Goal: Information Seeking & Learning: Learn about a topic

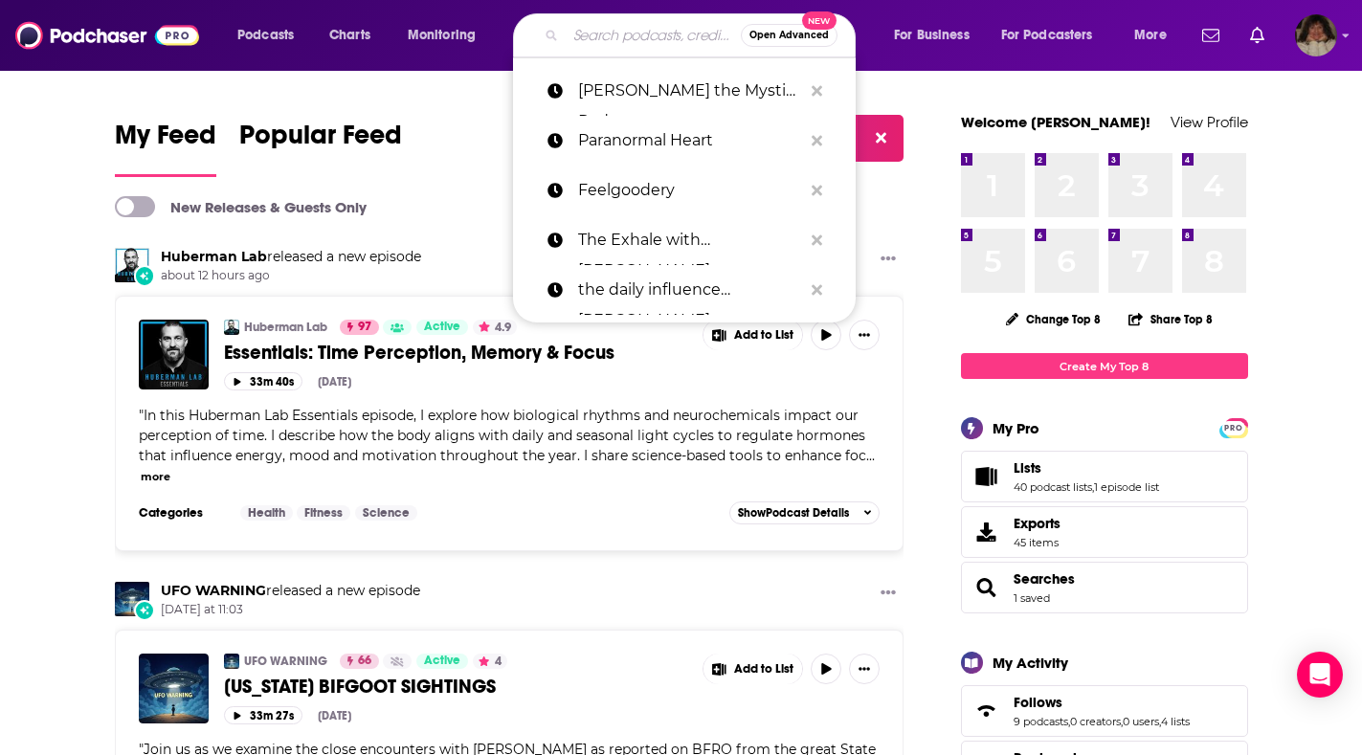
click at [603, 37] on input "Search podcasts, credits, & more..." at bounding box center [653, 35] width 175 height 31
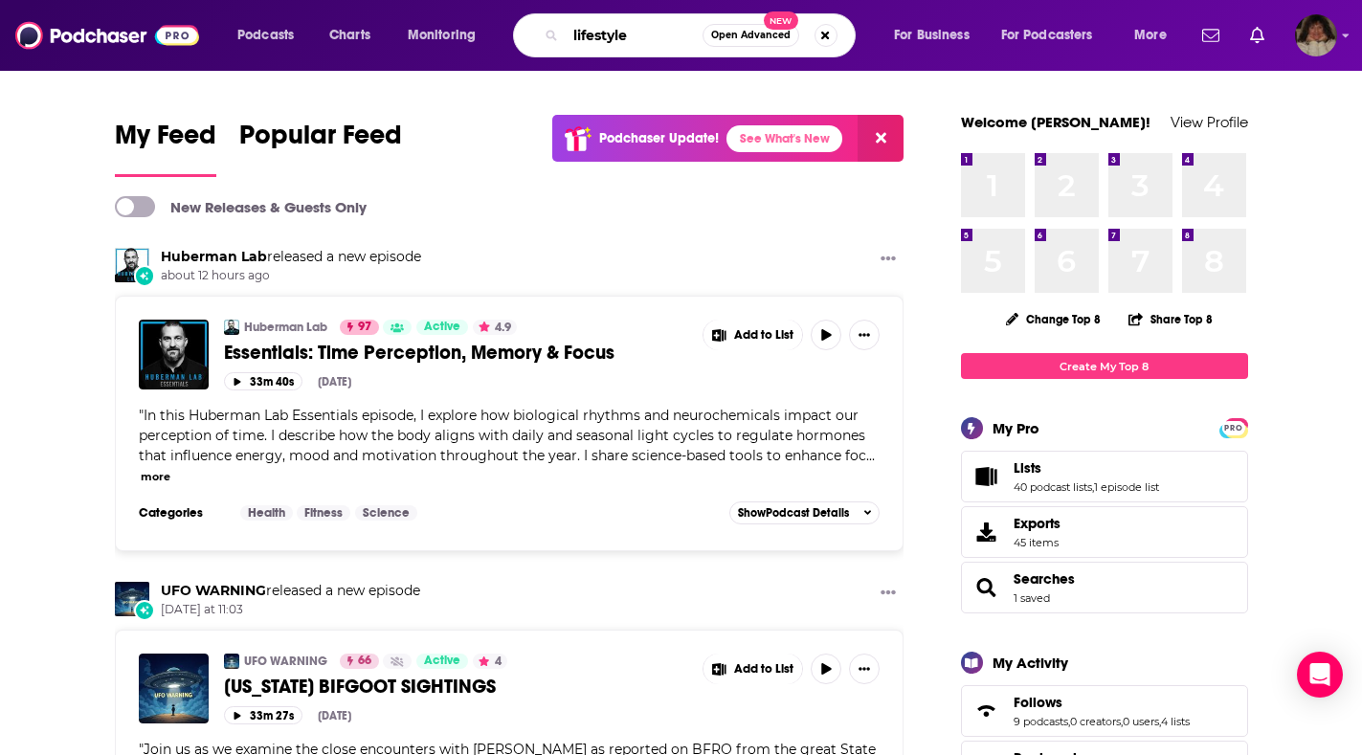
type input "lifestyle"
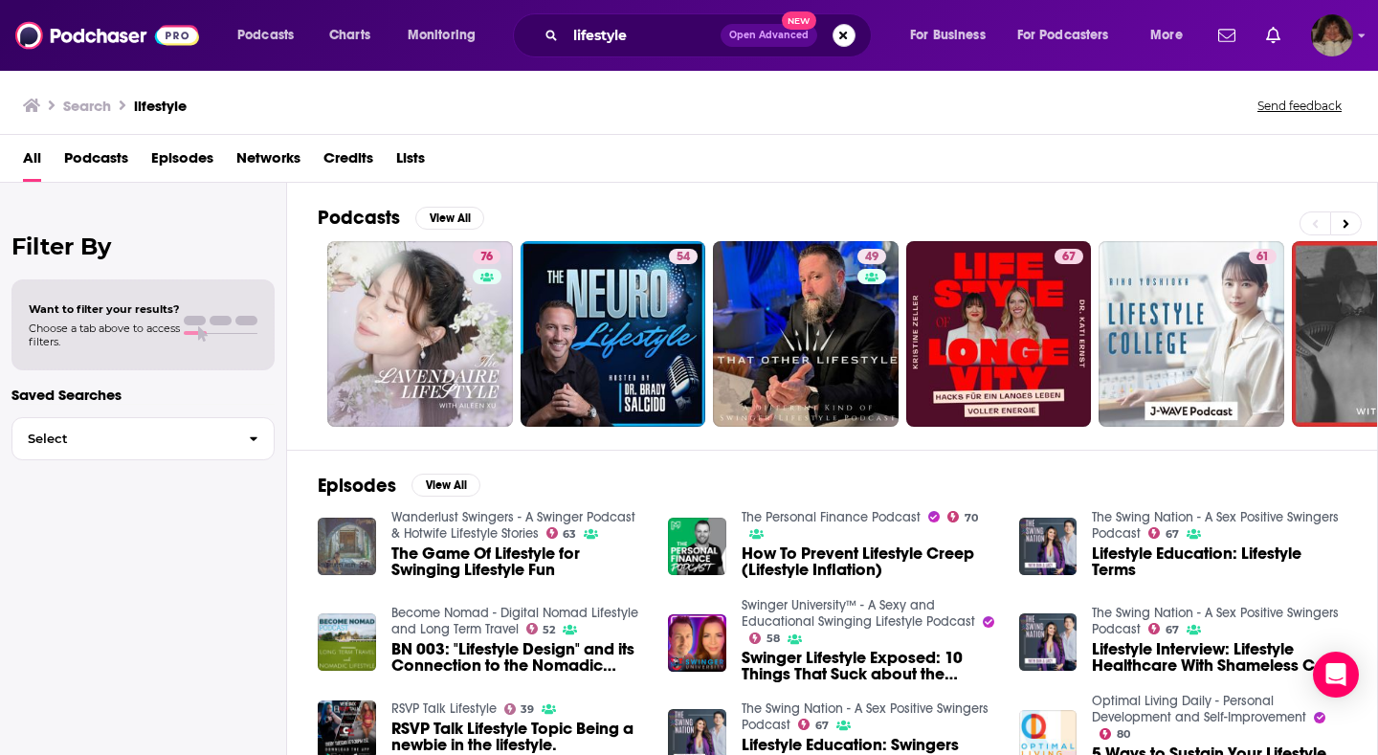
click at [848, 37] on button "Search podcasts, credits, & more..." at bounding box center [844, 35] width 23 height 23
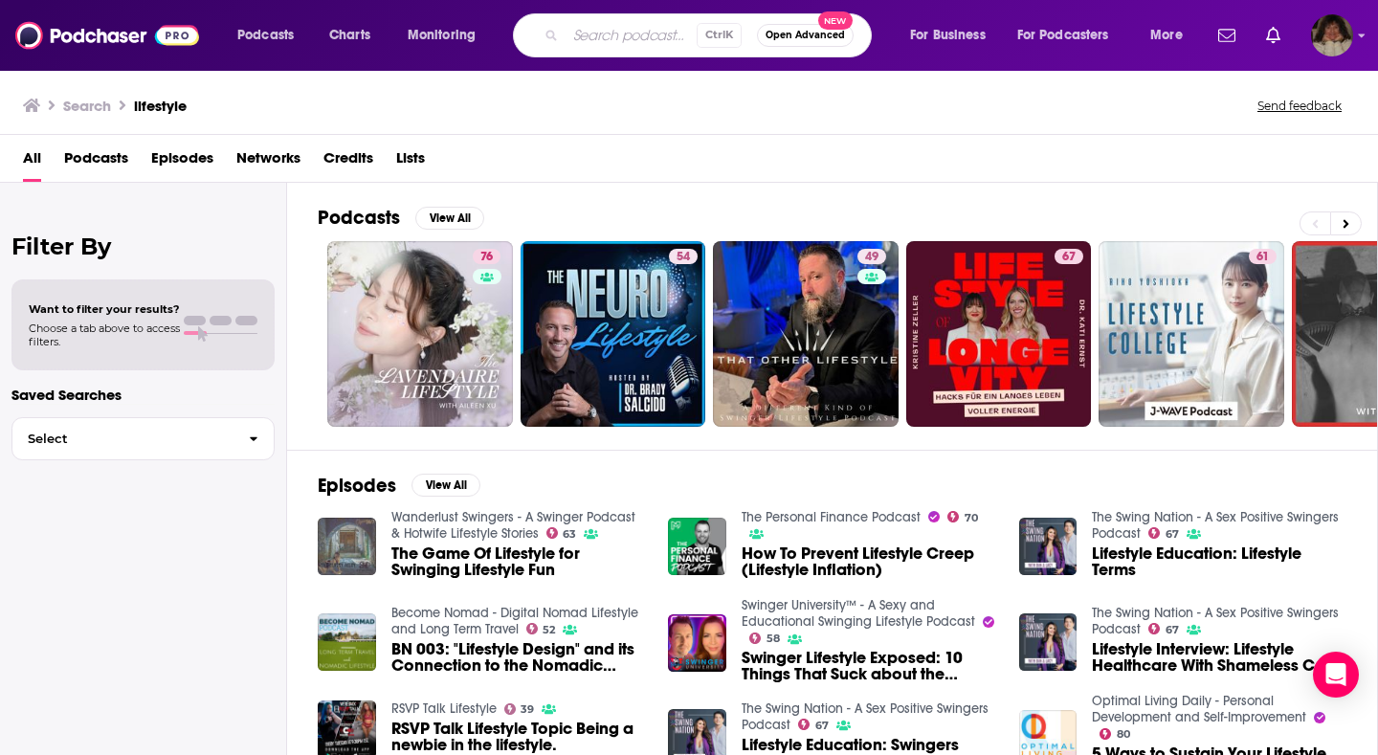
click at [924, 119] on div "Search lifestyle Send feedback" at bounding box center [689, 102] width 1378 height 66
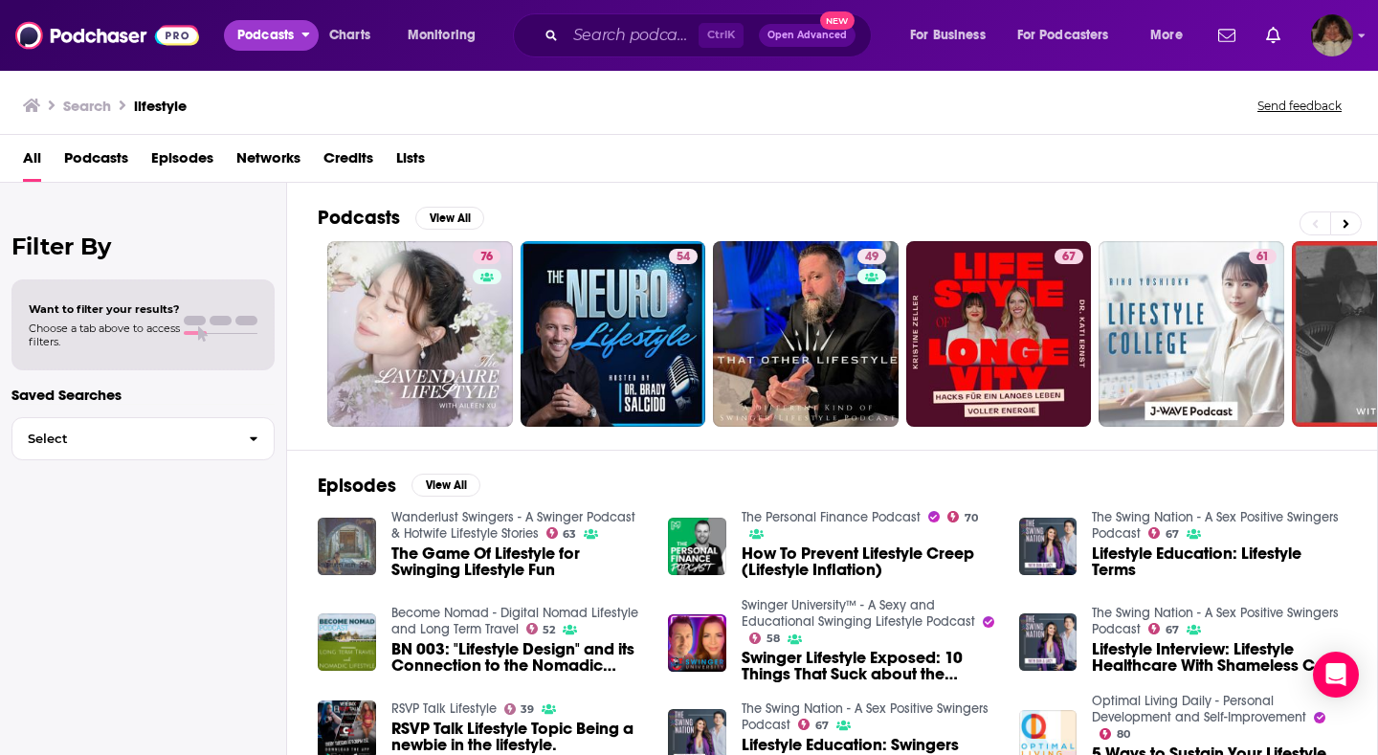
click at [310, 34] on icon "open menu" at bounding box center [306, 35] width 8 height 5
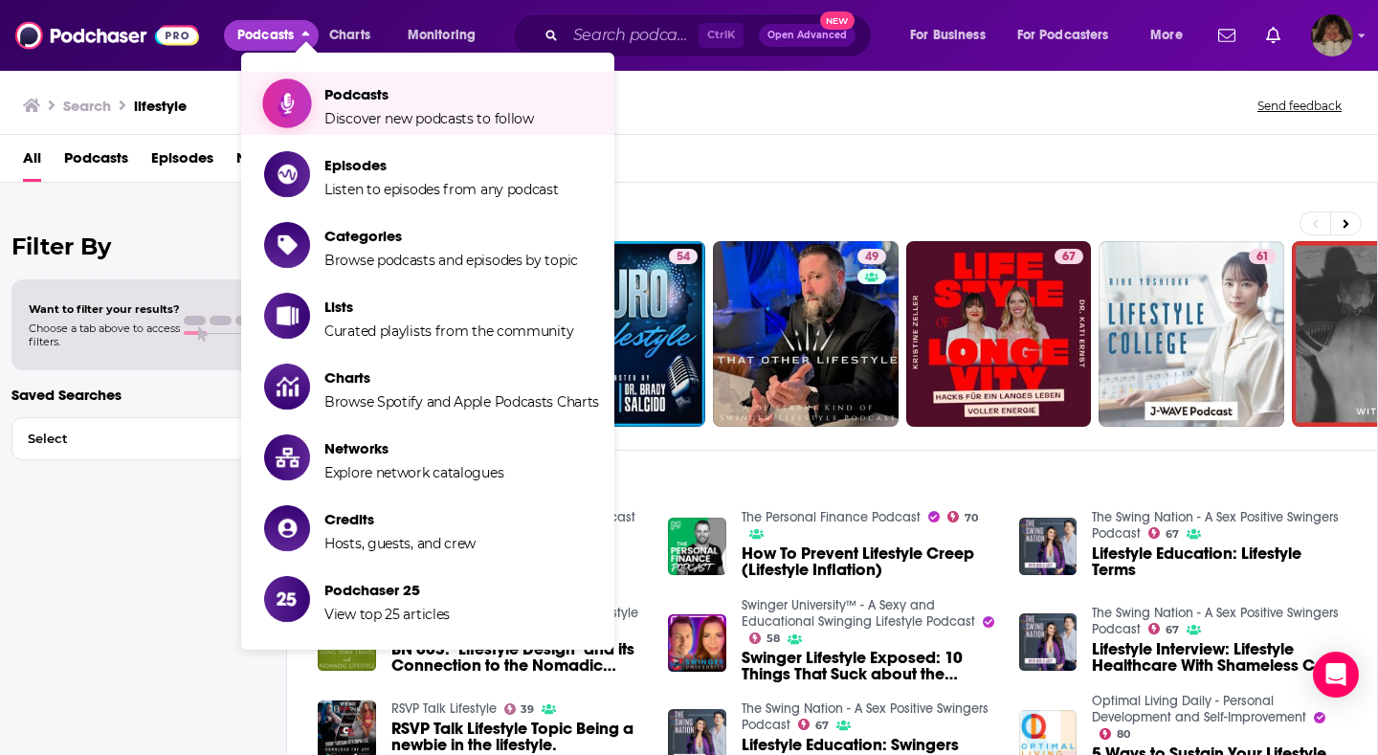
click at [459, 116] on span "Discover new podcasts to follow" at bounding box center [430, 118] width 210 height 17
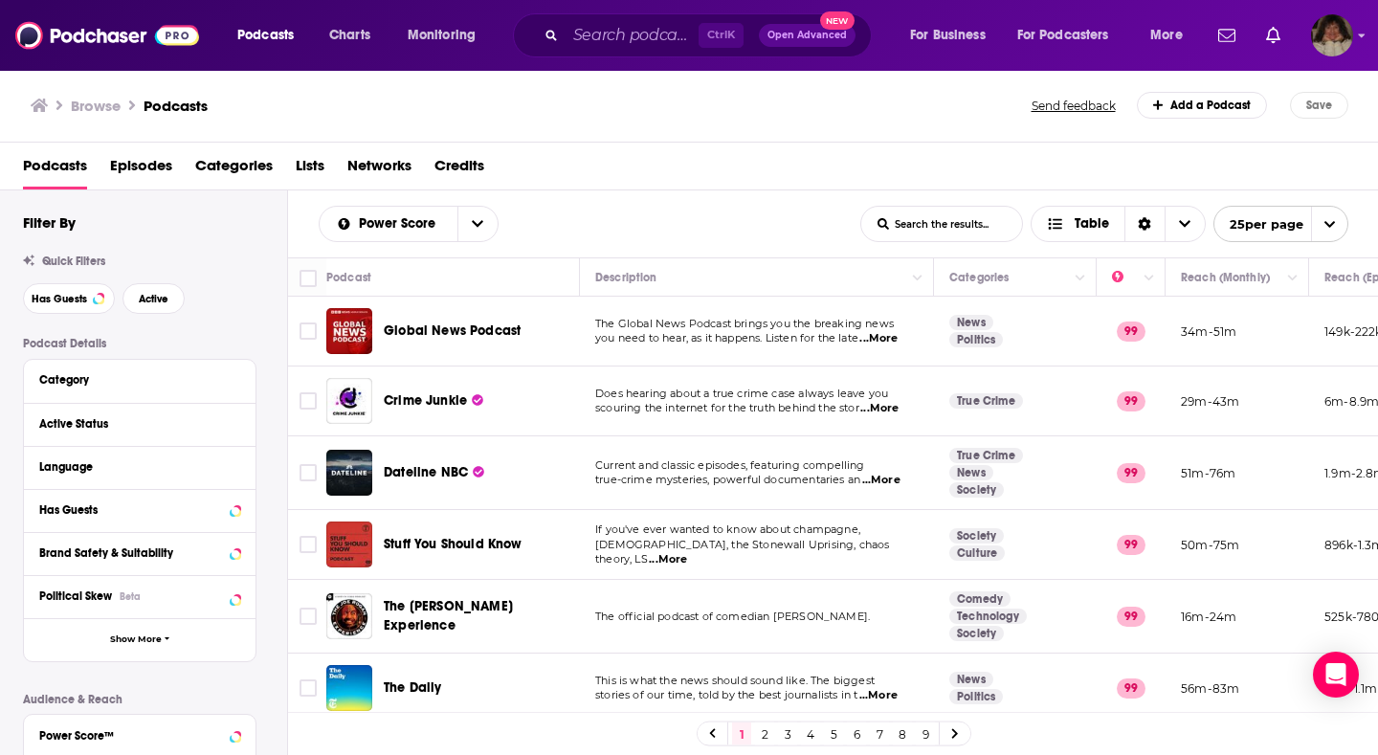
click at [235, 169] on span "Categories" at bounding box center [234, 169] width 78 height 39
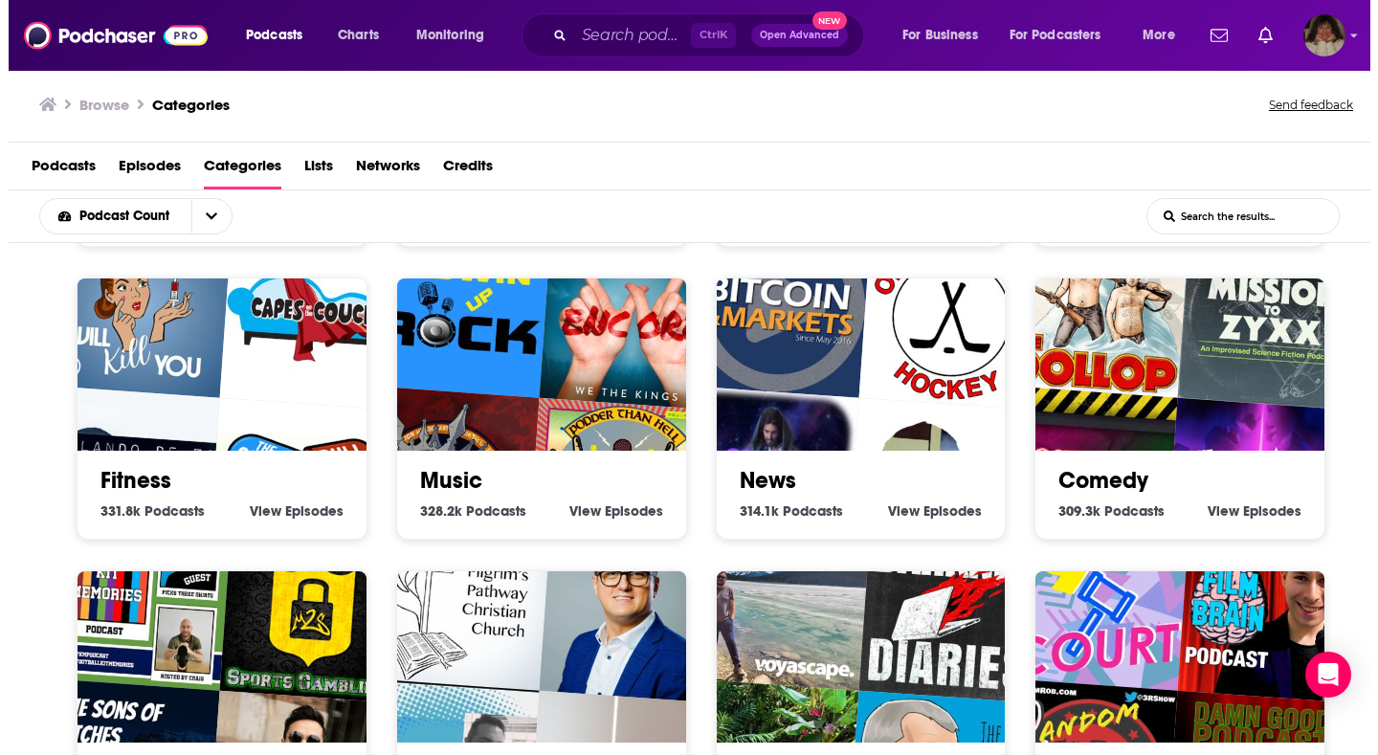
scroll to position [766, 0]
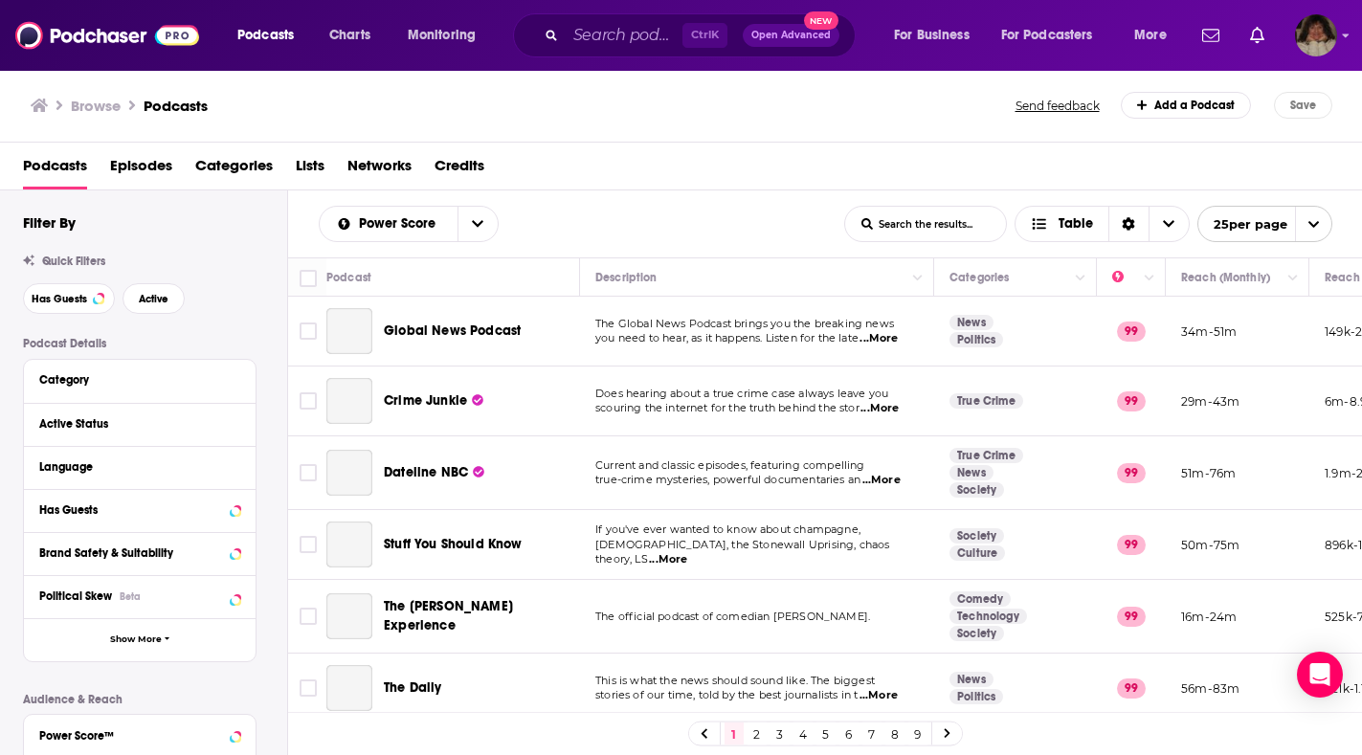
click at [73, 381] on div "Category" at bounding box center [133, 379] width 189 height 13
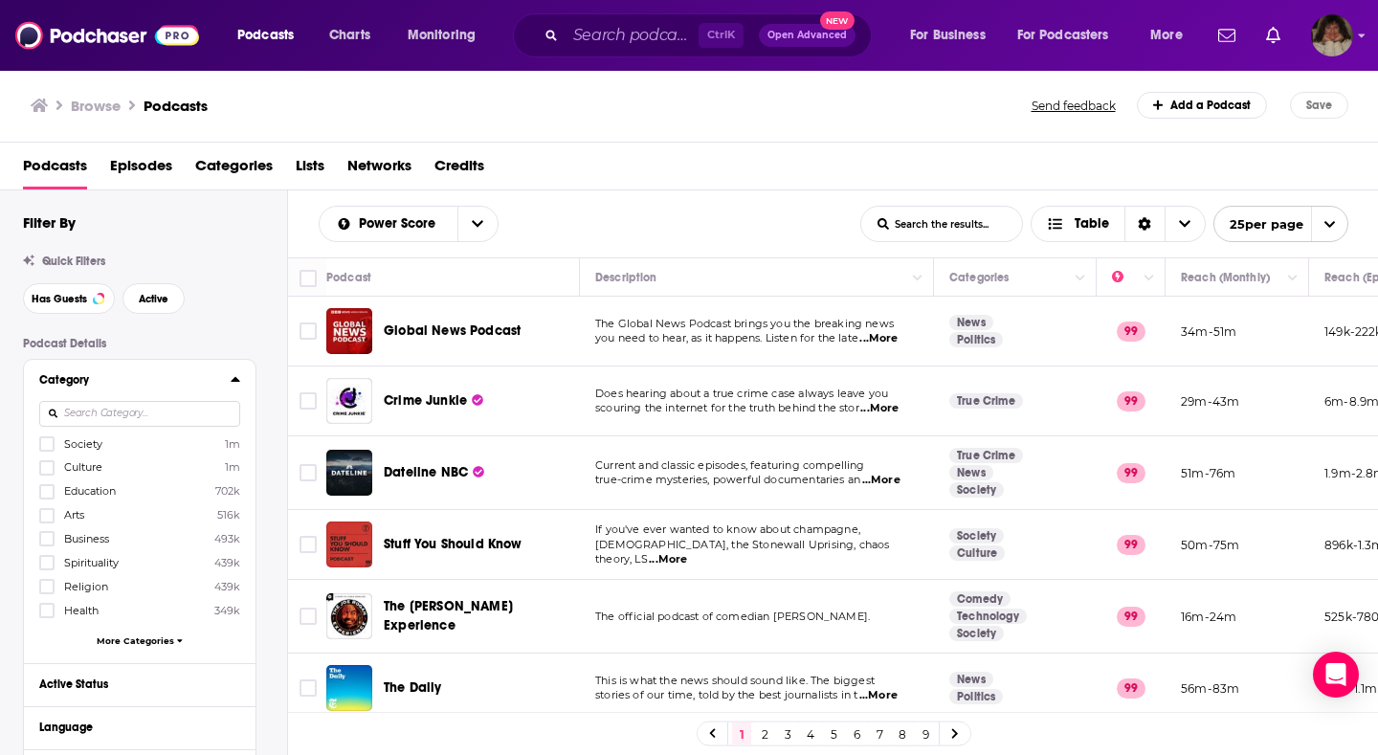
scroll to position [287, 0]
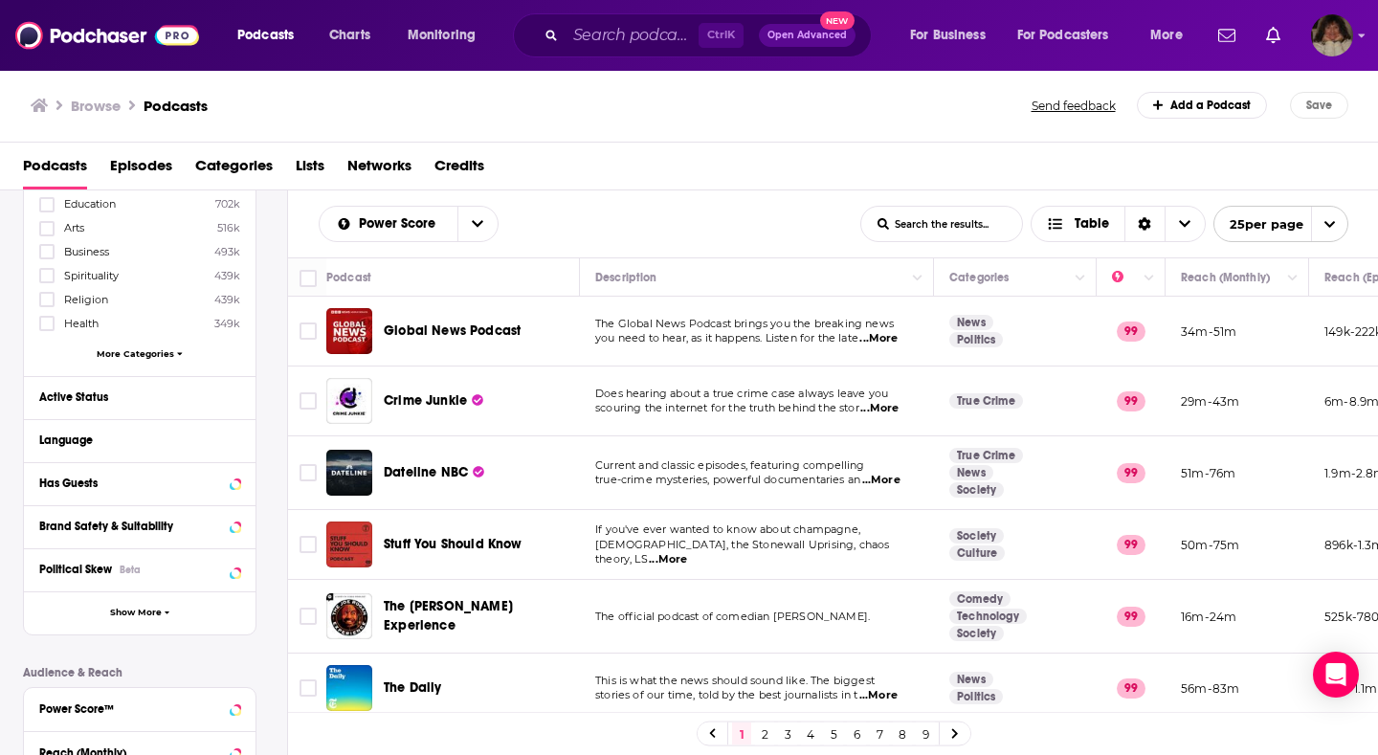
click at [177, 355] on icon at bounding box center [179, 353] width 5 height 3
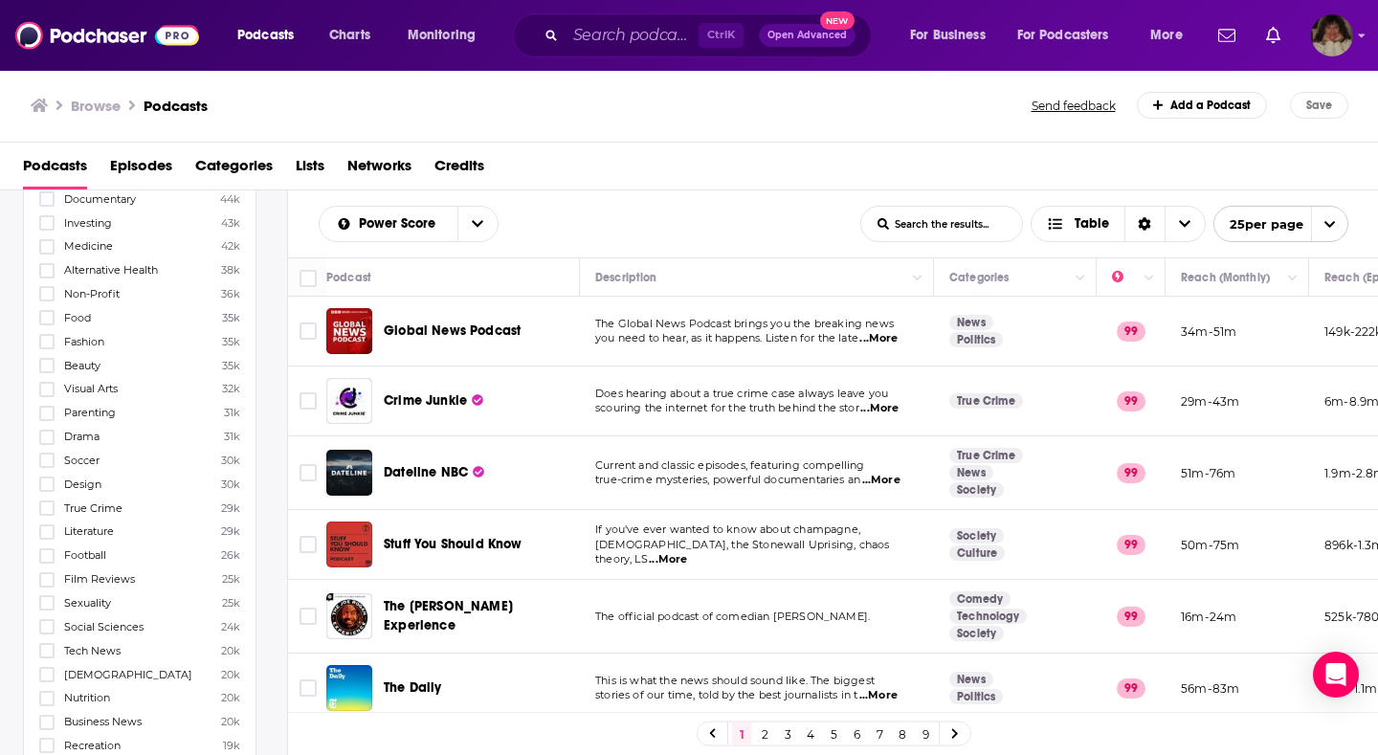
scroll to position [1244, 0]
click at [47, 716] on icon at bounding box center [46, 745] width 11 height 11
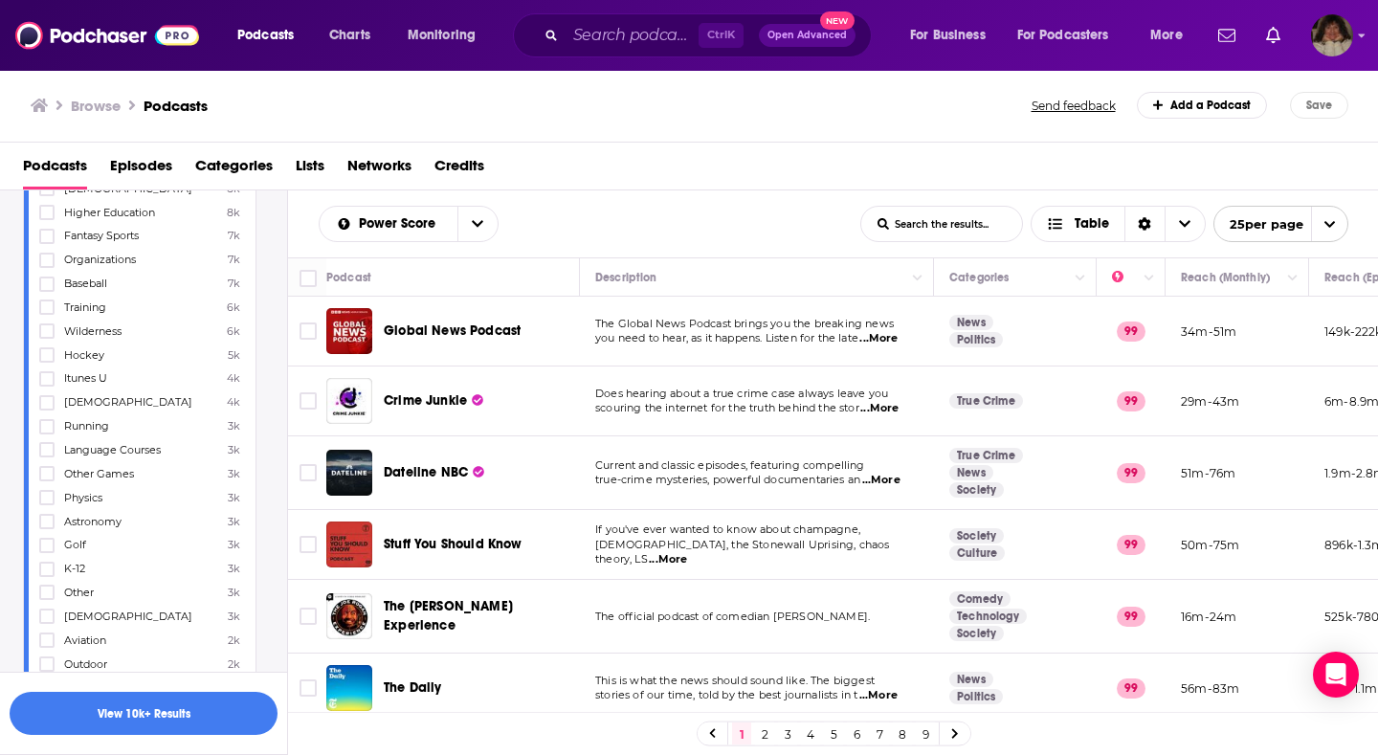
scroll to position [2159, 0]
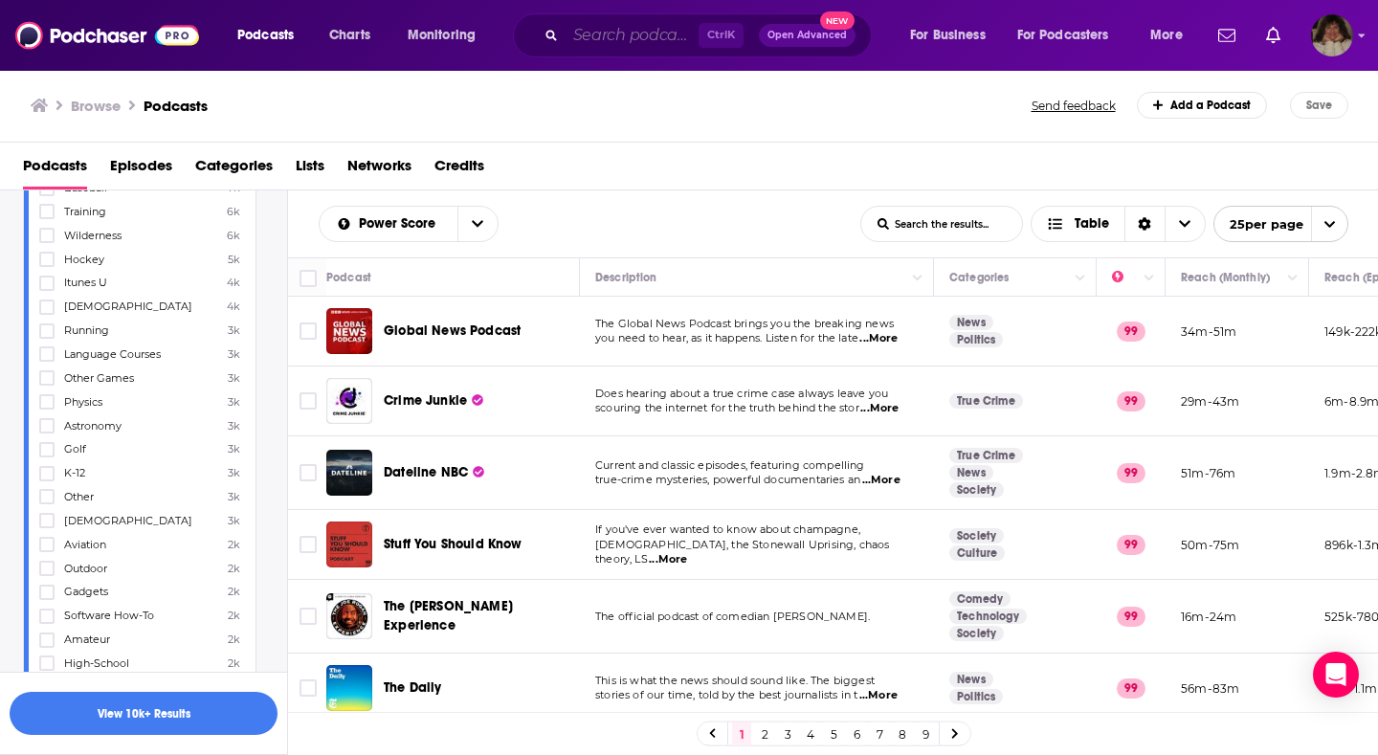
click at [589, 39] on input "Search podcasts, credits, & more..." at bounding box center [632, 35] width 133 height 31
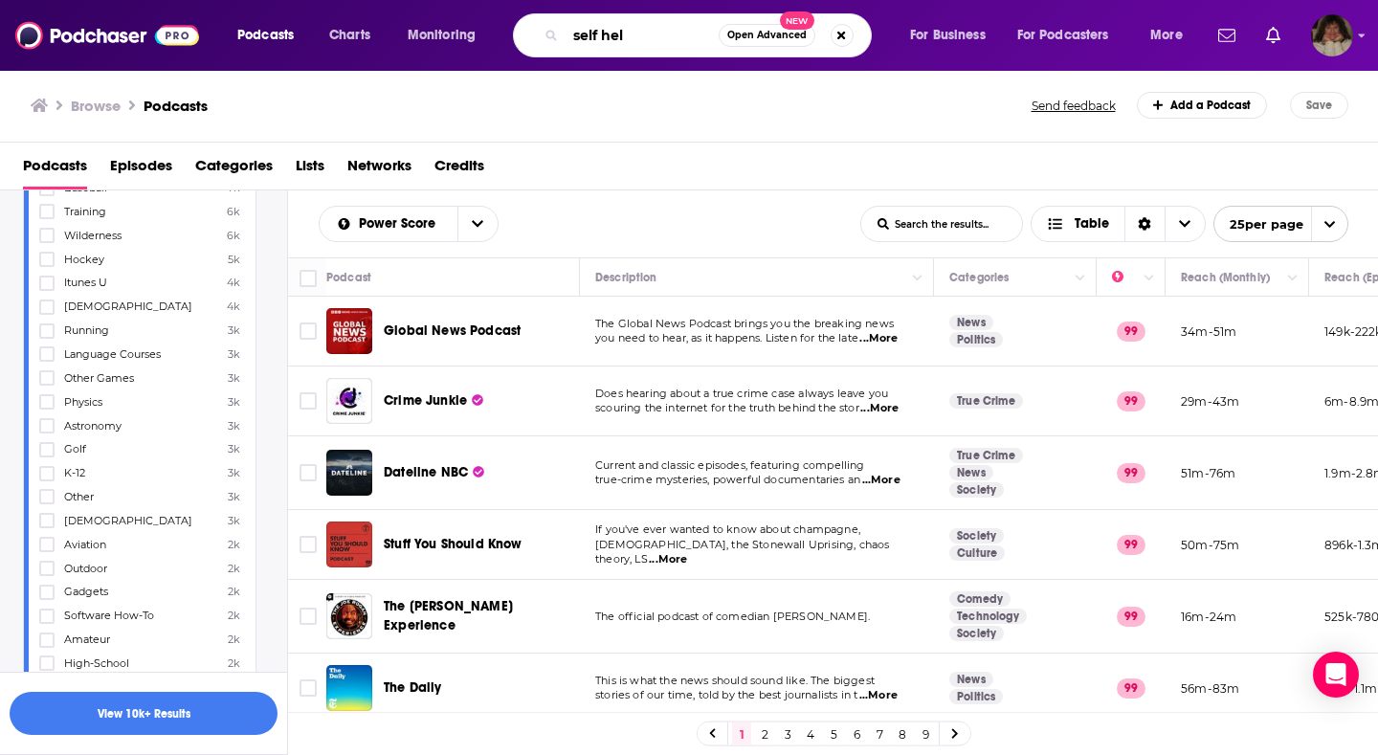
type input "self help"
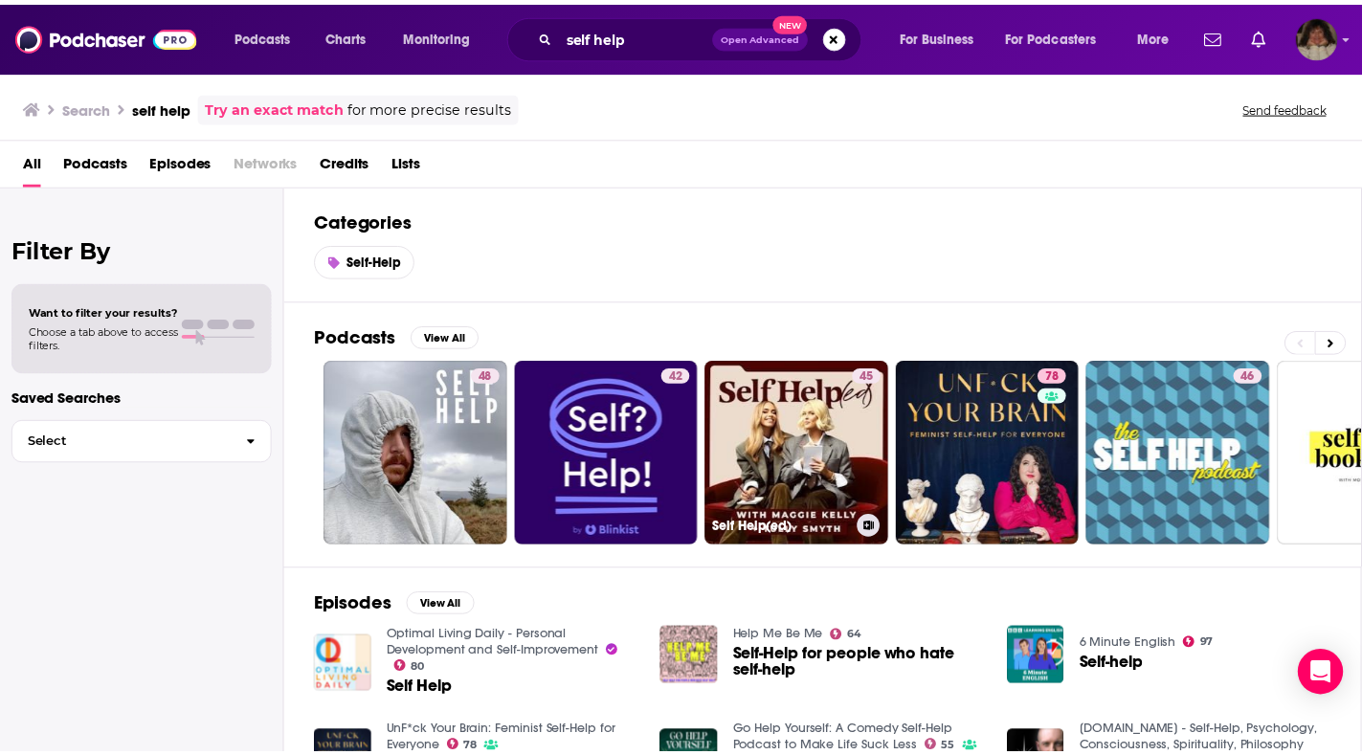
scroll to position [191, 0]
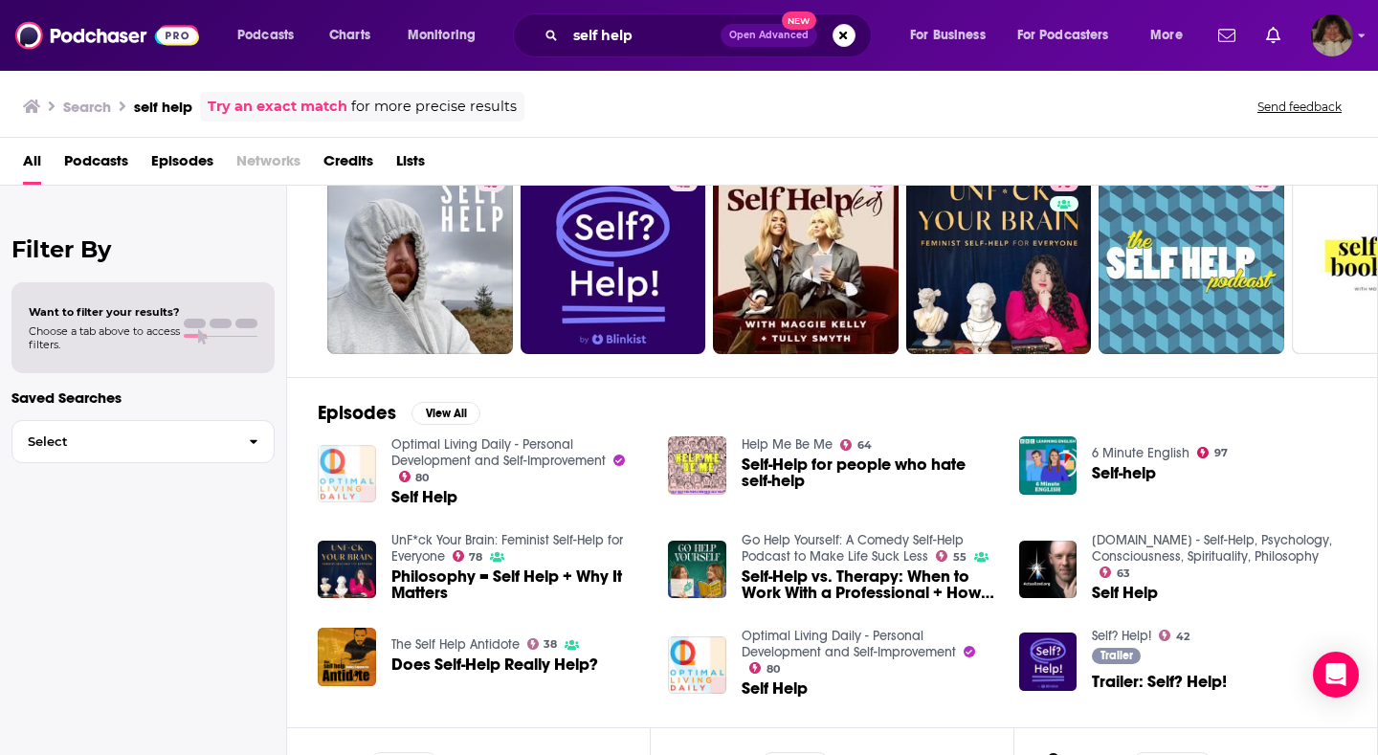
click at [337, 474] on img "Self Help" at bounding box center [347, 474] width 58 height 58
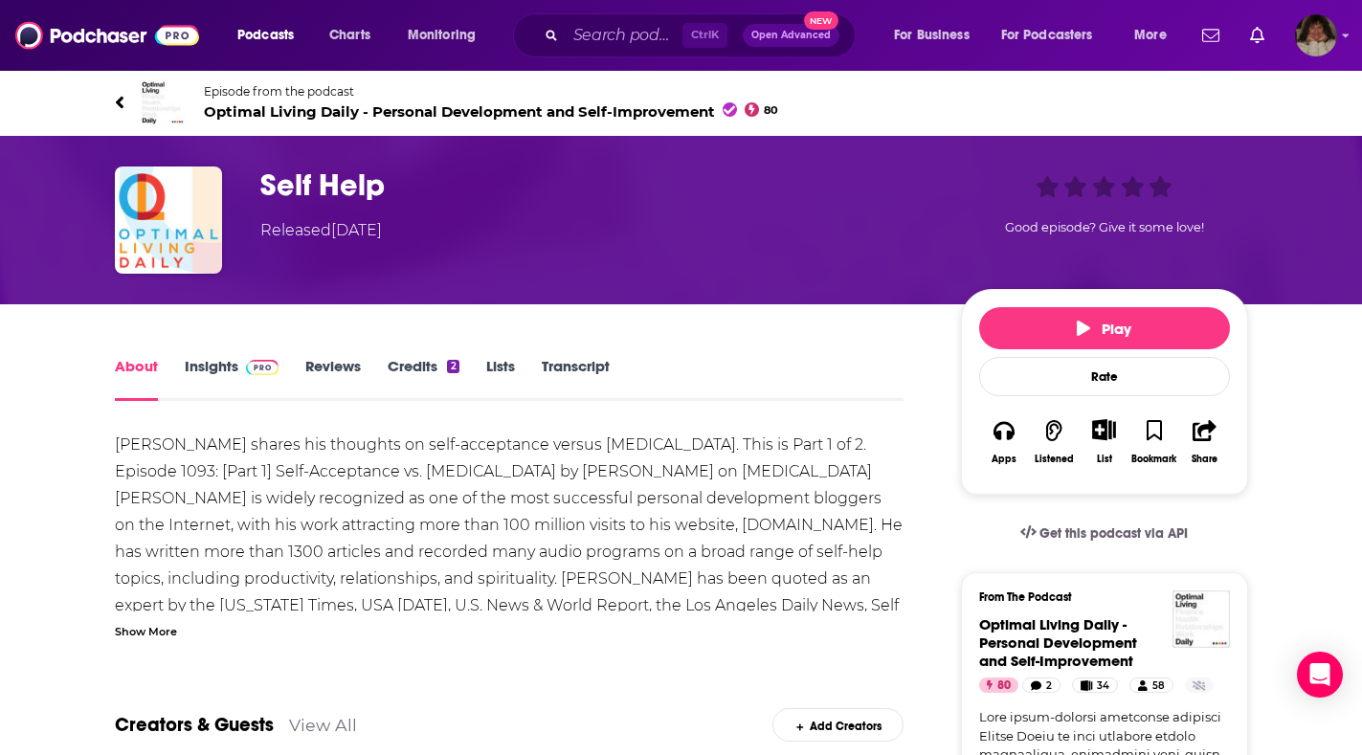
click at [208, 357] on link "Insights" at bounding box center [232, 379] width 95 height 44
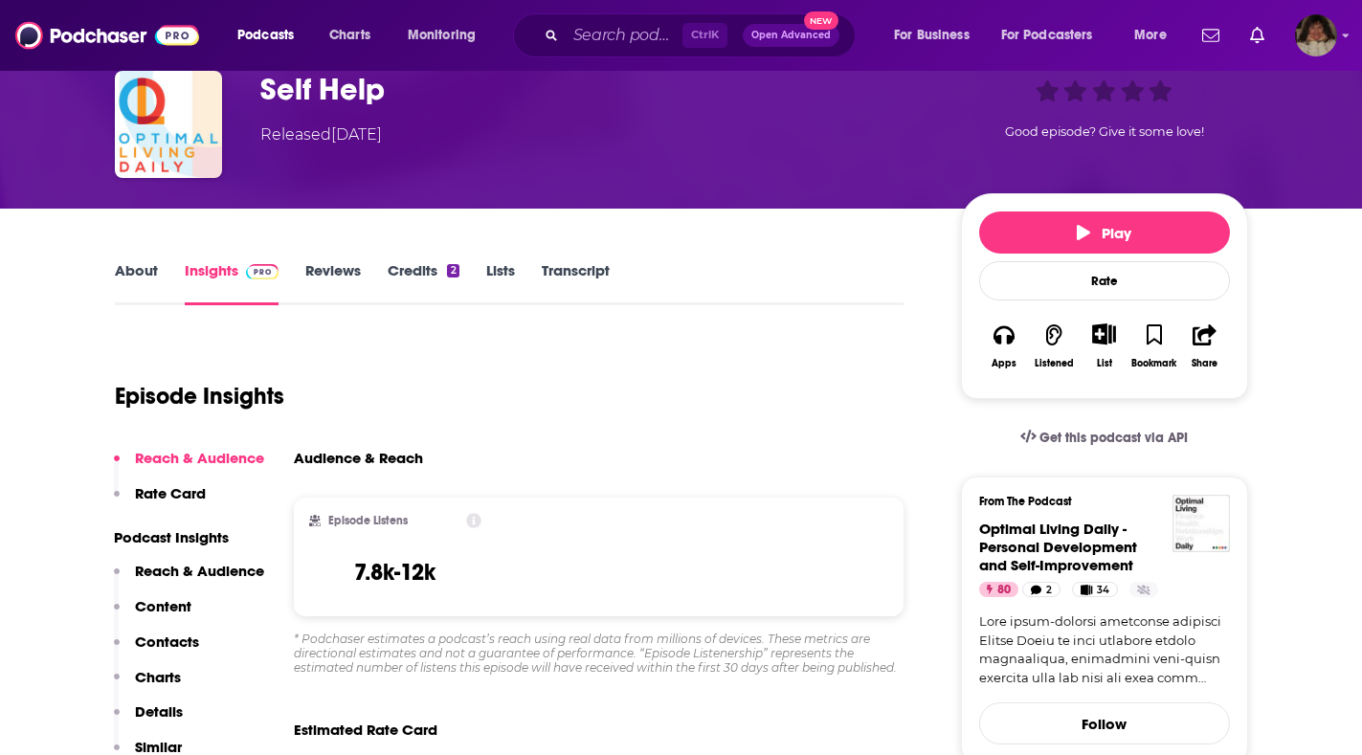
scroll to position [191, 0]
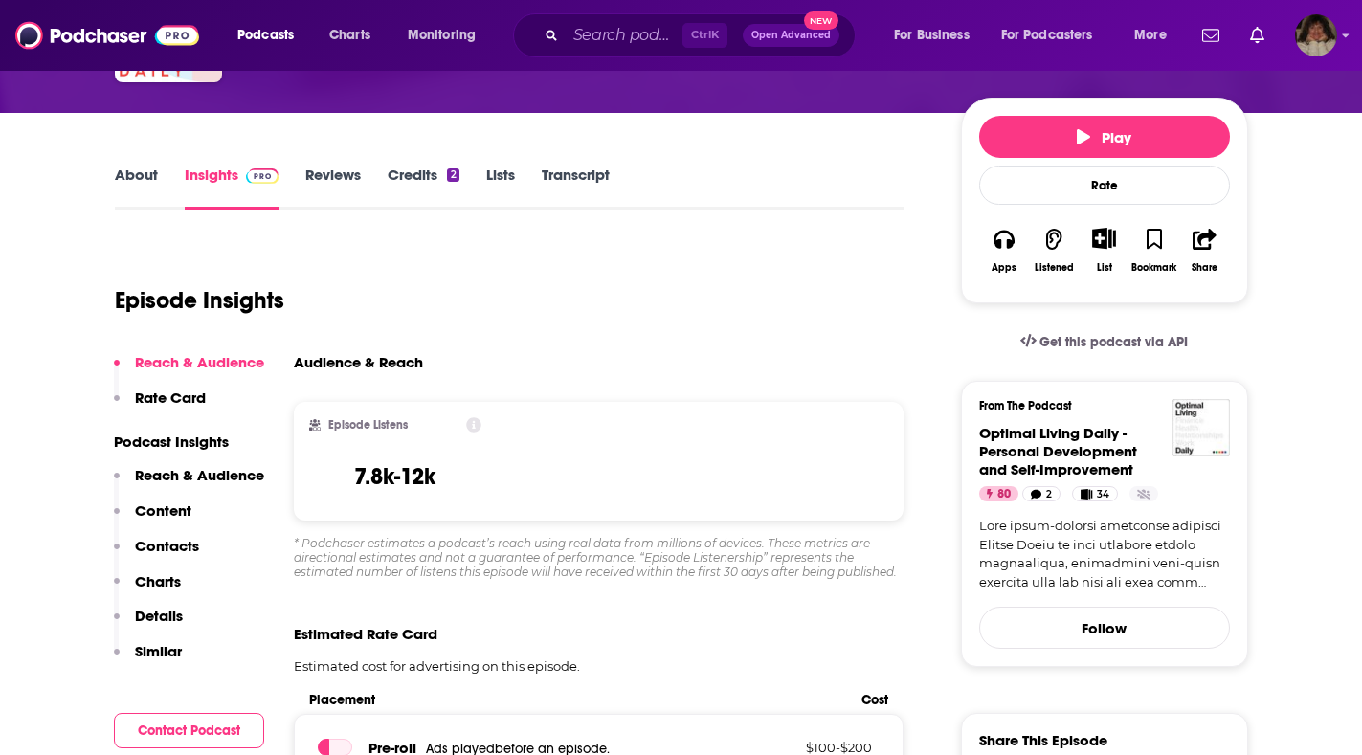
click at [478, 424] on icon at bounding box center [473, 424] width 15 height 15
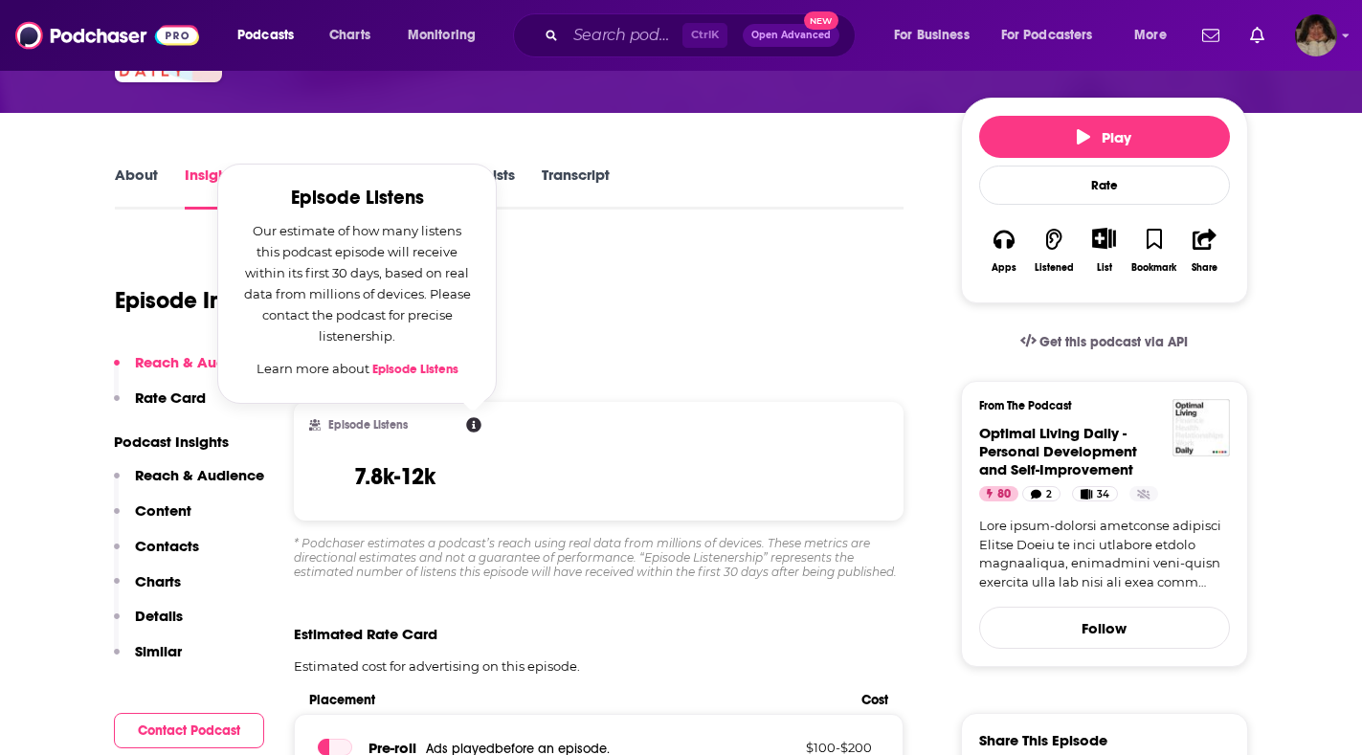
click at [478, 425] on icon at bounding box center [473, 424] width 15 height 15
click at [579, 417] on div "Episode Listens Episode Listens Our estimate of how many listens this podcast e…" at bounding box center [599, 461] width 611 height 119
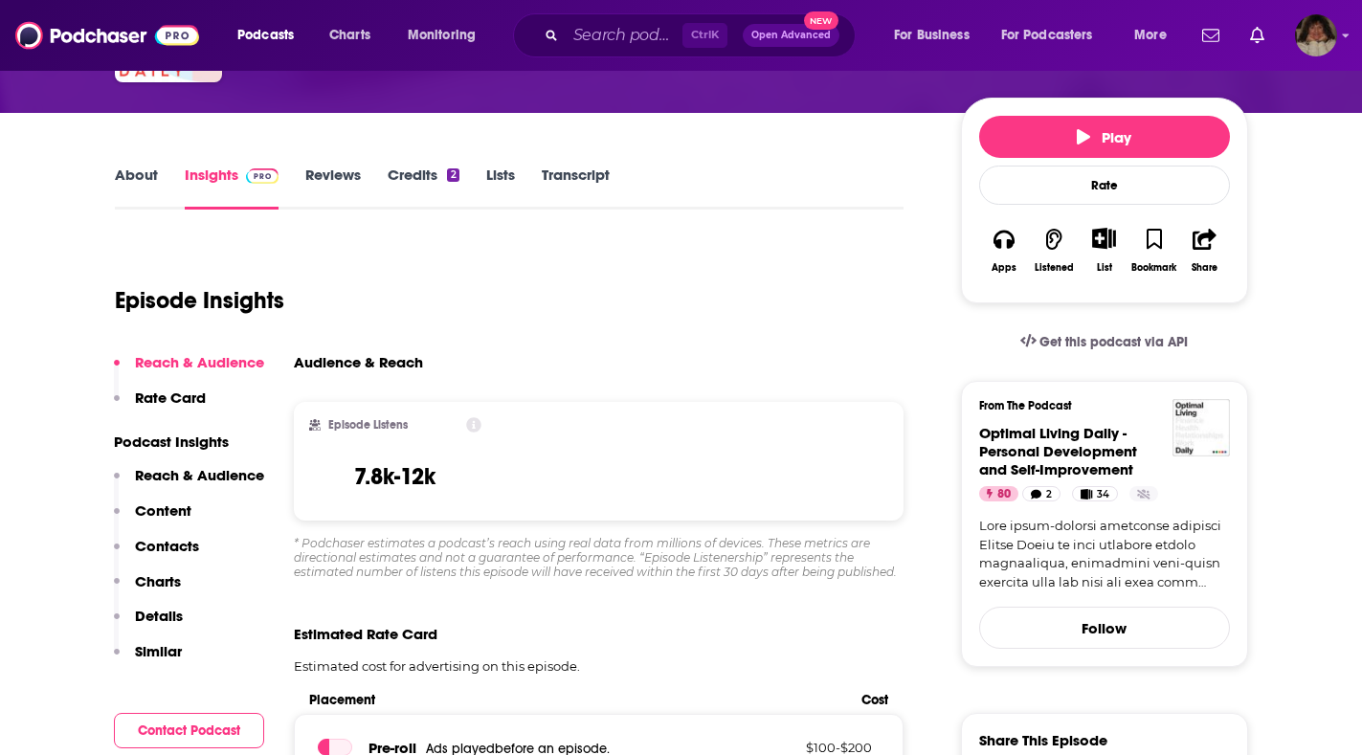
click at [669, 407] on div "Episode Listens 7.8k-12k" at bounding box center [599, 461] width 611 height 119
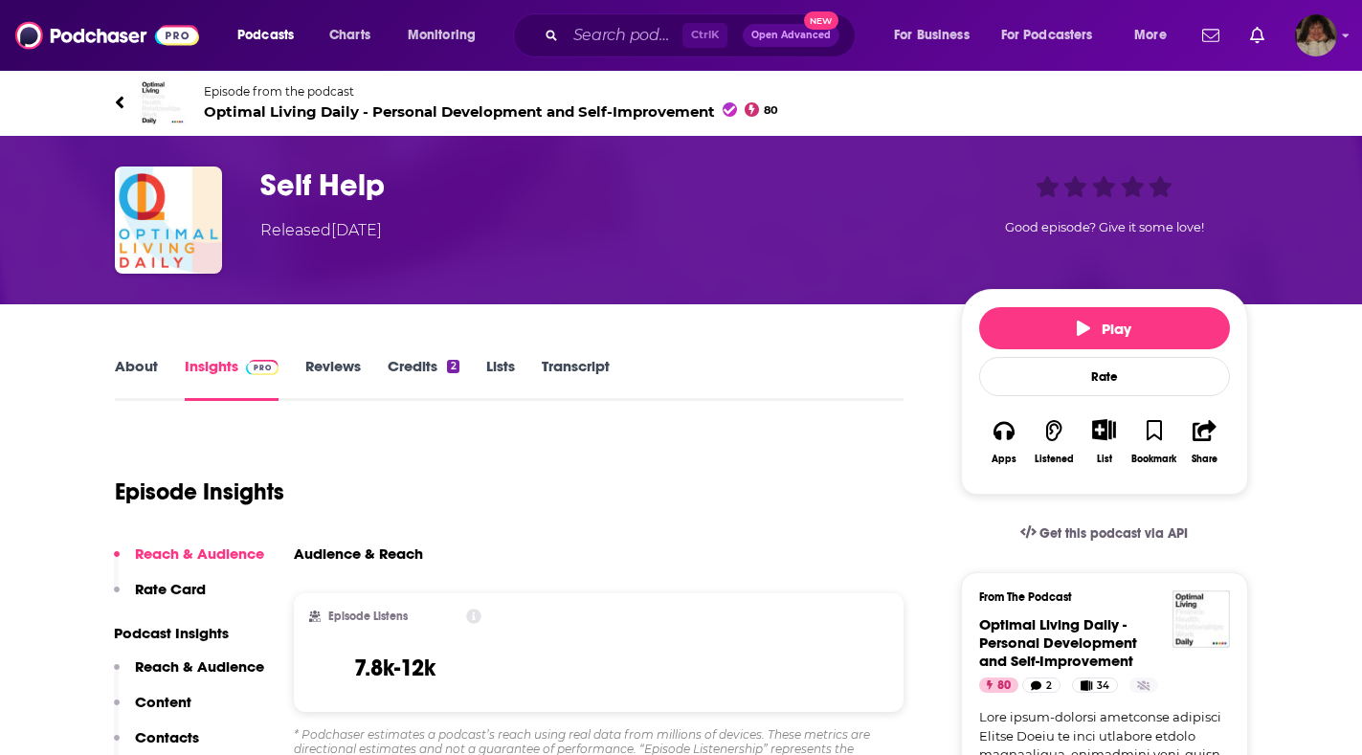
click at [136, 370] on link "About" at bounding box center [136, 379] width 43 height 44
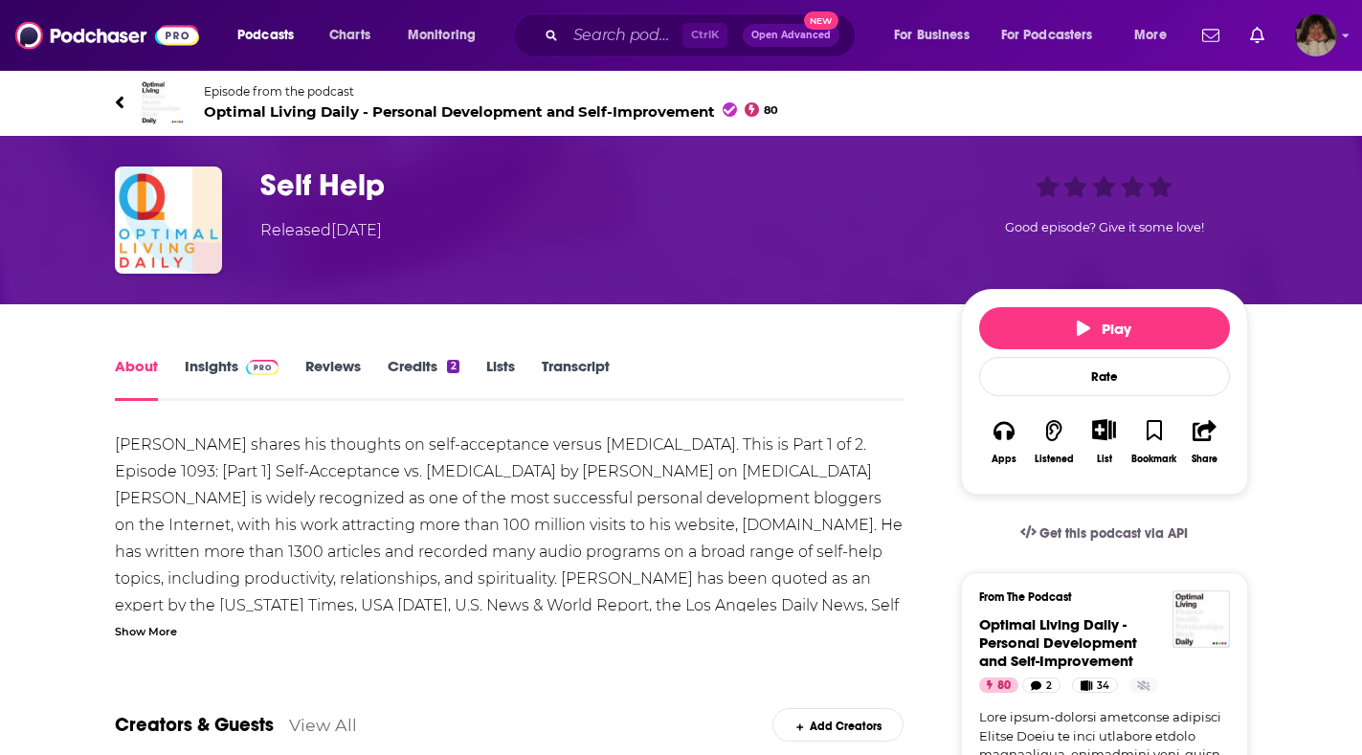
click at [219, 371] on link "Insights" at bounding box center [232, 379] width 95 height 44
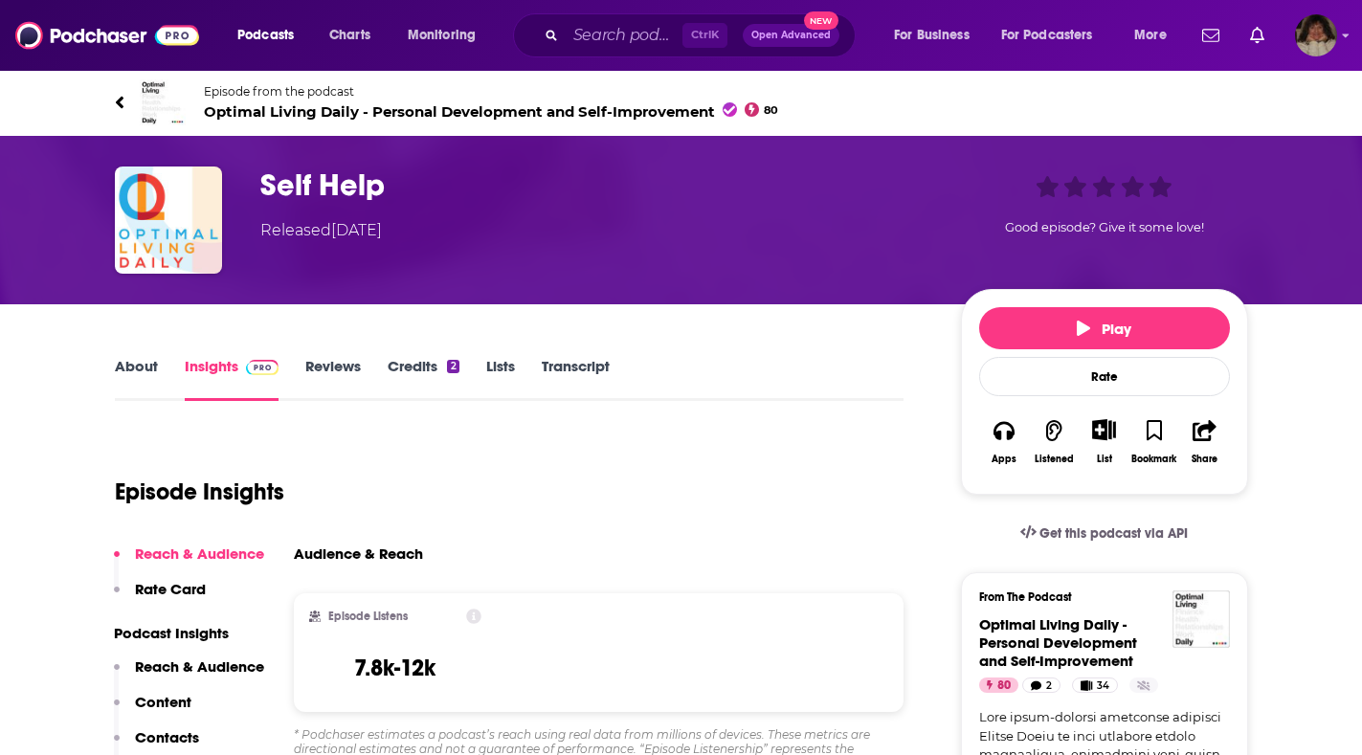
scroll to position [191, 0]
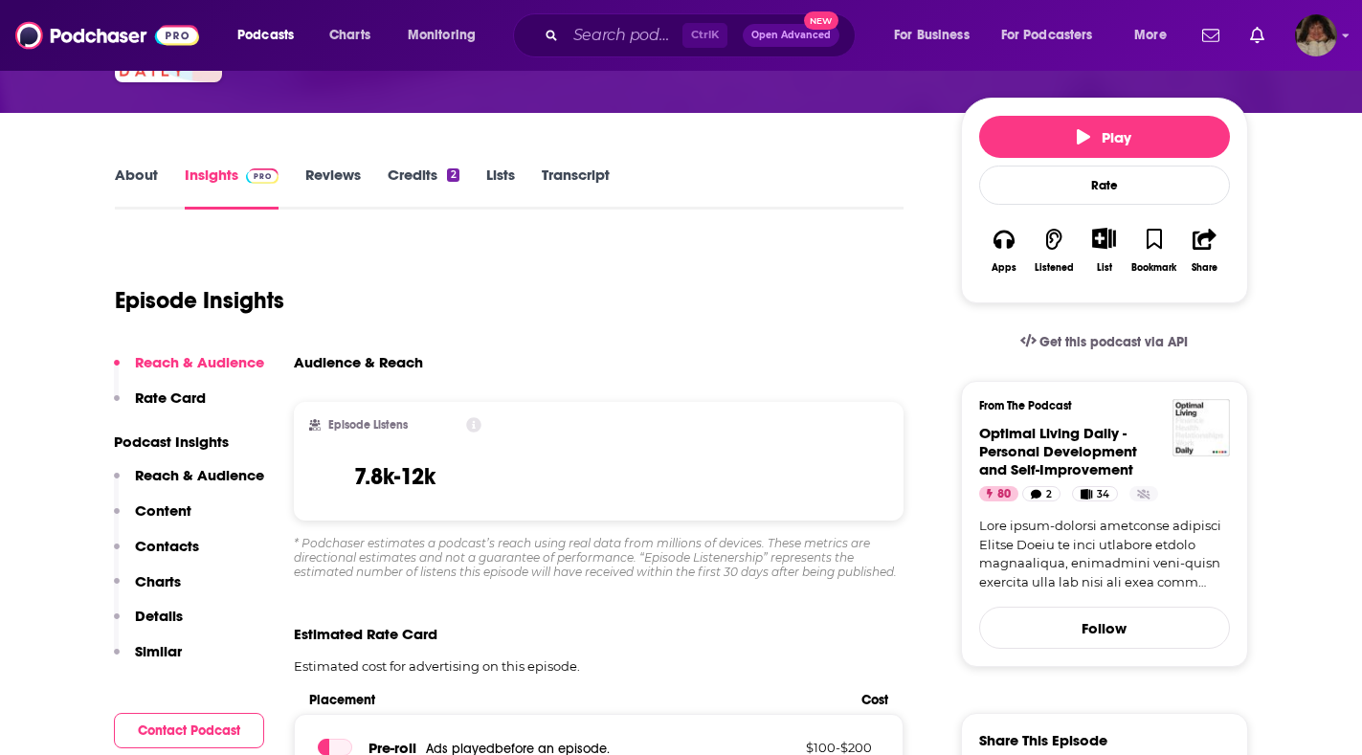
click at [184, 445] on p "Podcast Insights" at bounding box center [189, 442] width 150 height 18
click at [119, 439] on p "Podcast Insights" at bounding box center [189, 442] width 150 height 18
click at [178, 437] on p "Podcast Insights" at bounding box center [189, 442] width 150 height 18
click at [187, 438] on p "Podcast Insights" at bounding box center [189, 442] width 150 height 18
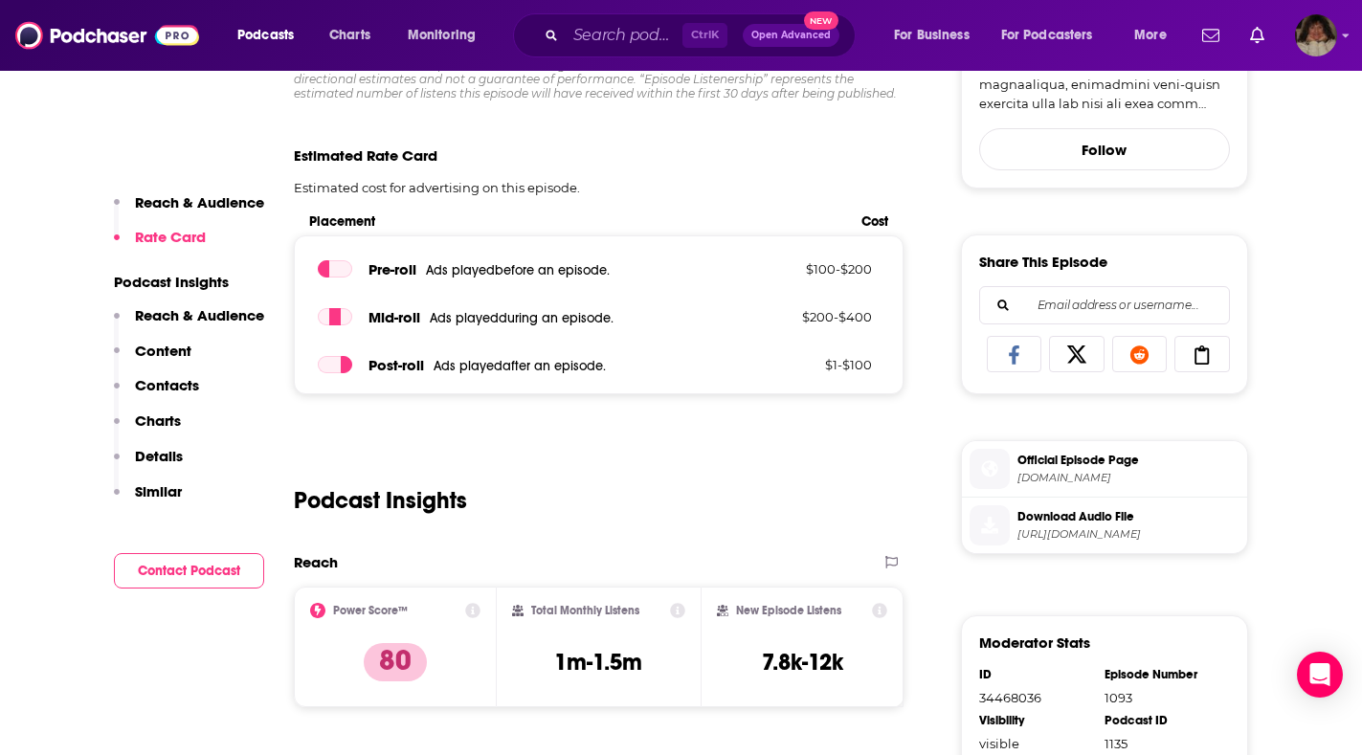
scroll to position [0, 0]
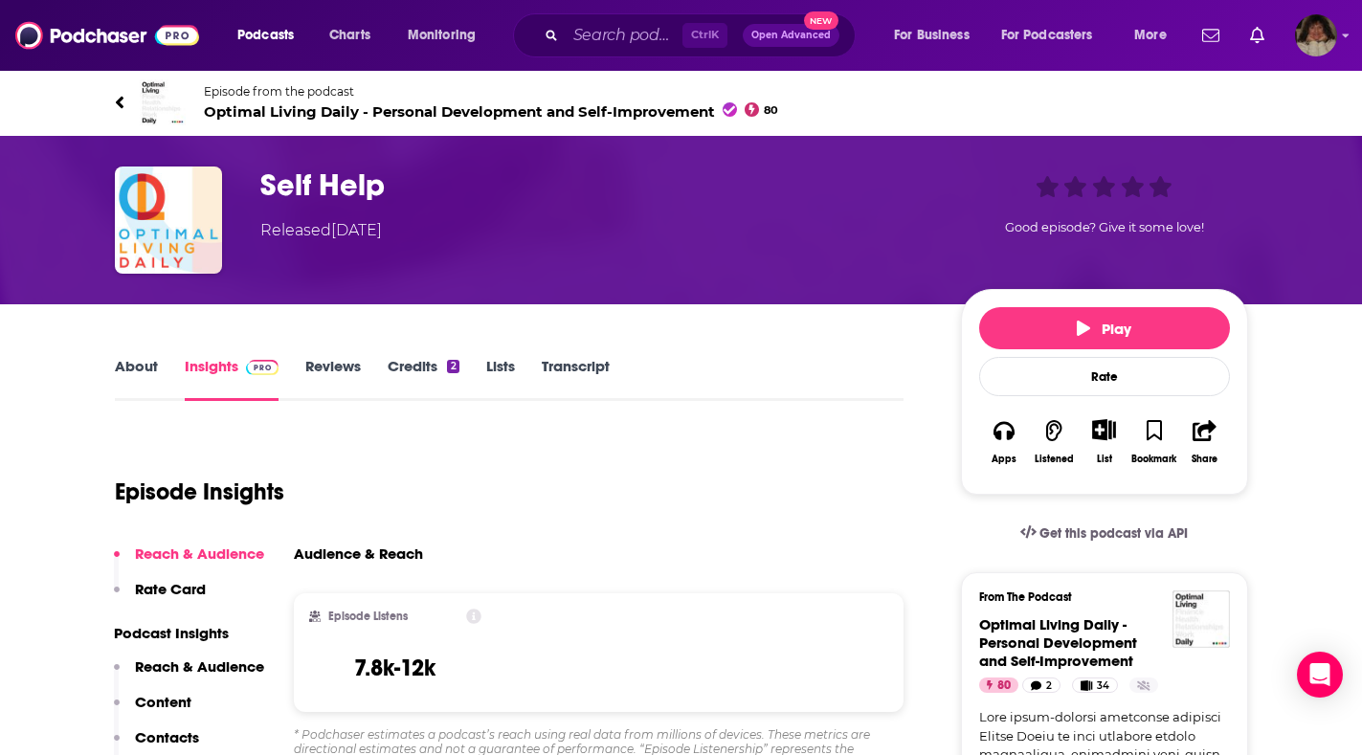
click at [1099, 428] on icon "Show More Button" at bounding box center [1104, 429] width 24 height 21
click at [1105, 506] on button "Add Podcast" at bounding box center [1088, 504] width 99 height 35
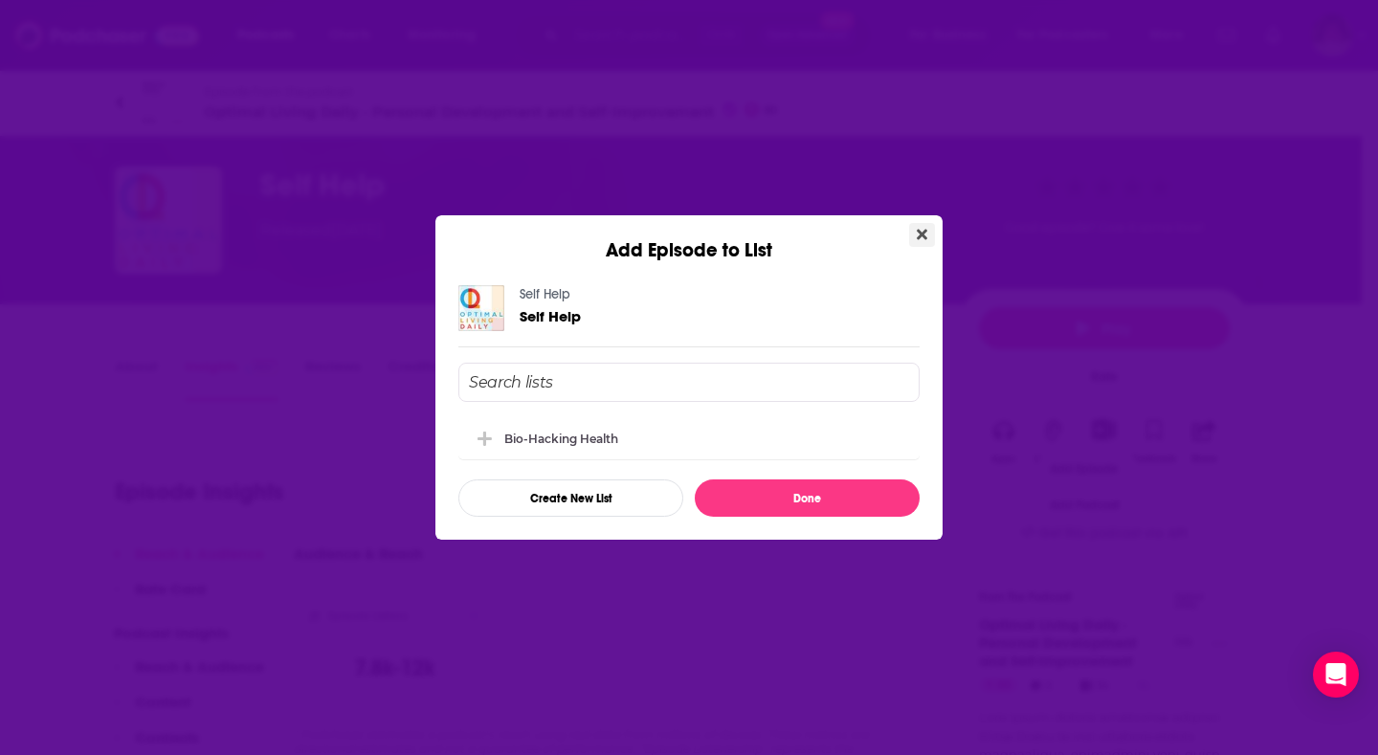
click at [925, 231] on icon "Close" at bounding box center [922, 235] width 11 height 11
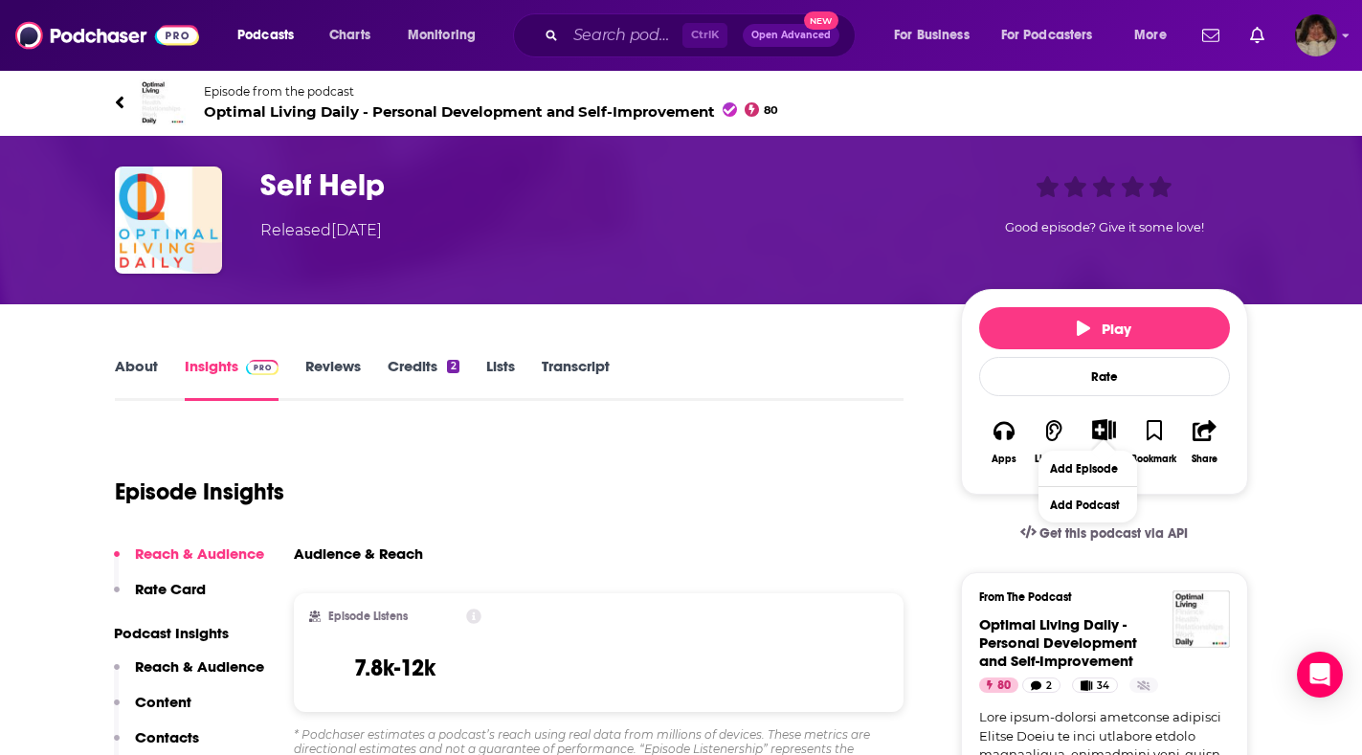
click at [285, 112] on span "Optimal Living Daily - Personal Development and Self-Improvement 80" at bounding box center [491, 111] width 575 height 18
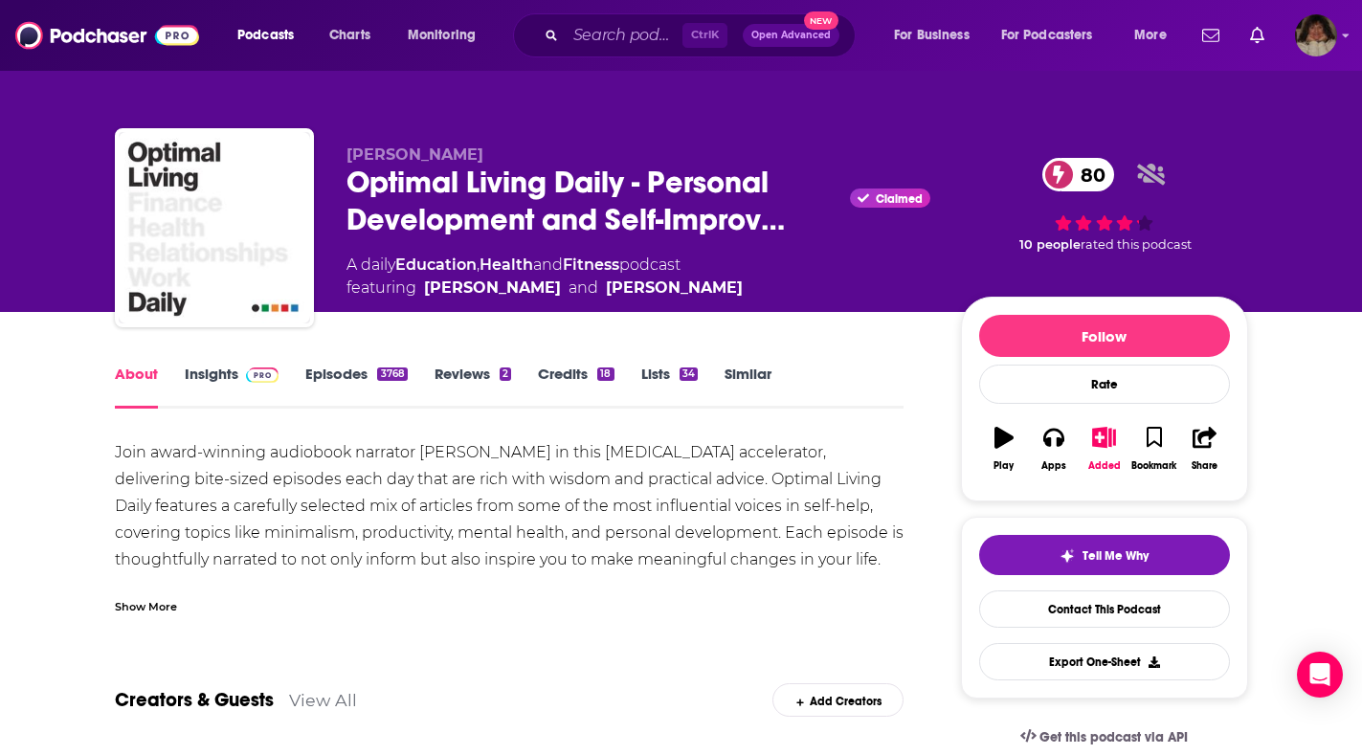
click at [209, 365] on div "About Insights Episodes 3768 Reviews 2 Credits 18 Lists 34 Similar" at bounding box center [510, 385] width 790 height 47
click at [229, 376] on link "Insights" at bounding box center [232, 387] width 95 height 44
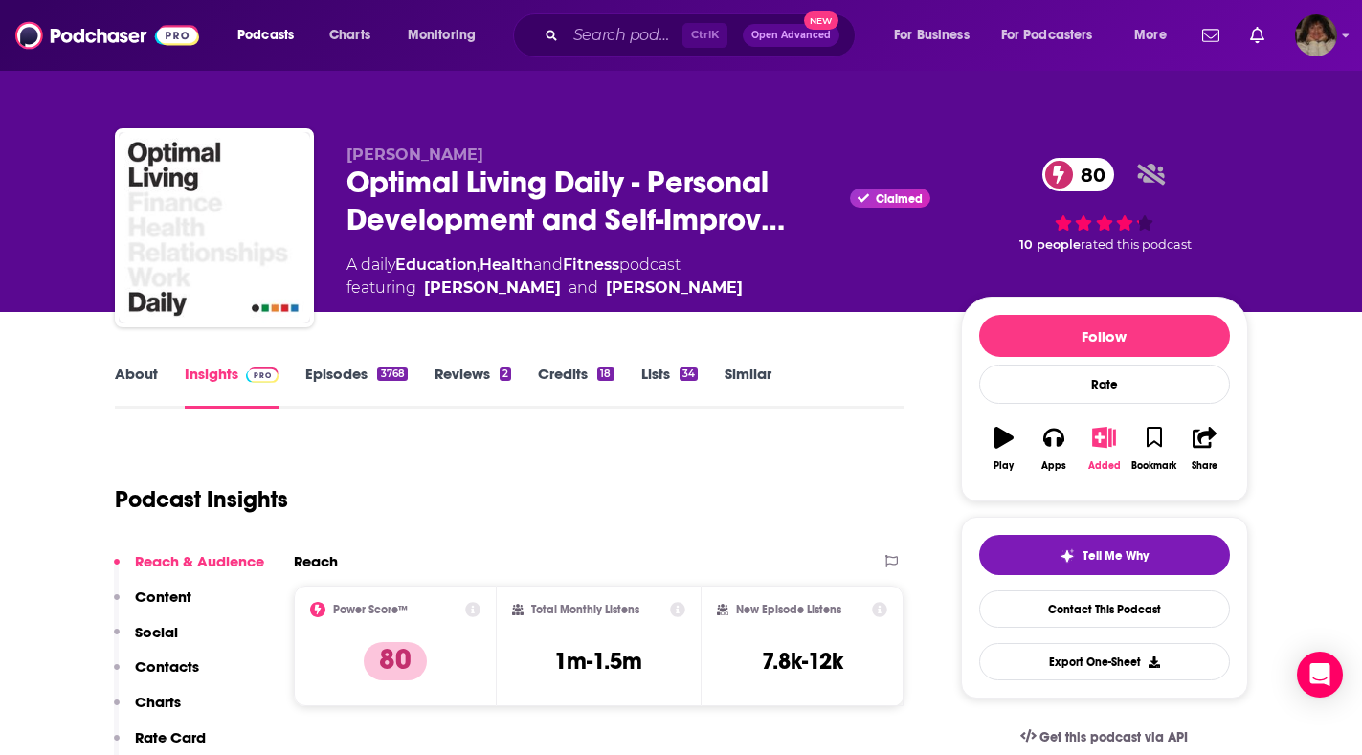
click at [1100, 437] on icon "button" at bounding box center [1104, 437] width 24 height 21
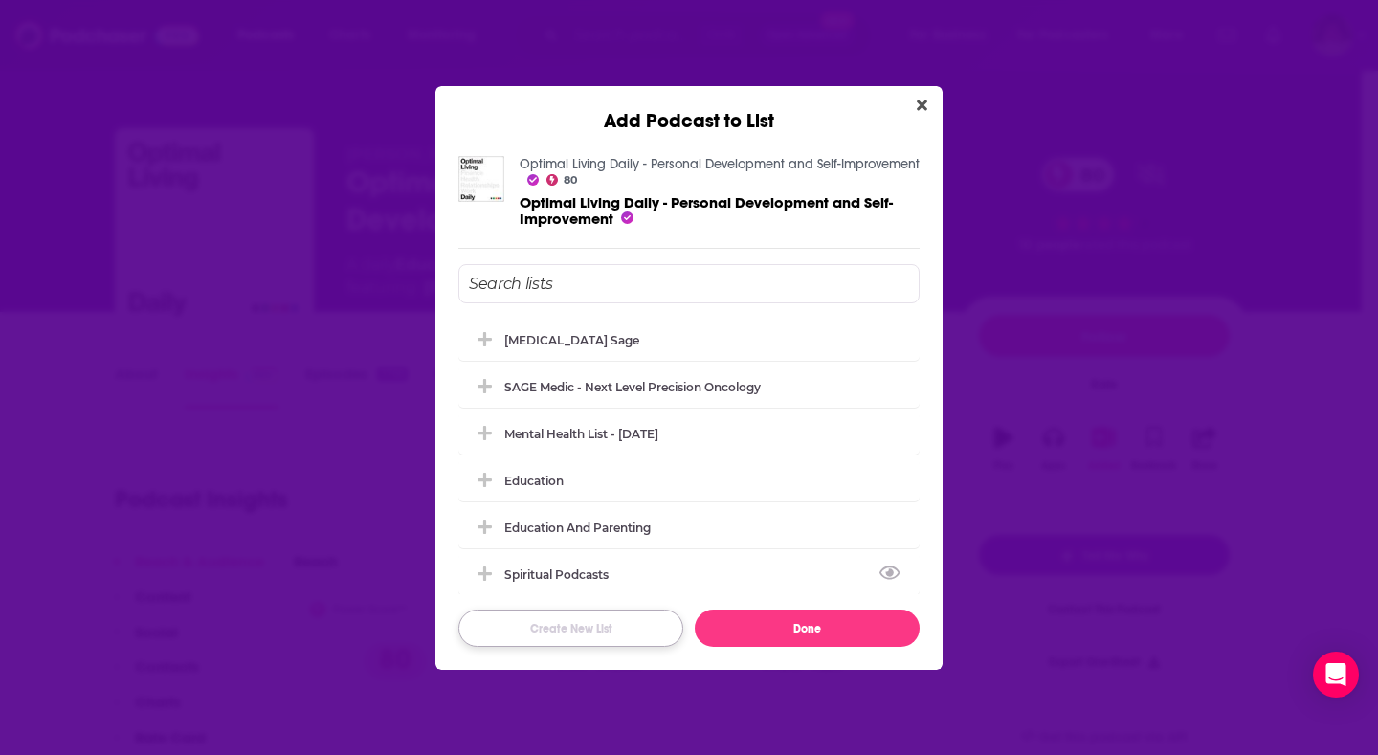
click at [592, 630] on button "Create New List" at bounding box center [571, 628] width 225 height 37
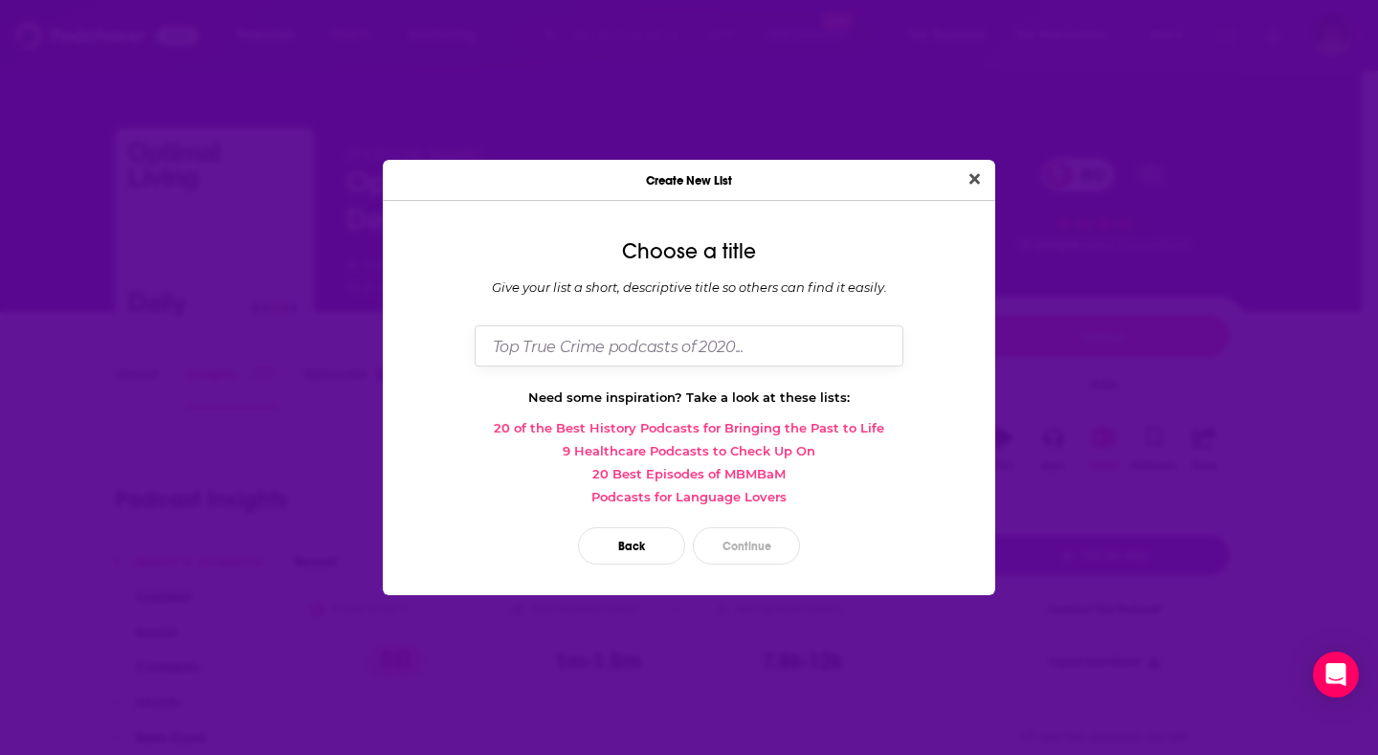
click at [605, 348] on input "Dialog" at bounding box center [689, 345] width 429 height 41
type input "[PERSON_NAME] [PERSON_NAME] Dreamifesting"
click at [771, 549] on button "Continue" at bounding box center [746, 545] width 107 height 37
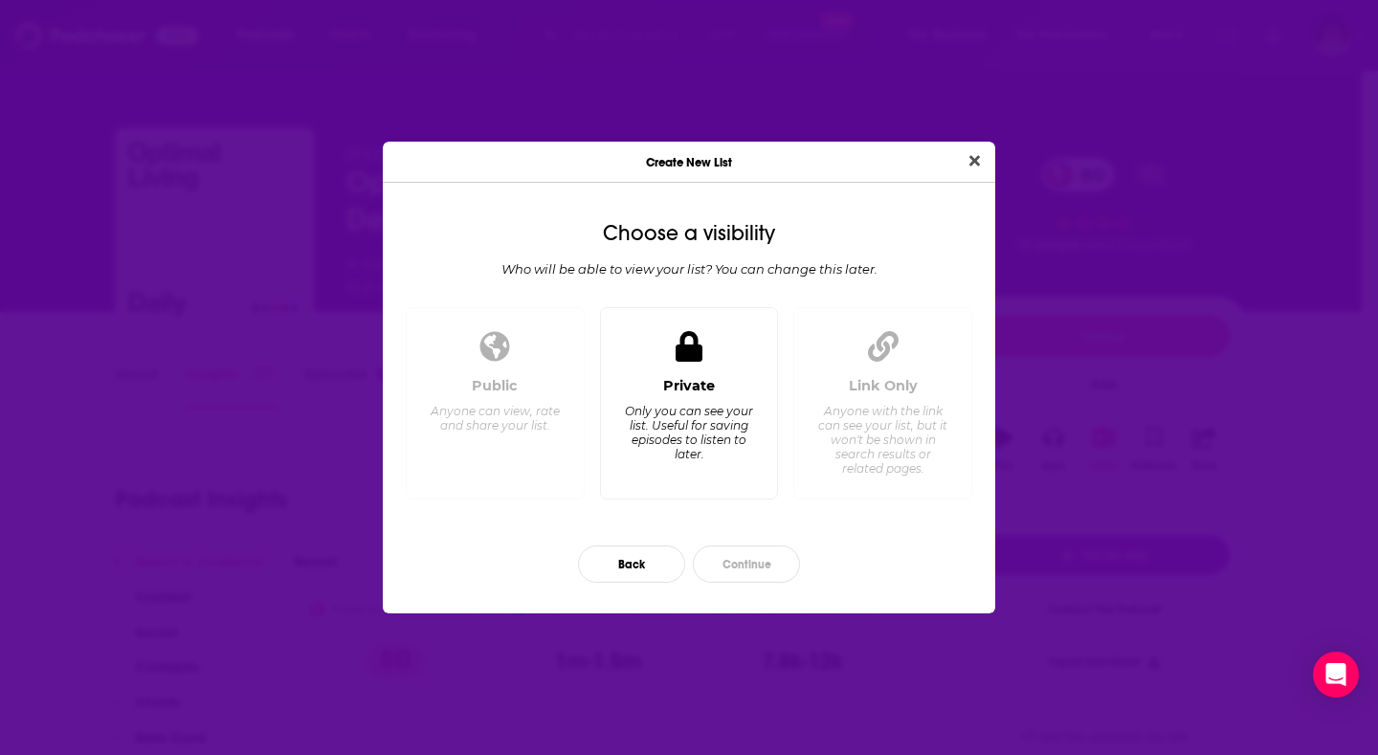
click at [642, 432] on div "Only you can see your list. Useful for saving episodes to listen to later." at bounding box center [688, 432] width 131 height 57
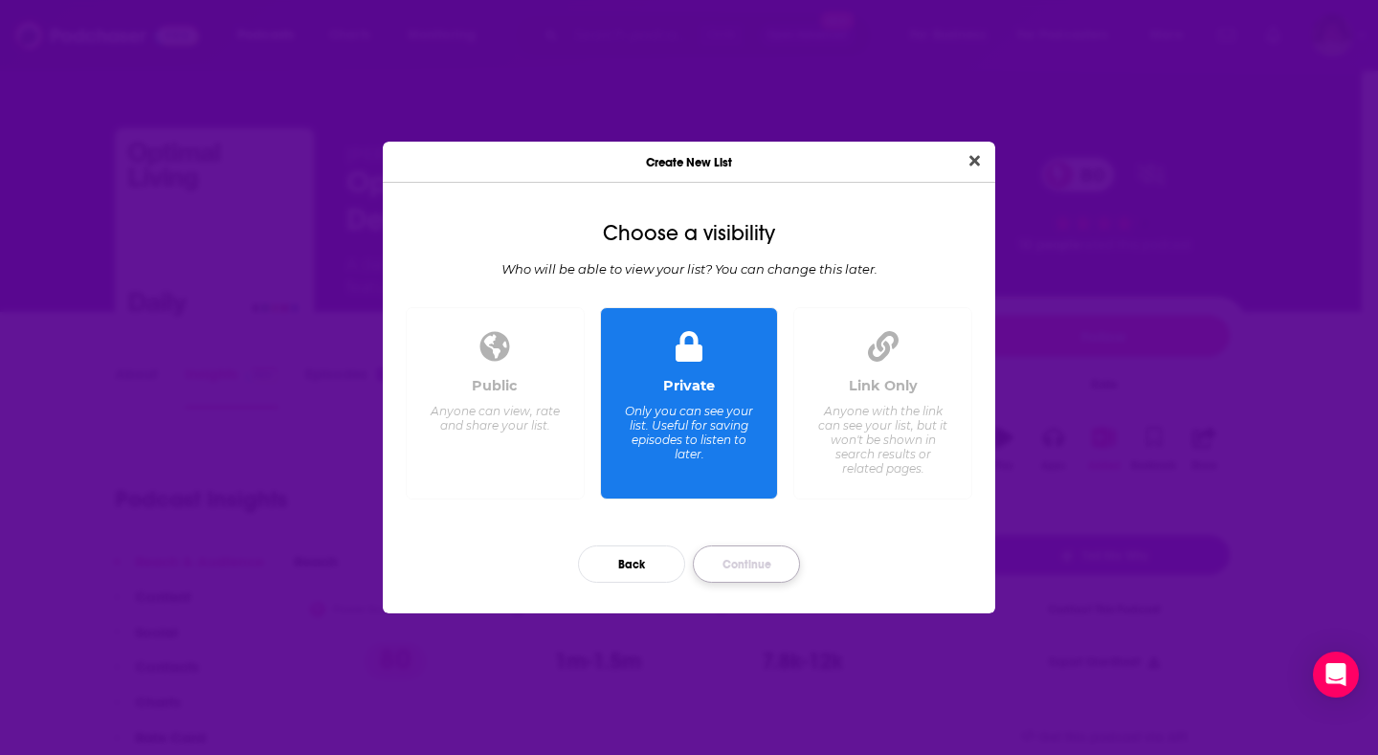
click at [751, 563] on button "Continue" at bounding box center [746, 564] width 107 height 37
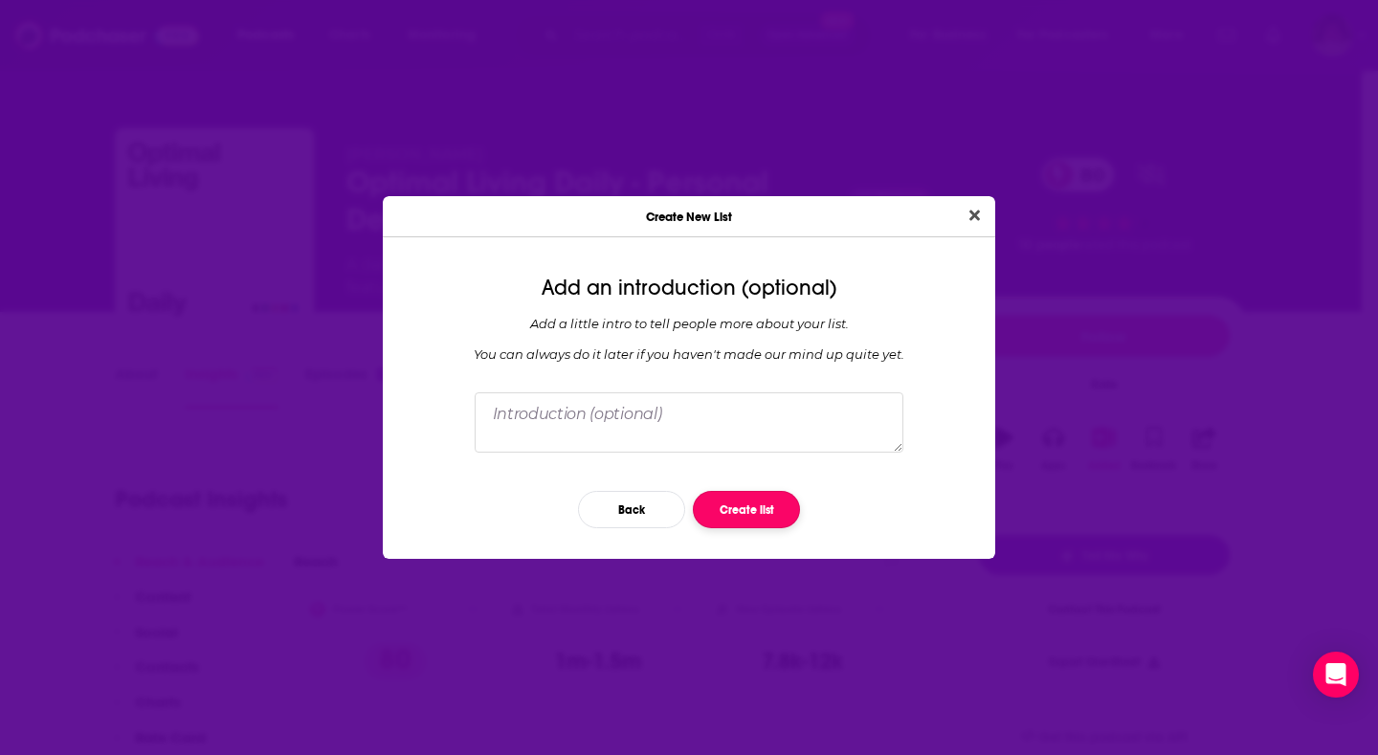
click at [718, 507] on button "Create list" at bounding box center [746, 509] width 107 height 37
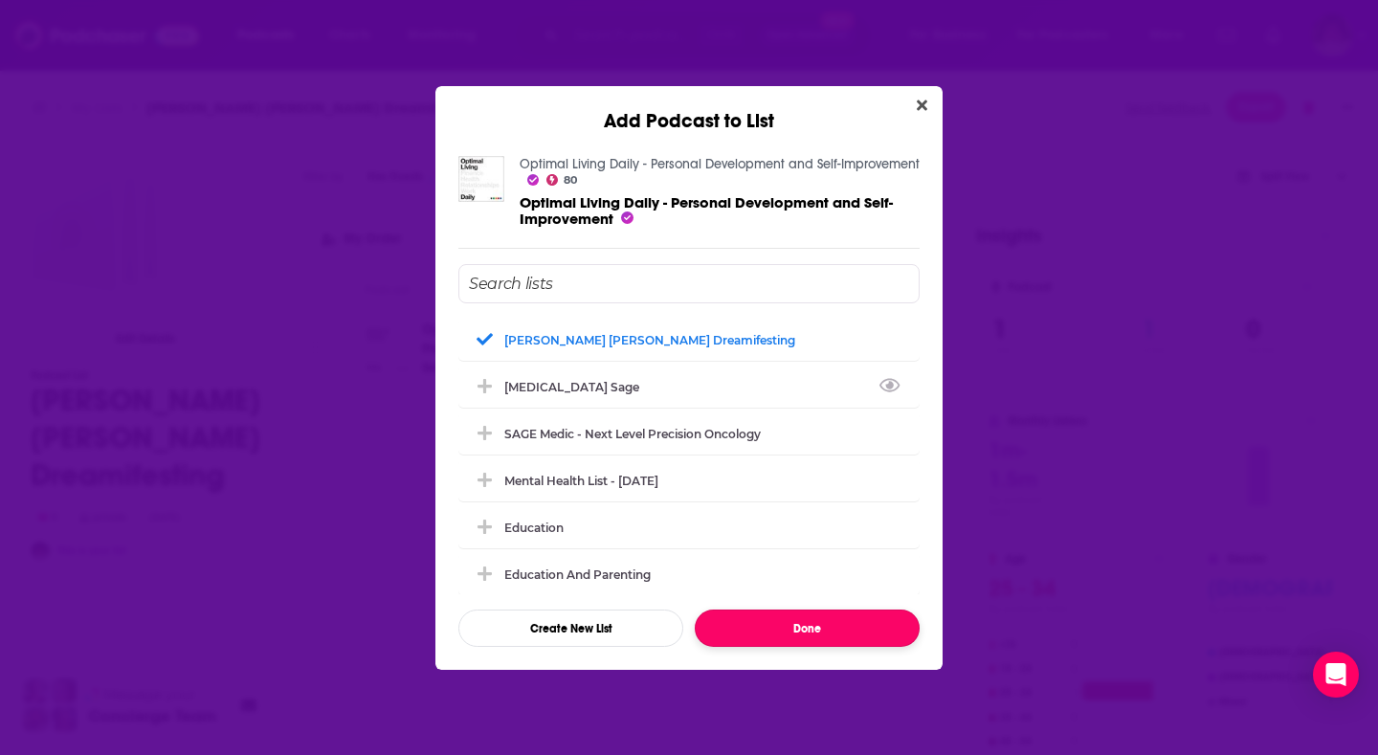
click at [873, 617] on button "Done" at bounding box center [807, 628] width 225 height 37
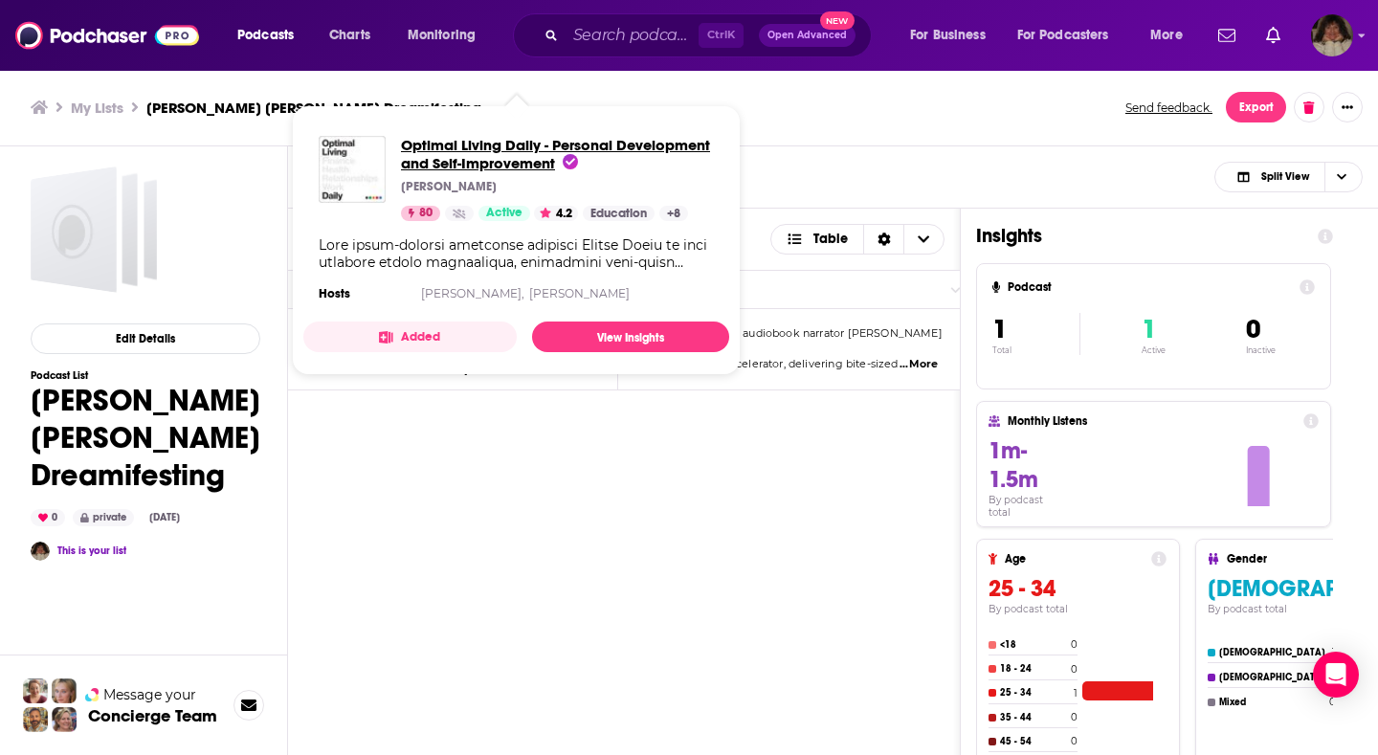
click at [501, 146] on span "Optimal Living Daily - Personal Development and Self-Improvement" at bounding box center [555, 154] width 309 height 36
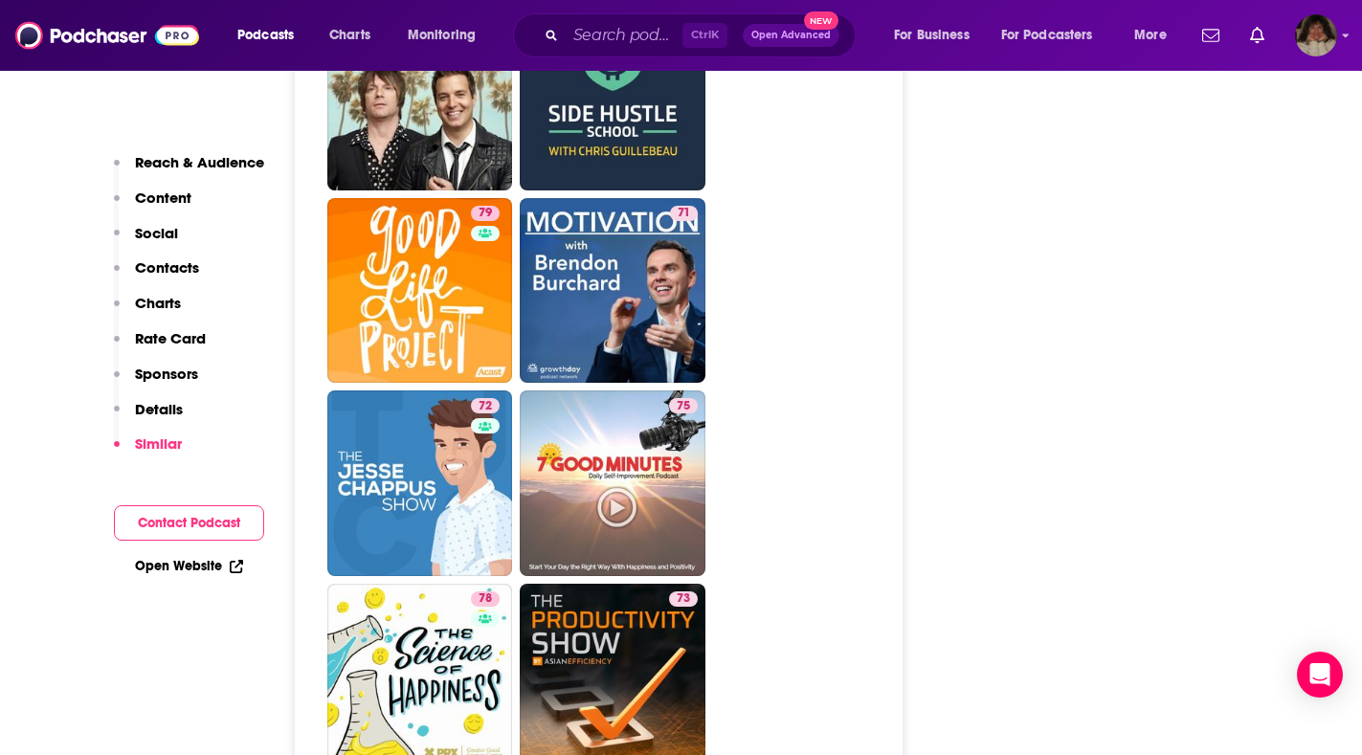
scroll to position [5744, 0]
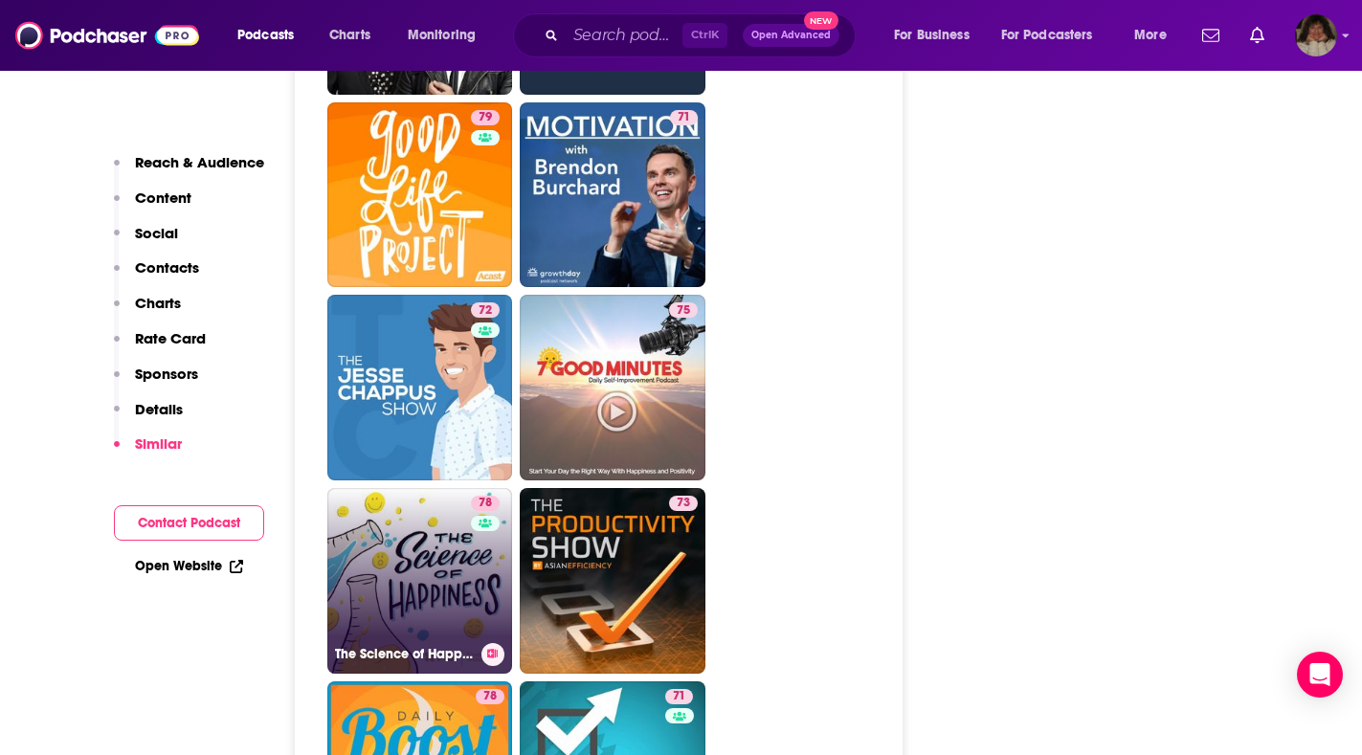
click at [441, 488] on link "78 The Science of Happiness" at bounding box center [420, 581] width 186 height 186
type input "https://www.podchaser.com/podcasts/the-science-of-happiness-616639"
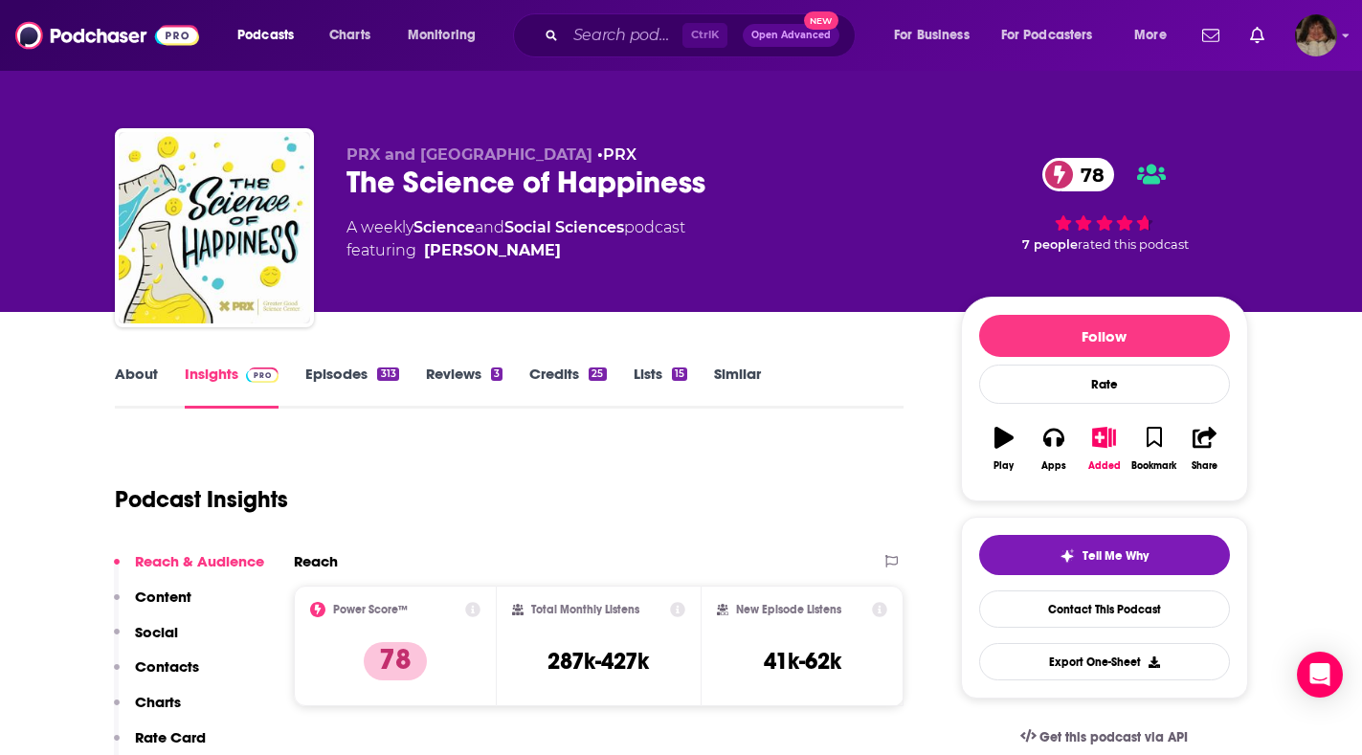
click at [130, 377] on link "About" at bounding box center [136, 387] width 43 height 44
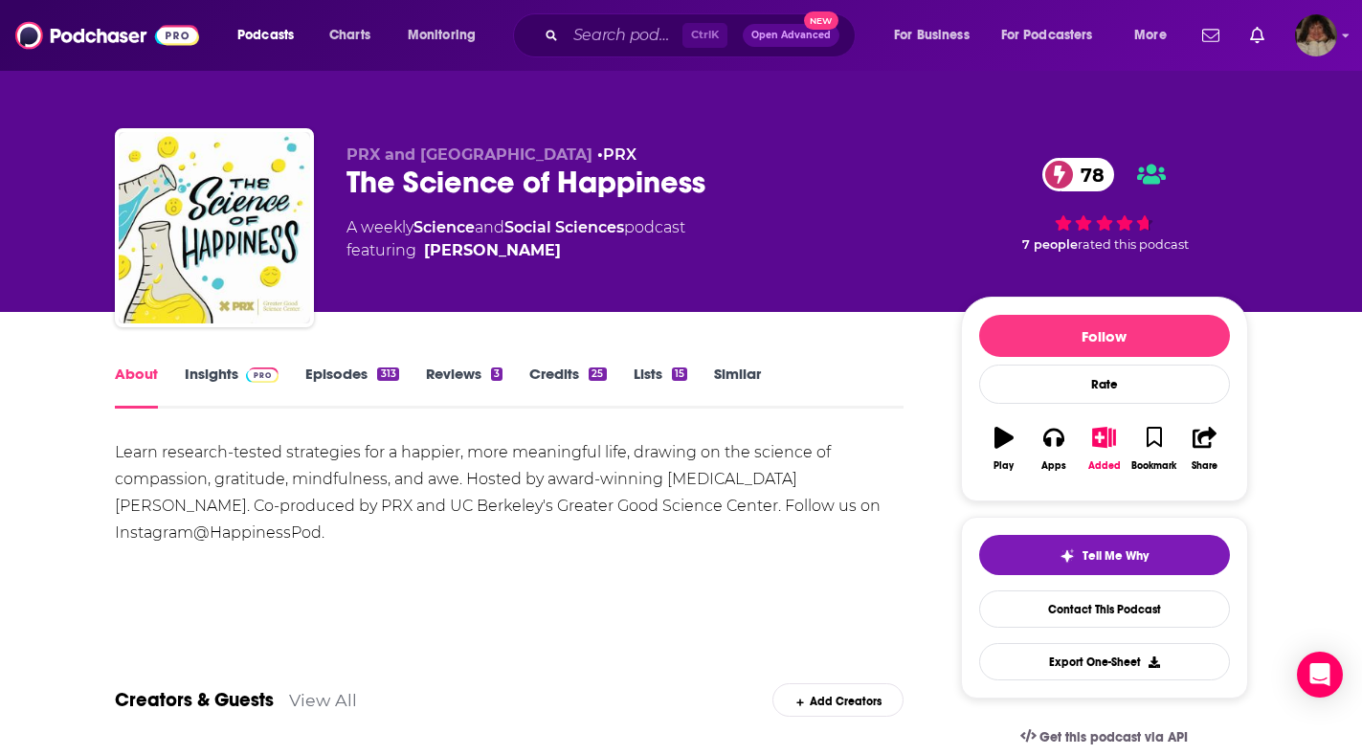
click at [216, 374] on link "Insights" at bounding box center [232, 387] width 95 height 44
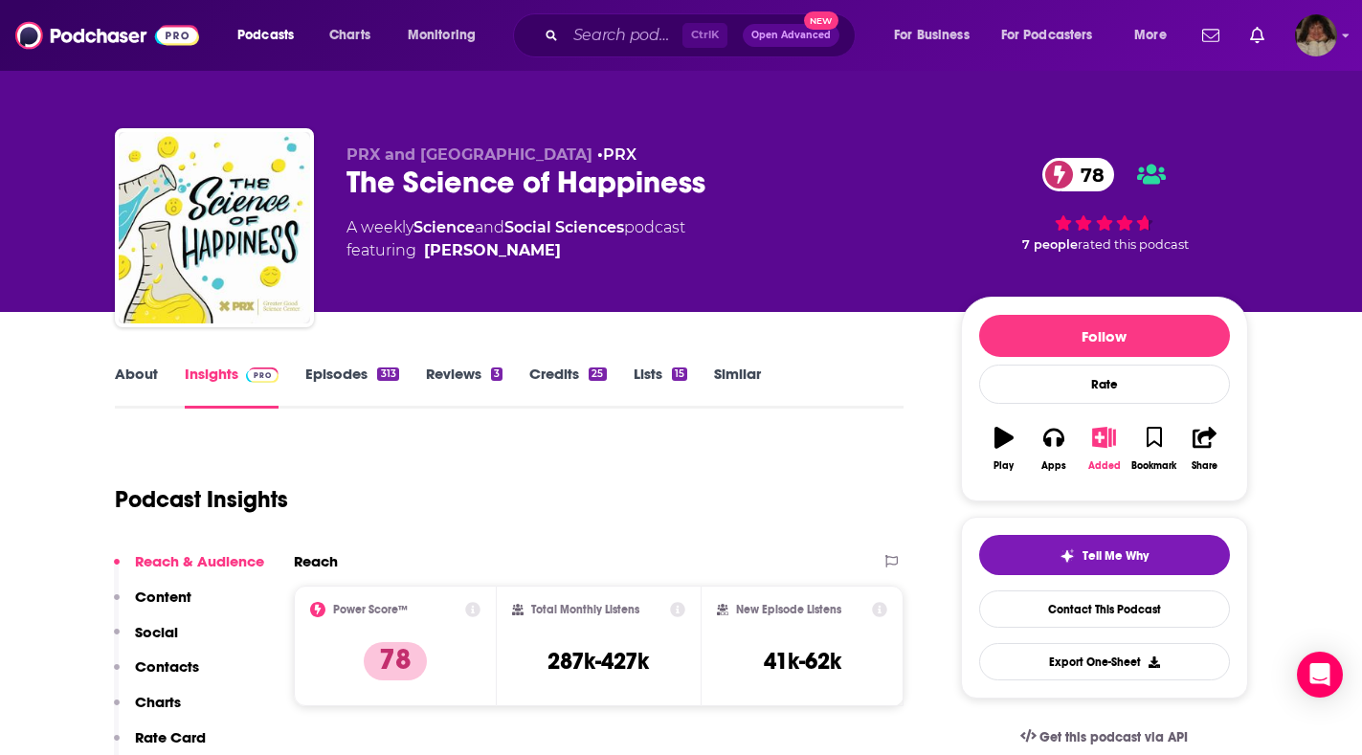
click at [1097, 439] on icon "button" at bounding box center [1104, 437] width 24 height 21
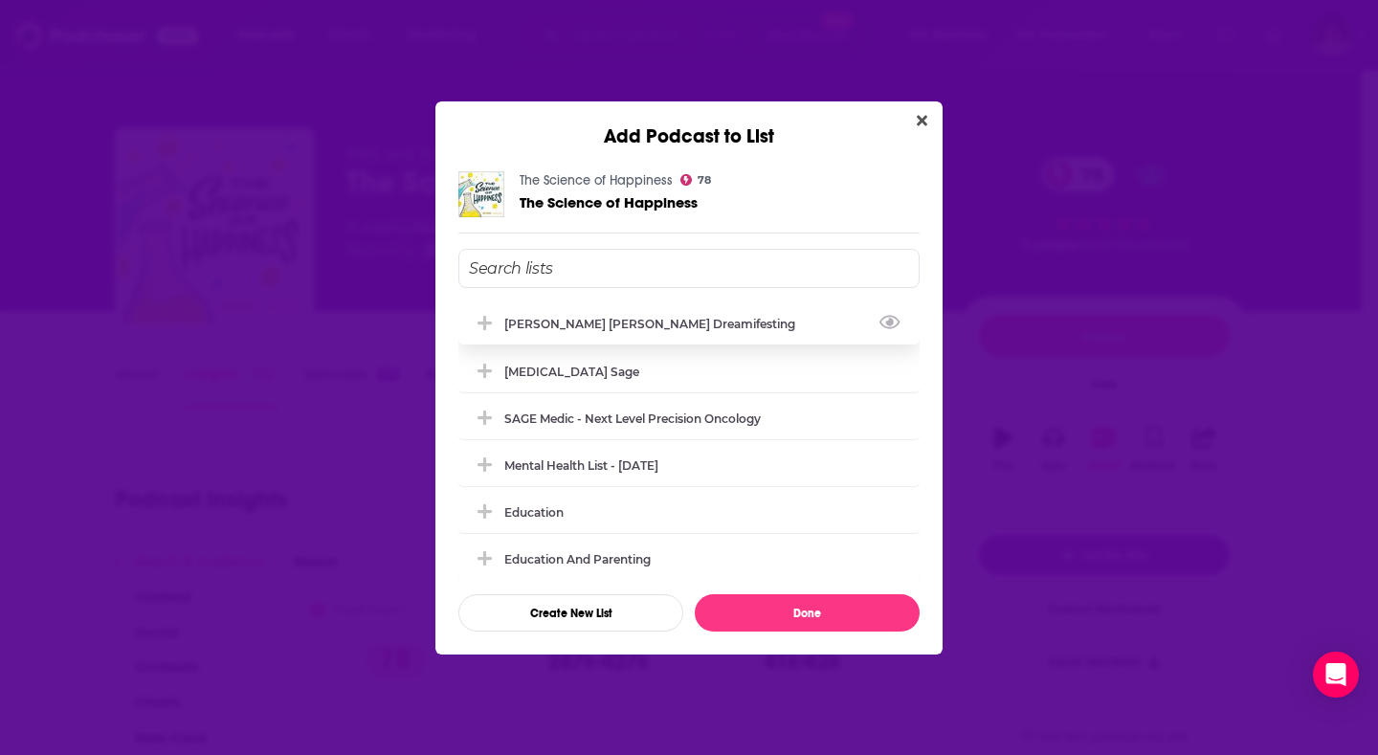
click at [680, 325] on div "[PERSON_NAME] [PERSON_NAME] Dreamifesting" at bounding box center [655, 324] width 302 height 14
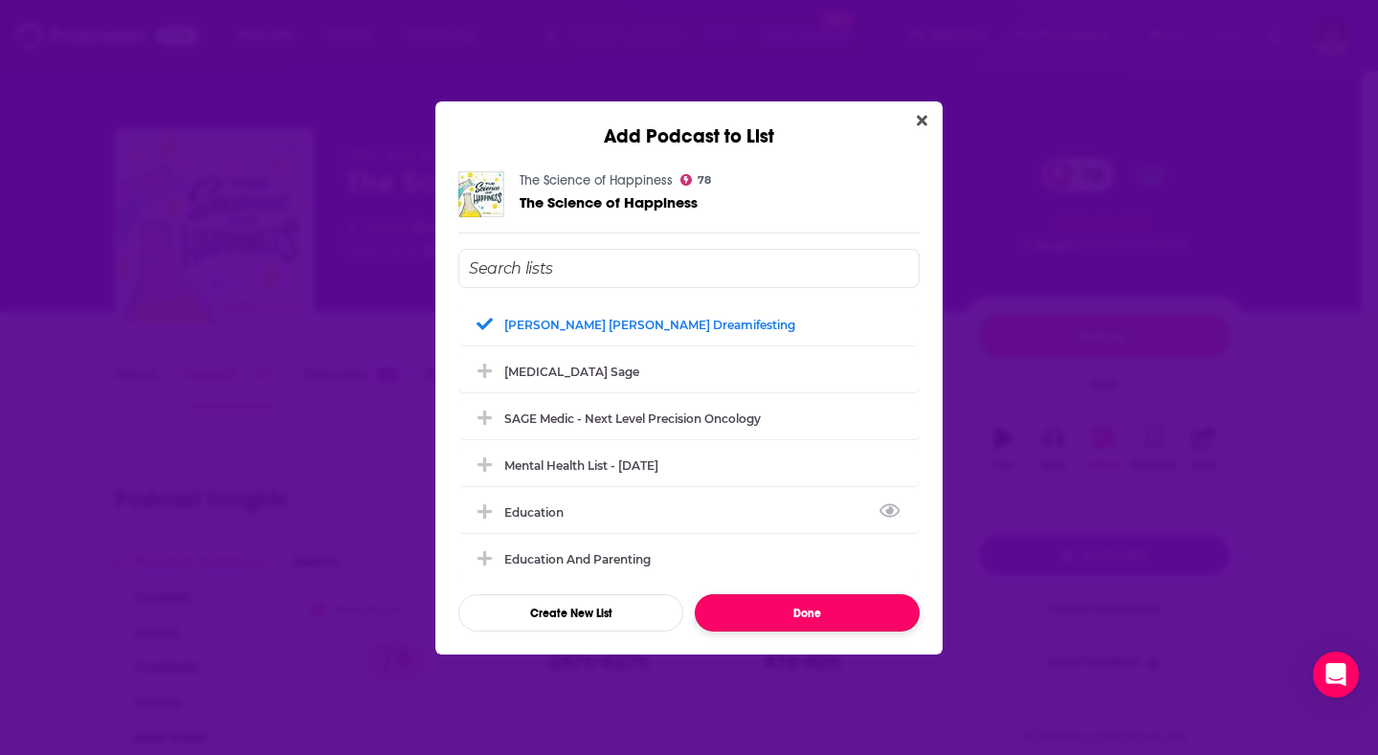
click at [769, 614] on button "Done" at bounding box center [807, 612] width 225 height 37
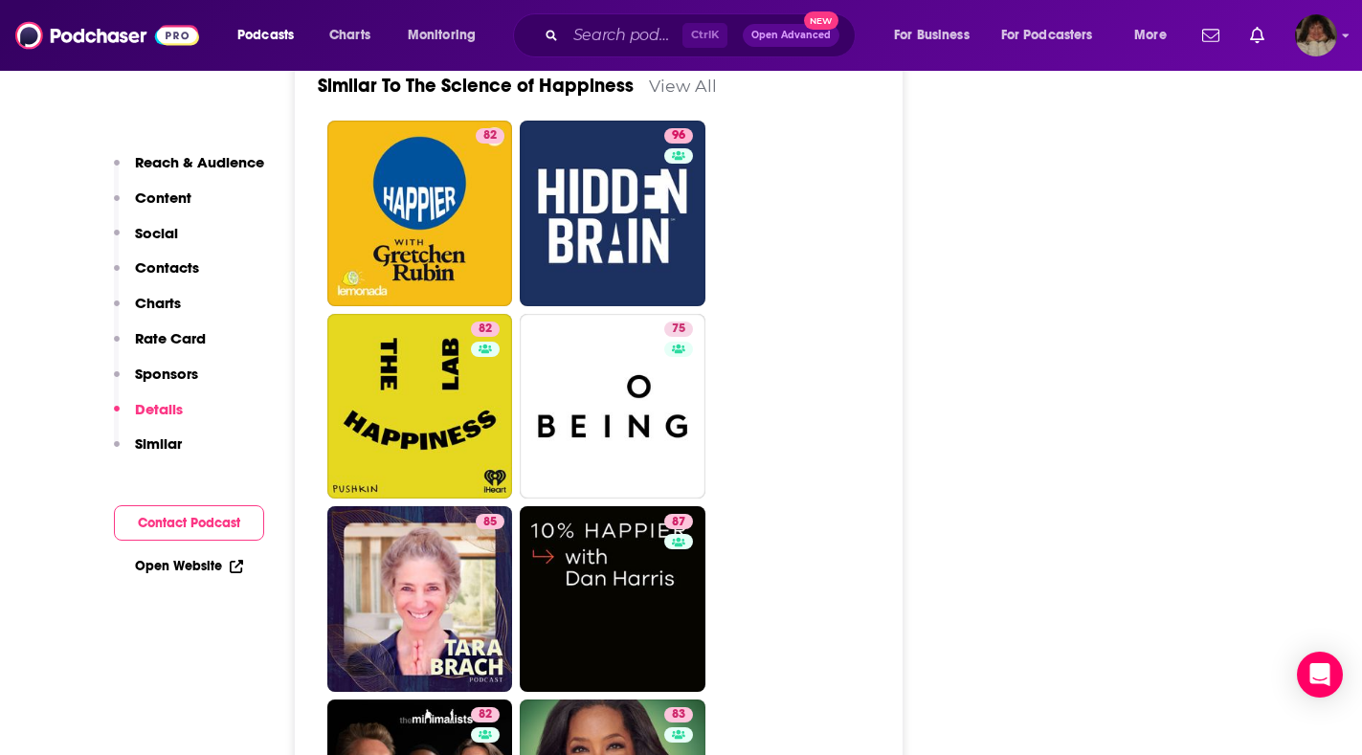
scroll to position [4786, 0]
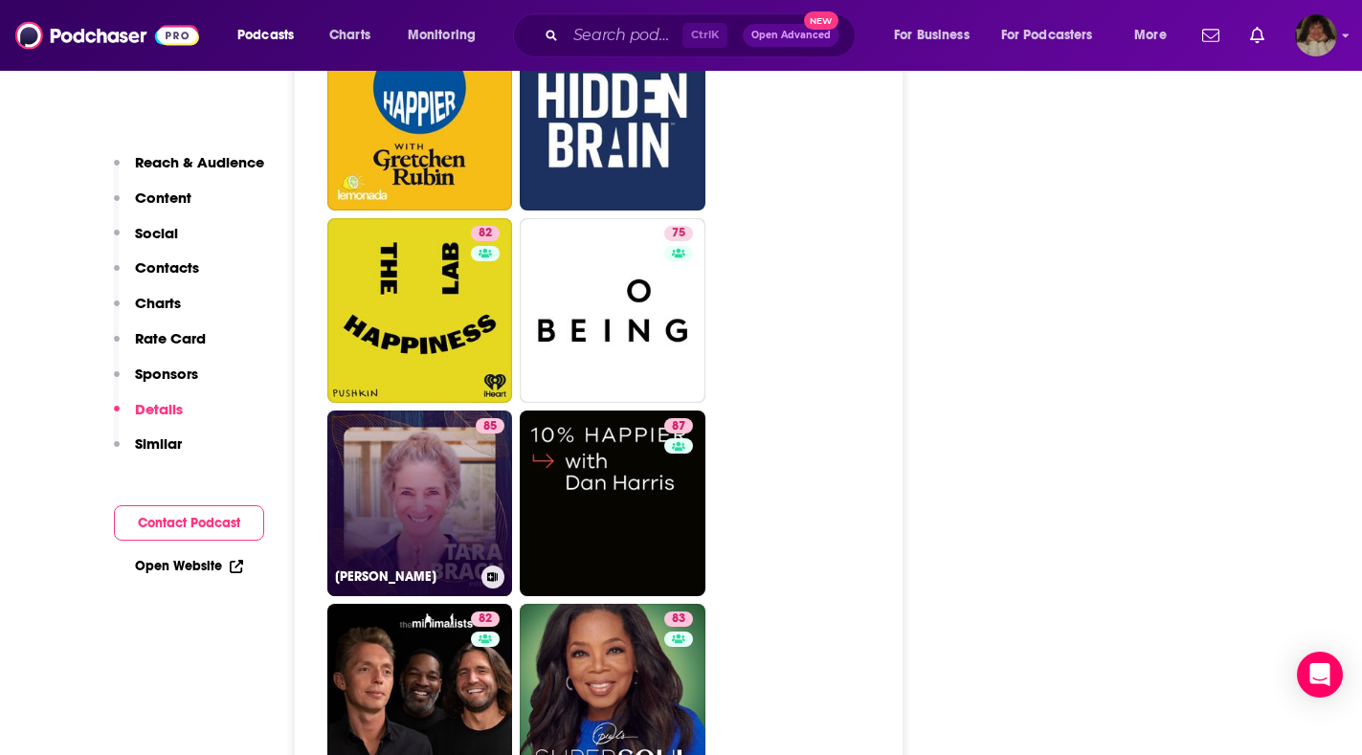
click at [390, 428] on link "85 Tara Brach" at bounding box center [420, 504] width 186 height 186
type input "https://www.podchaser.com/podcasts/tara-brach-198819"
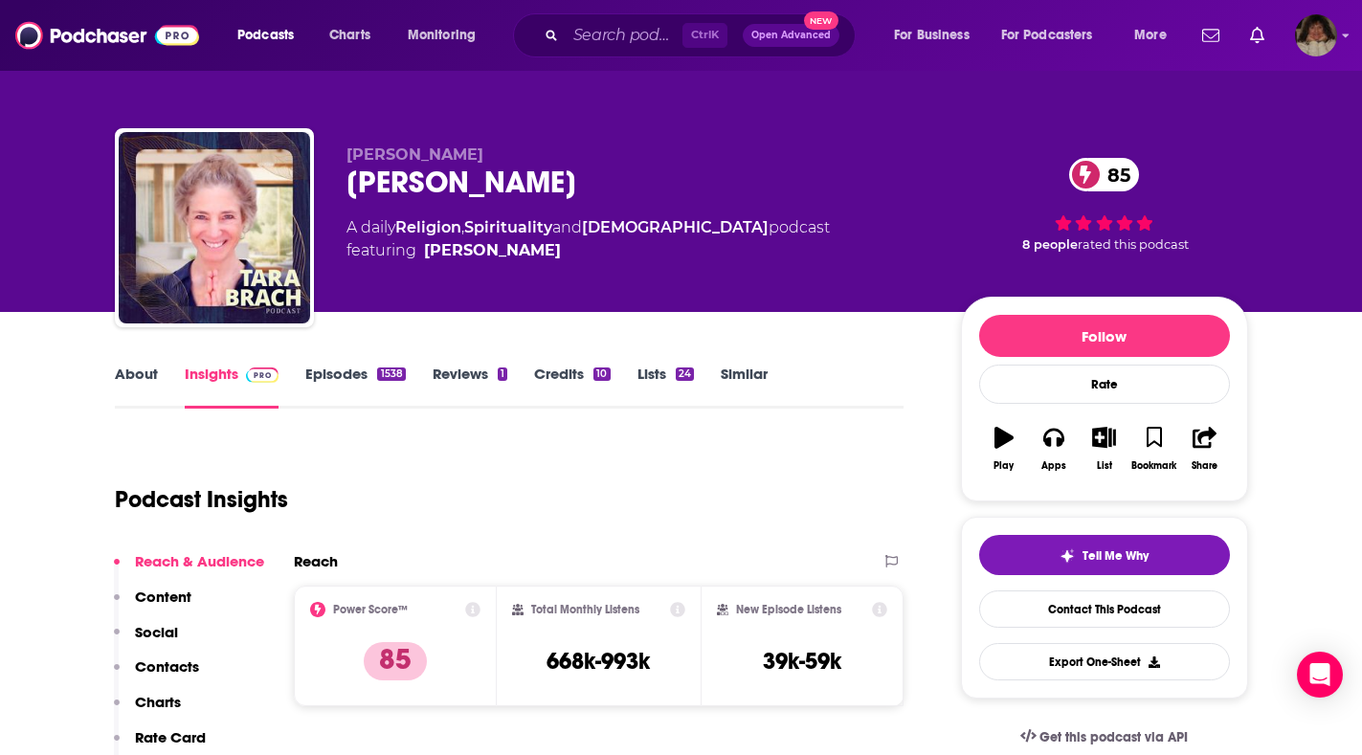
click at [128, 372] on link "About" at bounding box center [136, 387] width 43 height 44
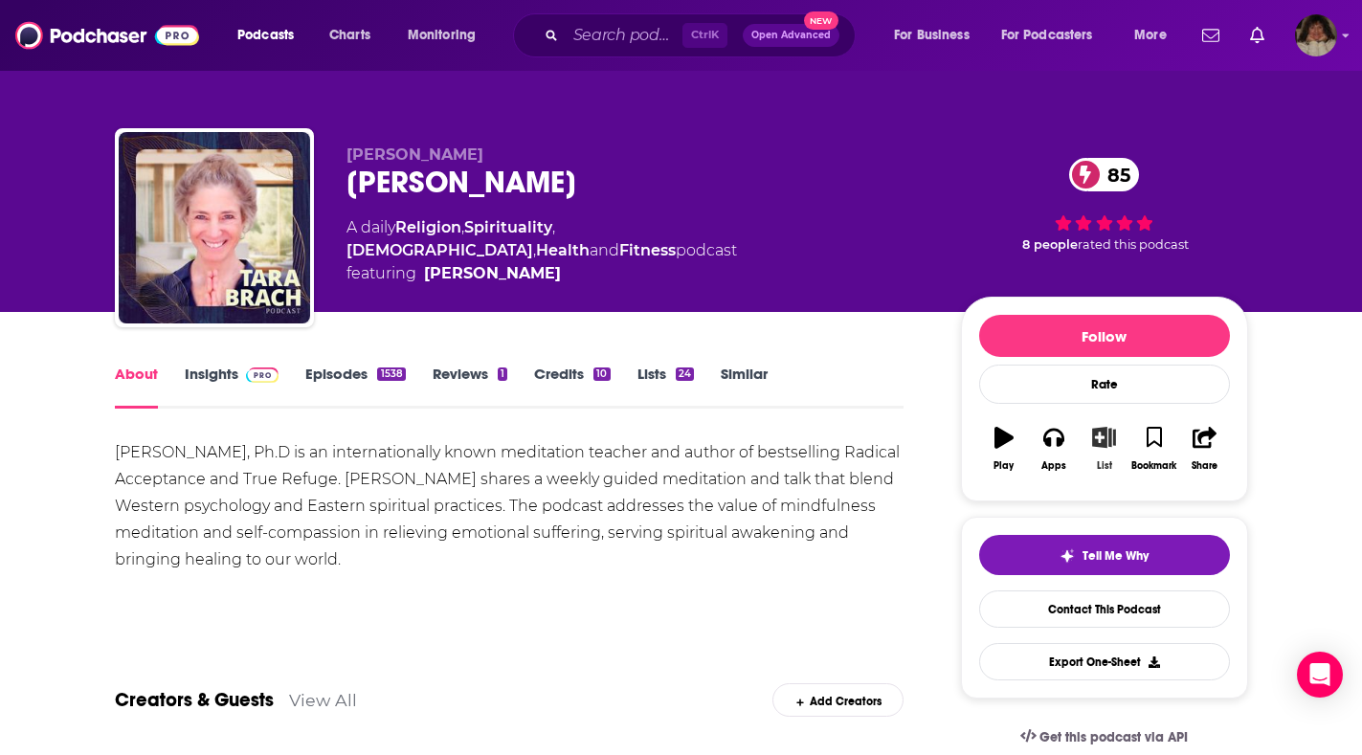
click at [1102, 437] on icon "button" at bounding box center [1104, 437] width 24 height 21
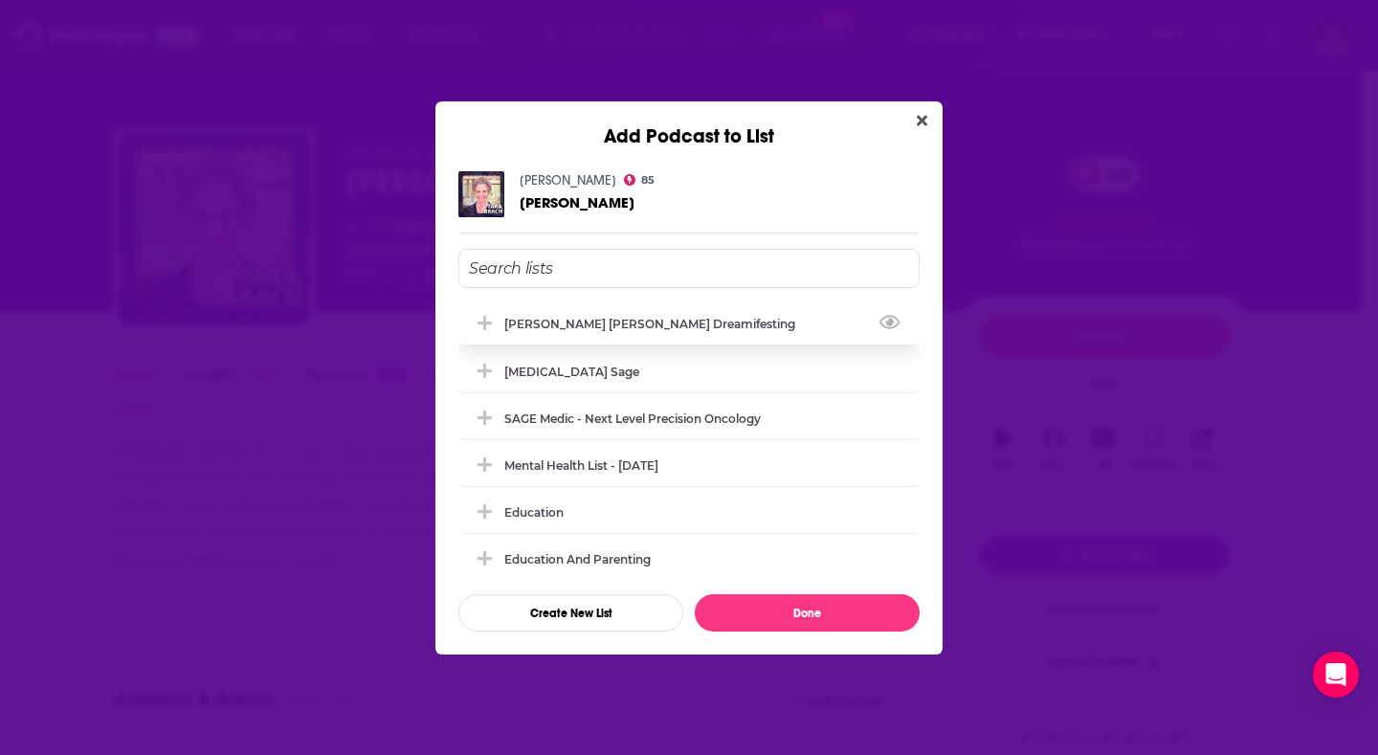
click at [683, 328] on div "[PERSON_NAME] [PERSON_NAME] Dreamifesting" at bounding box center [655, 324] width 302 height 14
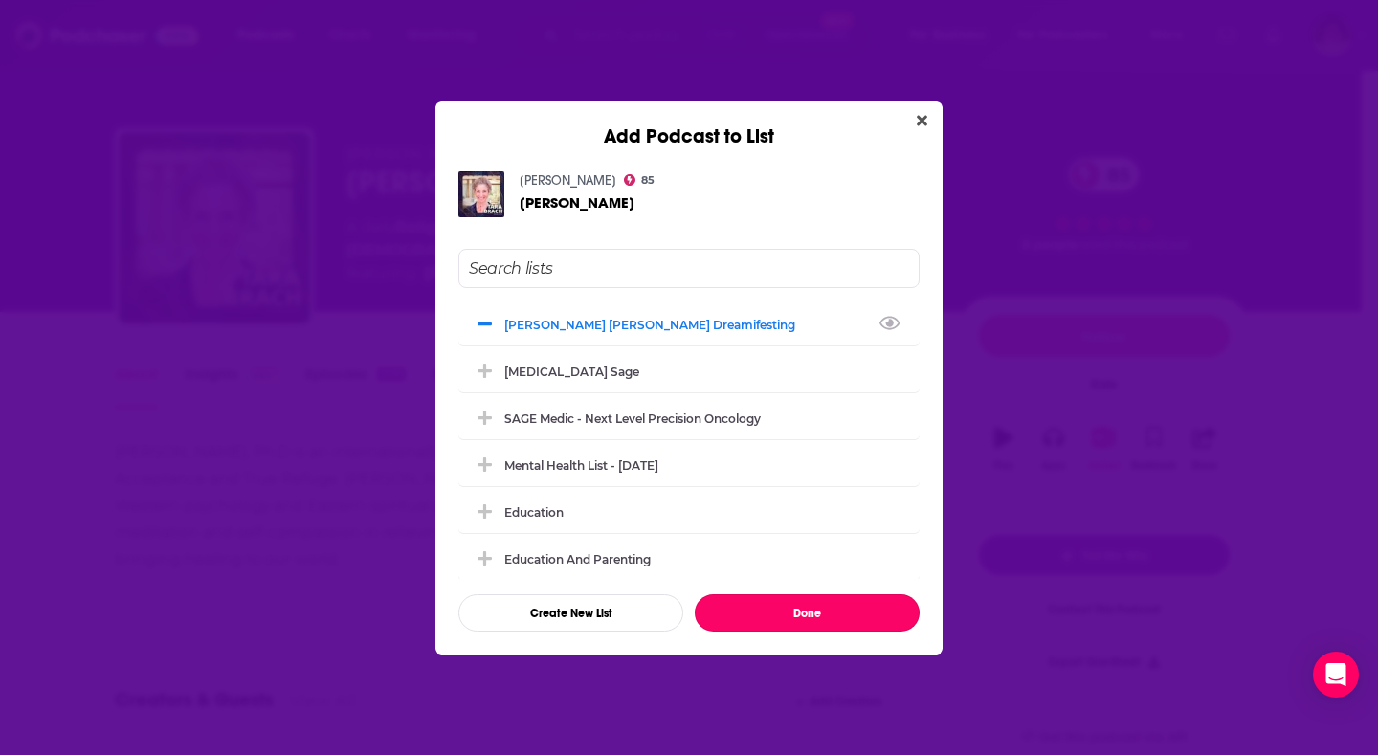
click at [772, 611] on button "Done" at bounding box center [807, 612] width 225 height 37
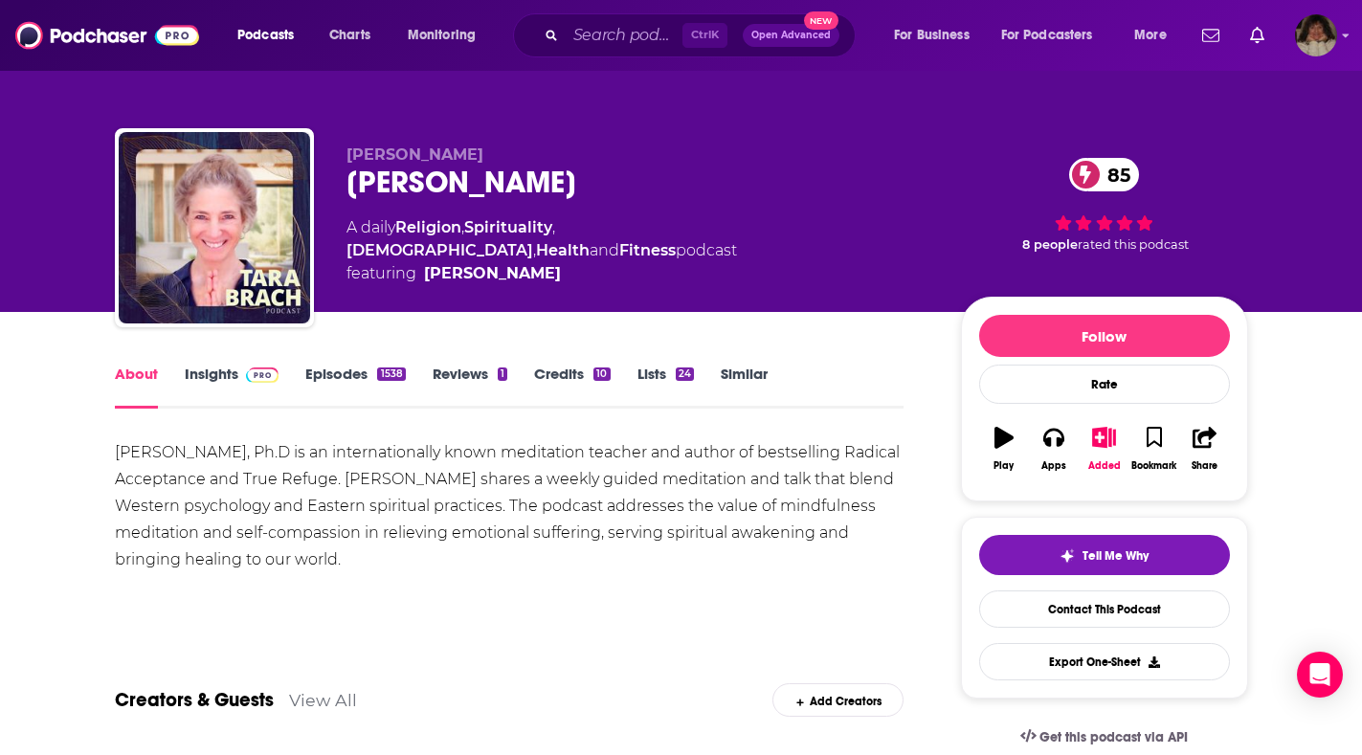
click at [232, 386] on link "Insights" at bounding box center [232, 387] width 95 height 44
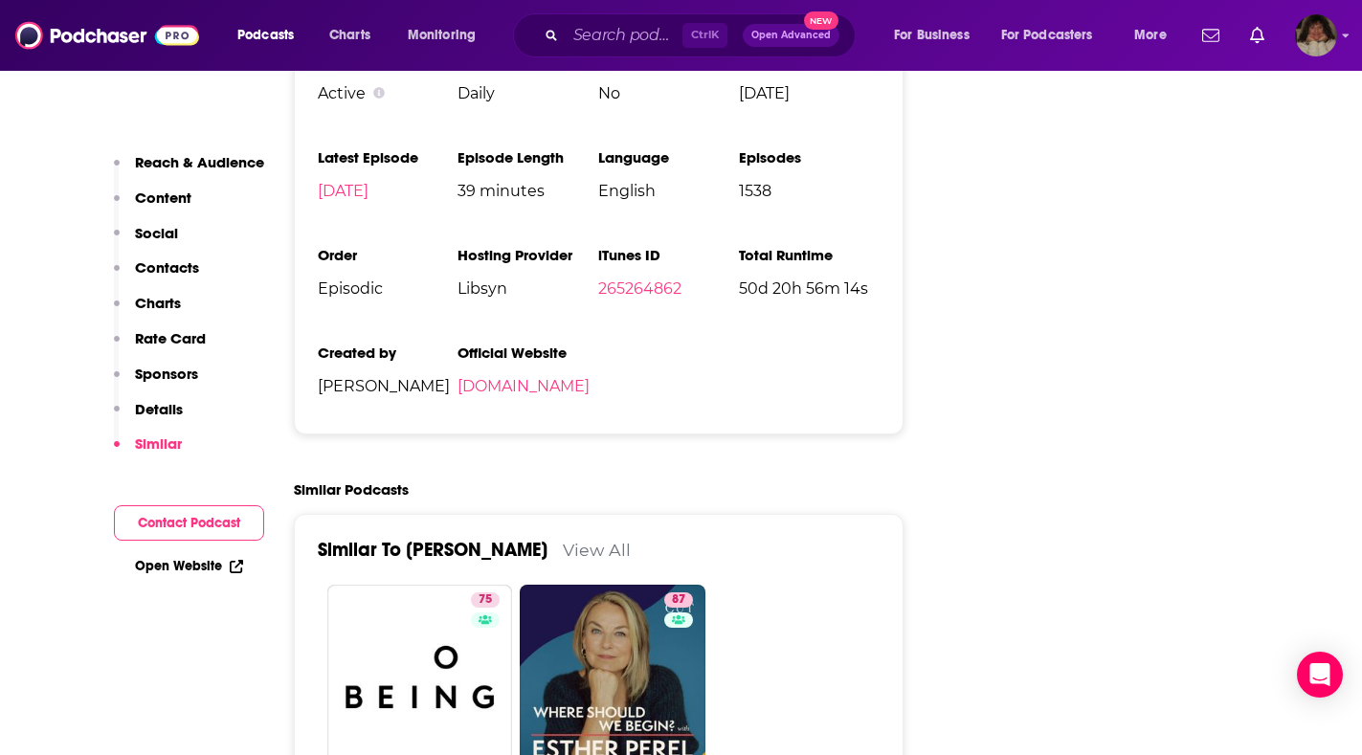
scroll to position [4116, 0]
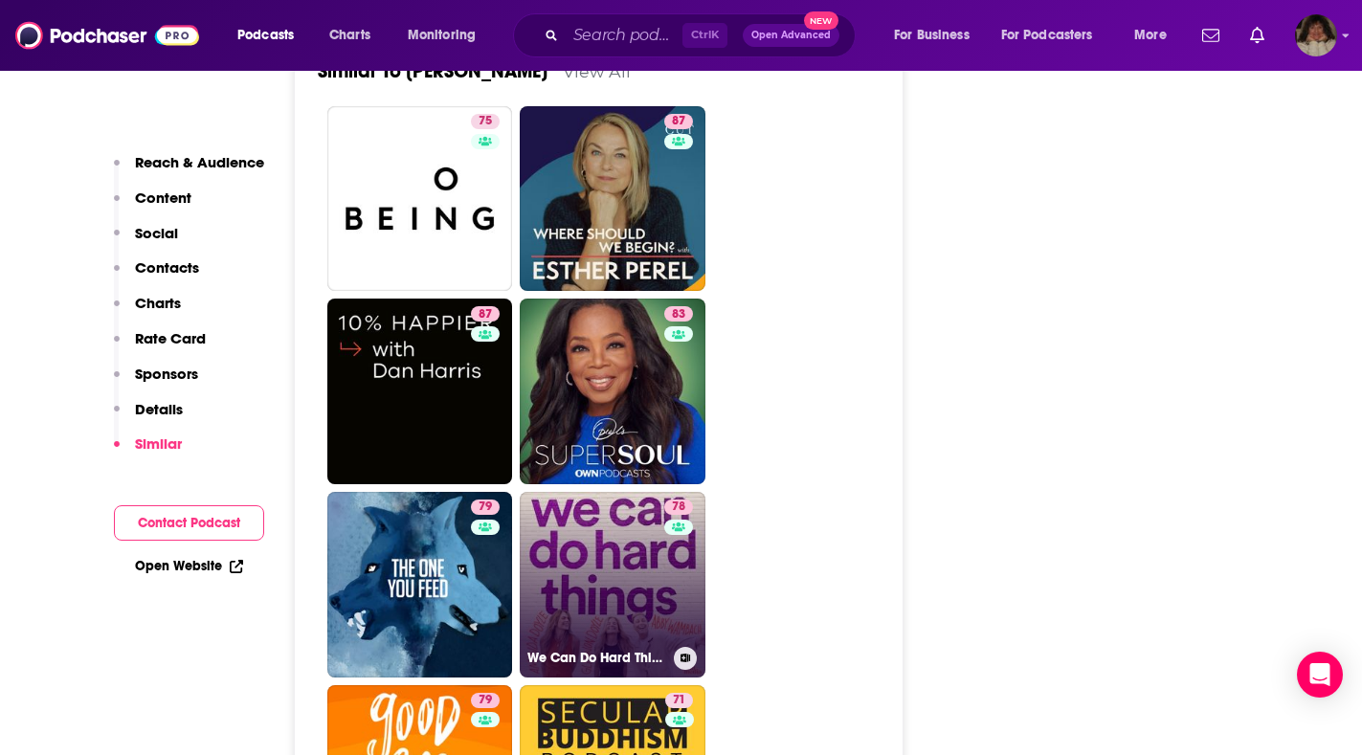
click at [587, 492] on link "78 We Can Do Hard Things" at bounding box center [613, 585] width 186 height 186
type input "https://www.podchaser.com/podcasts/we-can-do-hard-things-1878020"
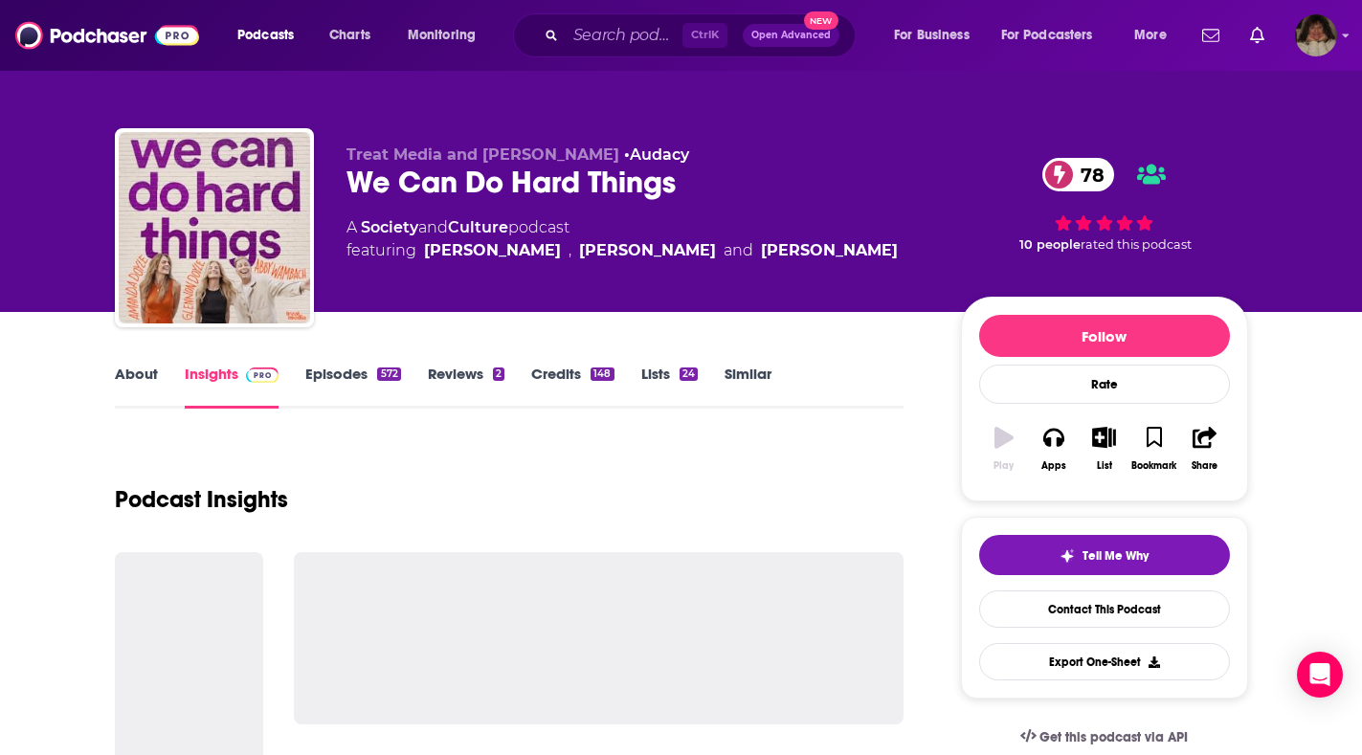
click at [148, 377] on link "About" at bounding box center [136, 387] width 43 height 44
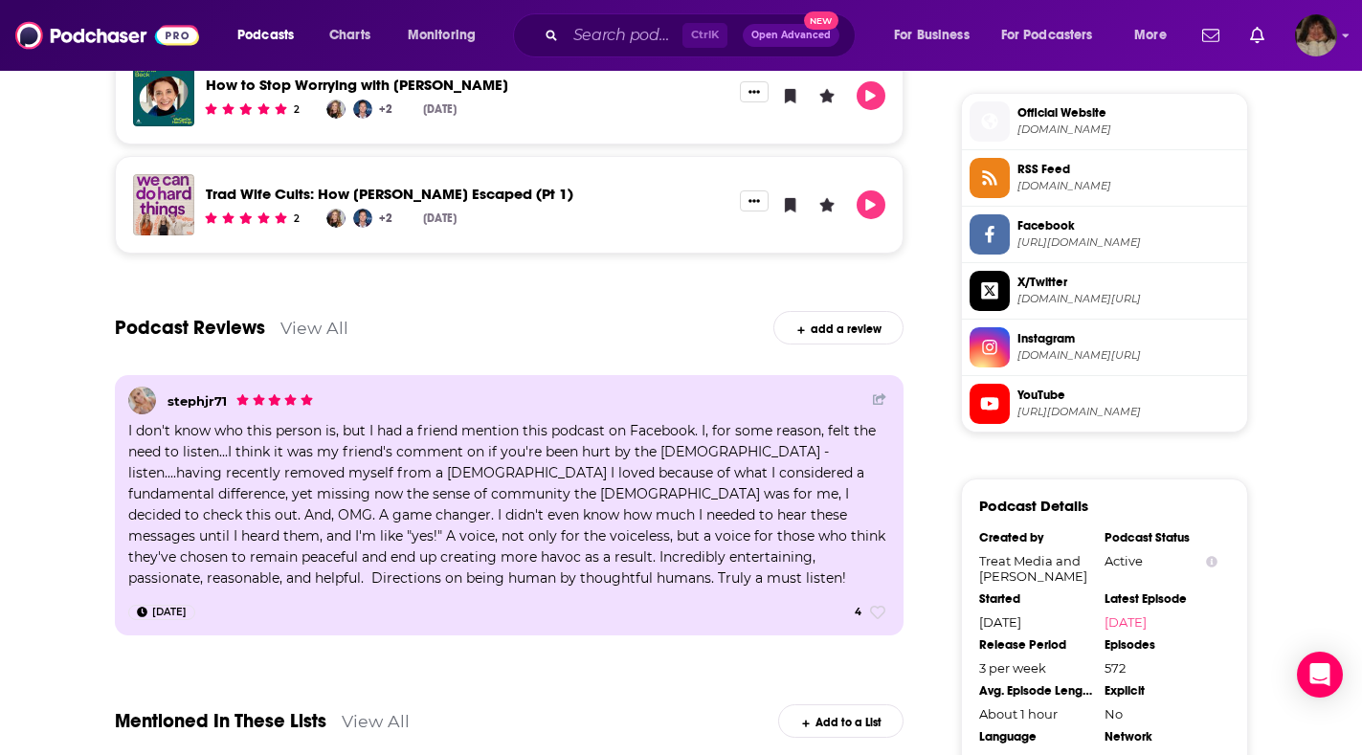
scroll to position [2007, 0]
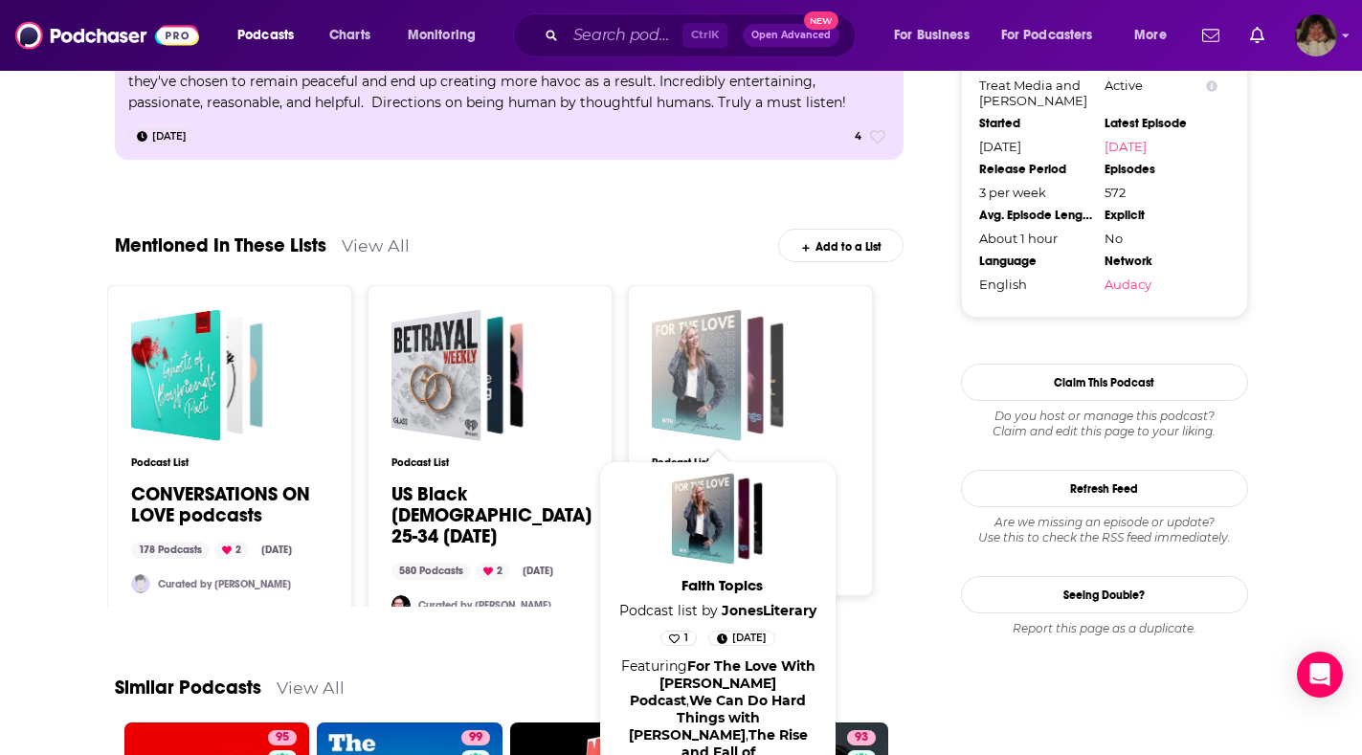
click at [693, 413] on div "Faith Topics" at bounding box center [696, 375] width 90 height 132
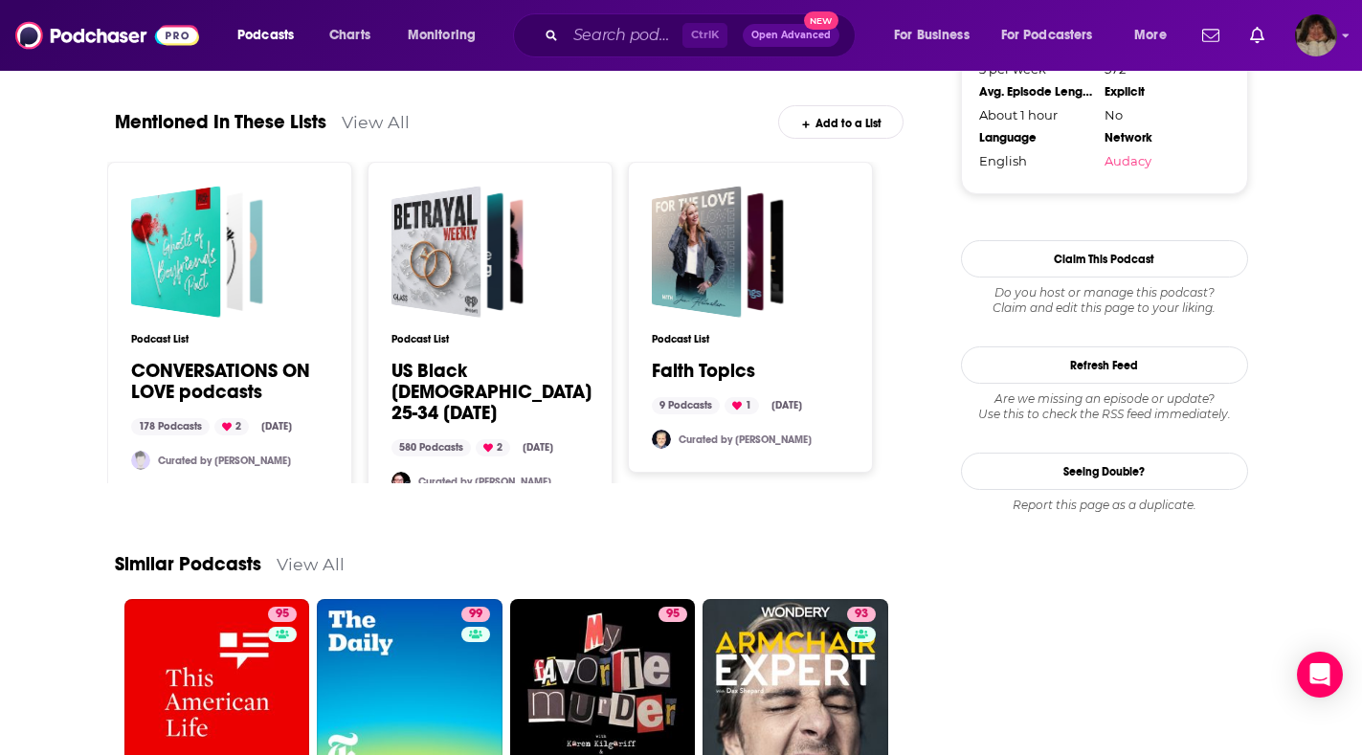
scroll to position [2035, 0]
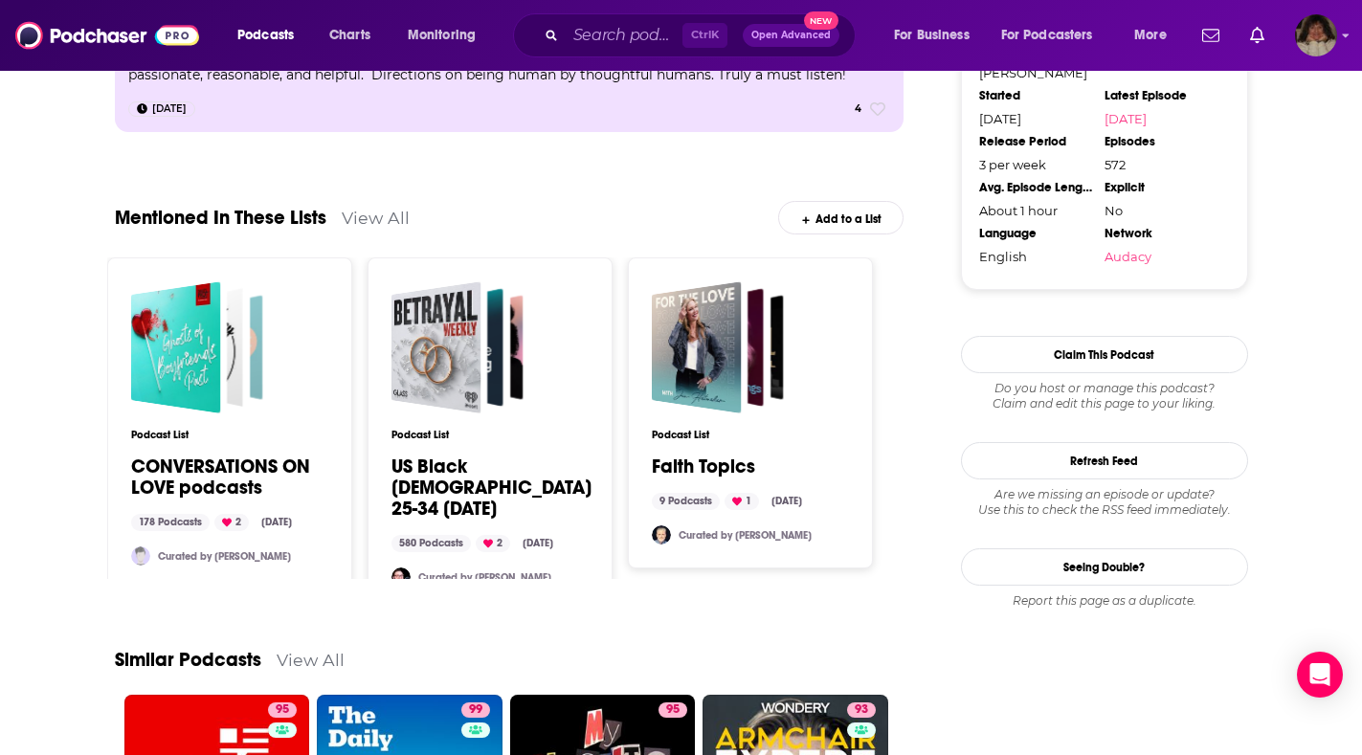
click at [385, 218] on link "View All" at bounding box center [376, 218] width 68 height 20
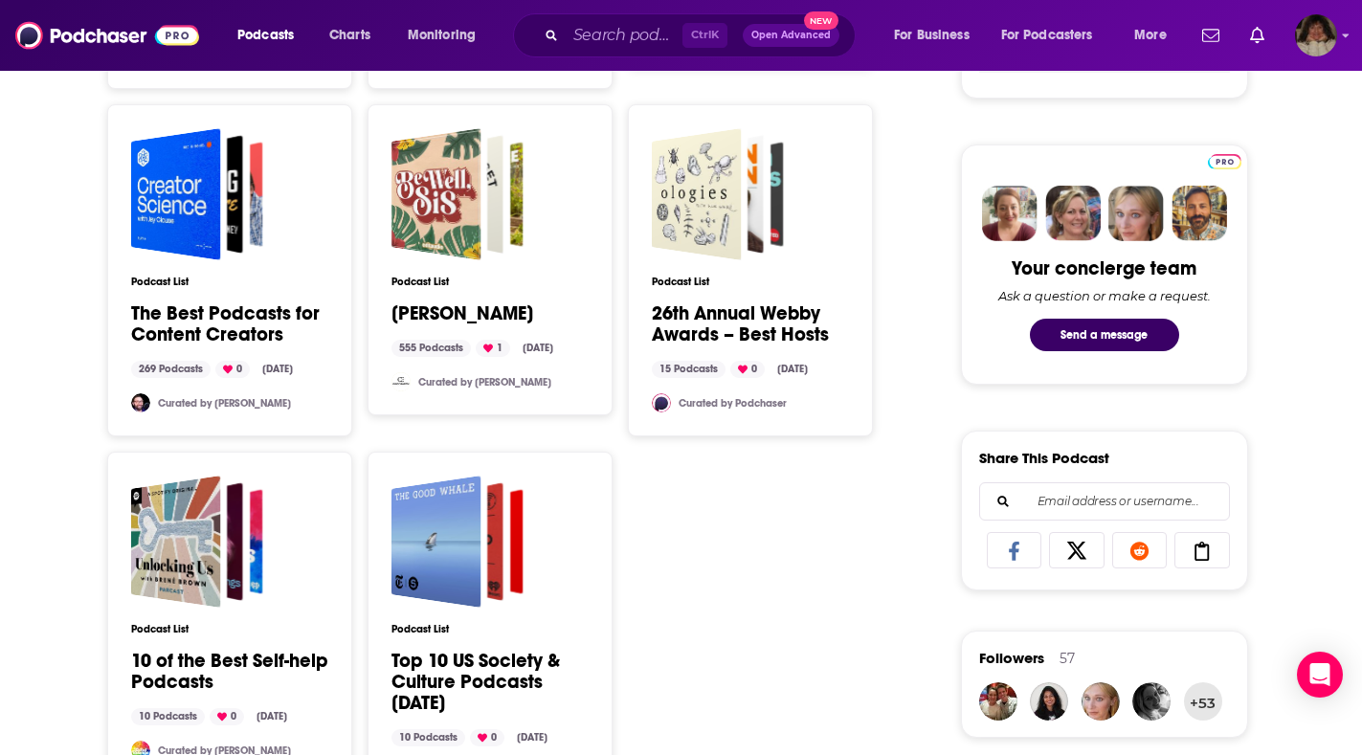
scroll to position [936, 0]
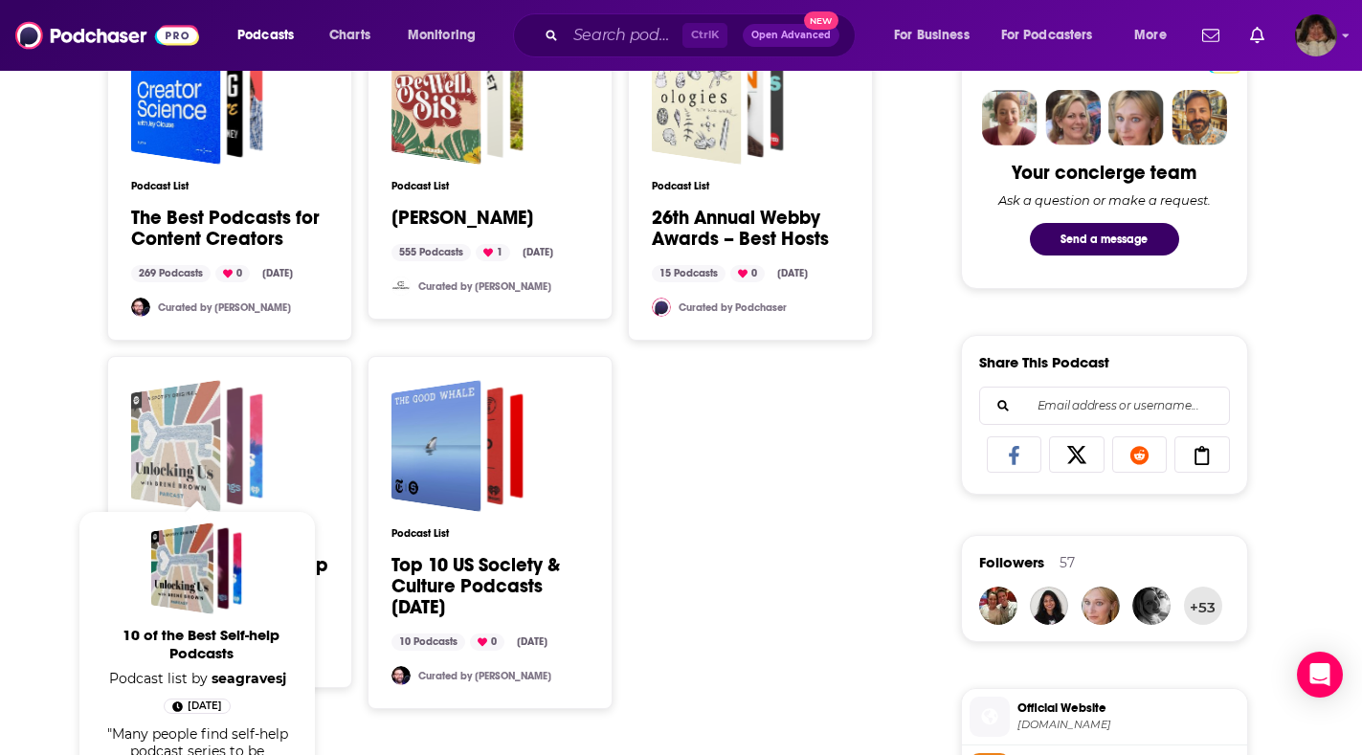
click at [158, 427] on div "10 of the Best Self-help Podcasts" at bounding box center [175, 446] width 90 height 132
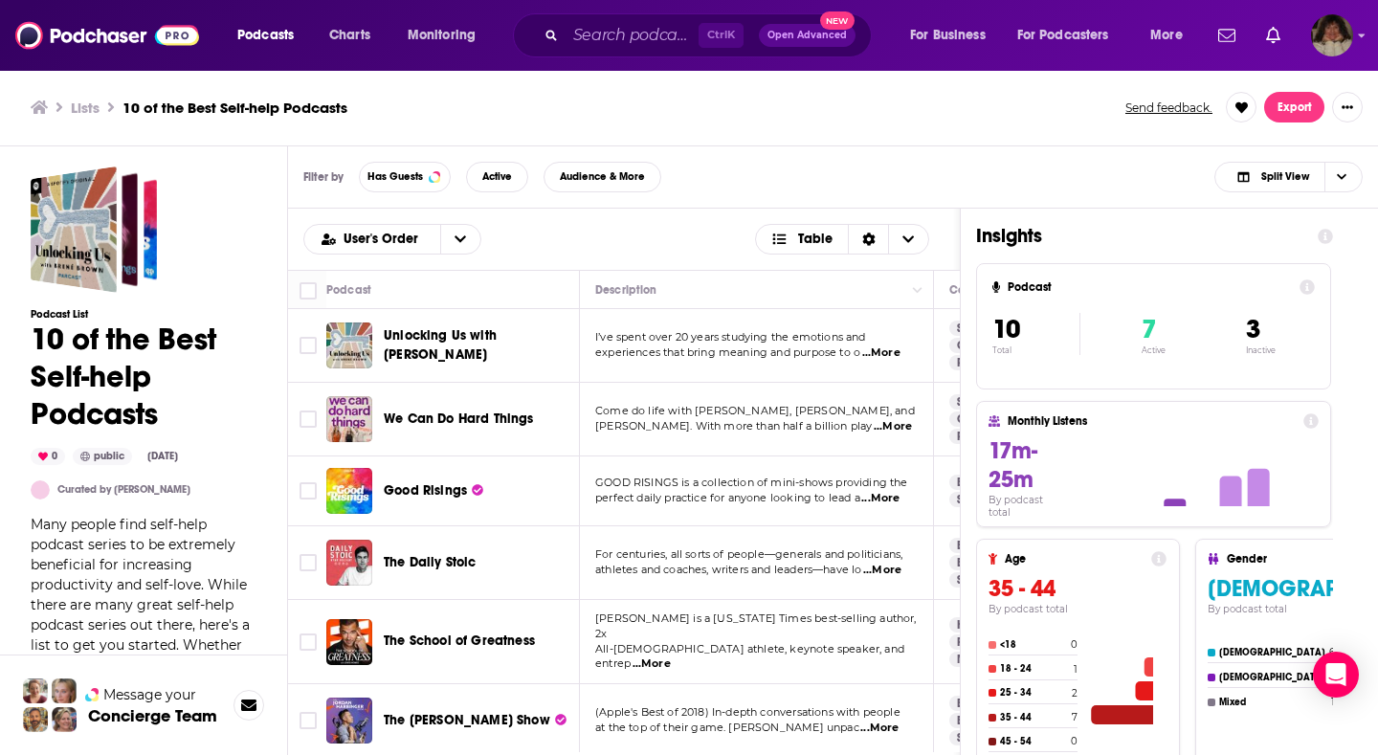
scroll to position [96, 0]
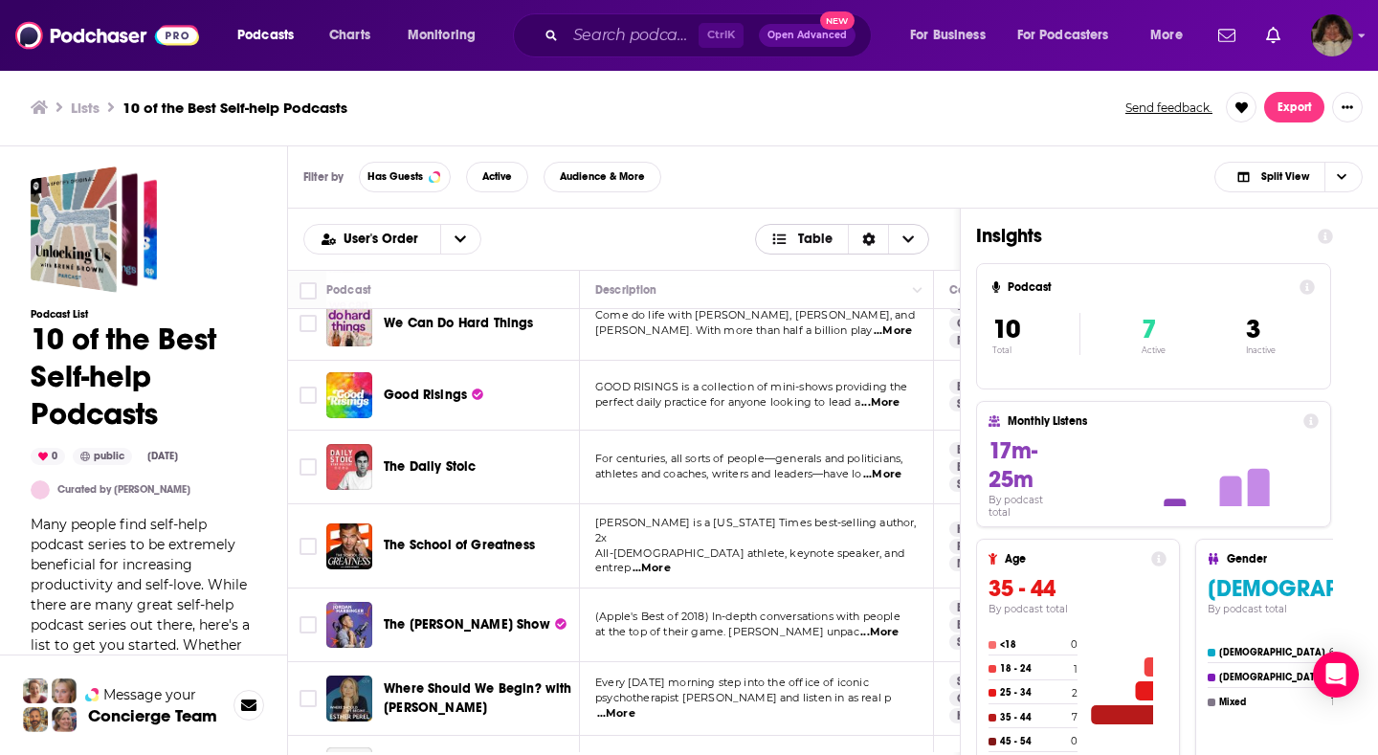
click at [803, 236] on span "Table" at bounding box center [815, 239] width 34 height 13
click at [814, 312] on div "Table" at bounding box center [842, 303] width 175 height 33
click at [809, 239] on span "Table" at bounding box center [815, 239] width 34 height 13
click at [815, 272] on span "Card" at bounding box center [855, 270] width 120 height 11
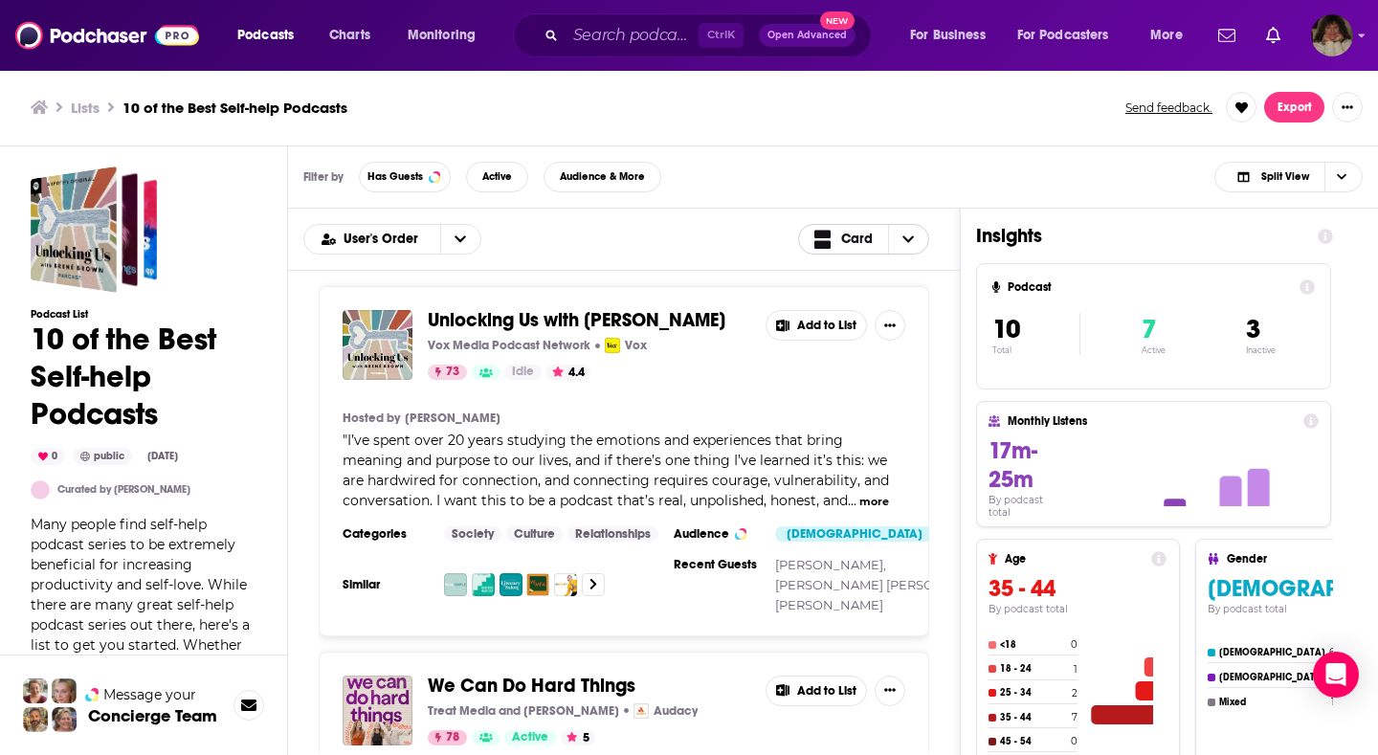
click at [856, 242] on span "Card" at bounding box center [857, 239] width 32 height 13
click at [853, 298] on span "Table" at bounding box center [876, 303] width 77 height 11
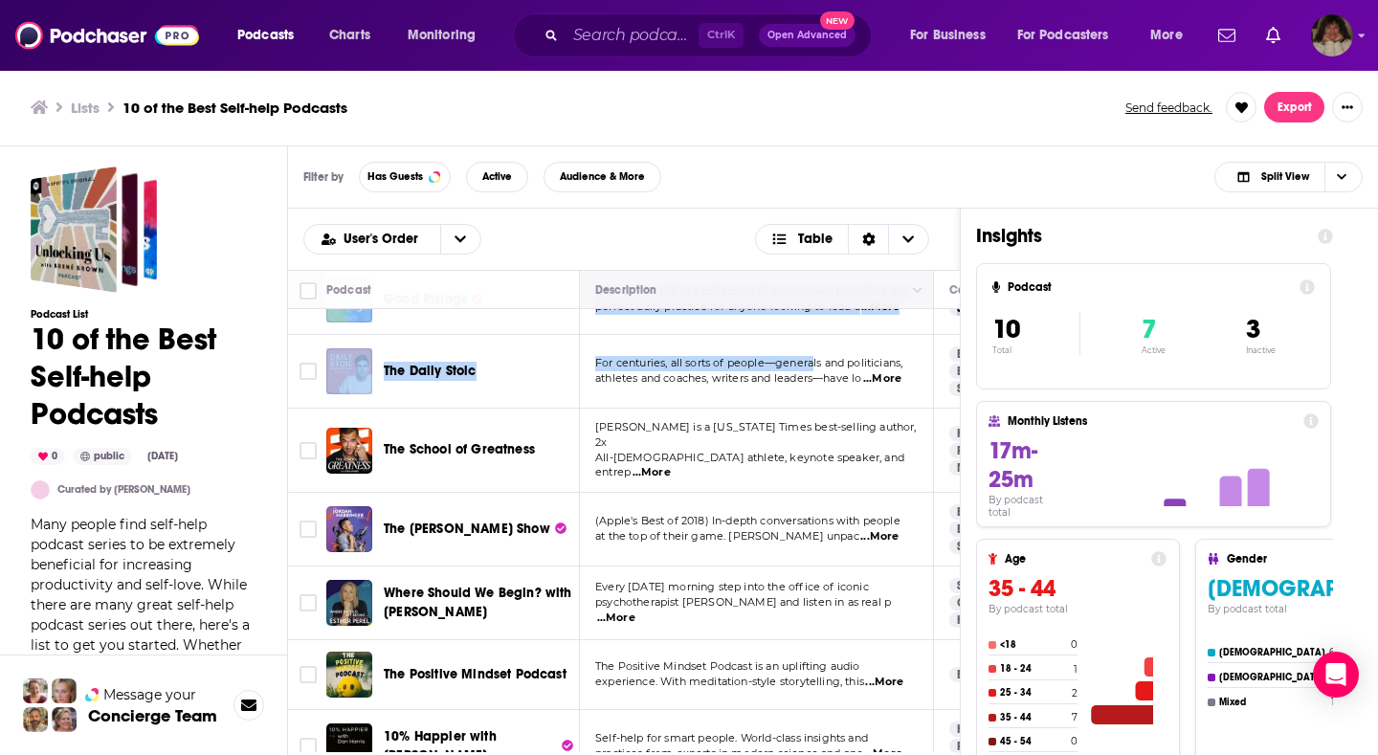
drag, startPoint x: 815, startPoint y: 350, endPoint x: 799, endPoint y: 306, distance: 46.6
click at [809, 311] on tbody "Unlocking Us with Brené Brown I’ve spent over 20 years studying the emotions an…" at bounding box center [1173, 485] width 1770 height 735
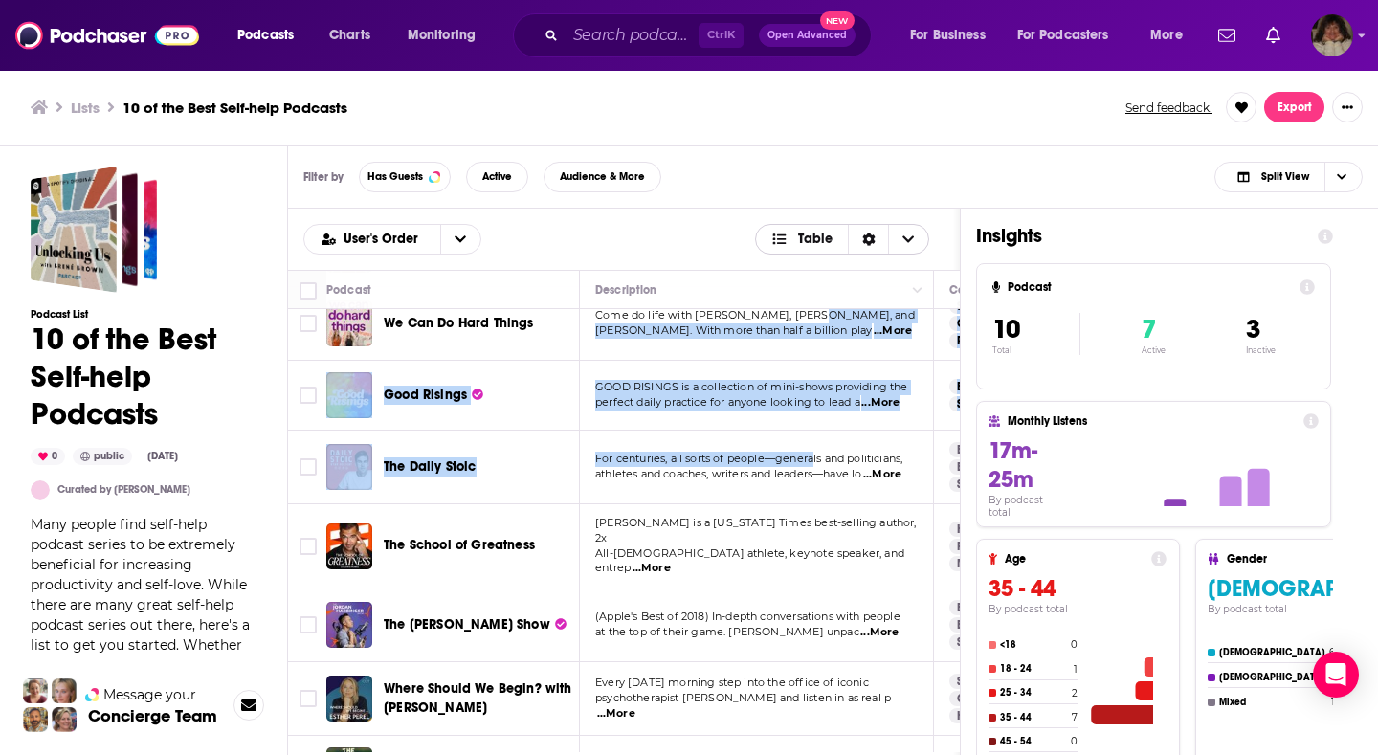
click at [796, 241] on span "Table" at bounding box center [803, 239] width 62 height 13
click at [818, 278] on div "Card" at bounding box center [842, 271] width 175 height 33
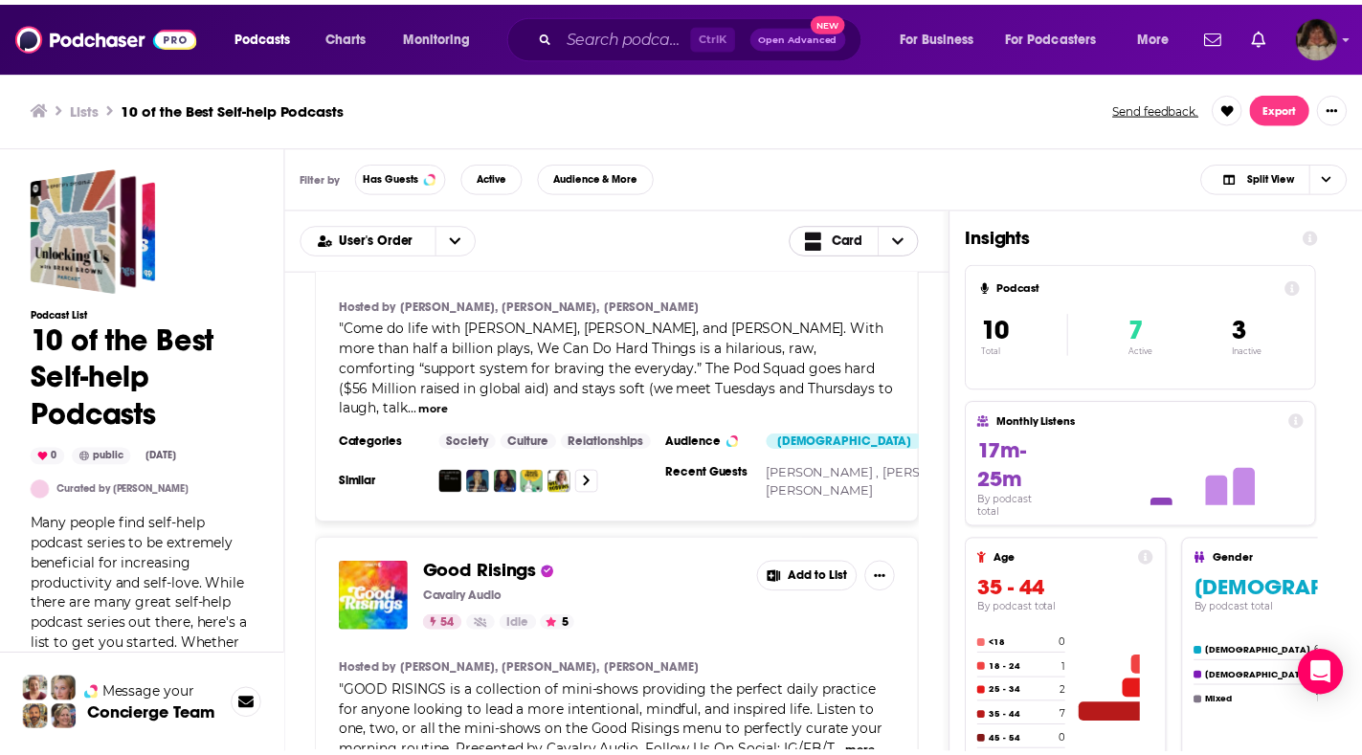
scroll to position [766, 0]
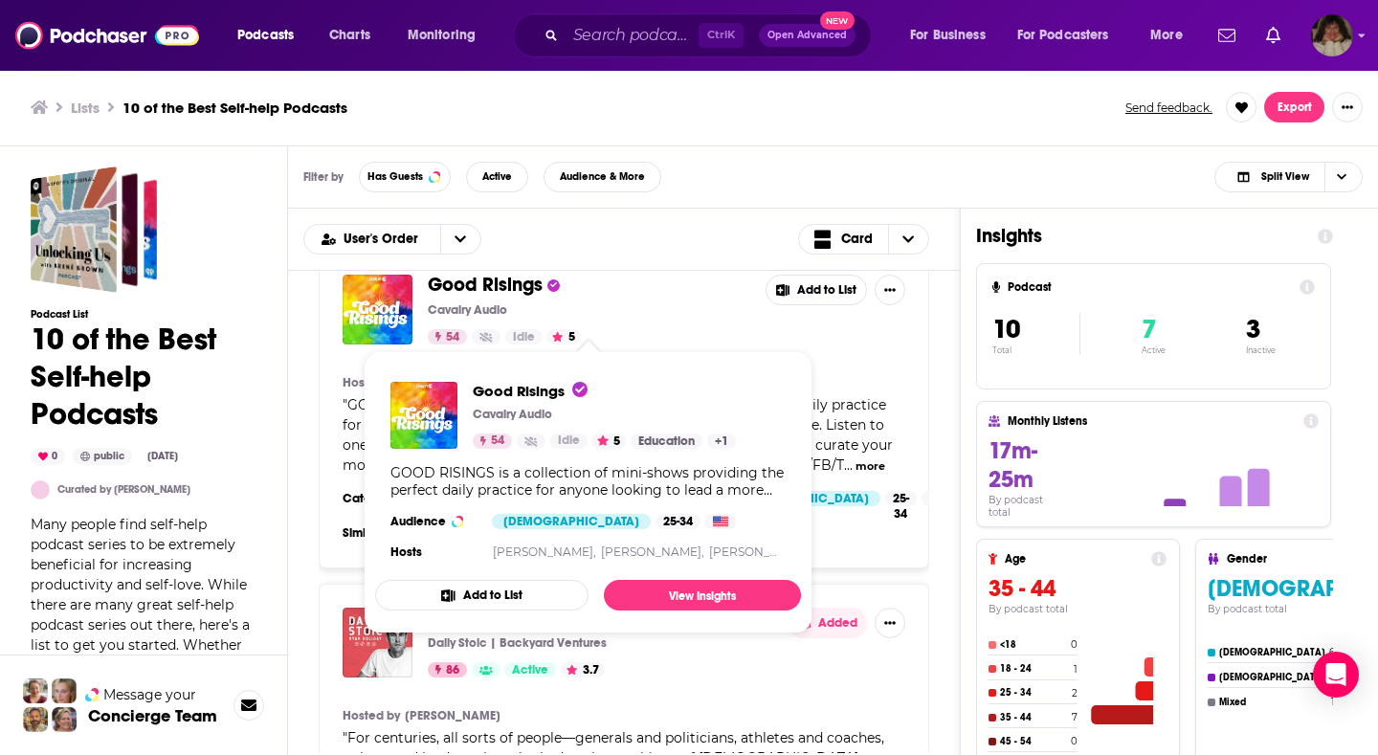
drag, startPoint x: 691, startPoint y: 616, endPoint x: 680, endPoint y: 568, distance: 49.2
click at [694, 608] on span "Good Risings Cavalry Audio 54 Idle 5 Education + 1 GOOD RISINGS is a collection…" at bounding box center [588, 493] width 426 height 252
click at [679, 585] on link "View Insights" at bounding box center [702, 595] width 197 height 31
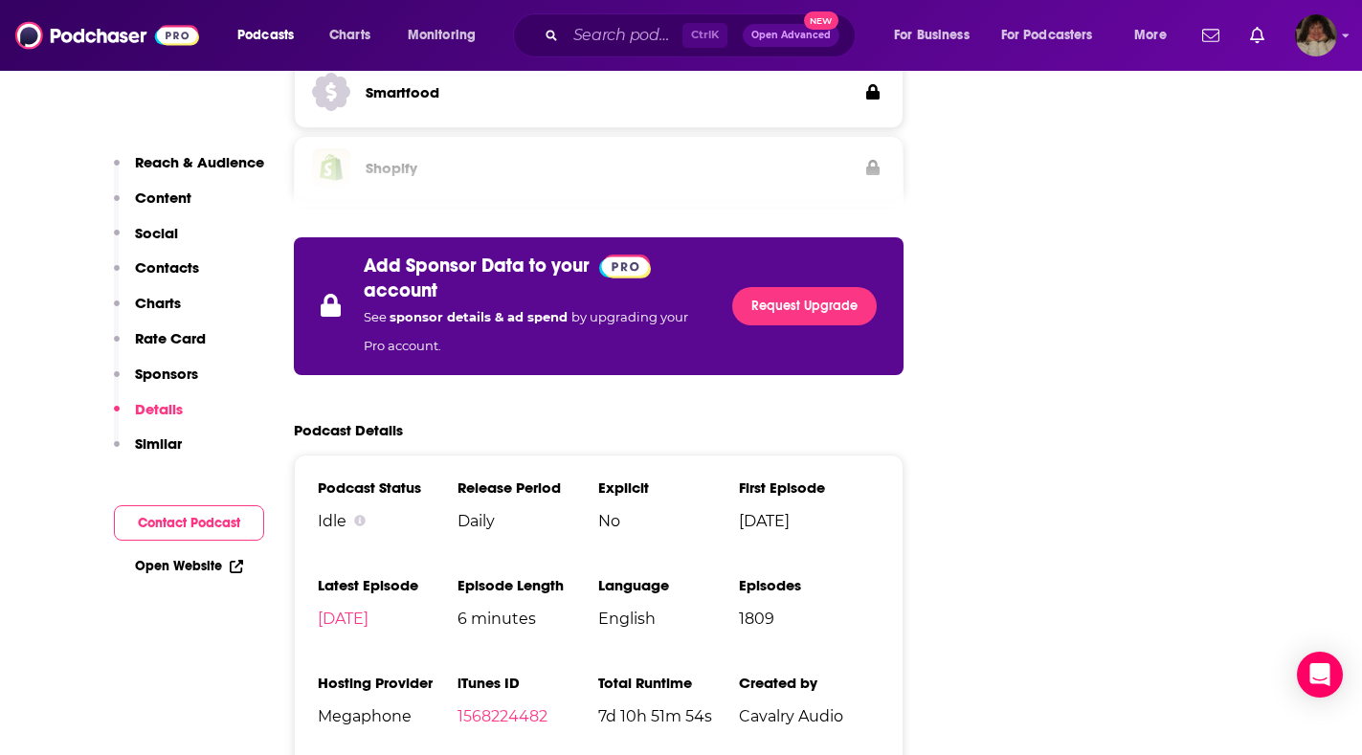
scroll to position [3925, 0]
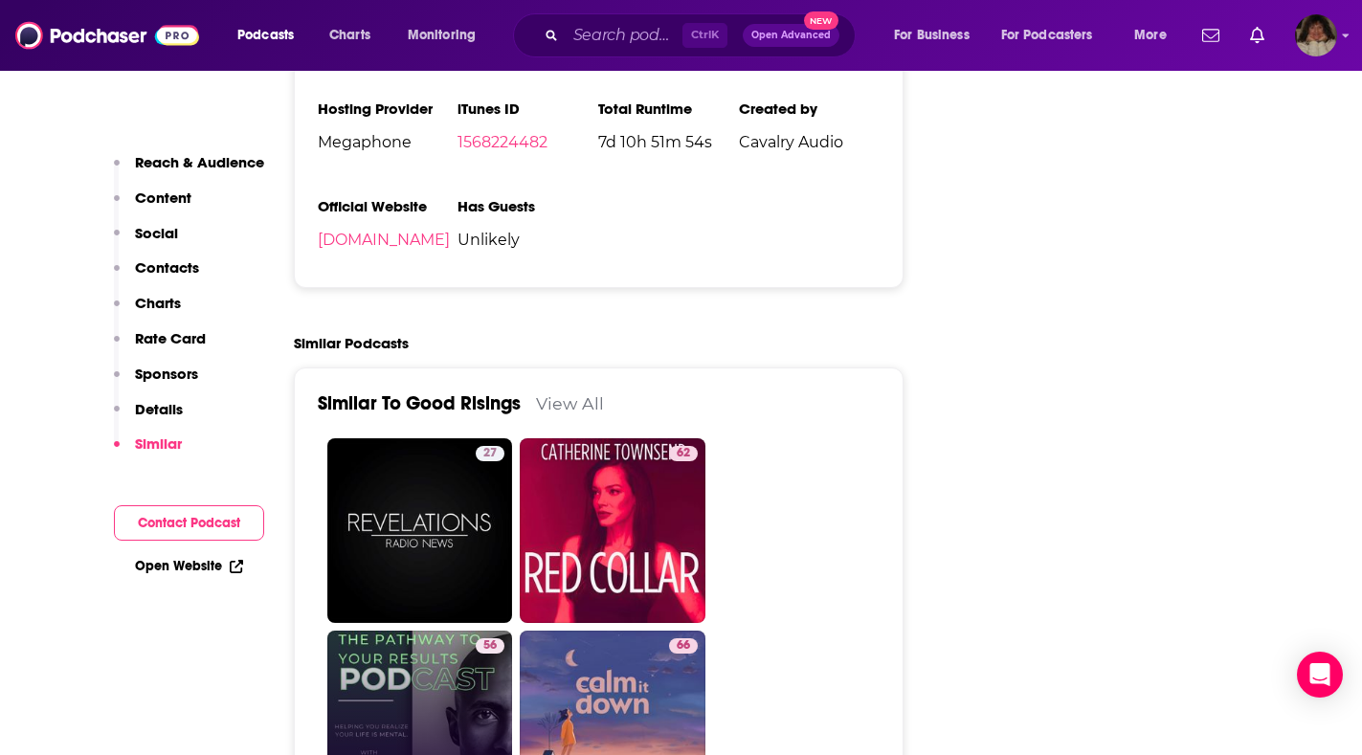
click at [425, 649] on link "56 The Pathway To Your Results" at bounding box center [420, 724] width 186 height 186
type input "https://www.podchaser.com/podcasts/the-pathway-to-your-results-2183898"
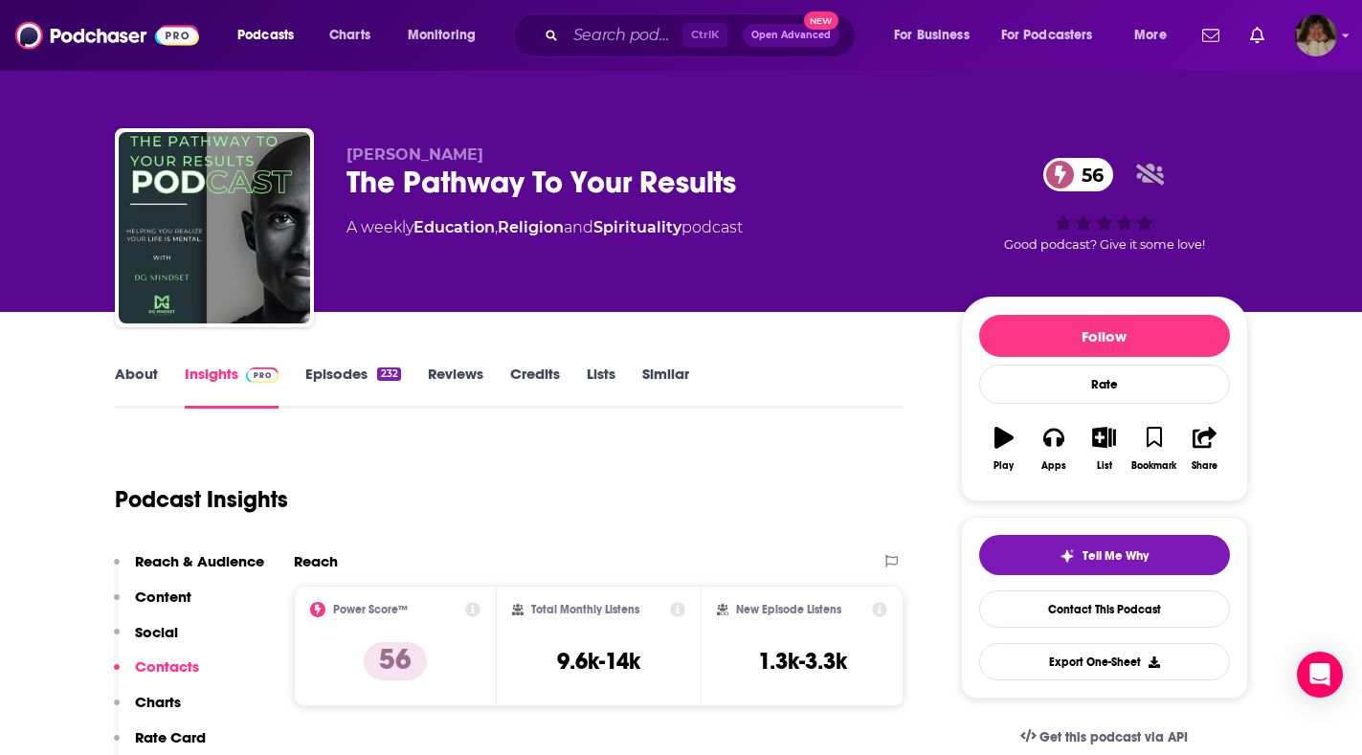
click at [142, 377] on link "About" at bounding box center [136, 387] width 43 height 44
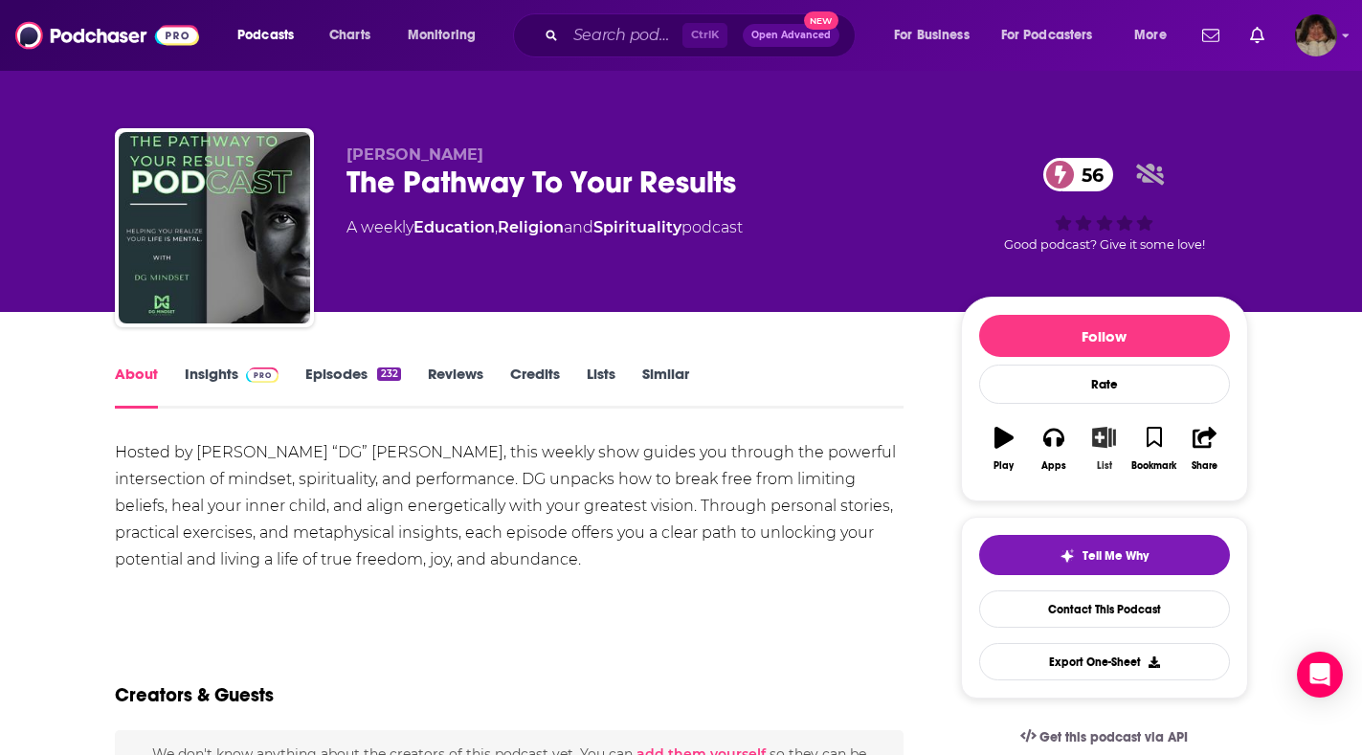
click at [1118, 443] on button "List" at bounding box center [1104, 448] width 50 height 69
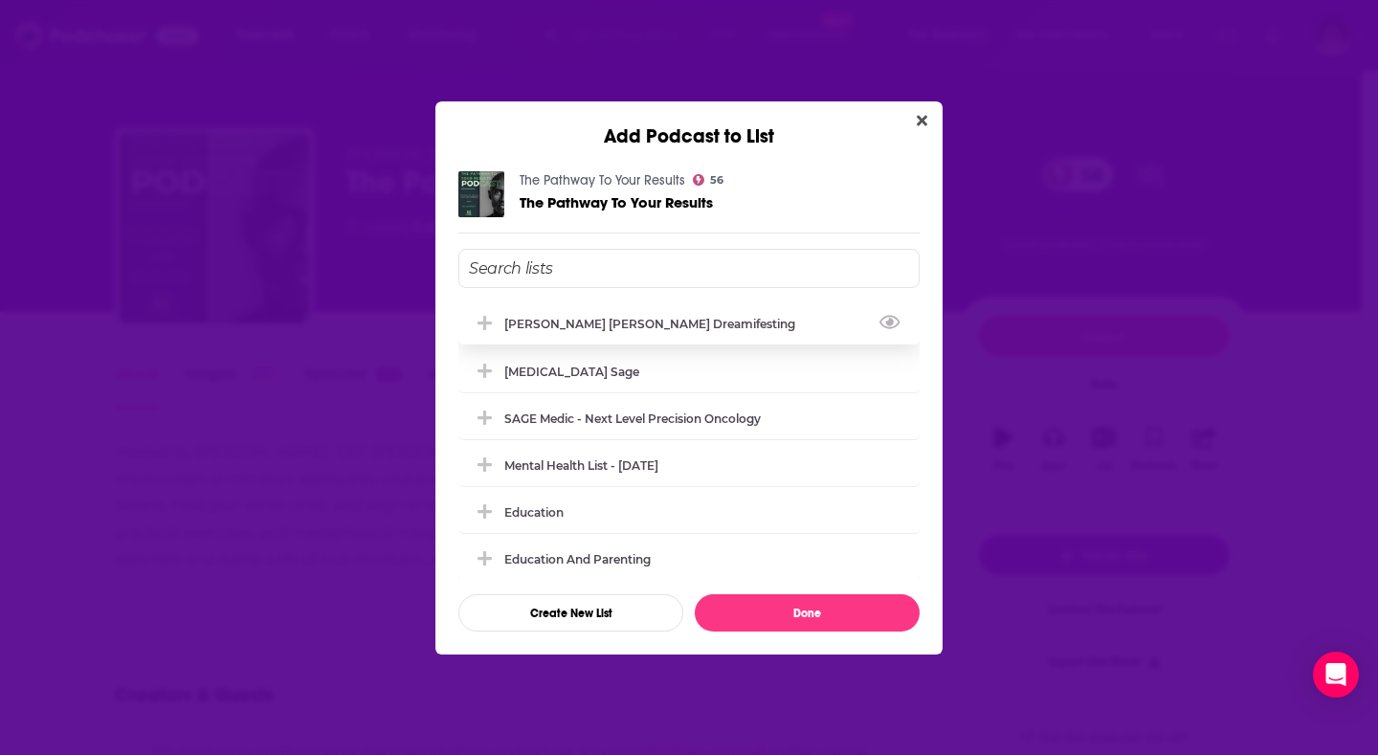
click at [619, 319] on div "[PERSON_NAME] [PERSON_NAME] Dreamifesting" at bounding box center [655, 324] width 302 height 14
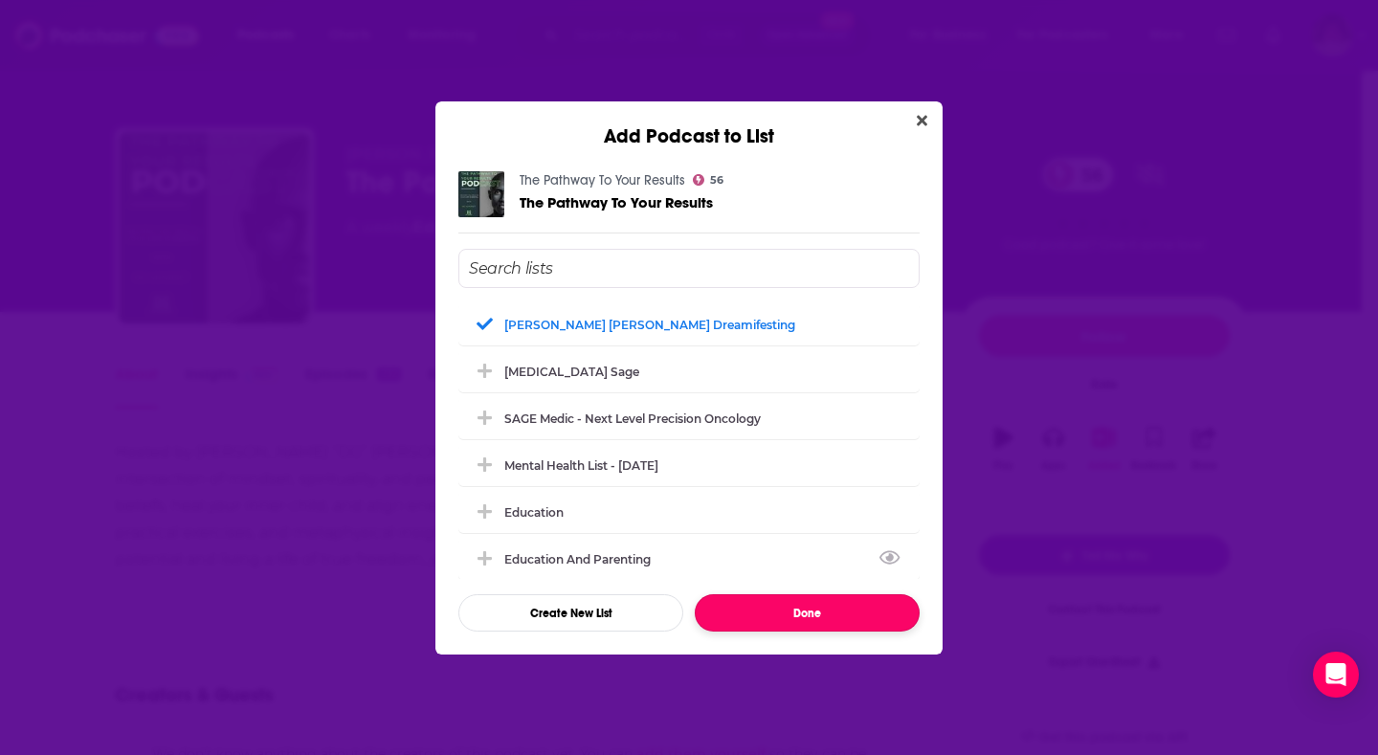
click at [816, 618] on button "Done" at bounding box center [807, 612] width 225 height 37
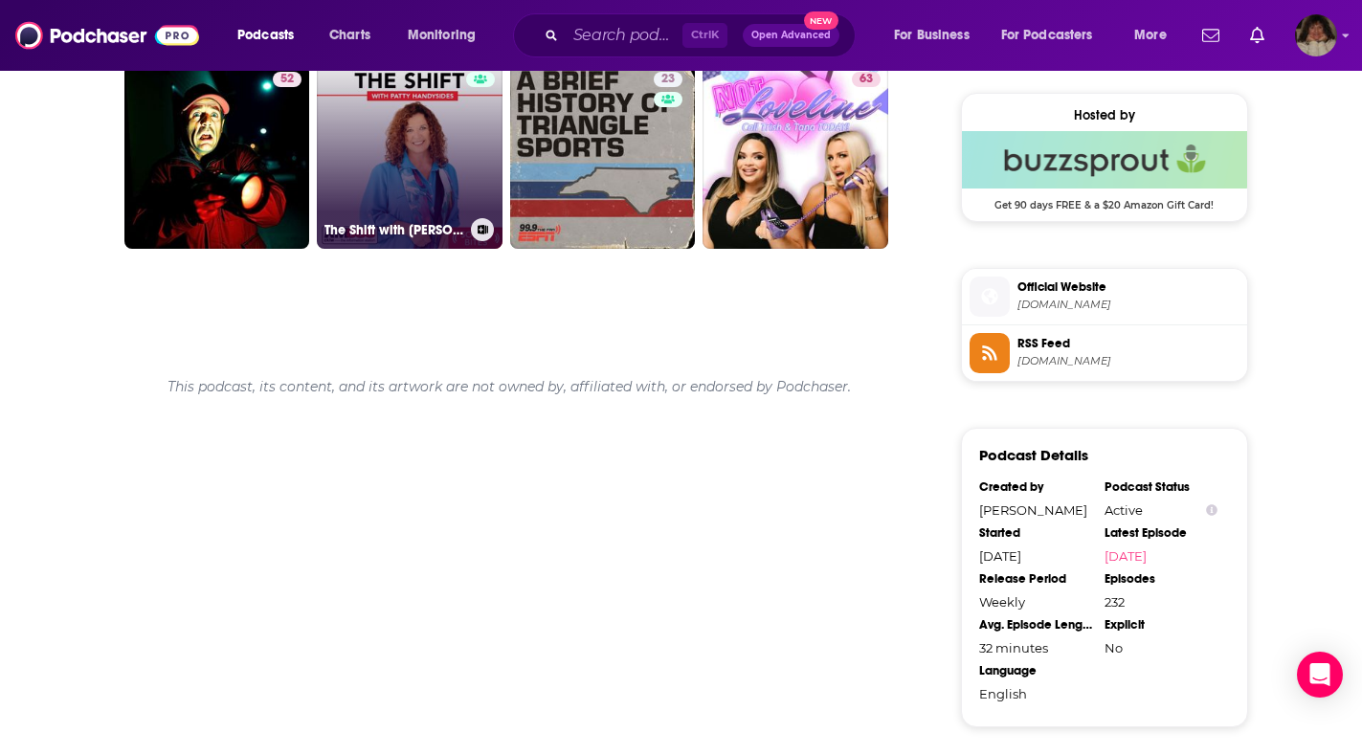
scroll to position [1436, 0]
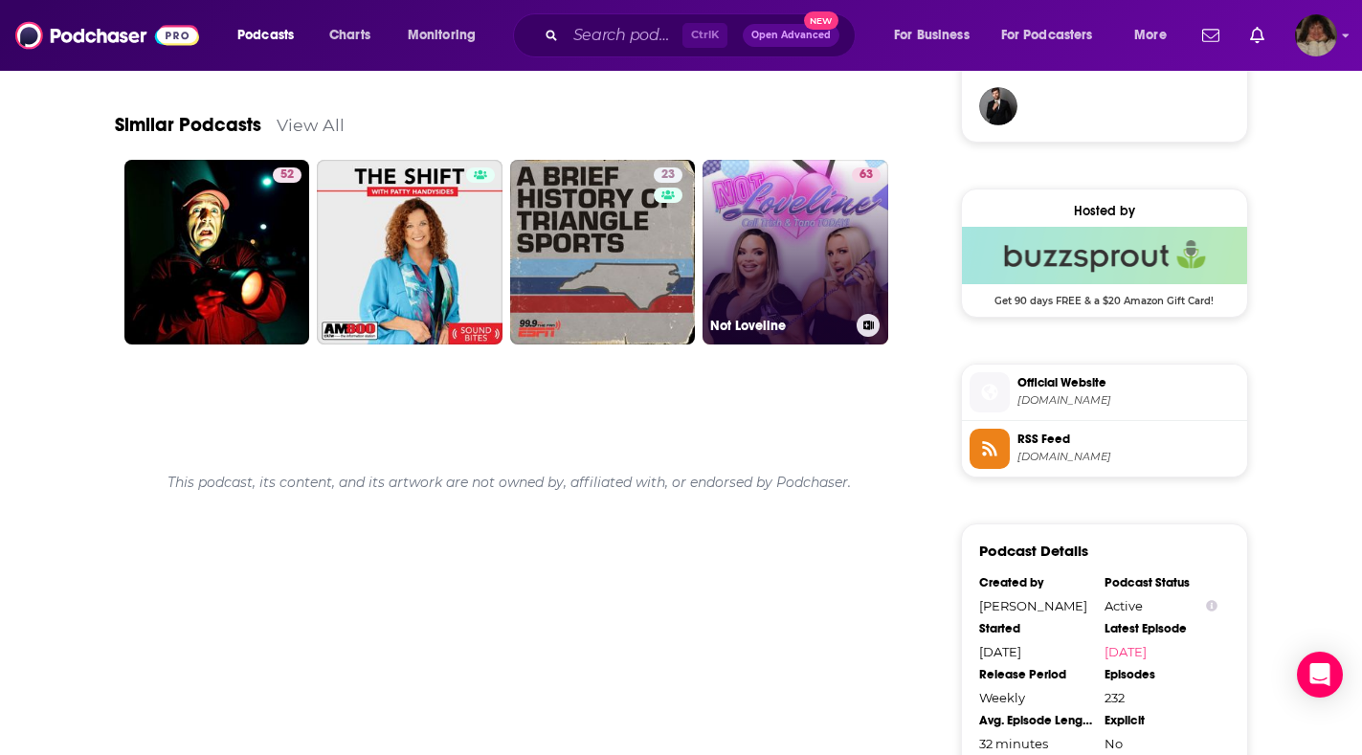
click at [748, 301] on link "63 Not Loveline" at bounding box center [796, 253] width 186 height 186
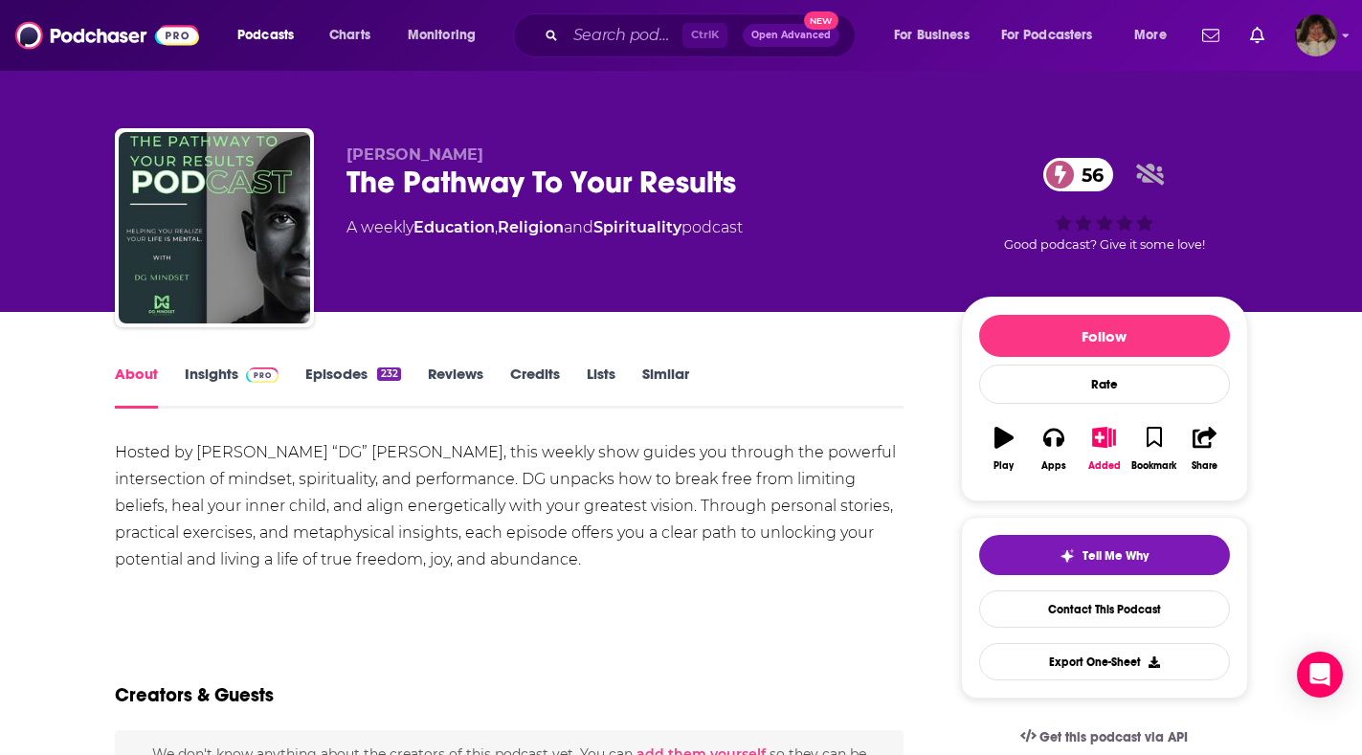
click at [213, 385] on link "Insights" at bounding box center [232, 387] width 95 height 44
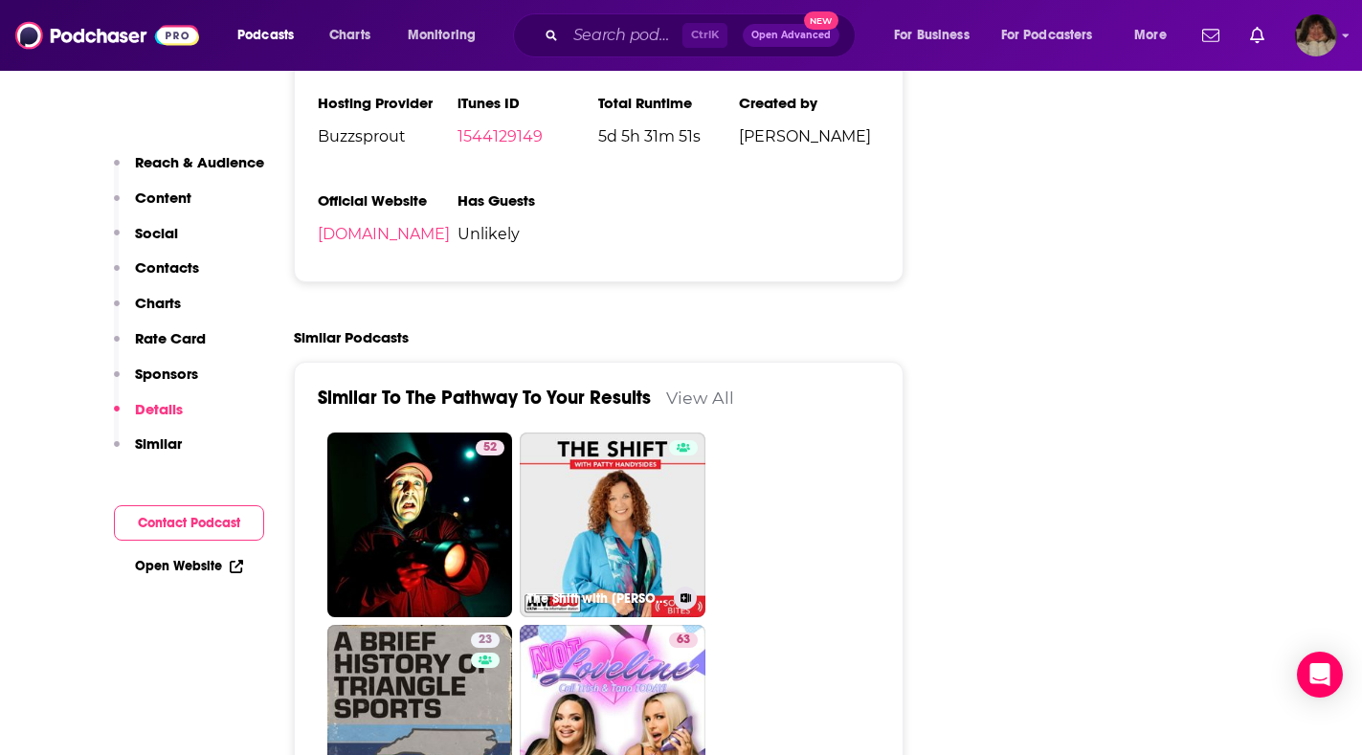
scroll to position [3638, 0]
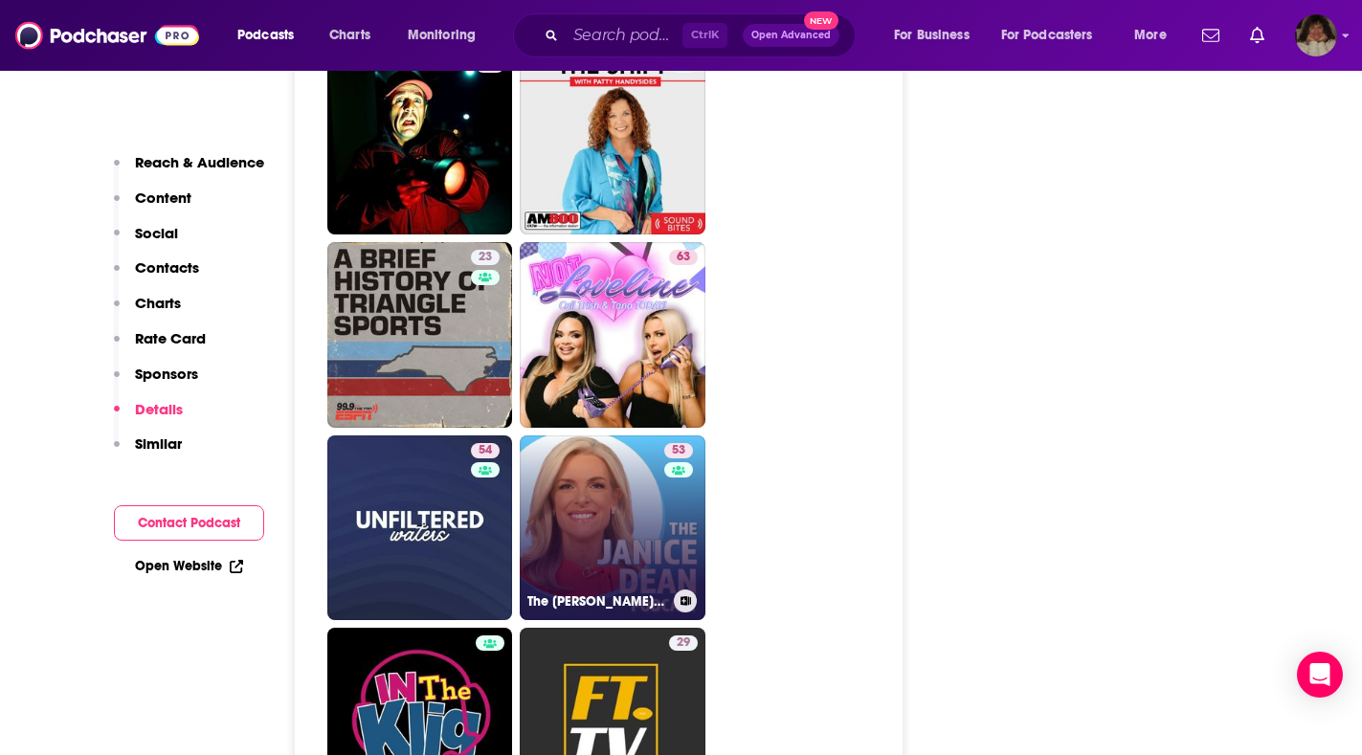
click at [637, 475] on link "53 The Janice Dean Podcast" at bounding box center [613, 529] width 186 height 186
type input "https://www.podchaser.com/podcasts/the-janice-dean-podcast-4798221"
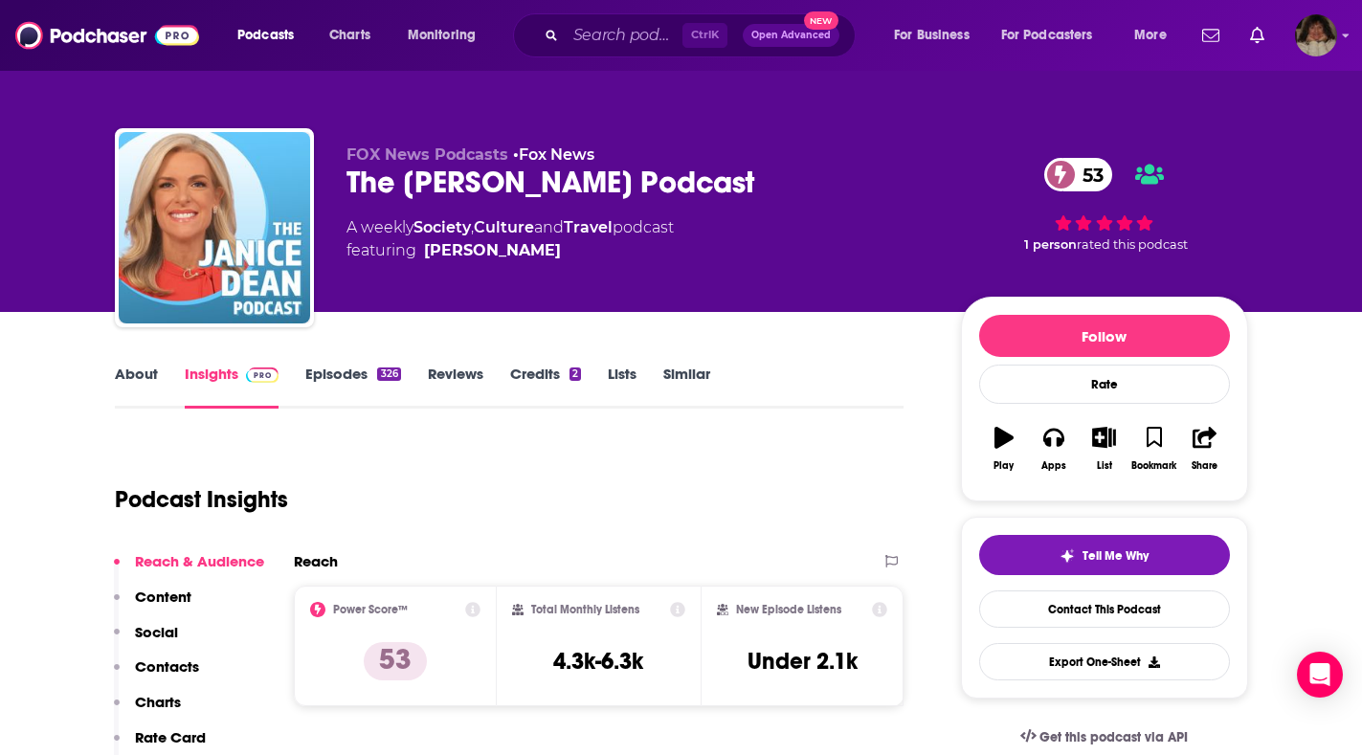
click at [124, 367] on link "About" at bounding box center [136, 387] width 43 height 44
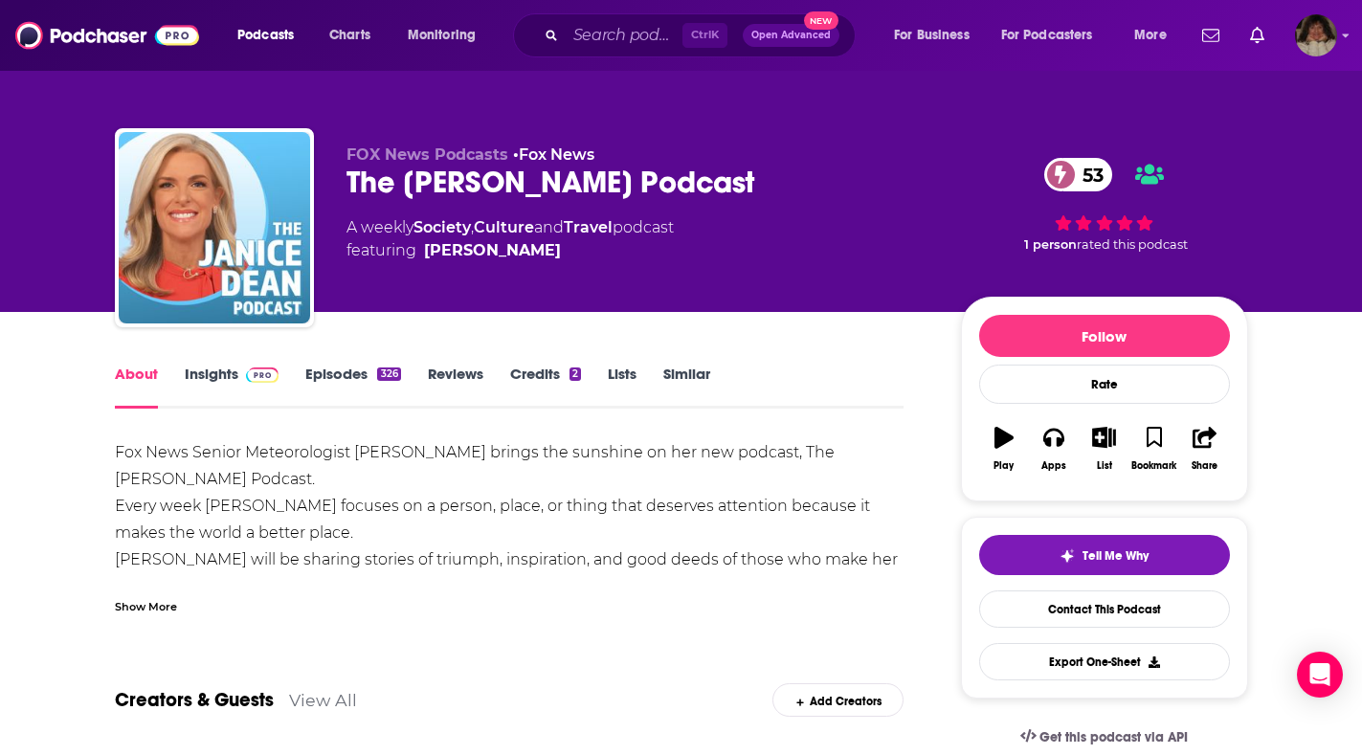
click at [160, 597] on div "Show More" at bounding box center [146, 605] width 62 height 18
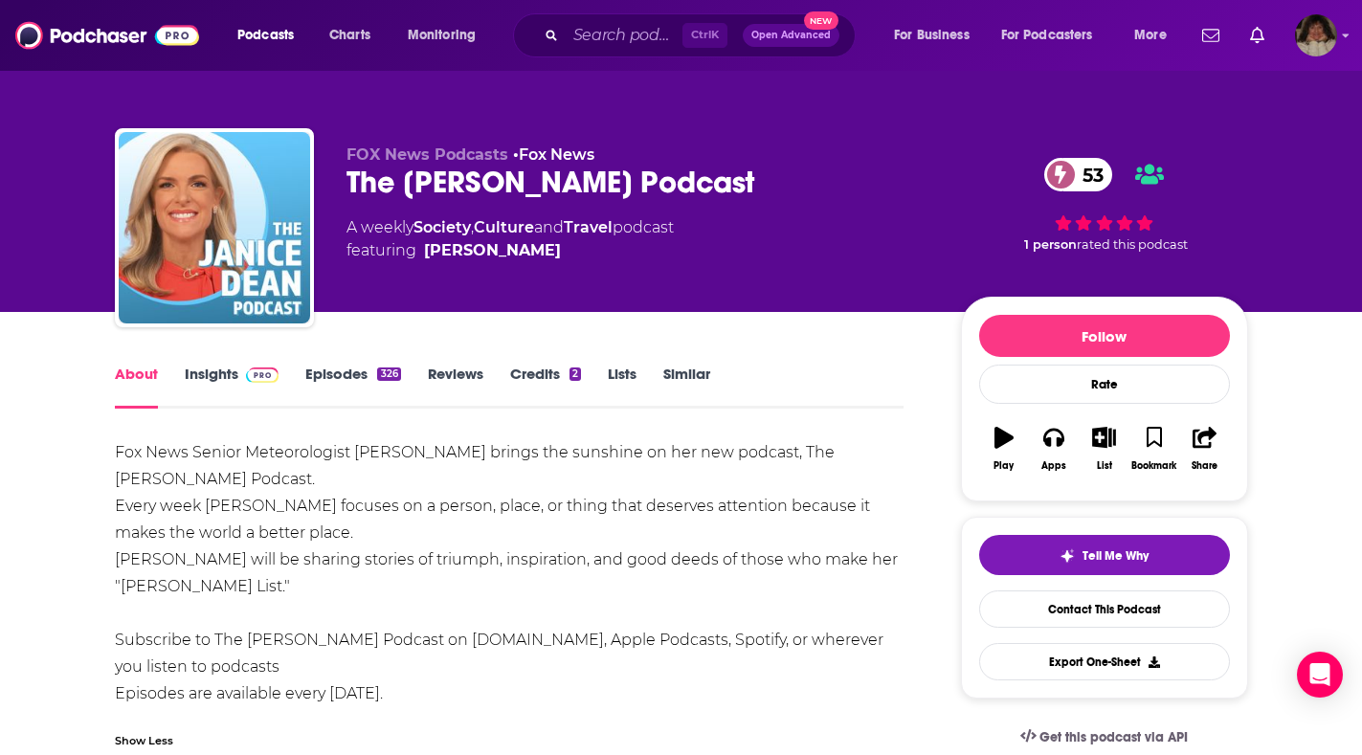
click at [211, 374] on link "Insights" at bounding box center [232, 387] width 95 height 44
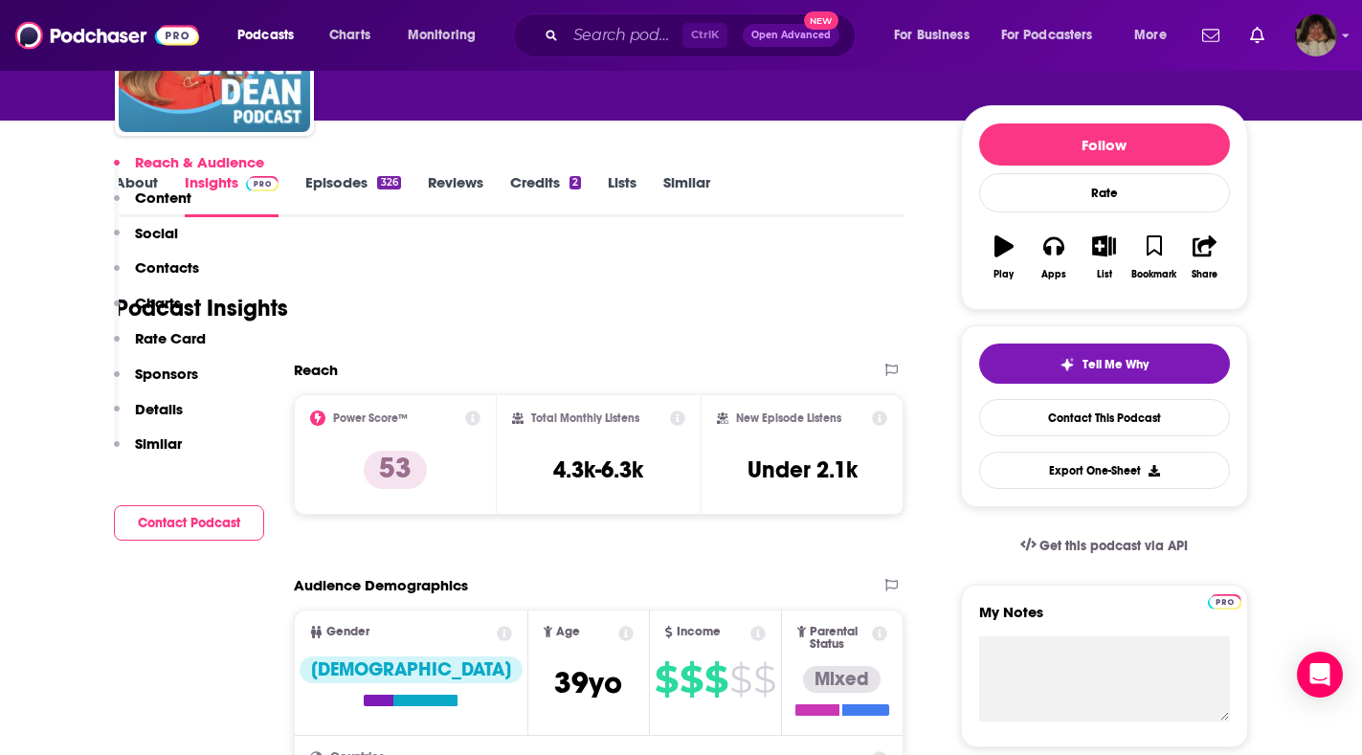
scroll to position [383, 0]
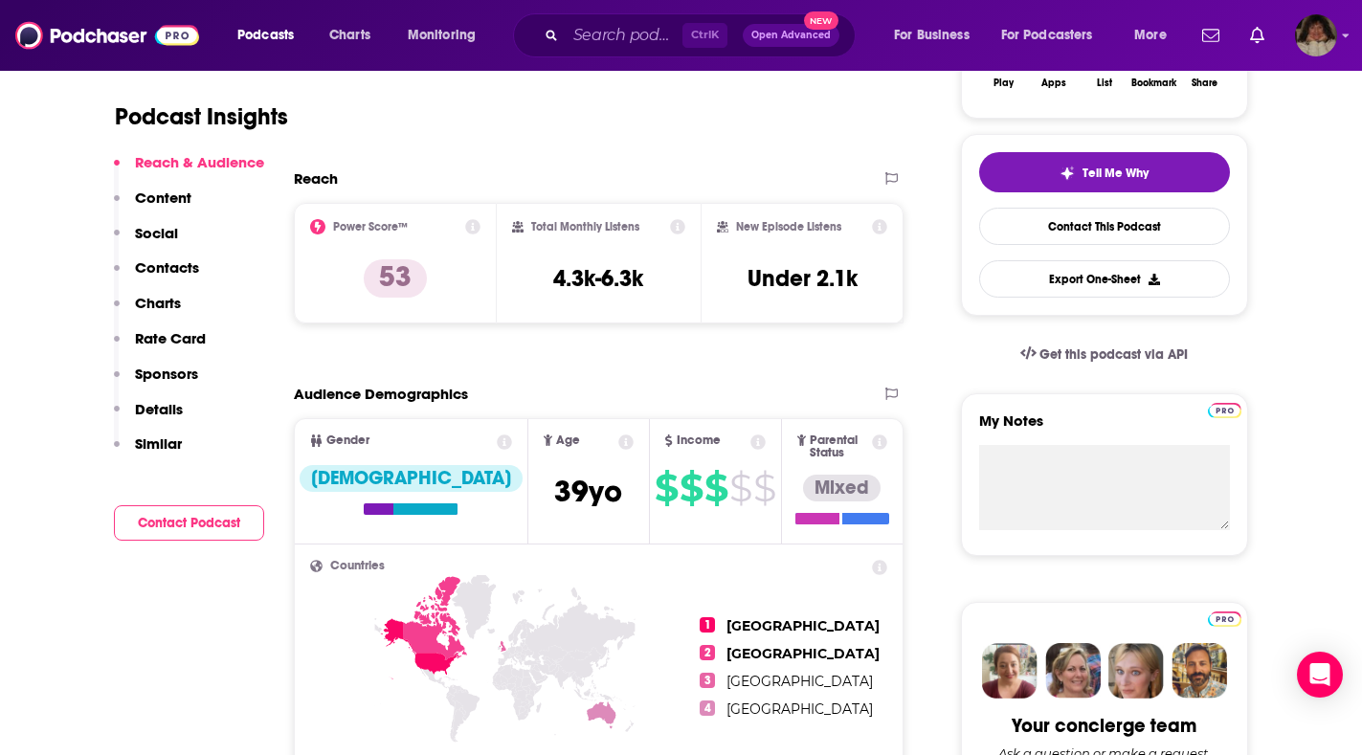
click at [214, 526] on button "Contact Podcast" at bounding box center [189, 522] width 150 height 35
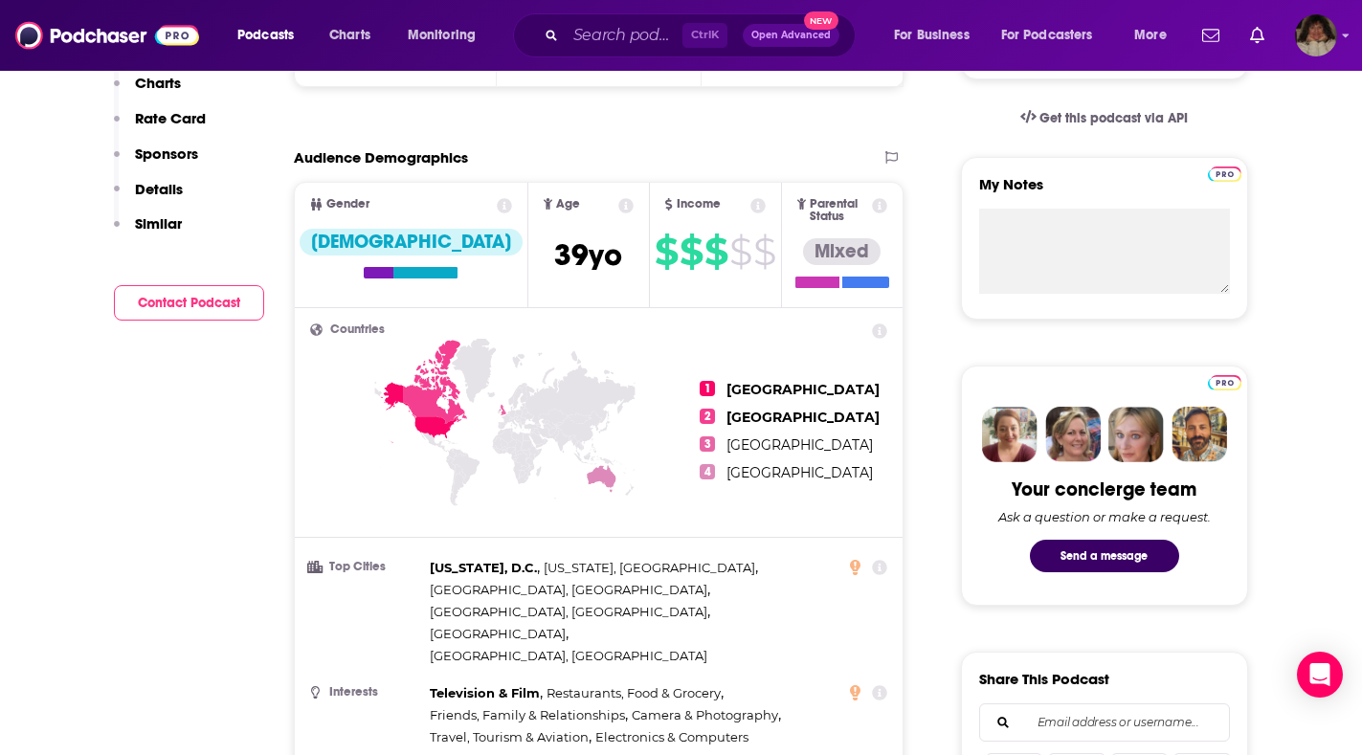
scroll to position [236, 0]
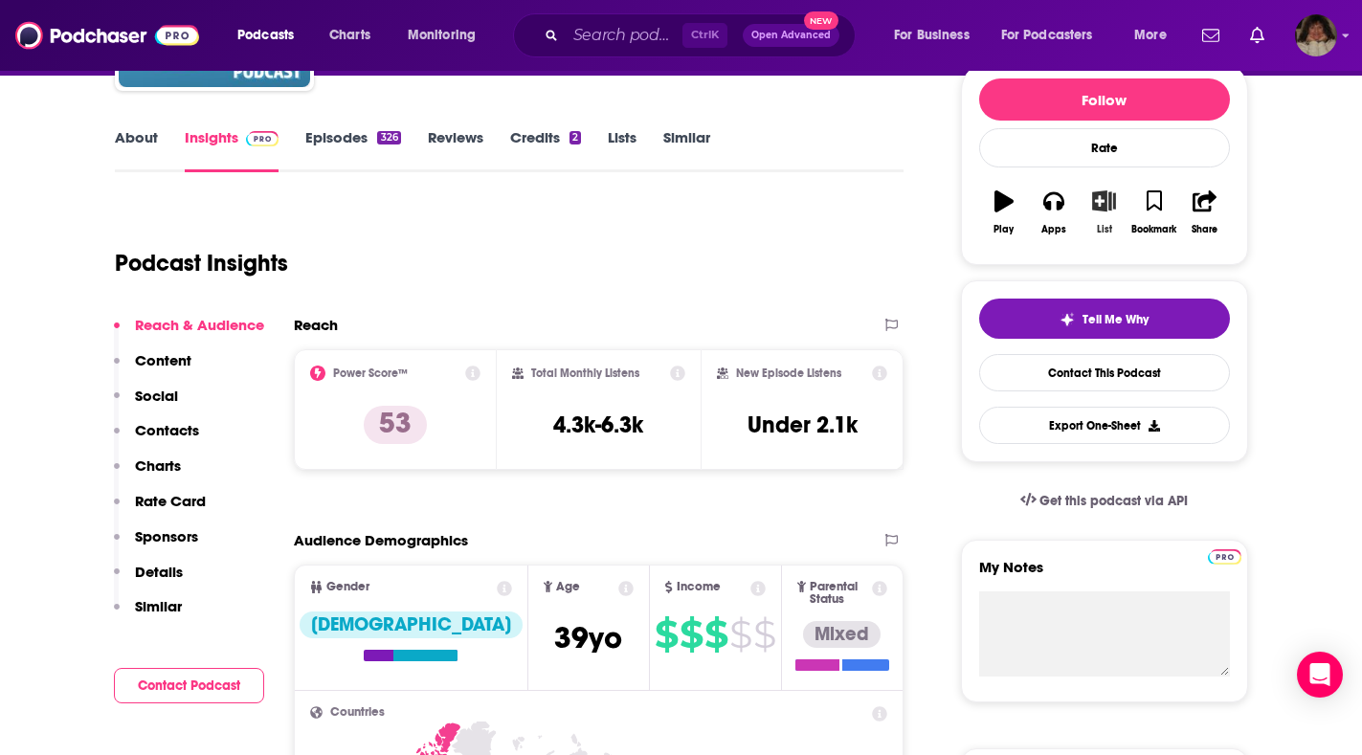
click at [1102, 203] on icon "button" at bounding box center [1104, 200] width 24 height 21
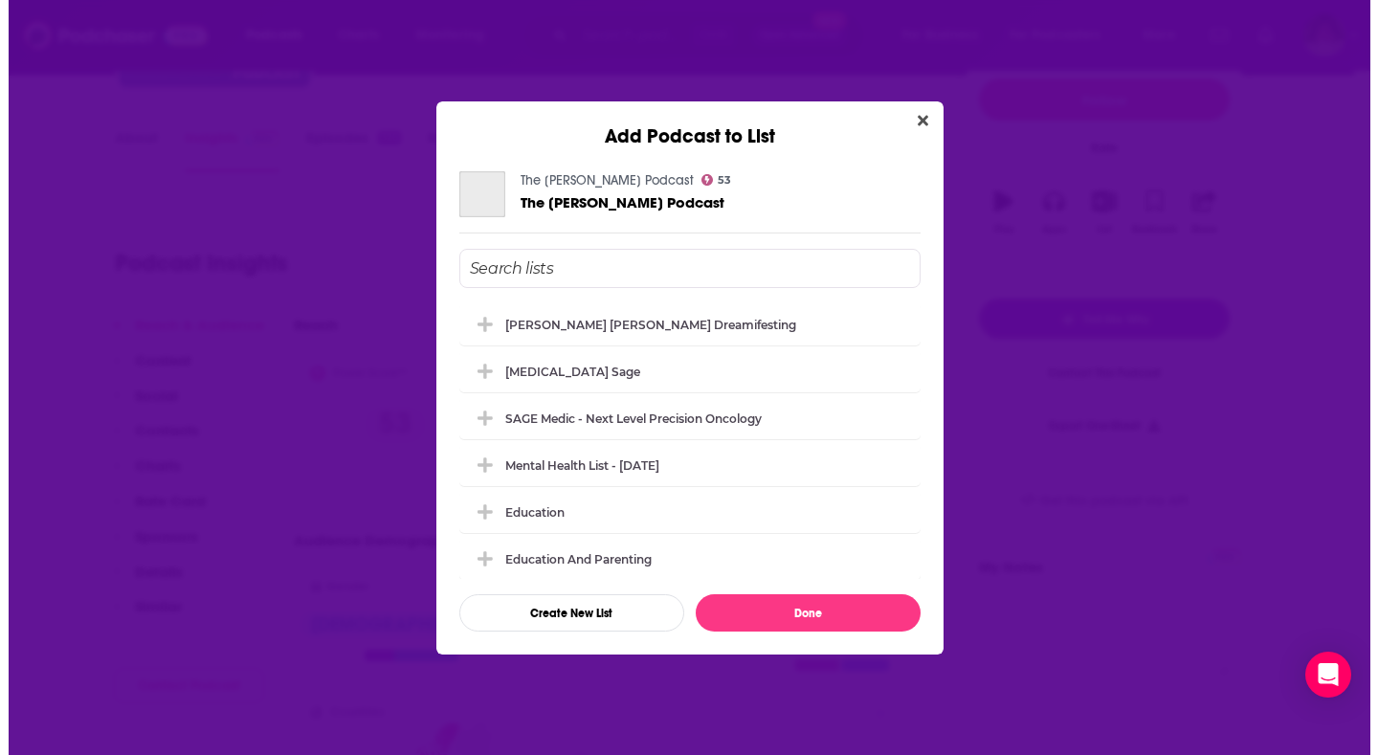
scroll to position [0, 0]
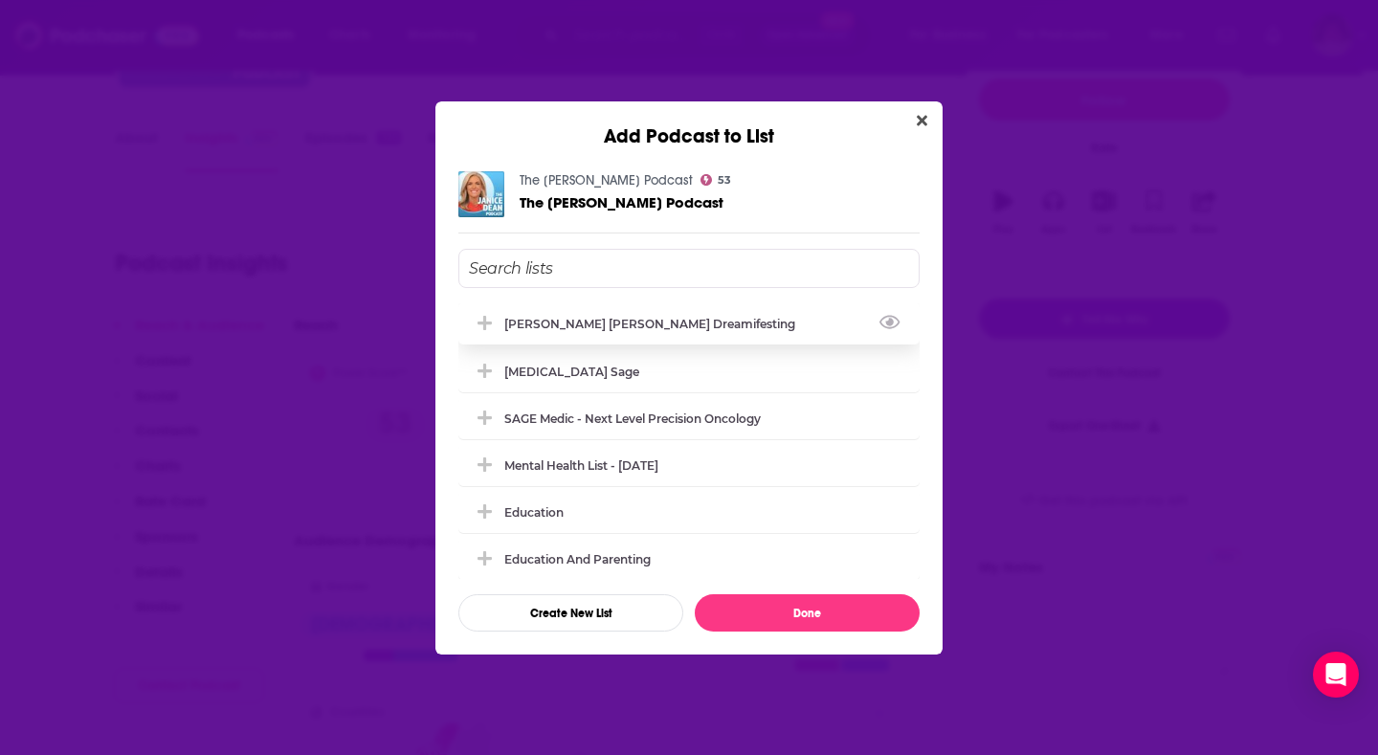
click at [650, 323] on div "[PERSON_NAME] [PERSON_NAME] Dreamifesting" at bounding box center [655, 324] width 302 height 14
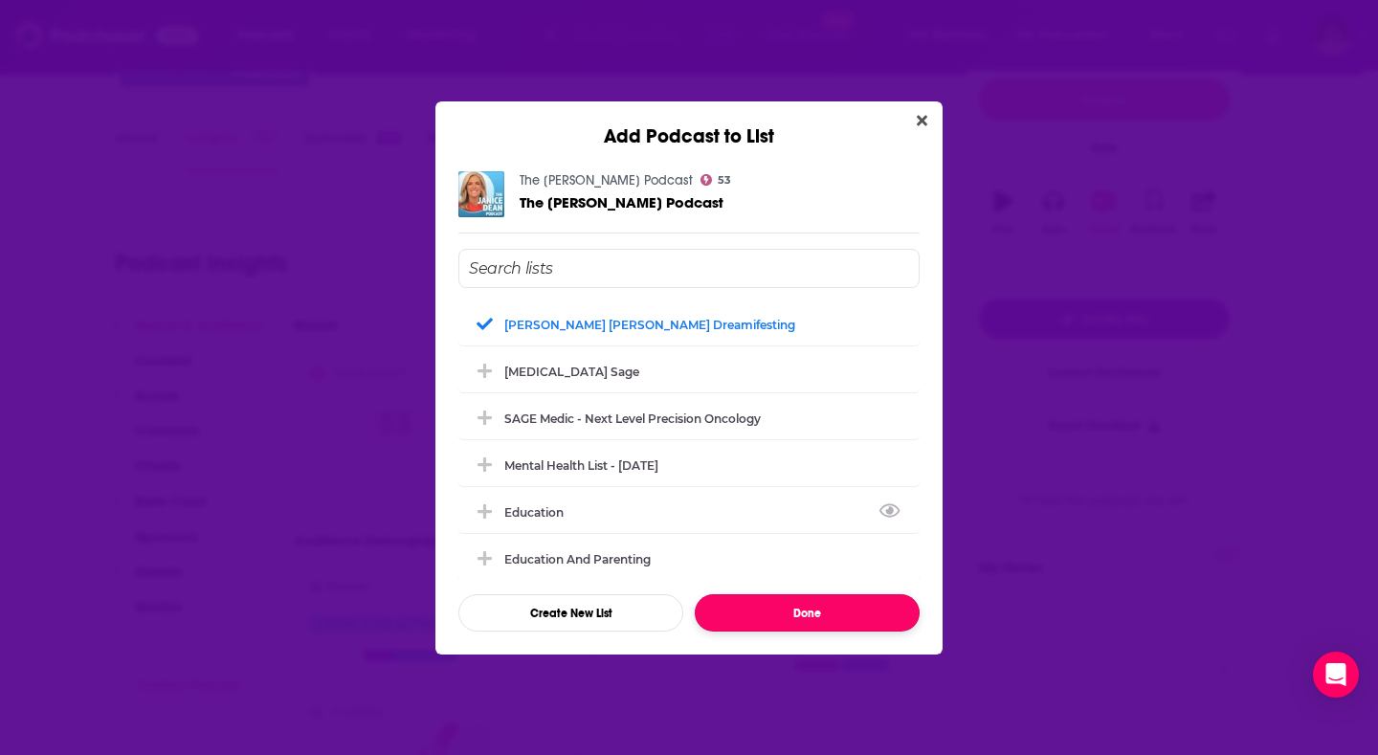
click at [877, 617] on button "Done" at bounding box center [807, 612] width 225 height 37
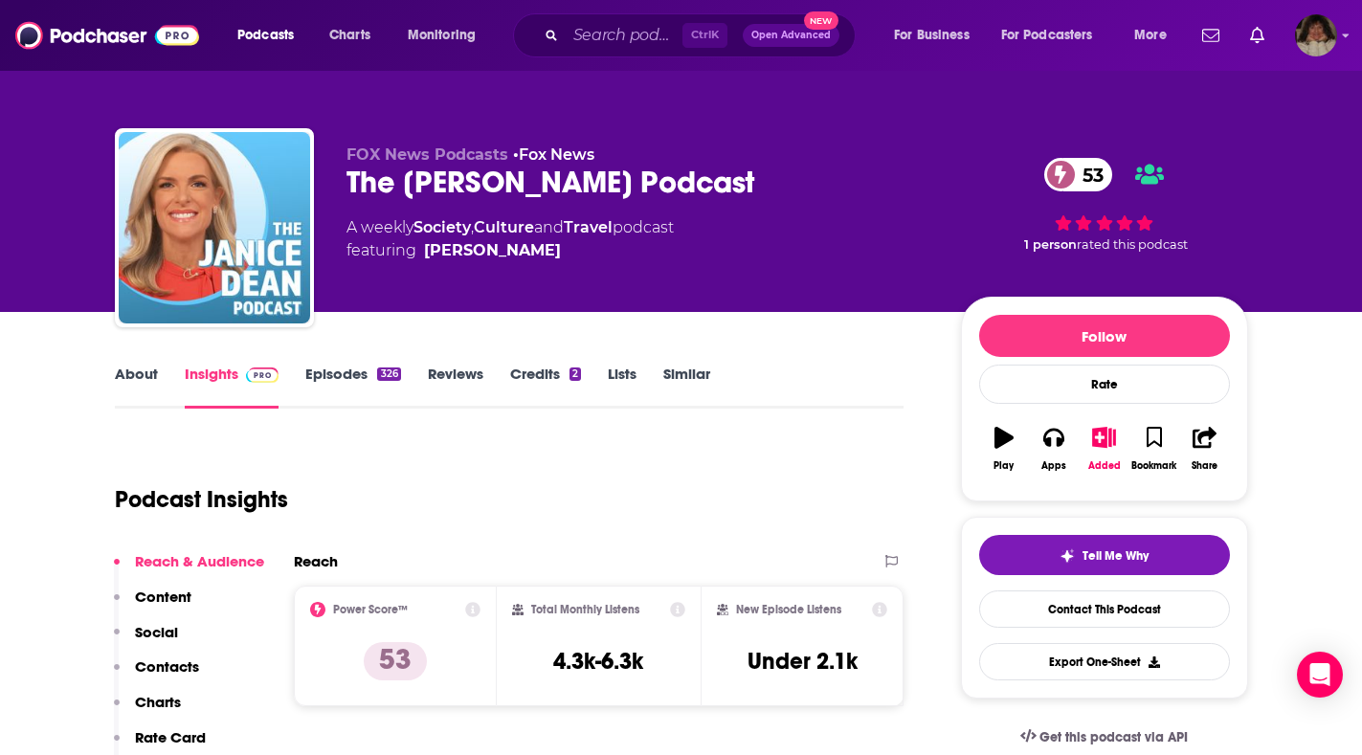
type input "https://www.podchaser.com/podcasts/the-pathway-to-your-results-2183898"
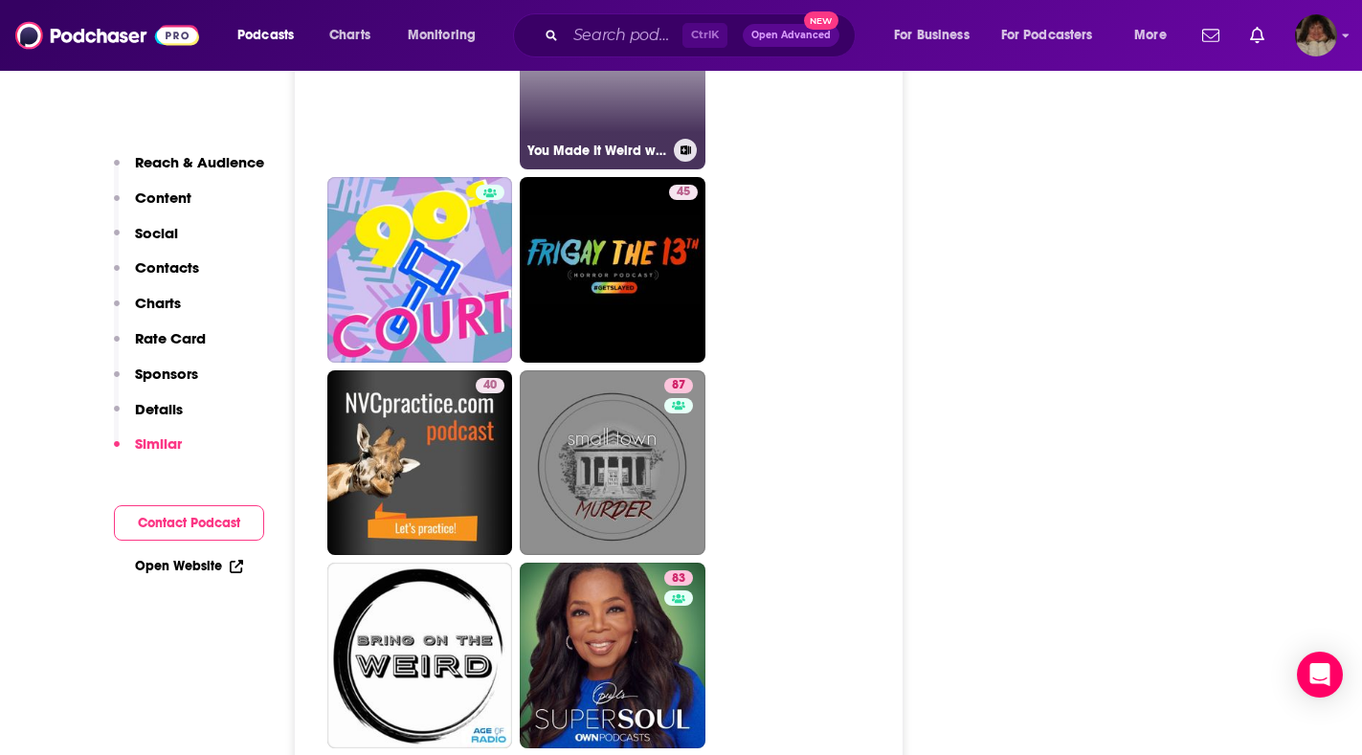
scroll to position [8232, 0]
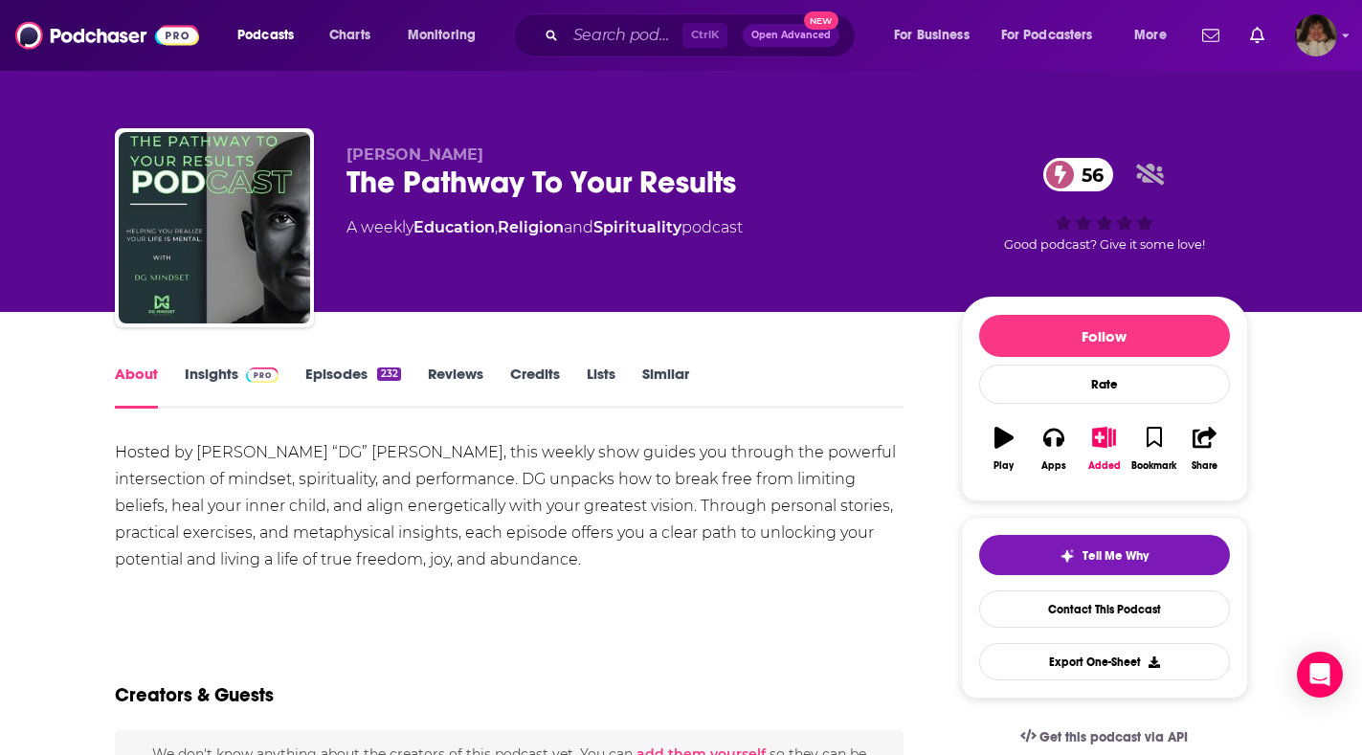
click at [212, 368] on link "Insights" at bounding box center [232, 387] width 95 height 44
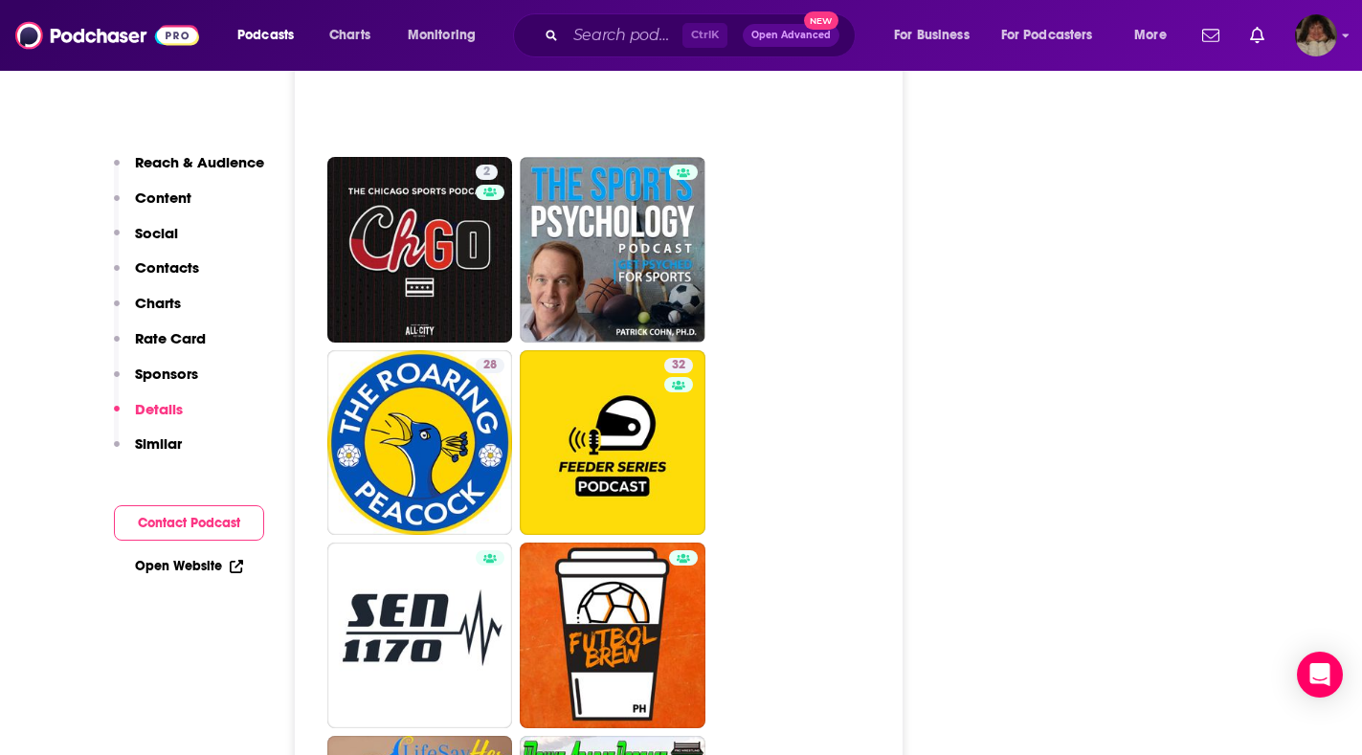
scroll to position [5552, 0]
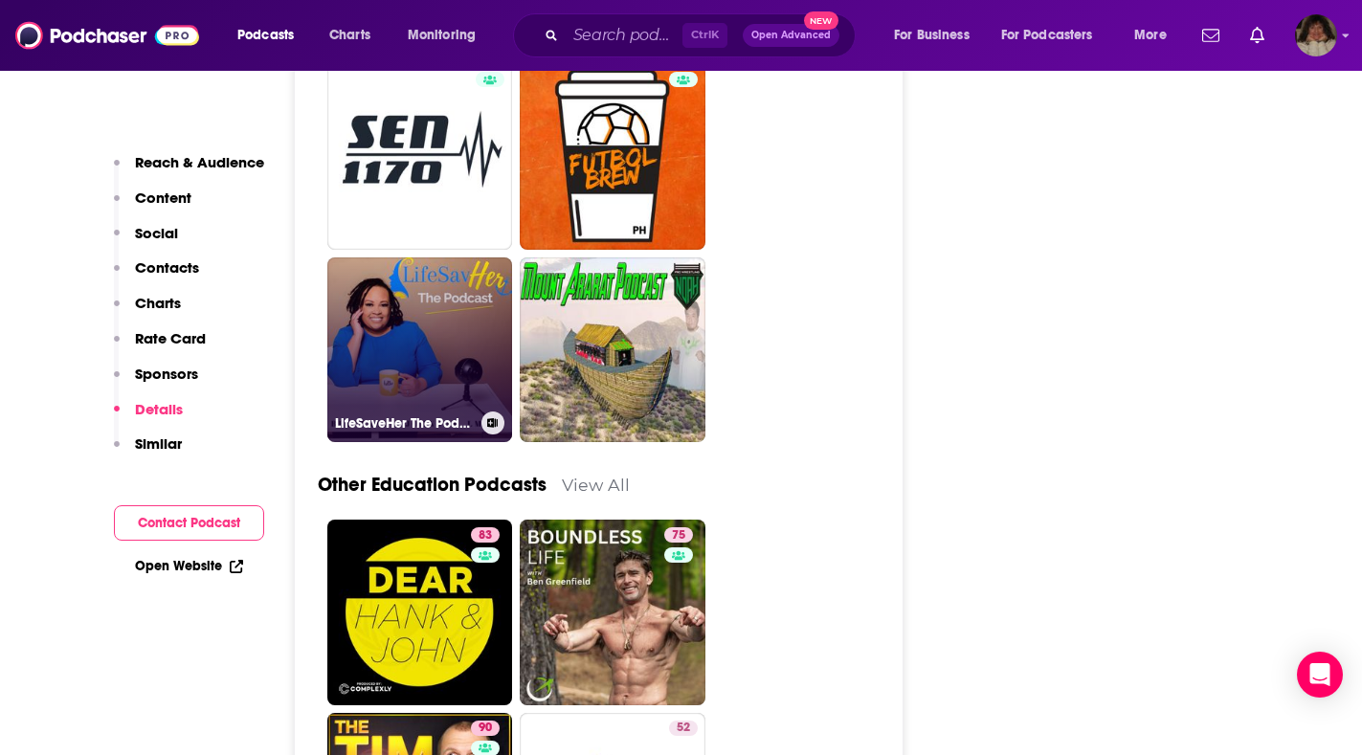
click at [393, 258] on link "LifeSaveHer The Podcast" at bounding box center [420, 351] width 186 height 186
type input "https://www.podchaser.com/podcasts/lifesaveher-the-podcast-1245984"
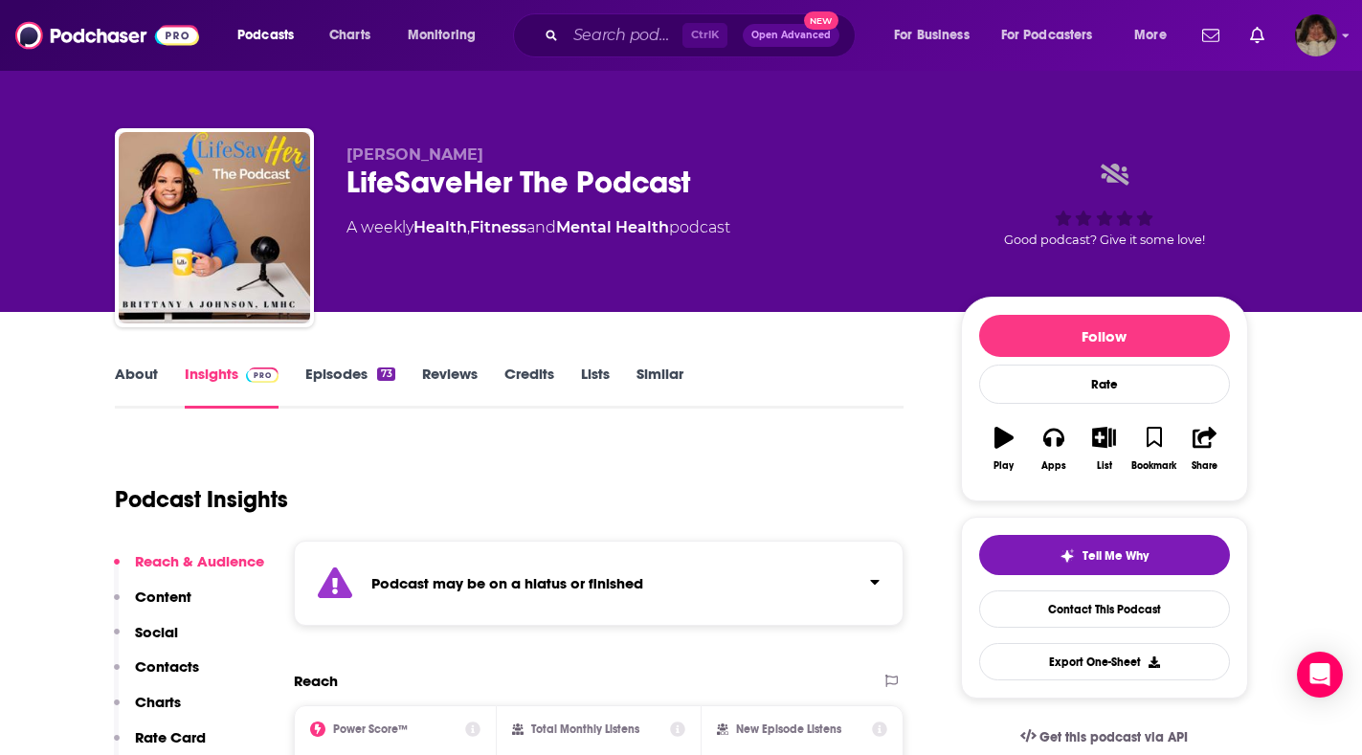
click at [133, 376] on link "About" at bounding box center [136, 387] width 43 height 44
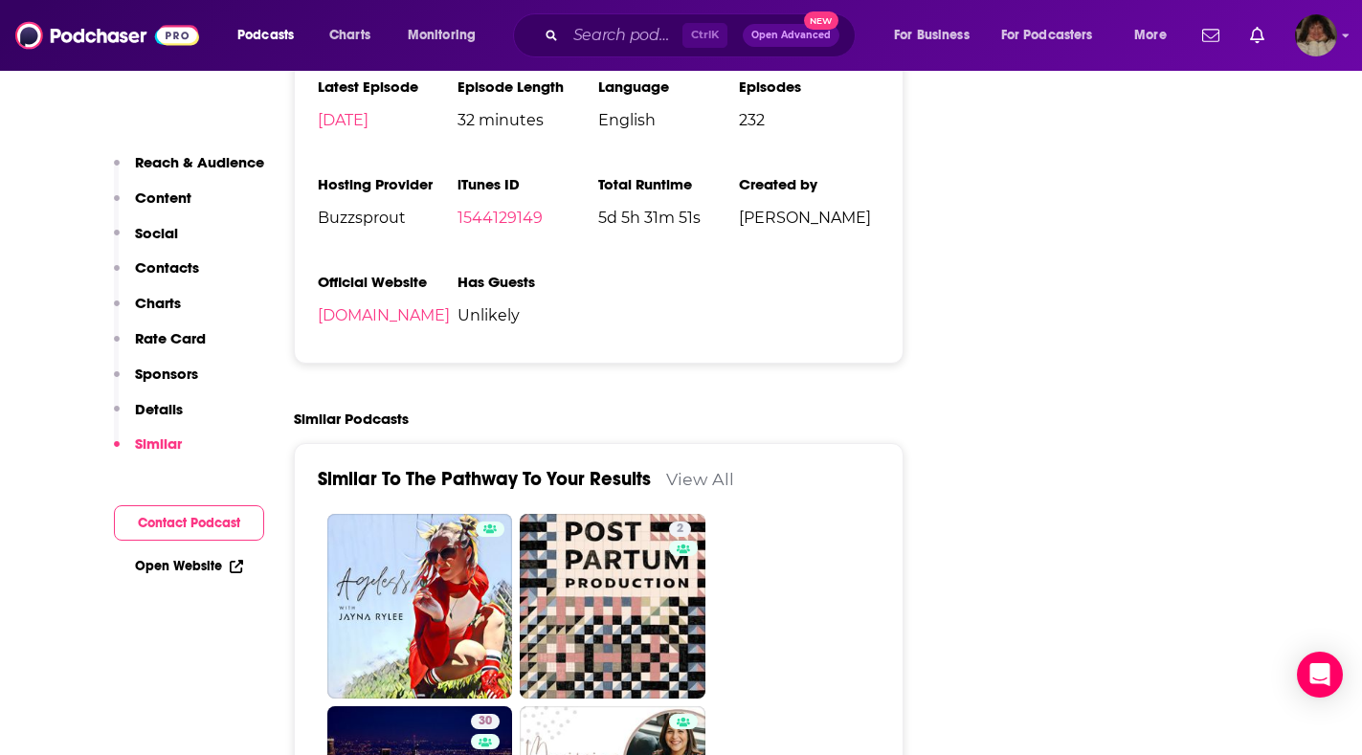
scroll to position [3063, 0]
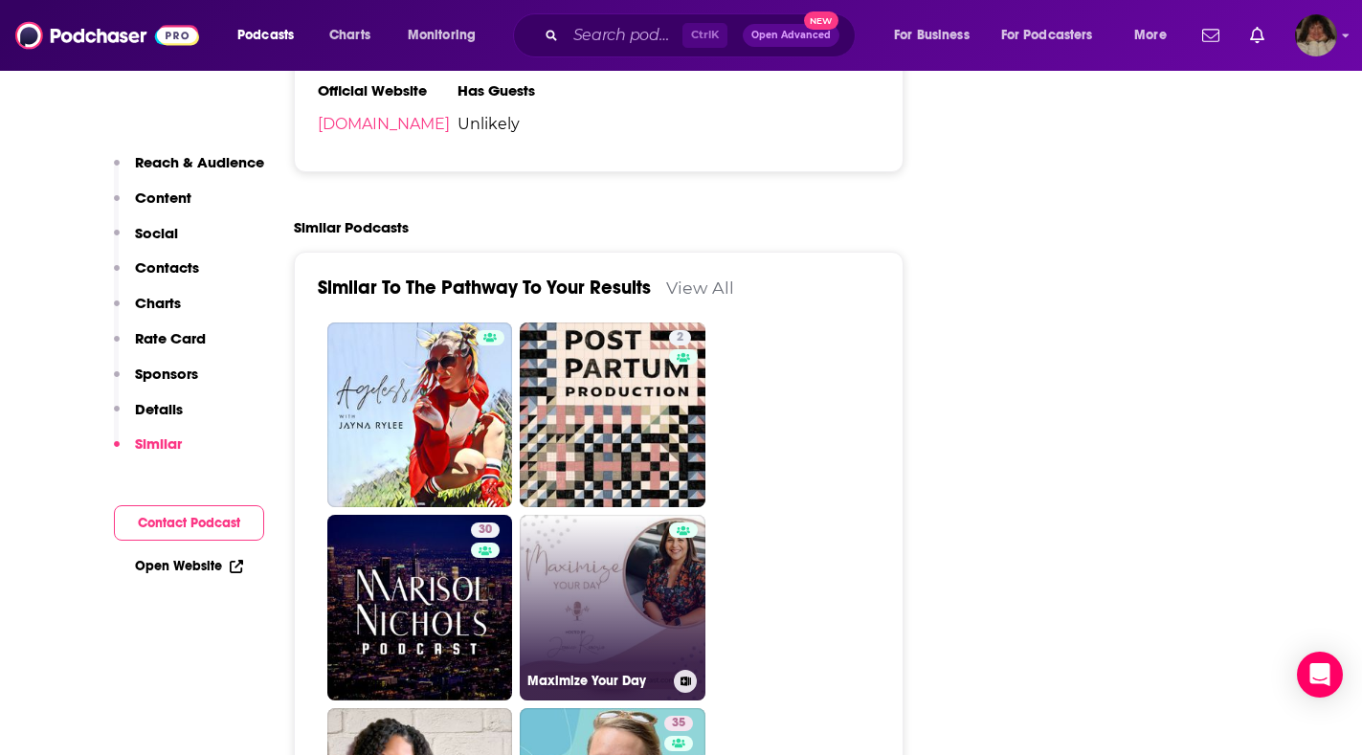
click at [675, 538] on div at bounding box center [683, 596] width 29 height 147
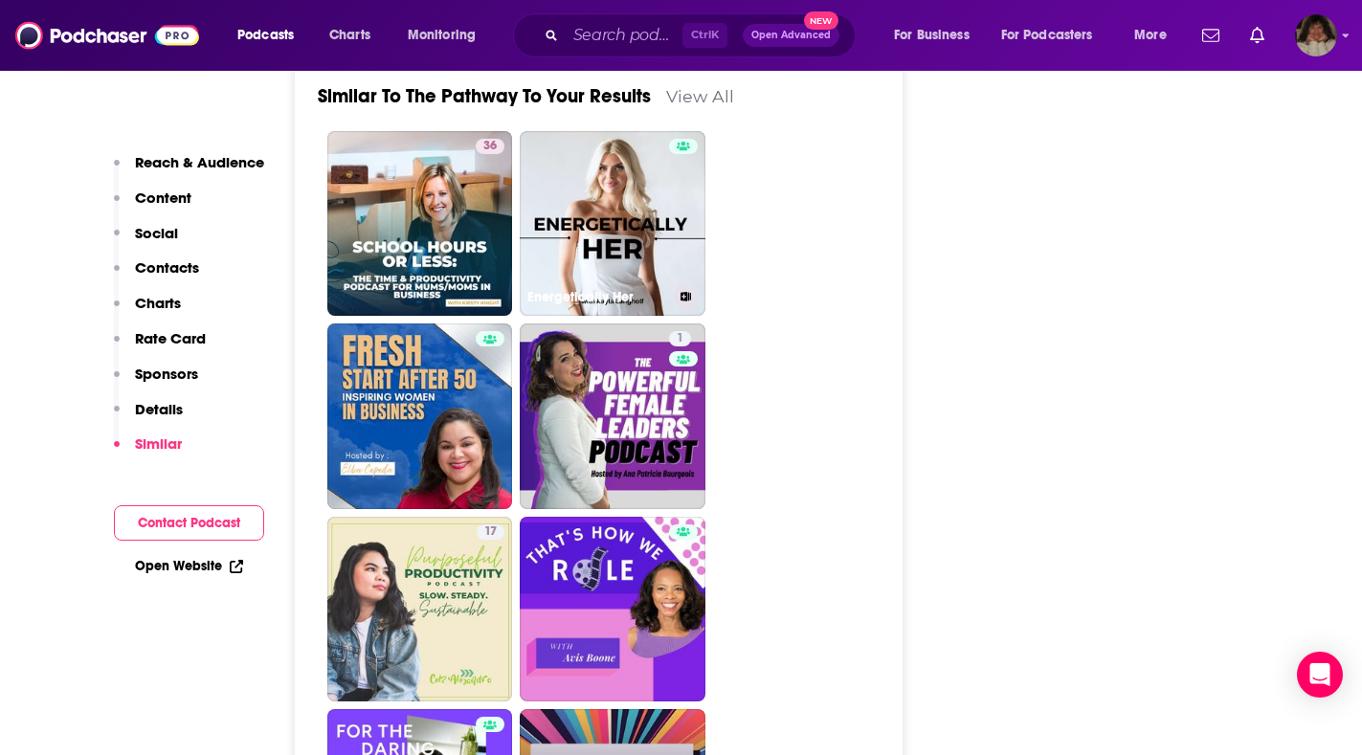
scroll to position [2968, 0]
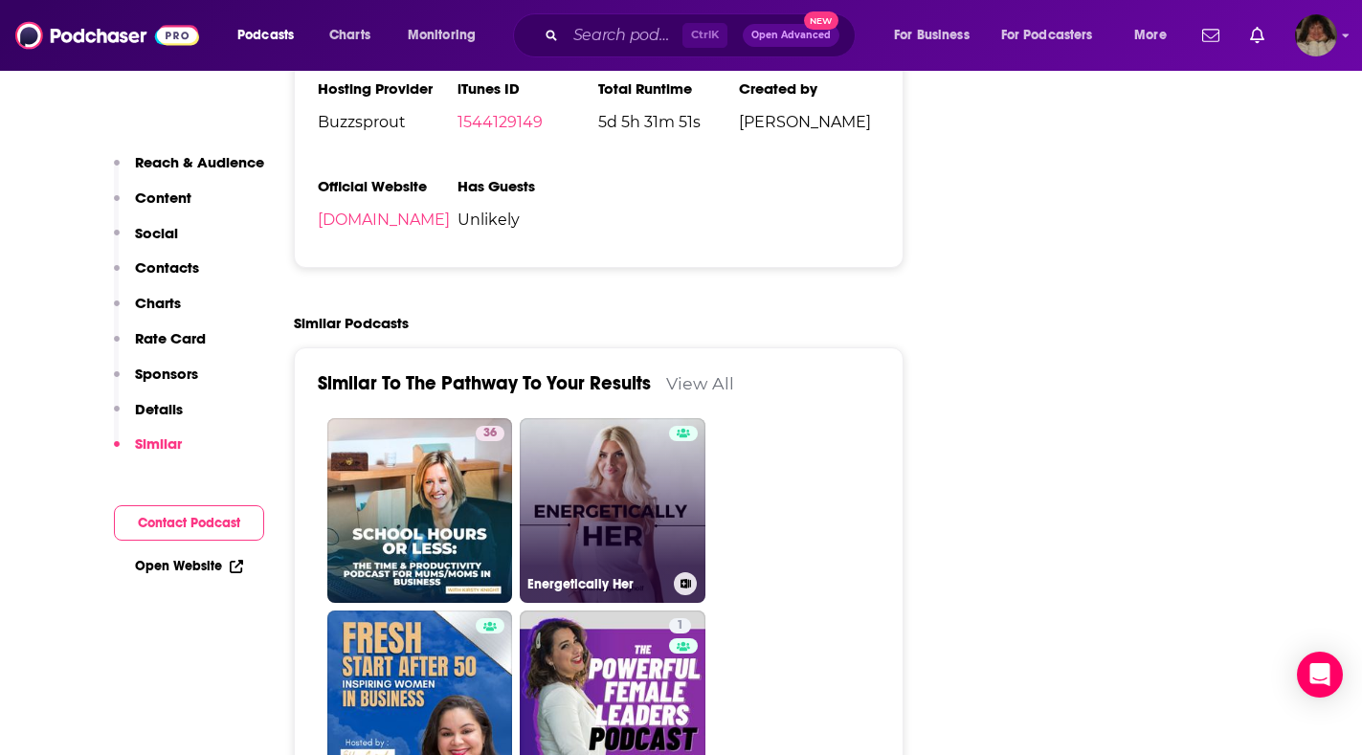
click at [615, 418] on link "Energetically Her" at bounding box center [613, 511] width 186 height 186
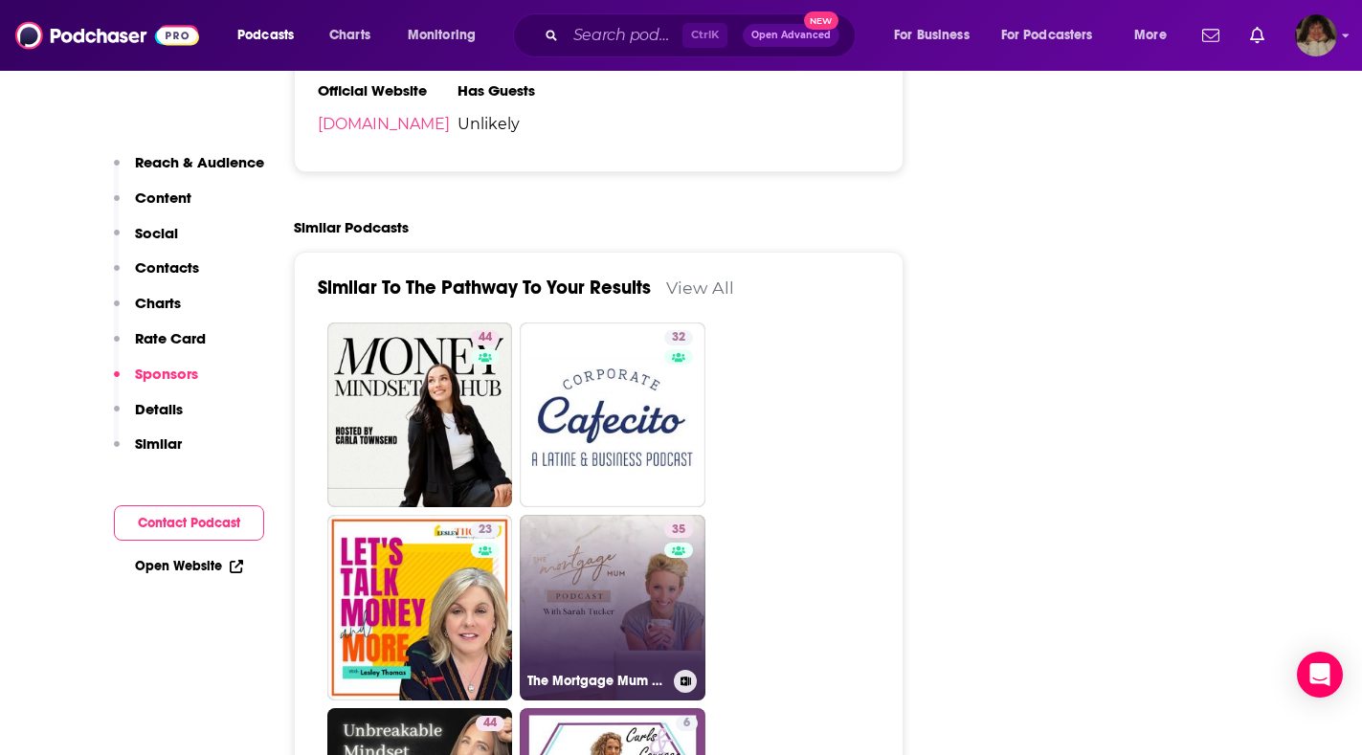
scroll to position [3446, 0]
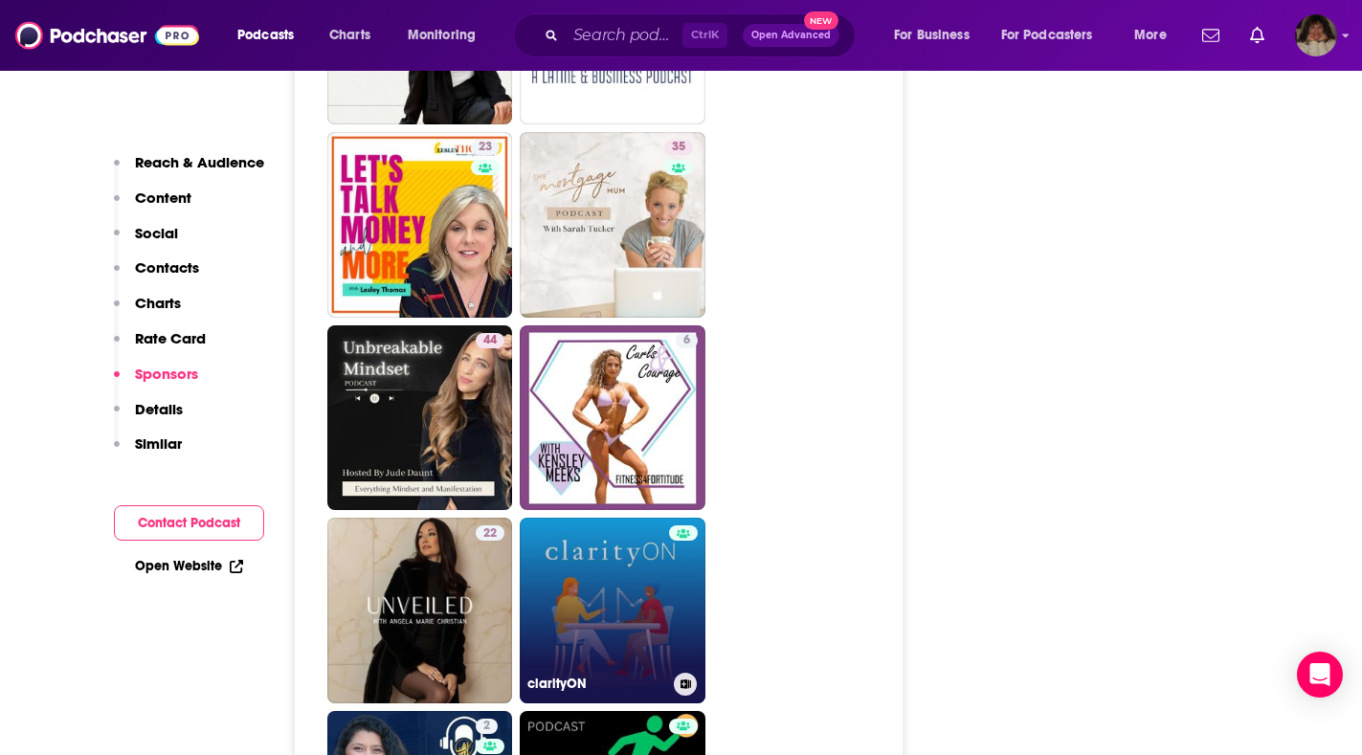
click at [621, 549] on link "clarityON" at bounding box center [613, 611] width 186 height 186
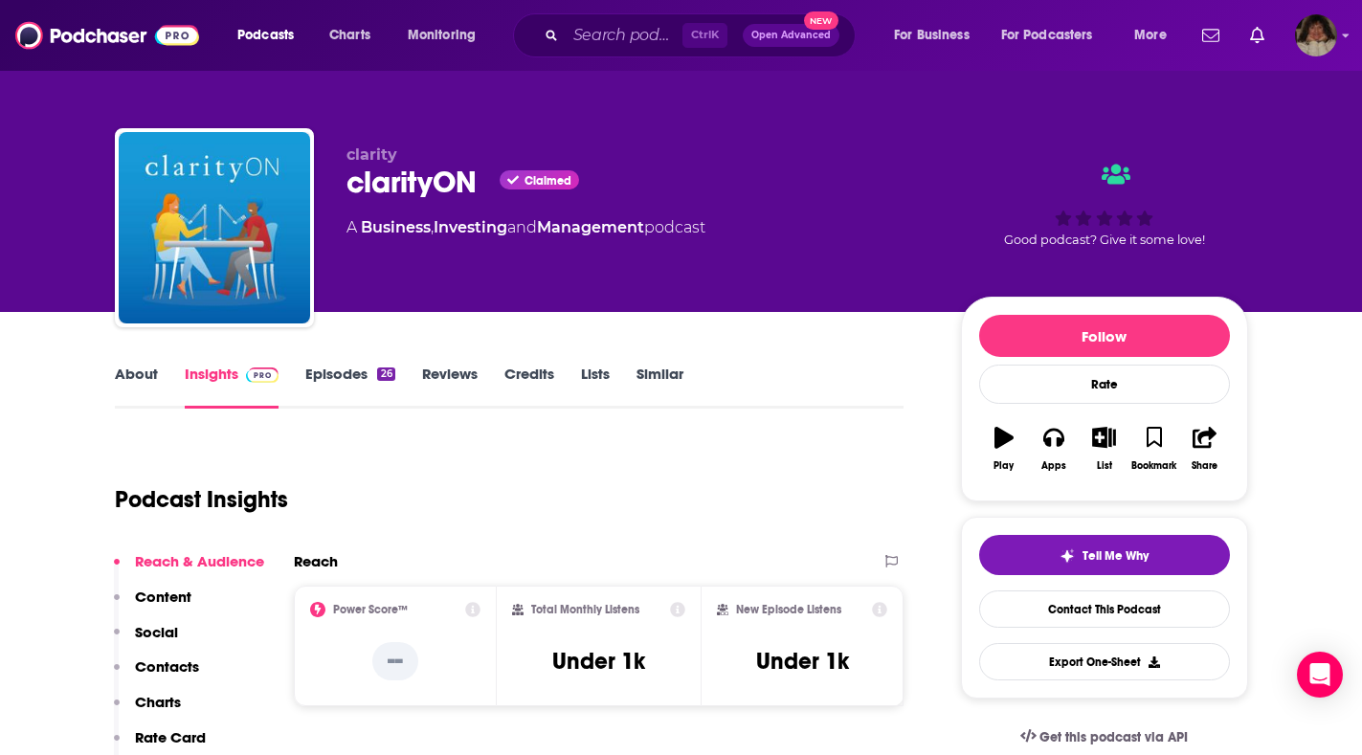
type input "https://www.podchaser.com/podcasts/the-pathway-to-your-results-2183898"
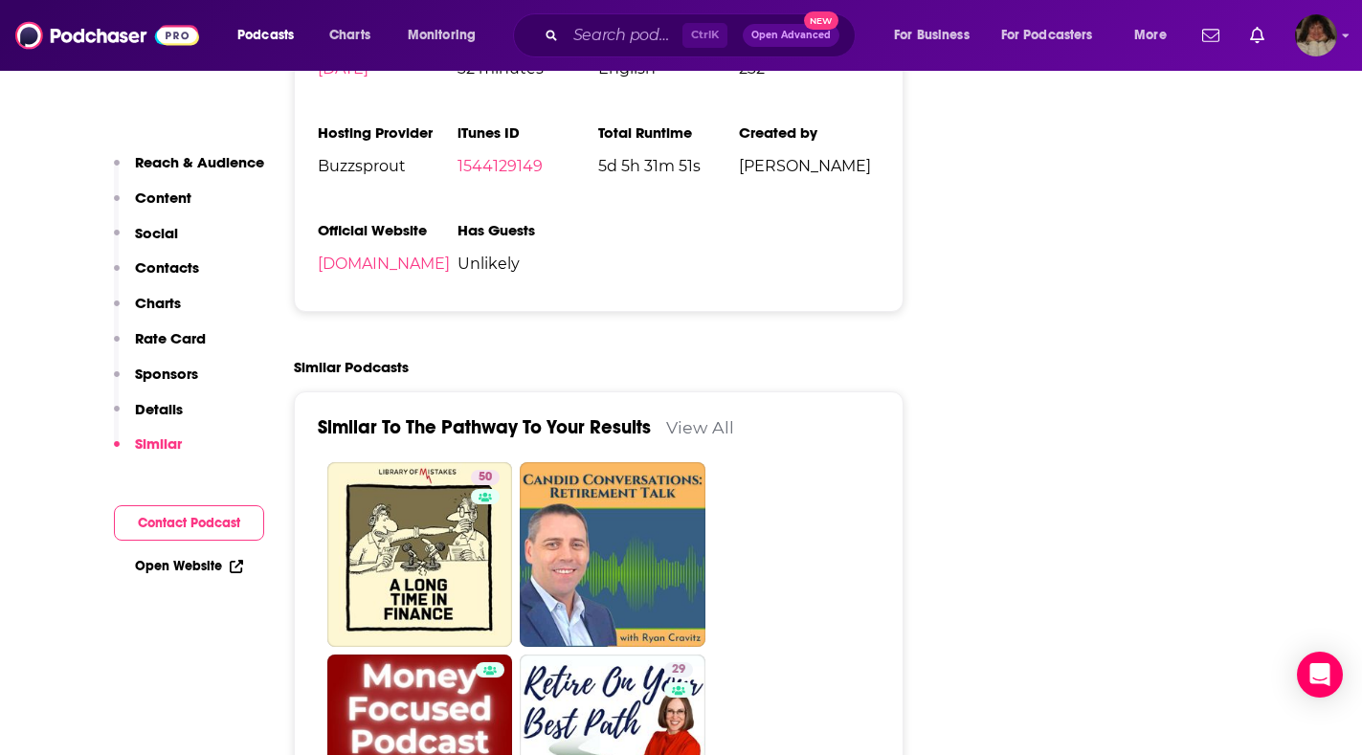
scroll to position [2790, 0]
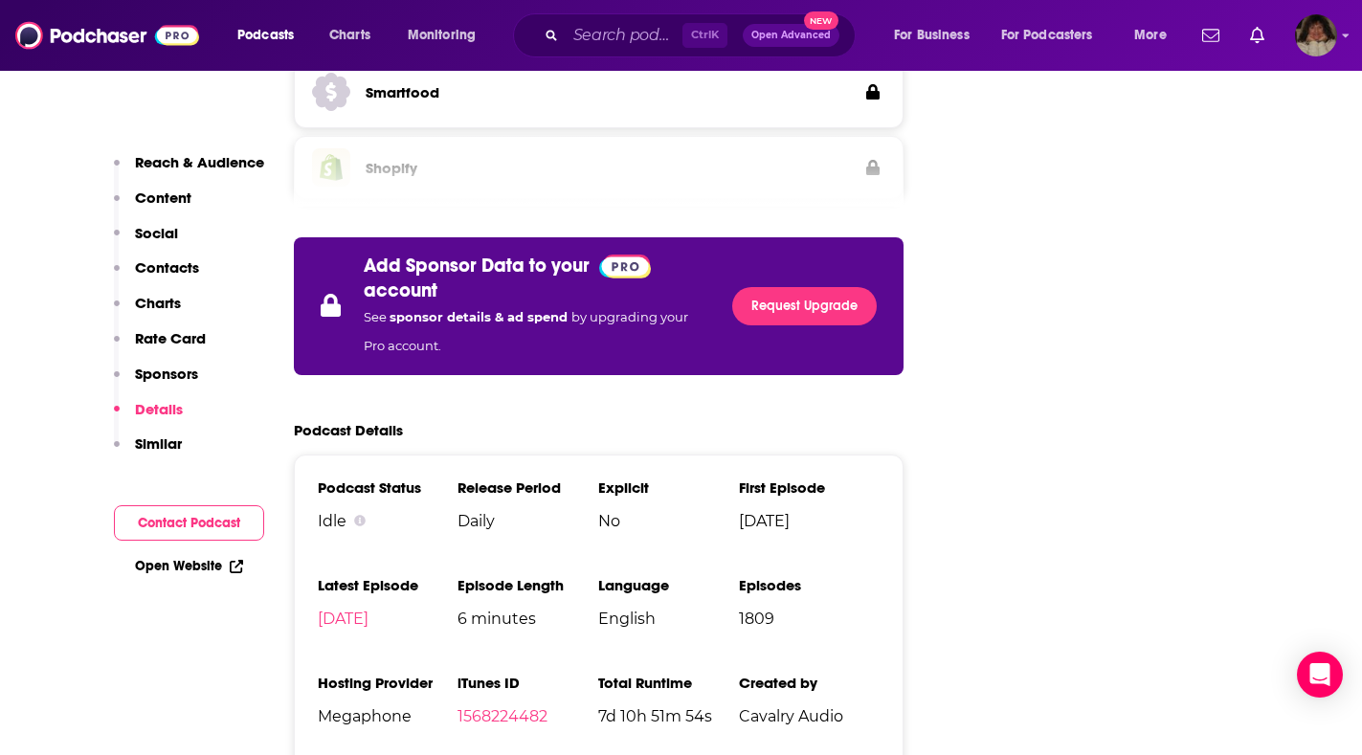
scroll to position [3925, 0]
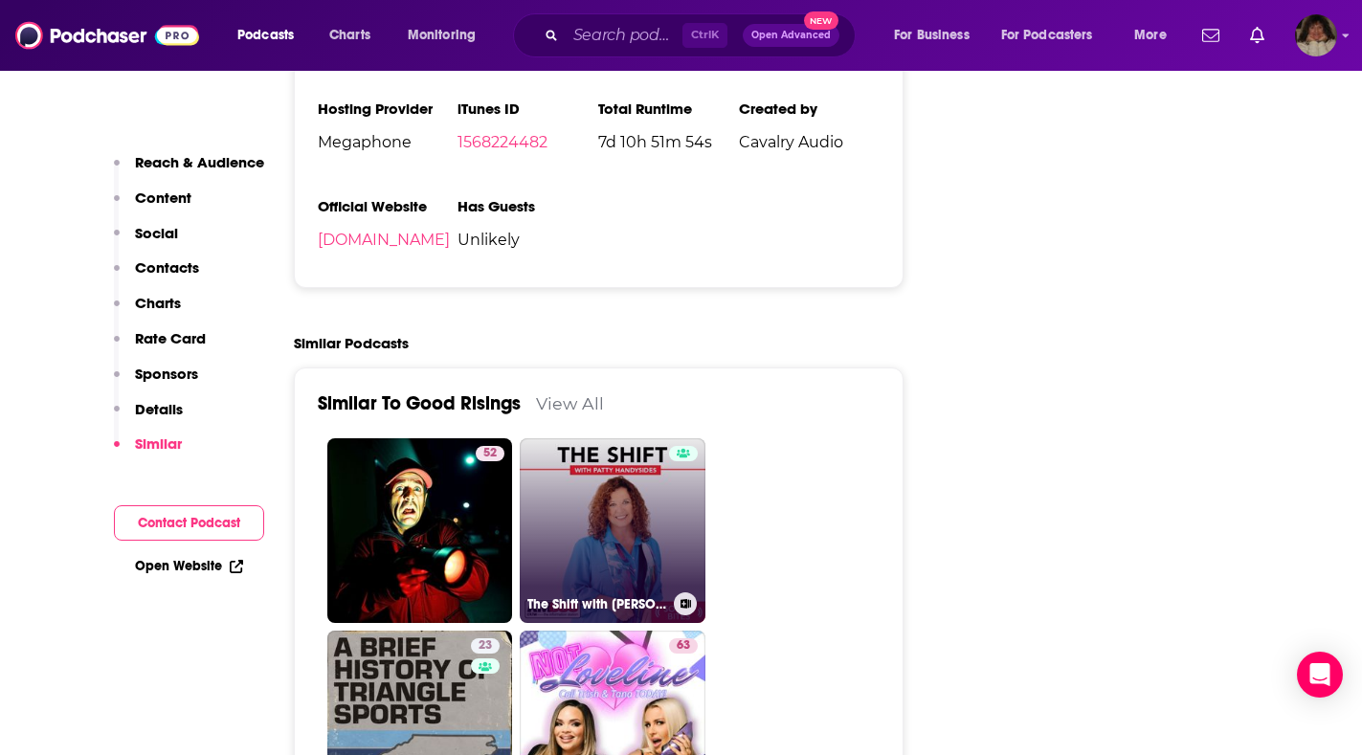
click at [626, 445] on link "The Shift with Patty Handysides - Sound Bites" at bounding box center [613, 531] width 186 height 186
type input "https://www.podchaser.com/podcasts/the-shift-with-patty-handyside-1976463"
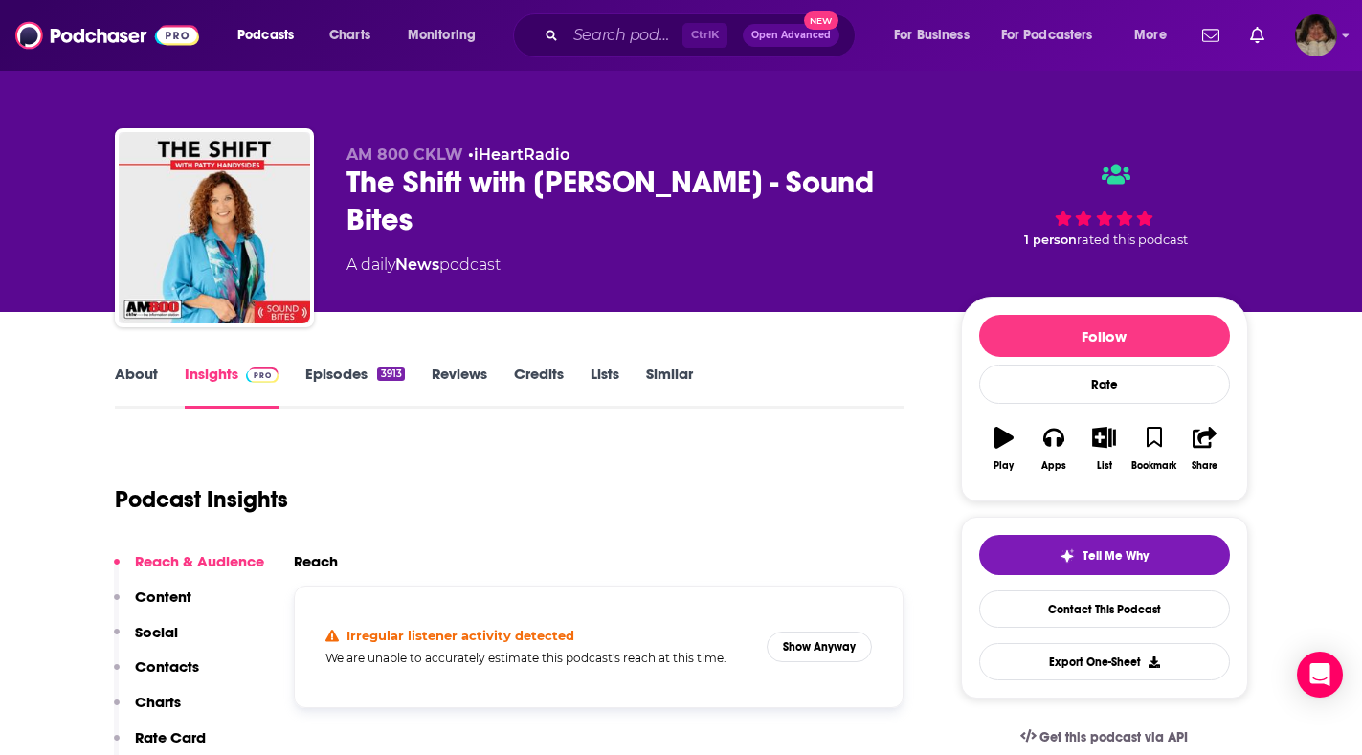
click at [124, 376] on link "About" at bounding box center [136, 387] width 43 height 44
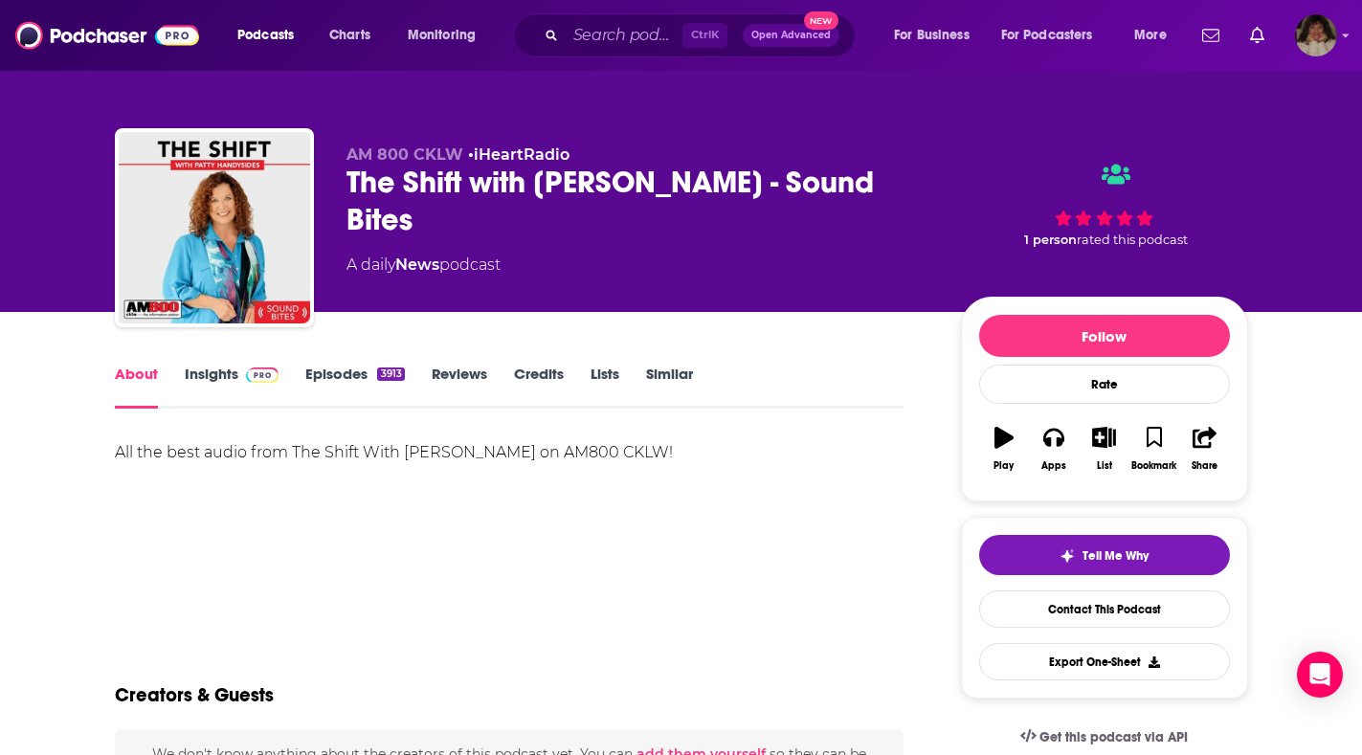
click at [188, 377] on link "Insights" at bounding box center [232, 387] width 95 height 44
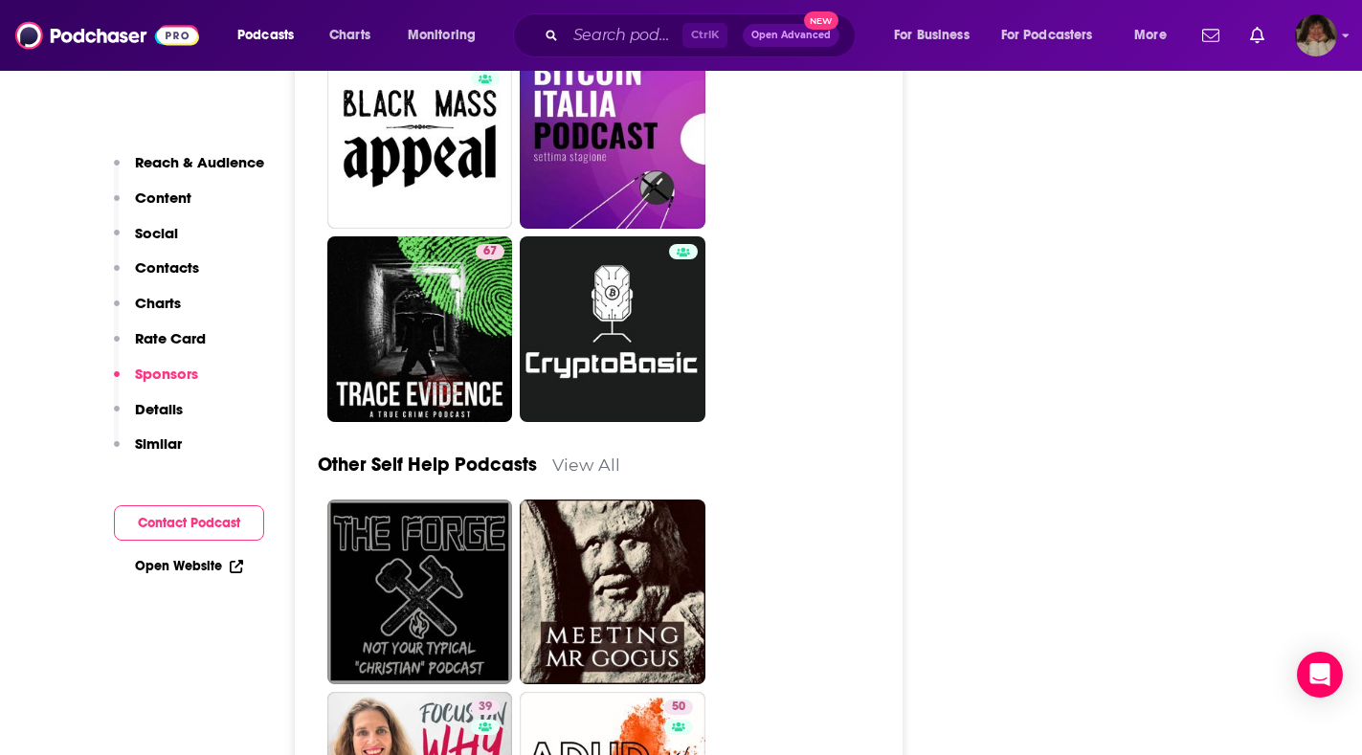
scroll to position [7945, 0]
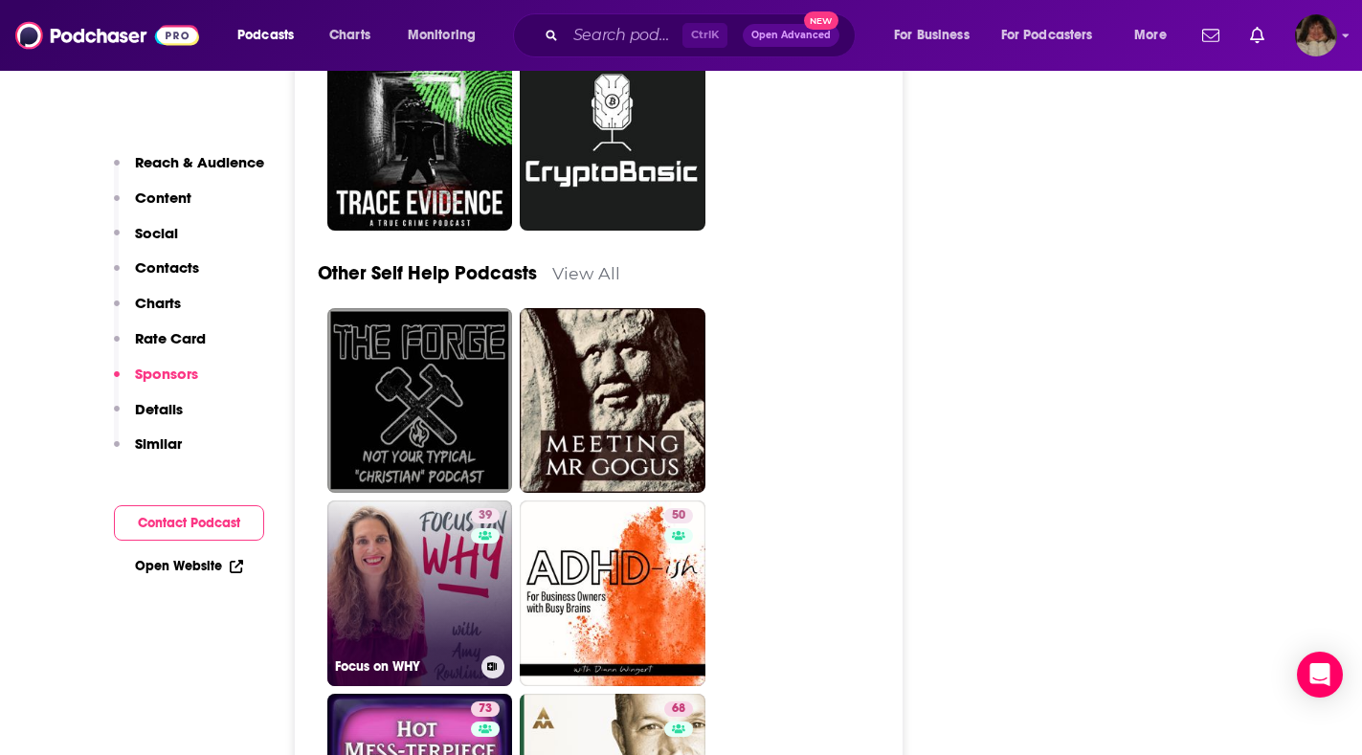
click at [406, 551] on link "39 Focus on WHY" at bounding box center [420, 594] width 186 height 186
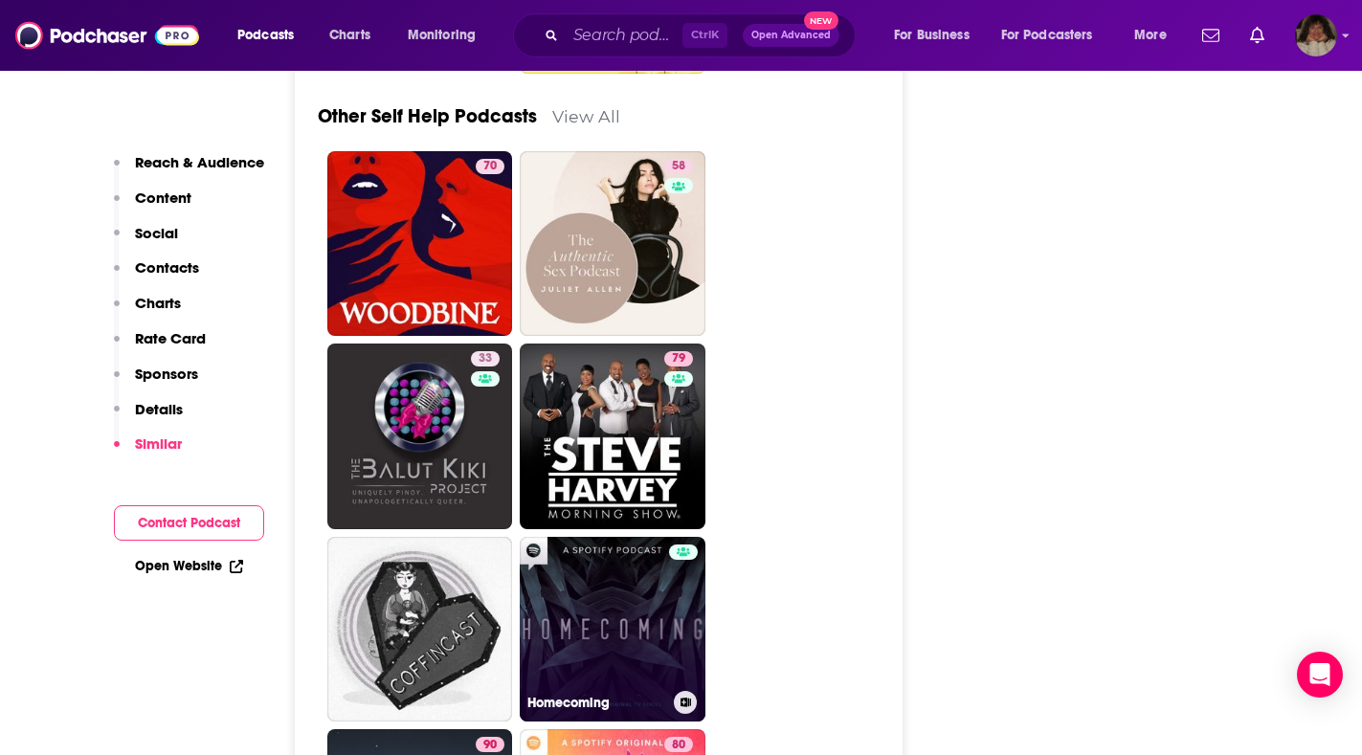
scroll to position [8581, 0]
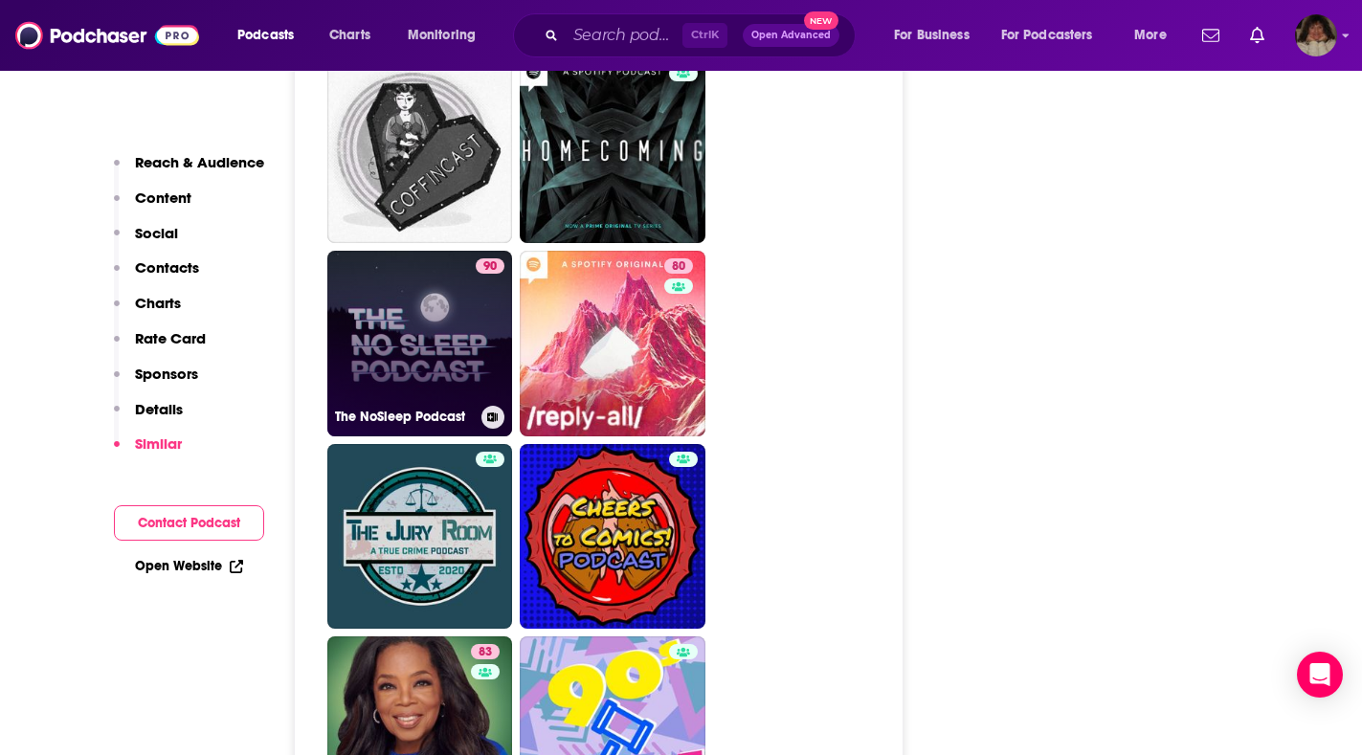
click at [389, 297] on link "90 The NoSleep Podcast" at bounding box center [420, 344] width 186 height 186
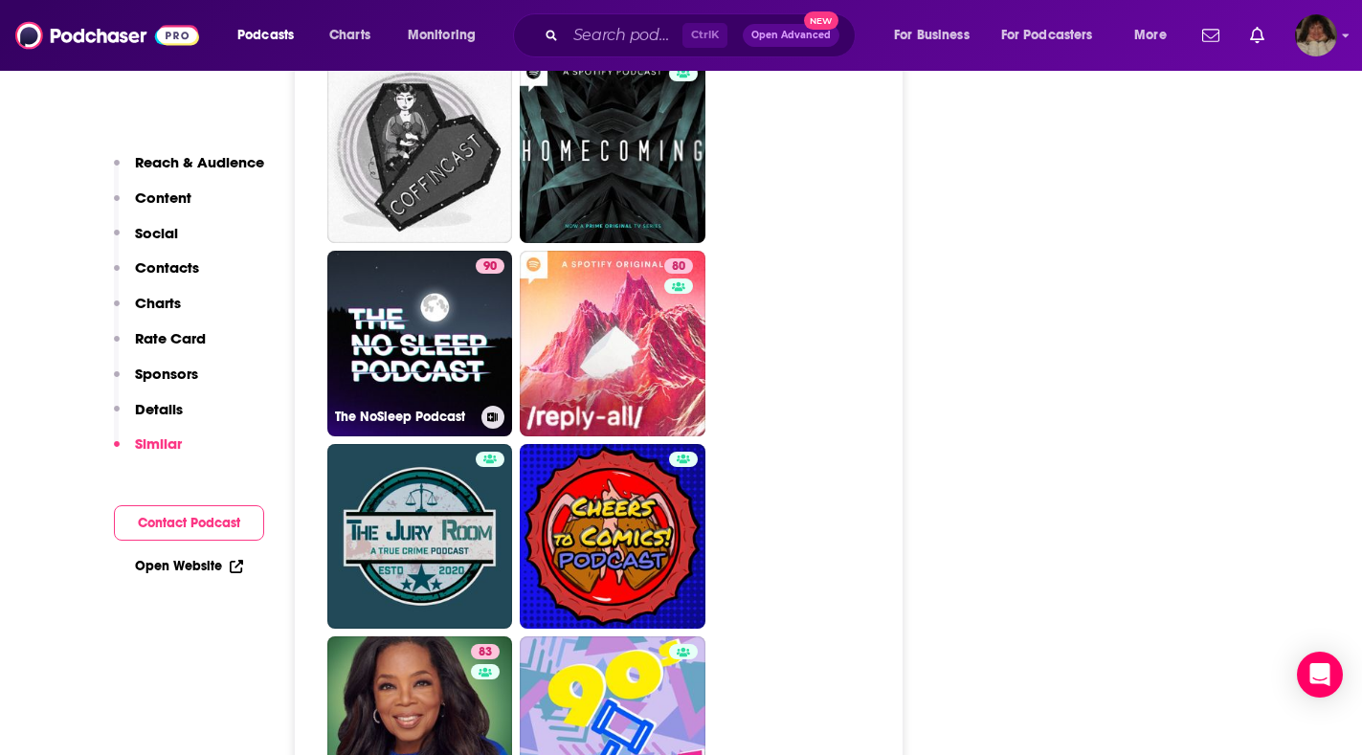
type input "https://www.podchaser.com/podcasts/the-nosleep-podcast-72202"
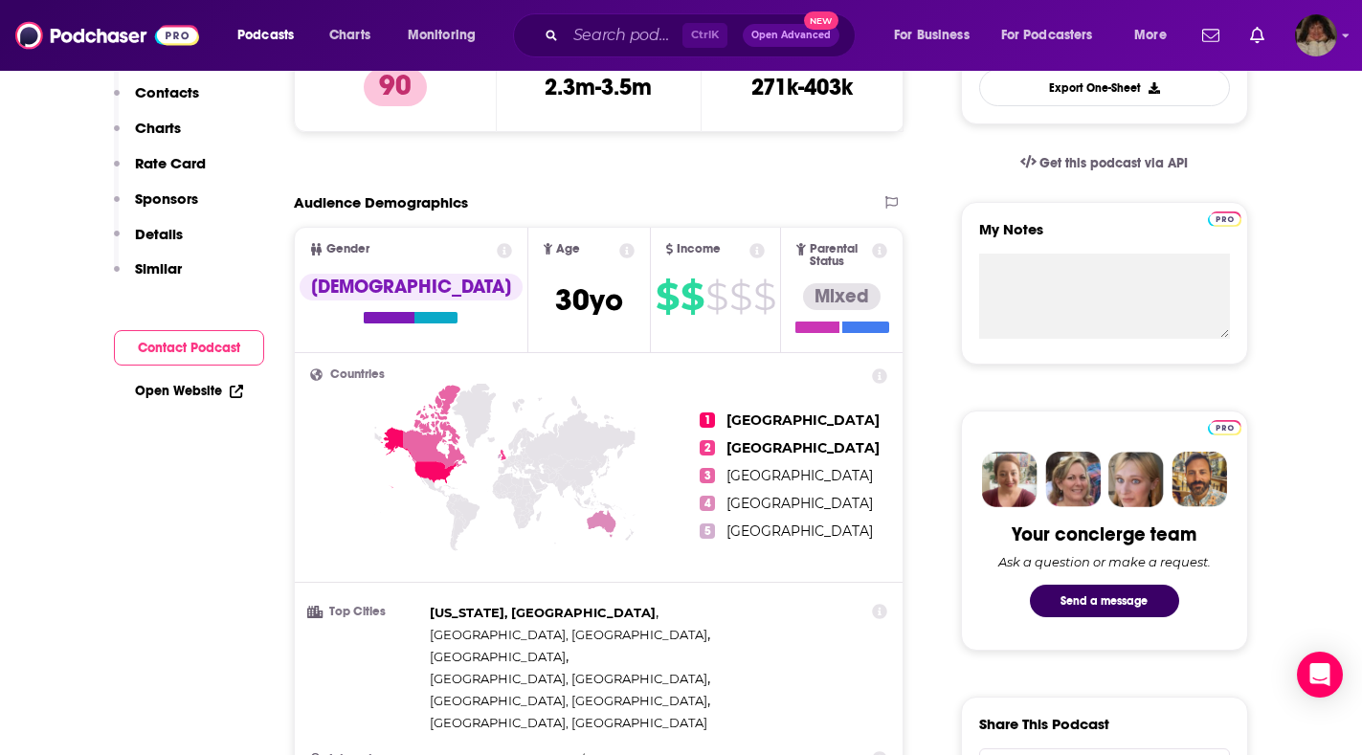
scroll to position [191, 0]
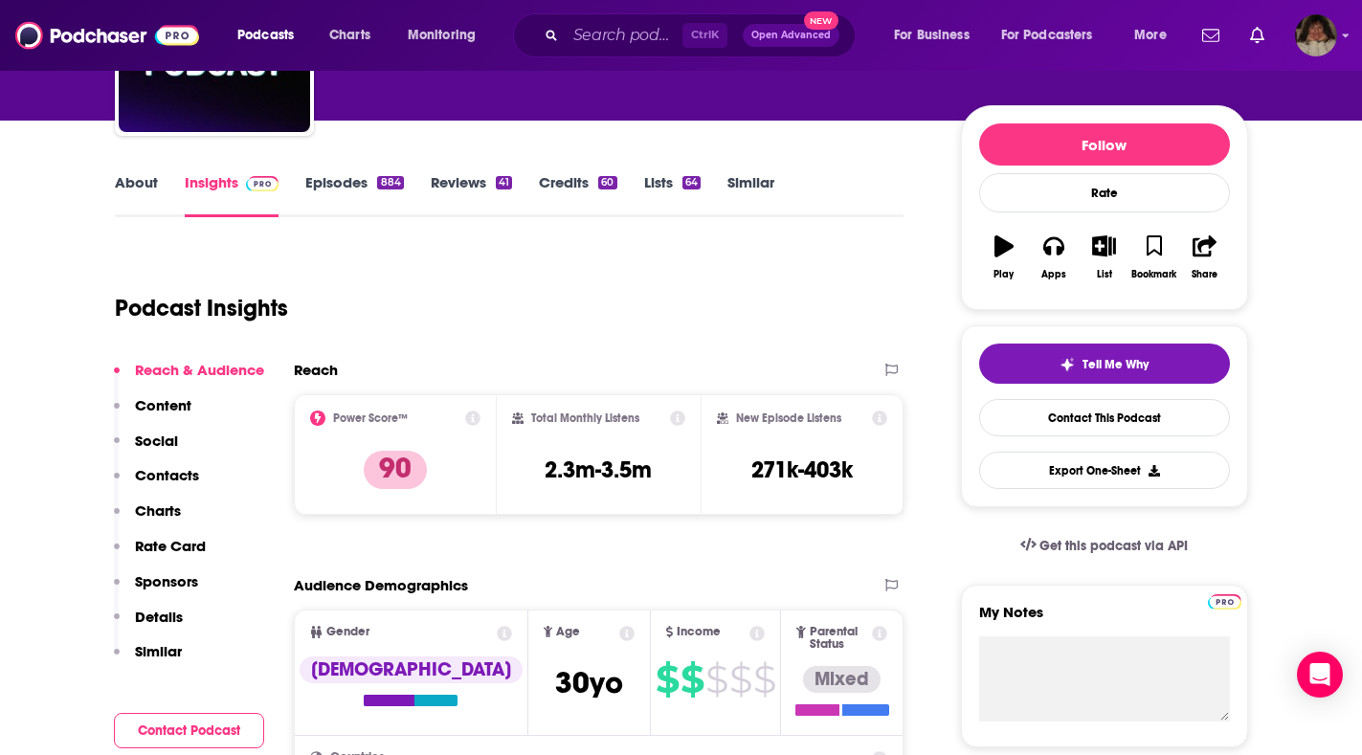
click at [137, 185] on link "About" at bounding box center [136, 195] width 43 height 44
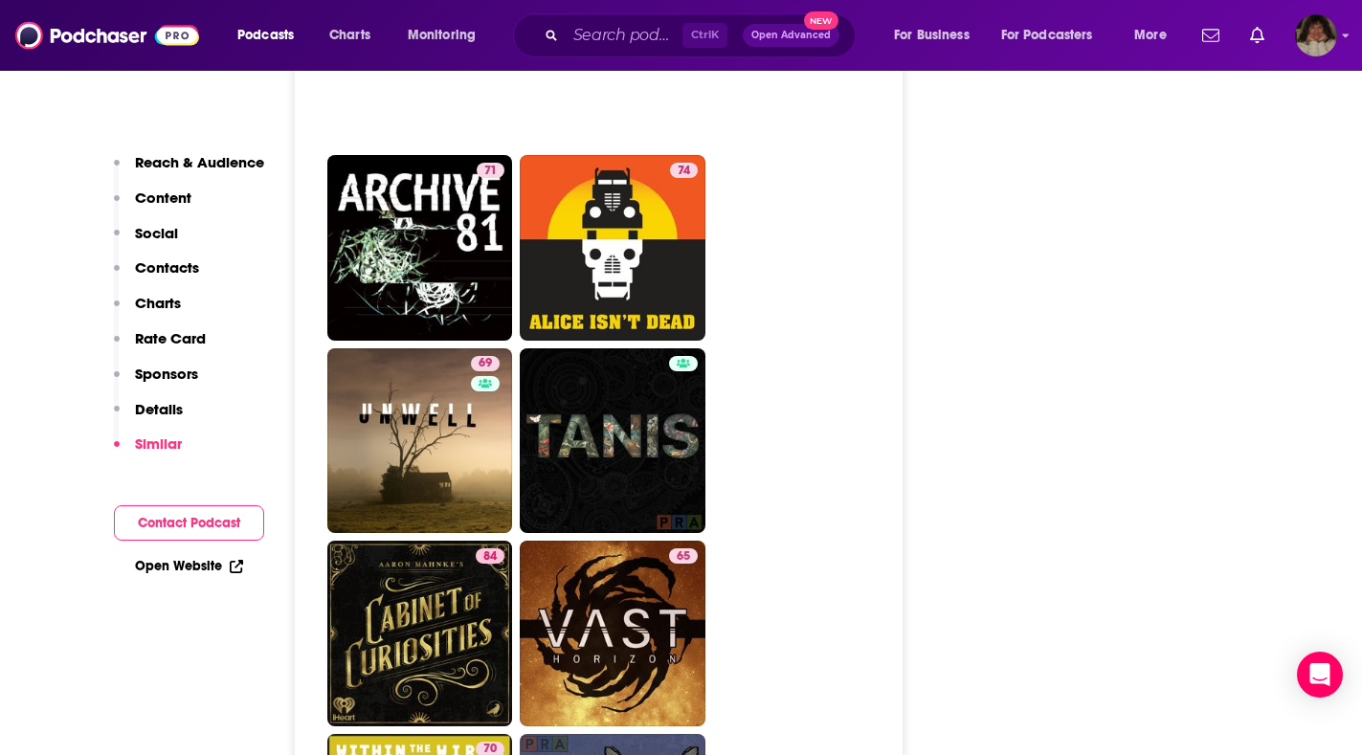
scroll to position [5073, 0]
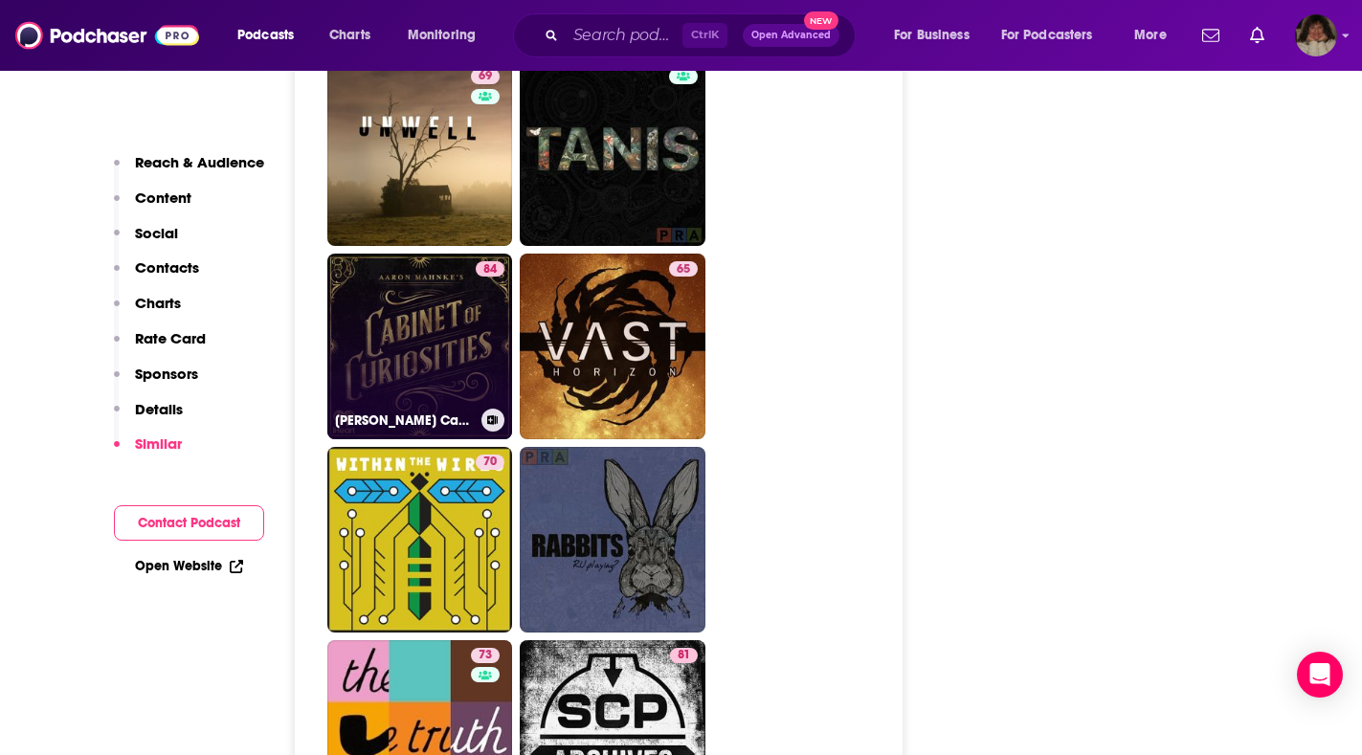
click at [432, 313] on link "84 Aaron Mahnke's Cabinet of Curiosities" at bounding box center [420, 347] width 186 height 186
type input "https://www.podchaser.com/podcasts/aaron-mahnkes-cabinet-of-curio-695551"
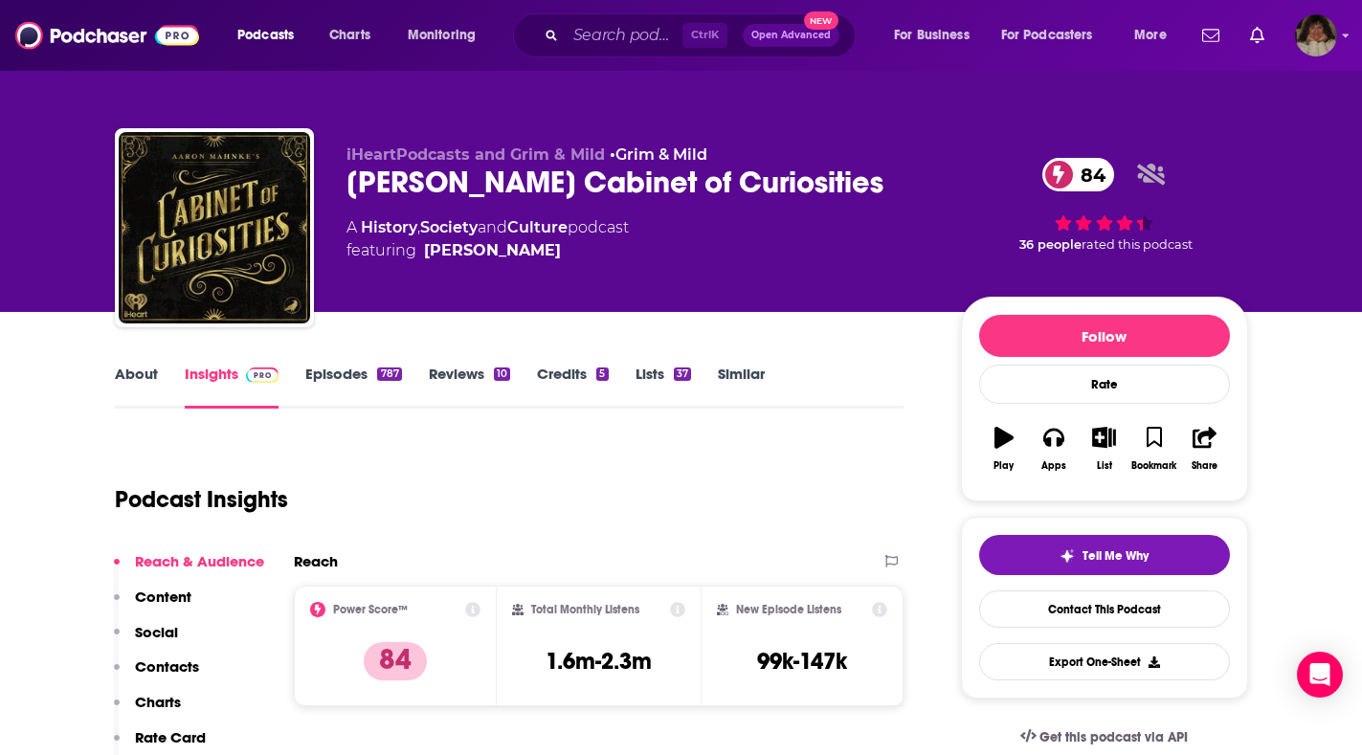
click at [141, 370] on link "About" at bounding box center [136, 387] width 43 height 44
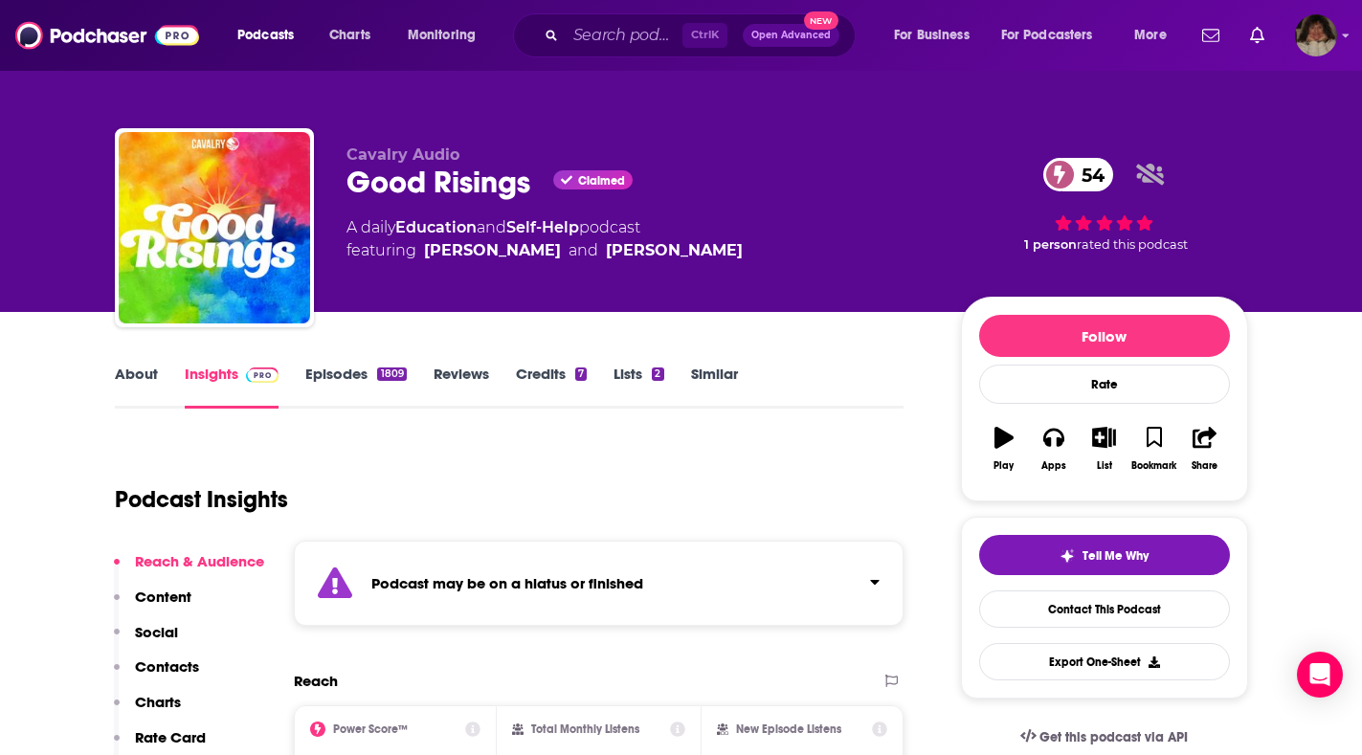
type input "https://www.podchaser.com/podcasts/good-risings-1900800"
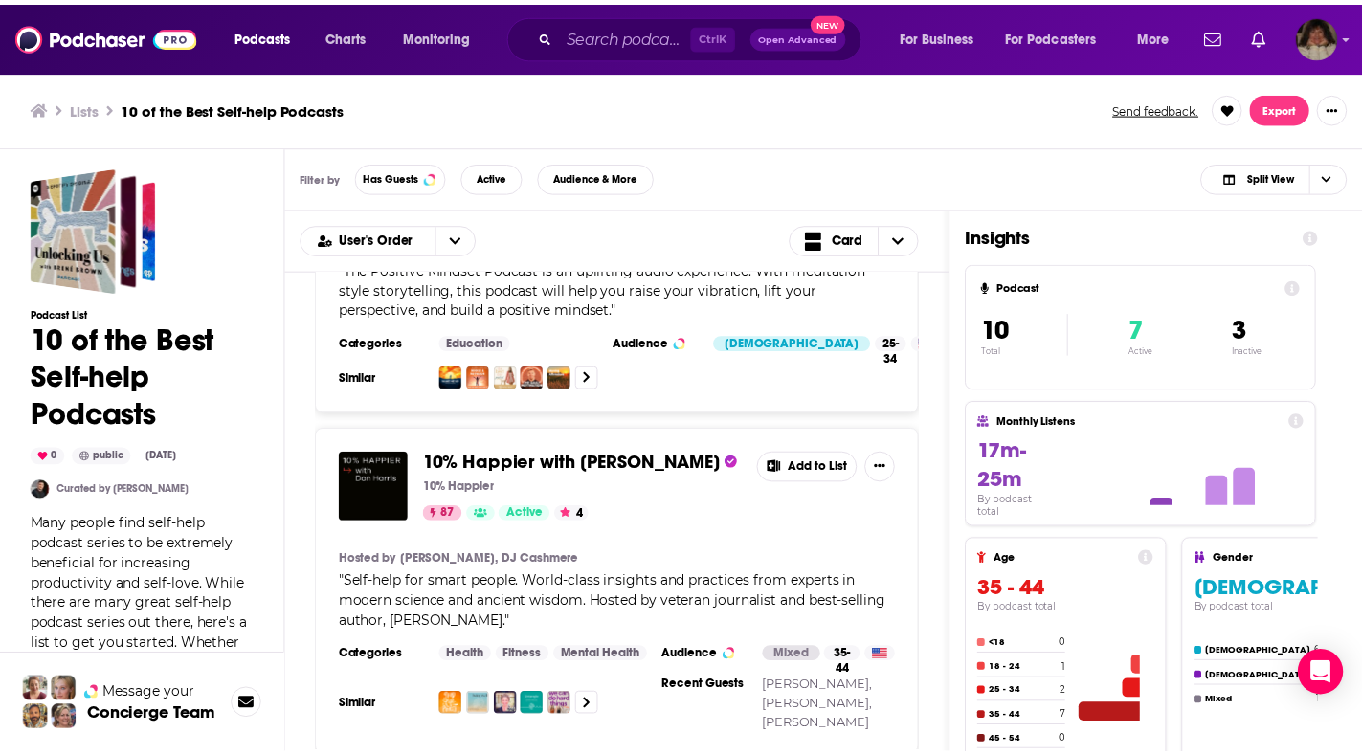
scroll to position [2489, 0]
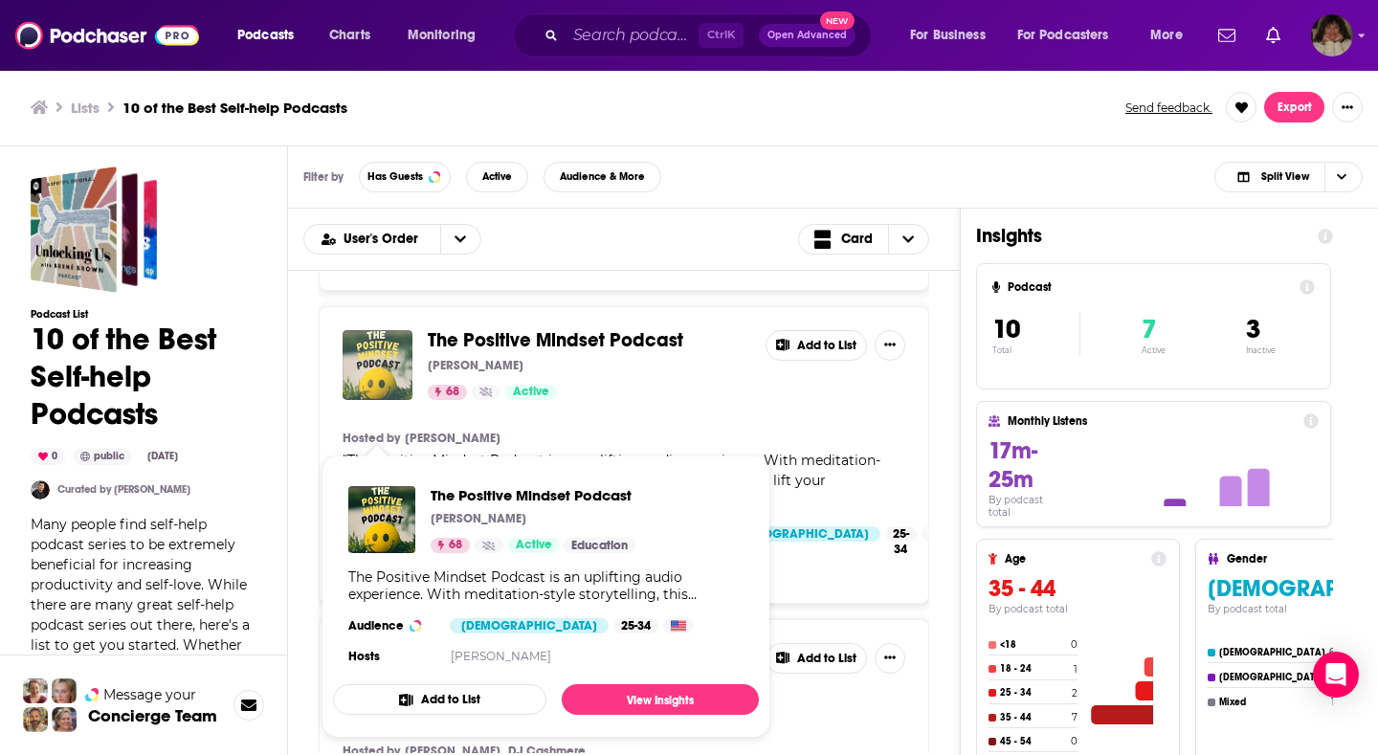
click at [390, 400] on img "The Positive Mindset Podcast" at bounding box center [378, 365] width 70 height 70
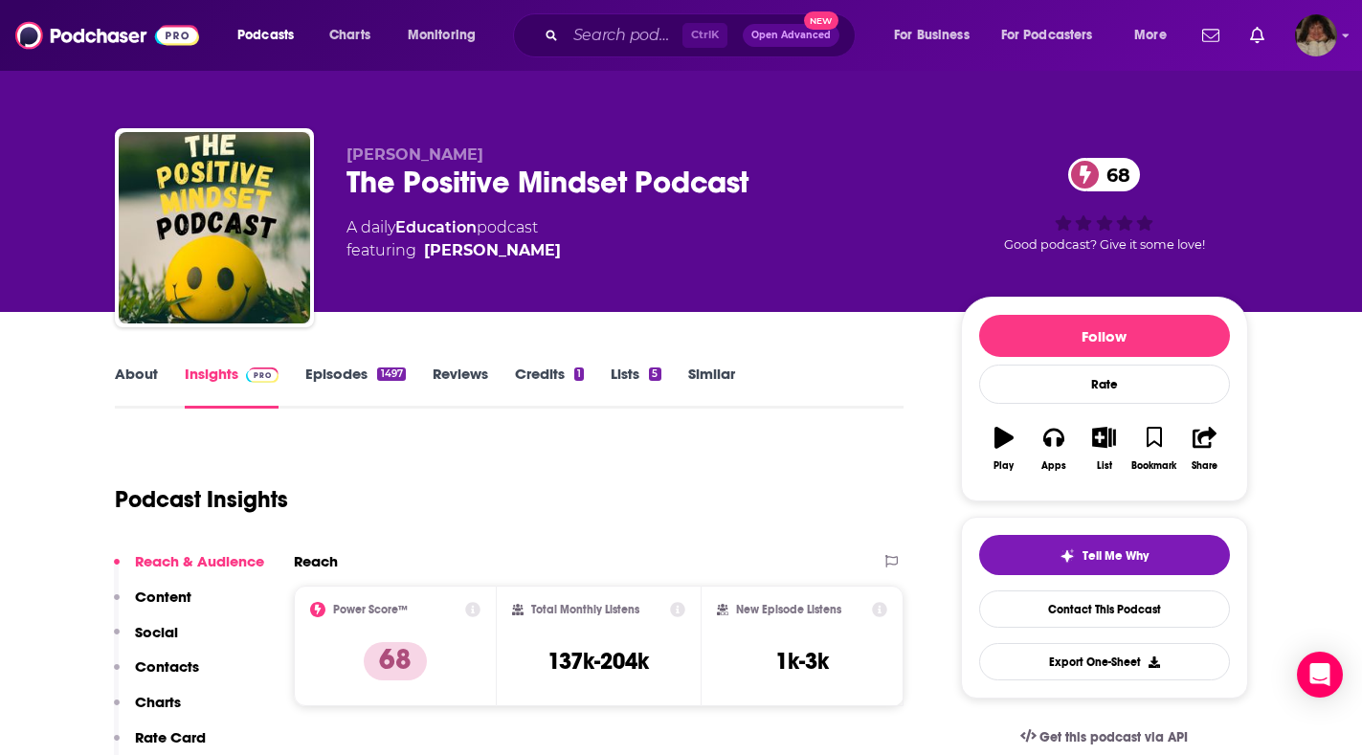
click at [137, 371] on link "About" at bounding box center [136, 387] width 43 height 44
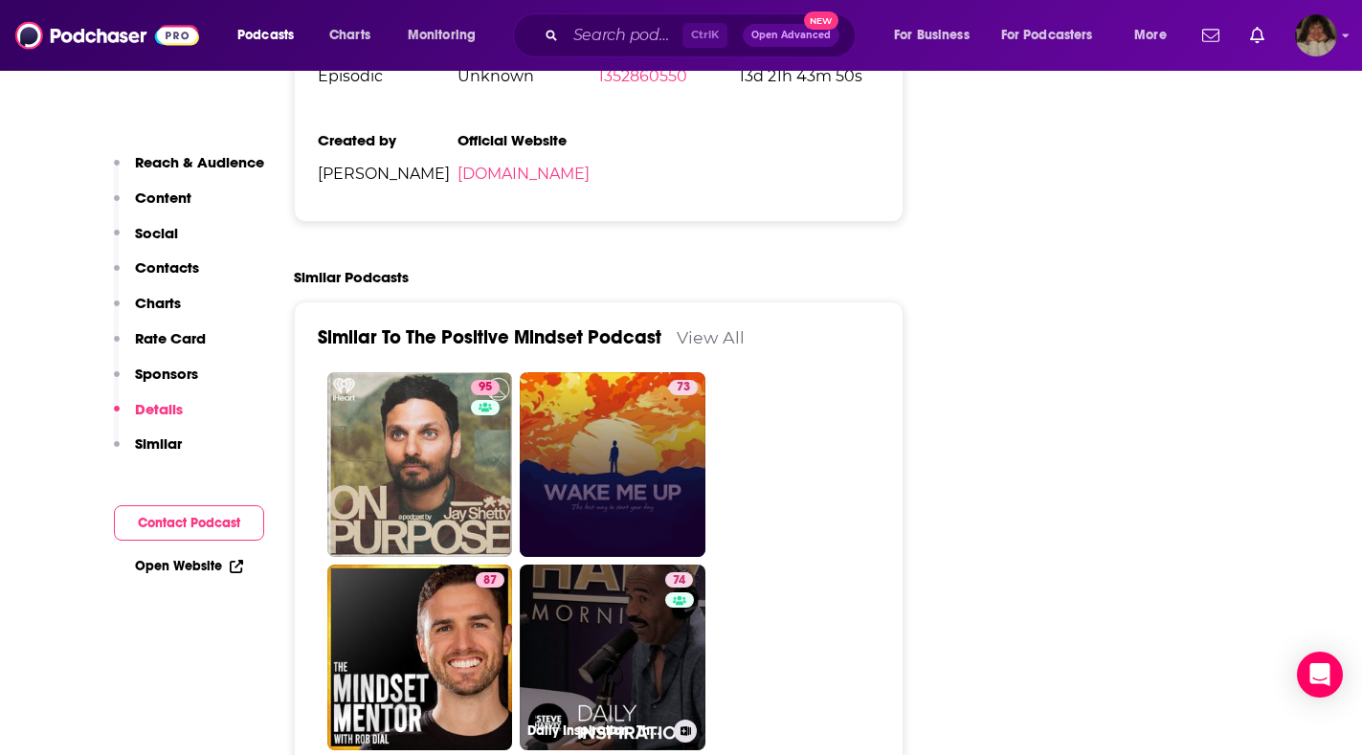
scroll to position [4212, 0]
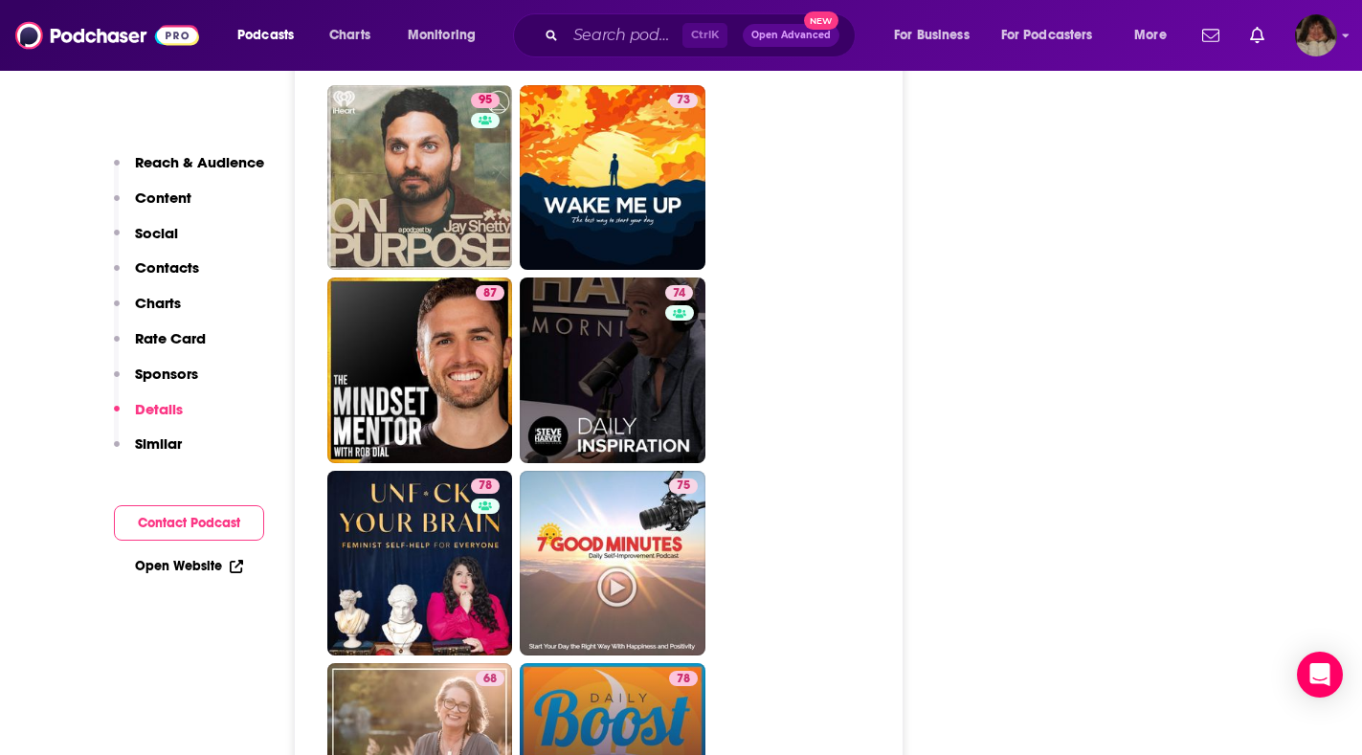
click at [642, 663] on link "78 Daily Boost Motivation and Coaching" at bounding box center [613, 756] width 186 height 186
type input "https://www.podchaser.com/podcasts/daily-boost-motivation-and-coa-3702"
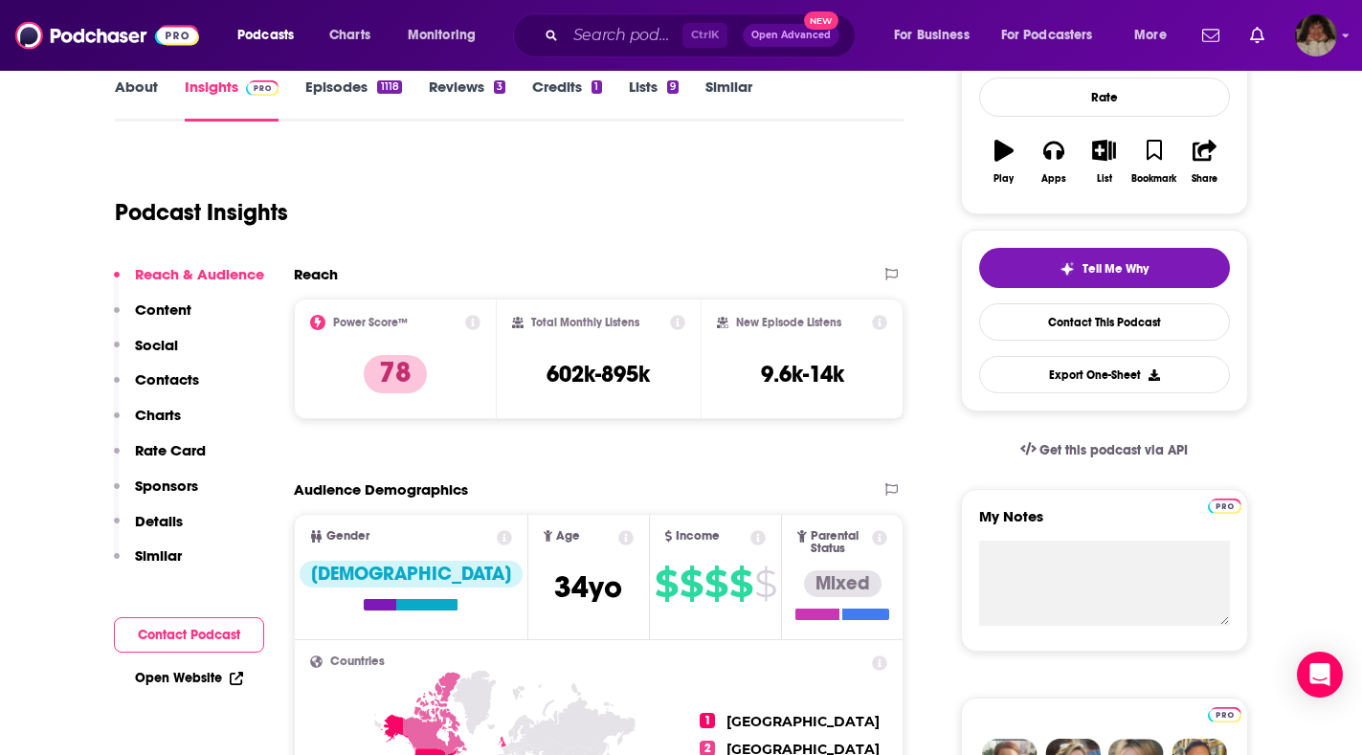
scroll to position [96, 0]
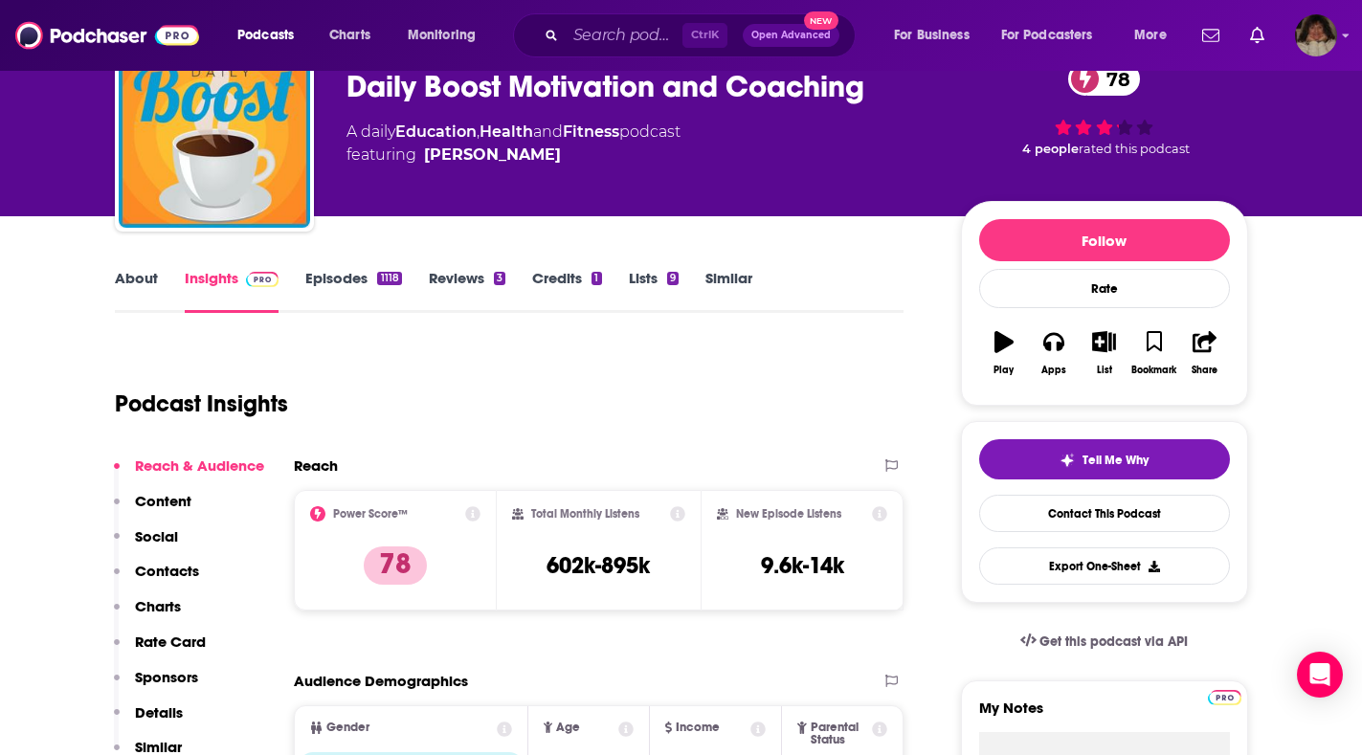
click at [136, 275] on link "About" at bounding box center [136, 291] width 43 height 44
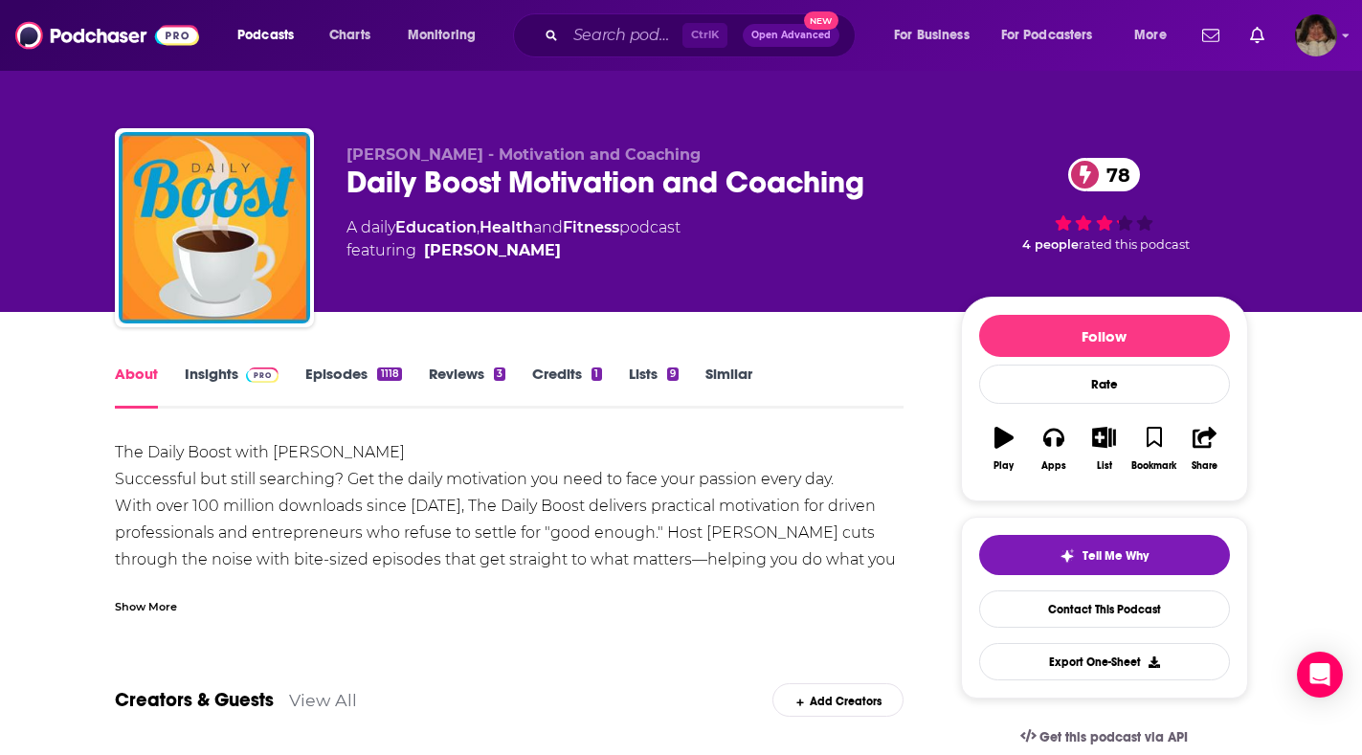
click at [211, 381] on link "Insights" at bounding box center [232, 387] width 95 height 44
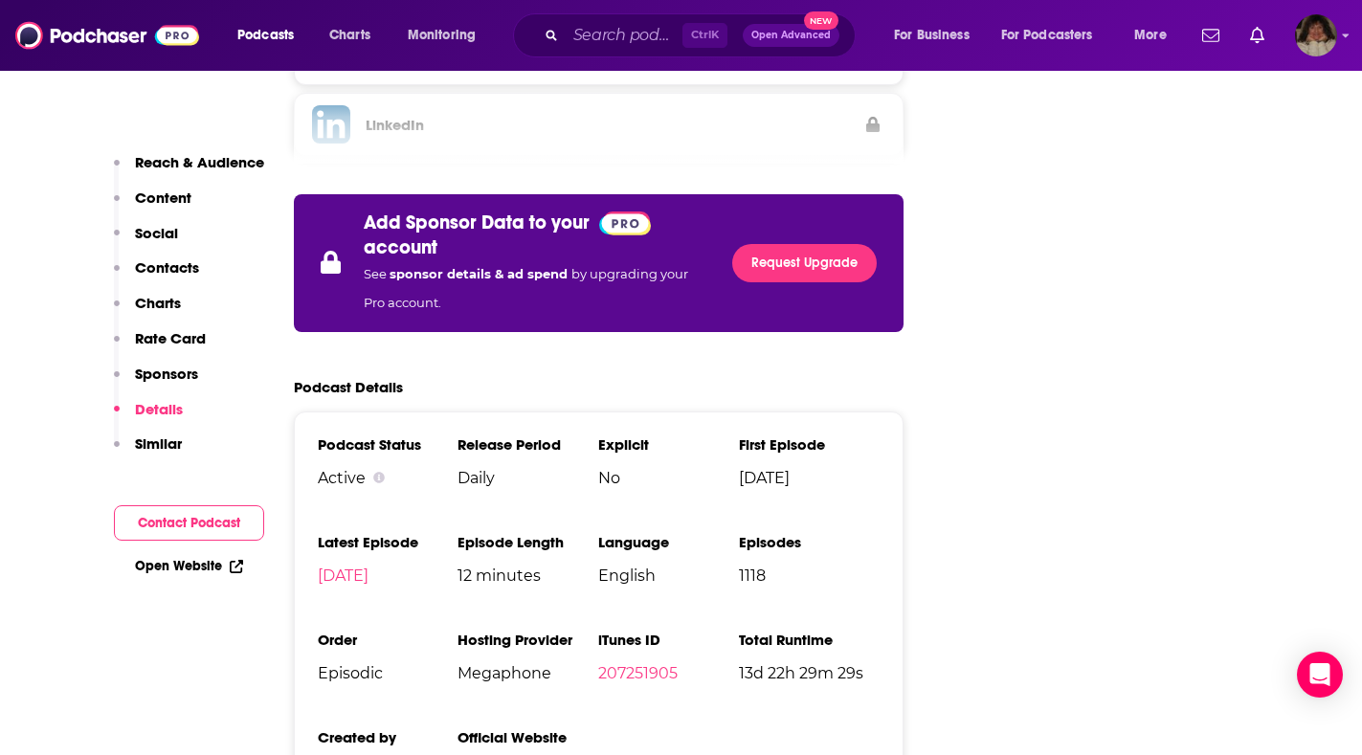
scroll to position [3350, 0]
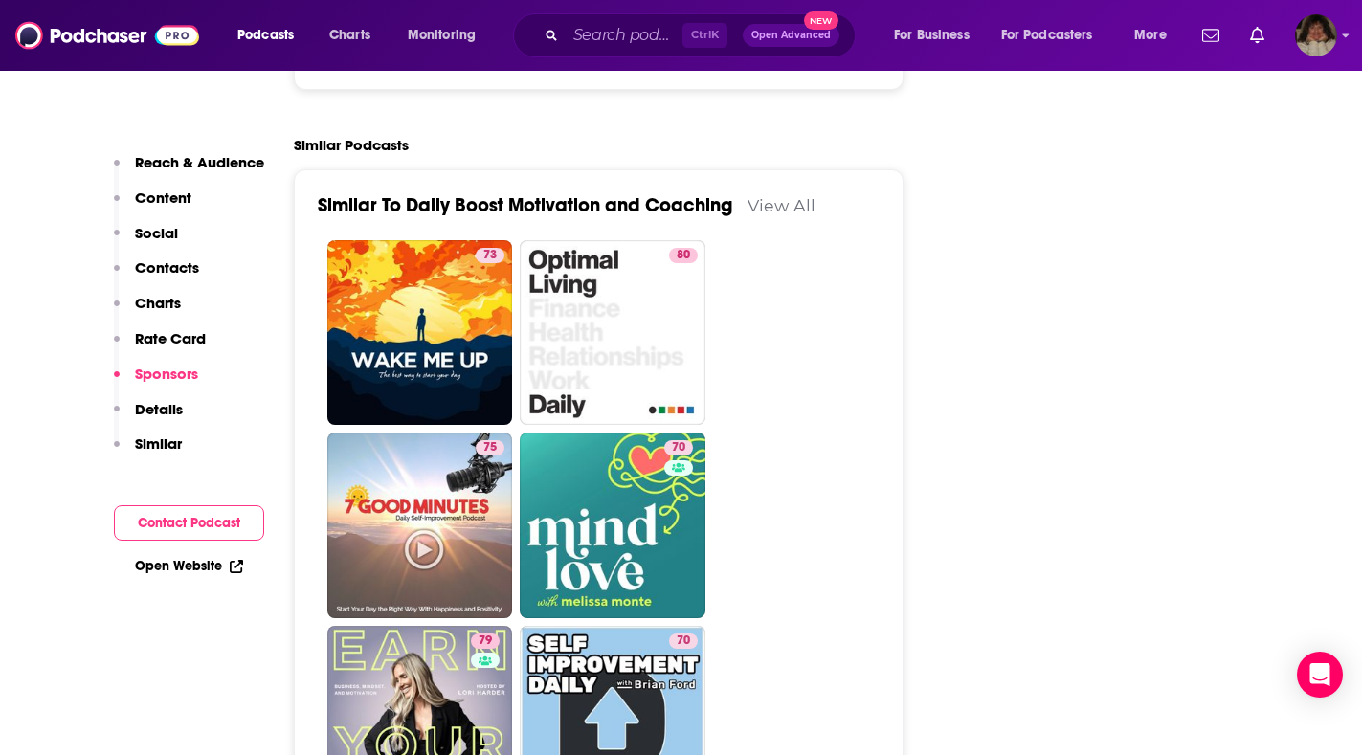
scroll to position [4691, 0]
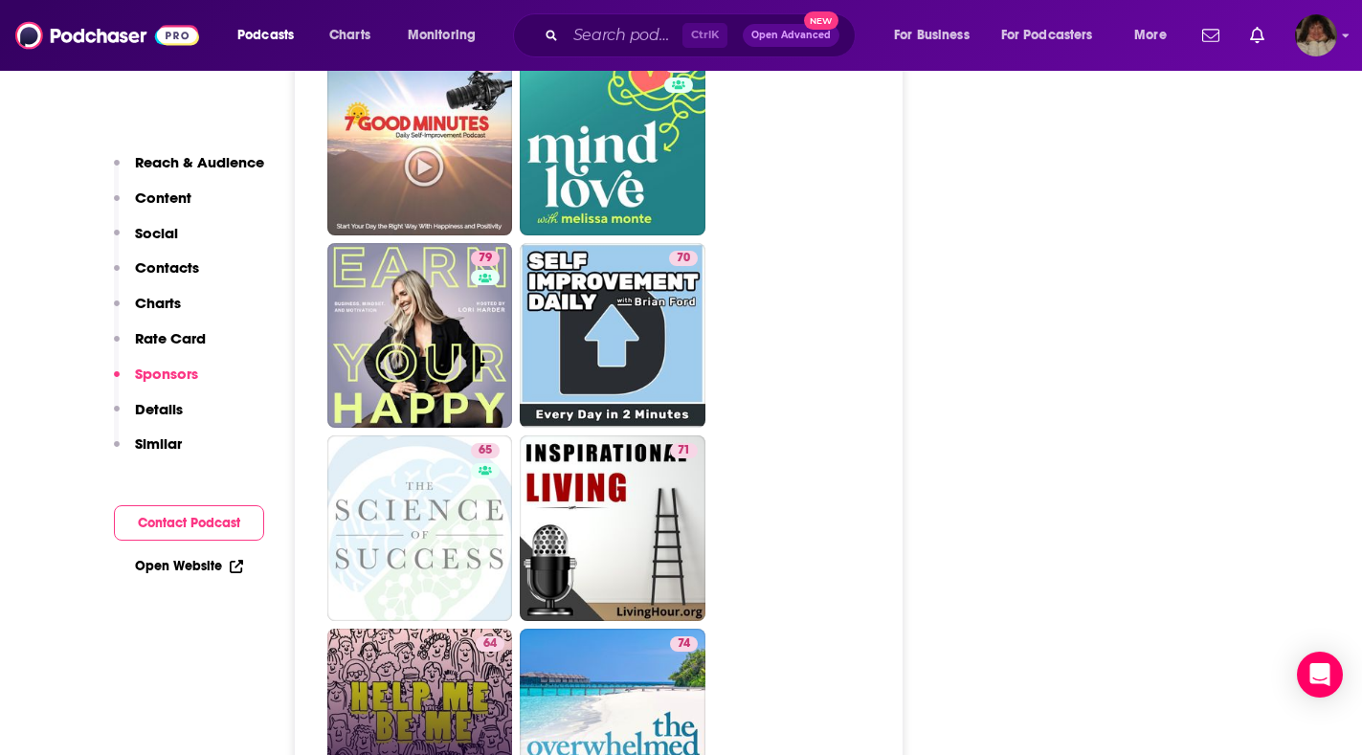
click at [377, 629] on link "64 Help Me Be Me" at bounding box center [420, 722] width 186 height 186
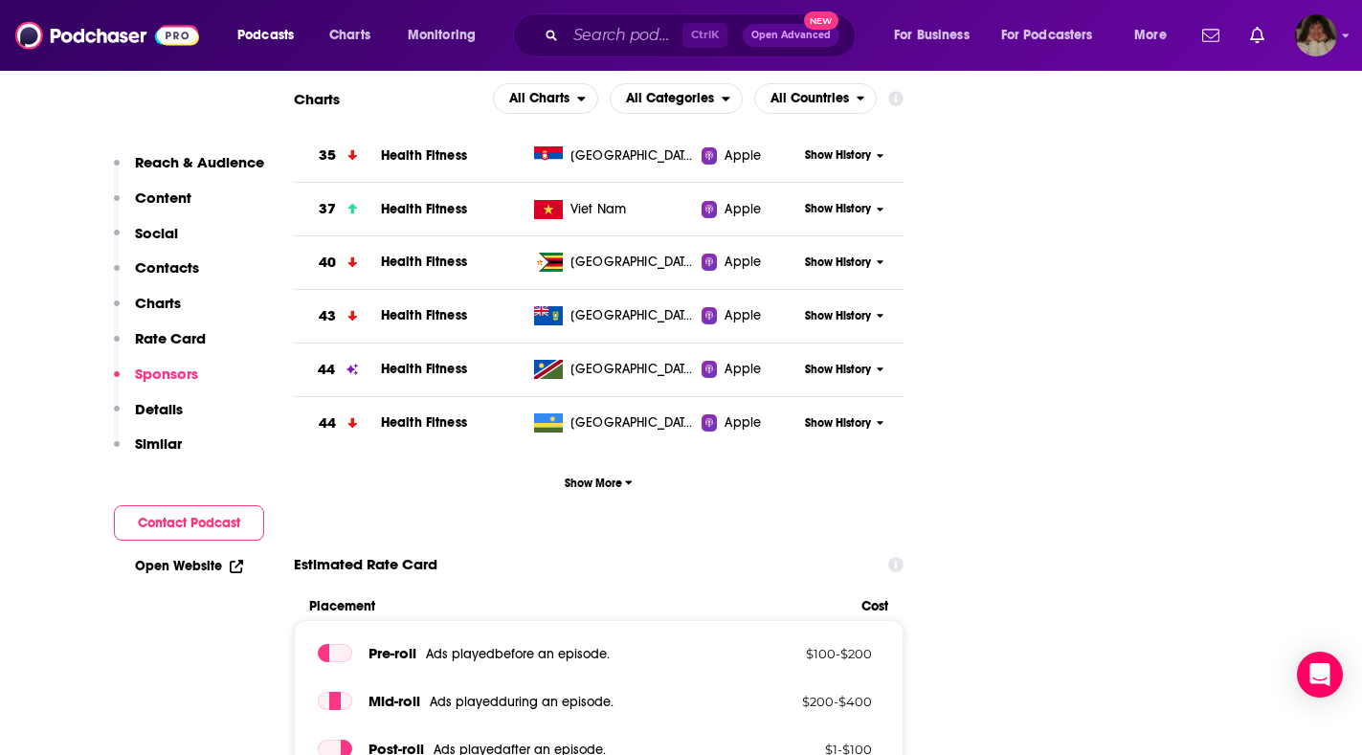
scroll to position [1723, 0]
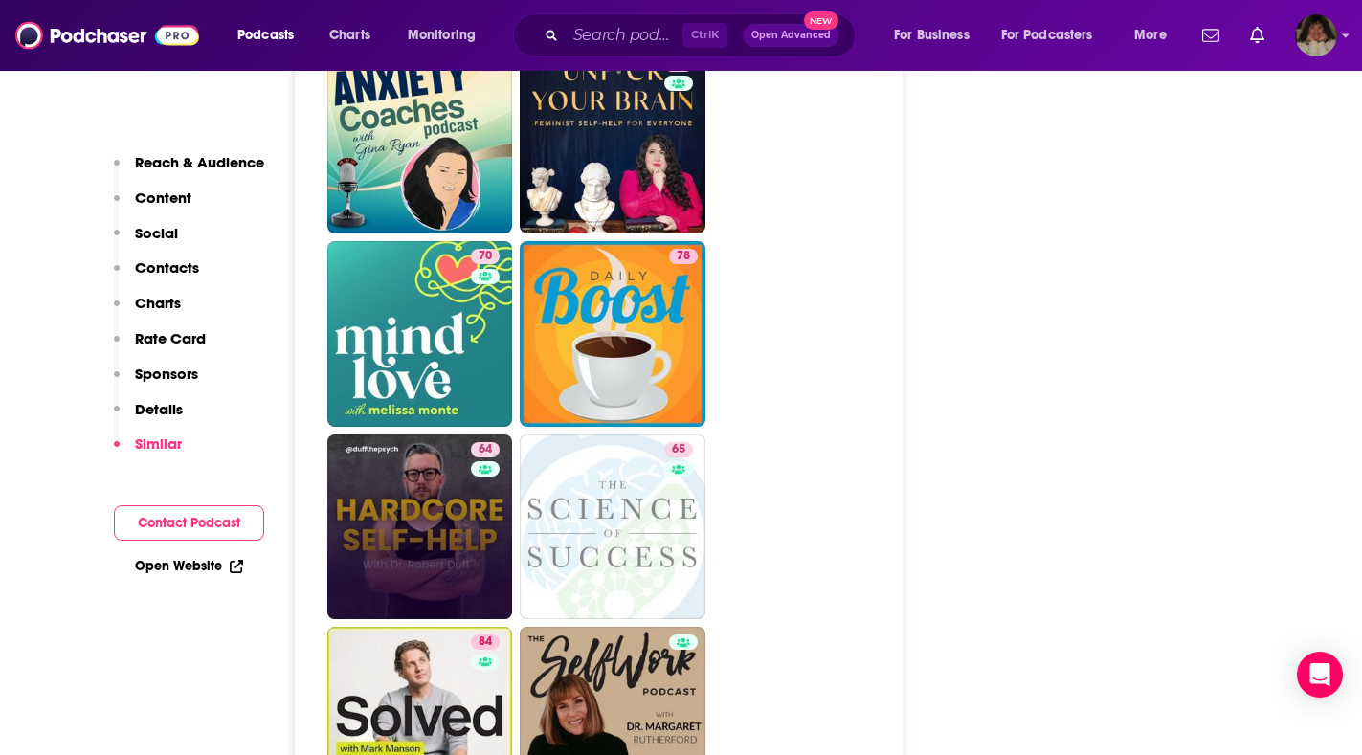
scroll to position [4595, 0]
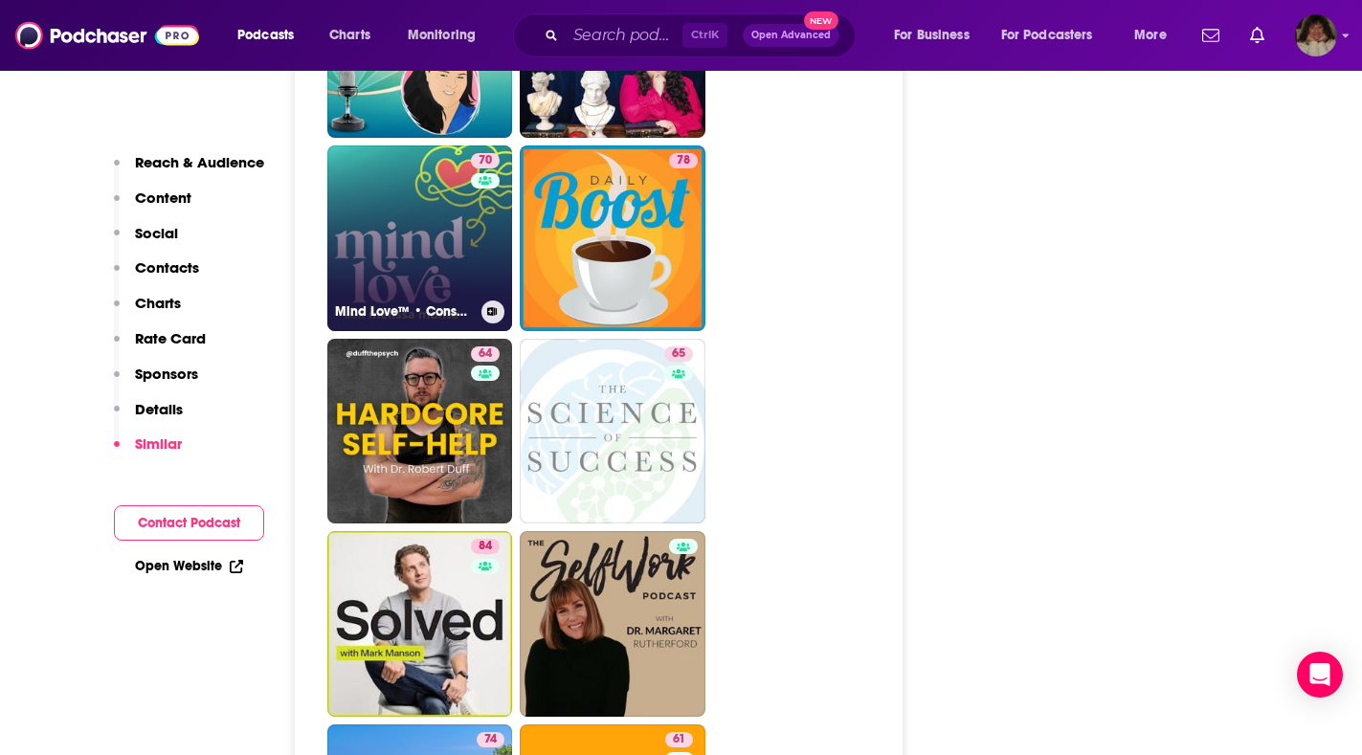
click at [419, 303] on h3 "Mind Love™ • Consciousness, Spirituality, and Science for Awakening" at bounding box center [404, 311] width 139 height 16
type input "https://www.podchaser.com/podcasts/mind-love-consciousness-spirit-591692"
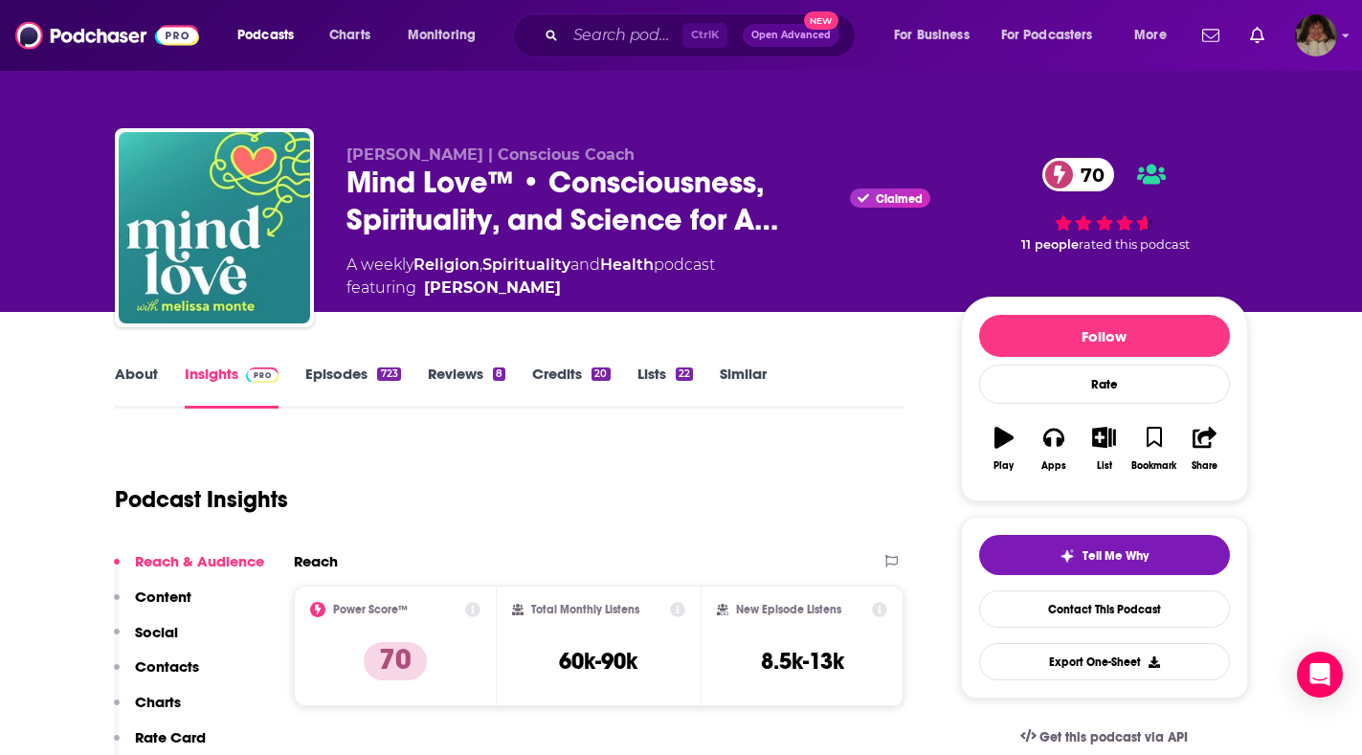
click at [154, 376] on link "About" at bounding box center [136, 387] width 43 height 44
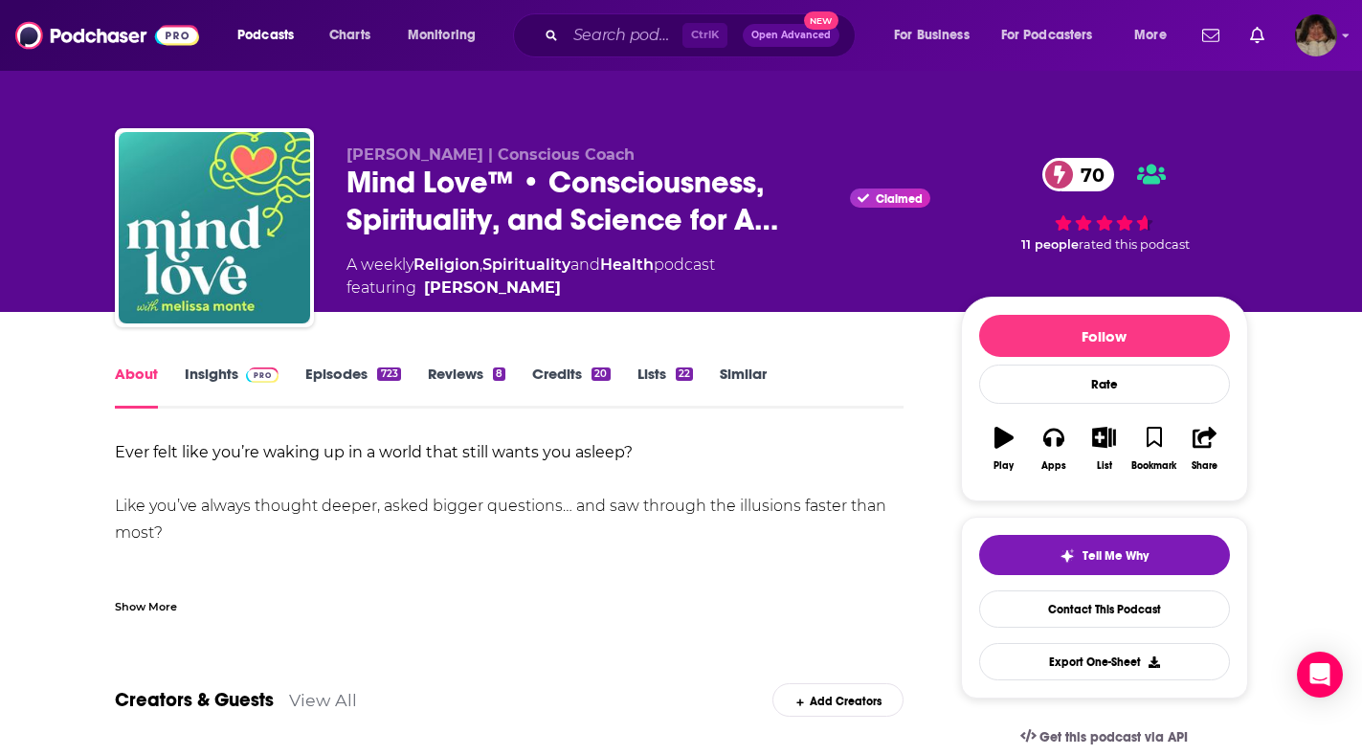
click at [211, 376] on link "Insights" at bounding box center [232, 387] width 95 height 44
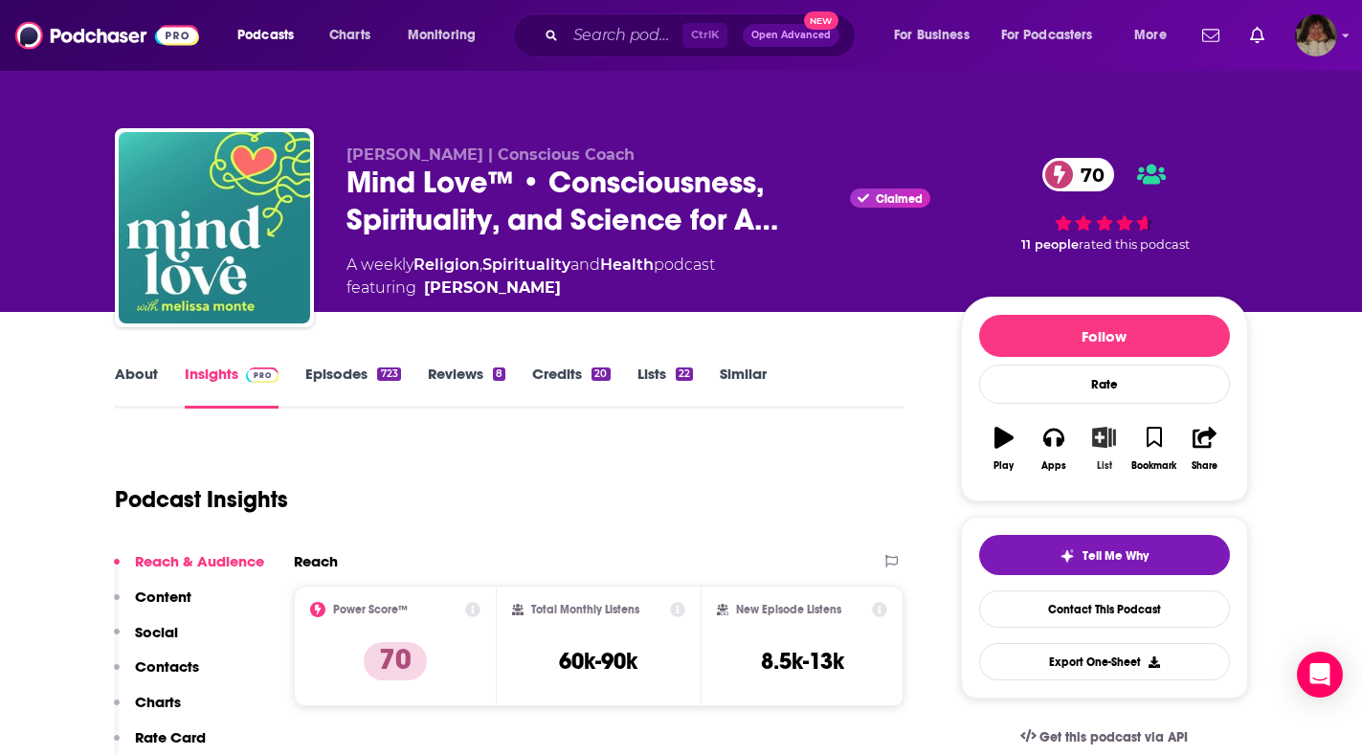
click at [1105, 440] on icon "button" at bounding box center [1104, 437] width 24 height 21
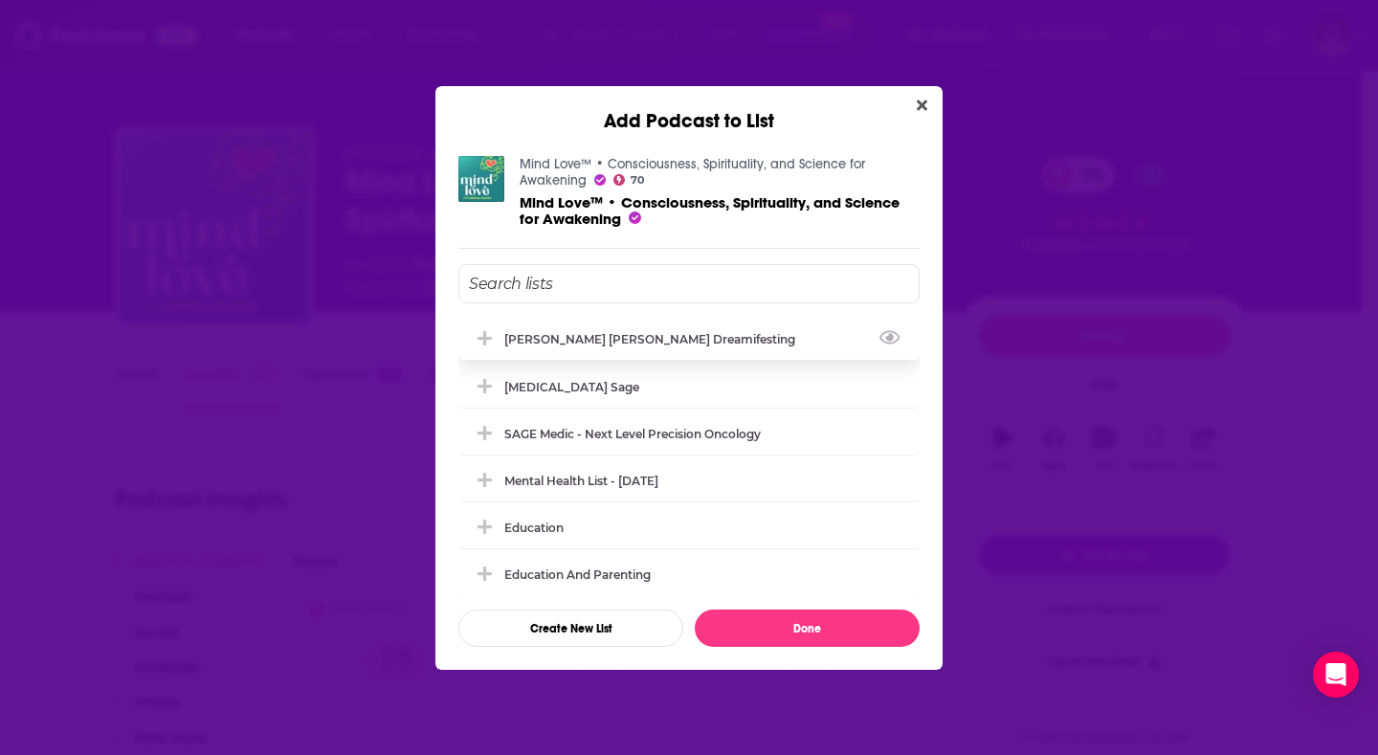
click at [650, 343] on div "[PERSON_NAME] [PERSON_NAME] Dreamifesting" at bounding box center [655, 339] width 302 height 14
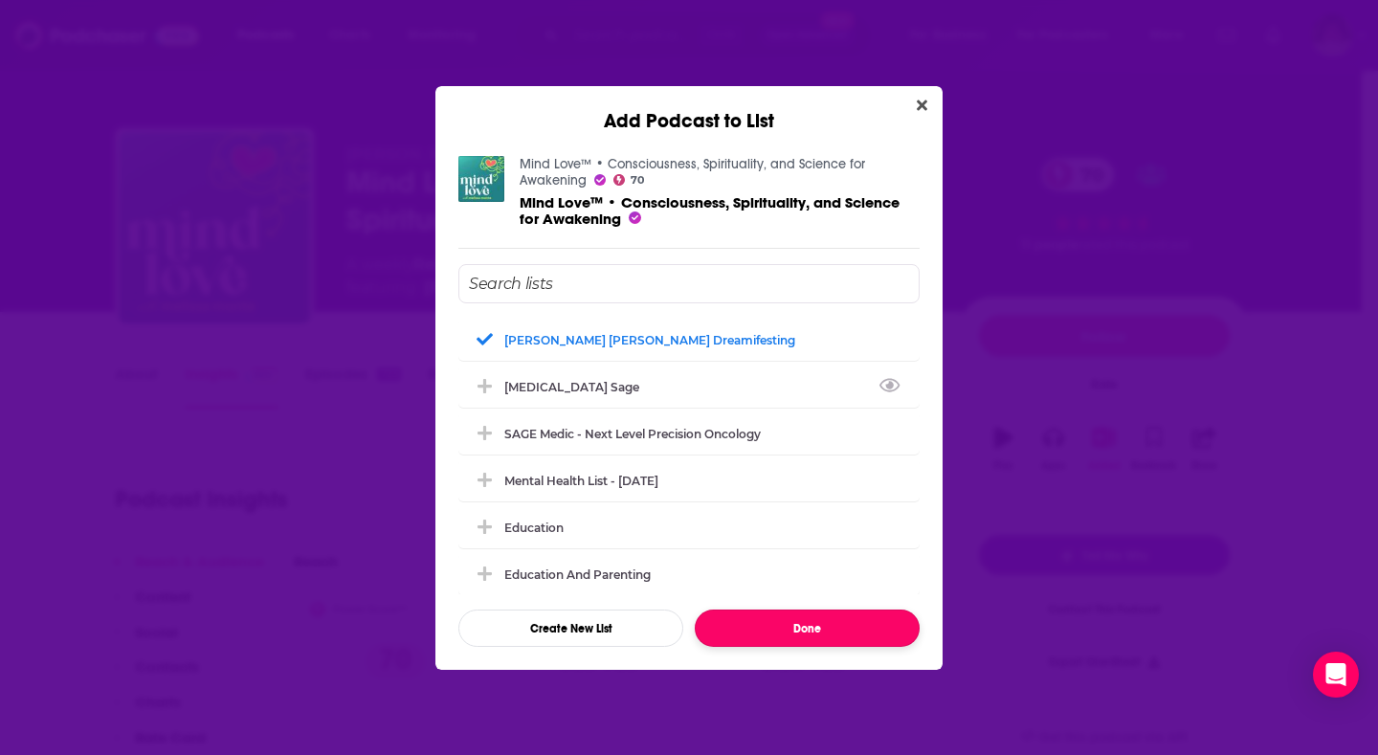
click at [848, 635] on button "Done" at bounding box center [807, 628] width 225 height 37
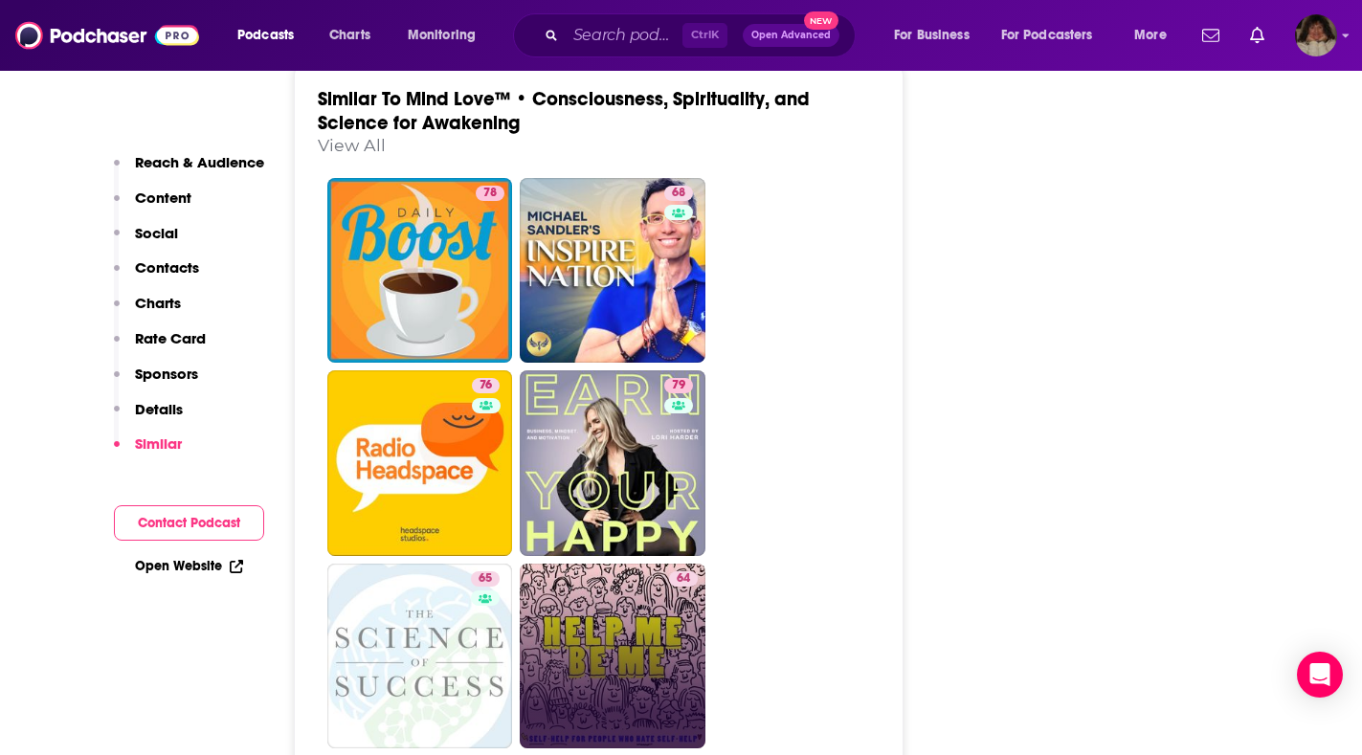
scroll to position [4691, 0]
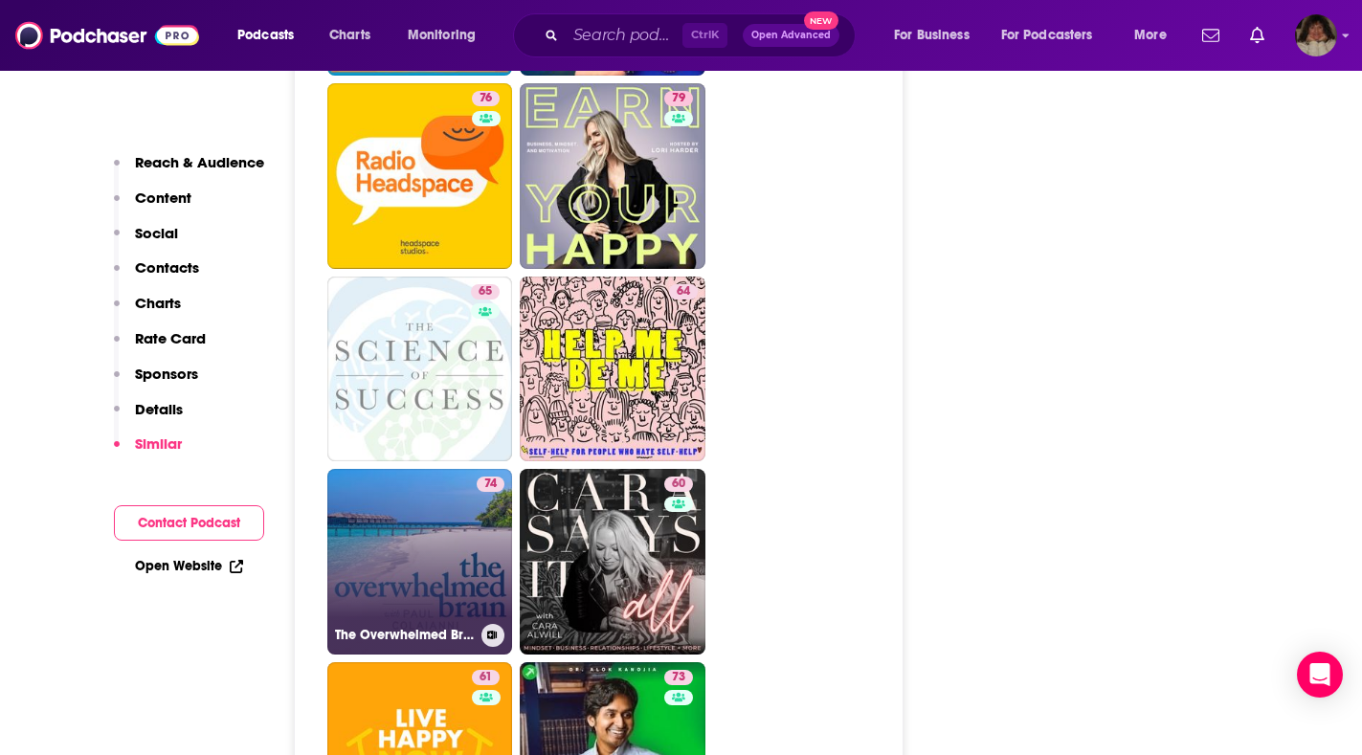
click at [440, 469] on link "74 The Overwhelmed Brain" at bounding box center [420, 562] width 186 height 186
type input "https://www.podchaser.com/podcasts/the-overwhelmed-brain-7486"
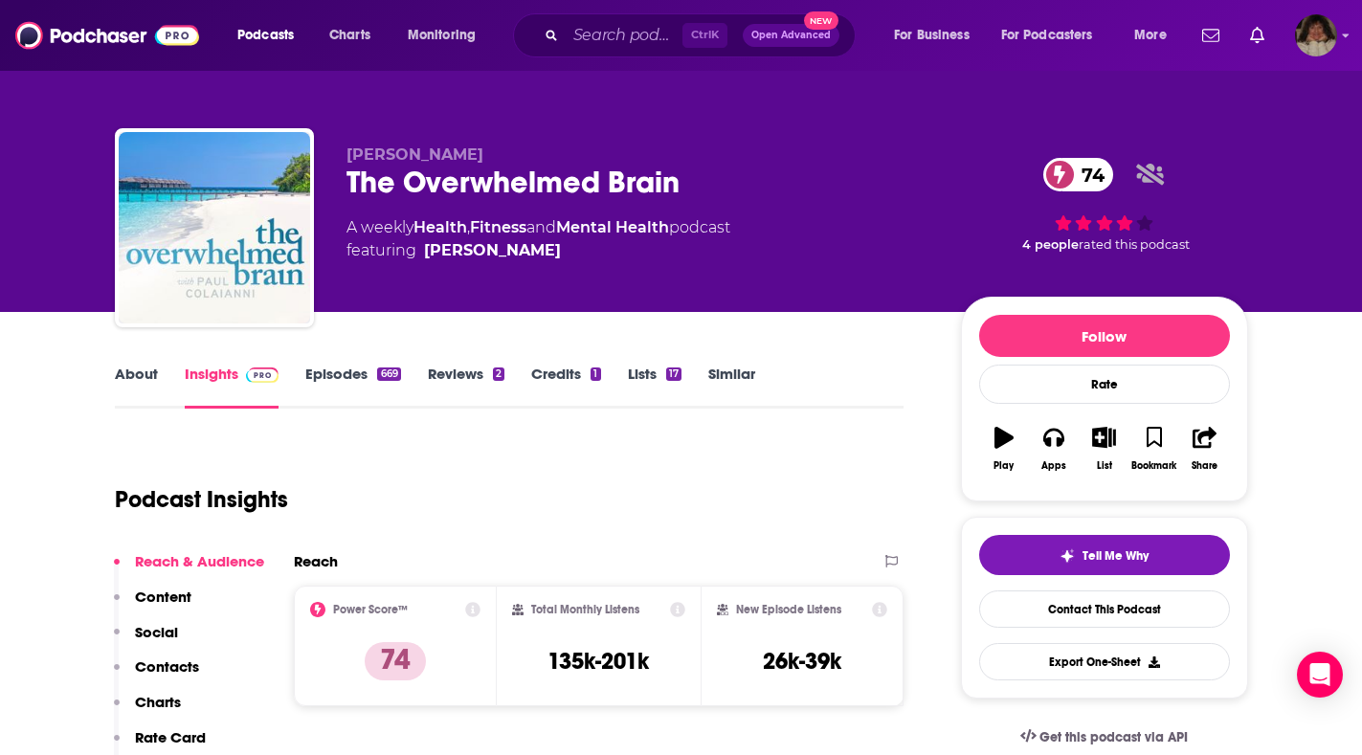
click at [136, 375] on link "About" at bounding box center [136, 387] width 43 height 44
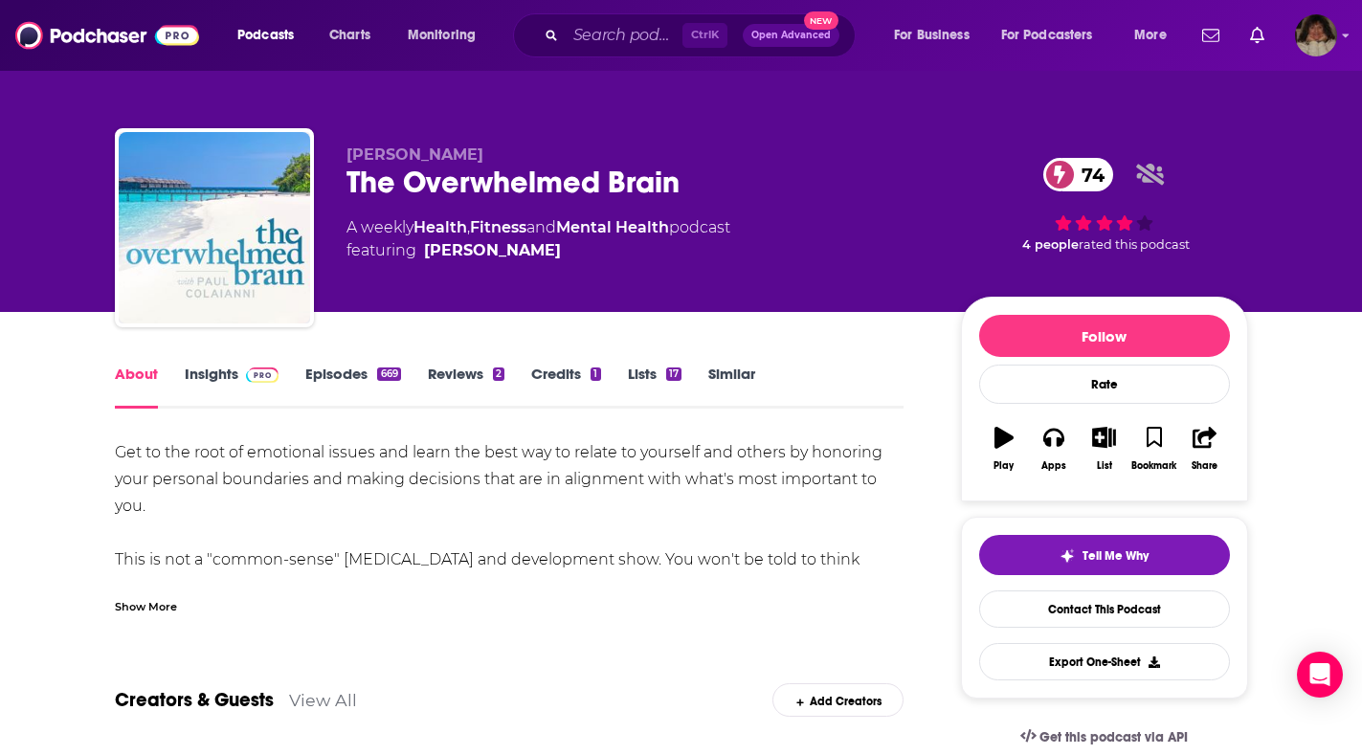
click at [128, 610] on div "Show More" at bounding box center [146, 605] width 62 height 18
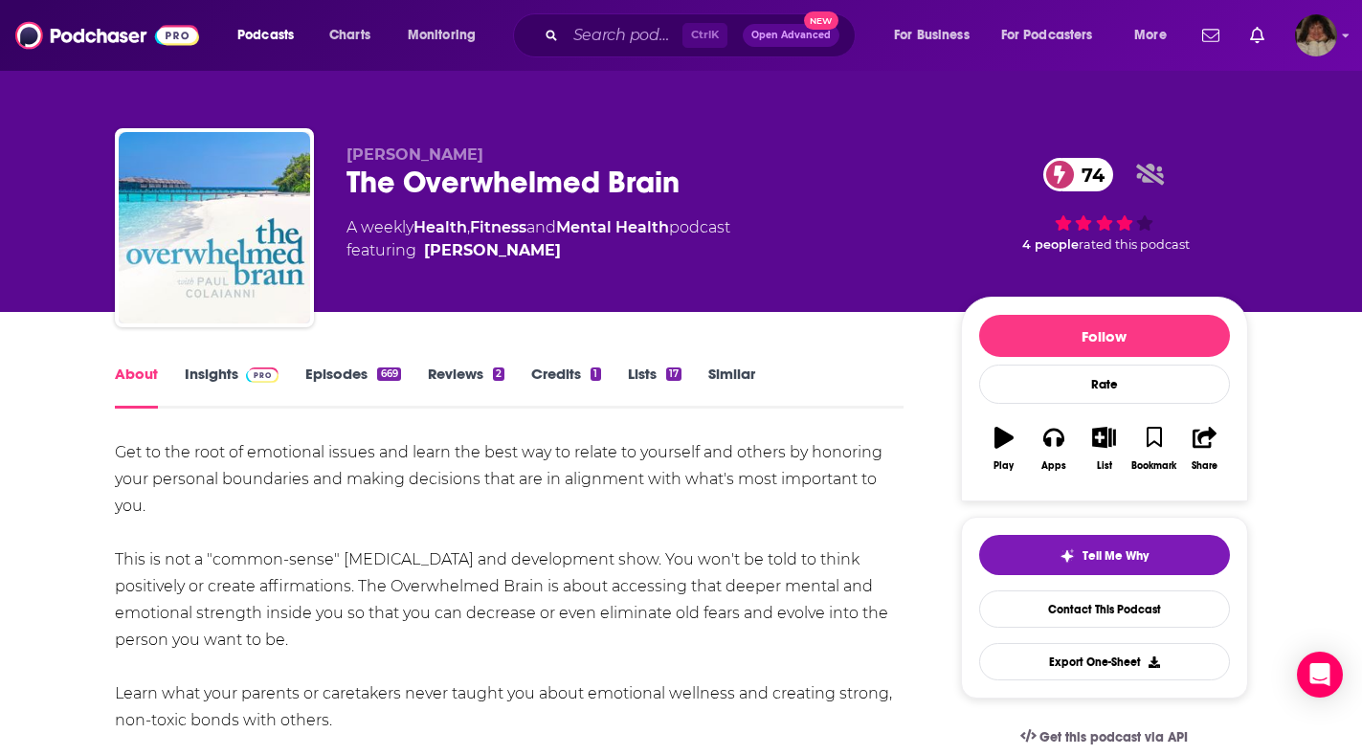
click at [212, 366] on link "Insights" at bounding box center [232, 387] width 95 height 44
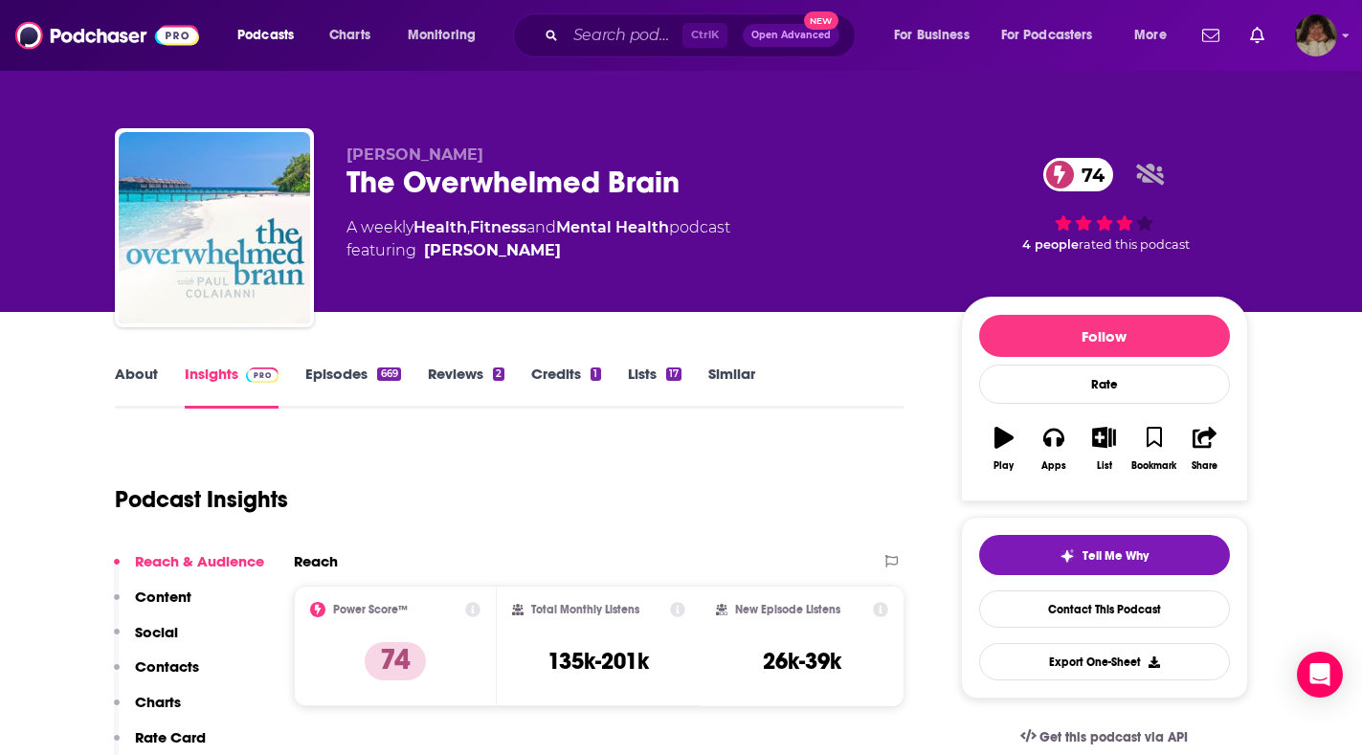
click at [209, 370] on link "Insights" at bounding box center [232, 387] width 95 height 44
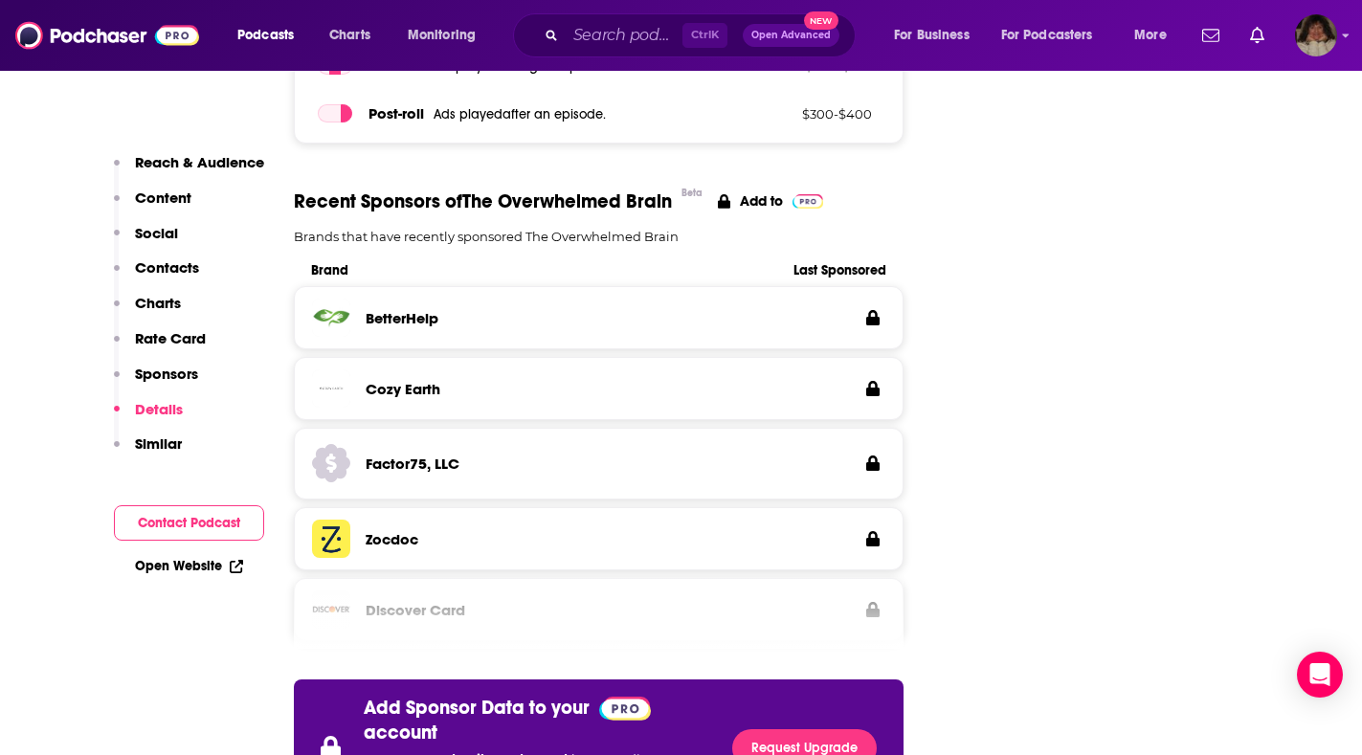
scroll to position [2489, 0]
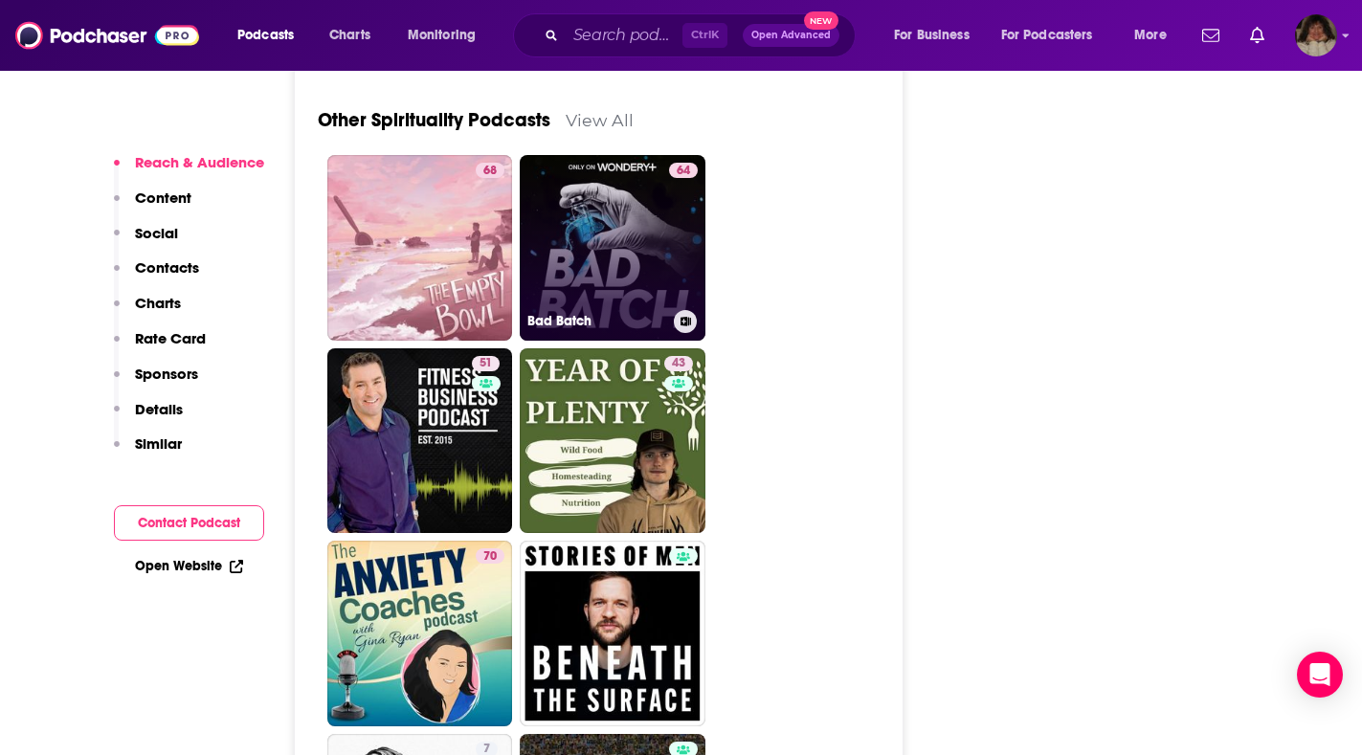
scroll to position [8328, 0]
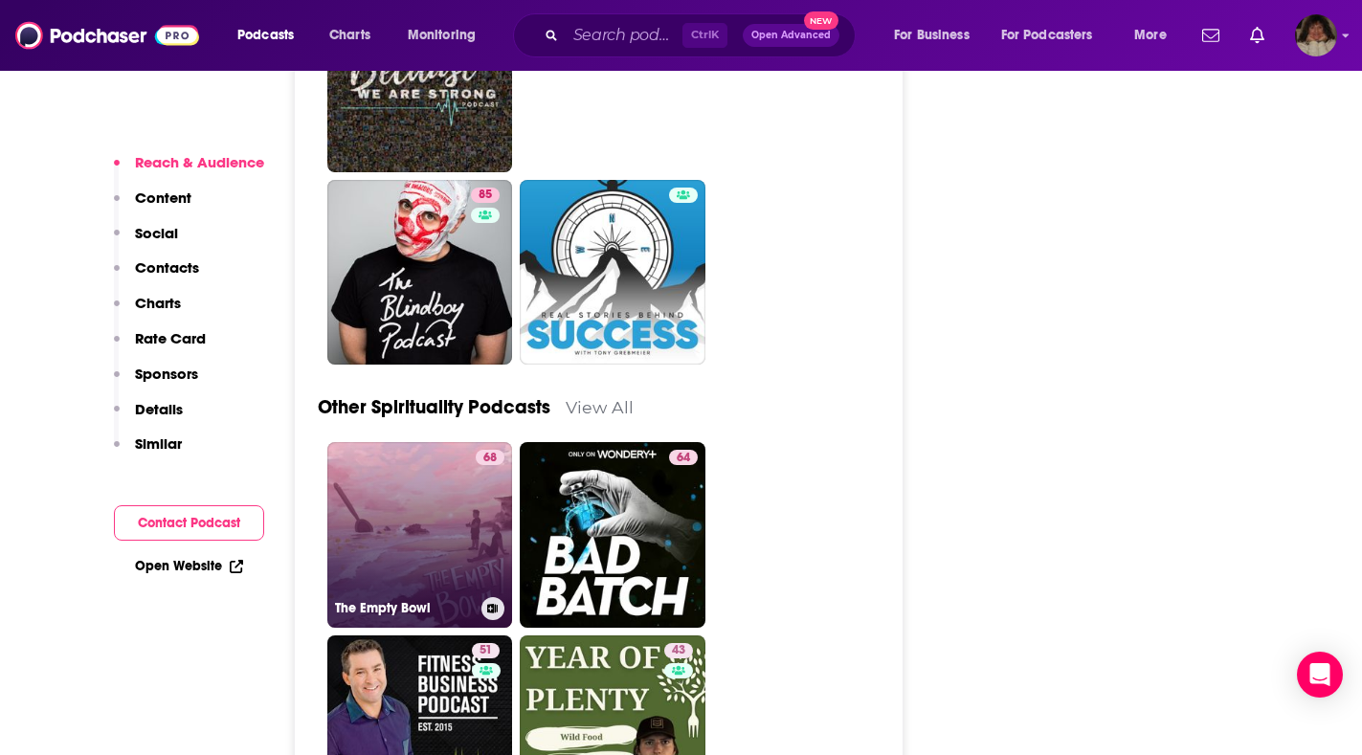
click at [400, 442] on link "68 The Empty Bowl" at bounding box center [420, 535] width 186 height 186
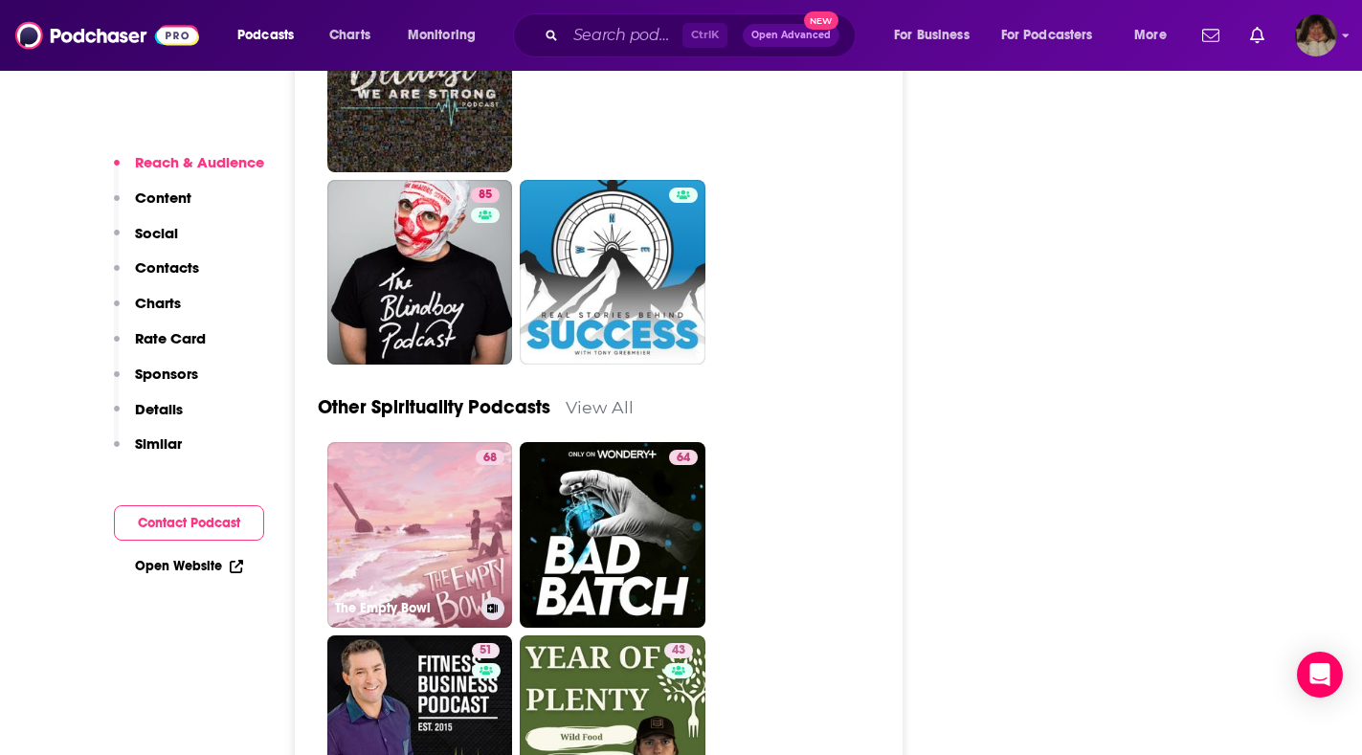
type input "https://www.podchaser.com/podcasts/the-empty-bowl-725370"
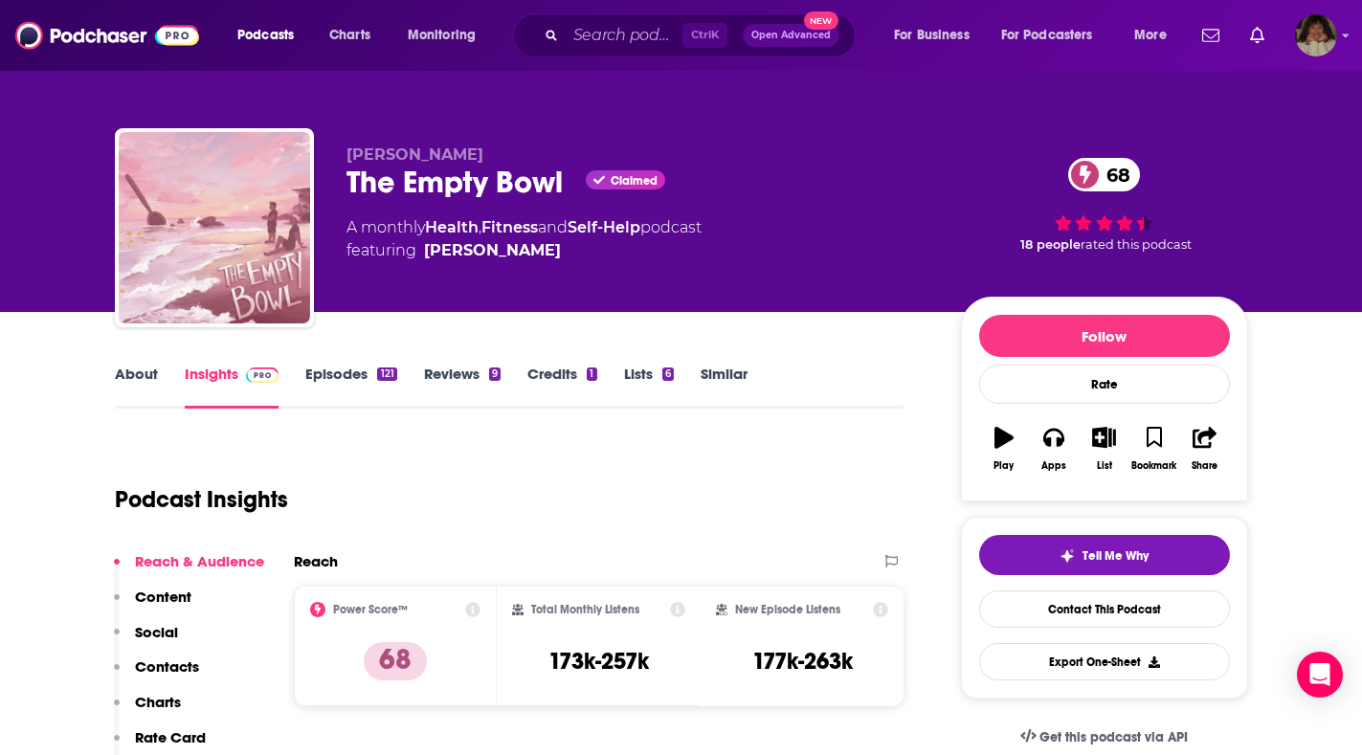
click at [149, 375] on link "About" at bounding box center [136, 387] width 43 height 44
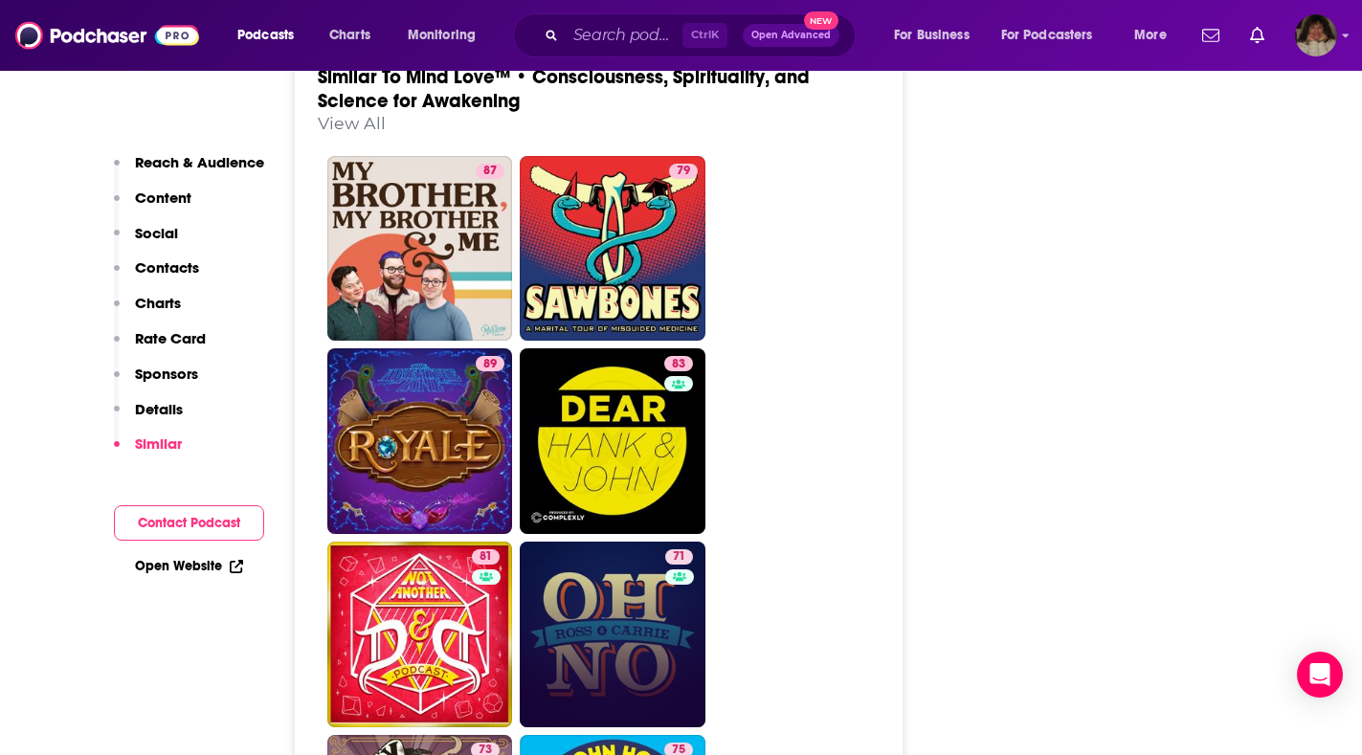
scroll to position [4499, 0]
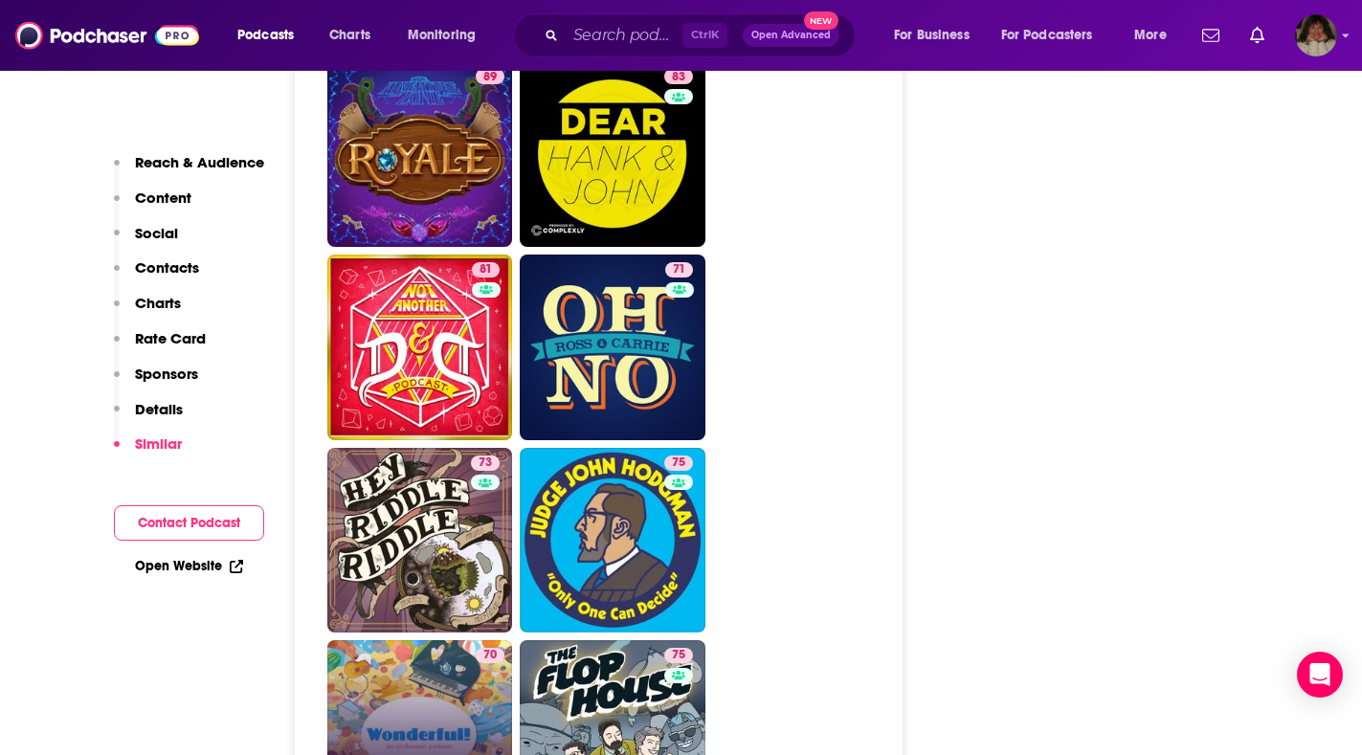
click at [427, 640] on link "70 Wonderful!" at bounding box center [420, 733] width 186 height 186
type input "https://www.podchaser.com/podcasts/wonderful-35949"
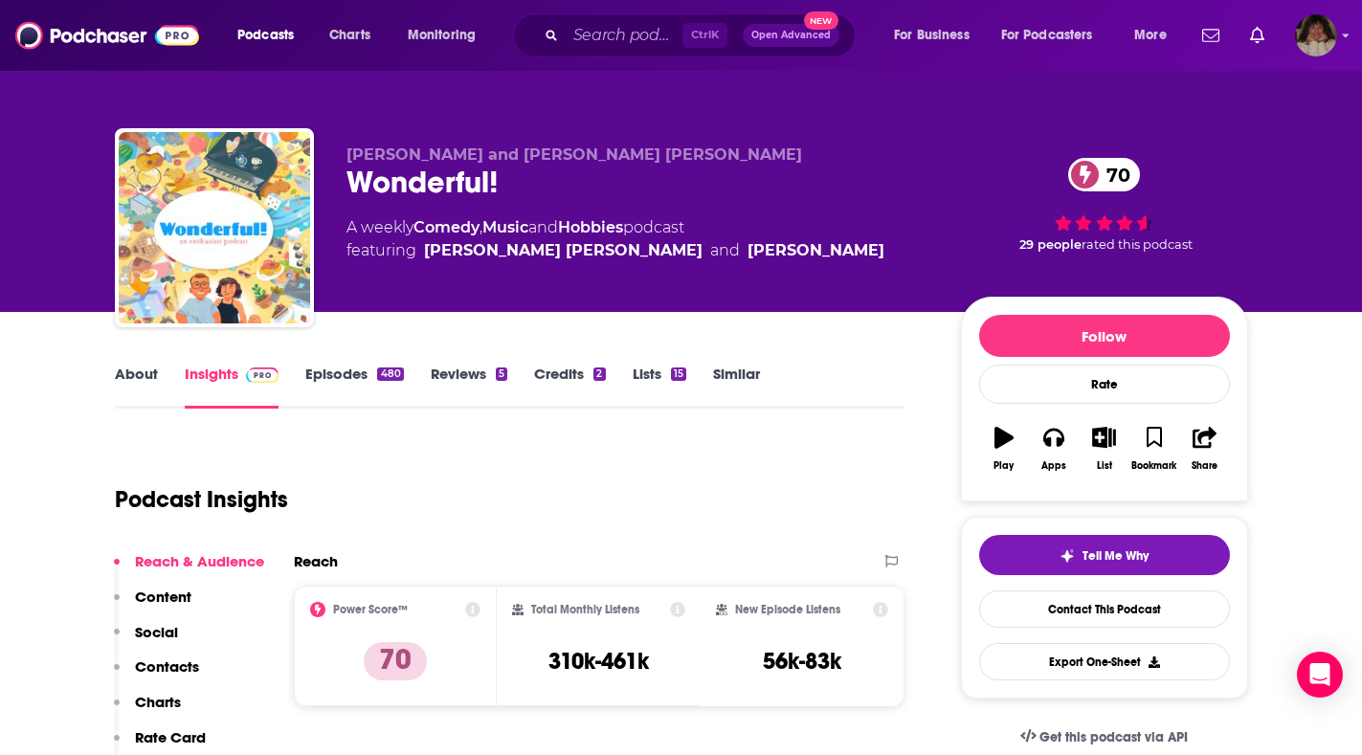
click at [146, 370] on link "About" at bounding box center [136, 387] width 43 height 44
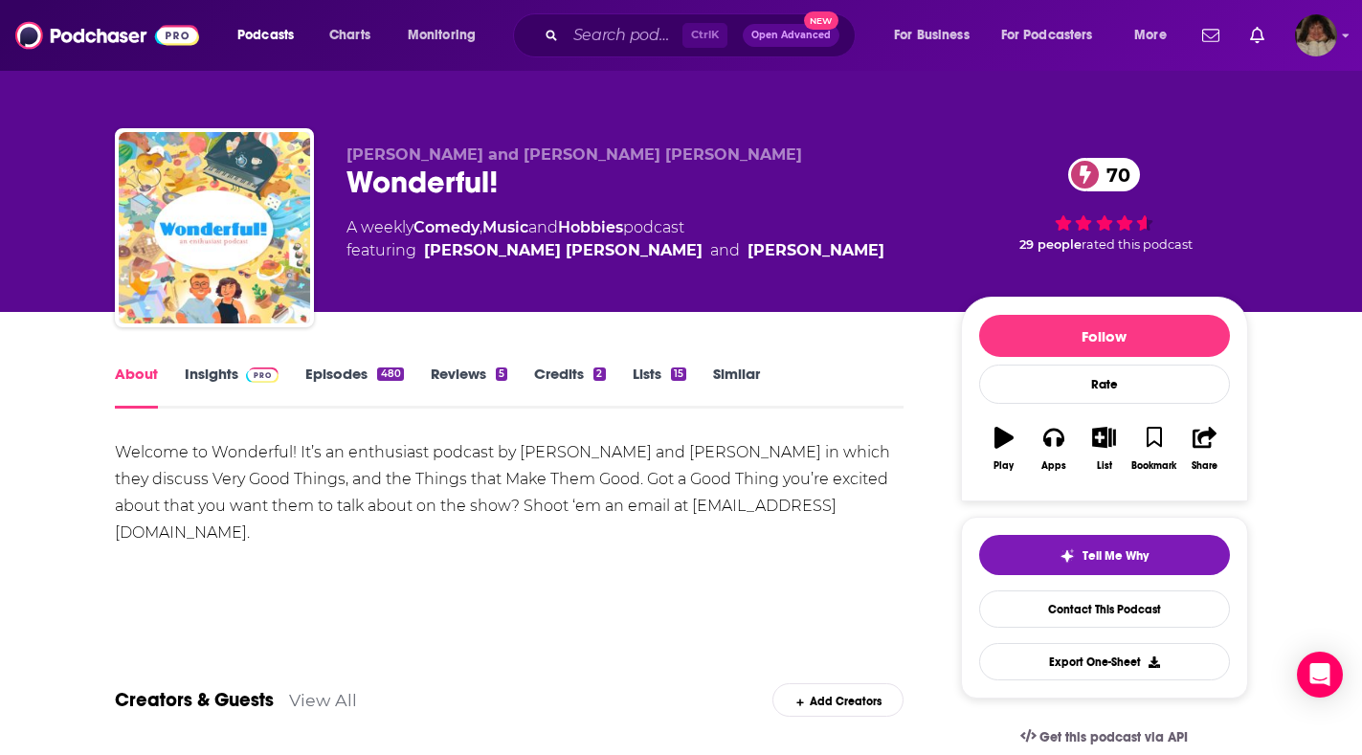
click at [221, 367] on link "Insights" at bounding box center [232, 387] width 95 height 44
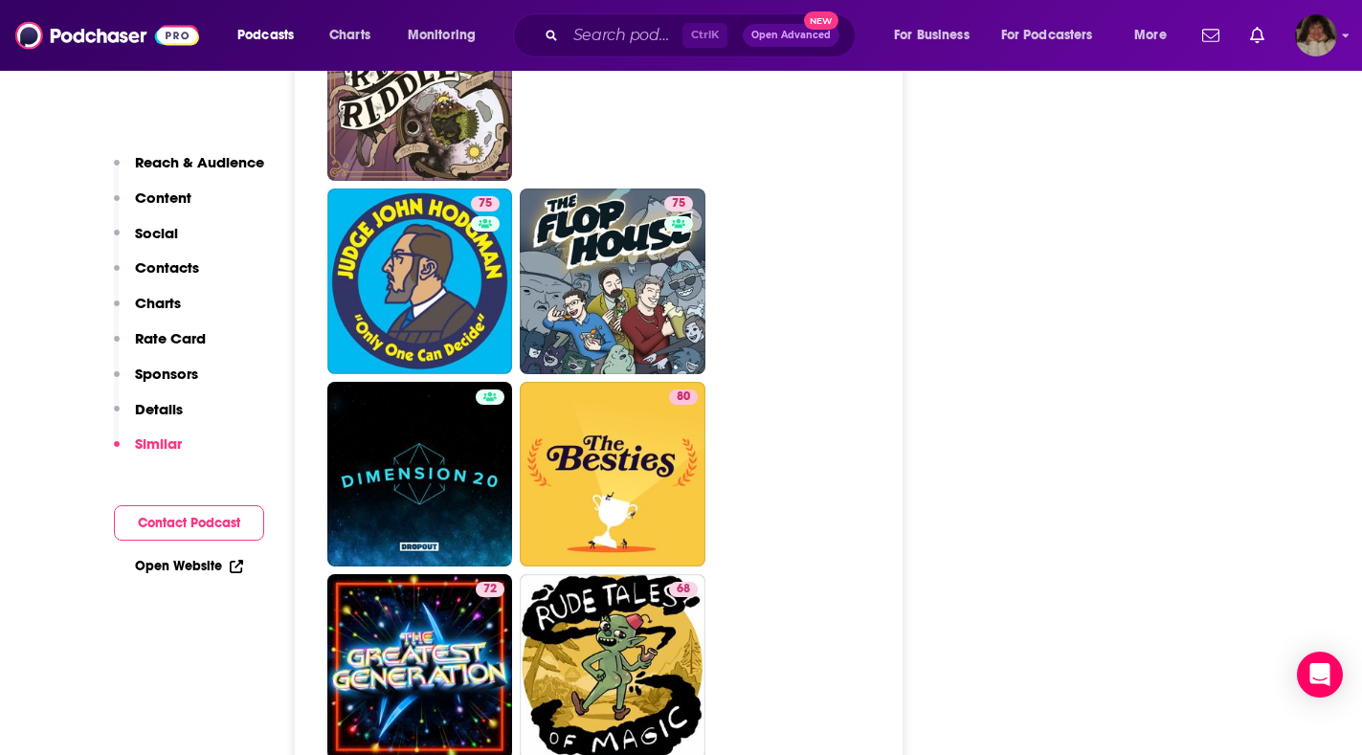
scroll to position [5648, 0]
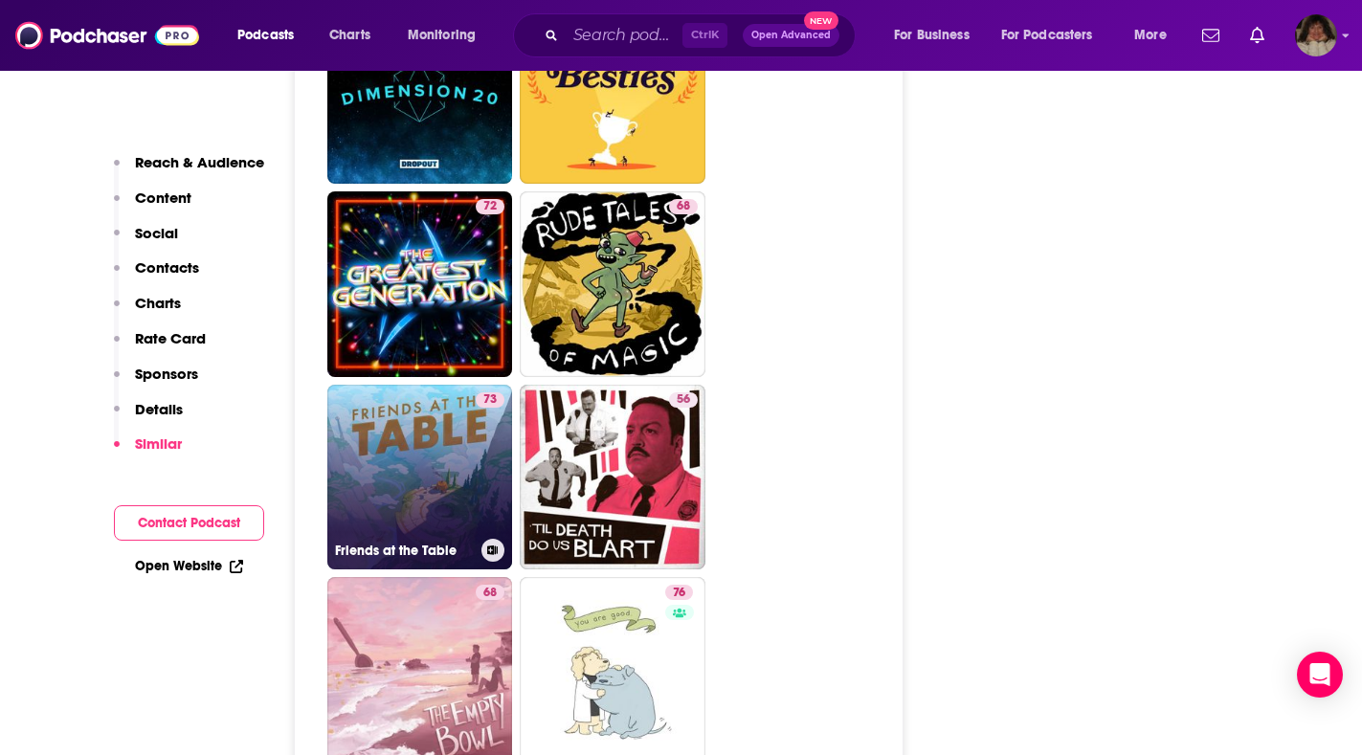
click at [365, 385] on link "73 Friends at the Table" at bounding box center [420, 478] width 186 height 186
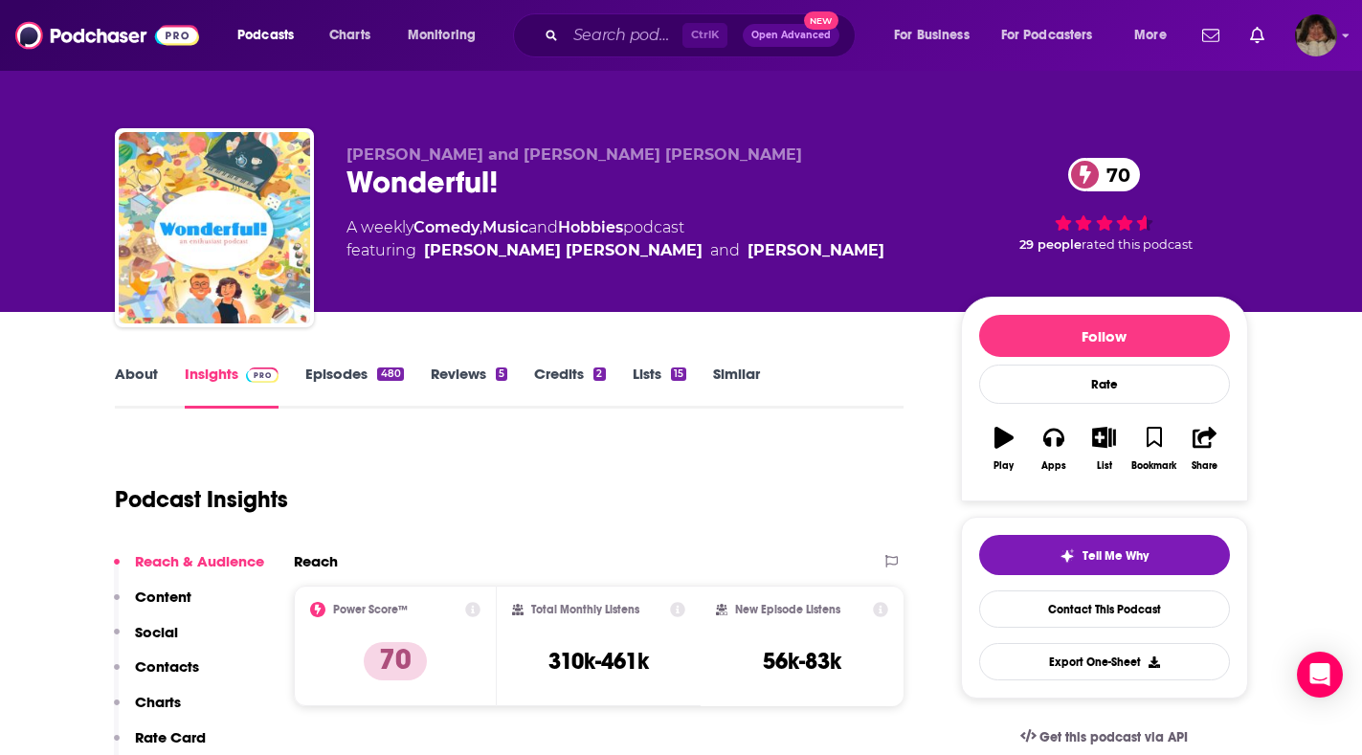
type input "https://www.podchaser.com/podcasts/wonderful-35949"
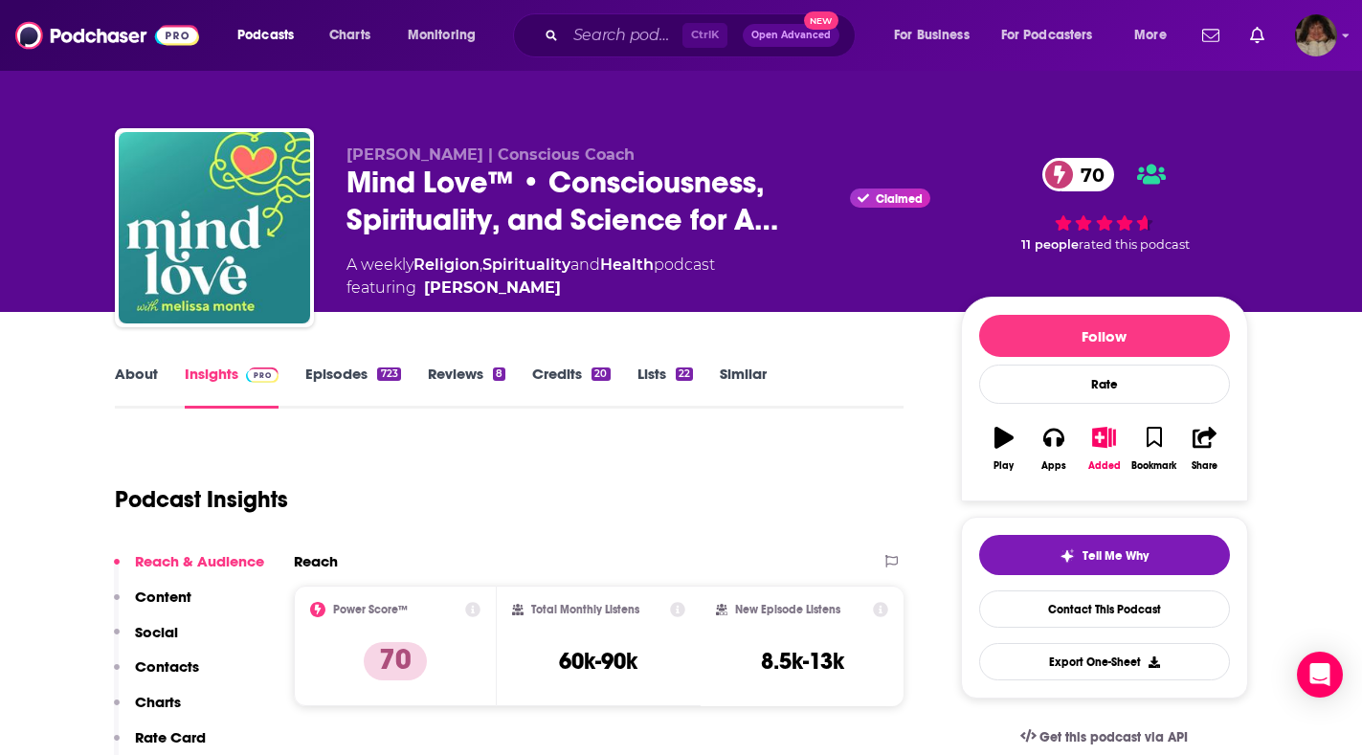
type input "https://www.podchaser.com/podcasts/mind-love-consciousness-spirit-591692"
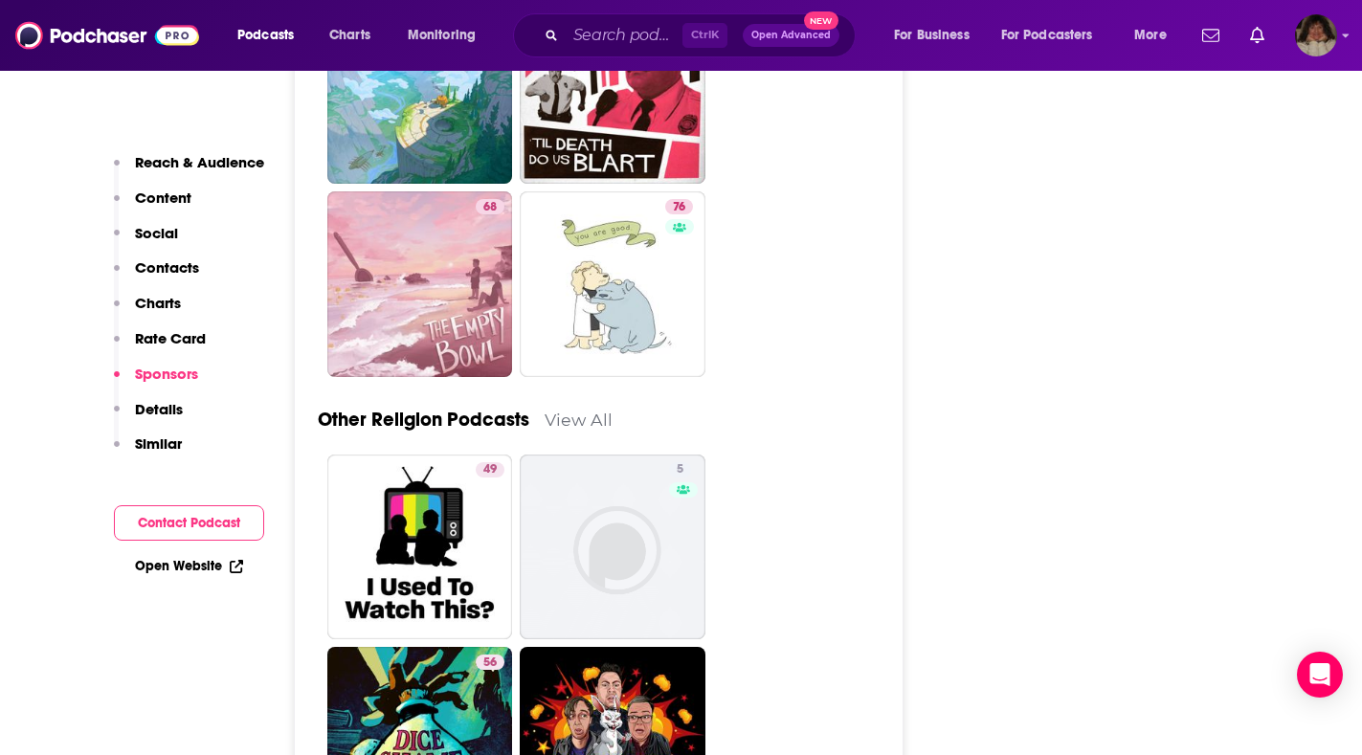
scroll to position [5521, 0]
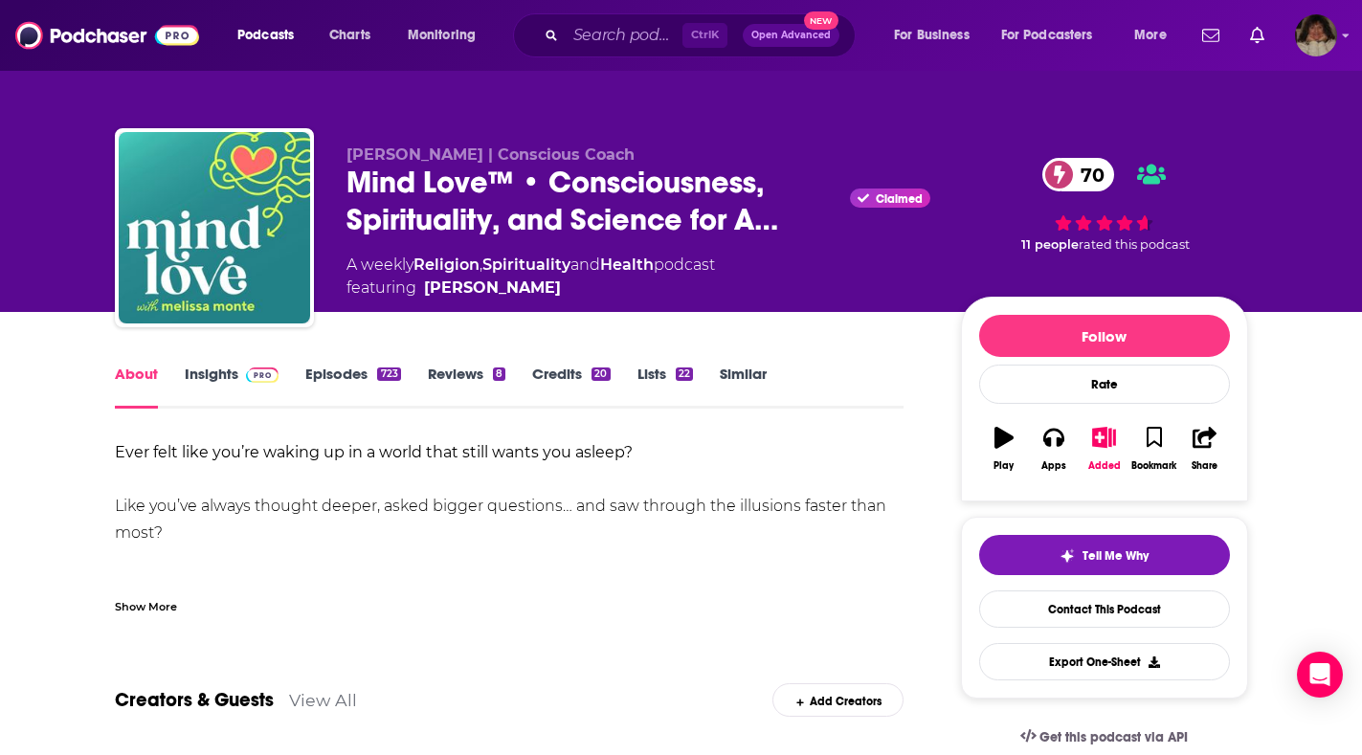
click at [213, 383] on link "Insights" at bounding box center [232, 387] width 95 height 44
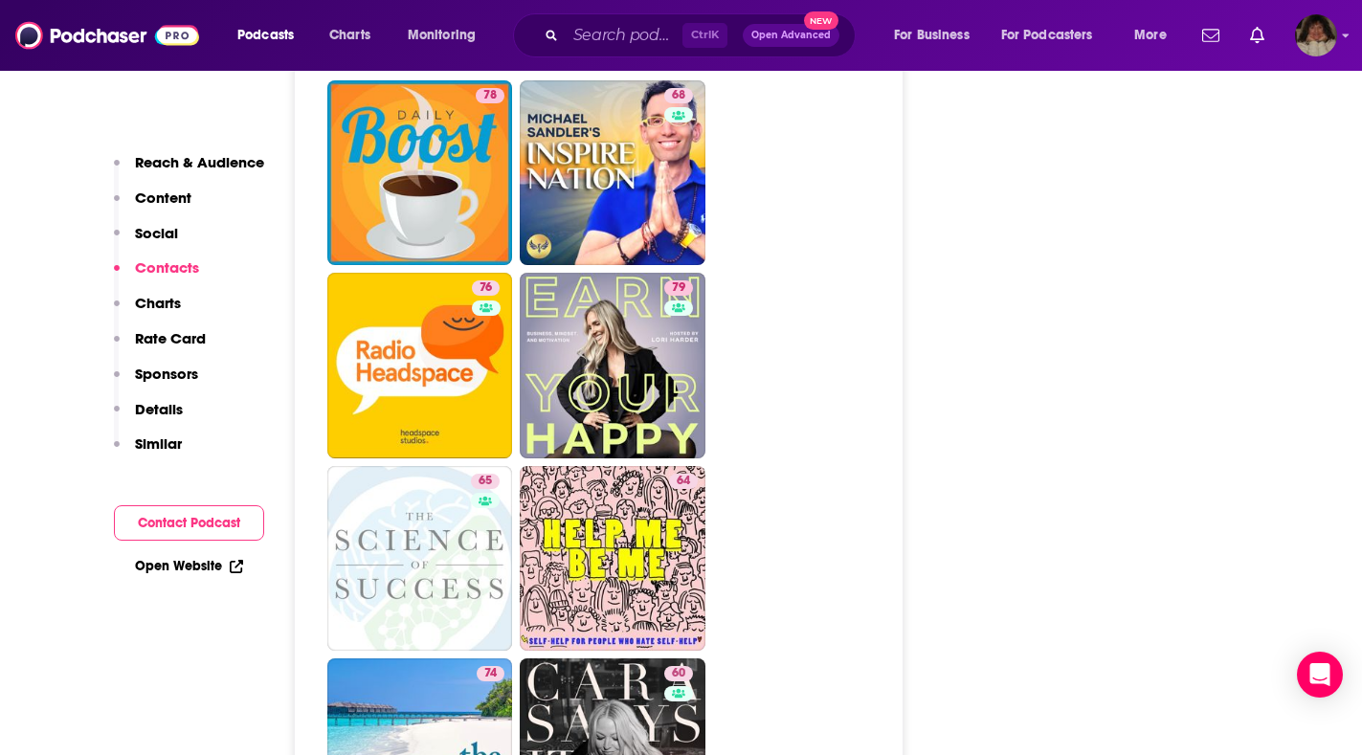
scroll to position [4786, 0]
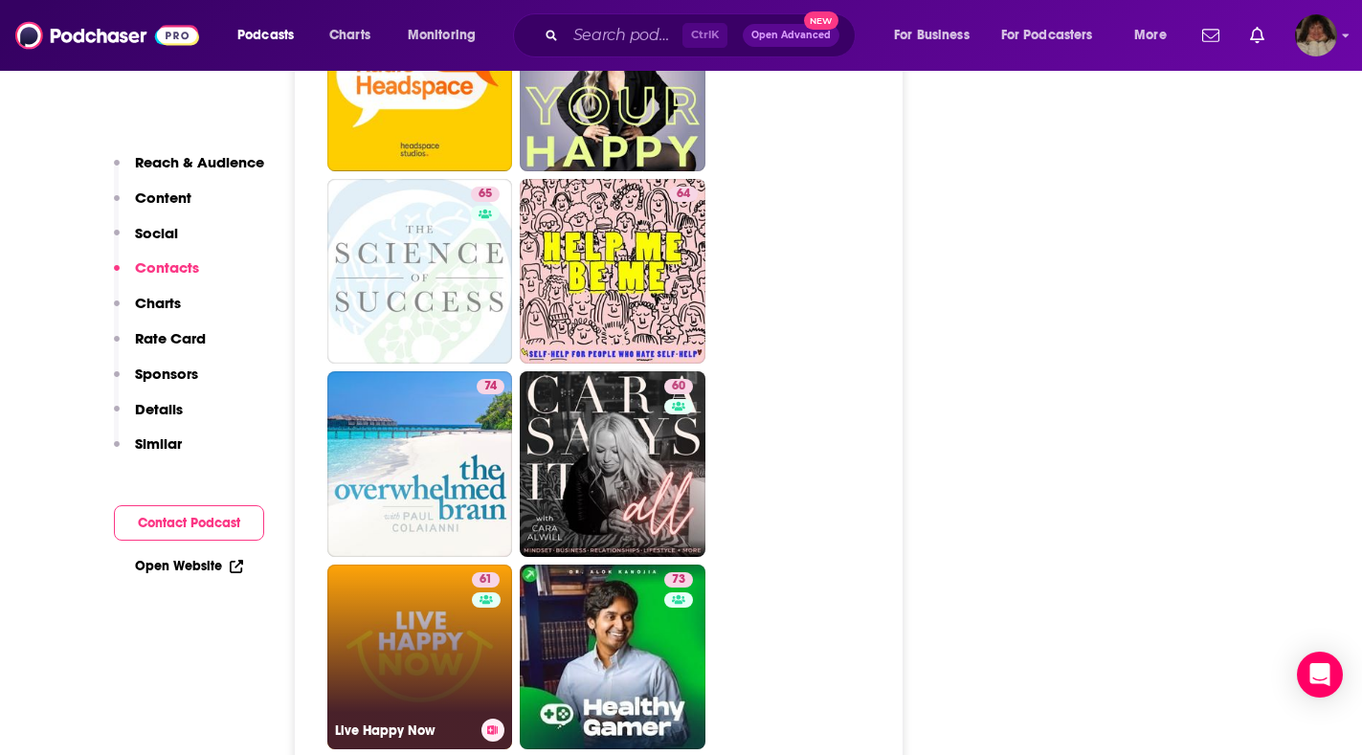
click at [448, 565] on link "61 Live Happy Now" at bounding box center [420, 658] width 186 height 186
type input "https://www.podchaser.com/podcasts/live-happy-now-69283"
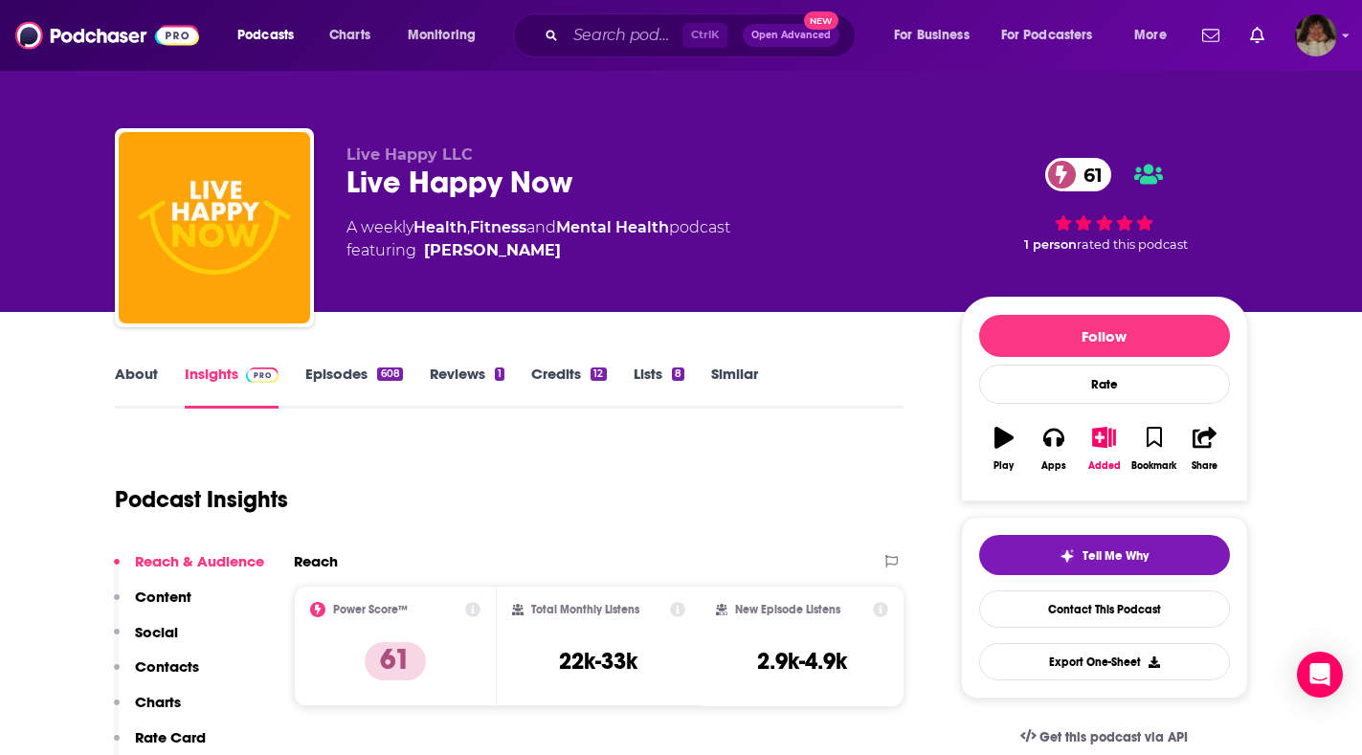
click at [123, 376] on link "About" at bounding box center [136, 387] width 43 height 44
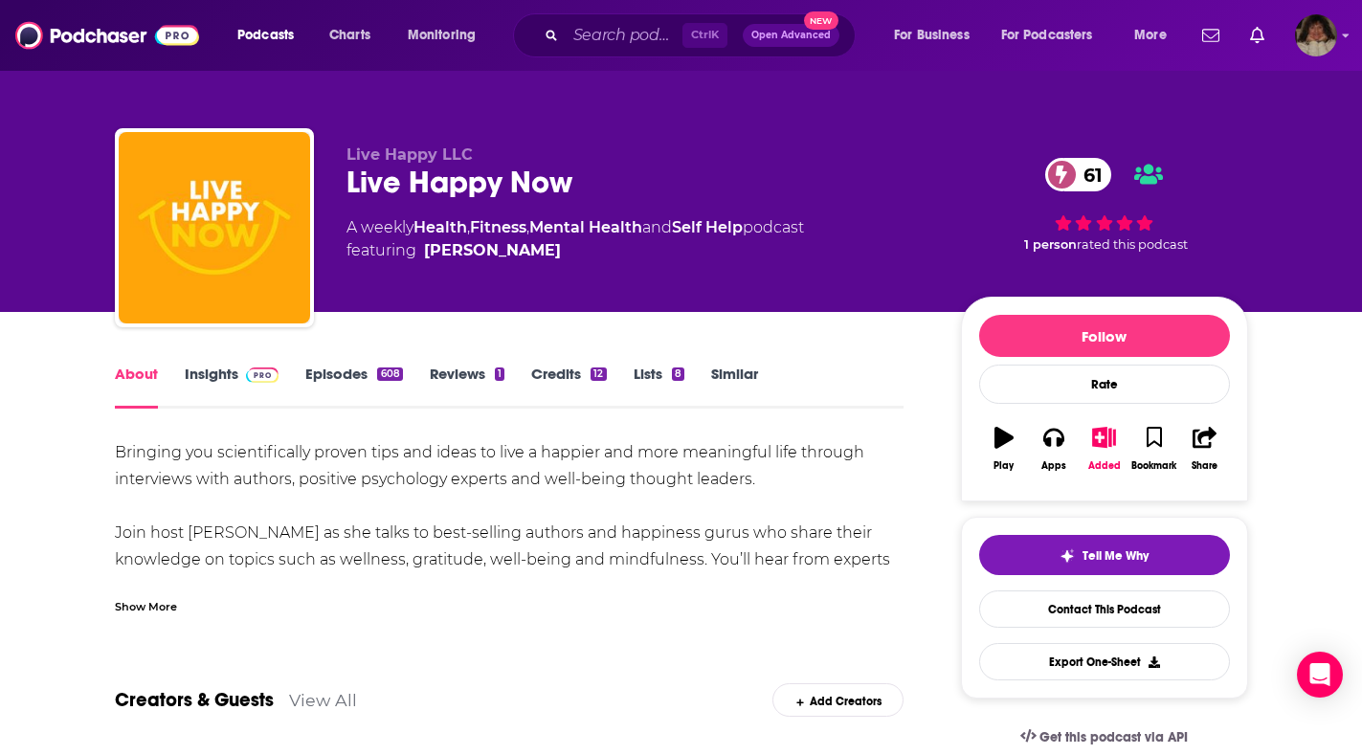
click at [220, 378] on link "Insights" at bounding box center [232, 387] width 95 height 44
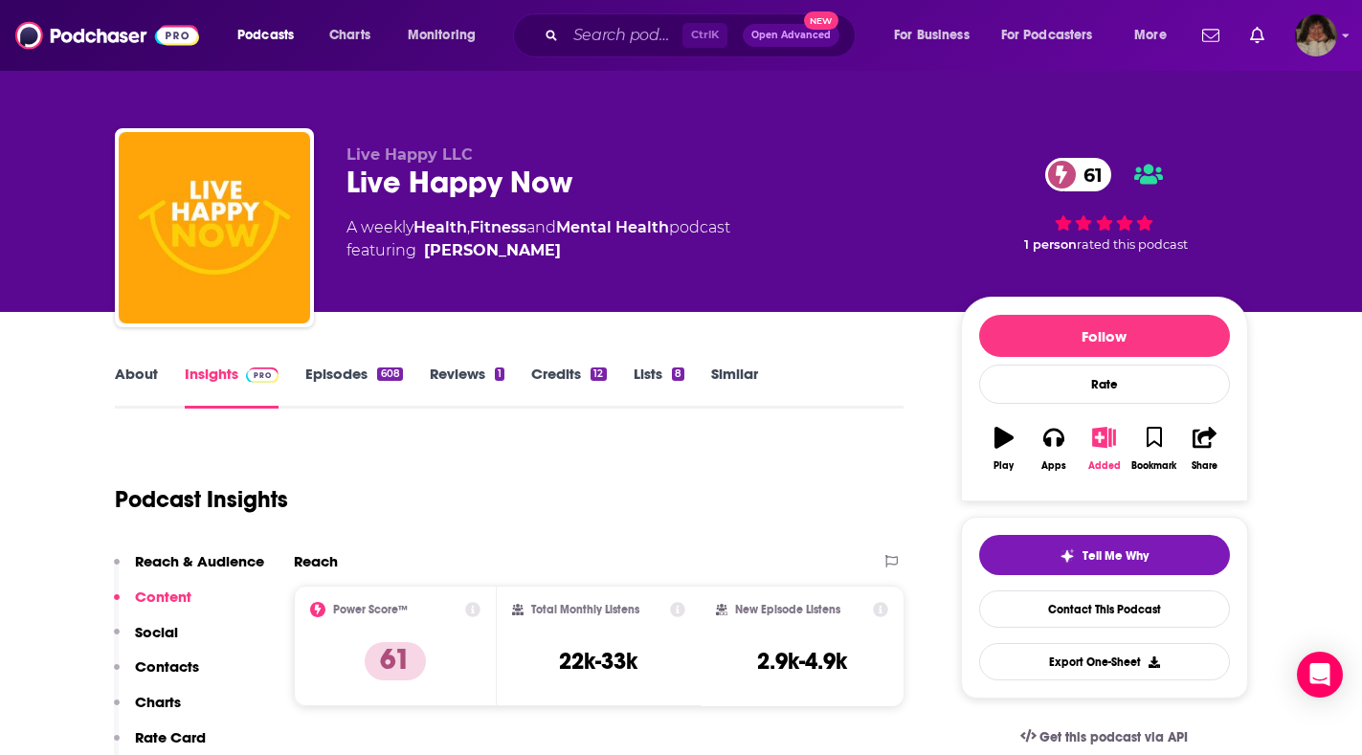
click at [1098, 437] on icon "button" at bounding box center [1104, 437] width 24 height 21
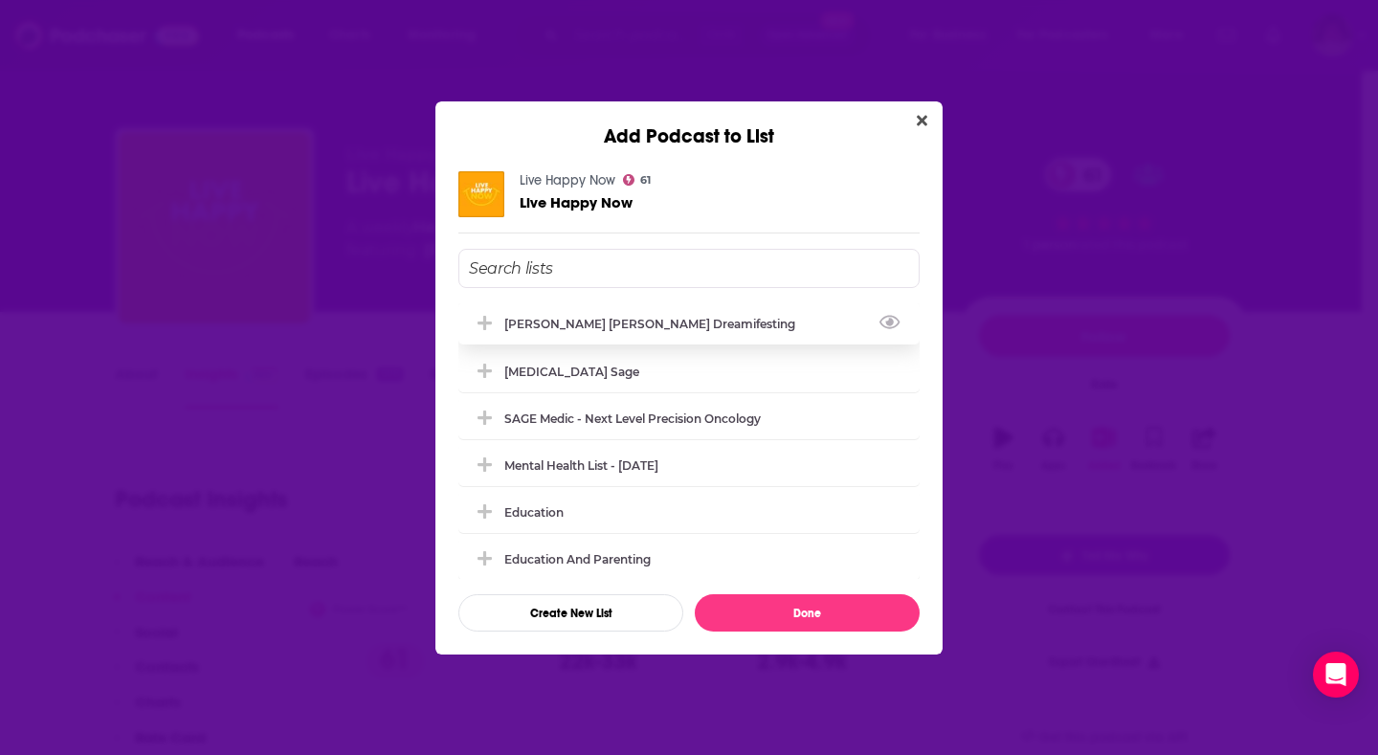
click at [569, 326] on div "[PERSON_NAME] [PERSON_NAME] Dreamifesting" at bounding box center [655, 324] width 302 height 14
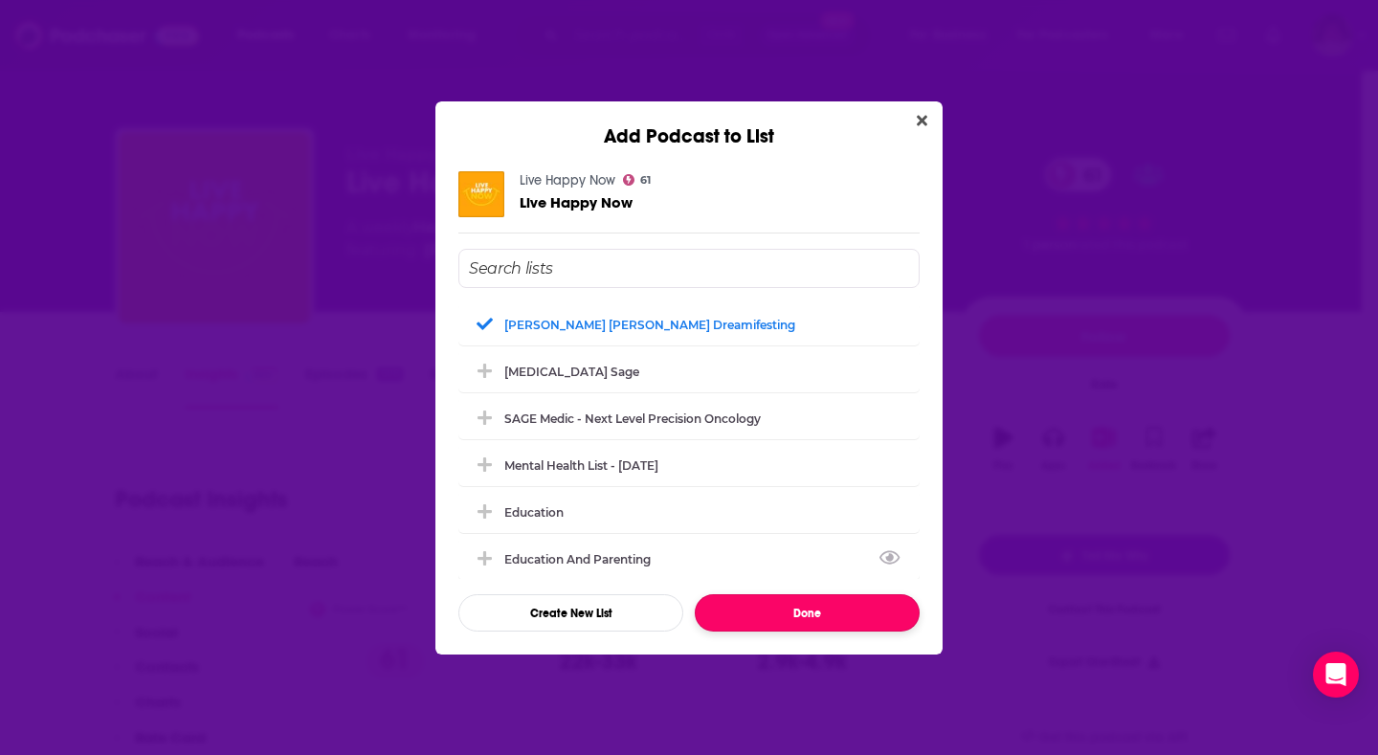
click at [778, 620] on button "Done" at bounding box center [807, 612] width 225 height 37
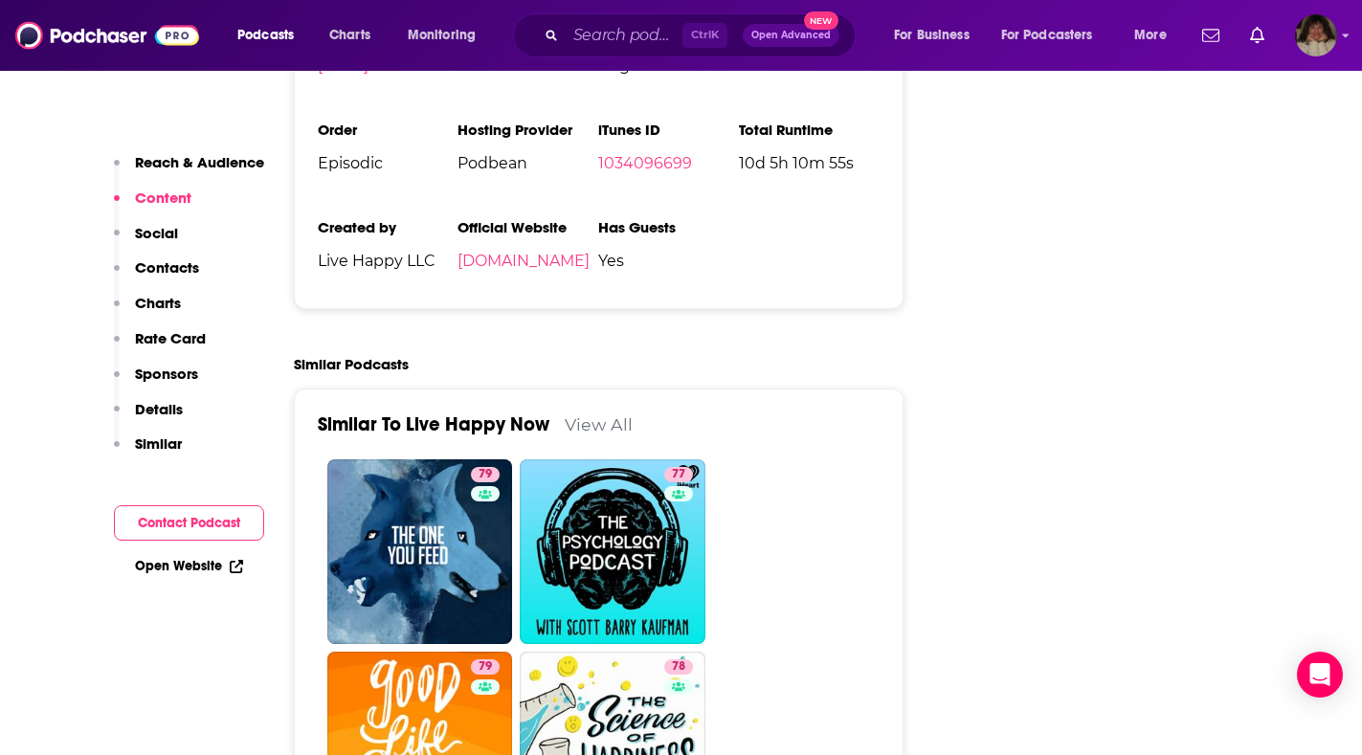
scroll to position [4116, 0]
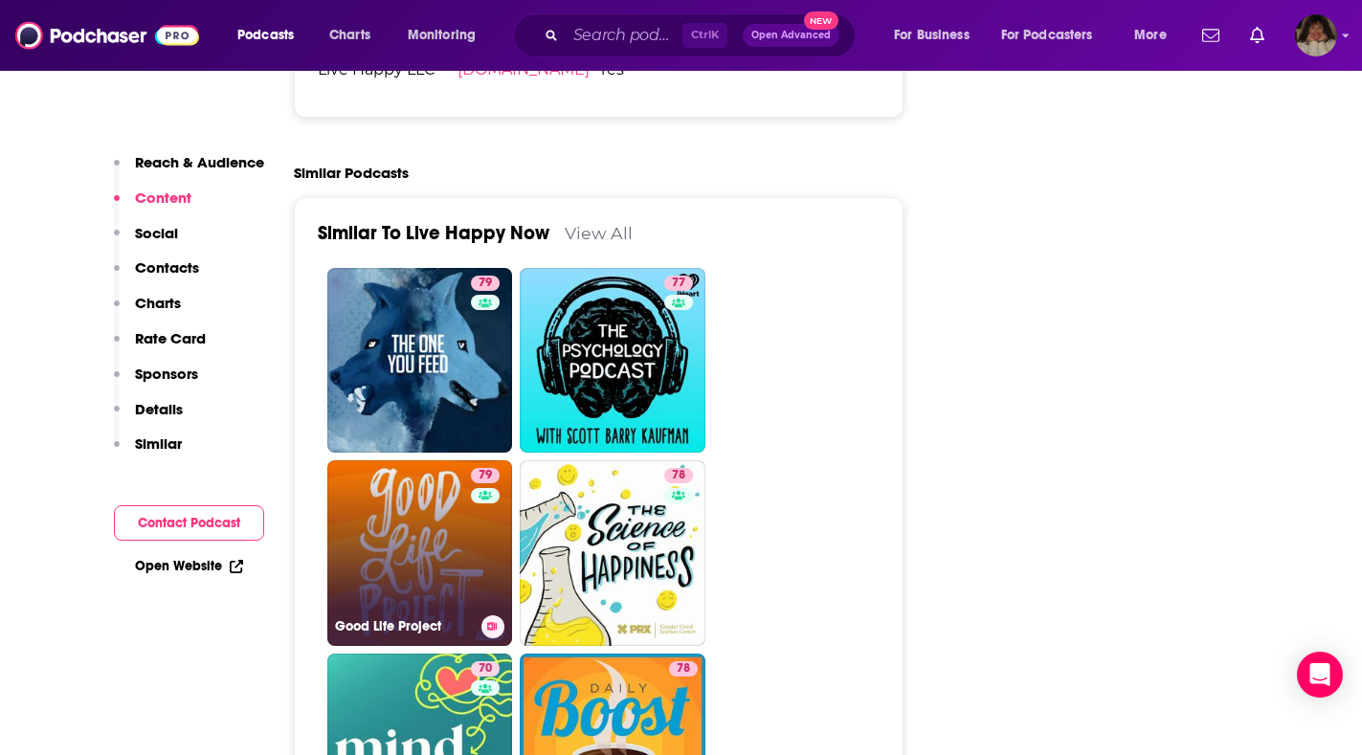
click at [418, 460] on link "79 Good Life Project" at bounding box center [420, 553] width 186 height 186
type input "[URL][DOMAIN_NAME]"
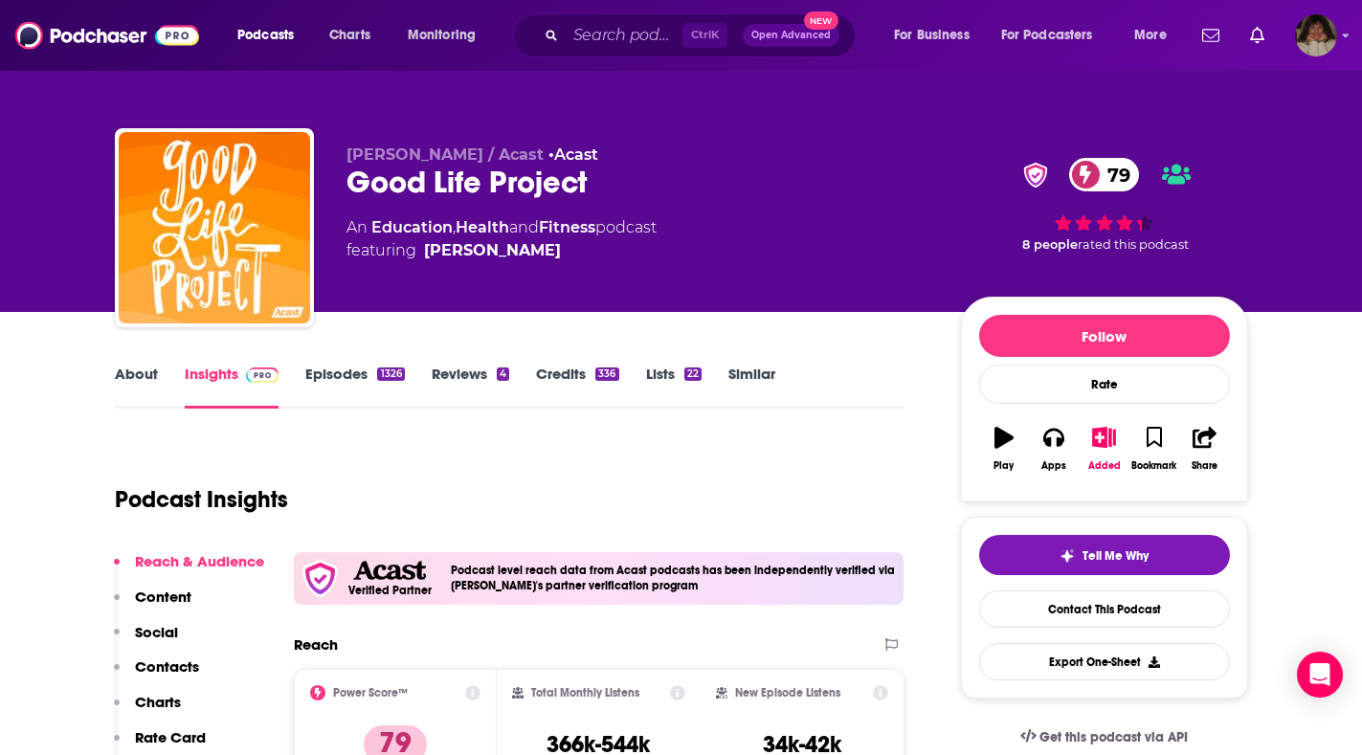
click at [138, 380] on link "About" at bounding box center [136, 387] width 43 height 44
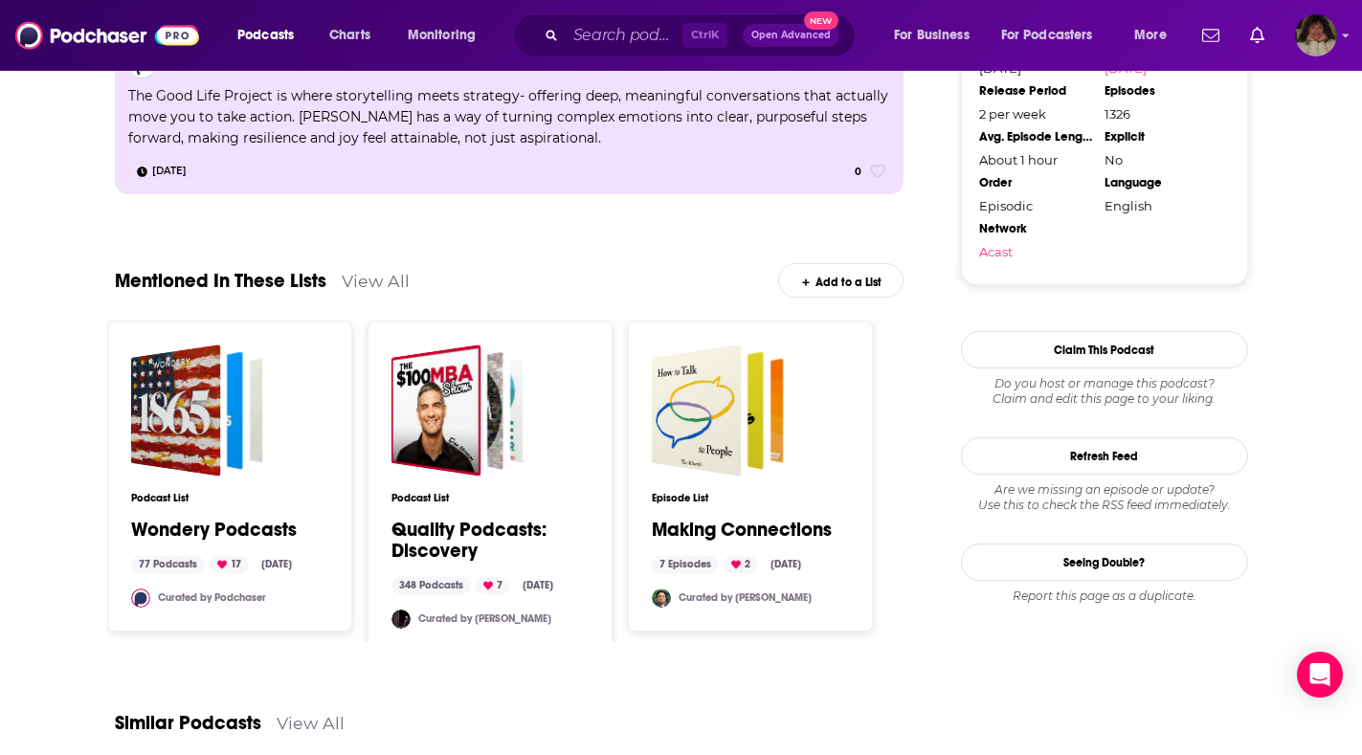
scroll to position [2576, 0]
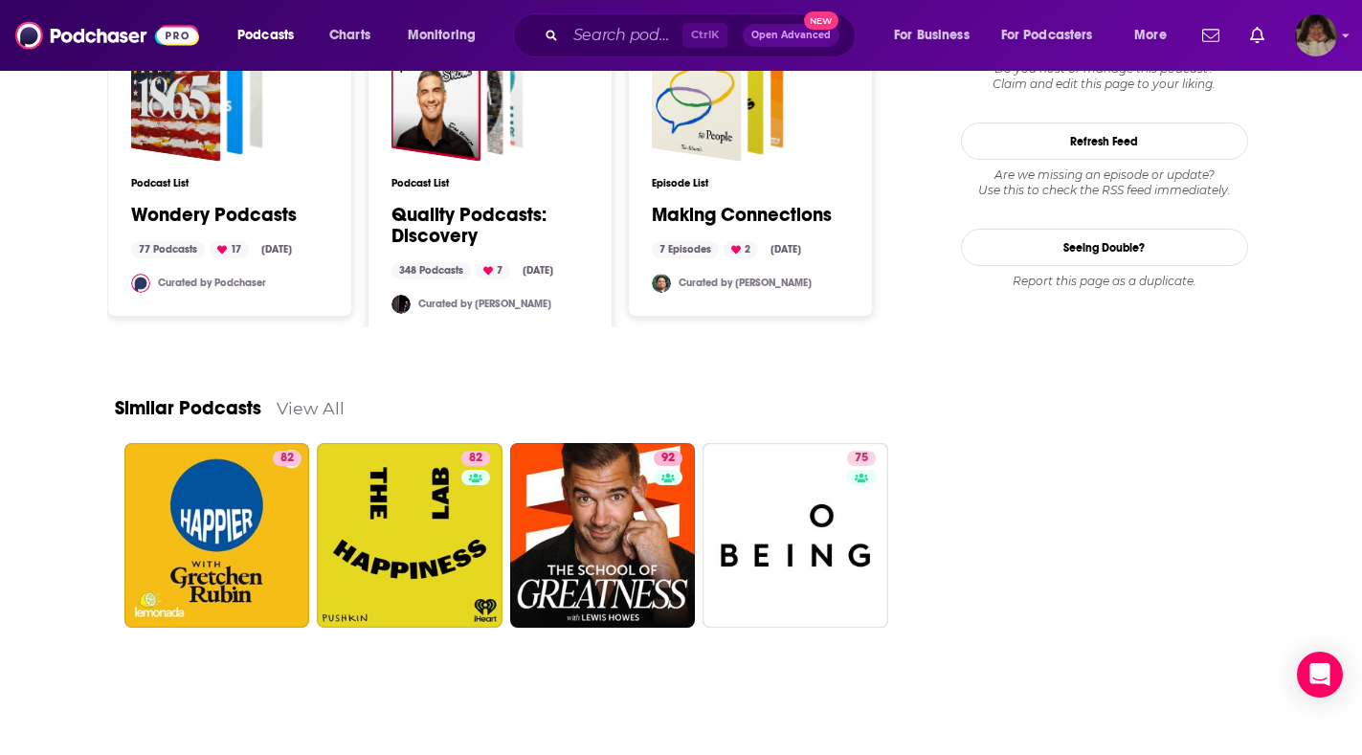
click at [310, 398] on link "View All" at bounding box center [311, 408] width 68 height 20
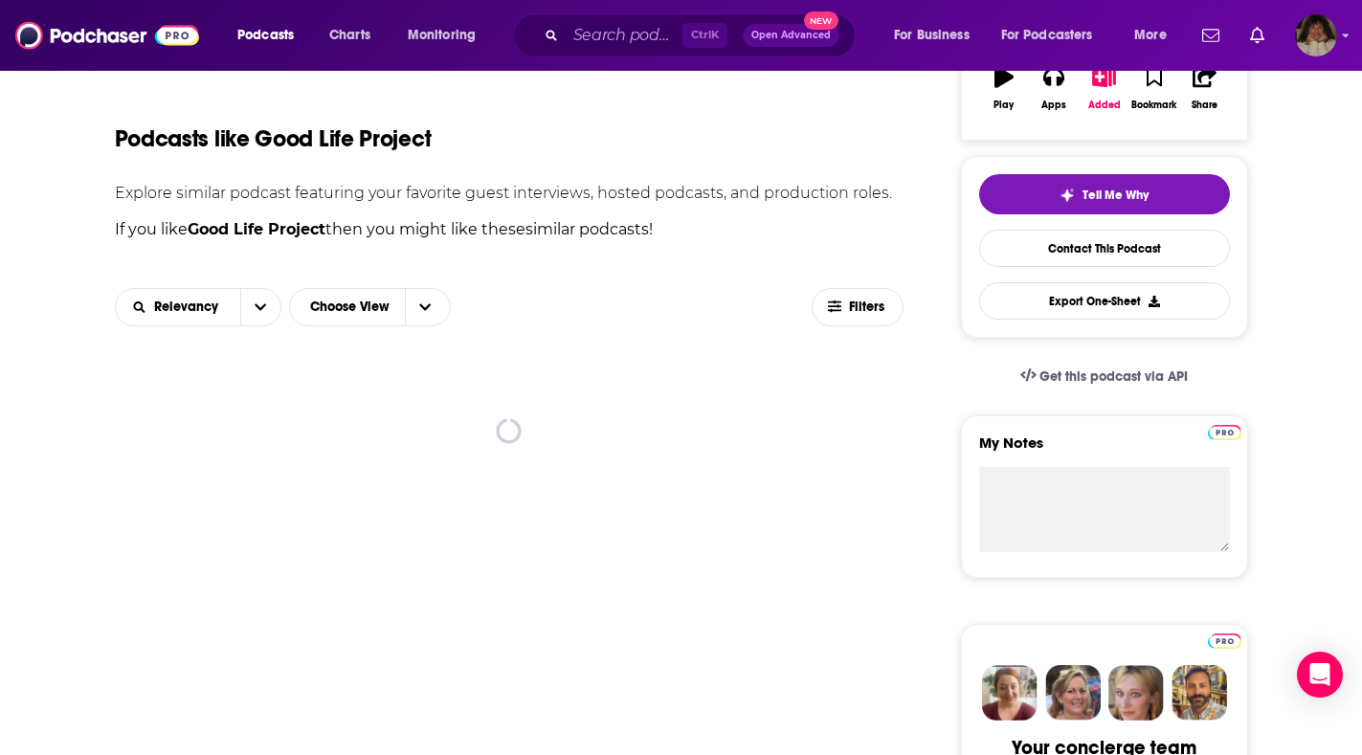
scroll to position [362, 0]
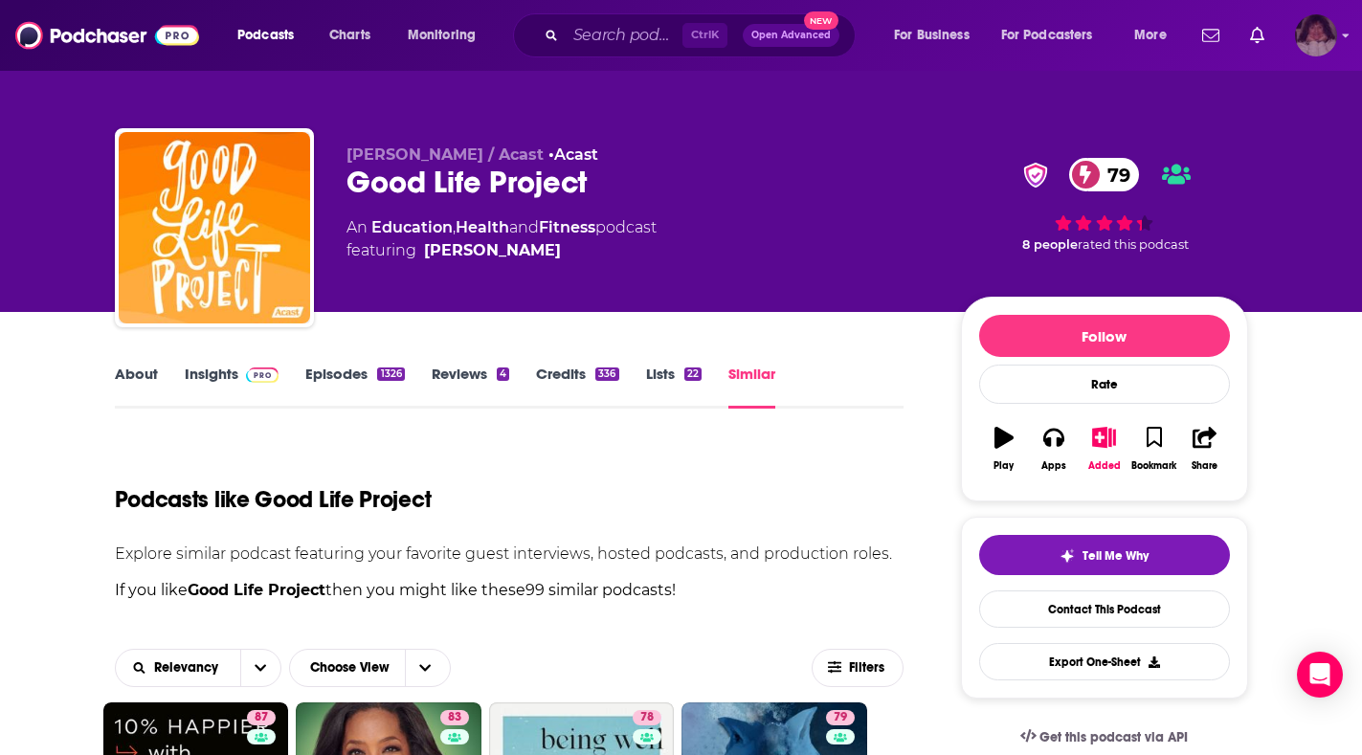
click at [1343, 34] on icon "Show profile menu" at bounding box center [1346, 36] width 7 height 4
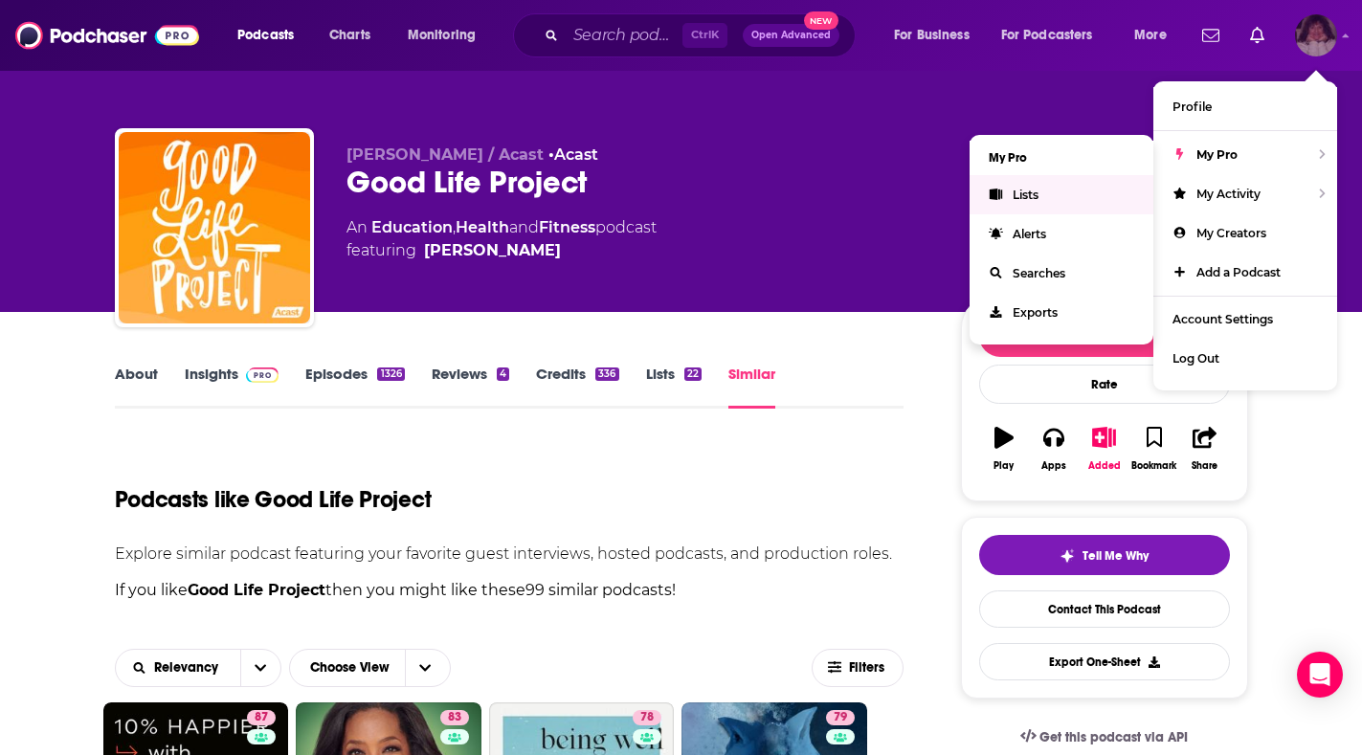
click at [1030, 199] on span "Lists" at bounding box center [1026, 195] width 26 height 14
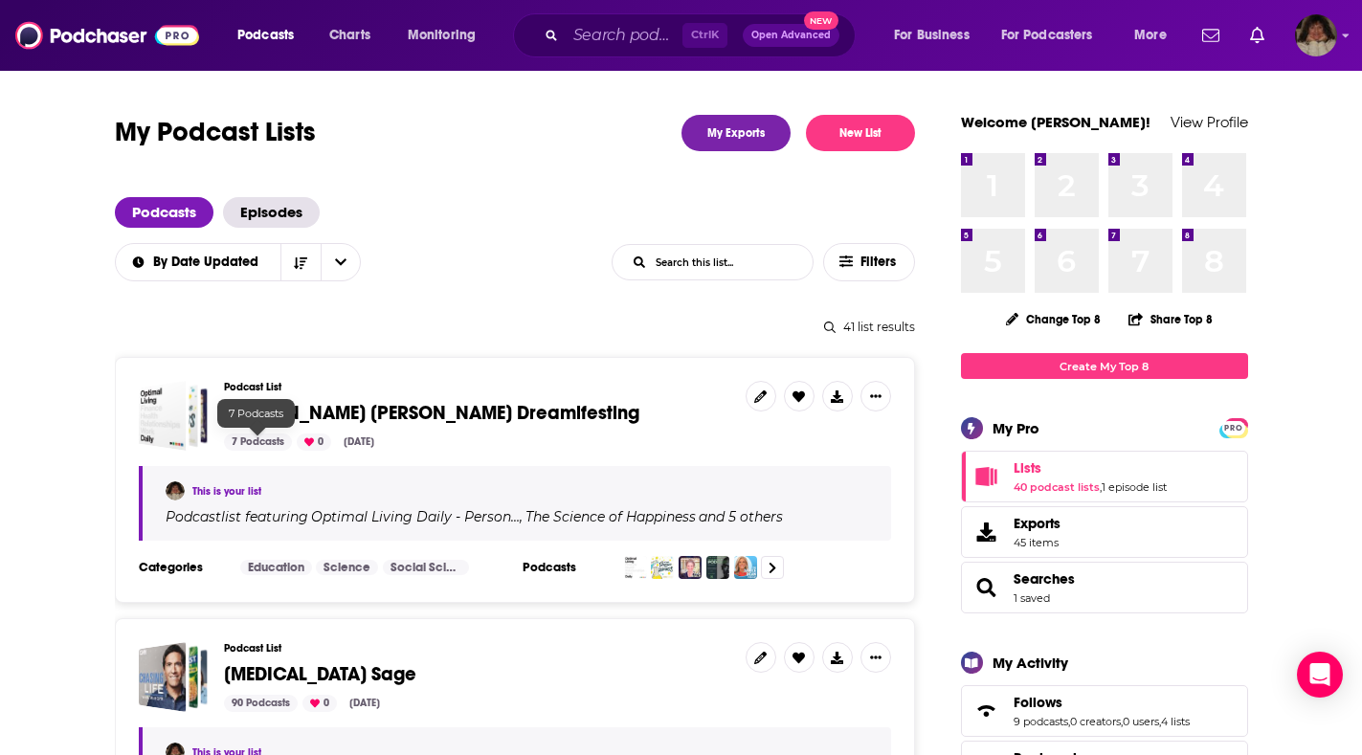
click at [255, 440] on div "7 Podcasts" at bounding box center [258, 442] width 68 height 17
click at [220, 492] on link "This is your list" at bounding box center [226, 491] width 69 height 12
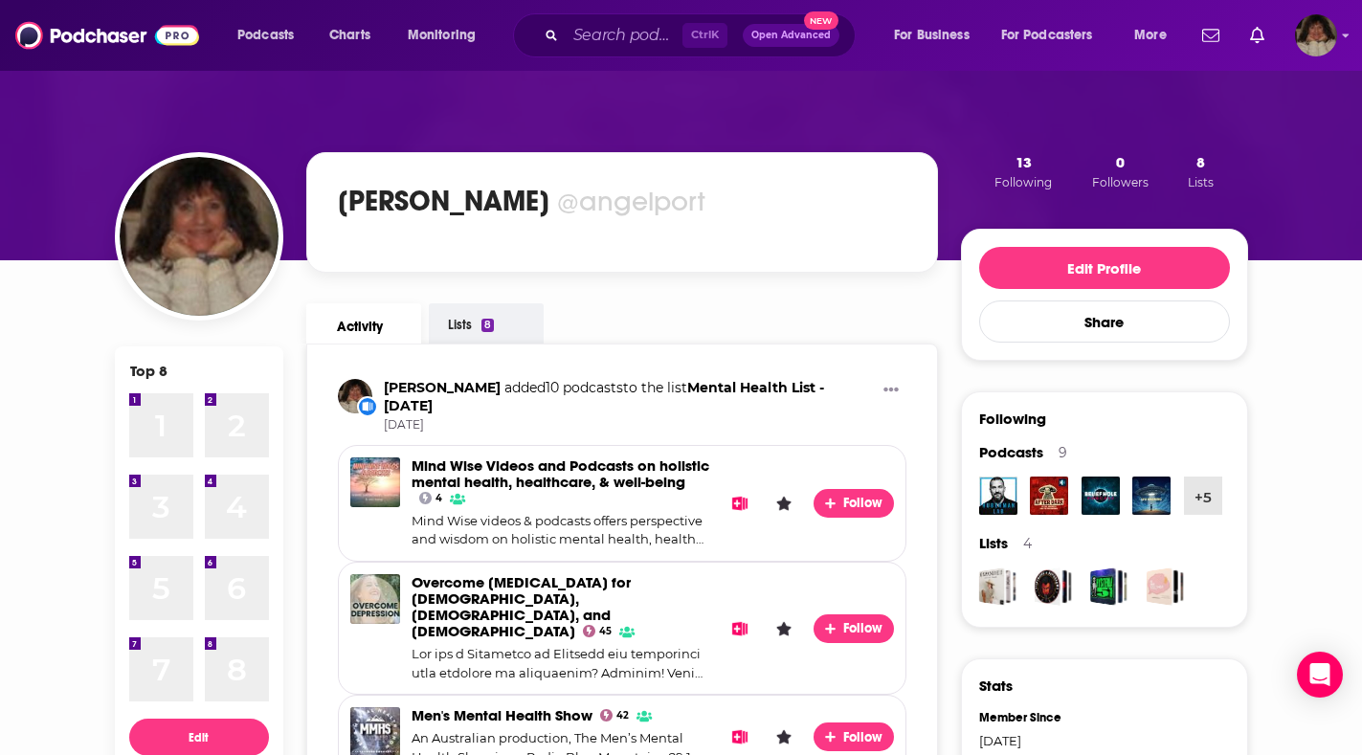
click at [456, 323] on link "Lists 8" at bounding box center [486, 323] width 115 height 40
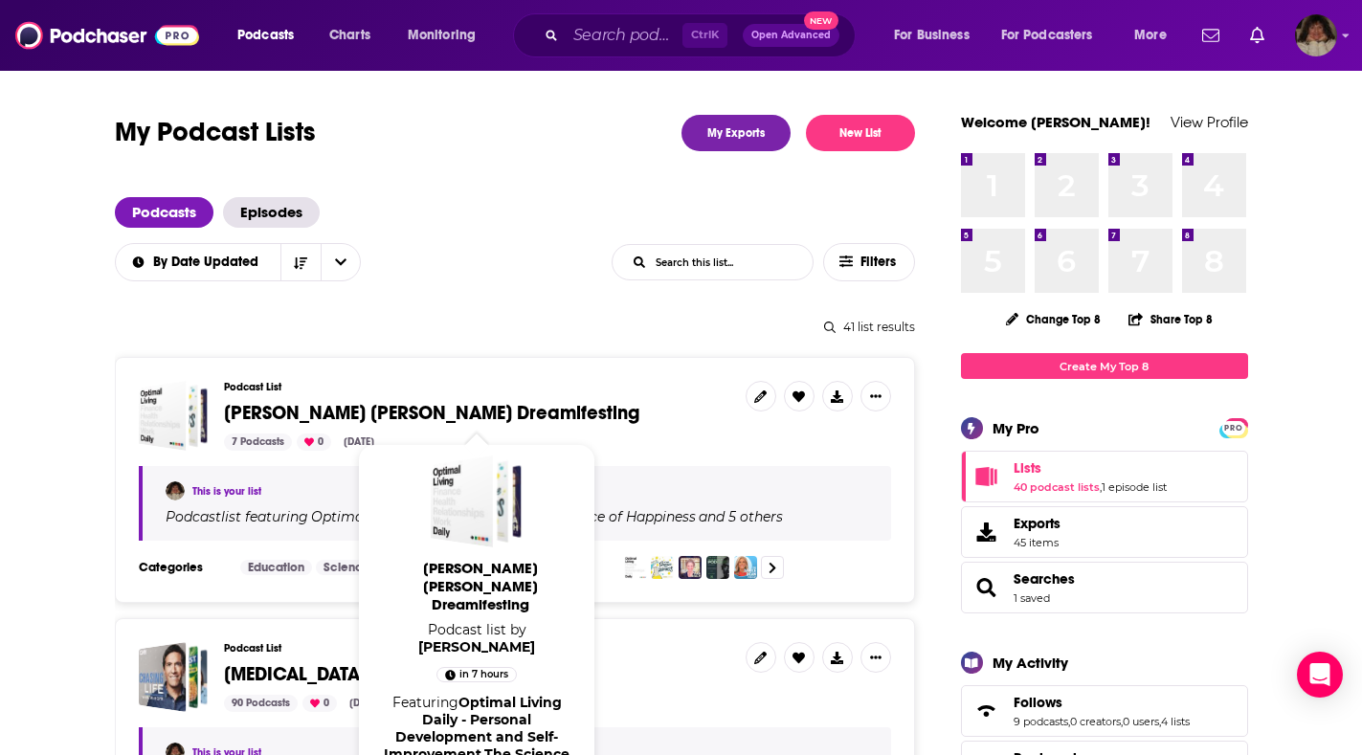
click at [318, 408] on span "[PERSON_NAME] [PERSON_NAME] Dreamifesting" at bounding box center [431, 413] width 415 height 24
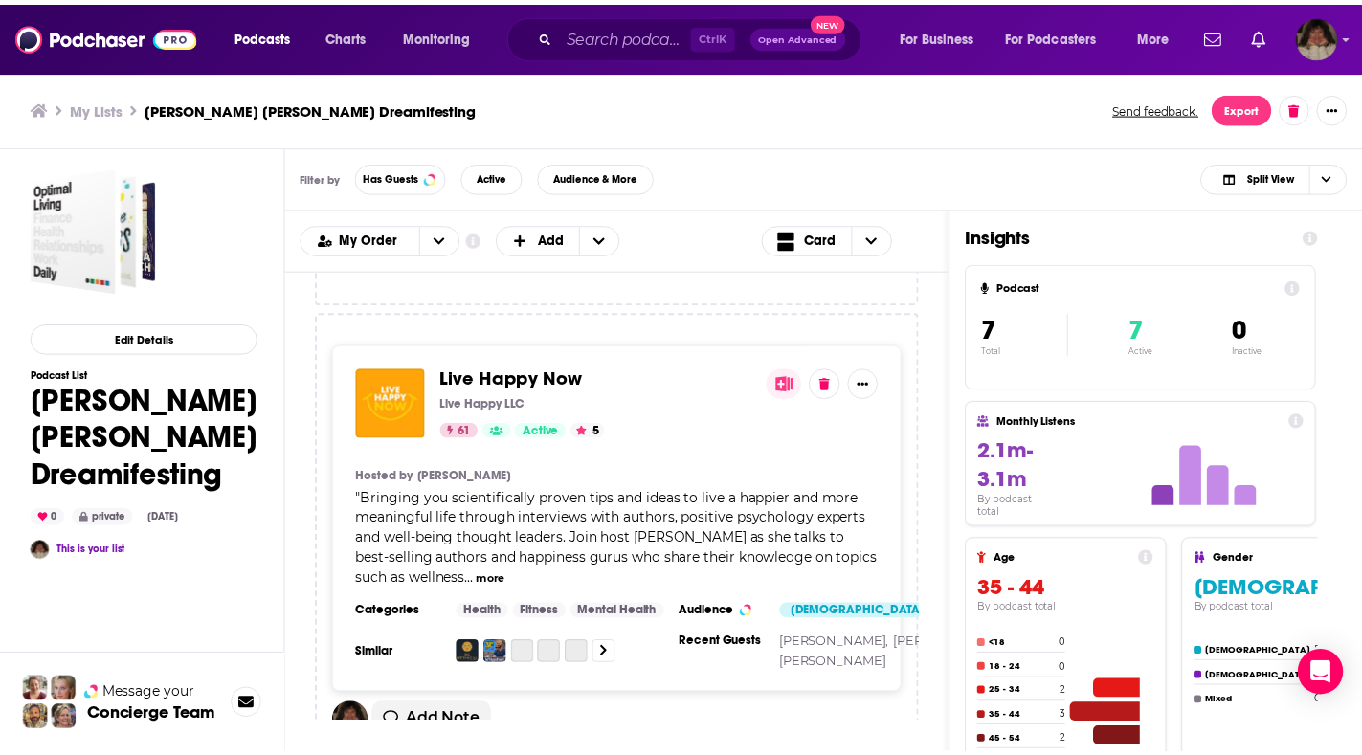
scroll to position [2965, 0]
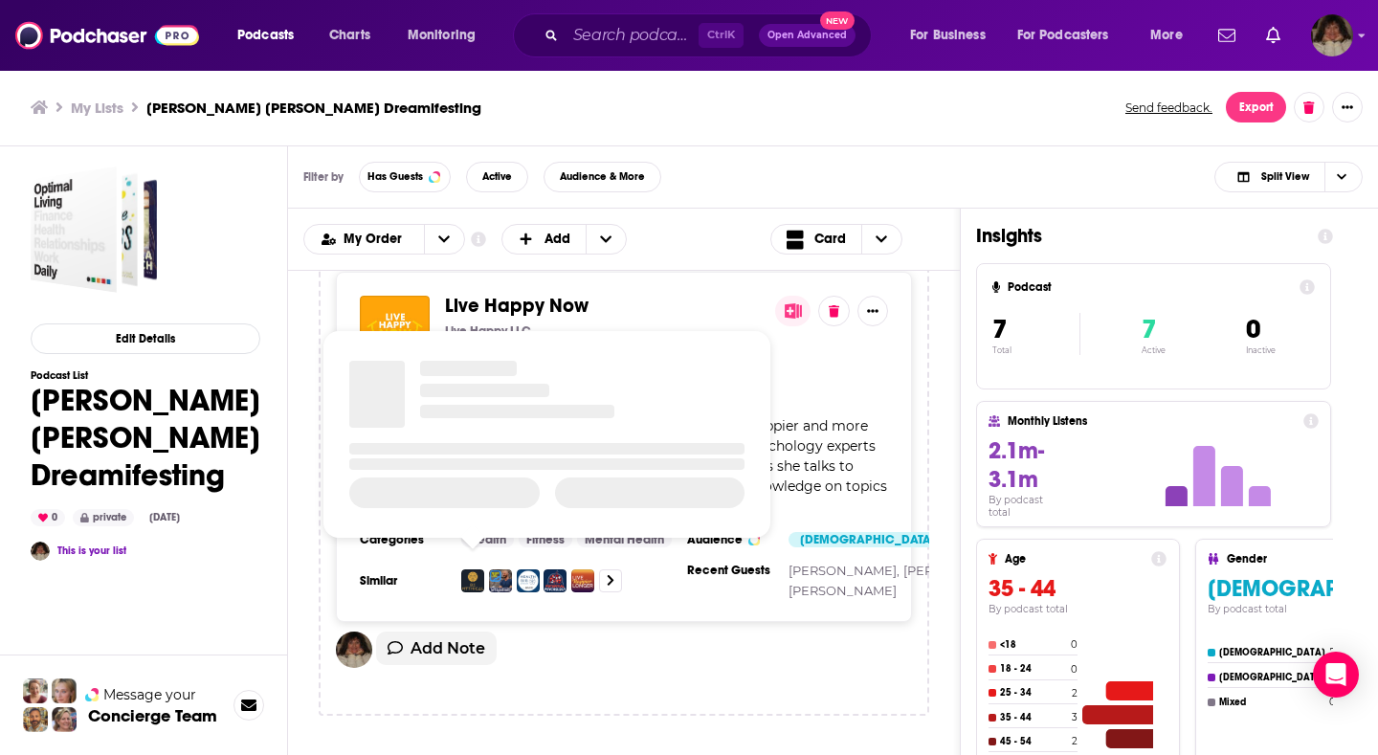
click at [470, 575] on img "Be Mythical" at bounding box center [472, 581] width 23 height 23
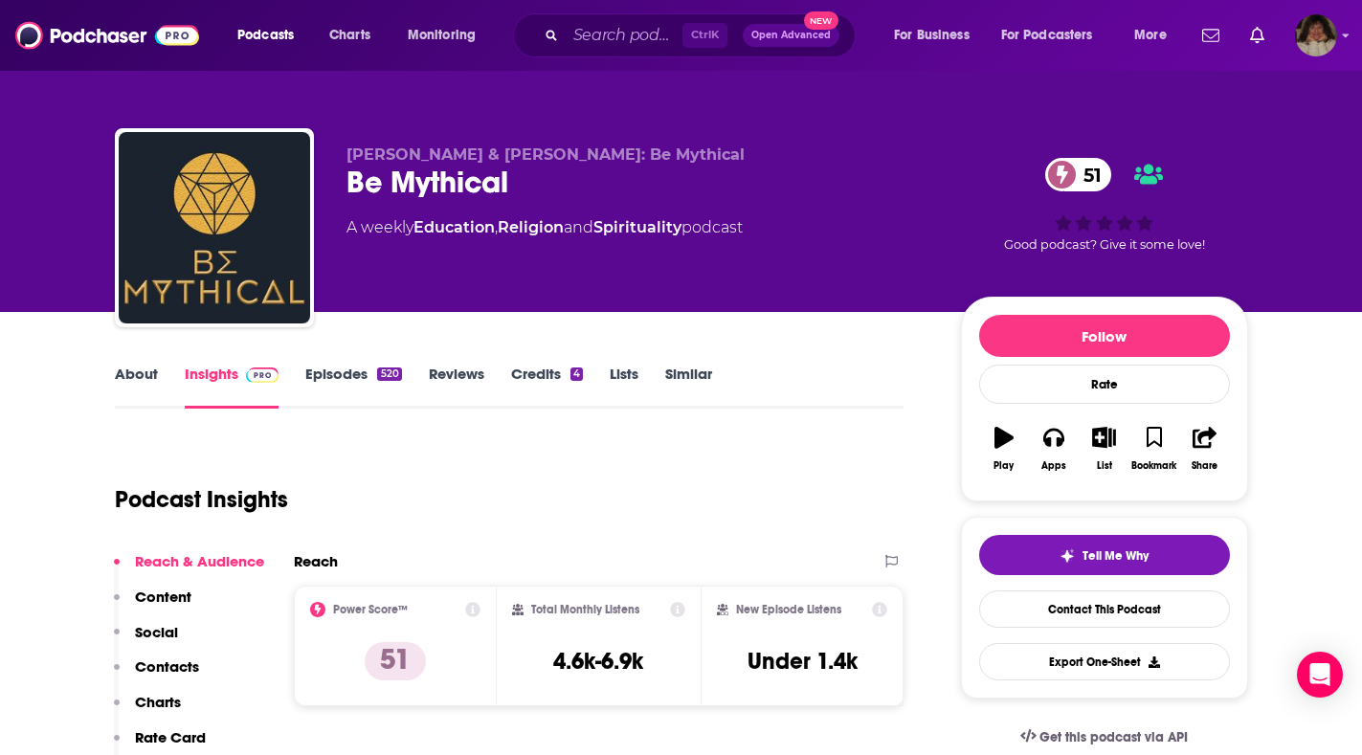
click at [140, 372] on link "About" at bounding box center [136, 387] width 43 height 44
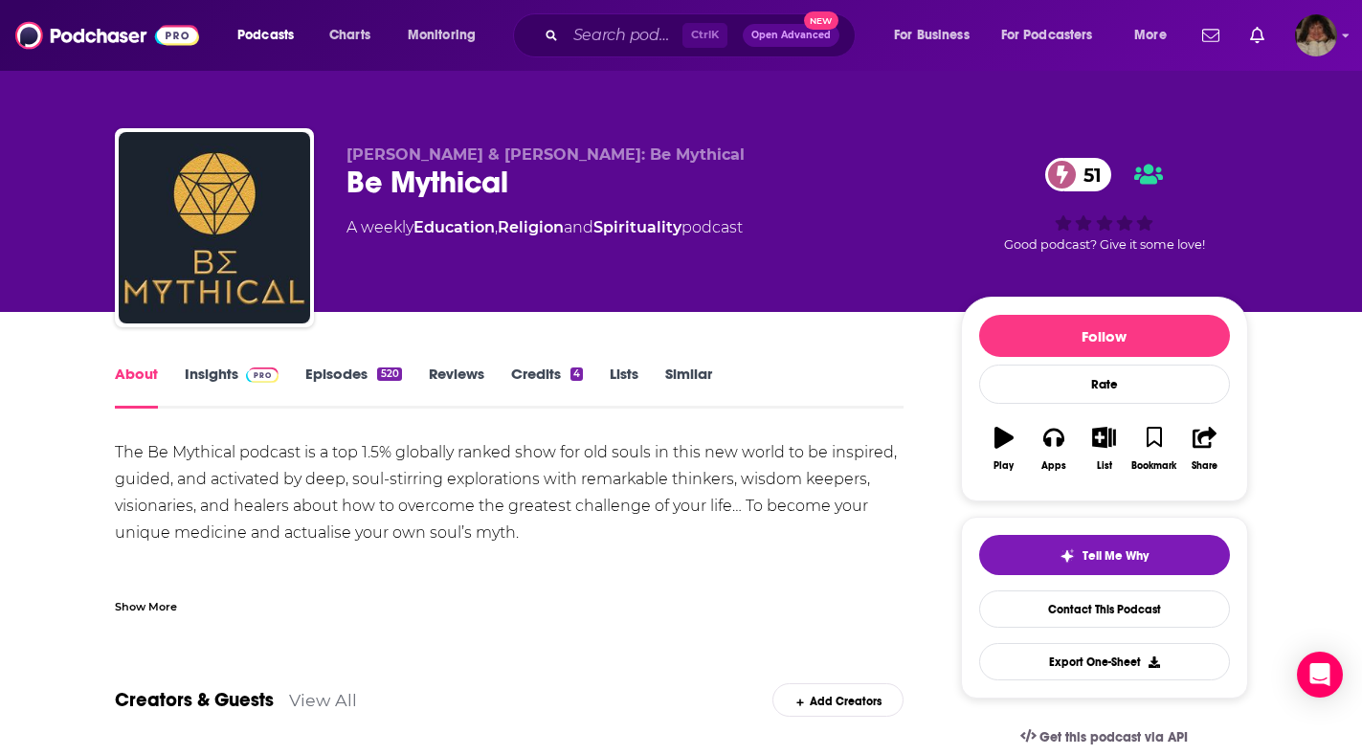
click at [213, 372] on link "Insights" at bounding box center [232, 387] width 95 height 44
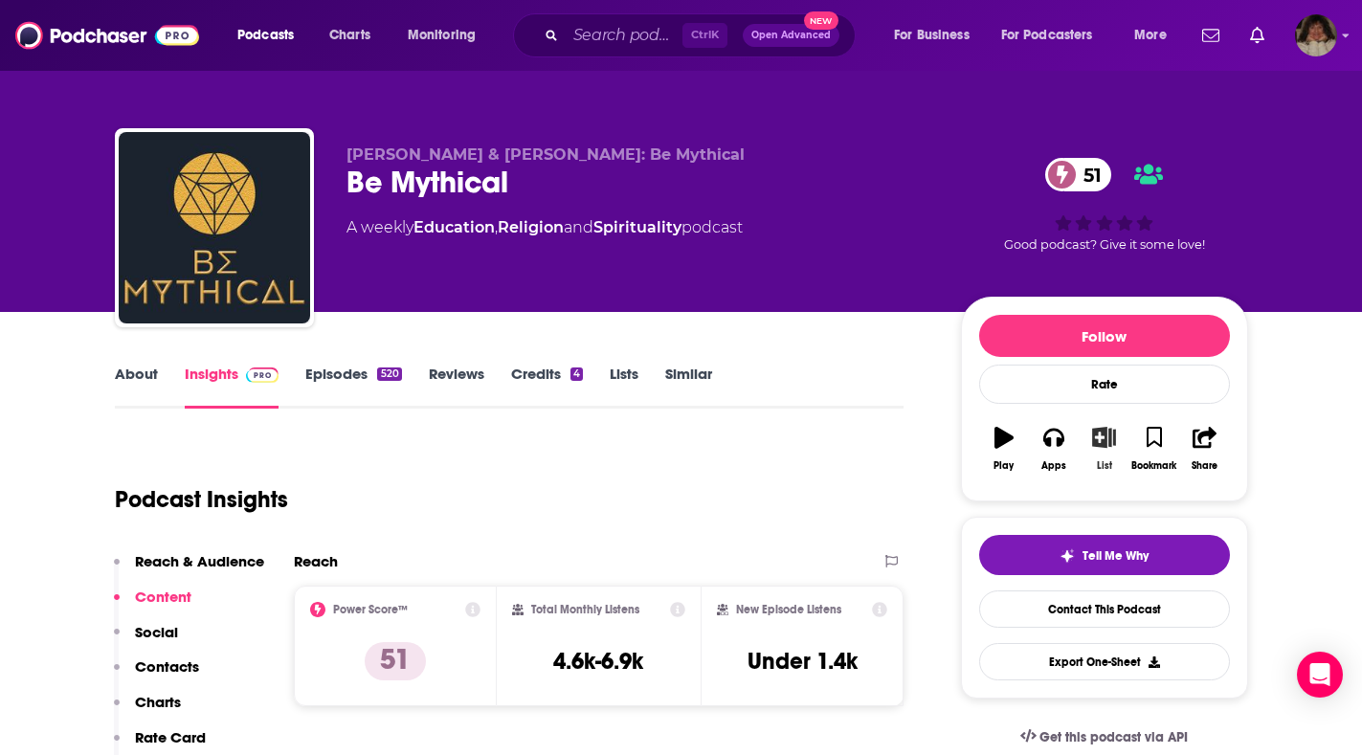
click at [1104, 437] on icon "button" at bounding box center [1104, 437] width 24 height 21
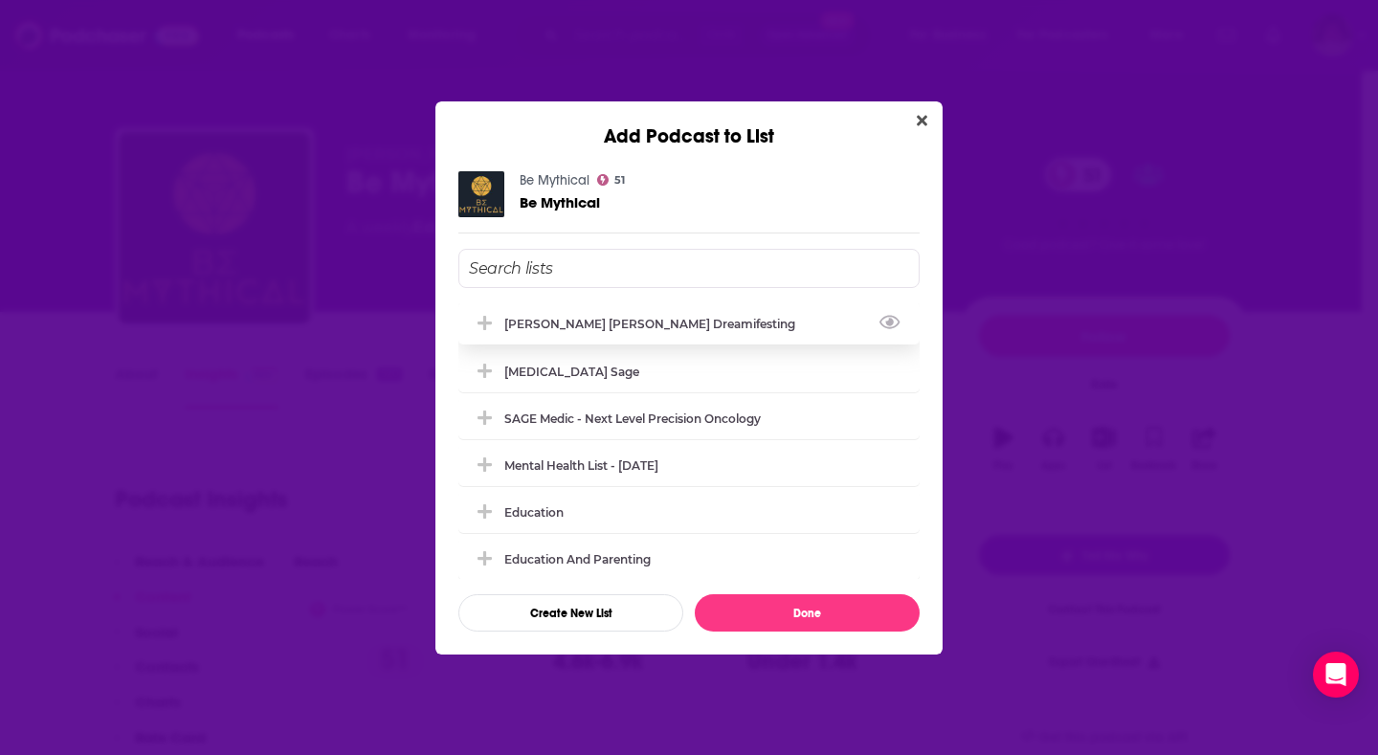
click at [646, 325] on div "[PERSON_NAME] [PERSON_NAME] Dreamifesting" at bounding box center [655, 324] width 302 height 14
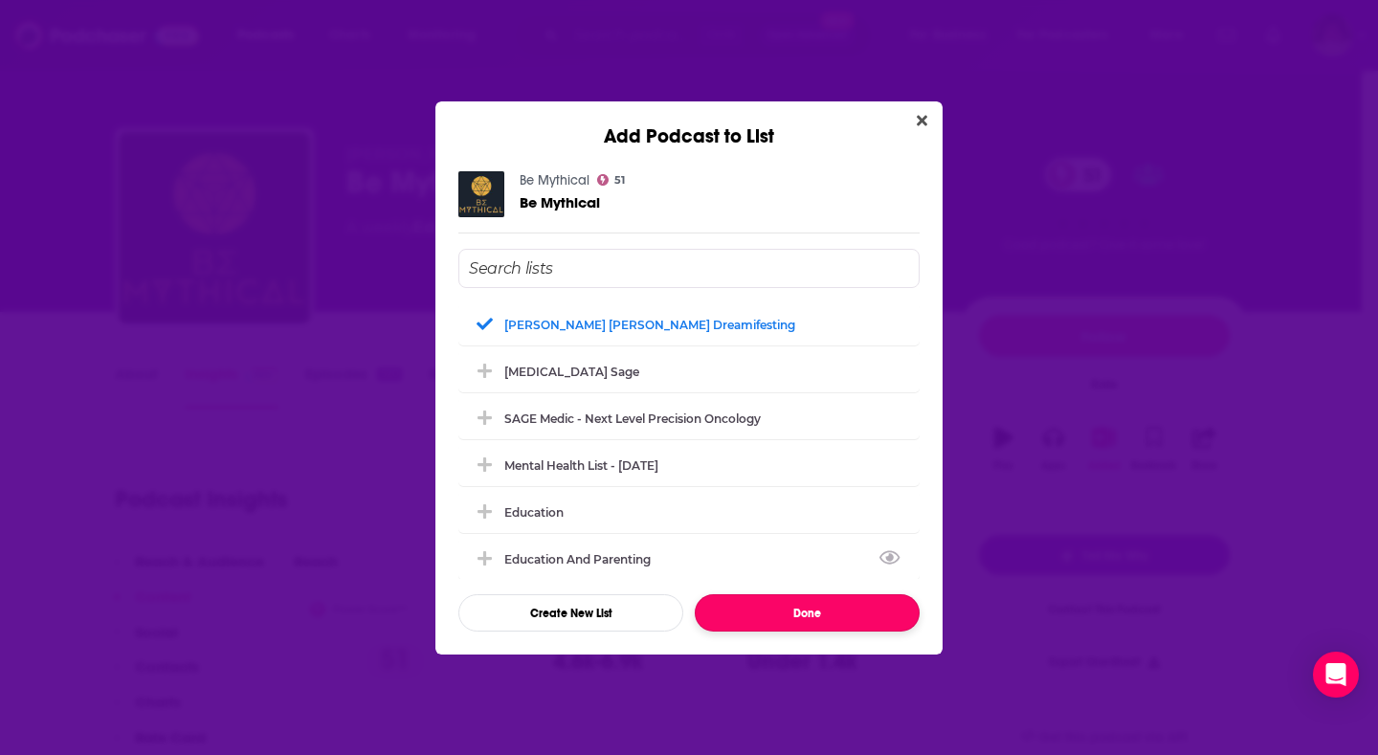
click at [855, 616] on button "Done" at bounding box center [807, 612] width 225 height 37
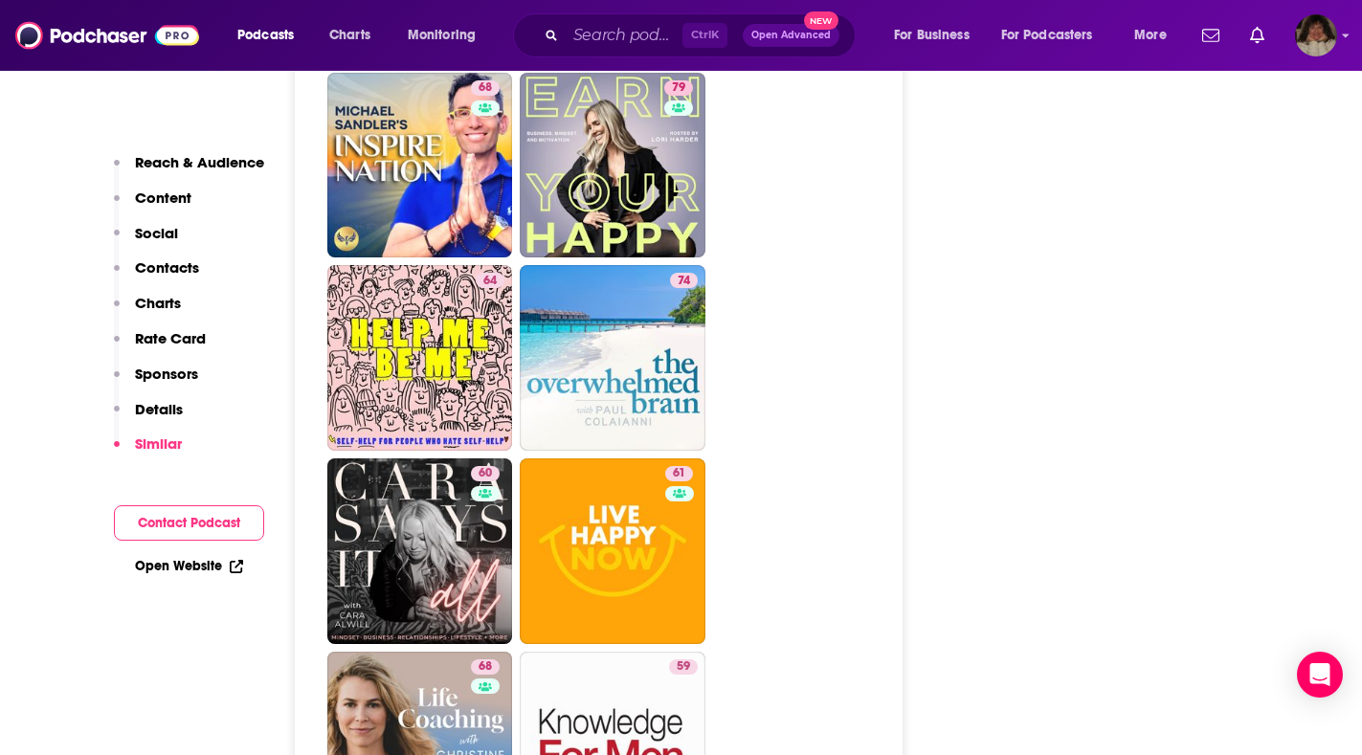
scroll to position [3733, 0]
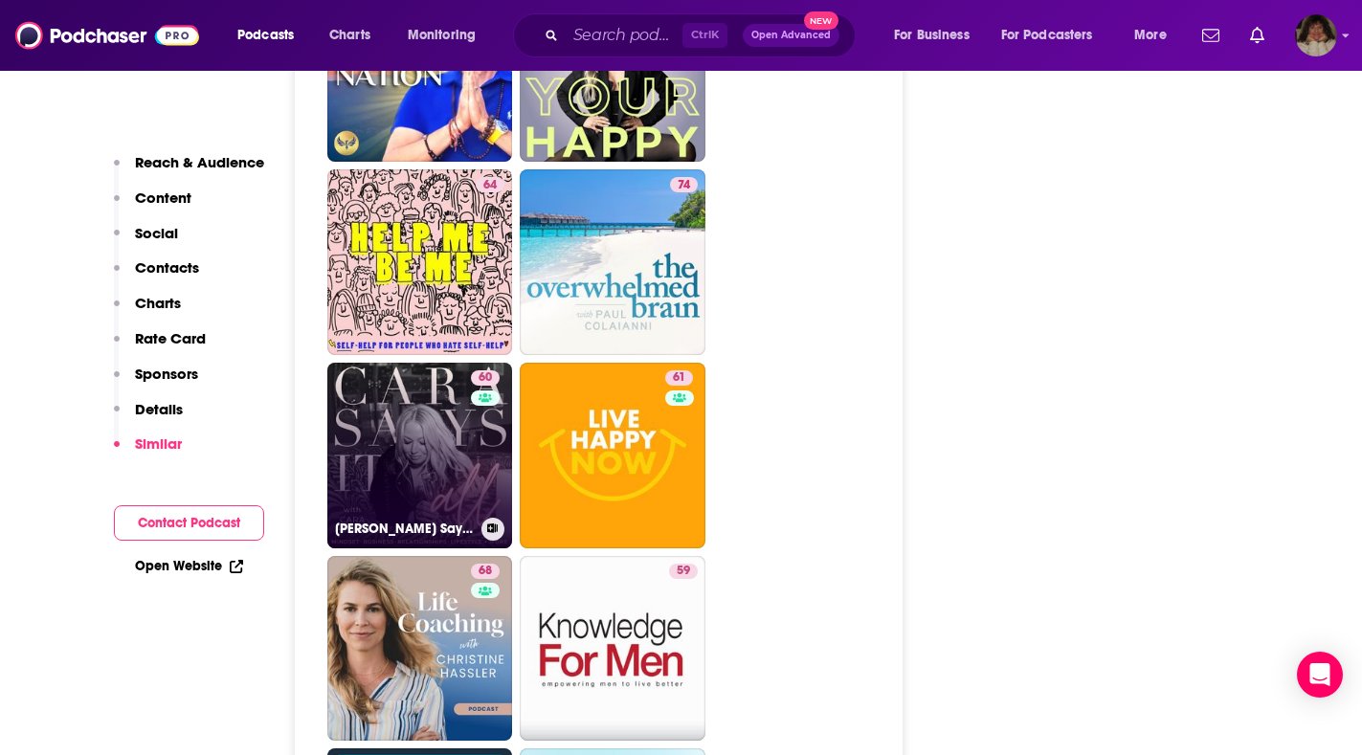
click at [471, 375] on div "60" at bounding box center [488, 443] width 34 height 147
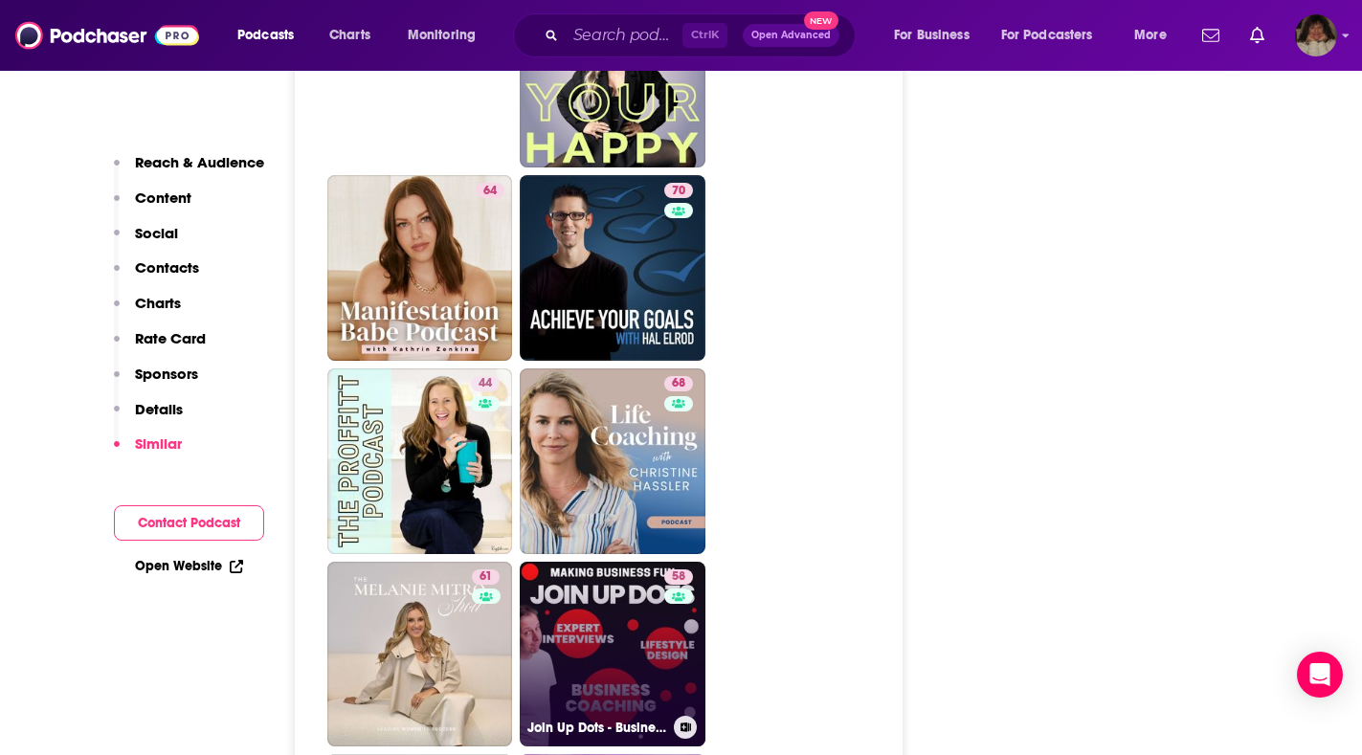
scroll to position [4116, 0]
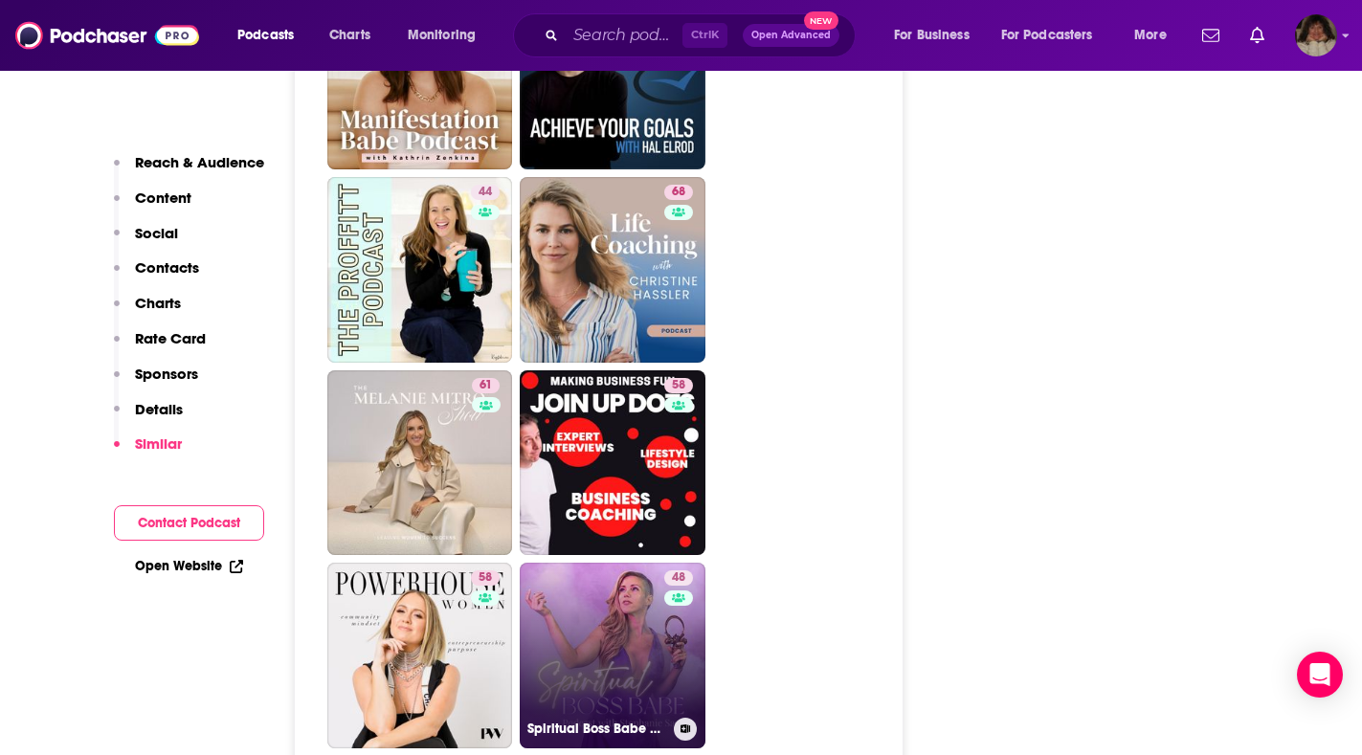
click at [650, 563] on link "48 Spiritual Boss Babe with [PERSON_NAME]" at bounding box center [613, 656] width 186 height 186
type input "[URL][DOMAIN_NAME]"
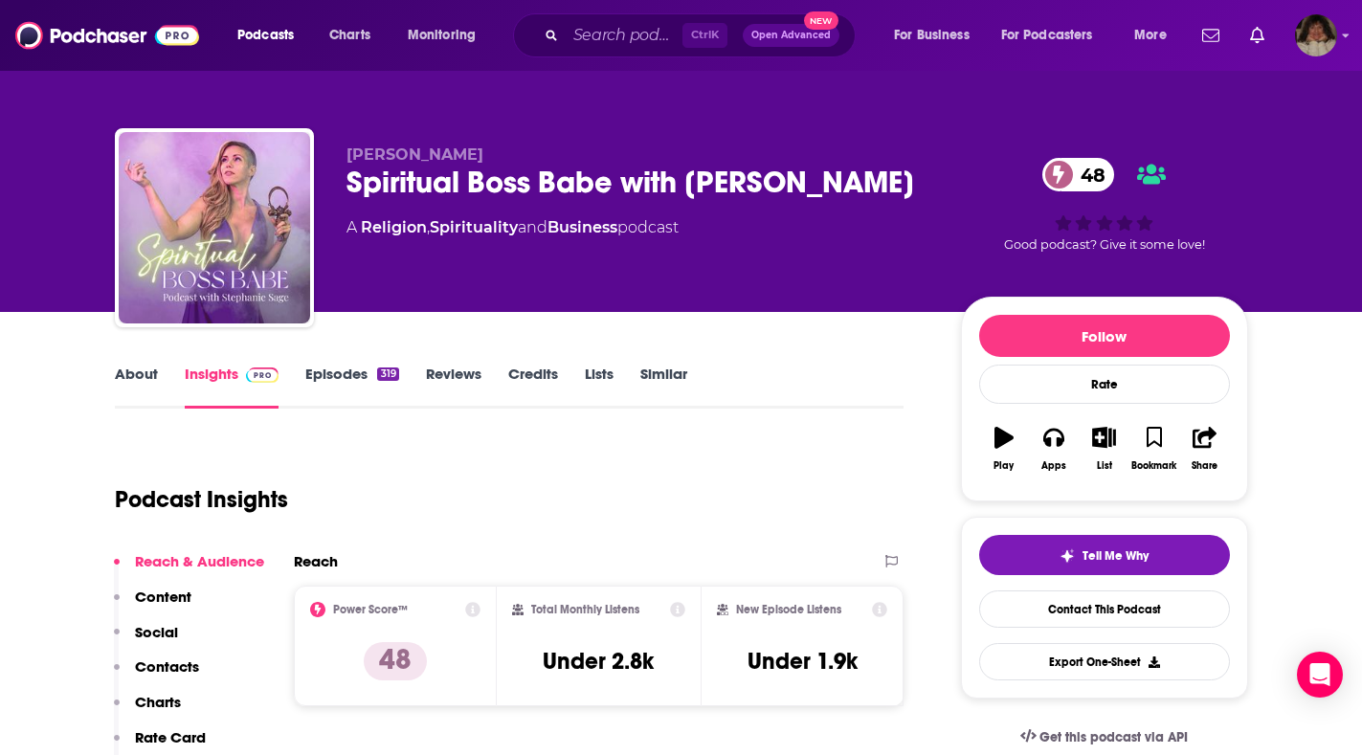
click at [133, 371] on link "About" at bounding box center [136, 387] width 43 height 44
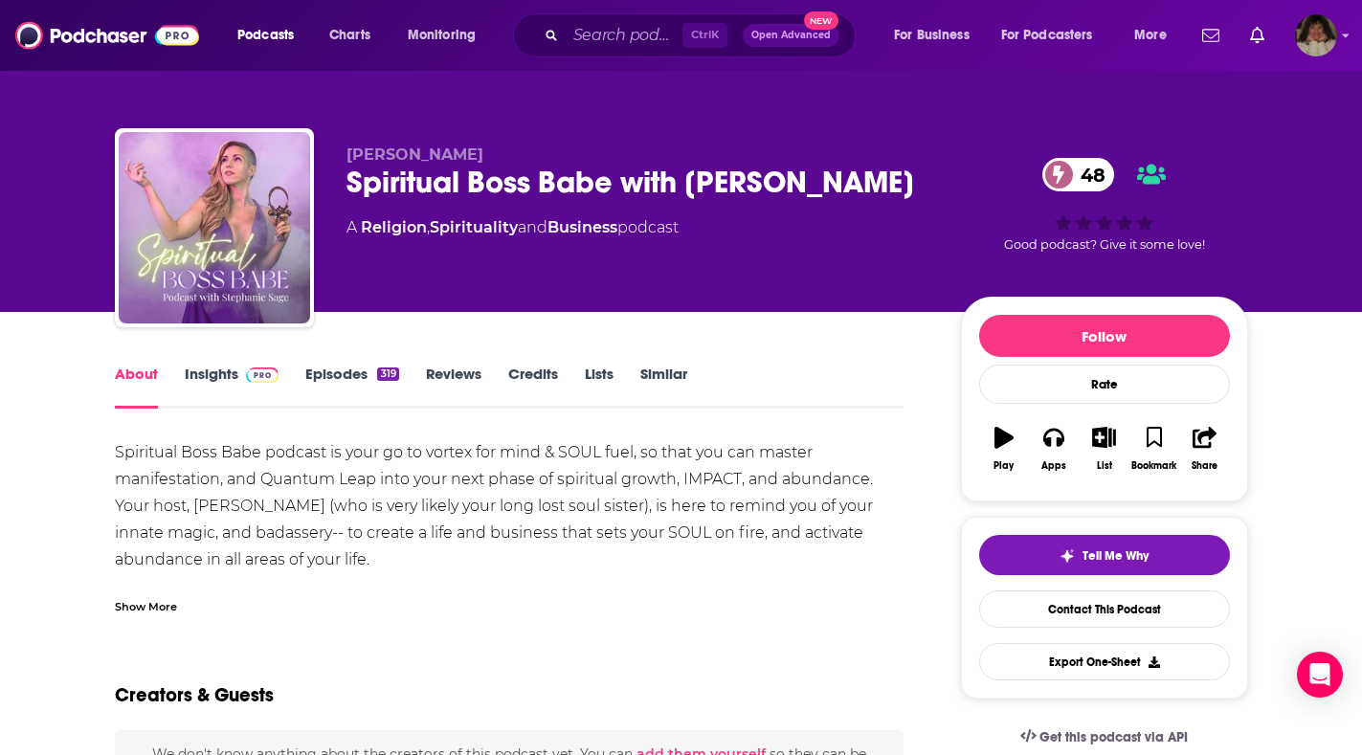
click at [211, 367] on link "Insights" at bounding box center [232, 387] width 95 height 44
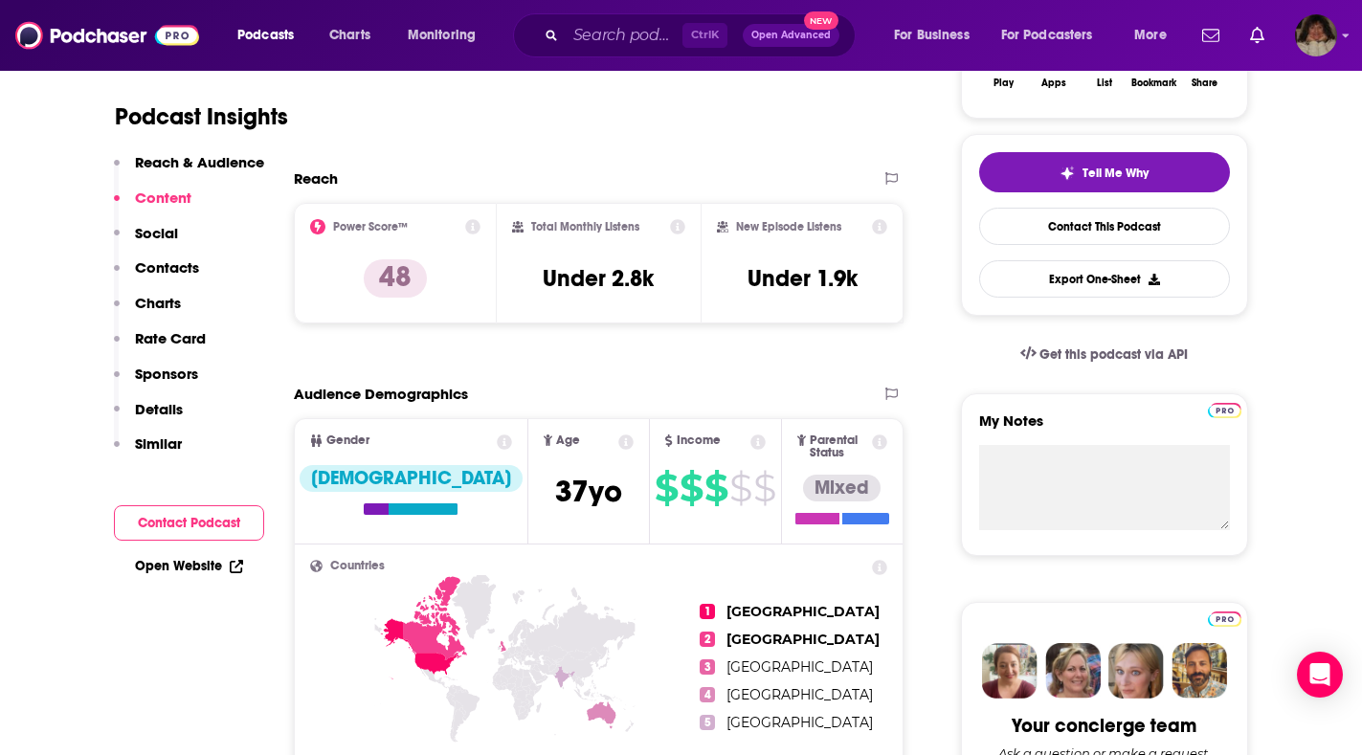
scroll to position [191, 0]
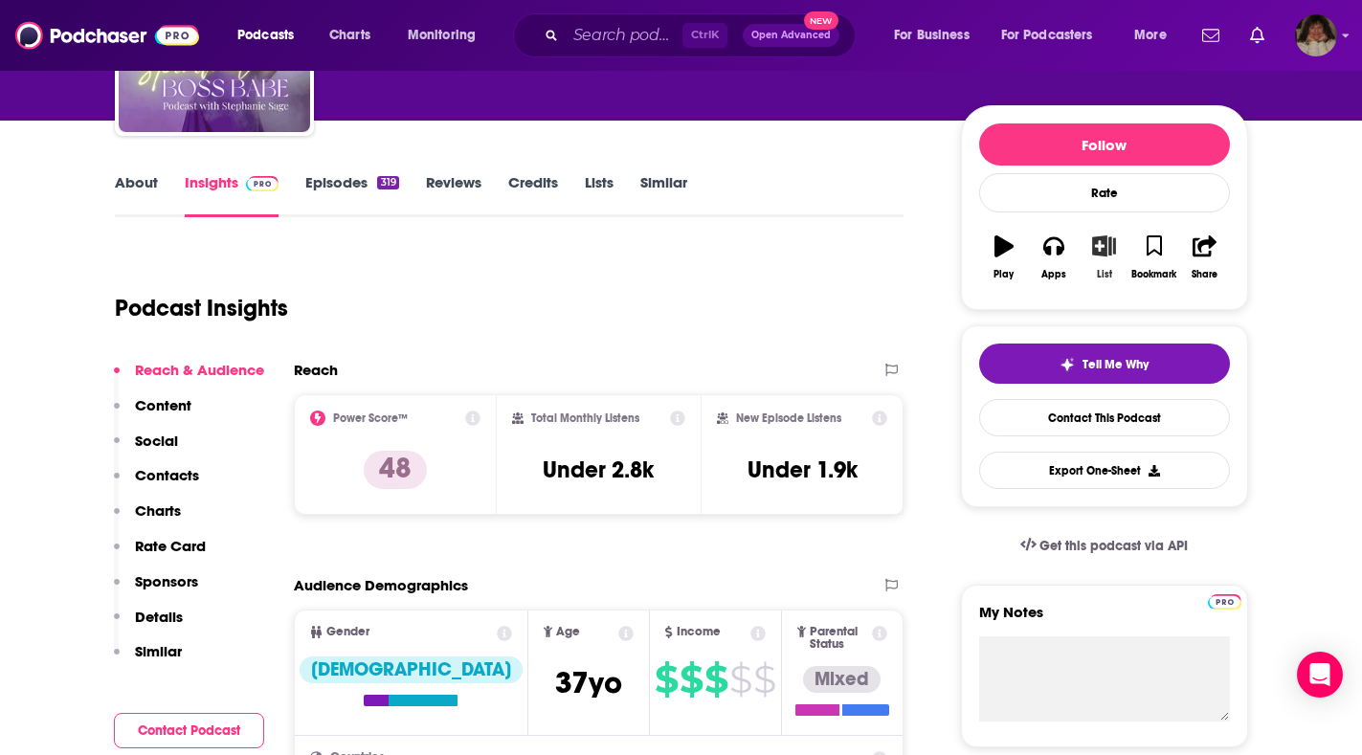
click at [1098, 244] on icon "button" at bounding box center [1104, 245] width 24 height 21
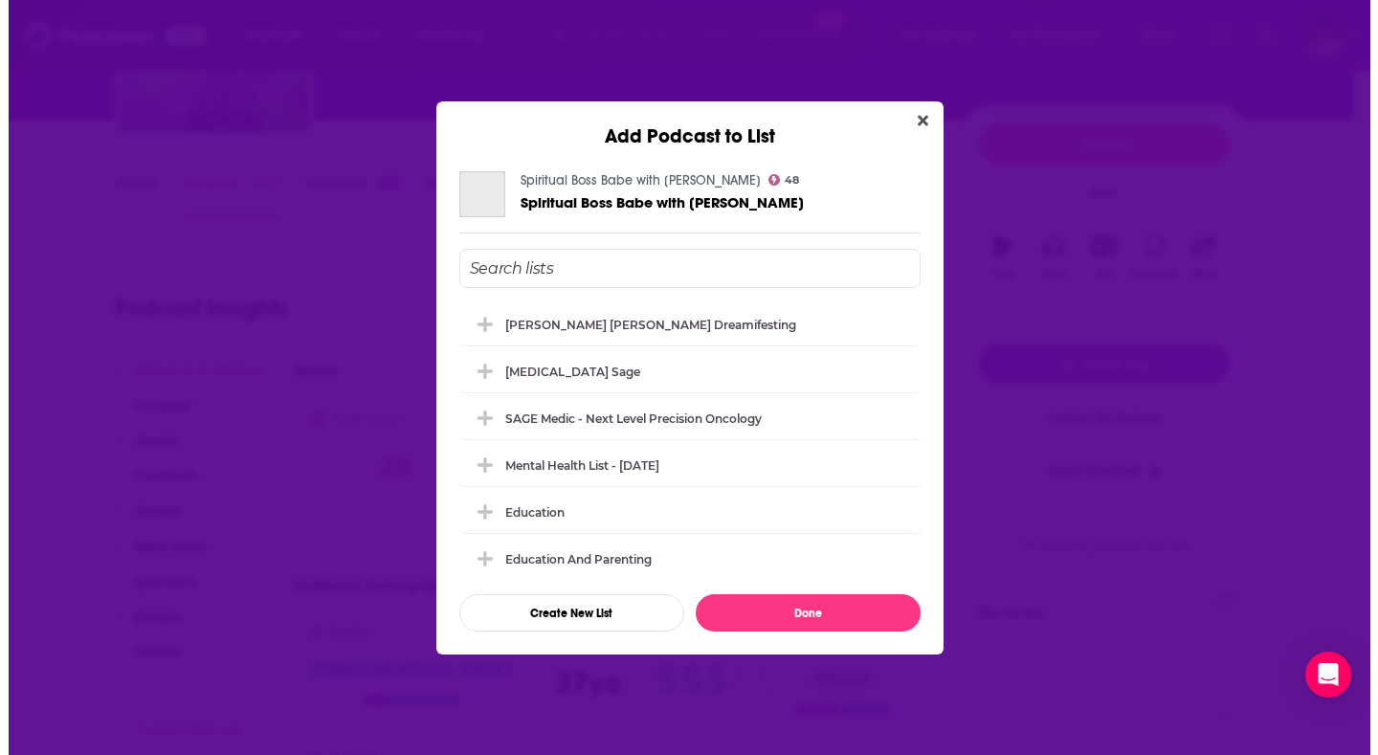
scroll to position [0, 0]
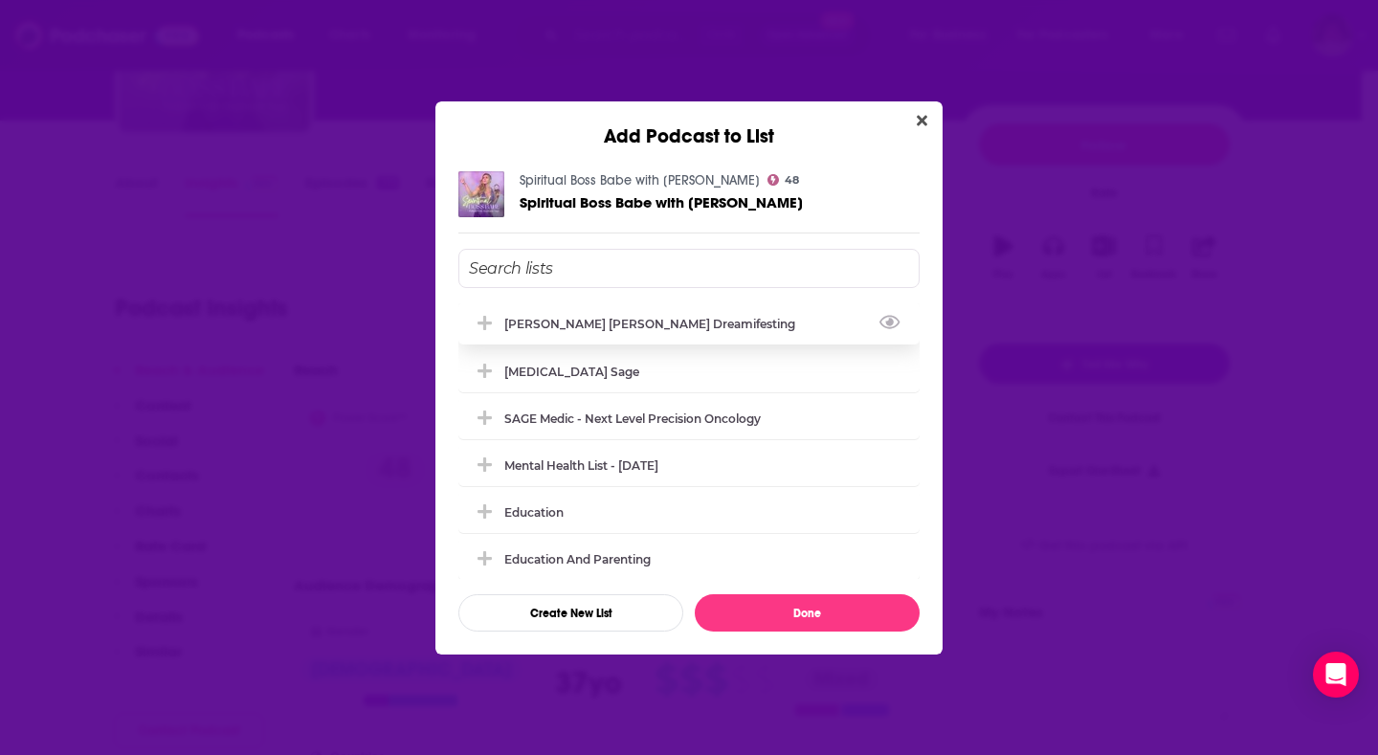
click at [633, 325] on div "[PERSON_NAME] [PERSON_NAME] Dreamifesting" at bounding box center [655, 324] width 302 height 14
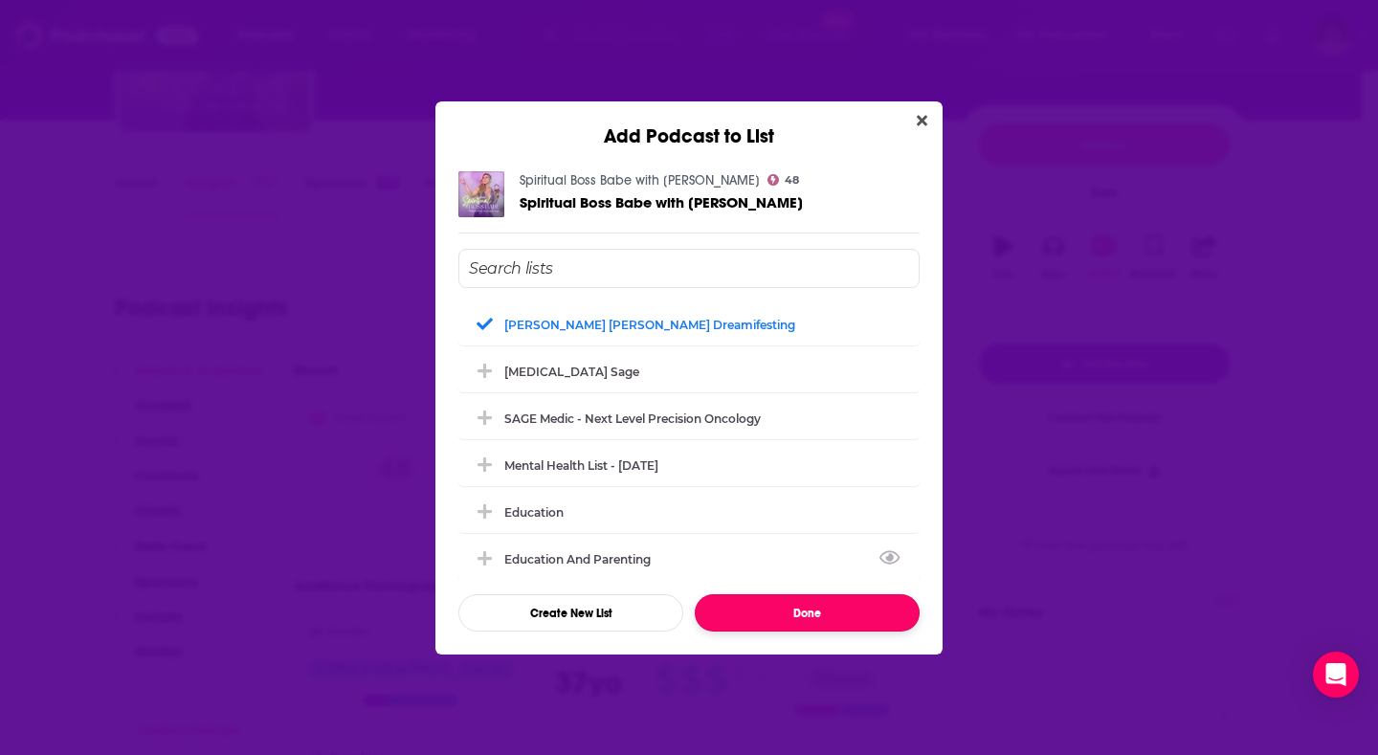
click at [846, 615] on button "Done" at bounding box center [807, 612] width 225 height 37
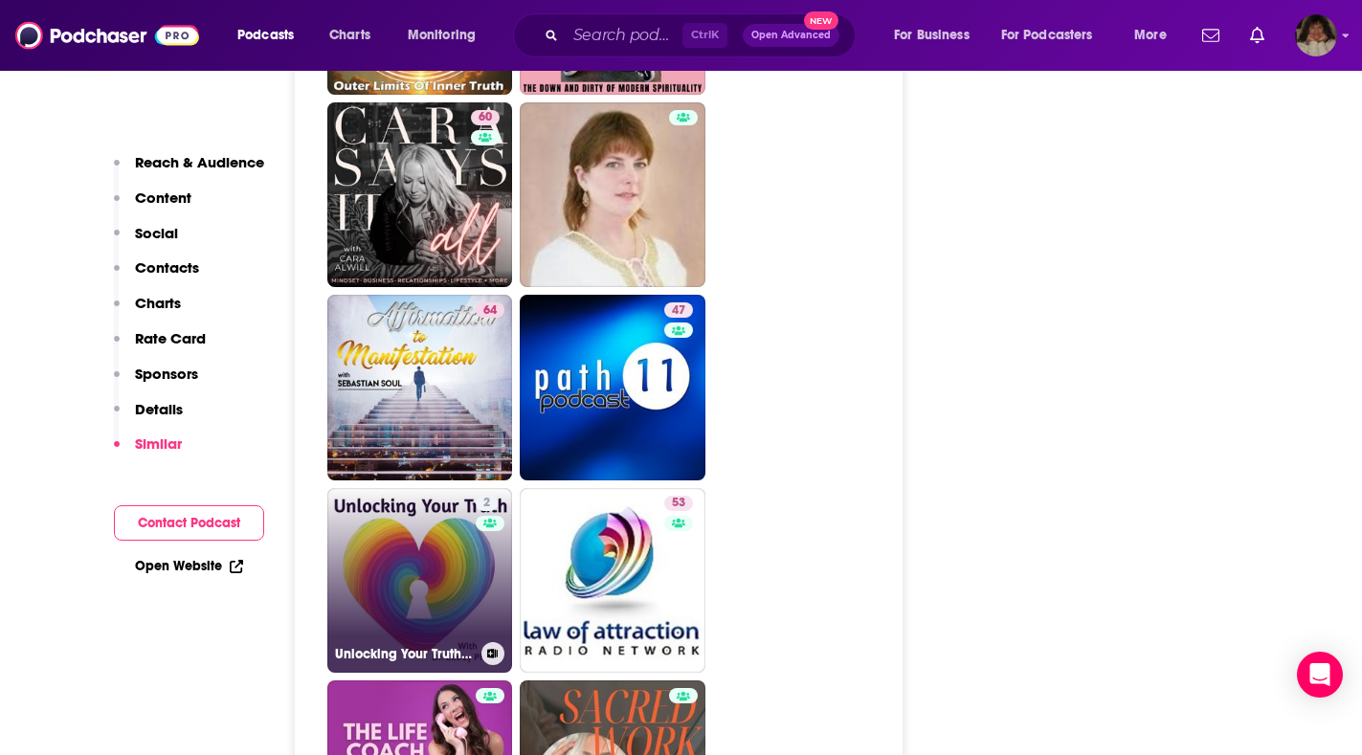
scroll to position [3733, 0]
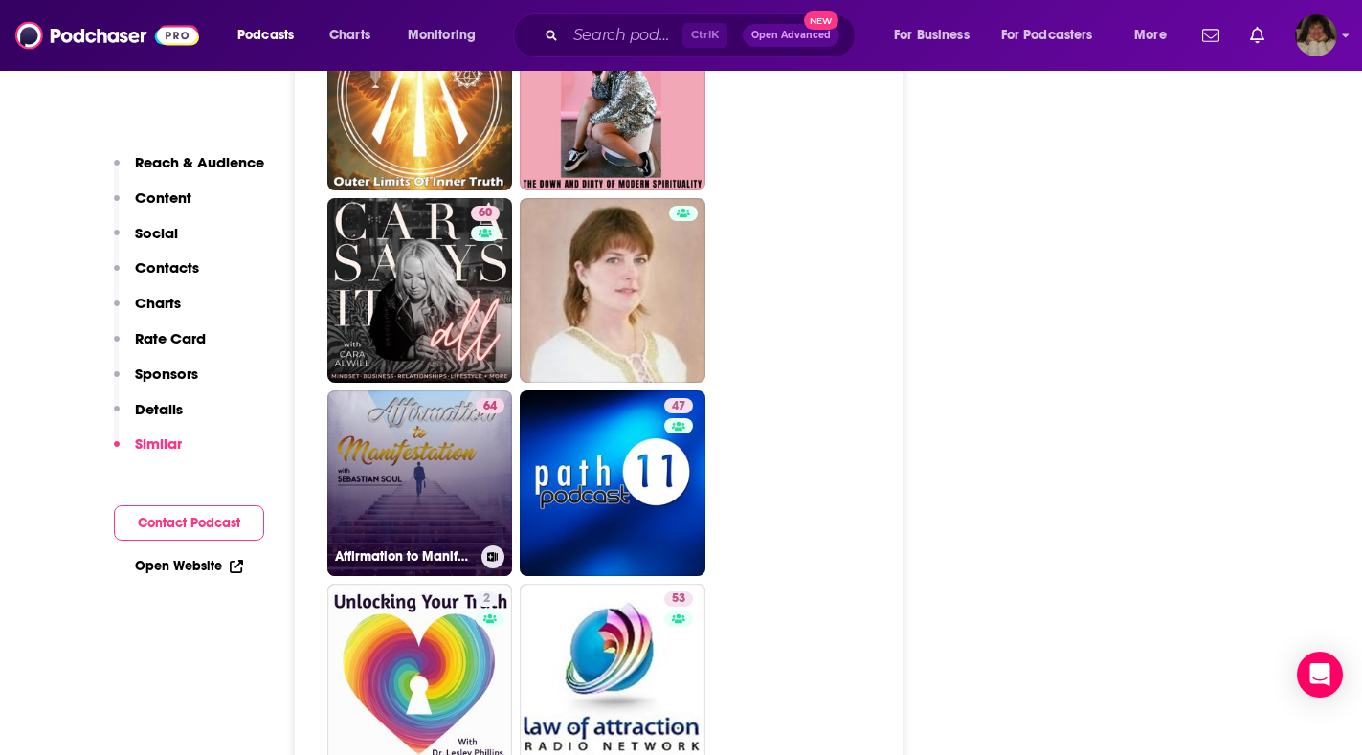
click at [398, 438] on link "64 Affirmation to Manifestation Podcast" at bounding box center [420, 484] width 186 height 186
type input "https://www.podchaser.com/podcasts/affirmation-to-manifestation-p-979009"
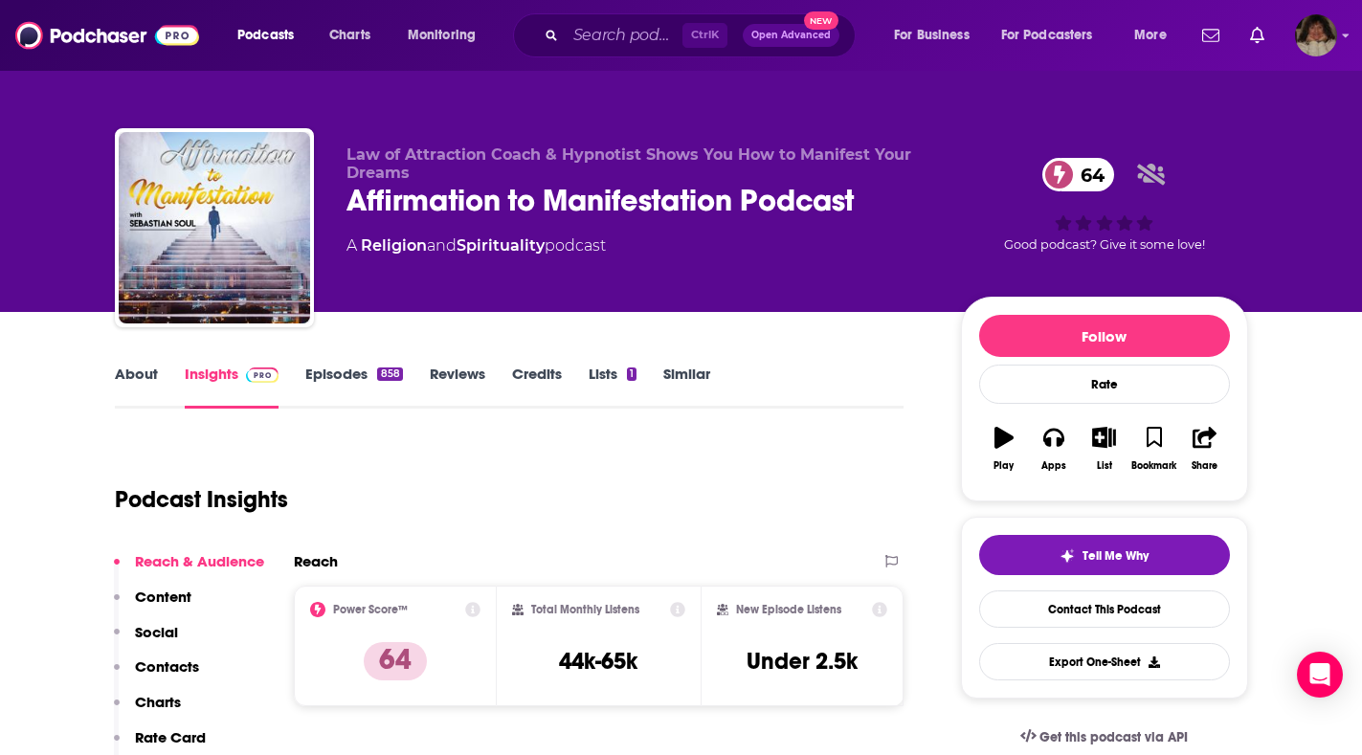
click at [139, 380] on link "About" at bounding box center [136, 387] width 43 height 44
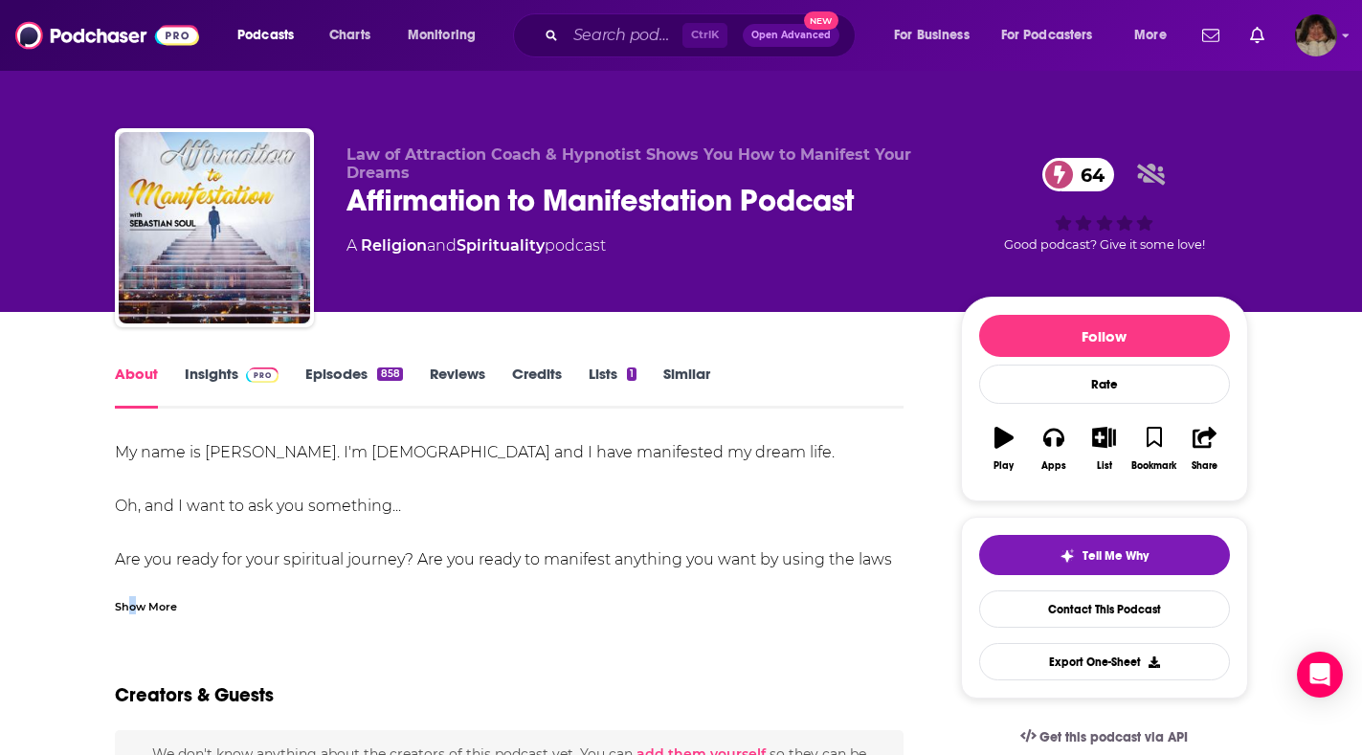
click at [132, 606] on div "Show More" at bounding box center [146, 605] width 62 height 18
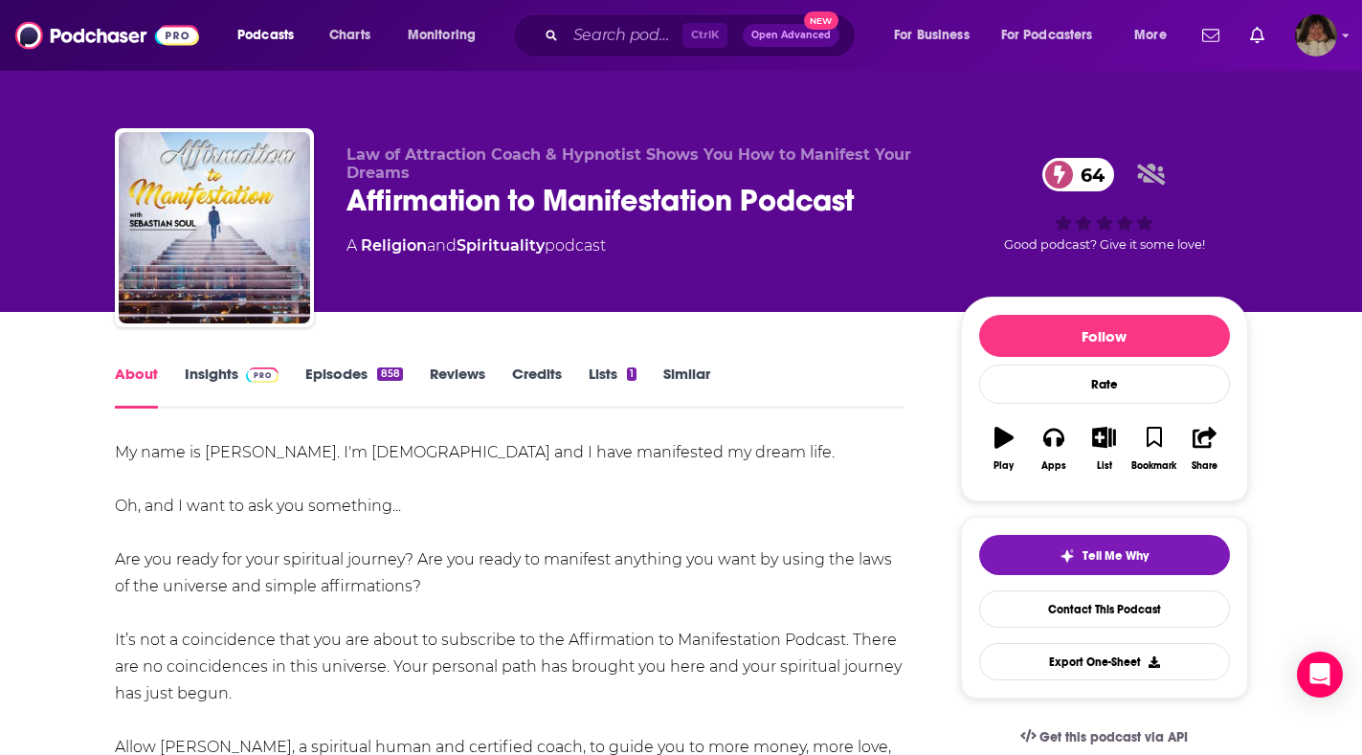
click at [208, 372] on link "Insights" at bounding box center [232, 387] width 95 height 44
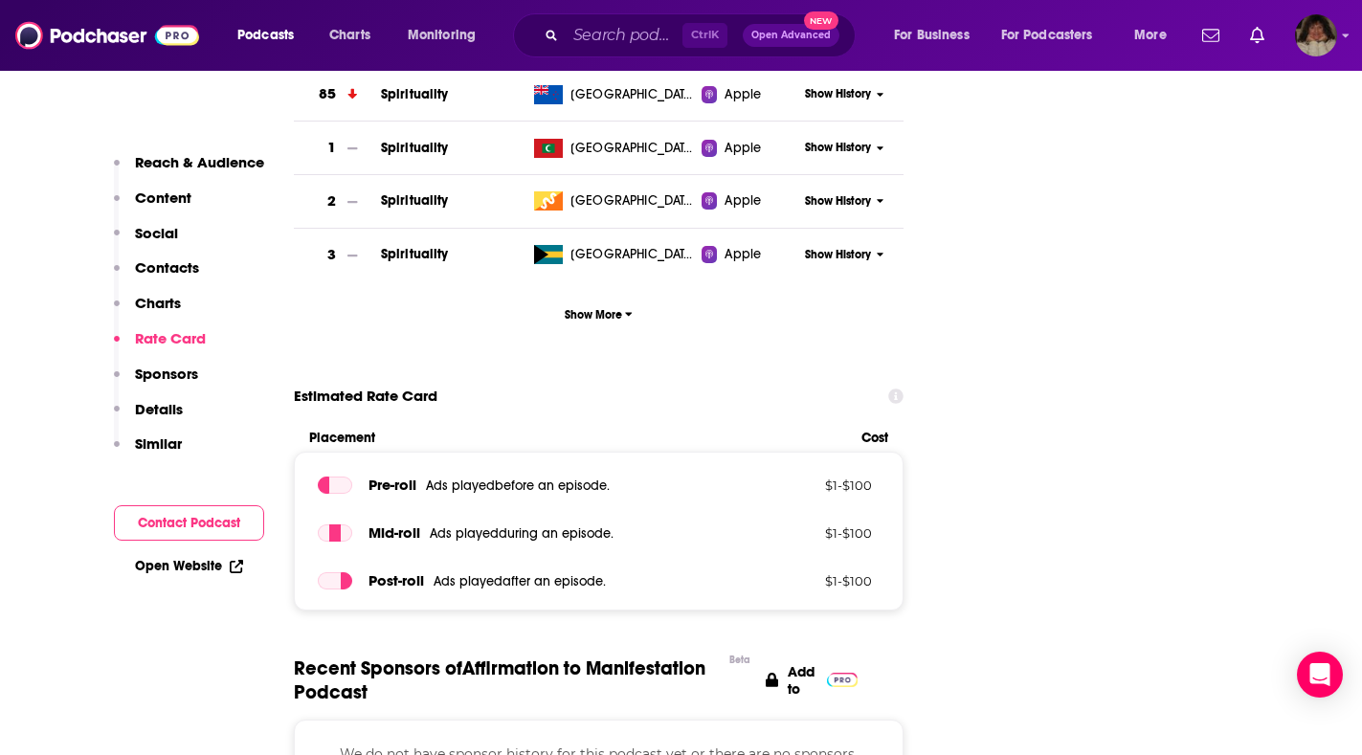
scroll to position [2010, 0]
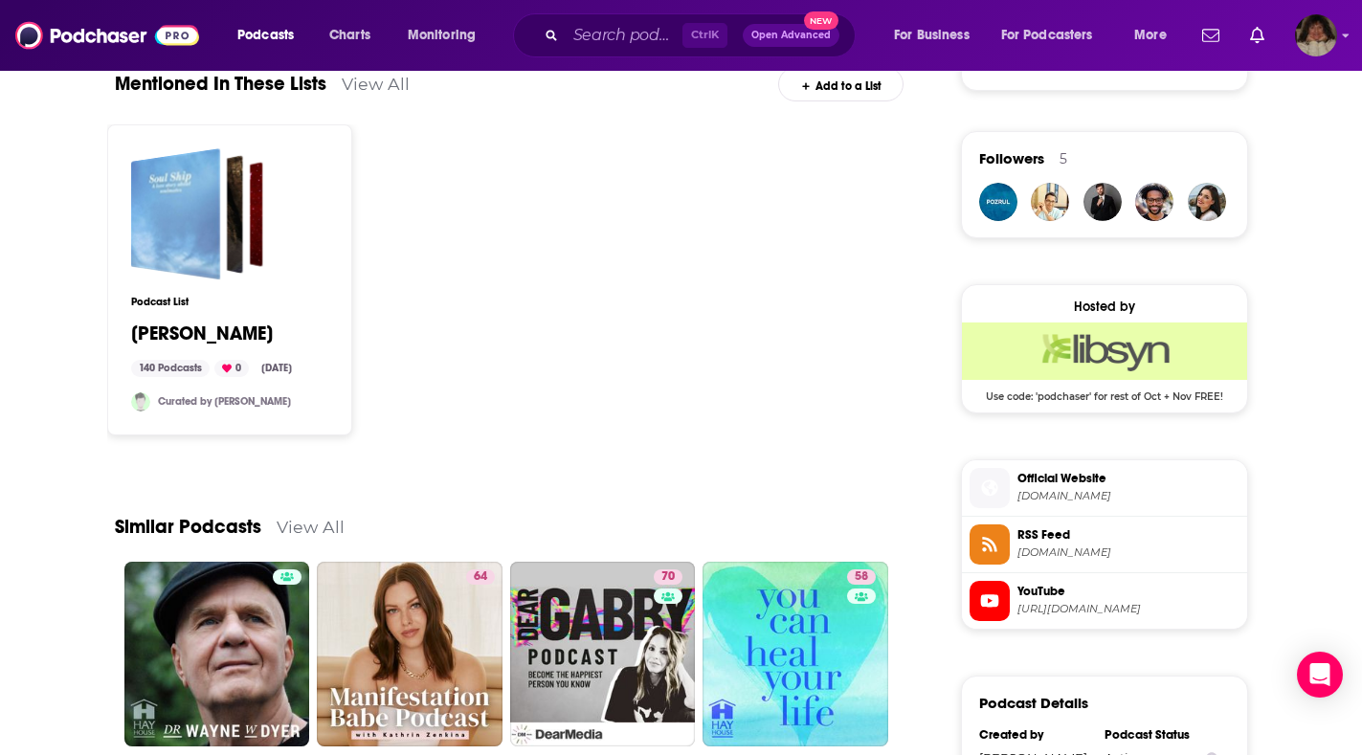
scroll to position [1532, 0]
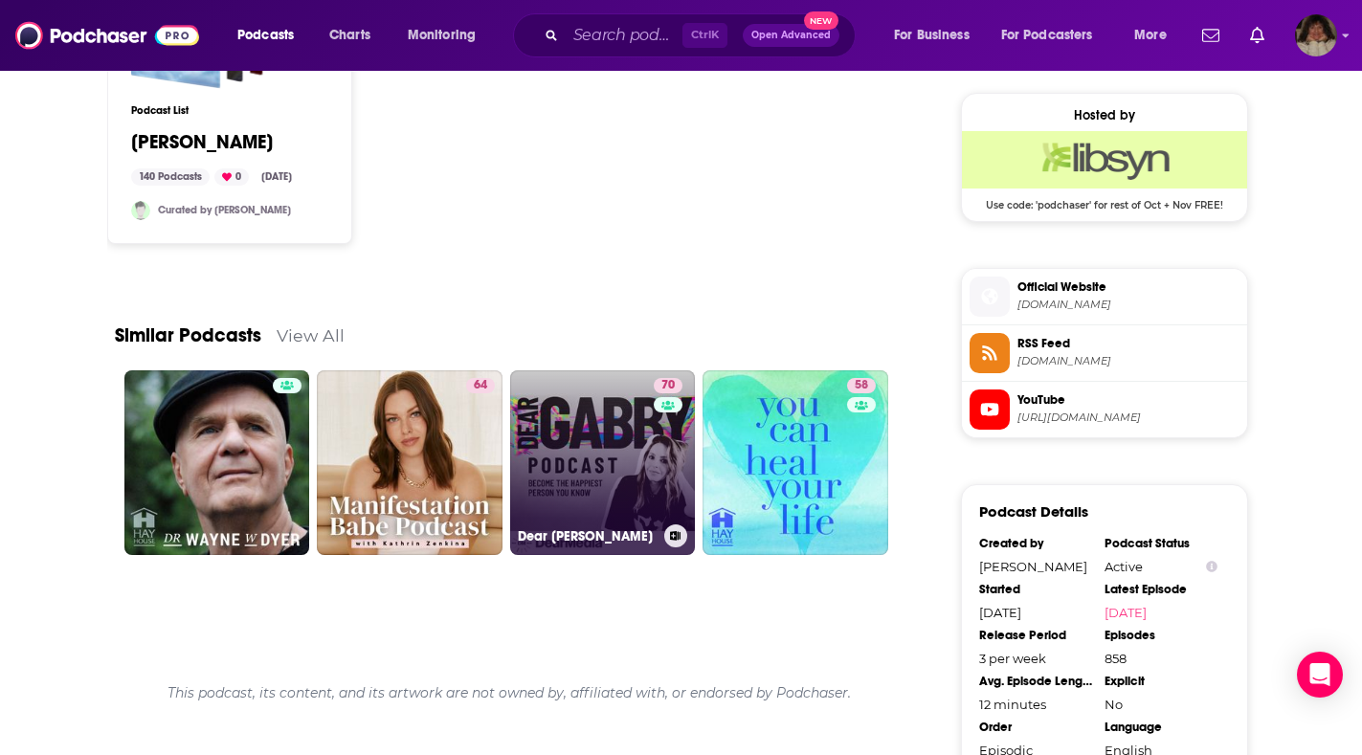
click at [627, 452] on link "70 Dear Gabby" at bounding box center [603, 463] width 186 height 186
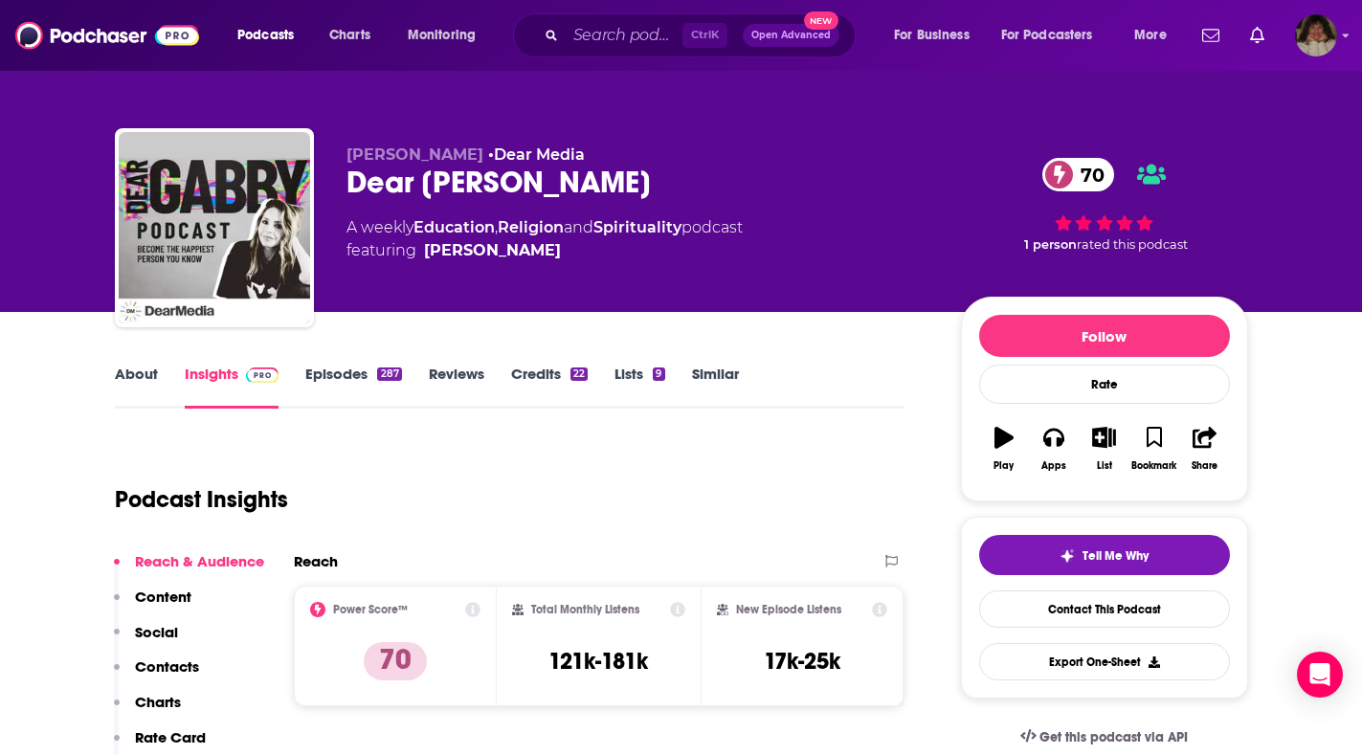
click at [146, 378] on link "About" at bounding box center [136, 387] width 43 height 44
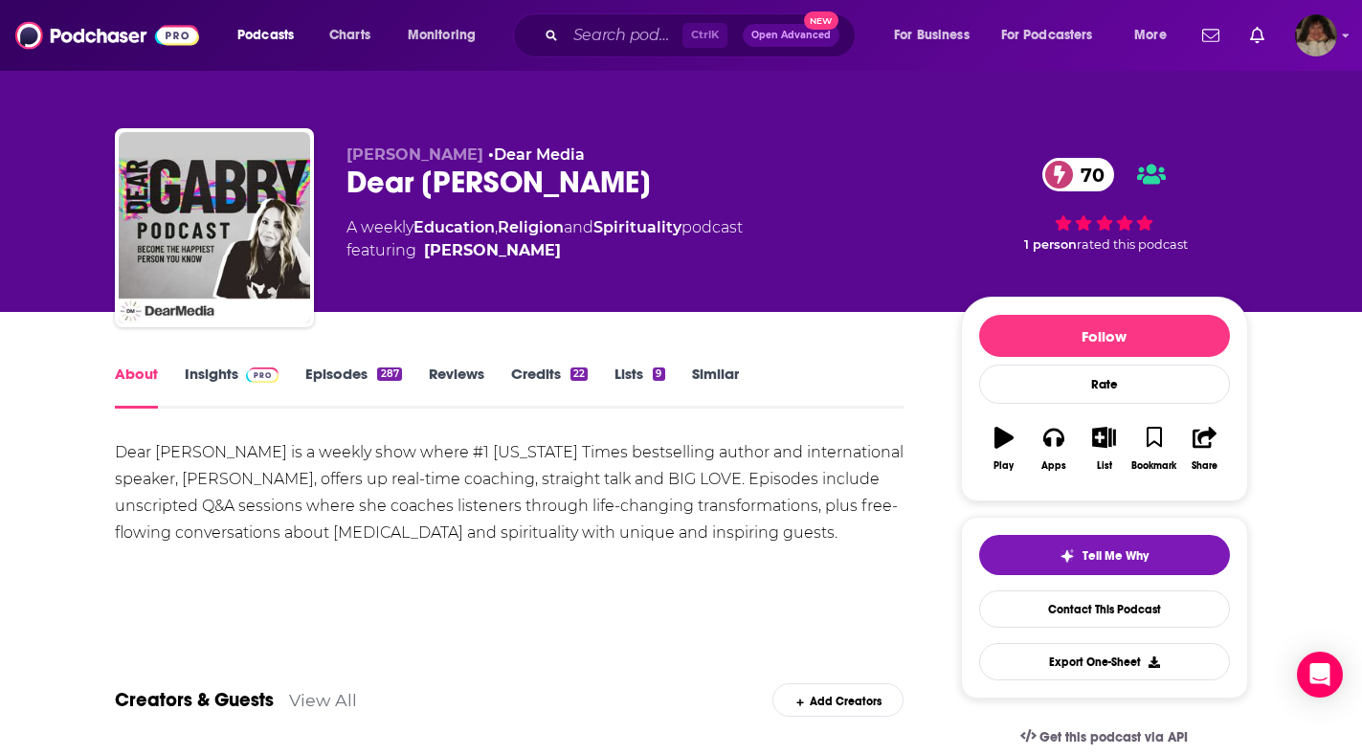
click at [198, 371] on link "Insights" at bounding box center [232, 387] width 95 height 44
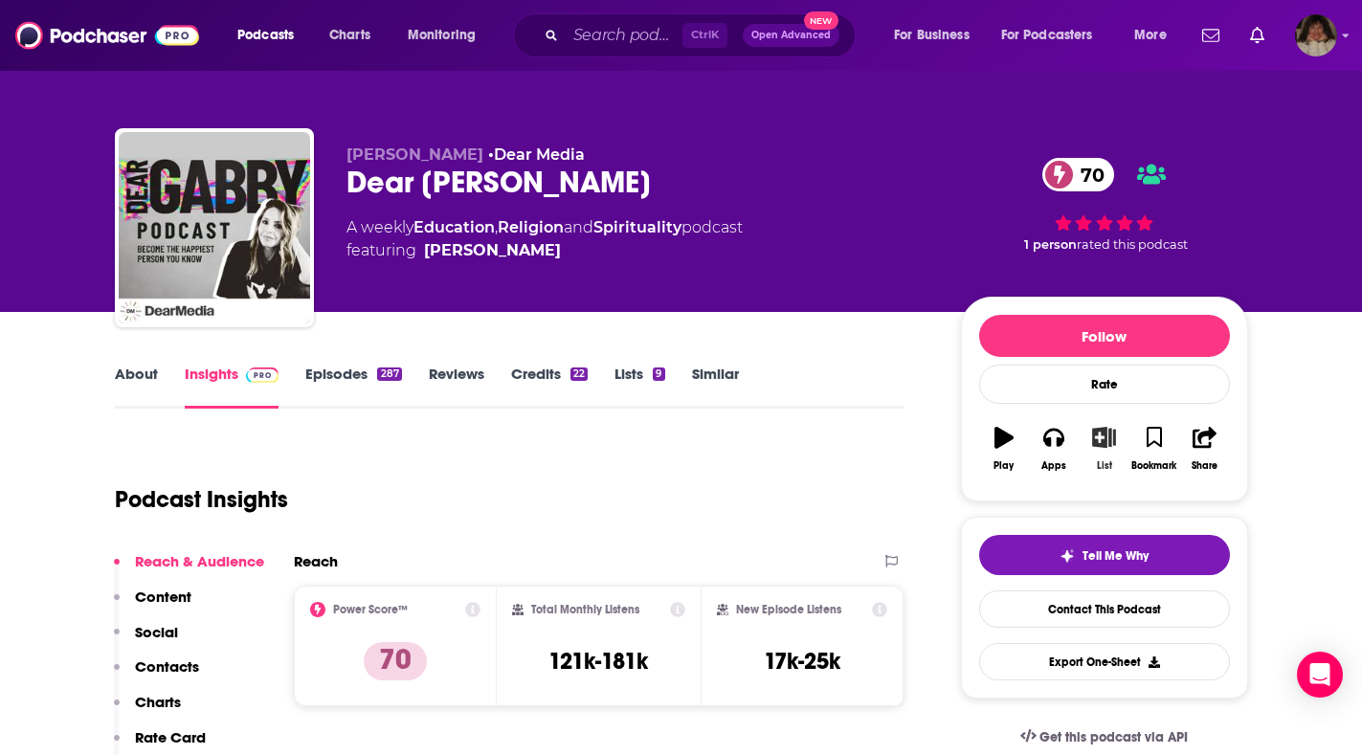
click at [1103, 438] on icon "button" at bounding box center [1104, 437] width 24 height 21
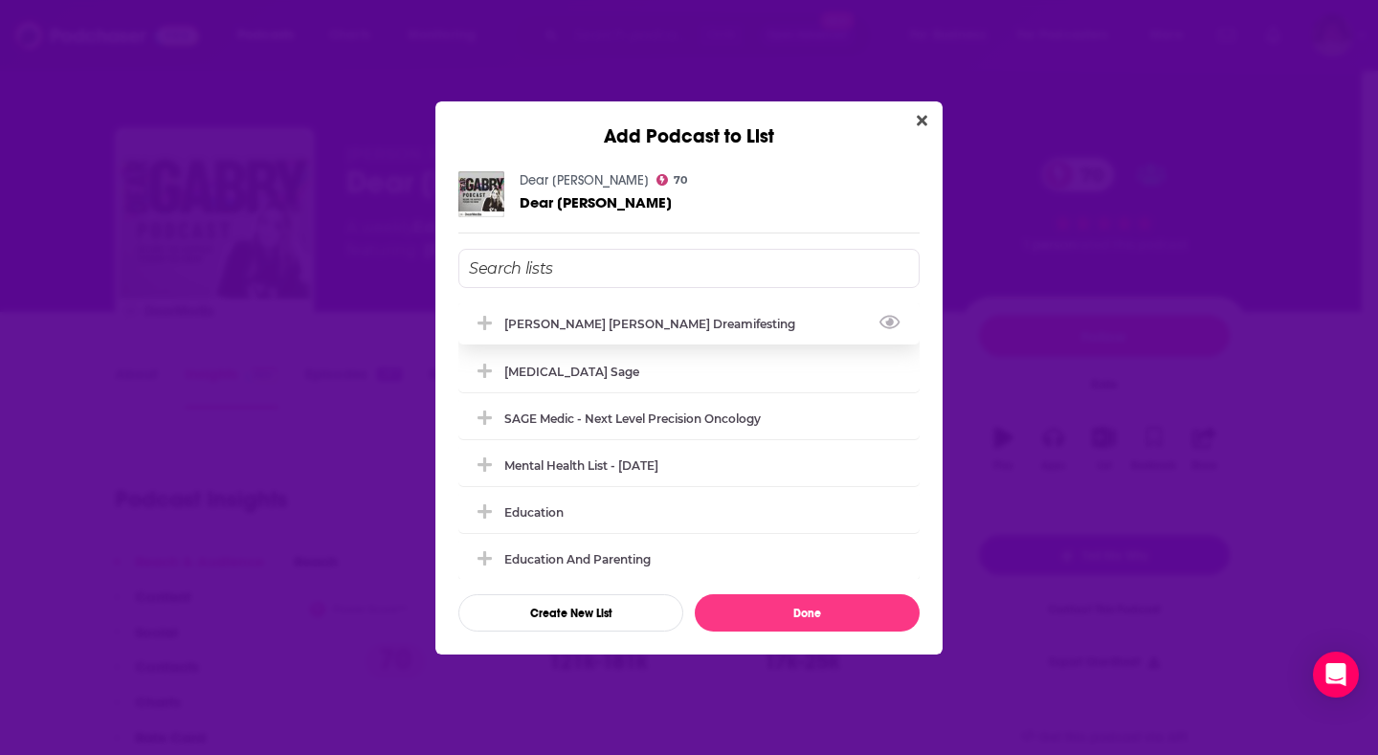
click at [698, 325] on div "[PERSON_NAME] [PERSON_NAME] Dreamifesting" at bounding box center [655, 324] width 302 height 14
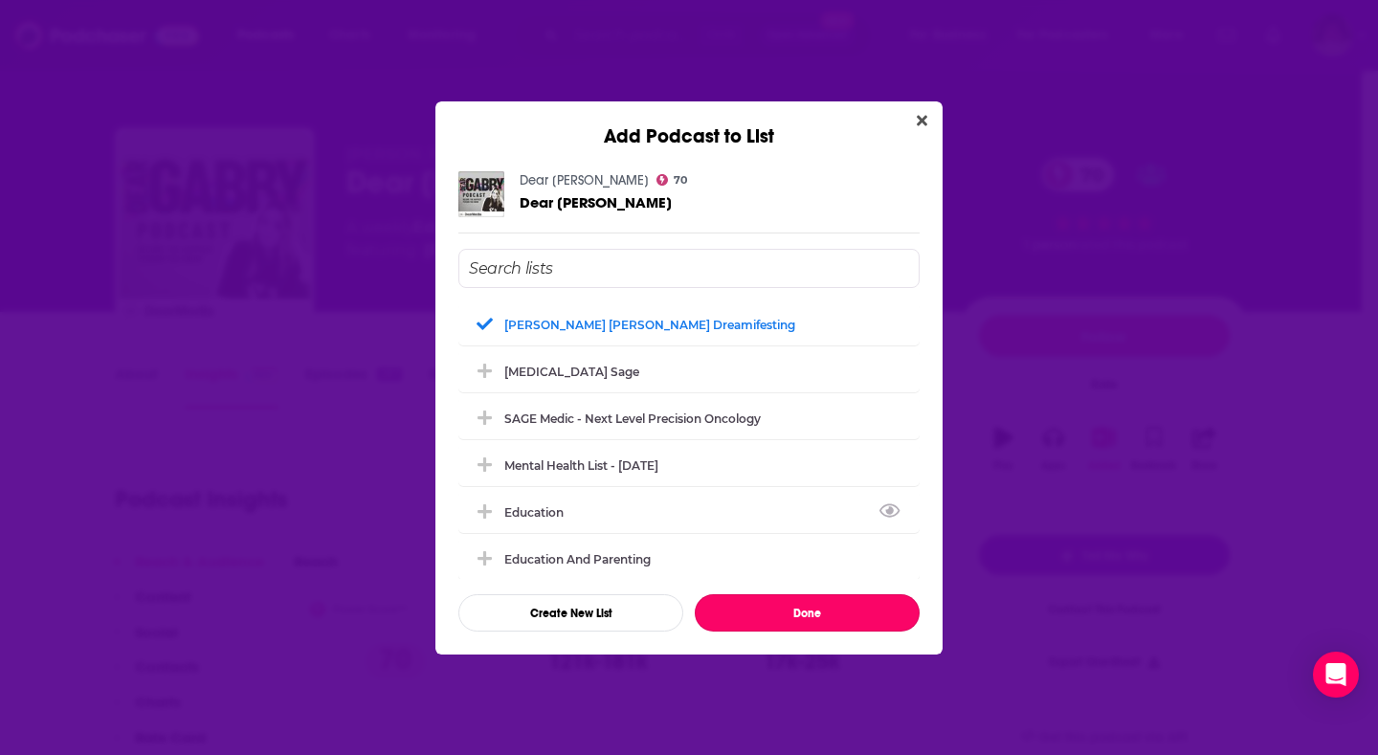
click at [779, 614] on button "Done" at bounding box center [807, 612] width 225 height 37
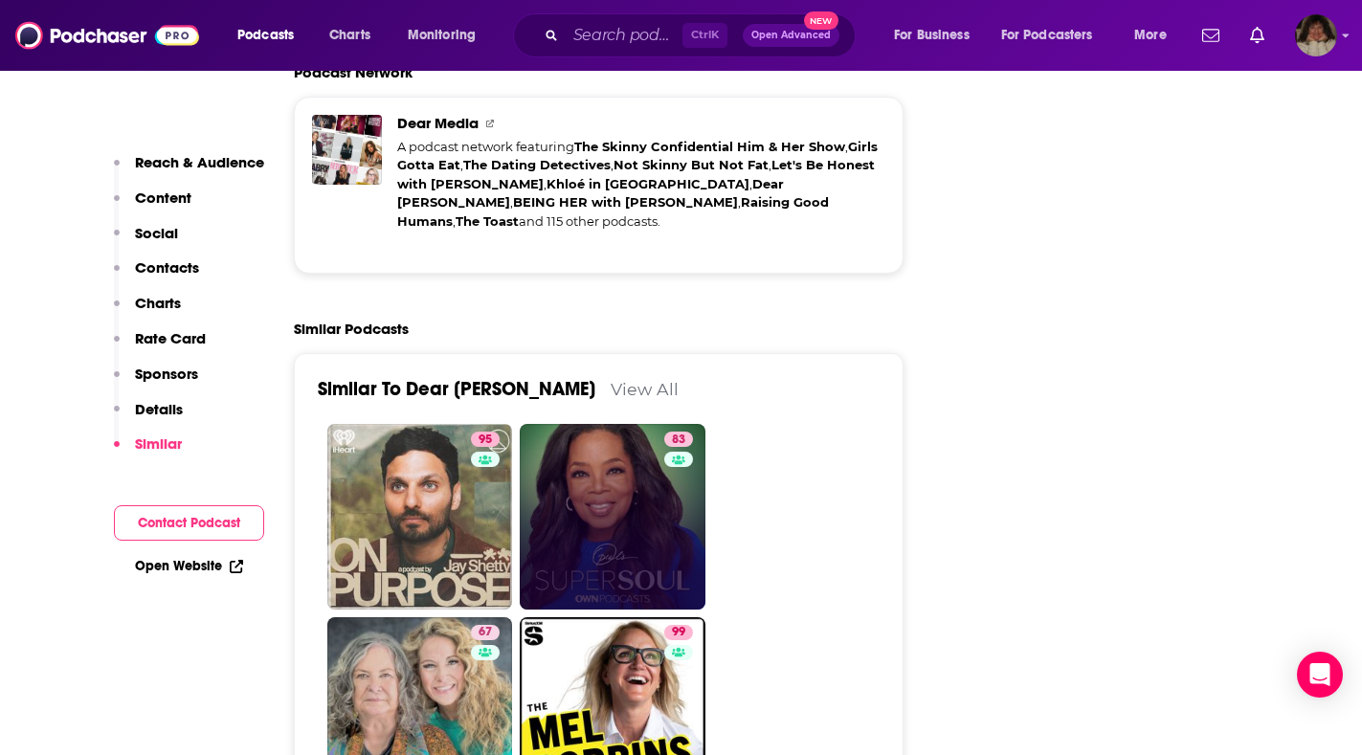
scroll to position [4691, 0]
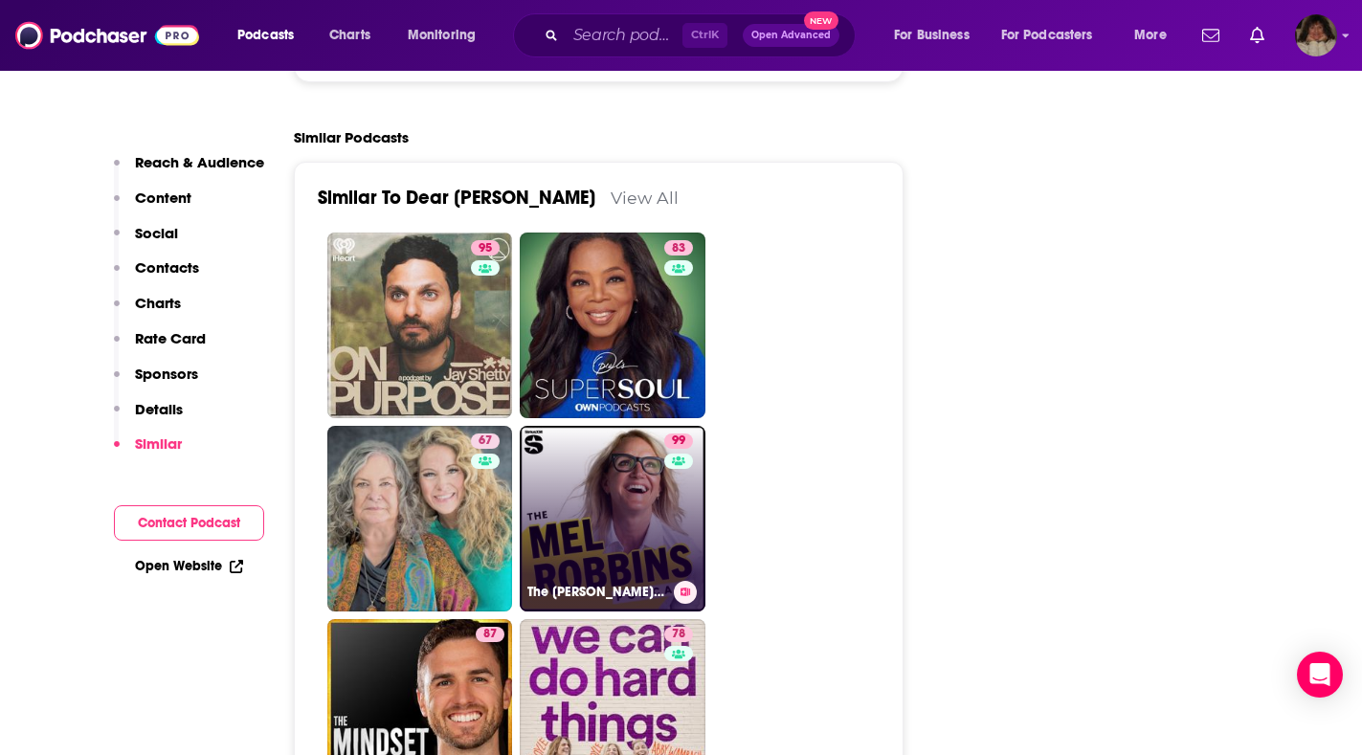
click at [607, 426] on link "99 The Mel Robbins Podcast" at bounding box center [613, 519] width 186 height 186
type input "https://www.podchaser.com/podcasts/the-mel-robbins-podcast-4889732"
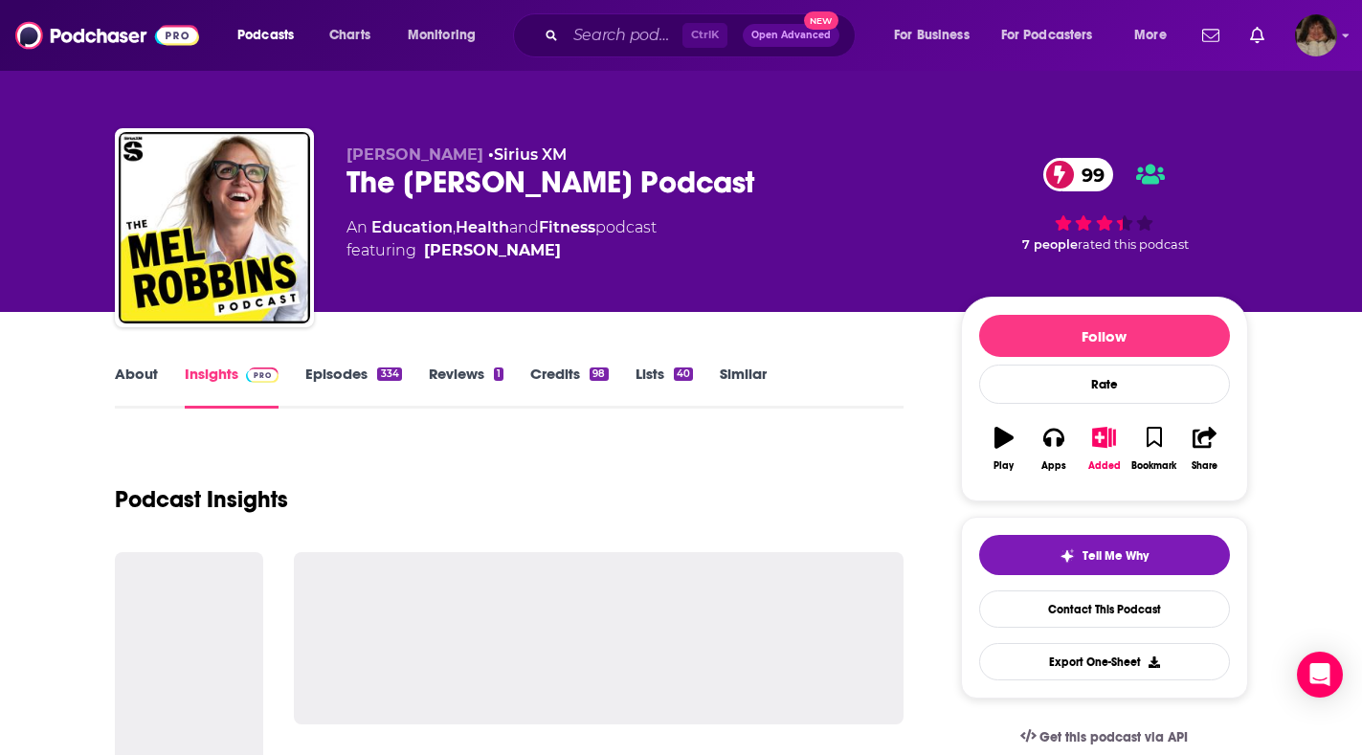
scroll to position [96, 0]
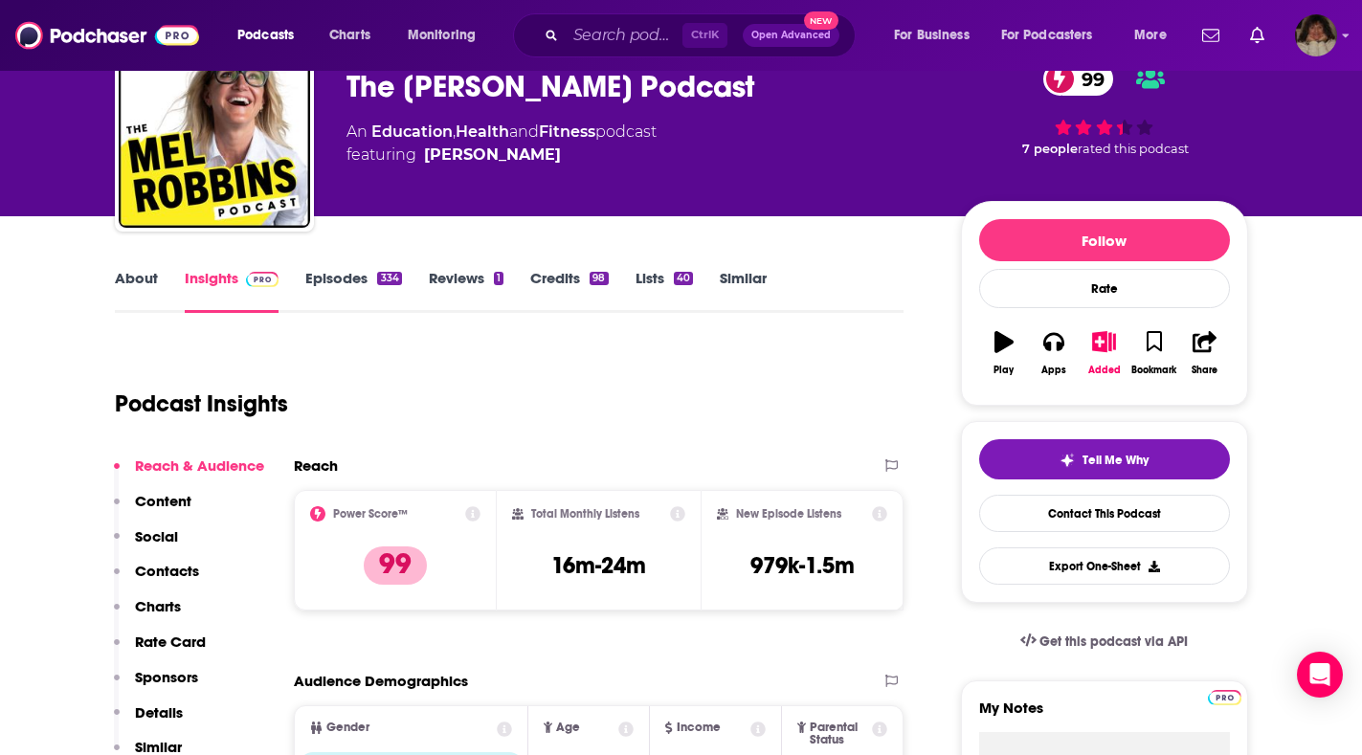
click at [147, 278] on link "About" at bounding box center [136, 291] width 43 height 44
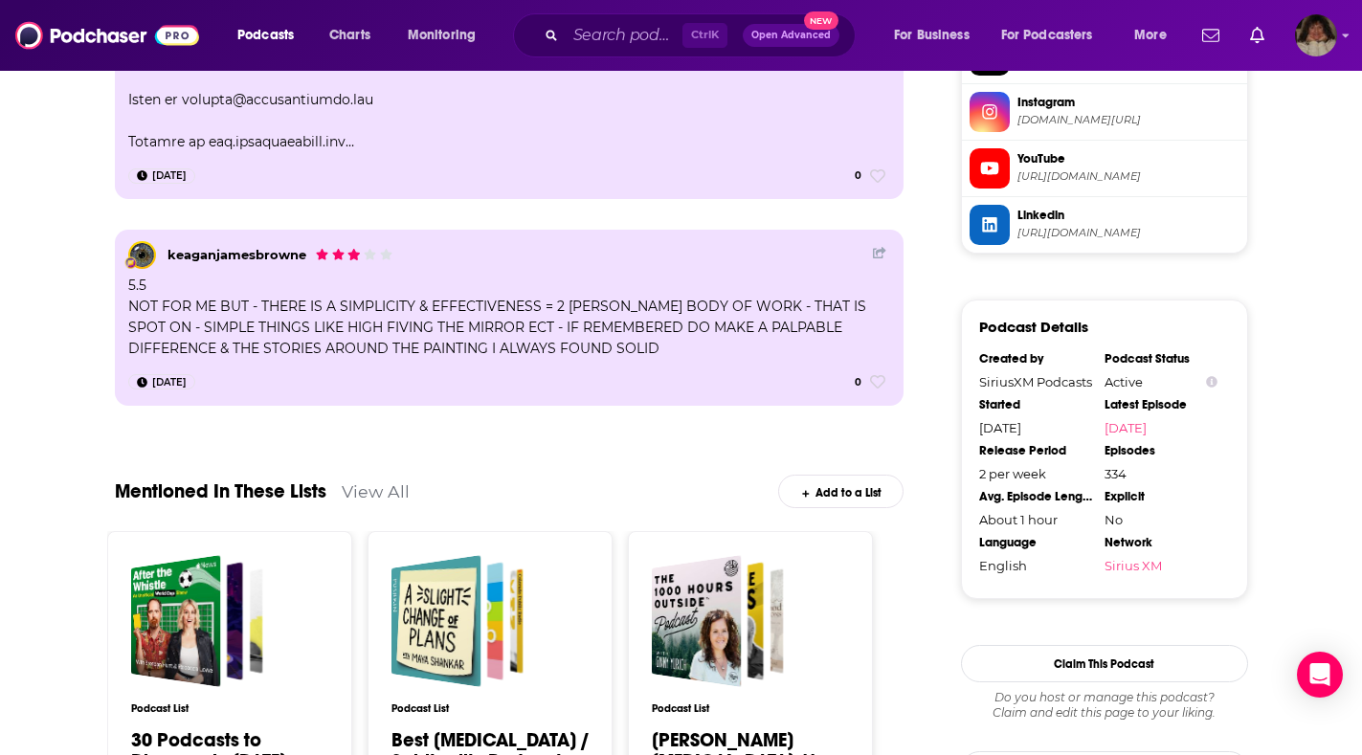
scroll to position [2202, 0]
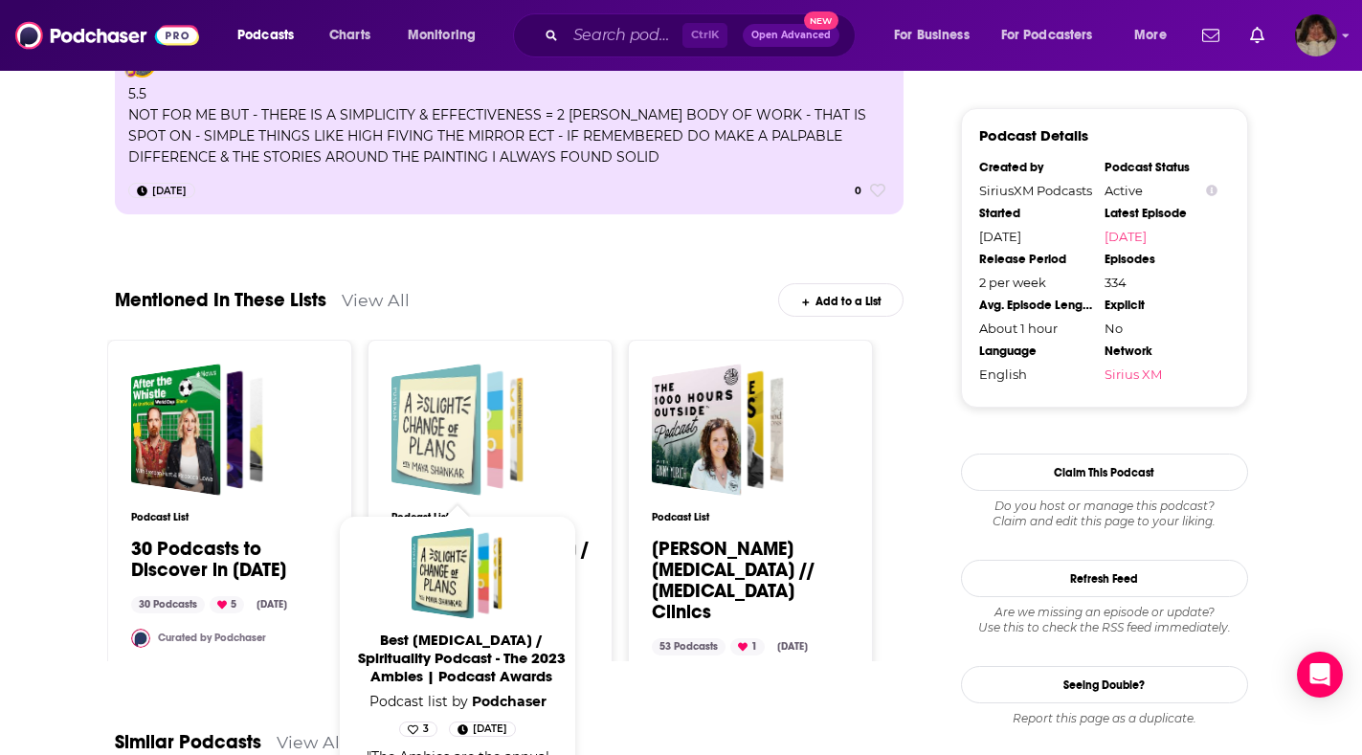
click at [449, 421] on div "Best Personal Growth / Spirituality Podcast - The 2023 Ambies | Podcast Awards" at bounding box center [436, 430] width 90 height 132
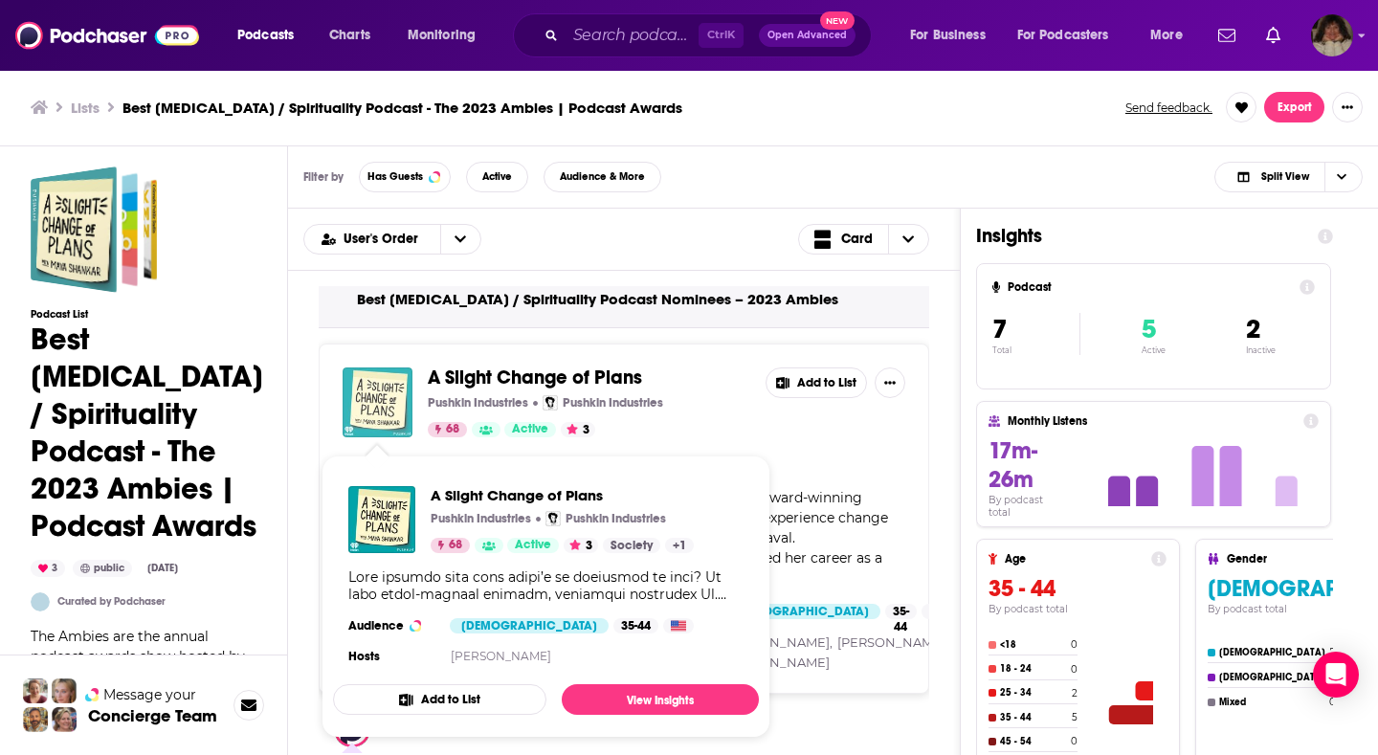
click at [369, 388] on img "A Slight Change of Plans" at bounding box center [378, 403] width 70 height 70
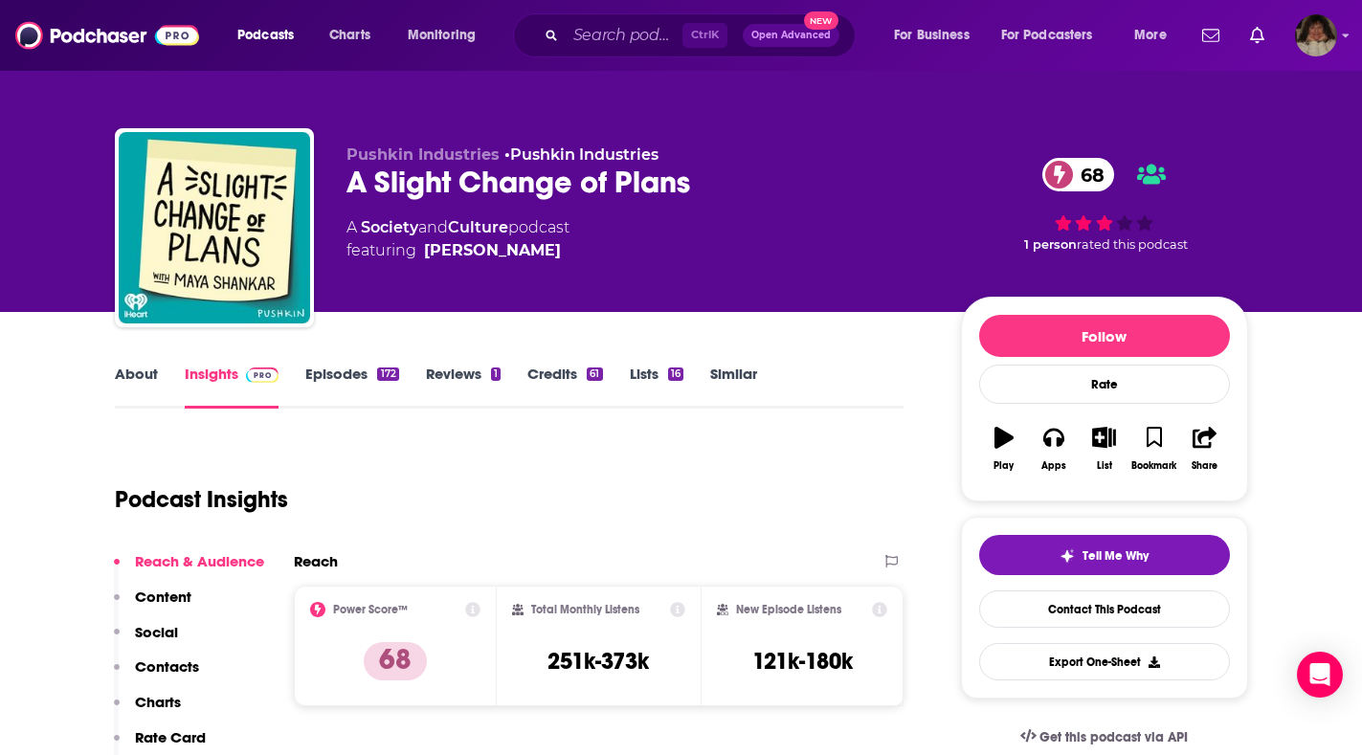
click at [143, 371] on link "About" at bounding box center [136, 387] width 43 height 44
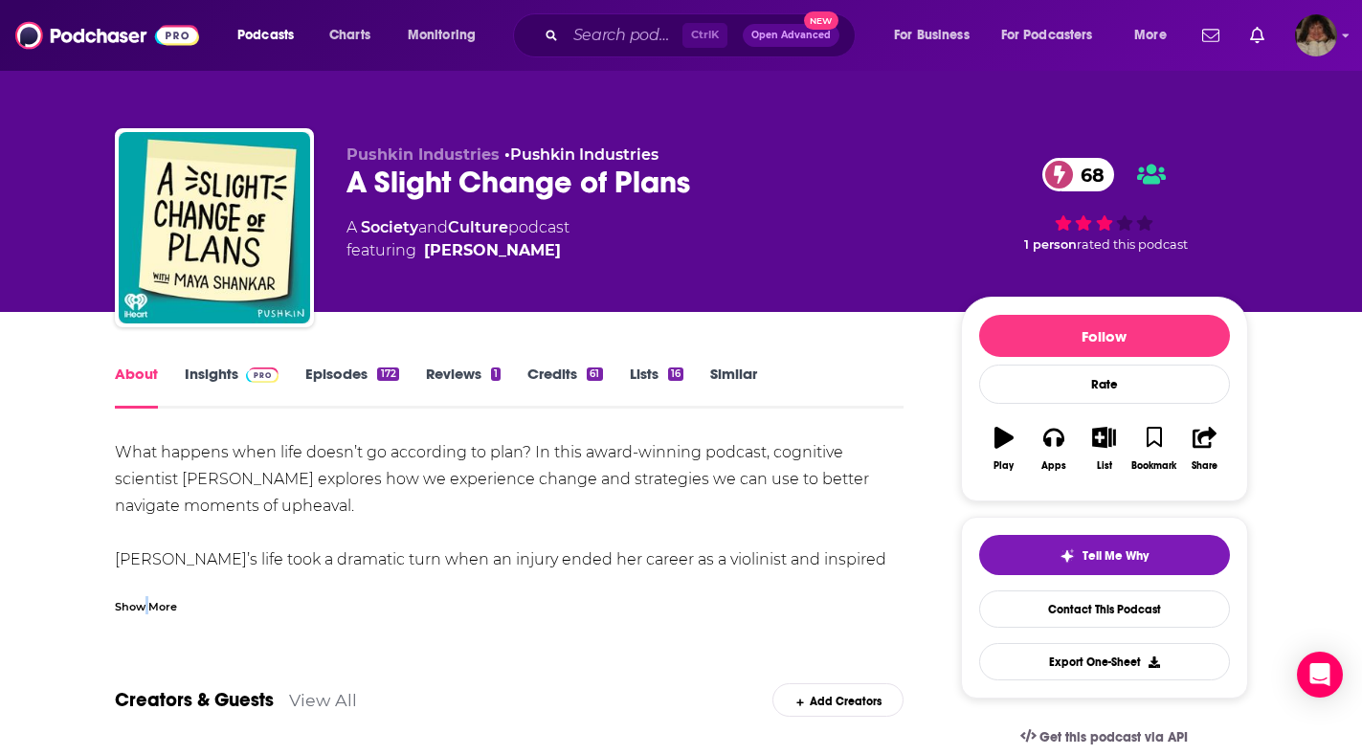
click at [147, 606] on div "Show More" at bounding box center [146, 605] width 62 height 18
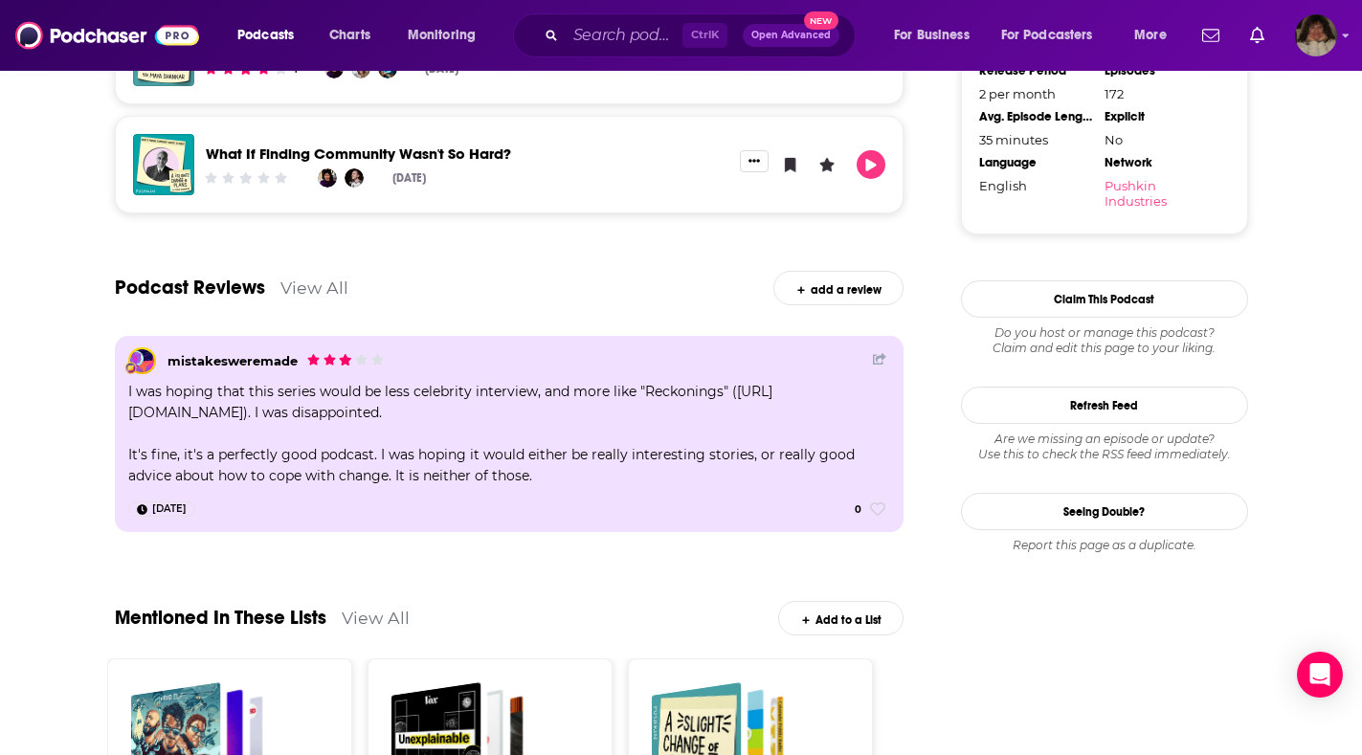
scroll to position [2393, 0]
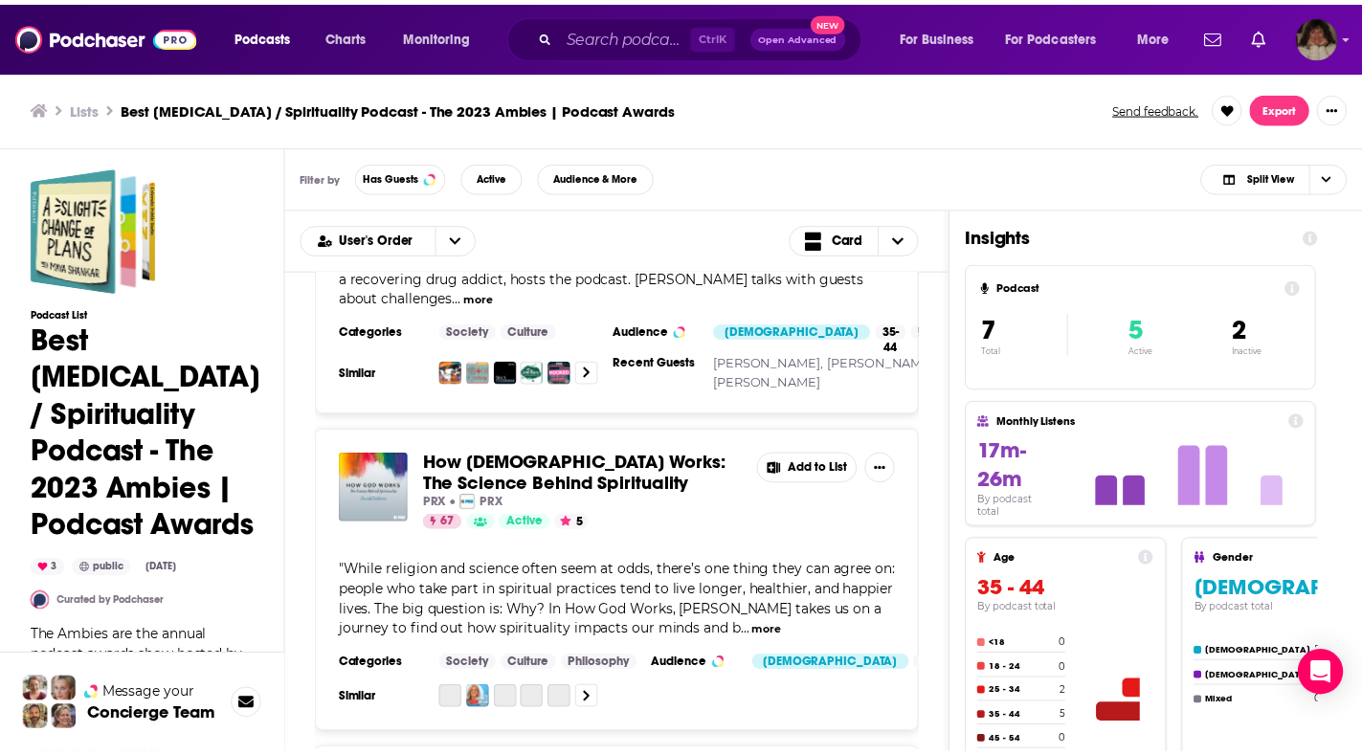
scroll to position [1244, 0]
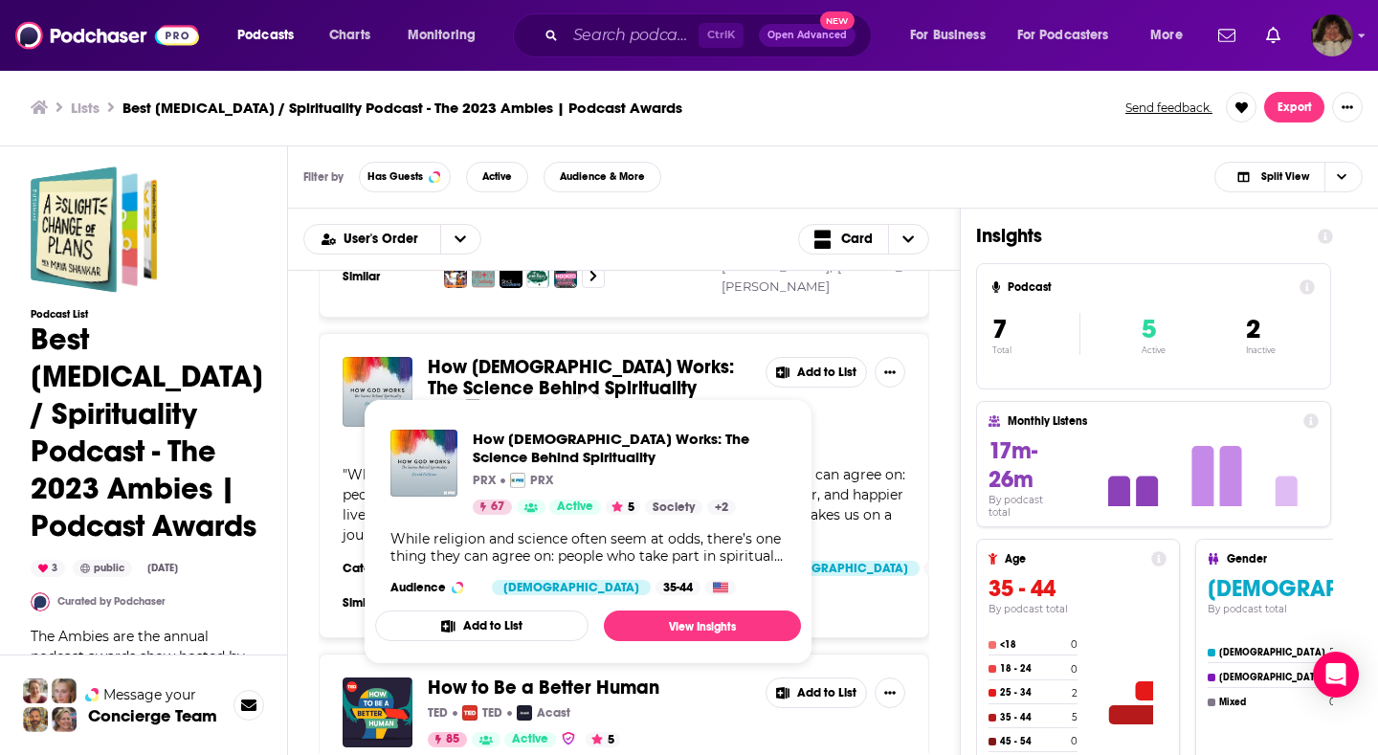
click at [544, 355] on span "How [DEMOGRAPHIC_DATA] Works: The Science Behind Spirituality" at bounding box center [581, 377] width 306 height 45
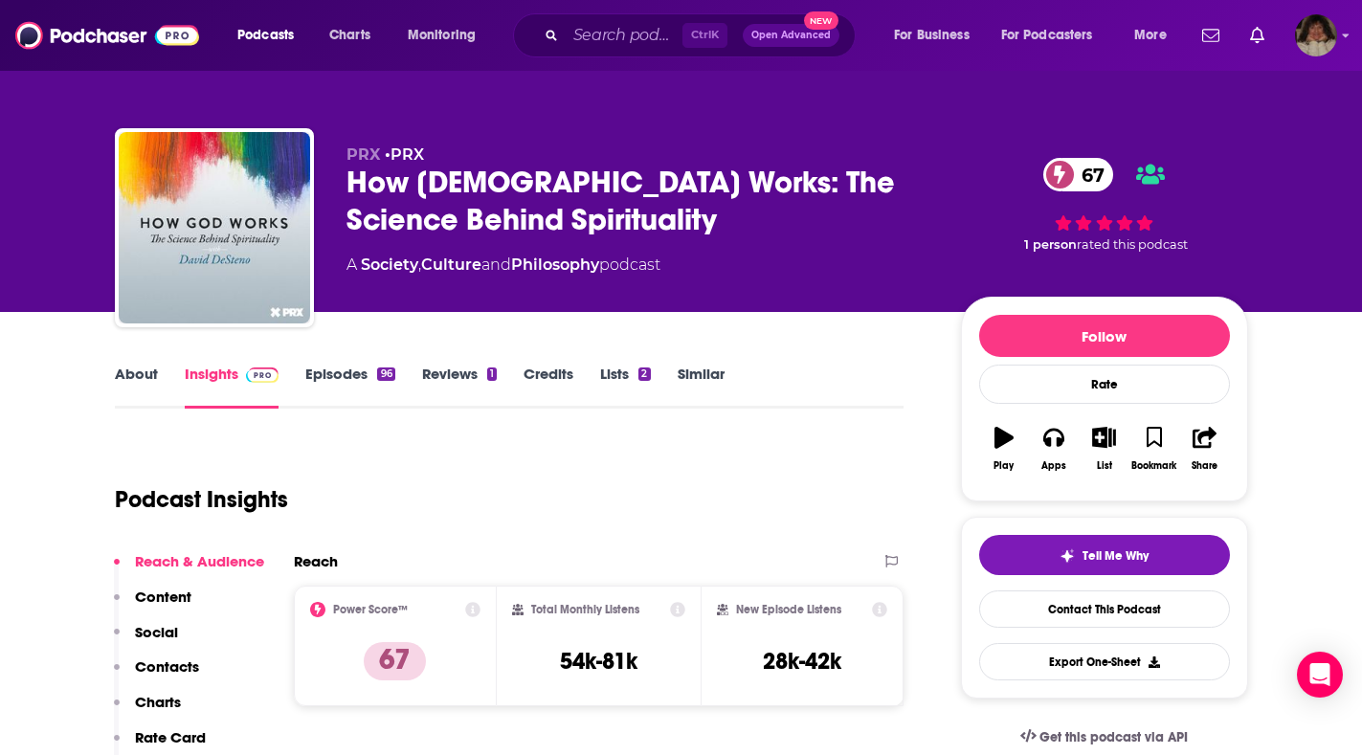
click at [133, 375] on link "About" at bounding box center [136, 387] width 43 height 44
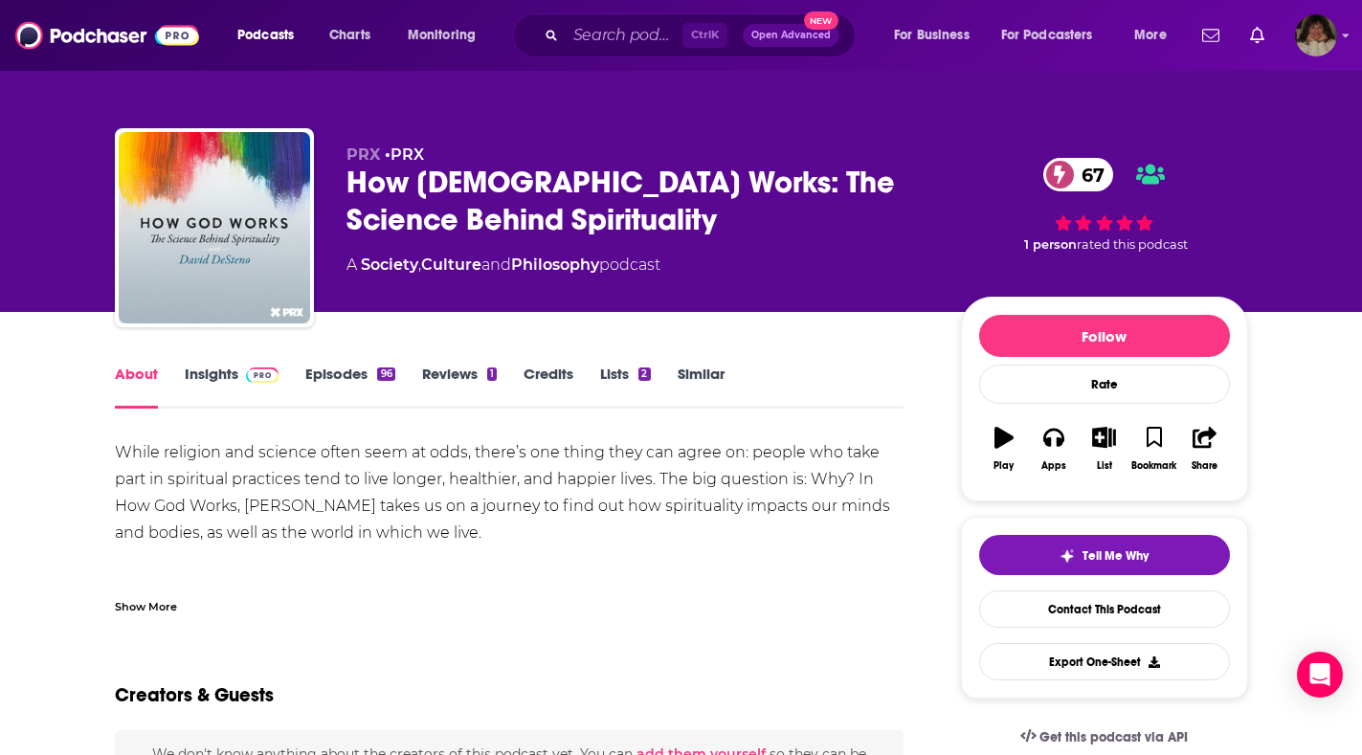
click at [151, 609] on div "Show More" at bounding box center [146, 605] width 62 height 18
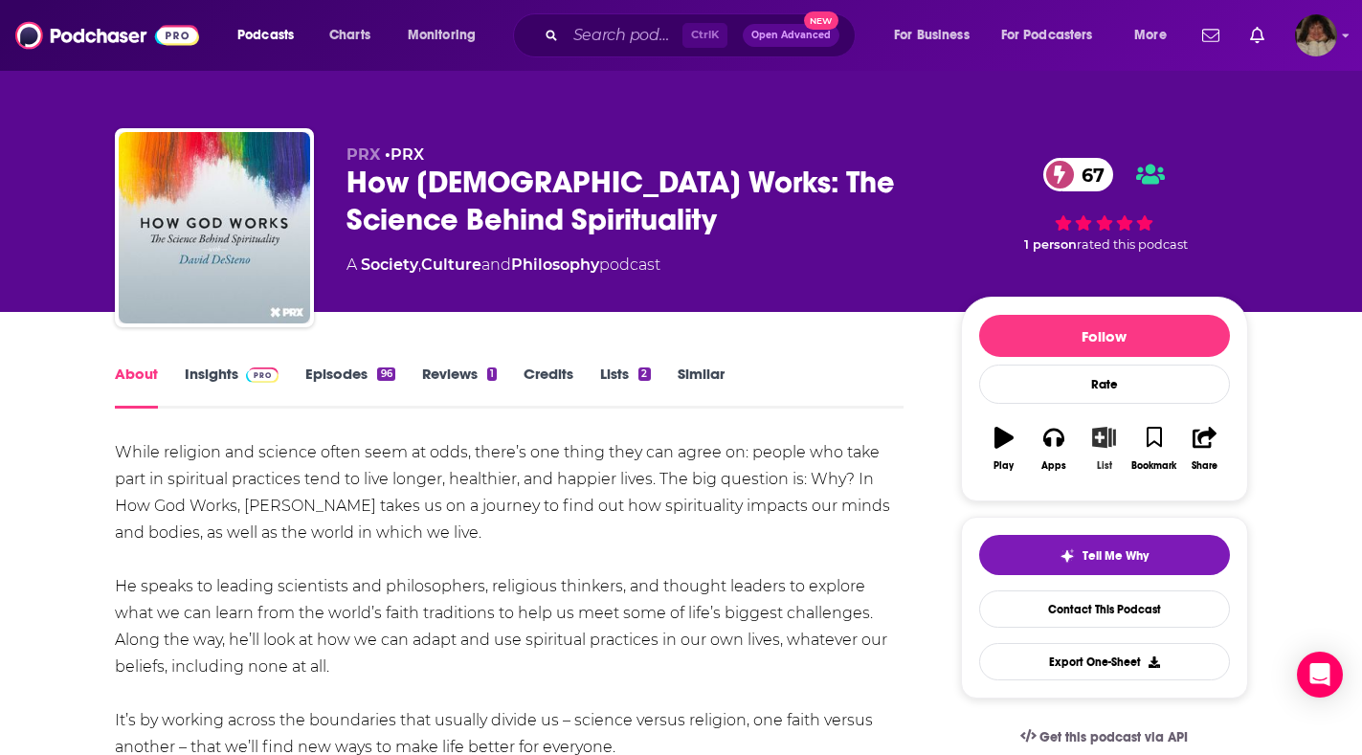
click at [1104, 443] on icon "button" at bounding box center [1104, 437] width 24 height 21
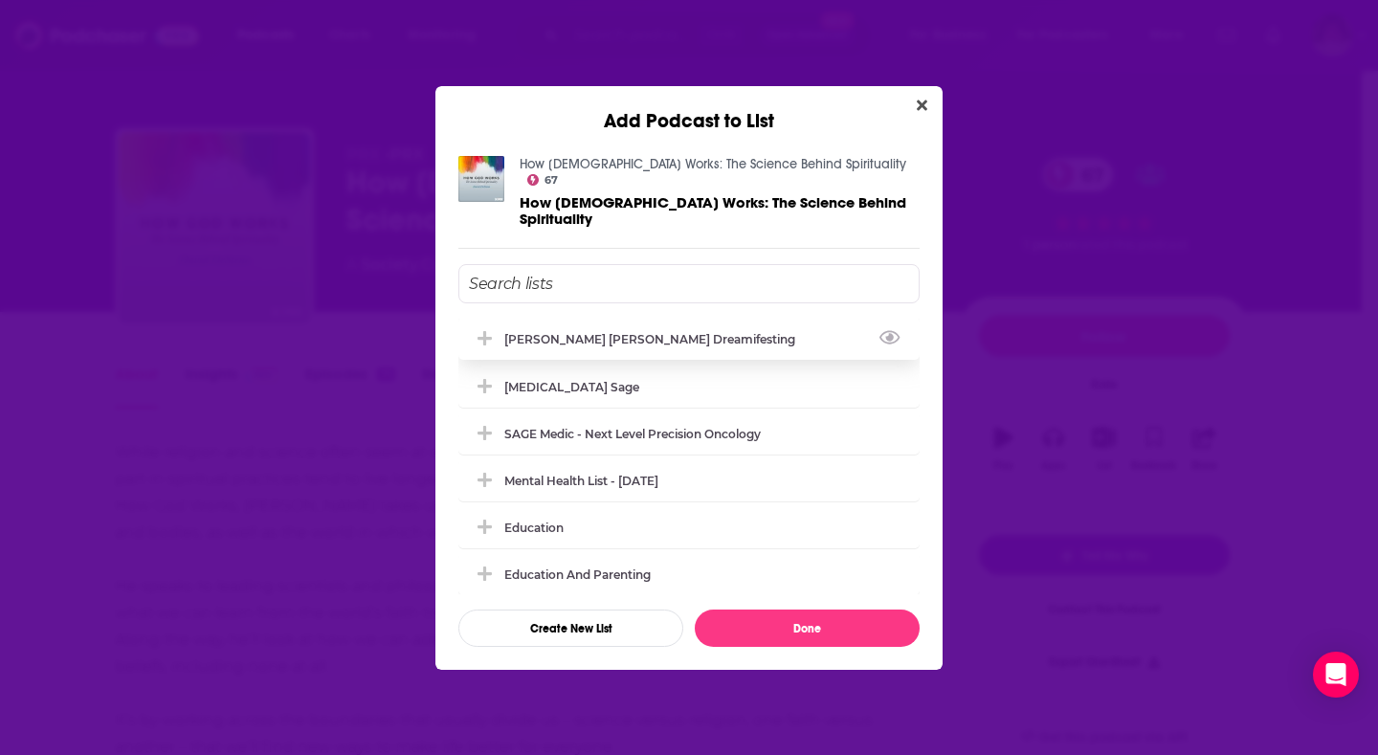
click at [640, 332] on div "[PERSON_NAME] [PERSON_NAME] Dreamifesting" at bounding box center [655, 339] width 302 height 14
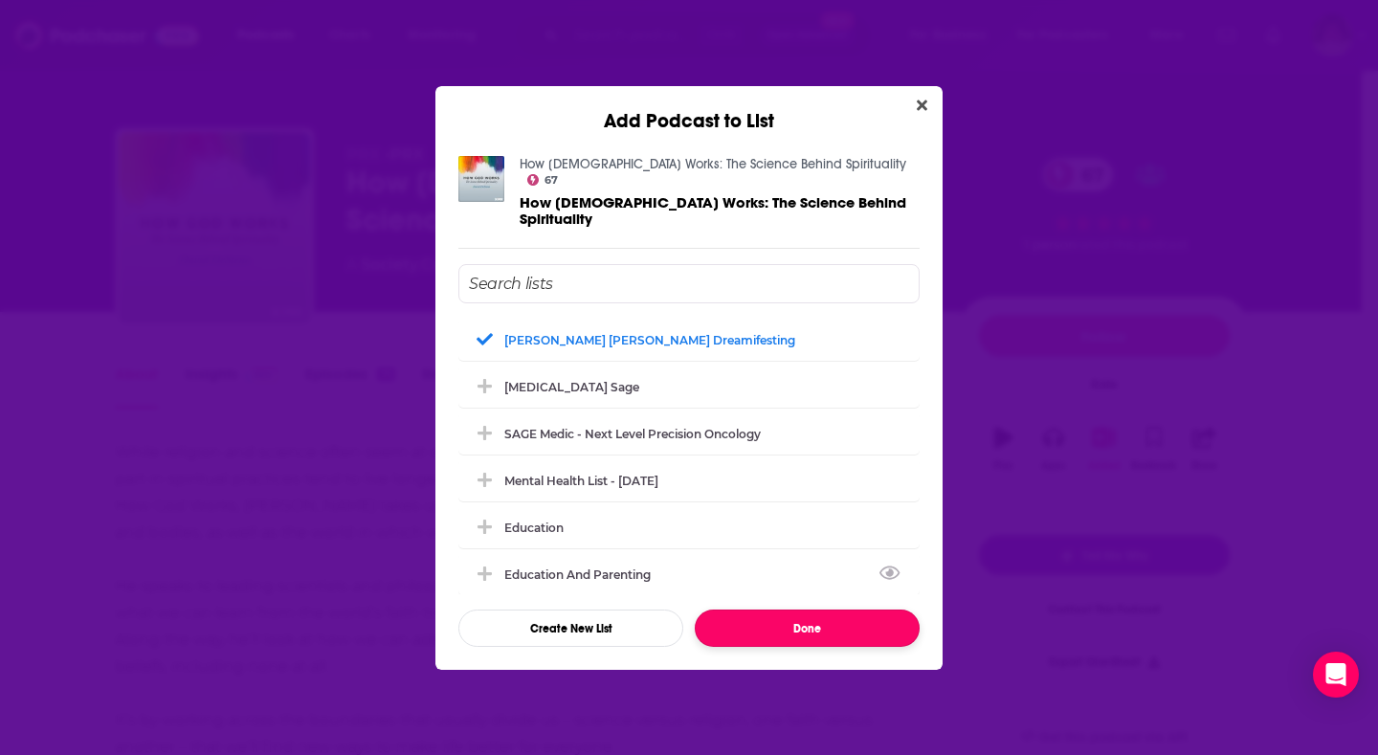
click at [880, 610] on button "Done" at bounding box center [807, 628] width 225 height 37
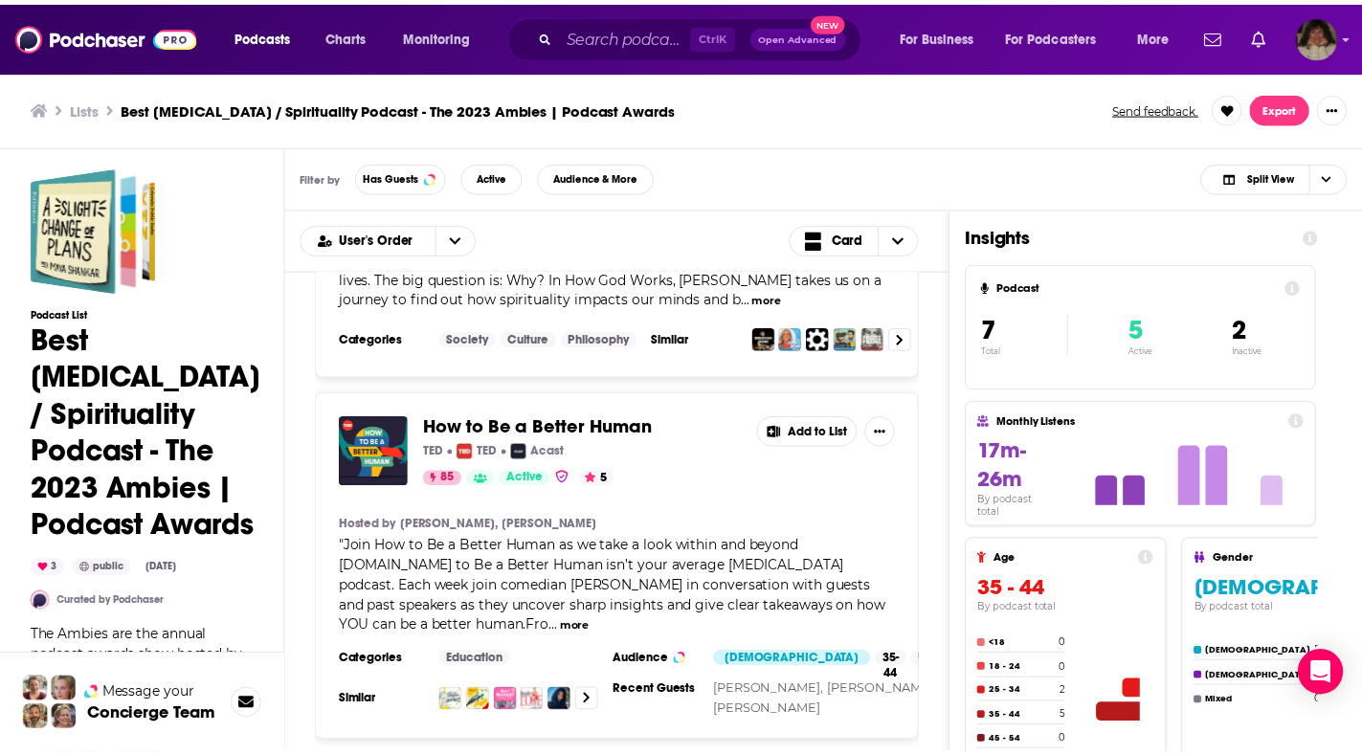
scroll to position [1768, 0]
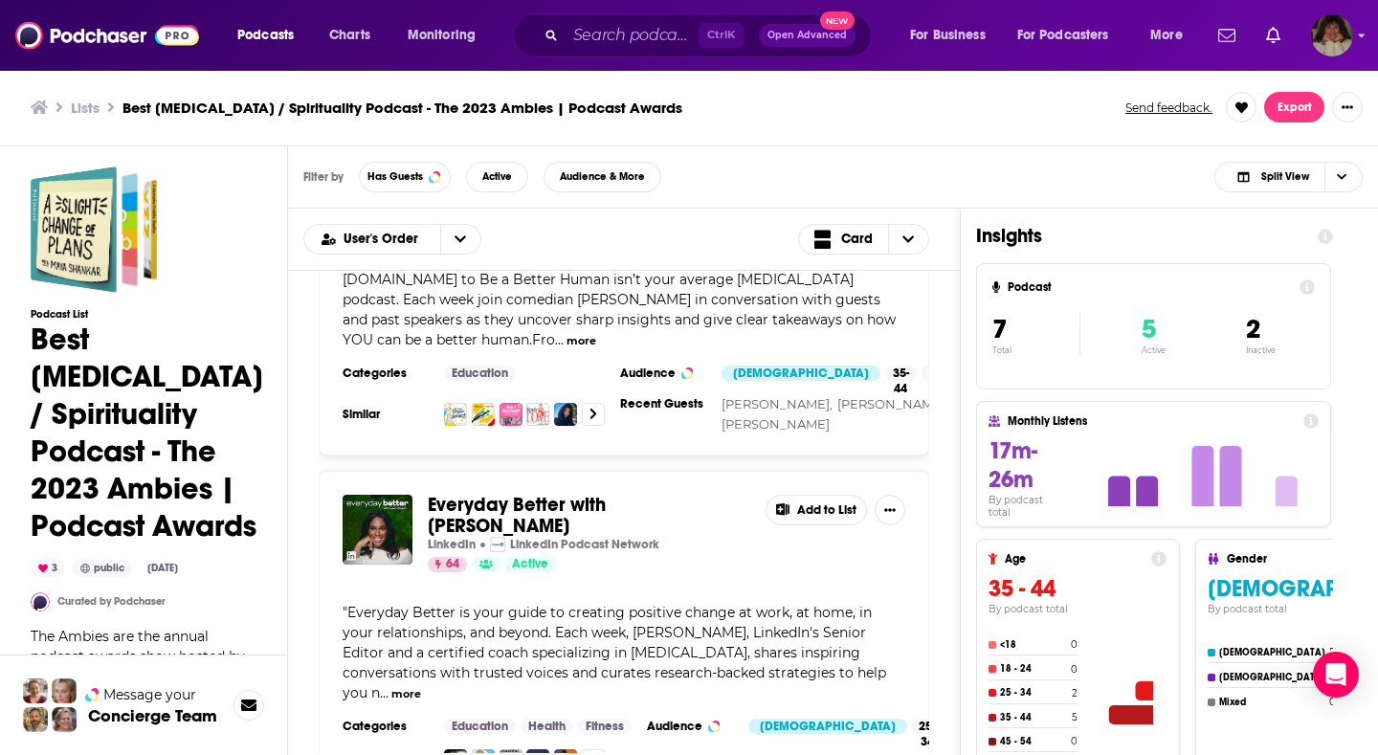
click at [549, 509] on span "Everyday Better with [PERSON_NAME]" at bounding box center [517, 515] width 178 height 45
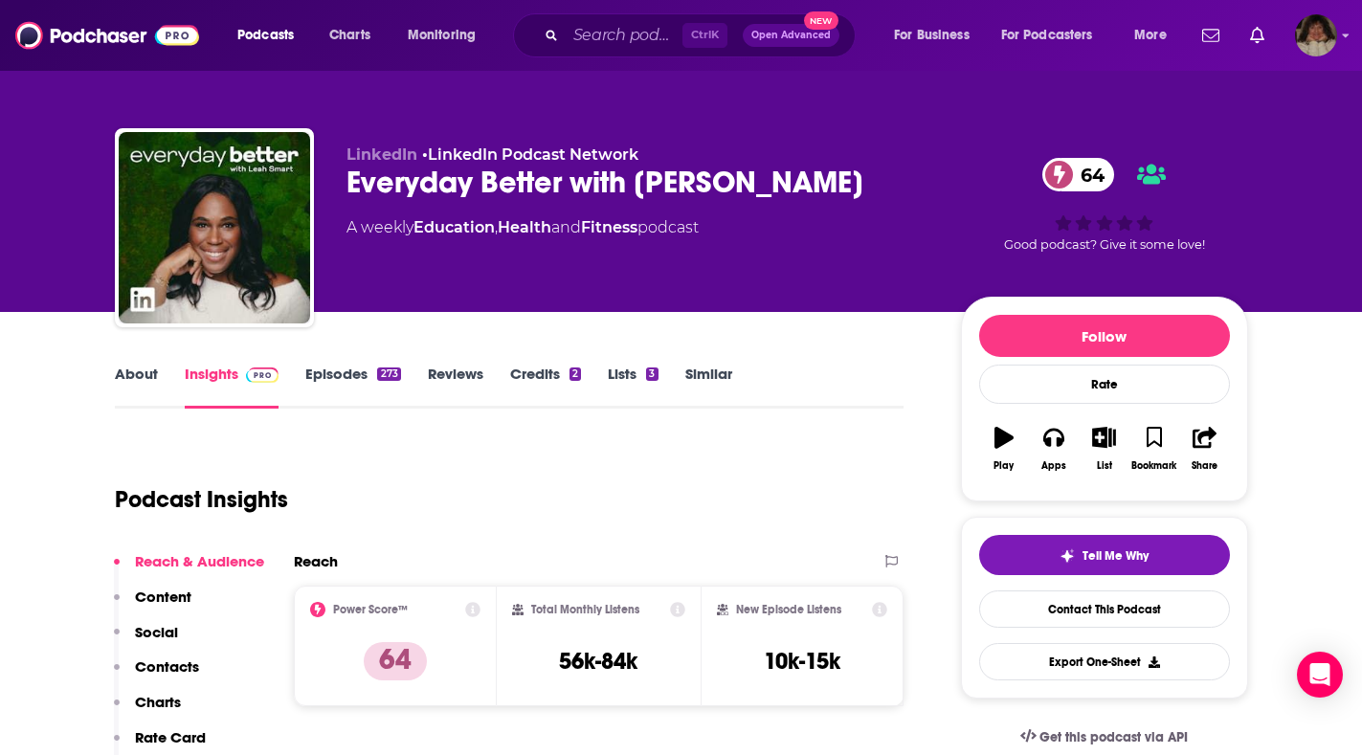
click at [140, 377] on link "About" at bounding box center [136, 387] width 43 height 44
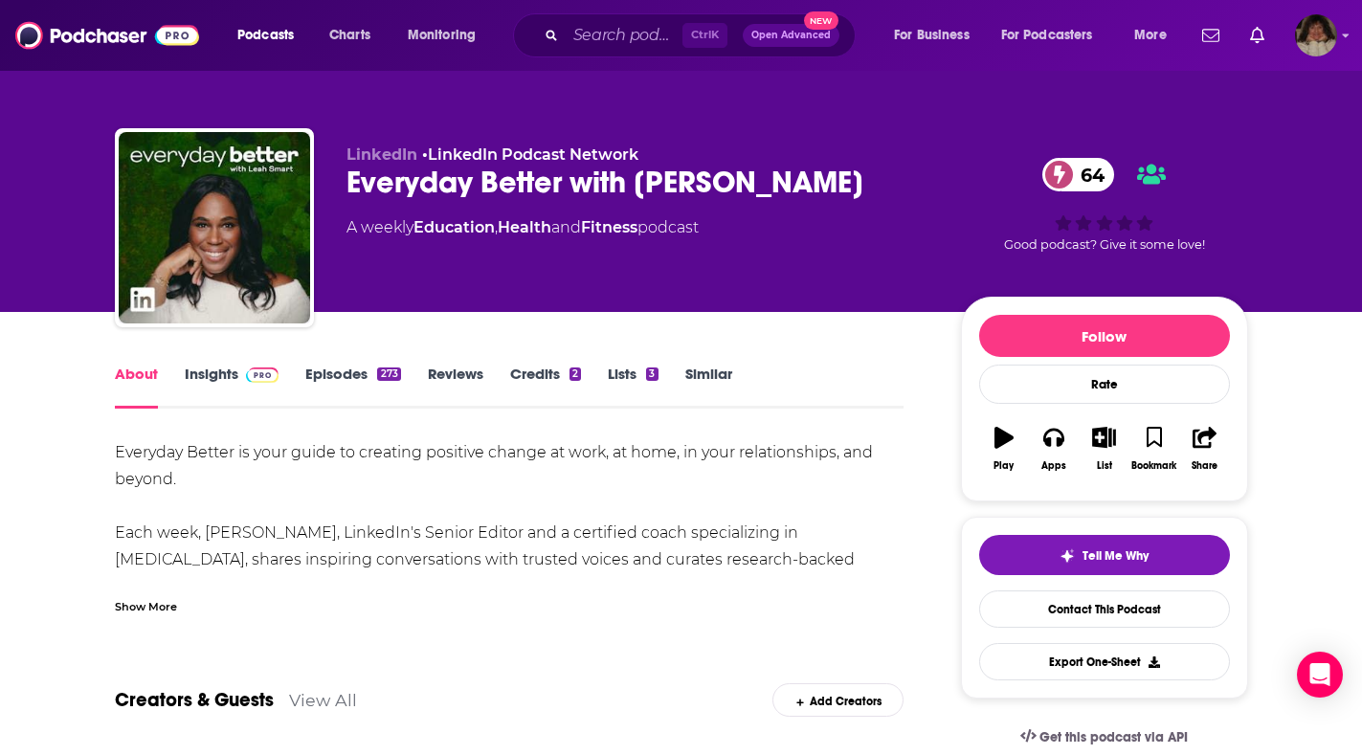
click at [130, 610] on div "Show More" at bounding box center [146, 605] width 62 height 18
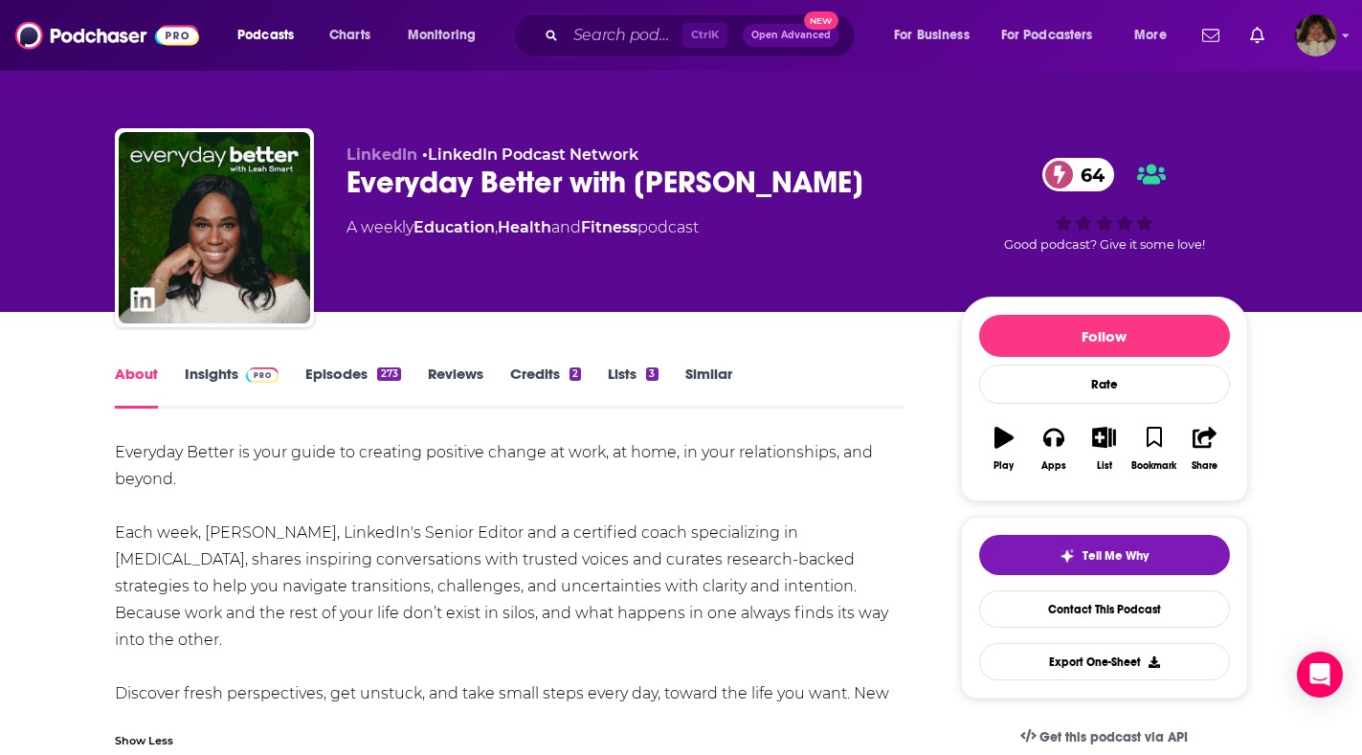
click at [197, 371] on link "Insights" at bounding box center [232, 387] width 95 height 44
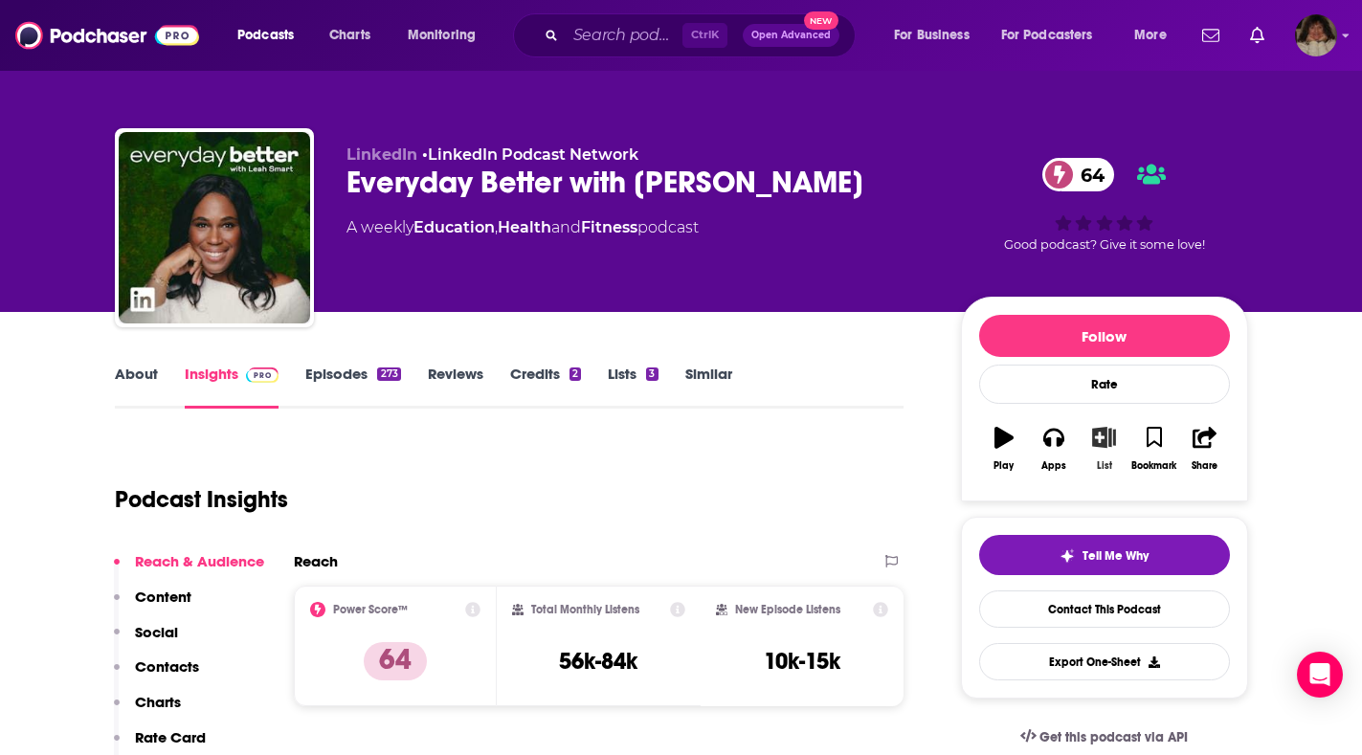
click at [1104, 440] on icon "button" at bounding box center [1104, 437] width 24 height 21
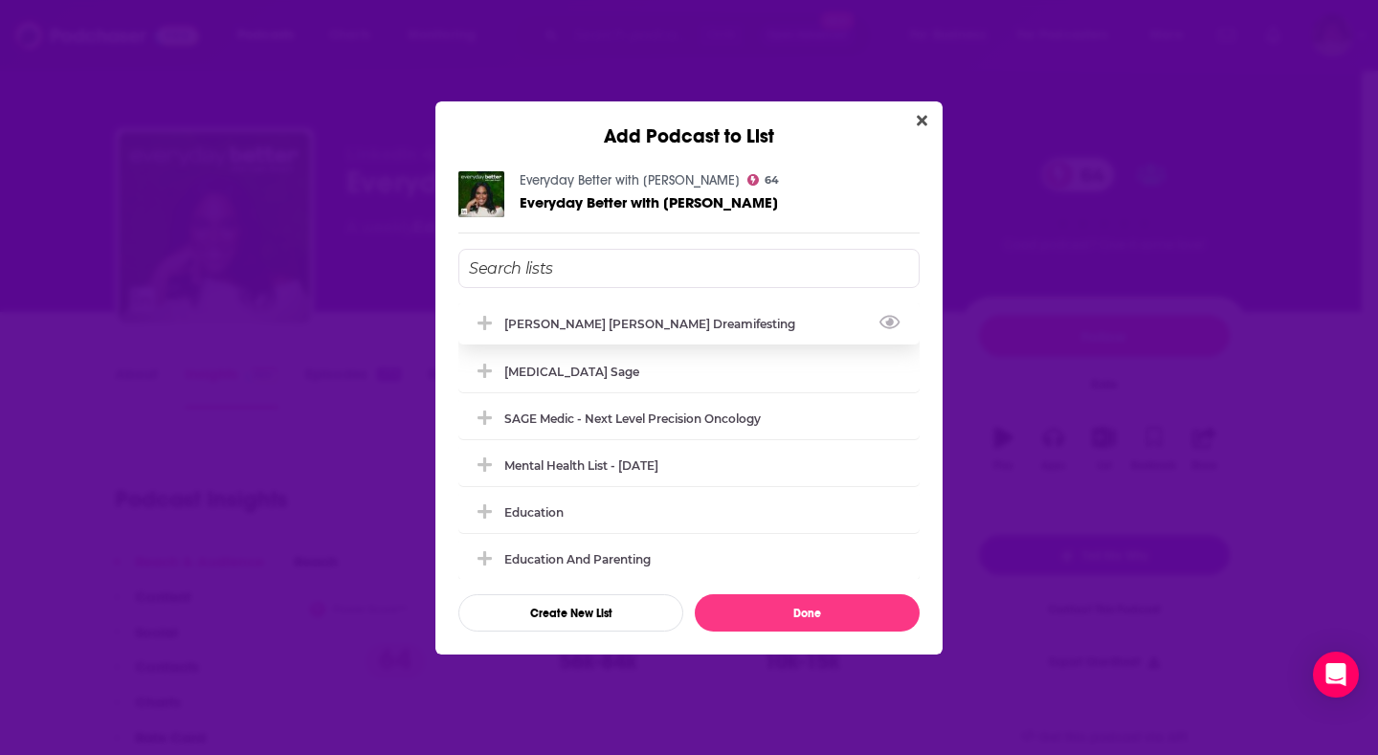
click at [625, 325] on div "[PERSON_NAME] [PERSON_NAME] Dreamifesting" at bounding box center [655, 324] width 302 height 14
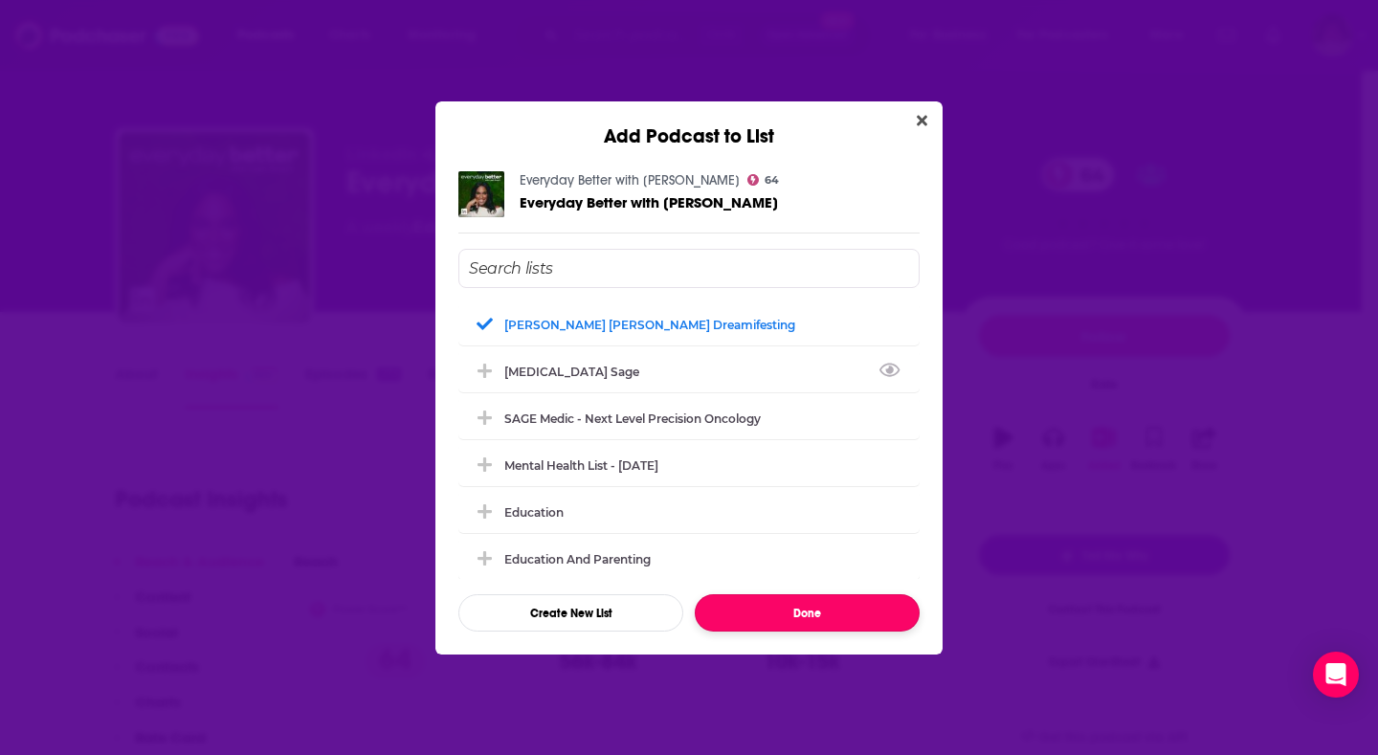
click at [866, 617] on button "Done" at bounding box center [807, 612] width 225 height 37
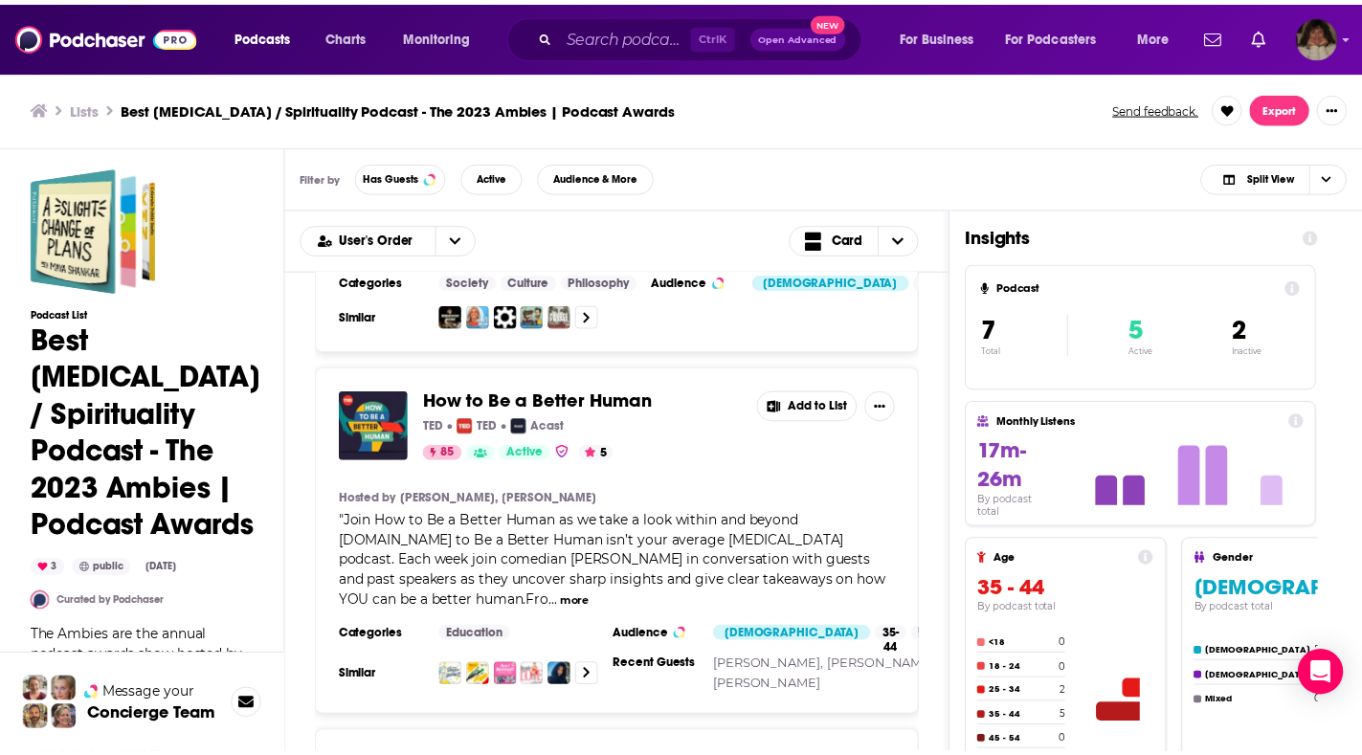
scroll to position [1627, 0]
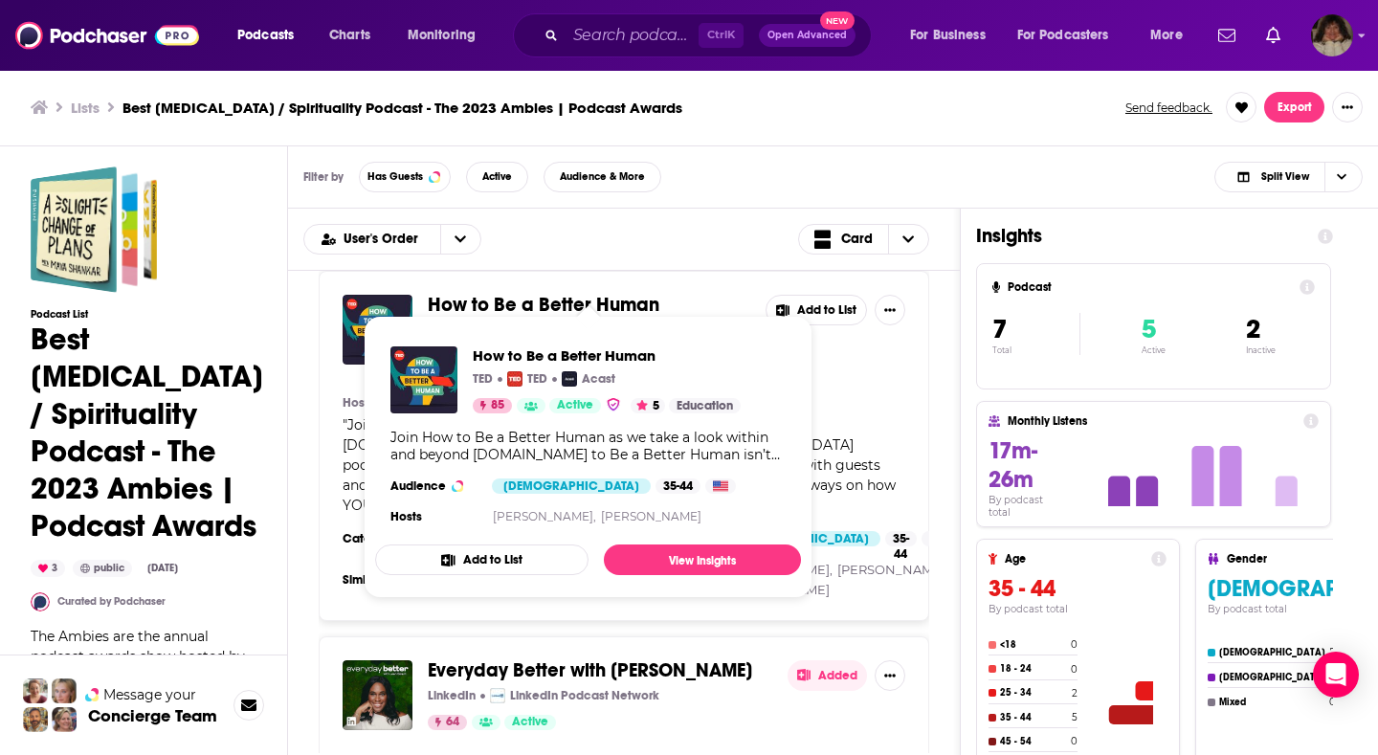
click at [608, 293] on span "How to Be a Better Human" at bounding box center [544, 305] width 232 height 24
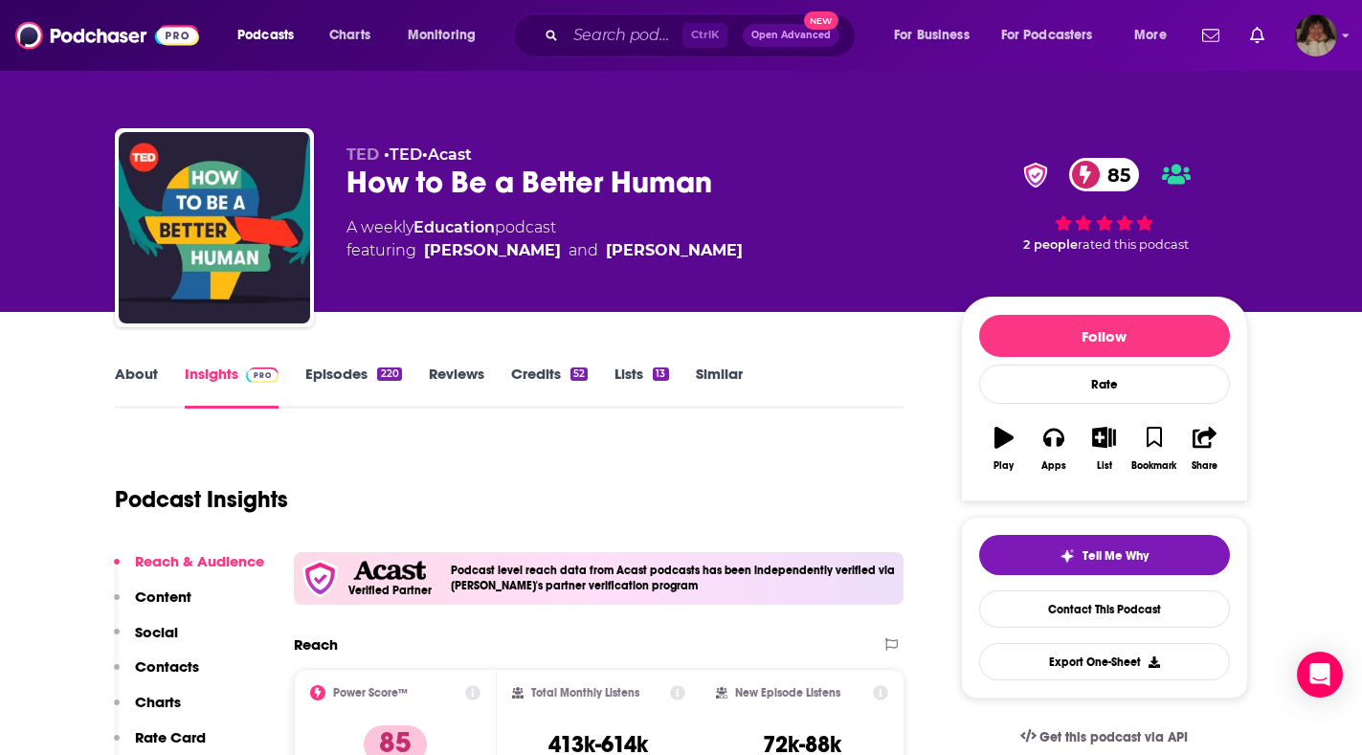
click at [127, 374] on link "About" at bounding box center [136, 387] width 43 height 44
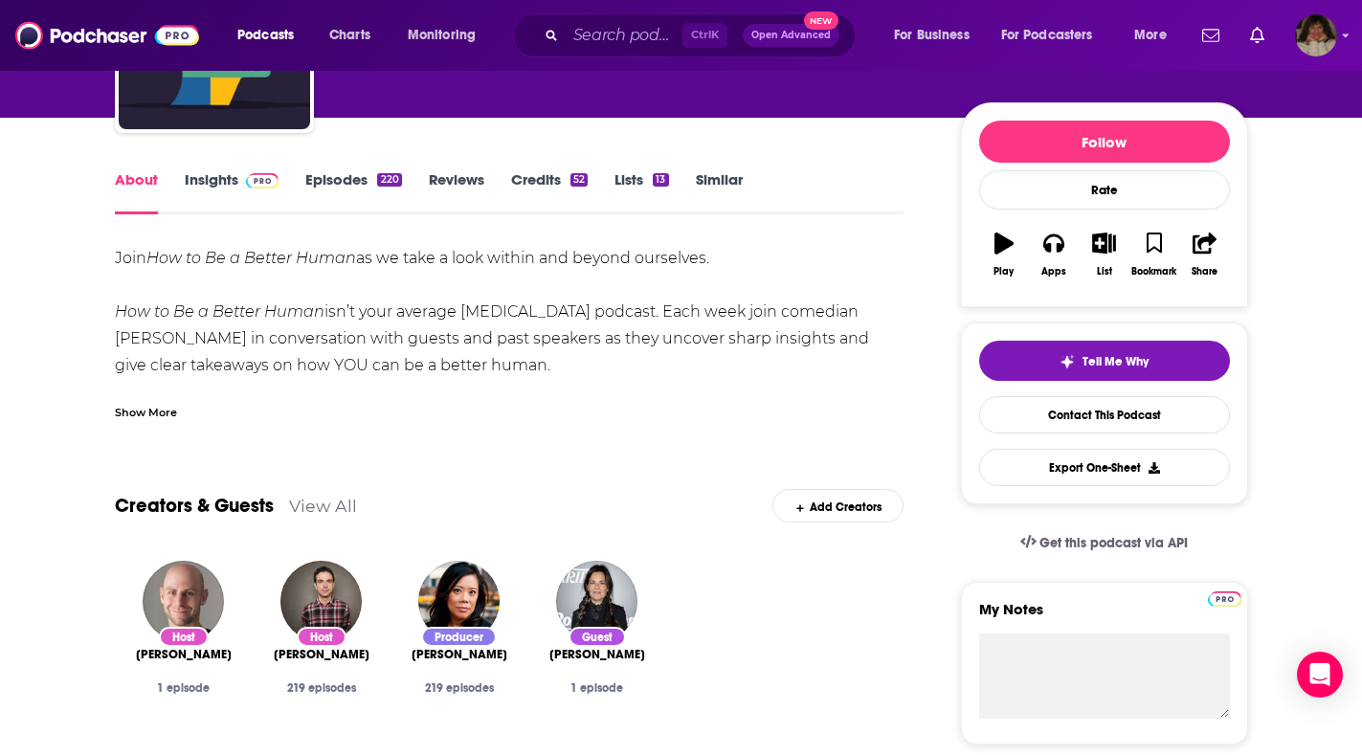
scroll to position [3, 0]
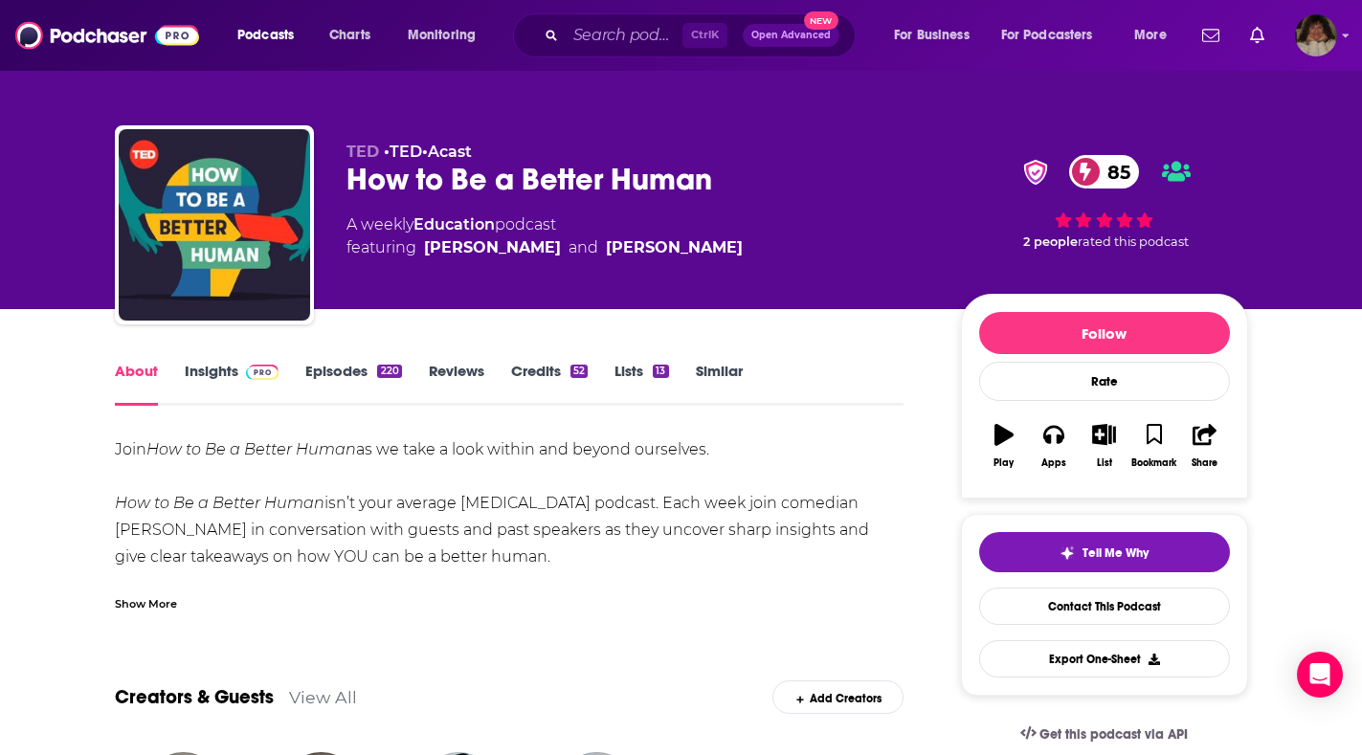
click at [214, 372] on link "Insights" at bounding box center [232, 384] width 95 height 44
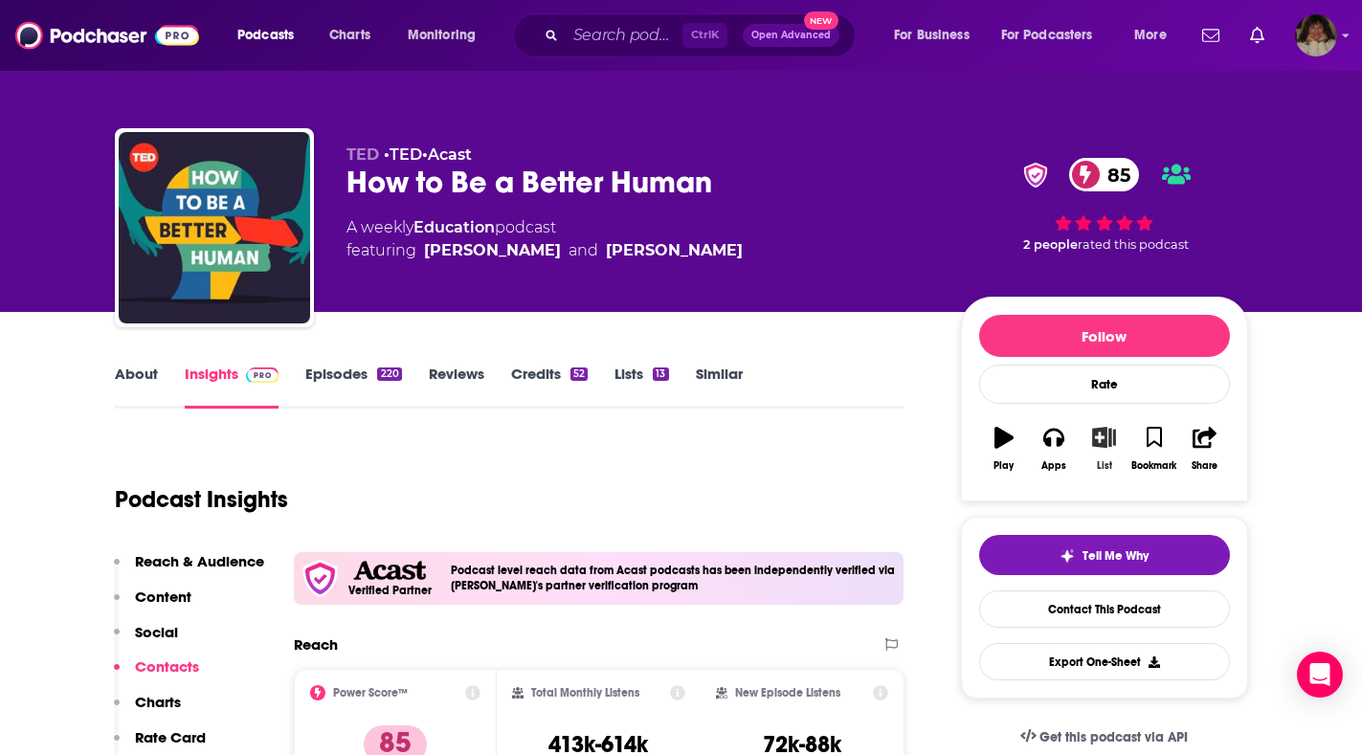
click at [1105, 437] on icon "button" at bounding box center [1104, 437] width 24 height 21
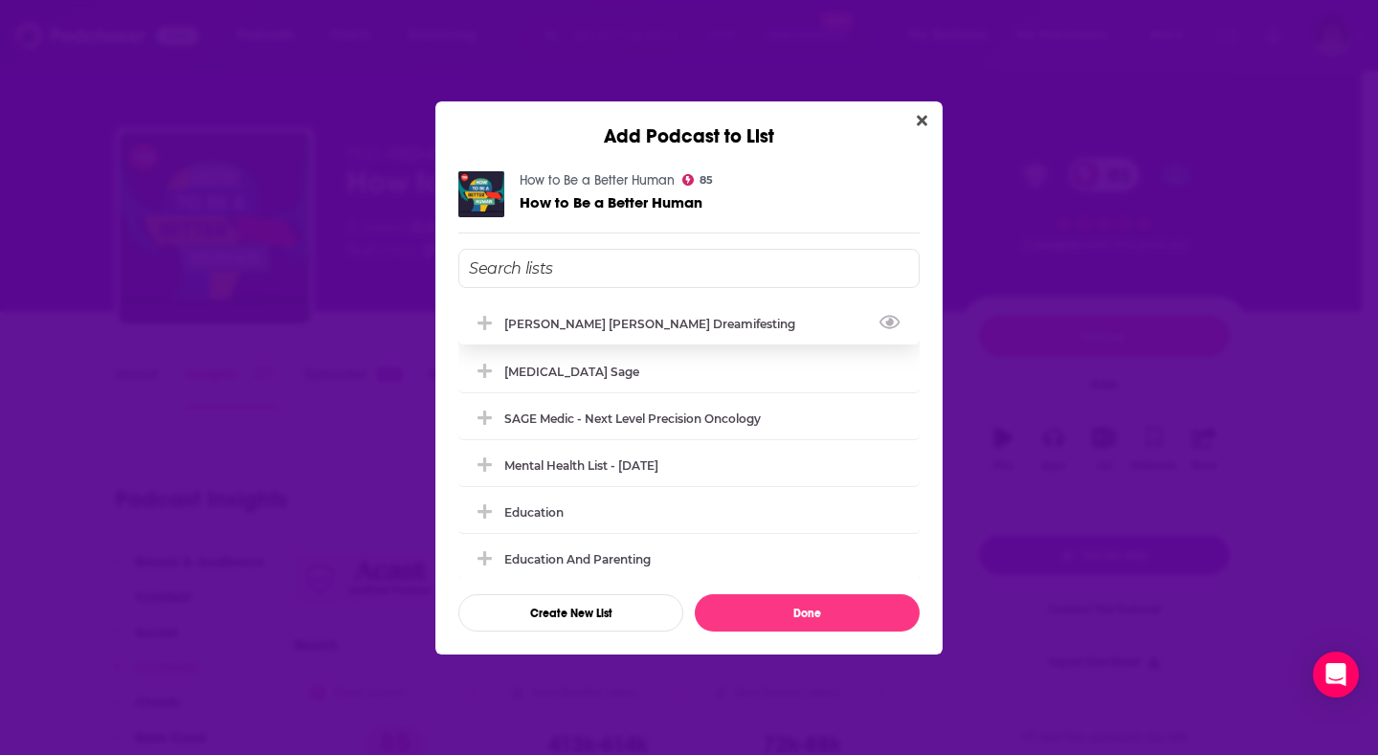
click at [701, 325] on div "[PERSON_NAME] [PERSON_NAME] Dreamifesting" at bounding box center [655, 324] width 302 height 14
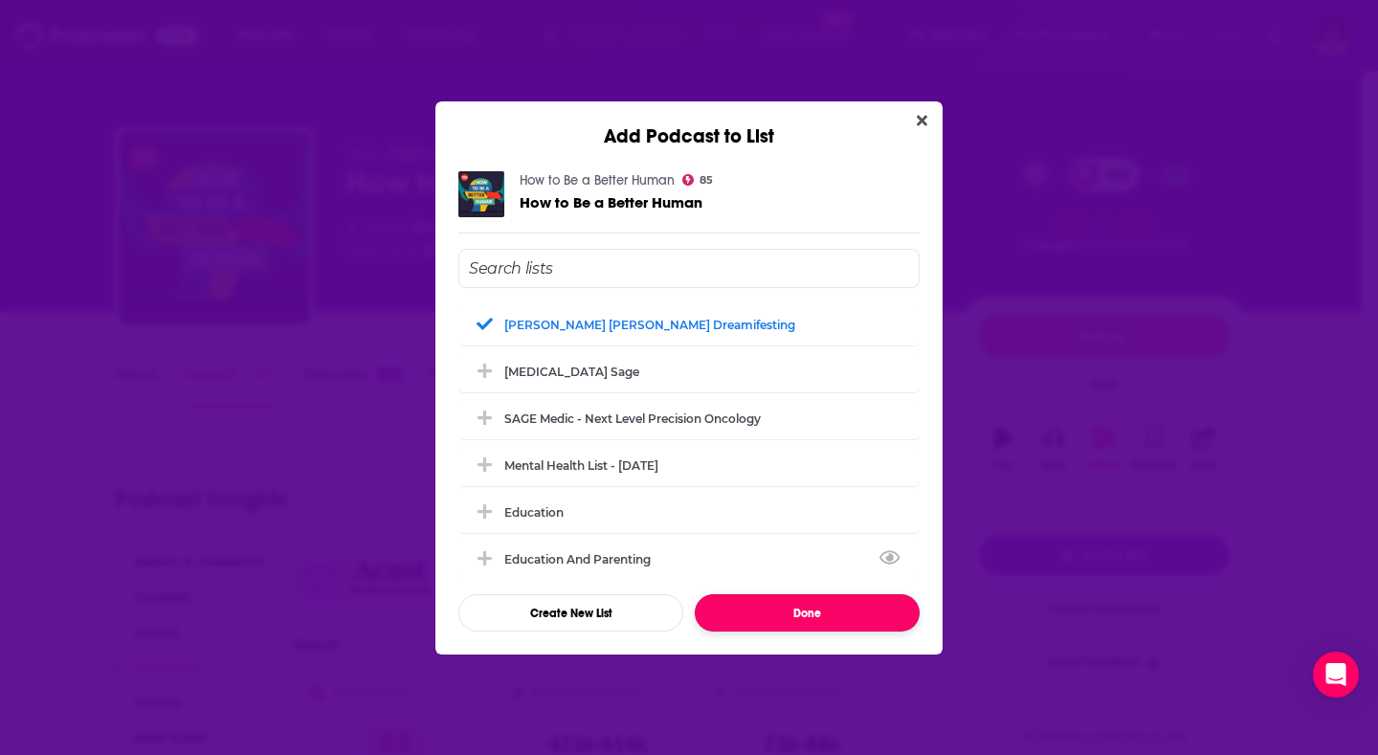
click at [840, 615] on button "Done" at bounding box center [807, 612] width 225 height 37
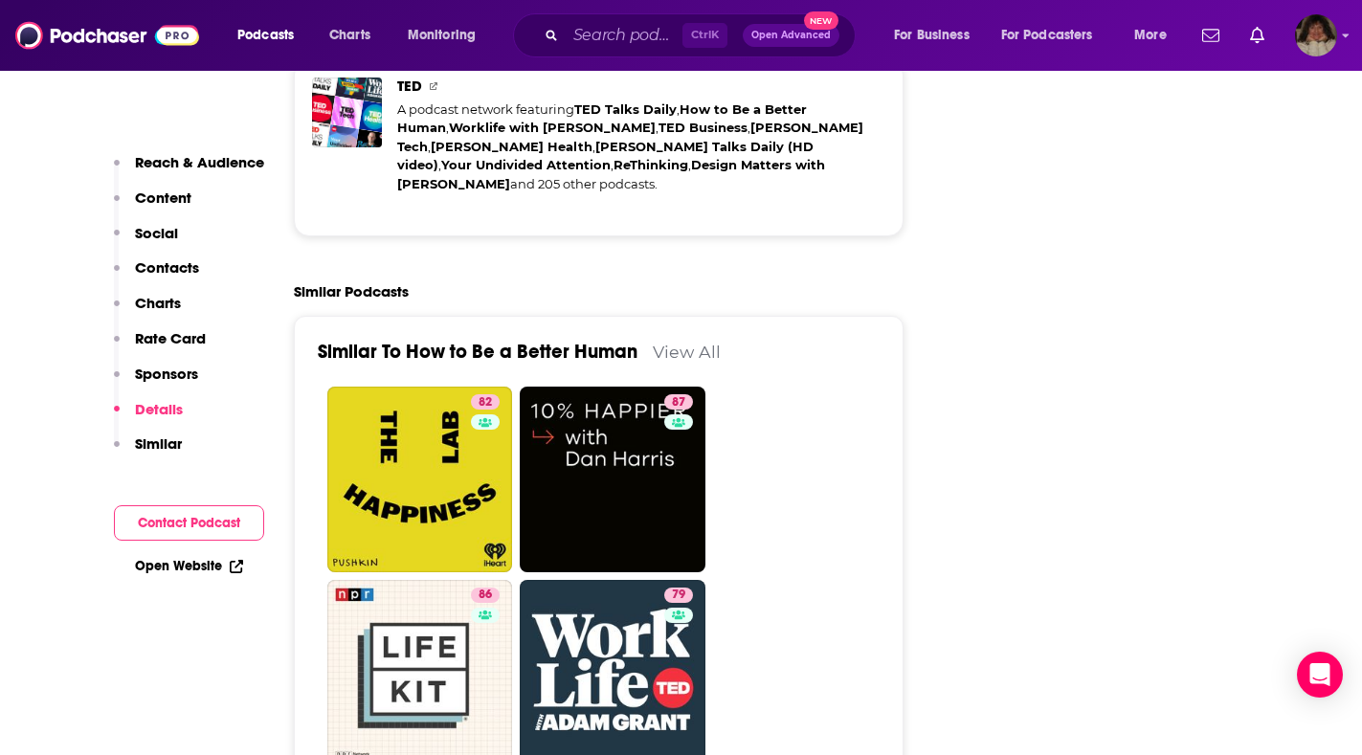
scroll to position [4499, 0]
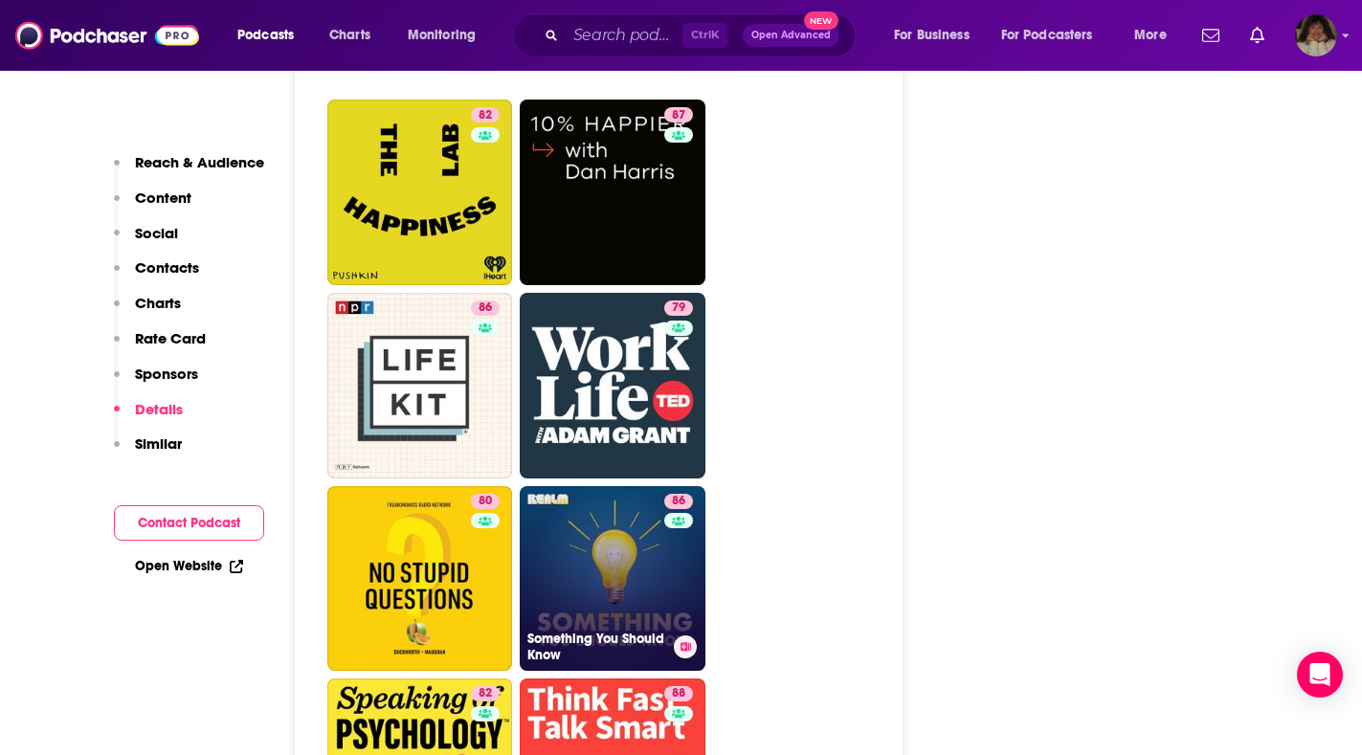
click at [601, 486] on link "86 Something You Should Know" at bounding box center [613, 579] width 186 height 186
type input "https://www.podchaser.com/podcasts/something-you-should-know-216559"
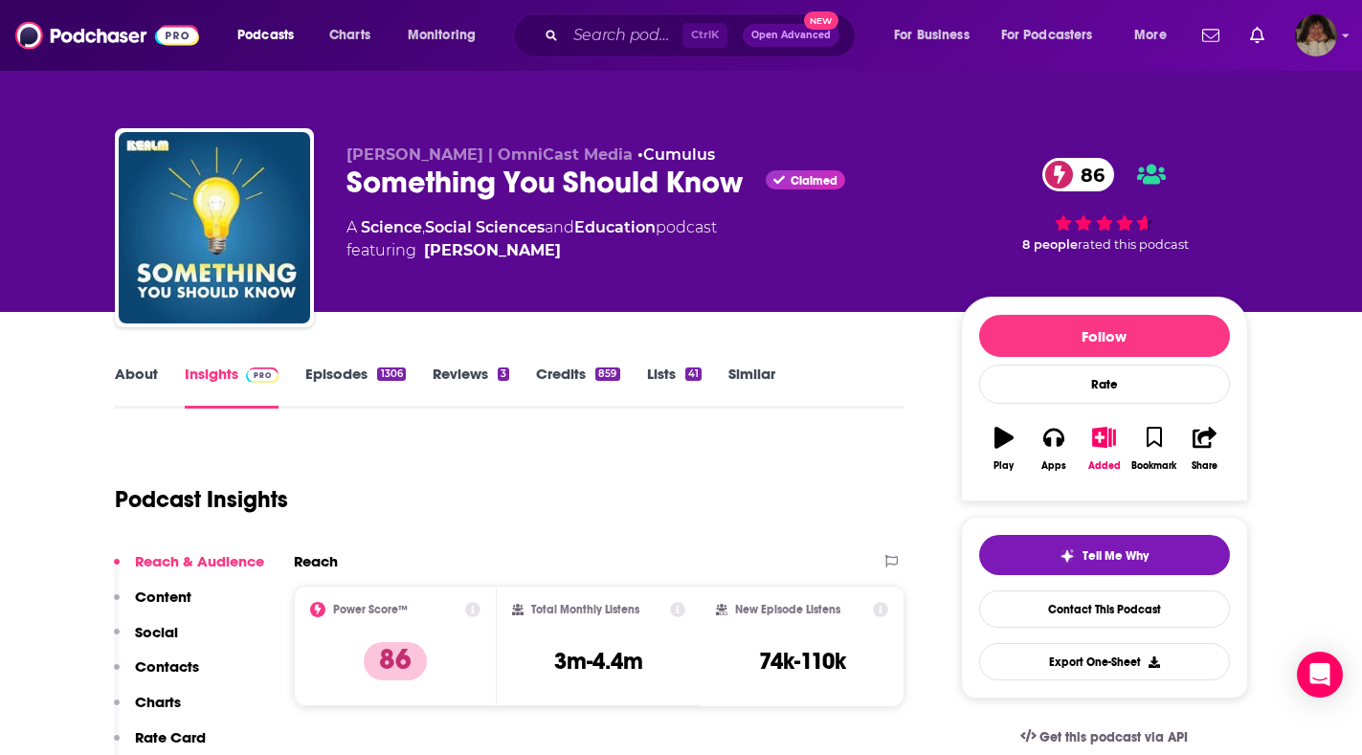
click at [123, 371] on link "About" at bounding box center [136, 387] width 43 height 44
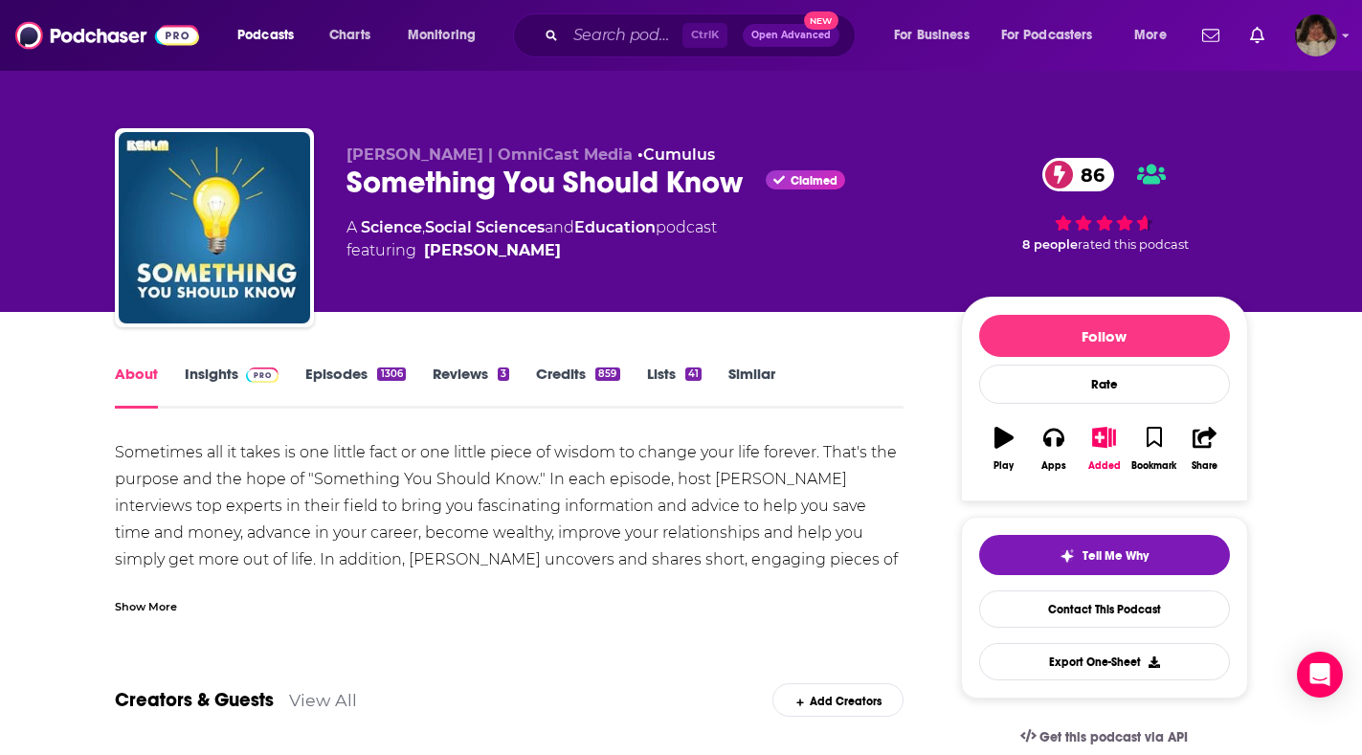
click at [148, 609] on div "Show More" at bounding box center [146, 605] width 62 height 18
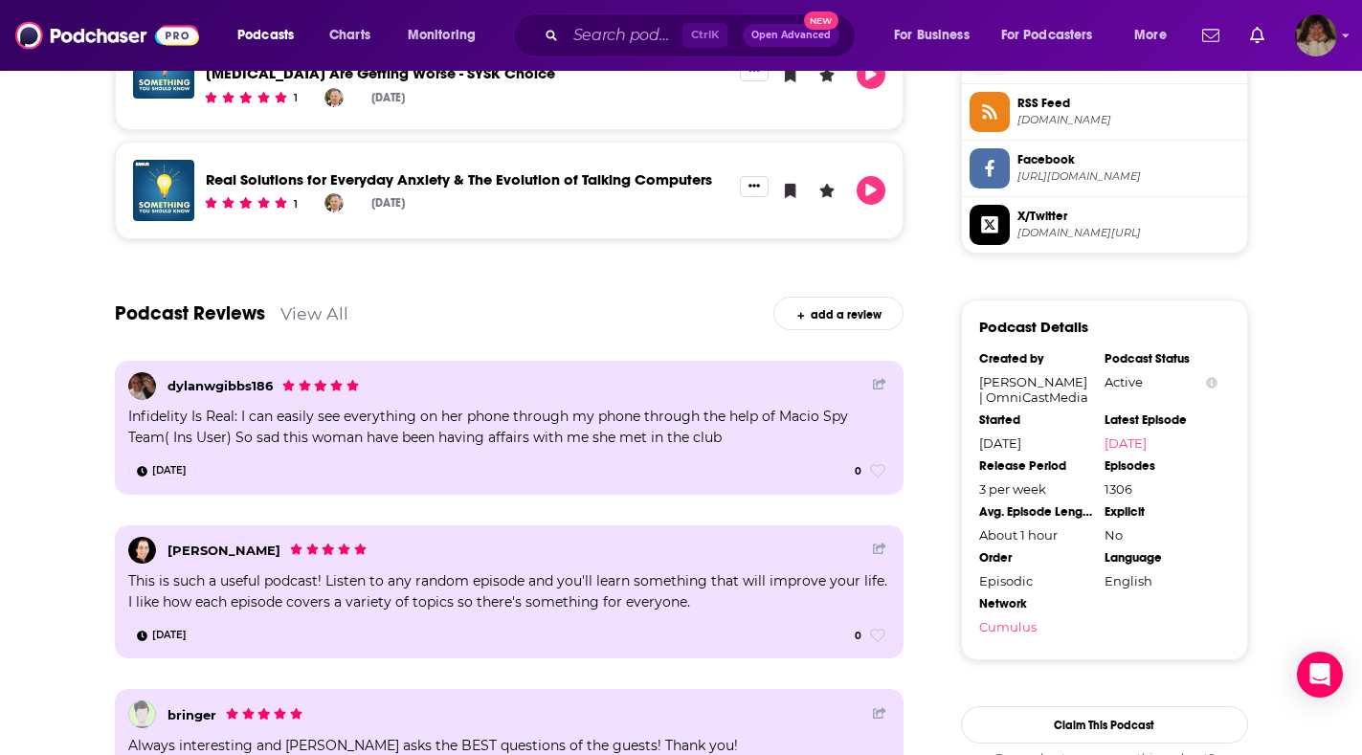
scroll to position [1023, 0]
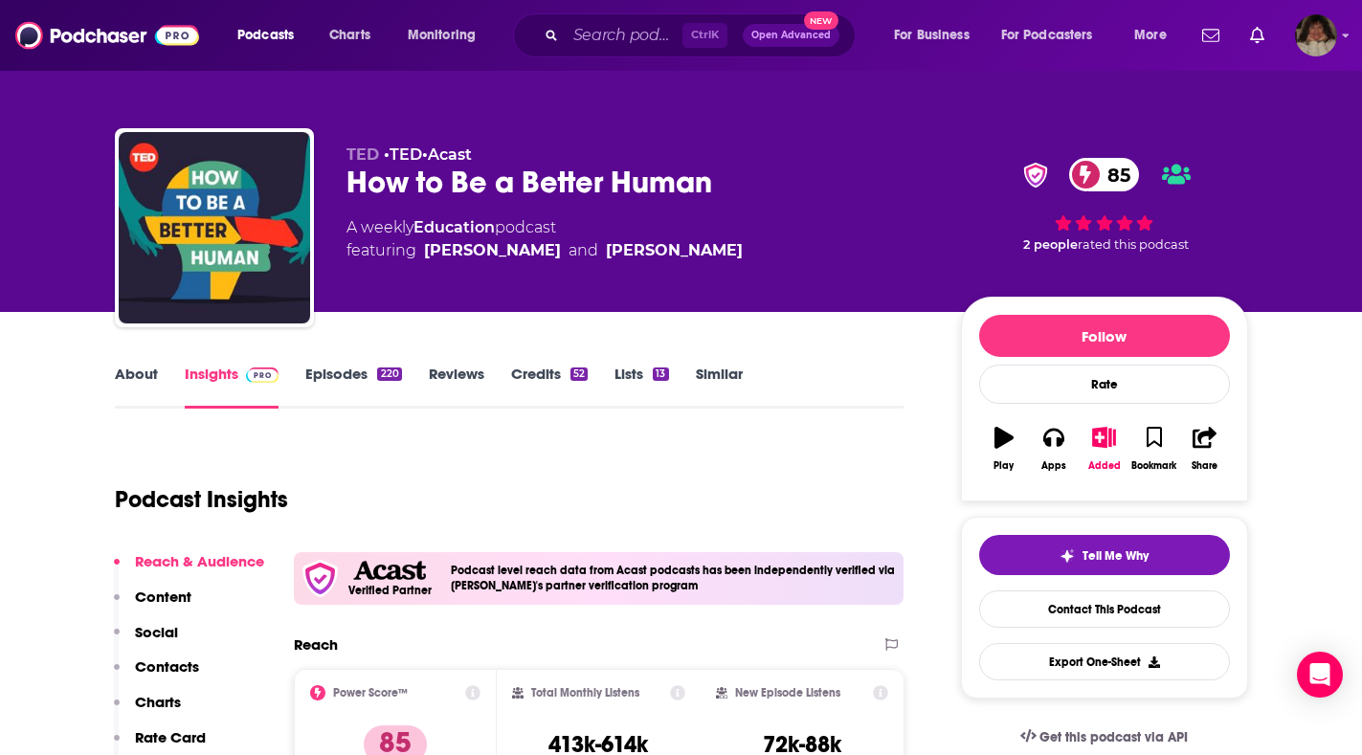
type input "https://www.podchaser.com/podcasts/how-to-be-a-better-human-1588085"
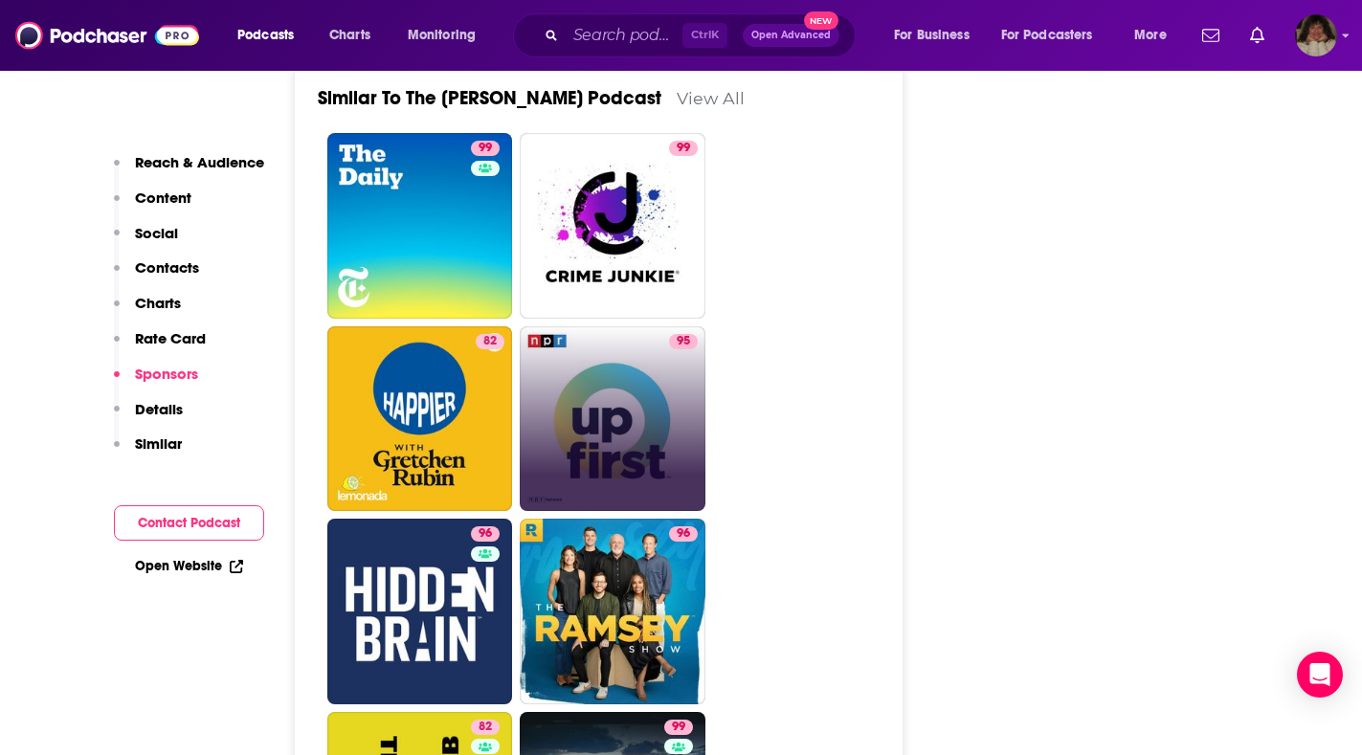
scroll to position [4978, 0]
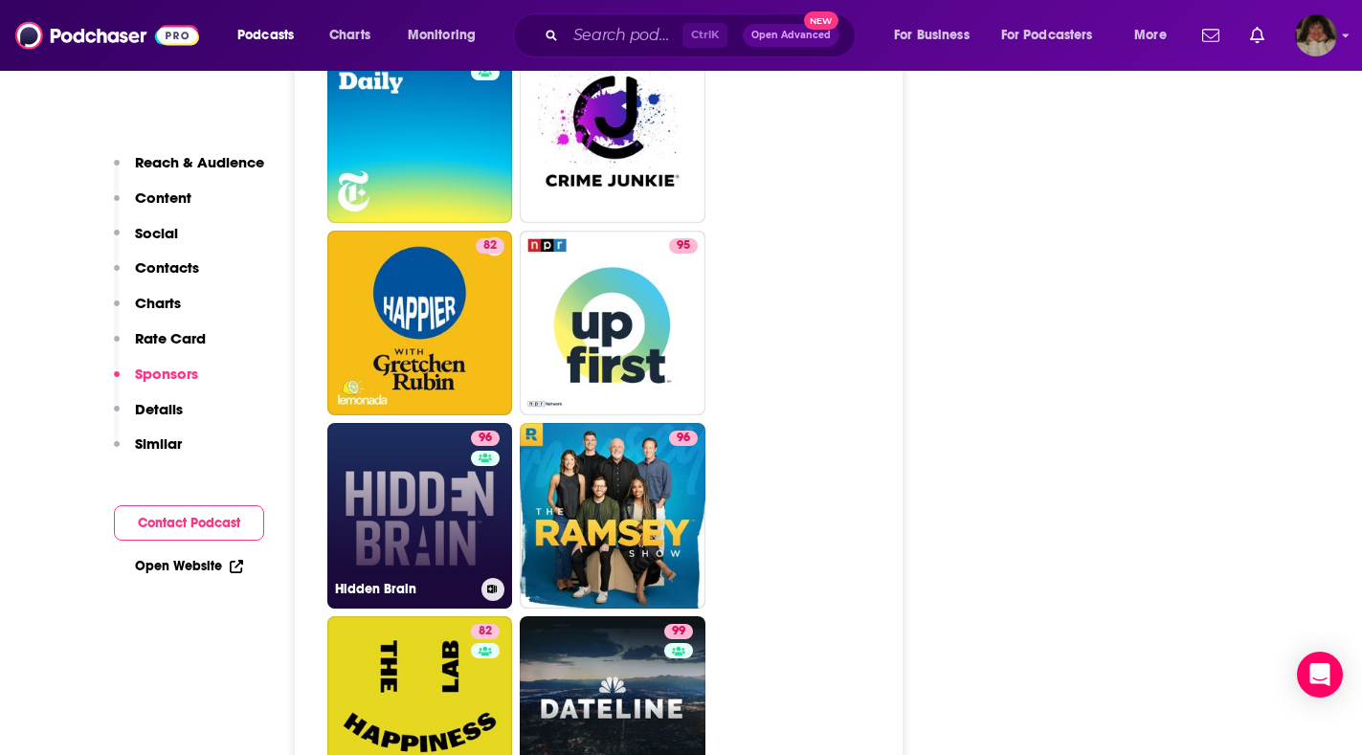
click at [386, 423] on link "96 Hidden Brain" at bounding box center [420, 516] width 186 height 186
type input "https://www.podchaser.com/podcasts/hidden-brain-73209"
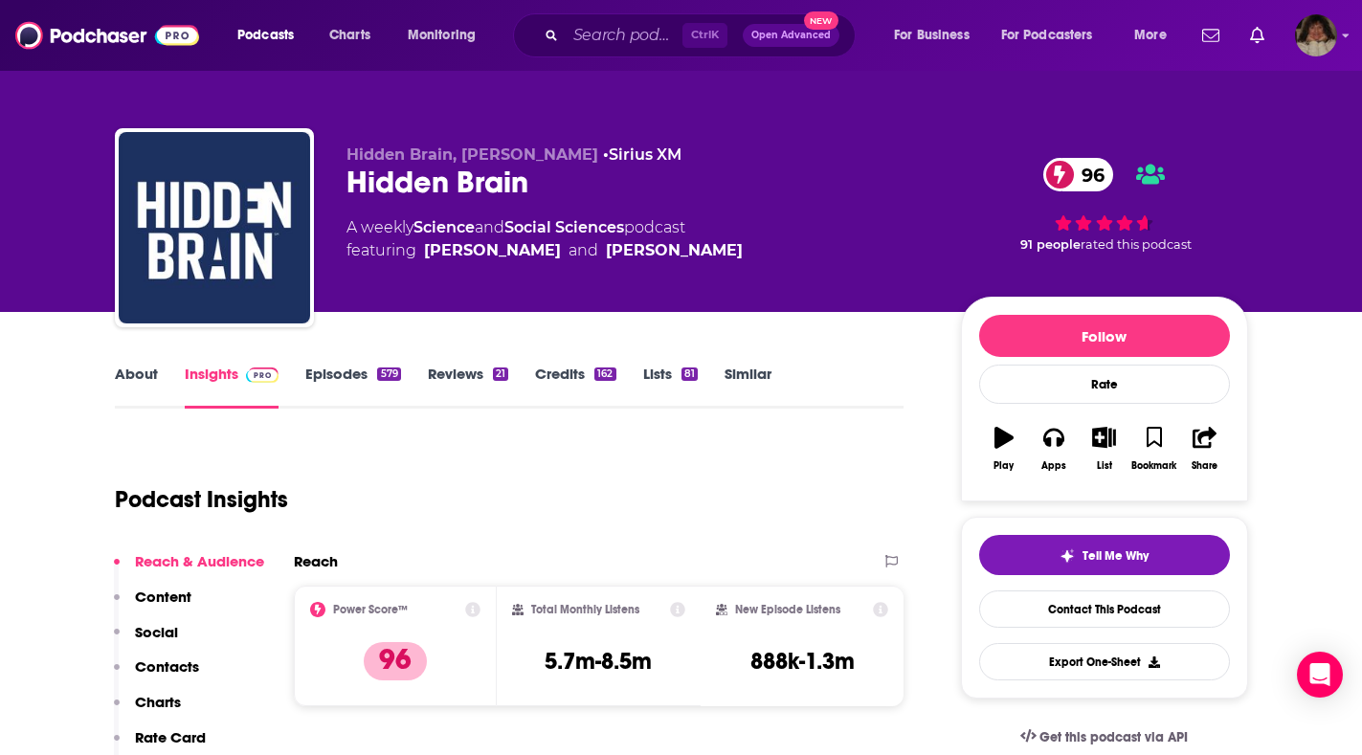
click at [131, 370] on link "About" at bounding box center [136, 387] width 43 height 44
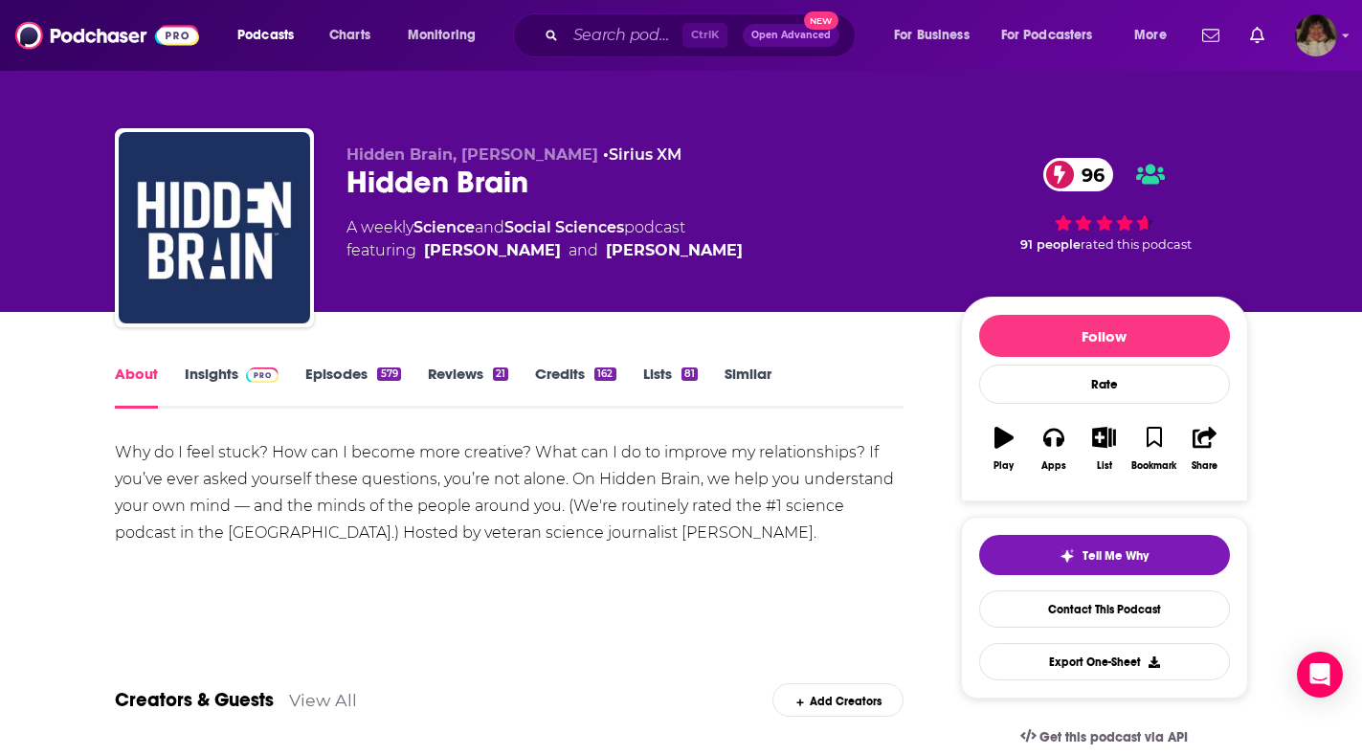
click at [211, 370] on link "Insights" at bounding box center [232, 387] width 95 height 44
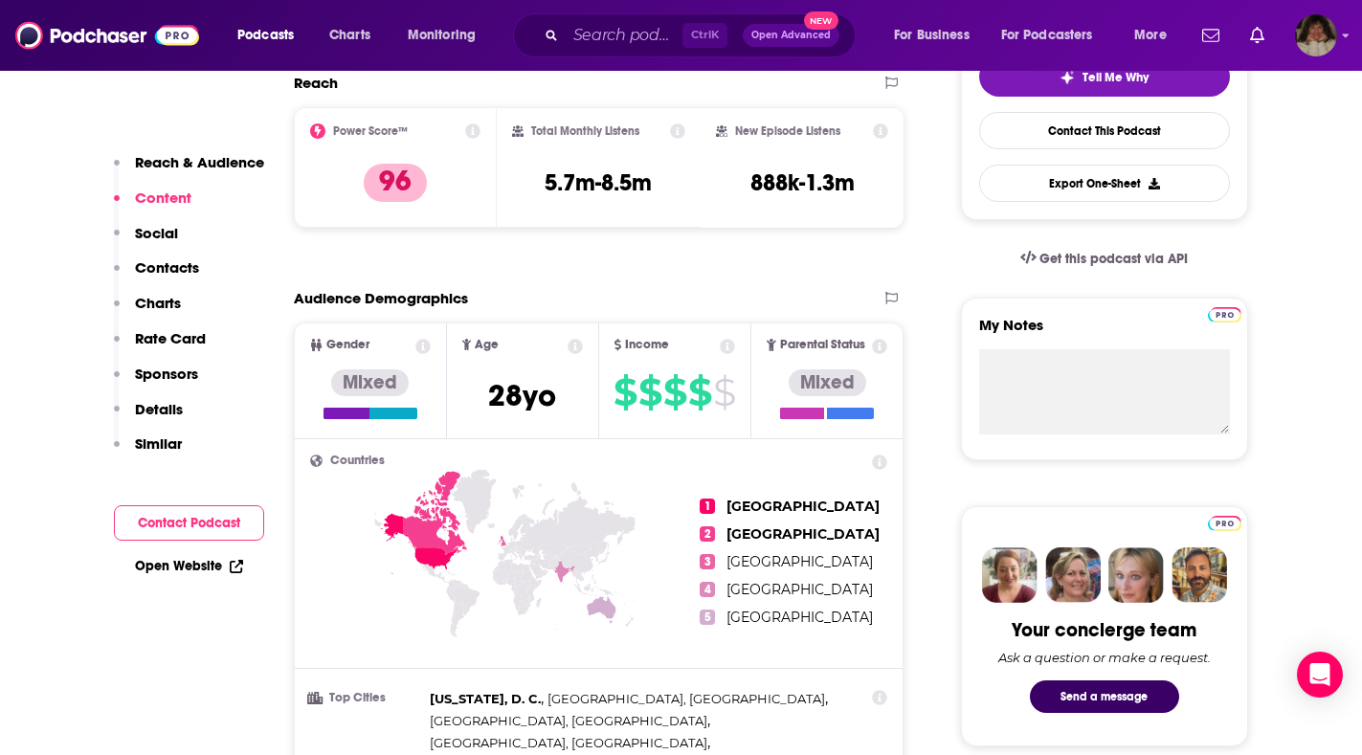
scroll to position [287, 0]
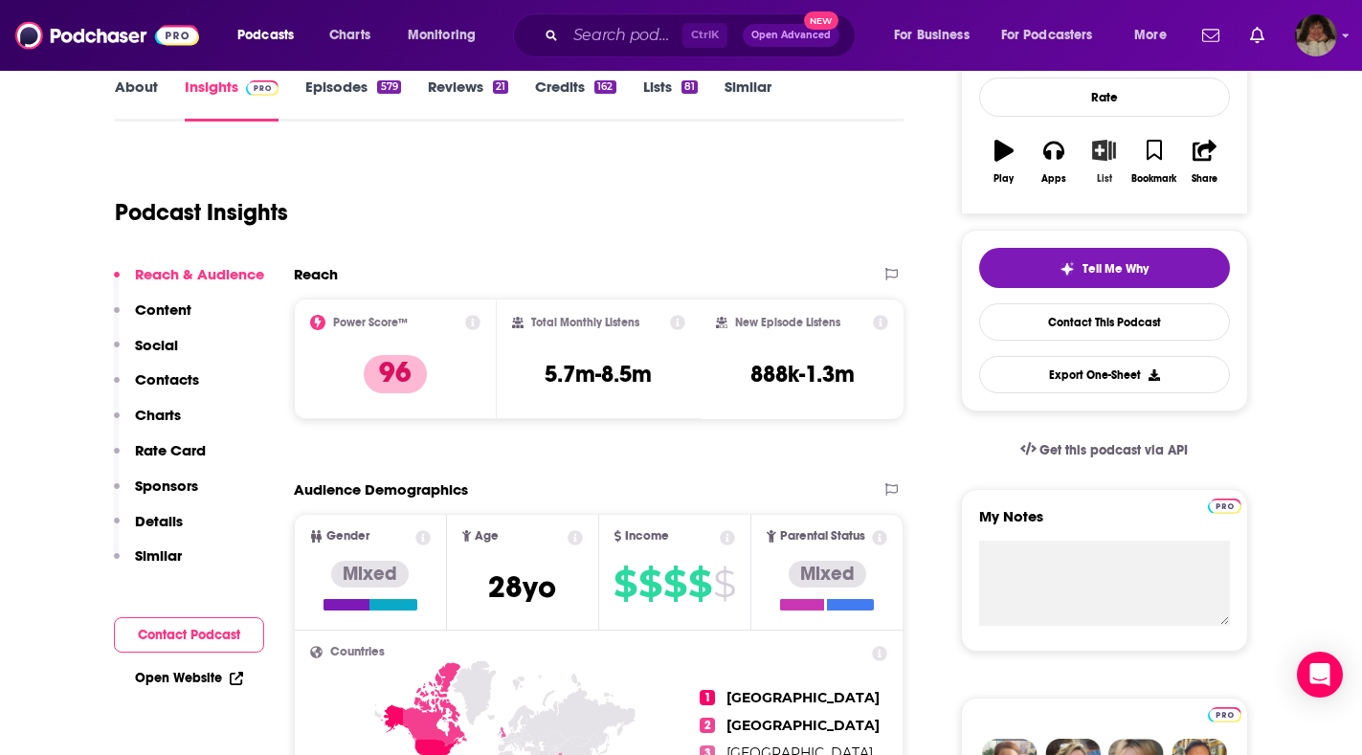
click at [1101, 151] on icon "button" at bounding box center [1104, 150] width 24 height 21
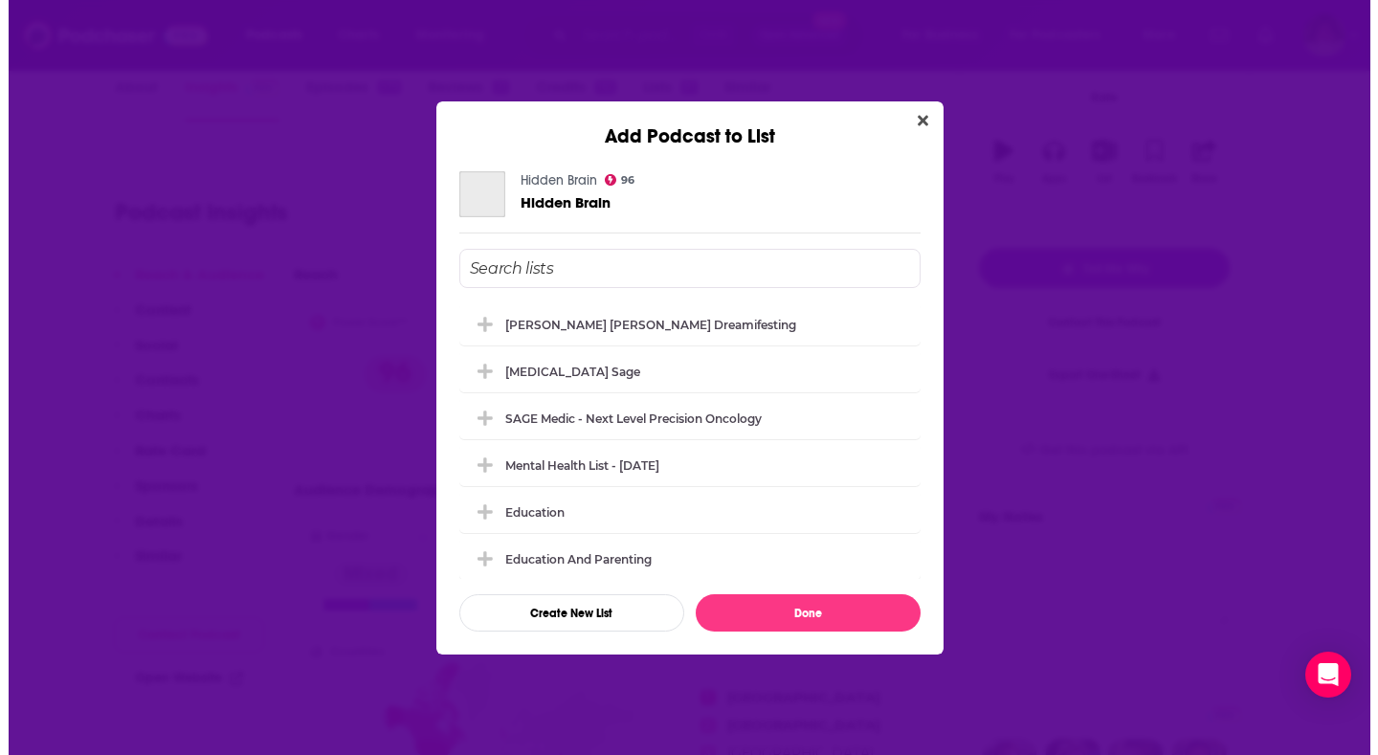
scroll to position [0, 0]
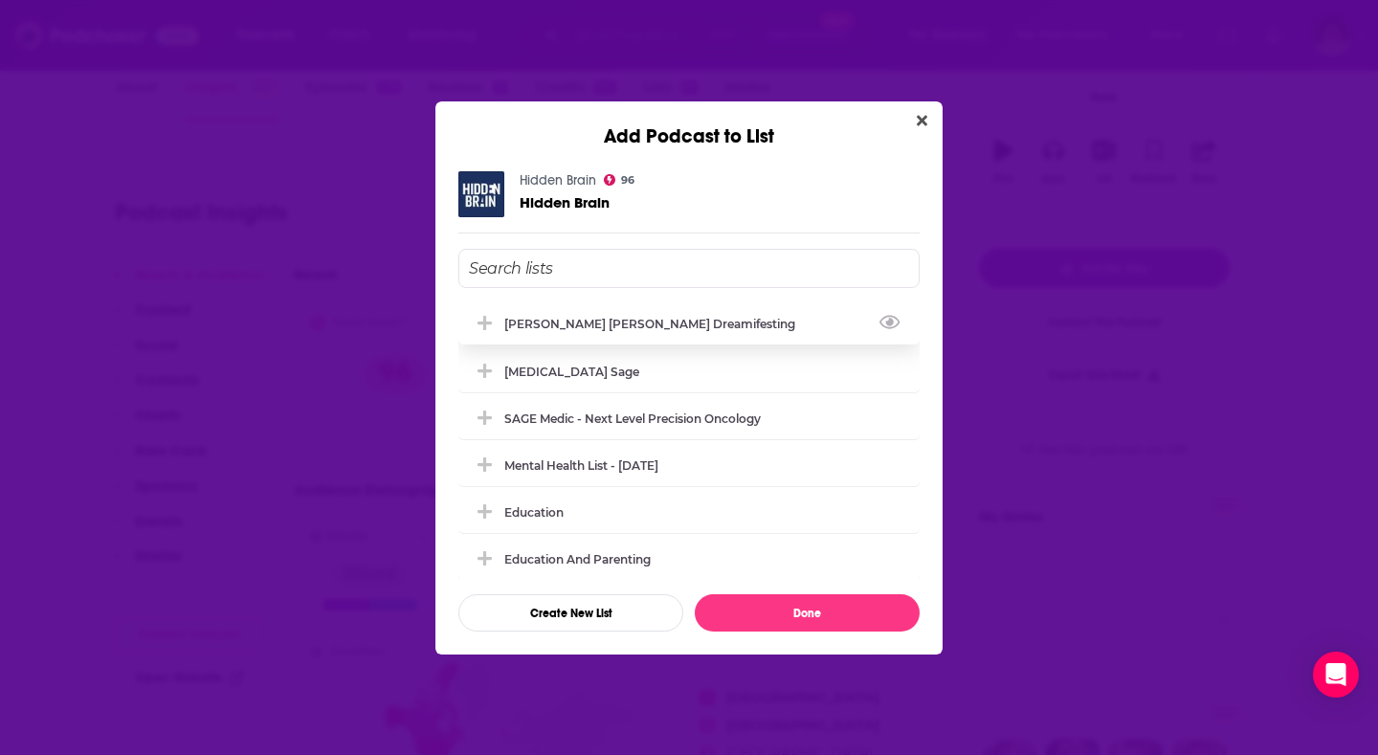
click at [578, 324] on div "[PERSON_NAME] [PERSON_NAME] Dreamifesting" at bounding box center [655, 324] width 302 height 14
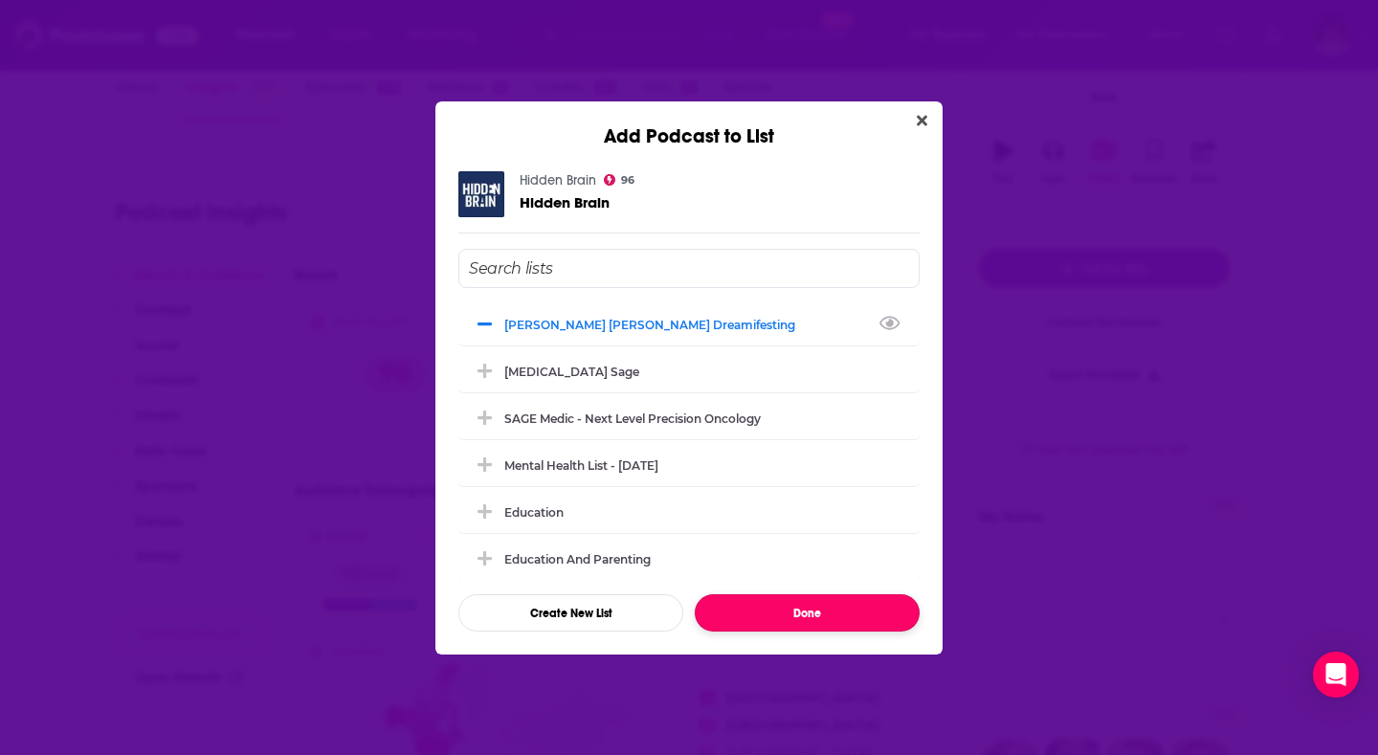
click at [718, 604] on button "Done" at bounding box center [807, 612] width 225 height 37
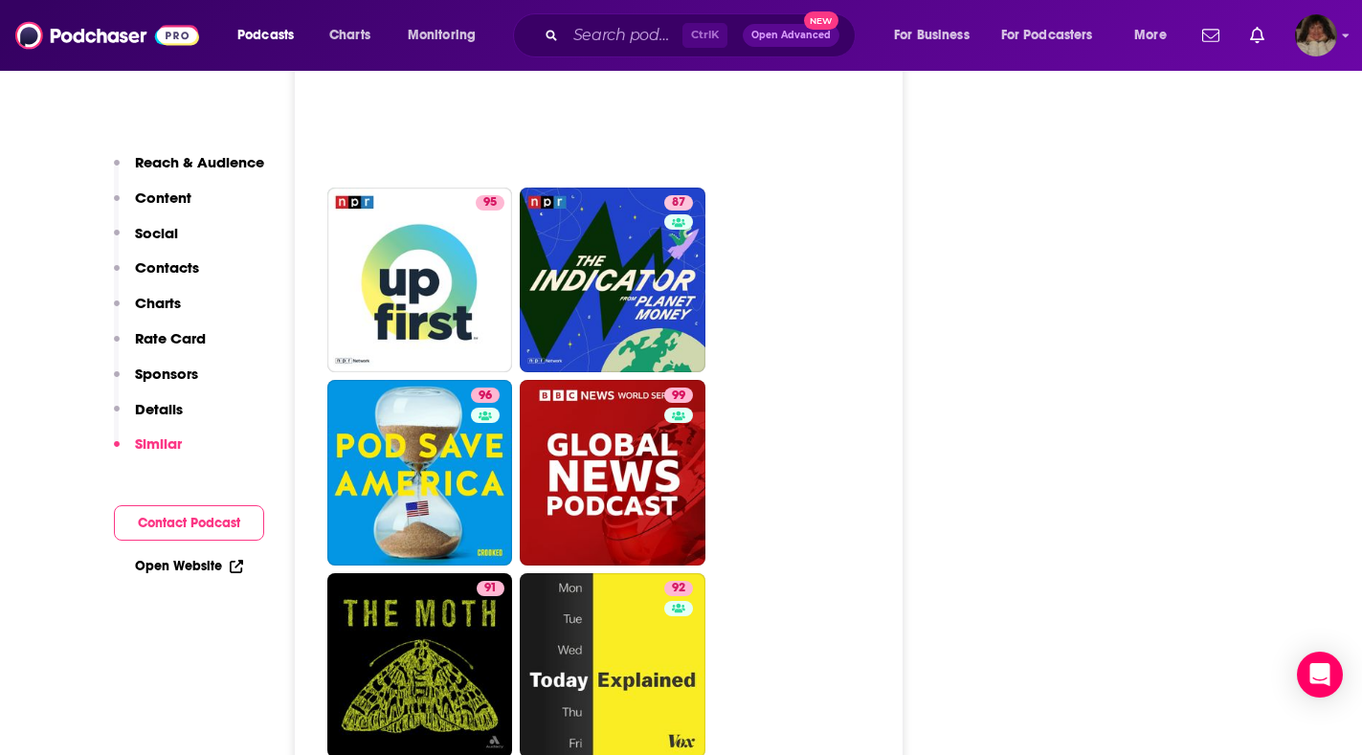
scroll to position [6414, 0]
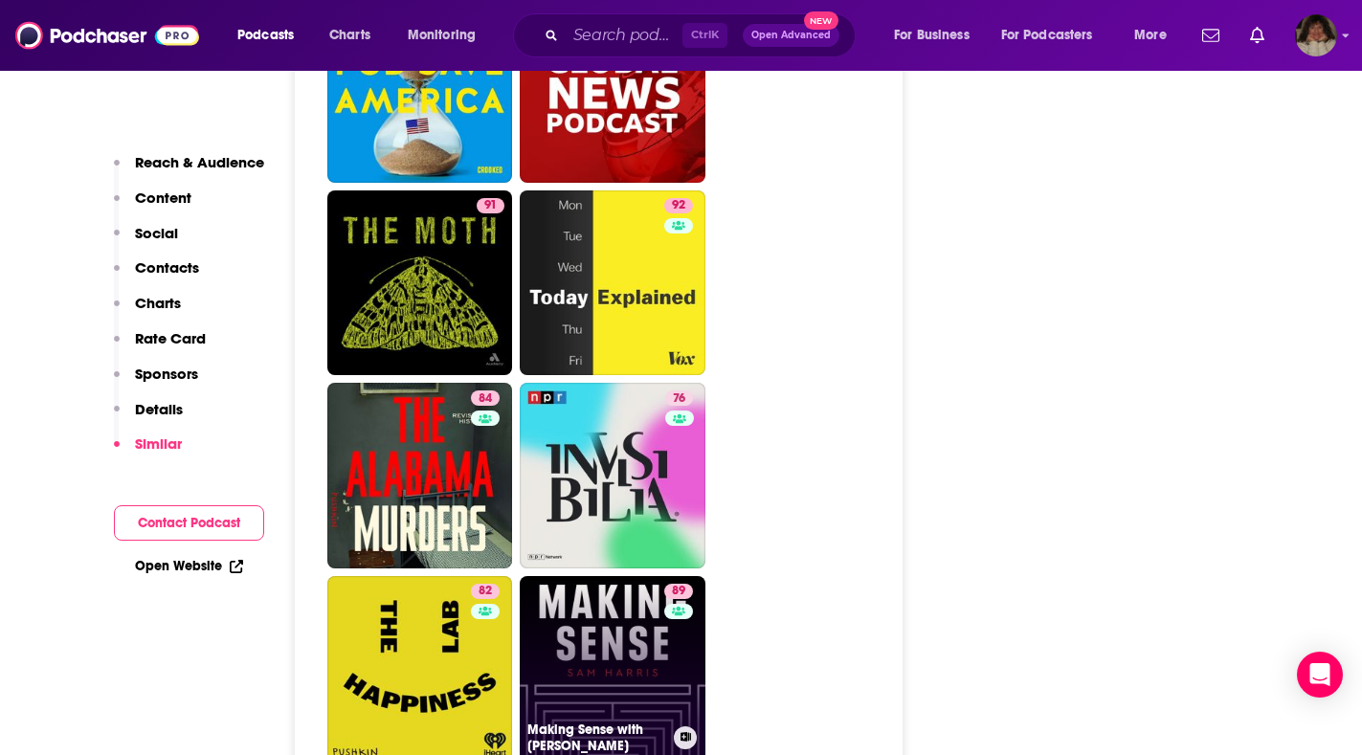
click at [608, 576] on link "89 Making Sense with Sam Harris" at bounding box center [613, 669] width 186 height 186
type input "https://www.podchaser.com/podcasts/making-sense-with-sam-harris-82382"
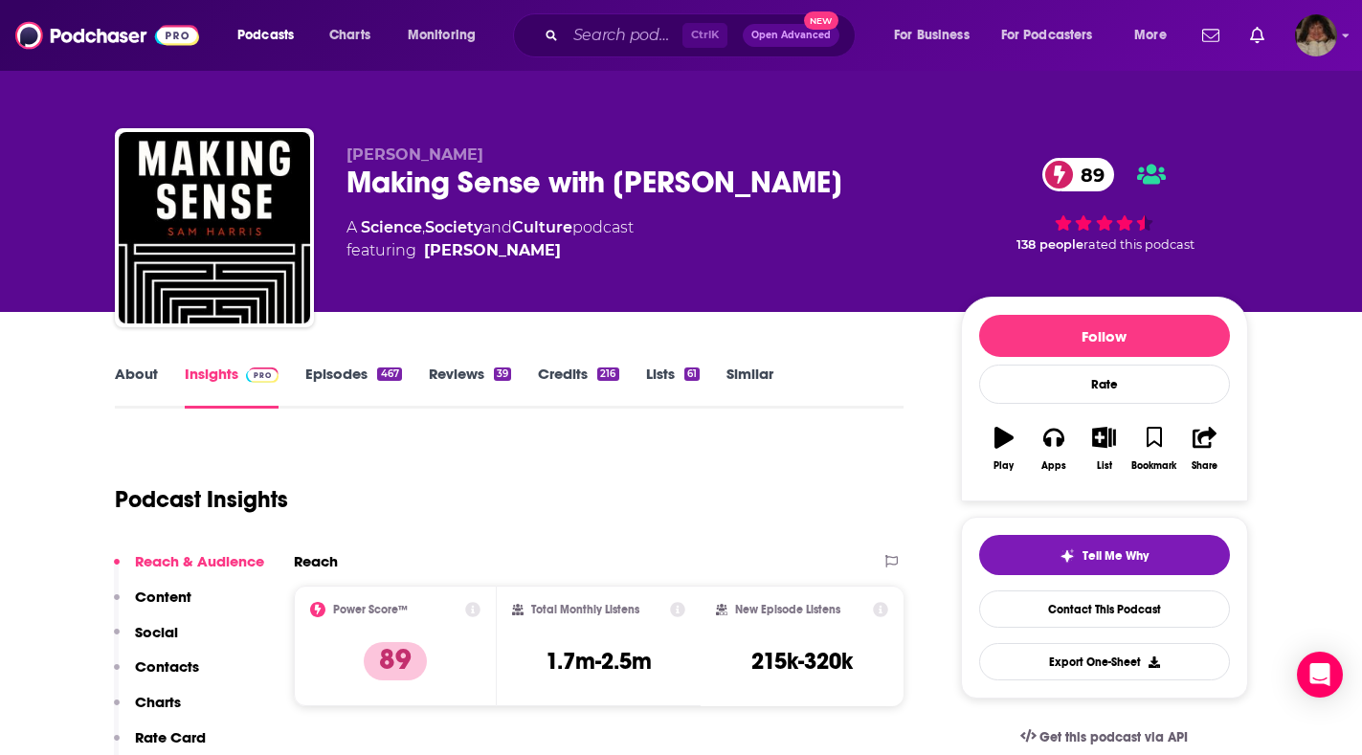
click at [125, 375] on link "About" at bounding box center [136, 387] width 43 height 44
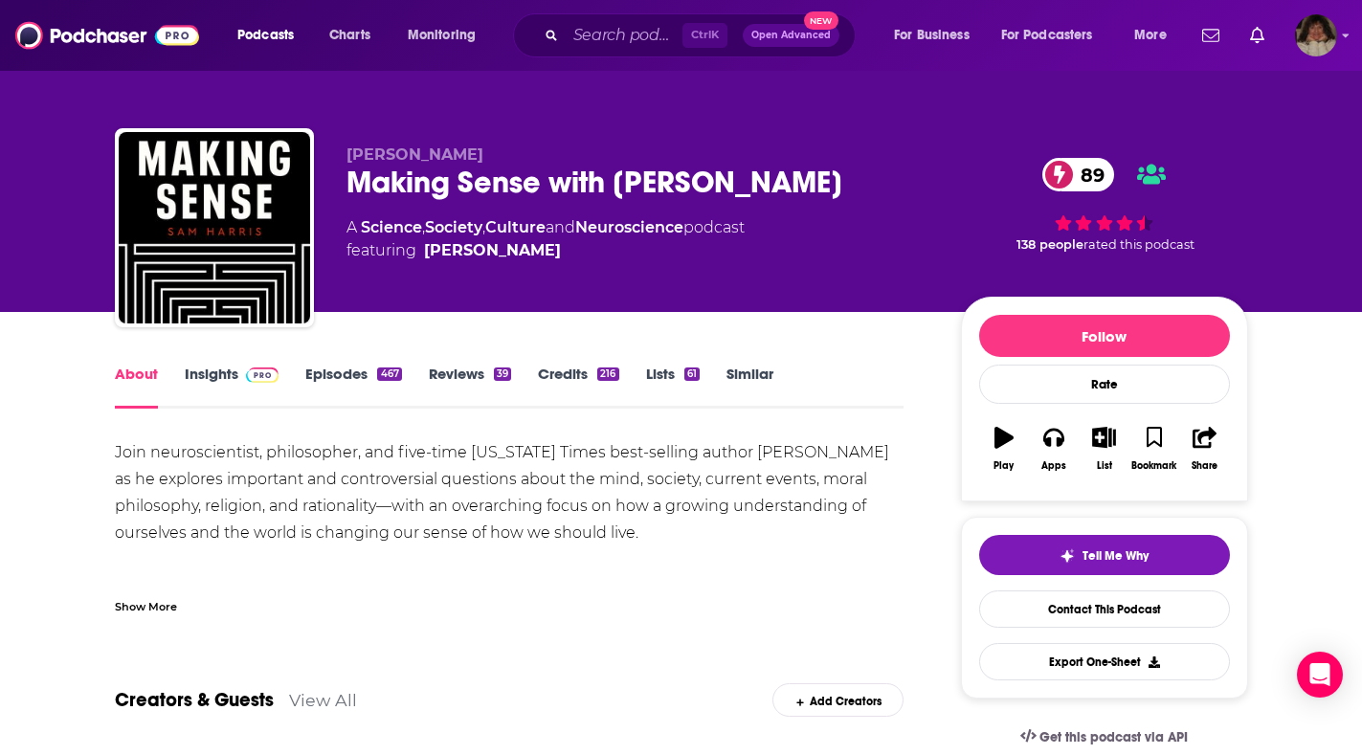
click at [238, 372] on span at bounding box center [258, 374] width 41 height 18
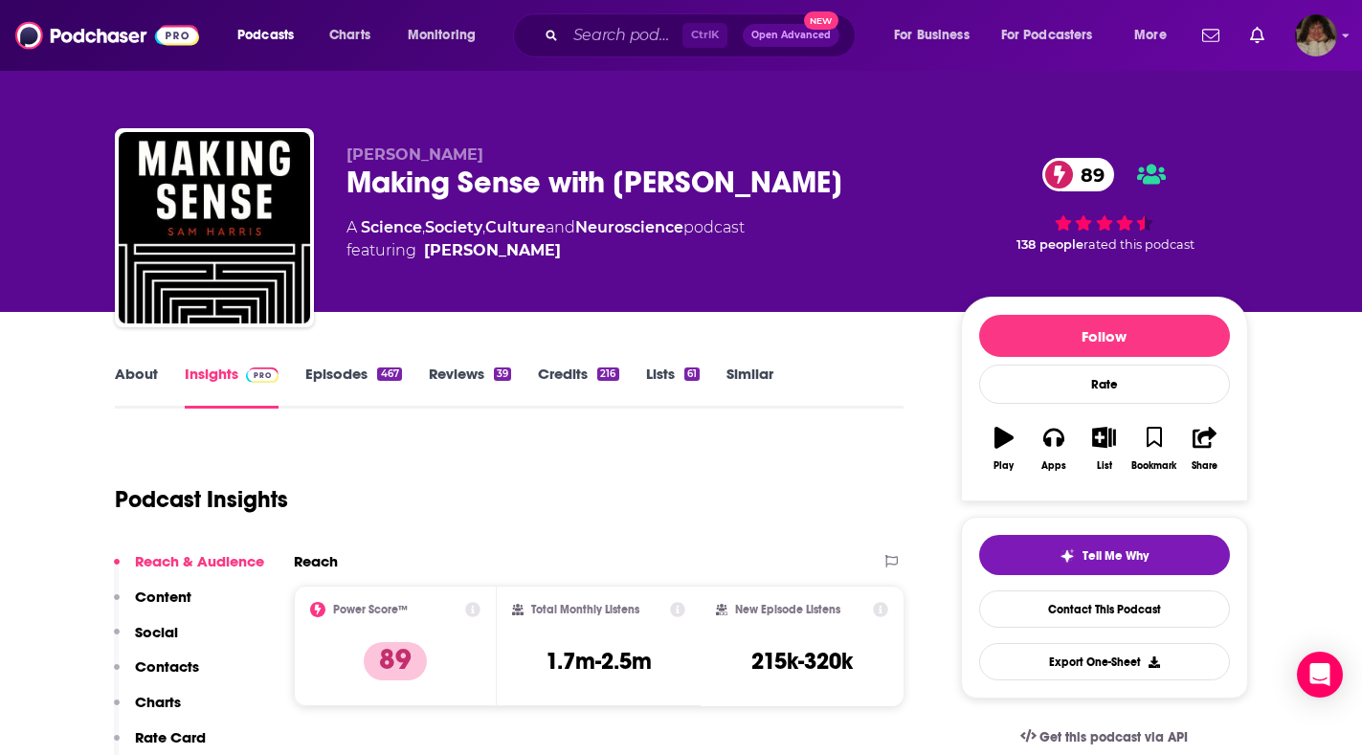
click at [200, 370] on link "Insights" at bounding box center [232, 387] width 95 height 44
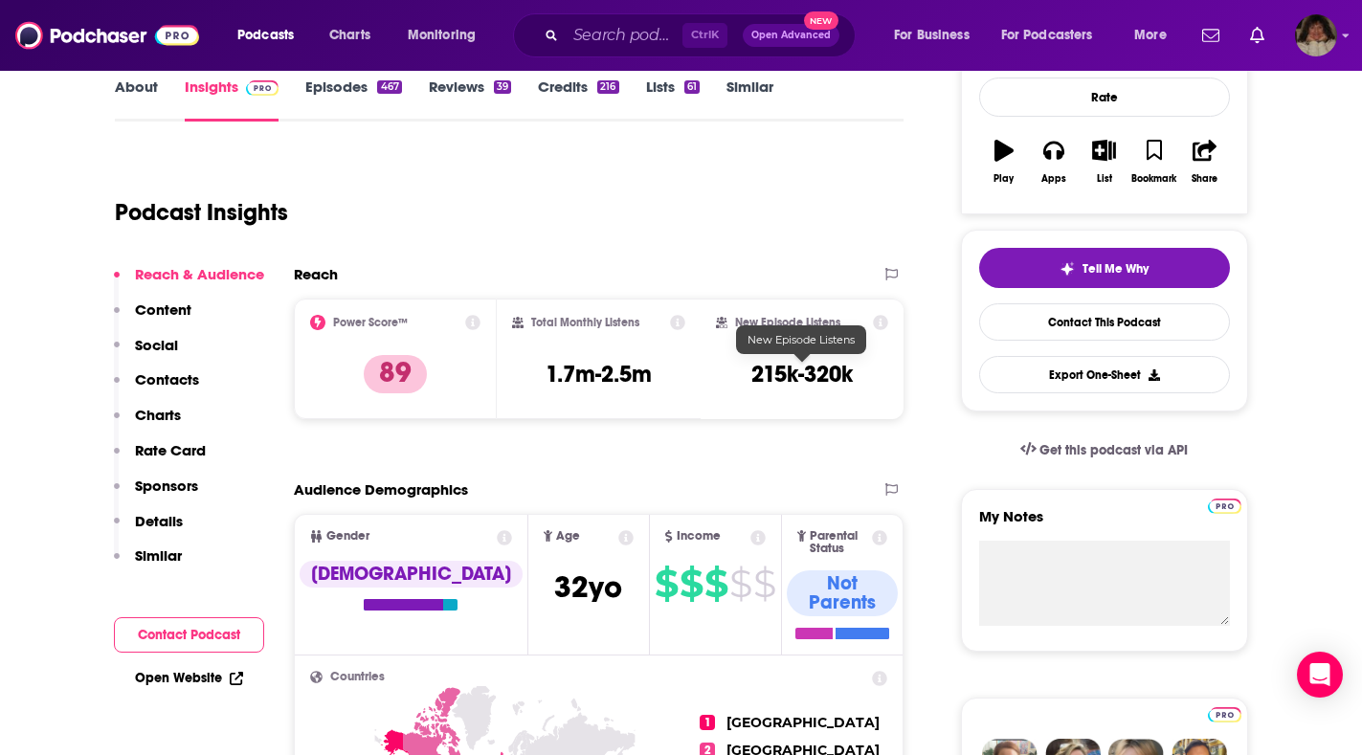
scroll to position [191, 0]
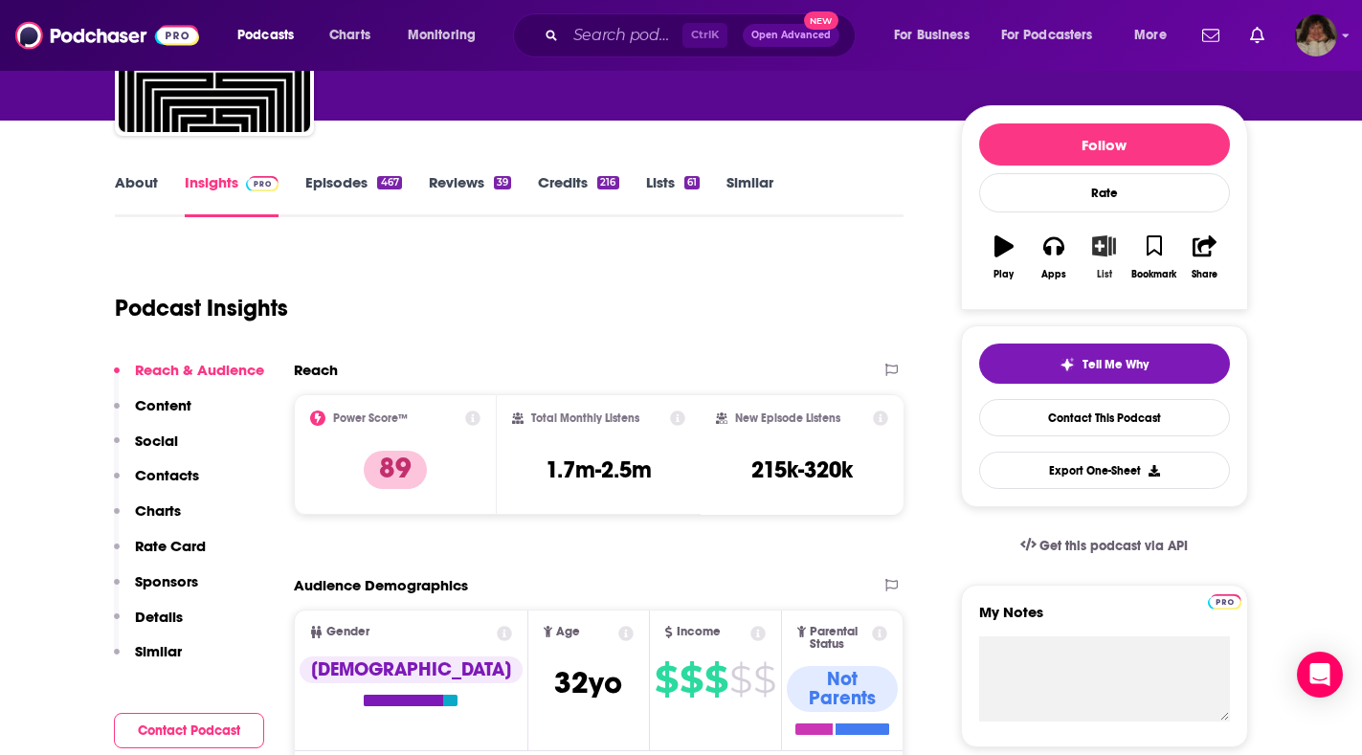
click at [1100, 247] on icon "button" at bounding box center [1104, 245] width 24 height 21
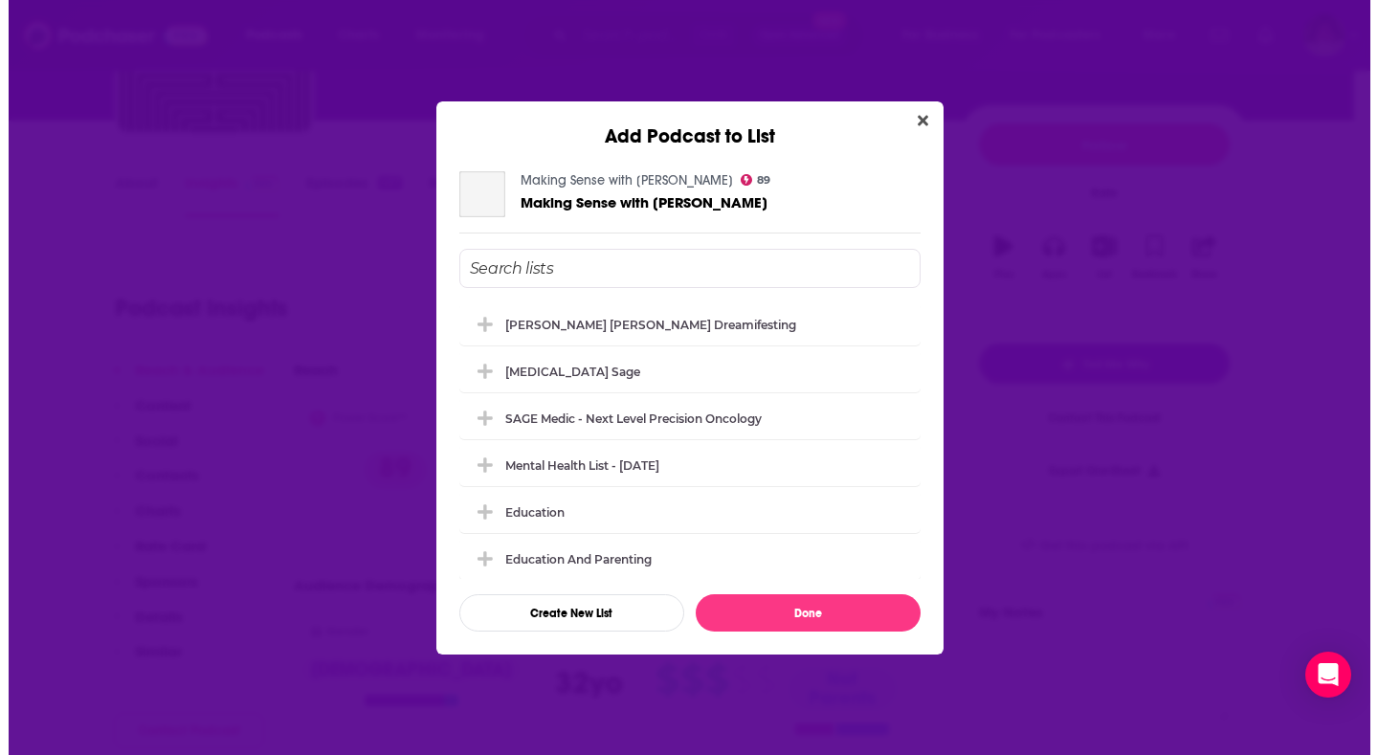
scroll to position [0, 0]
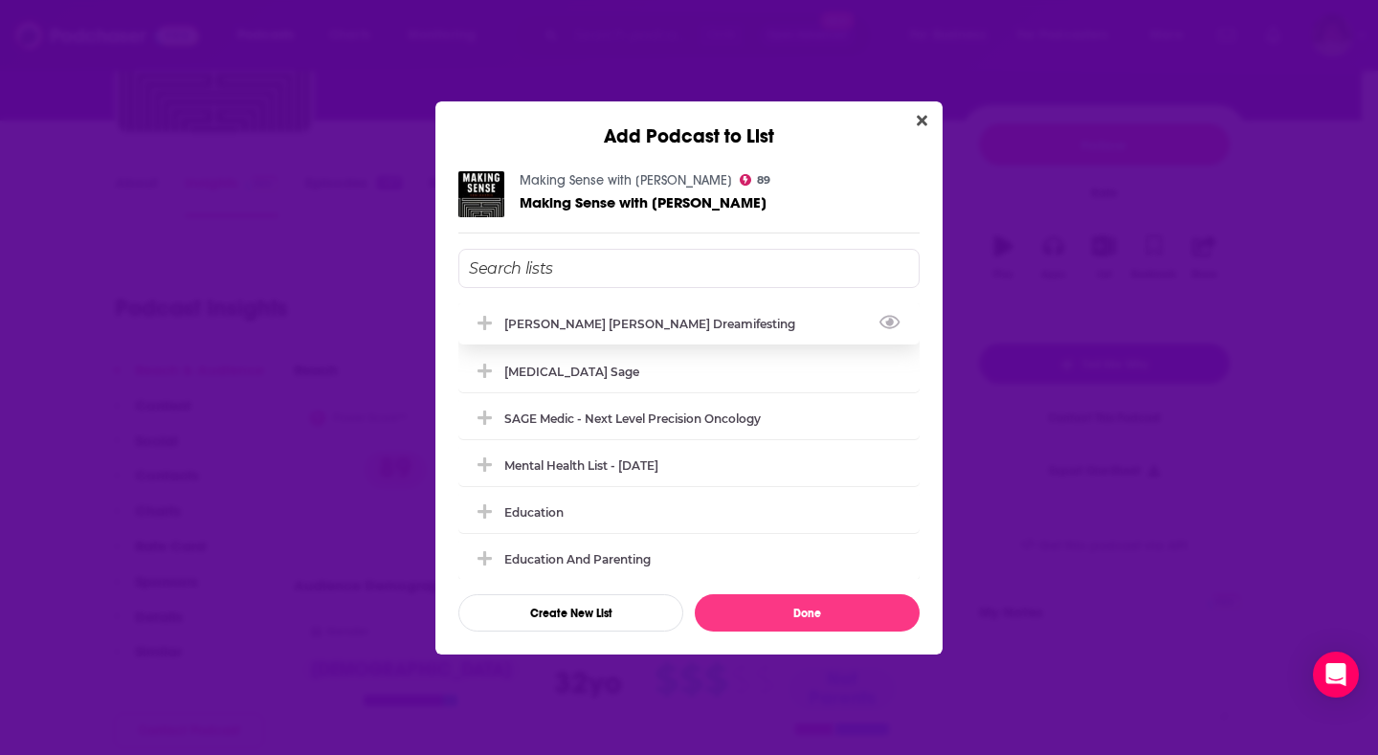
click at [656, 325] on div "[PERSON_NAME] [PERSON_NAME] Dreamifesting" at bounding box center [655, 324] width 302 height 14
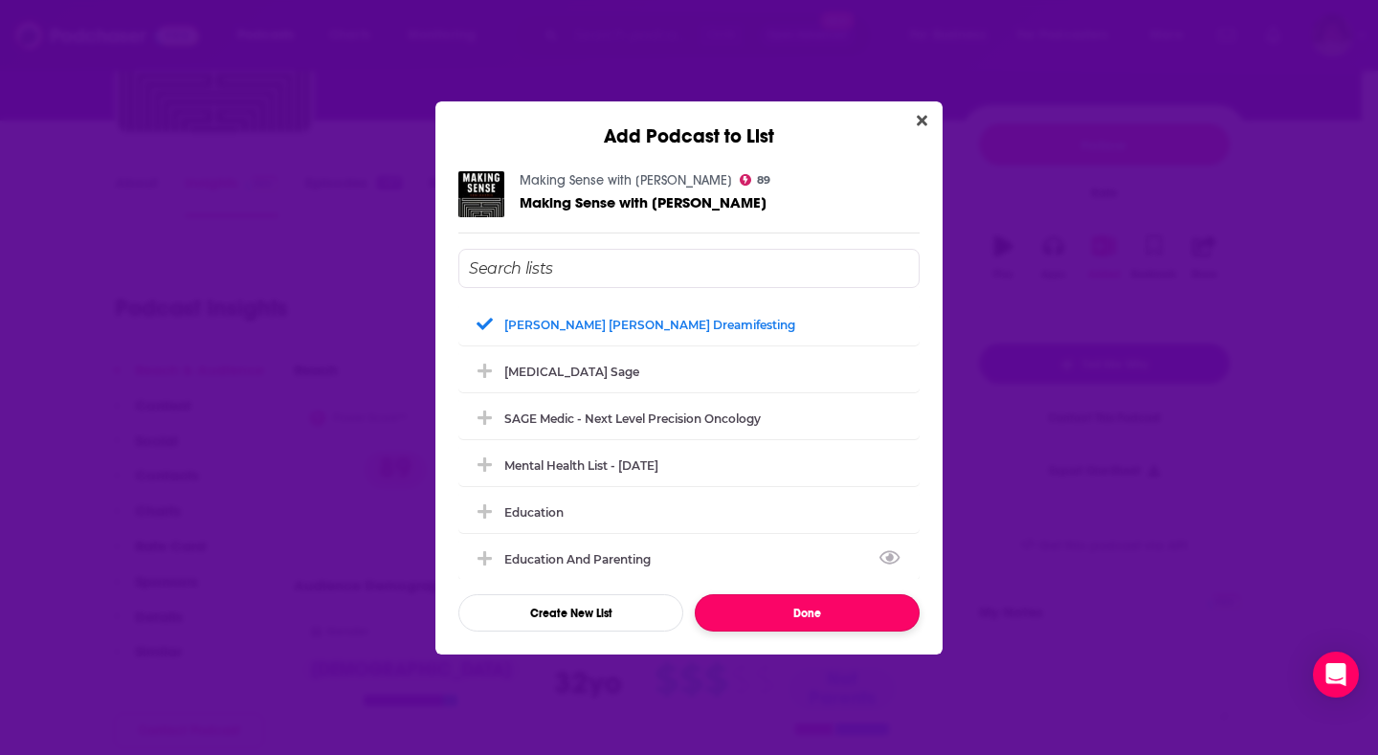
click at [846, 613] on button "Done" at bounding box center [807, 612] width 225 height 37
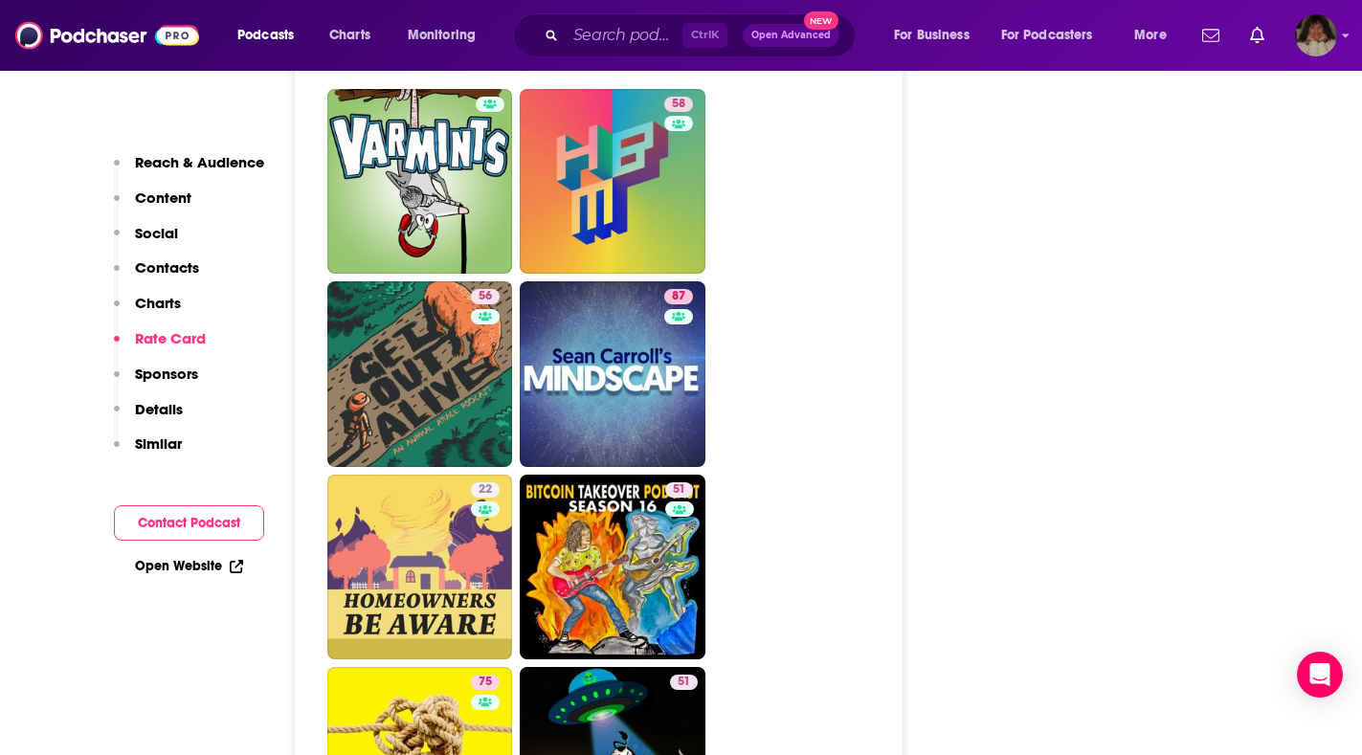
scroll to position [6988, 0]
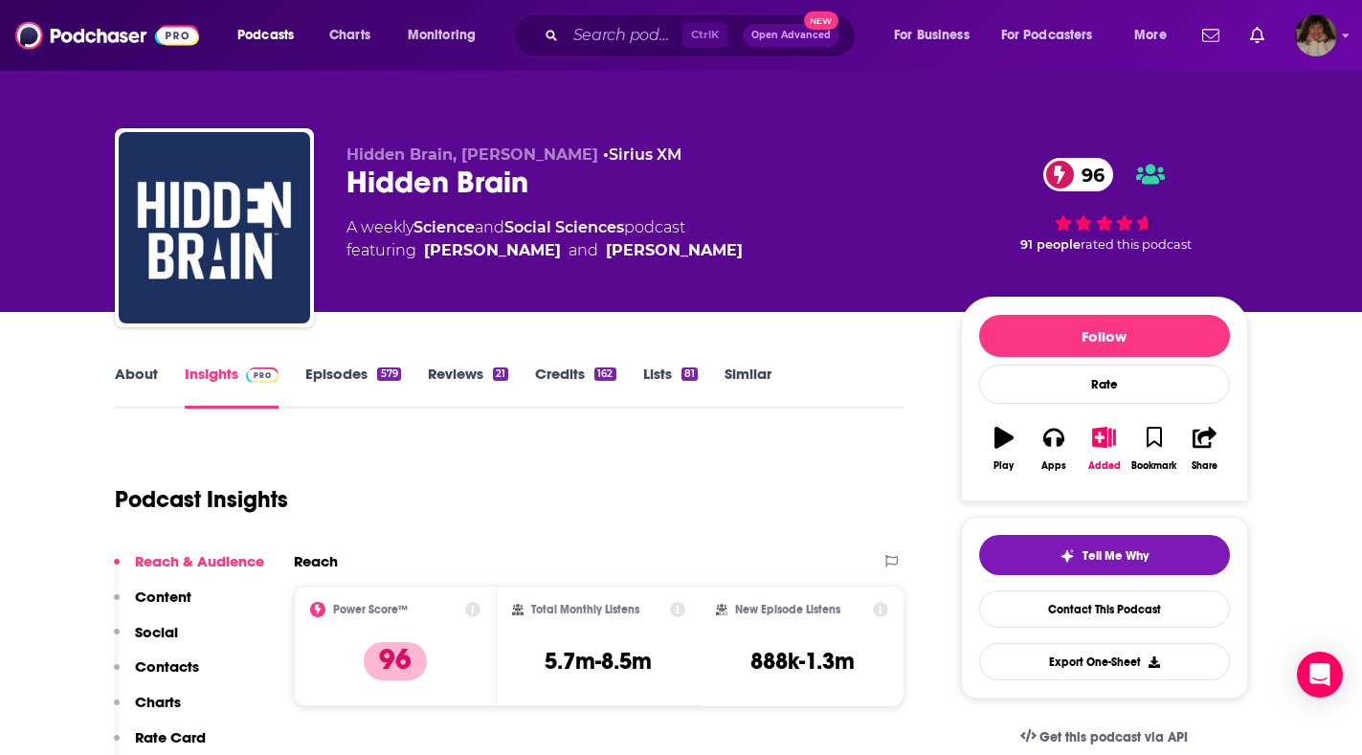
type input "https://www.podchaser.com/podcasts/hidden-brain-73209"
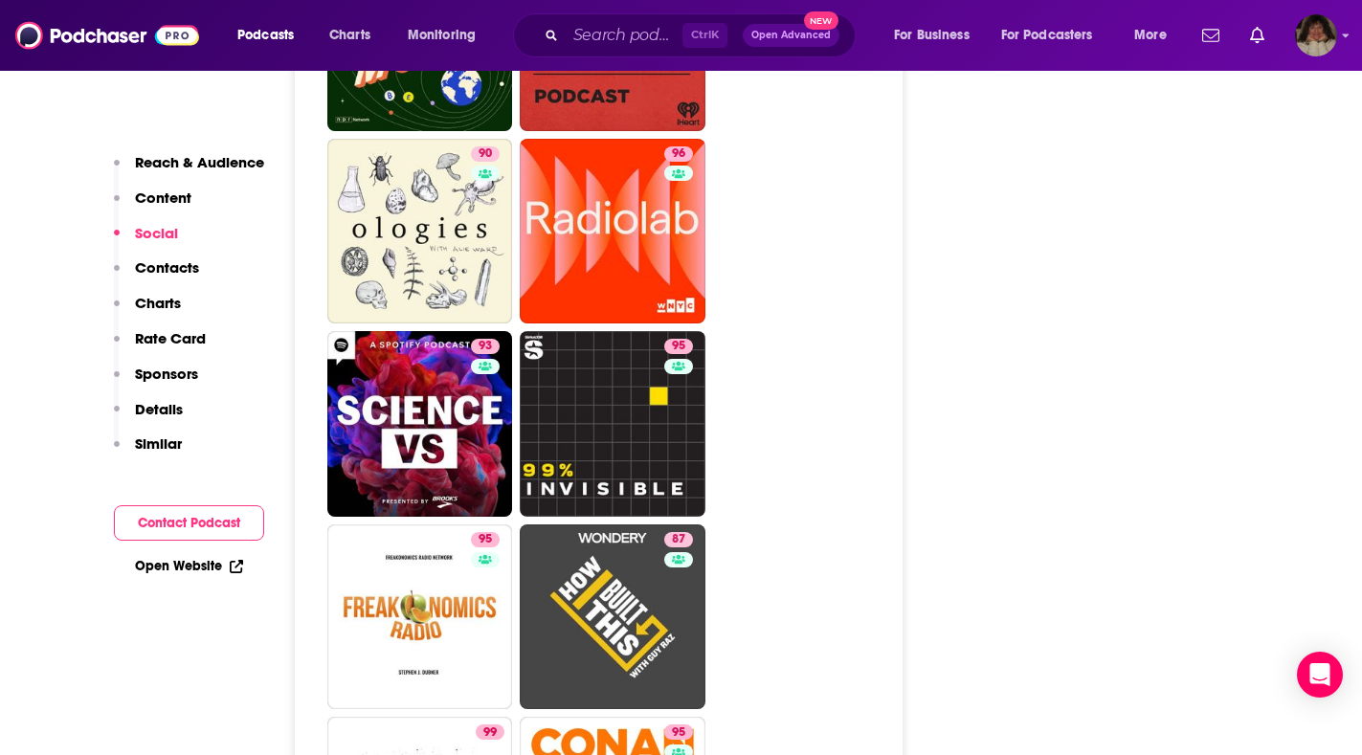
scroll to position [5744, 0]
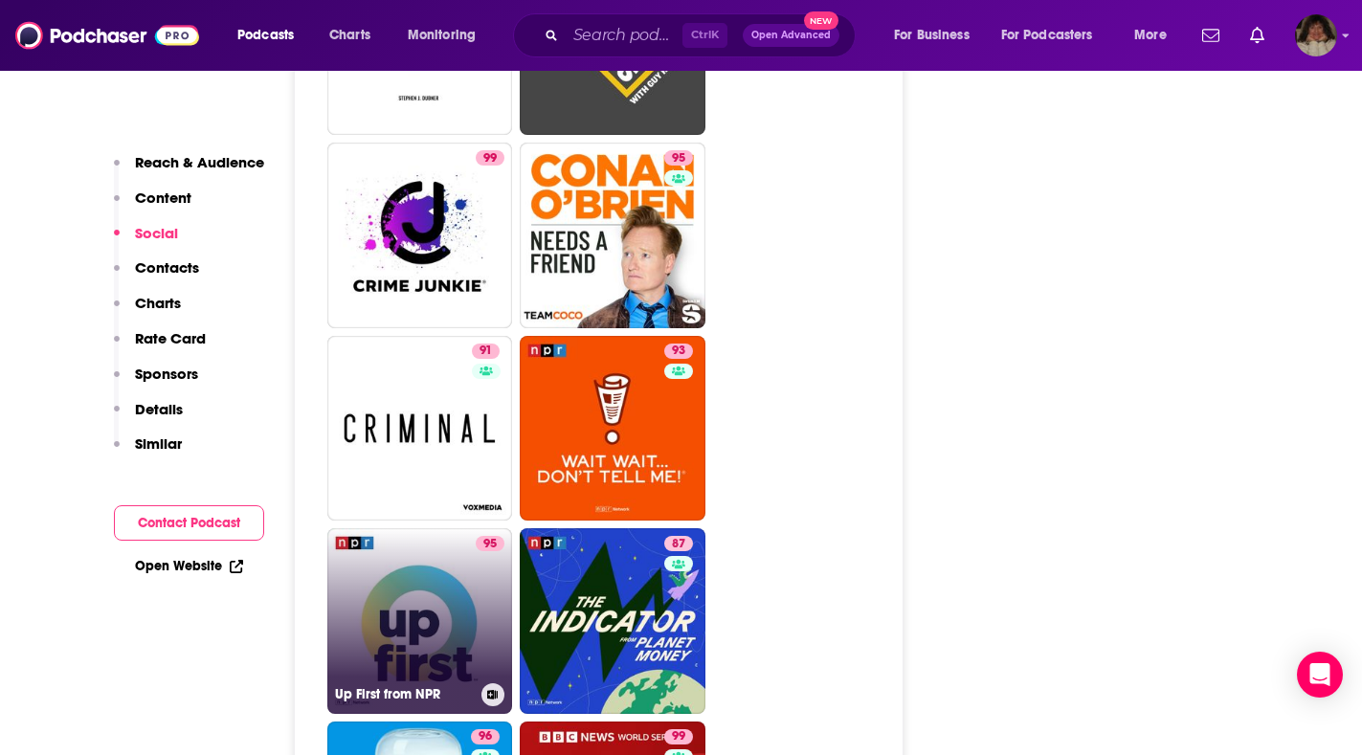
click at [392, 528] on link "95 Up First from NPR" at bounding box center [420, 621] width 186 height 186
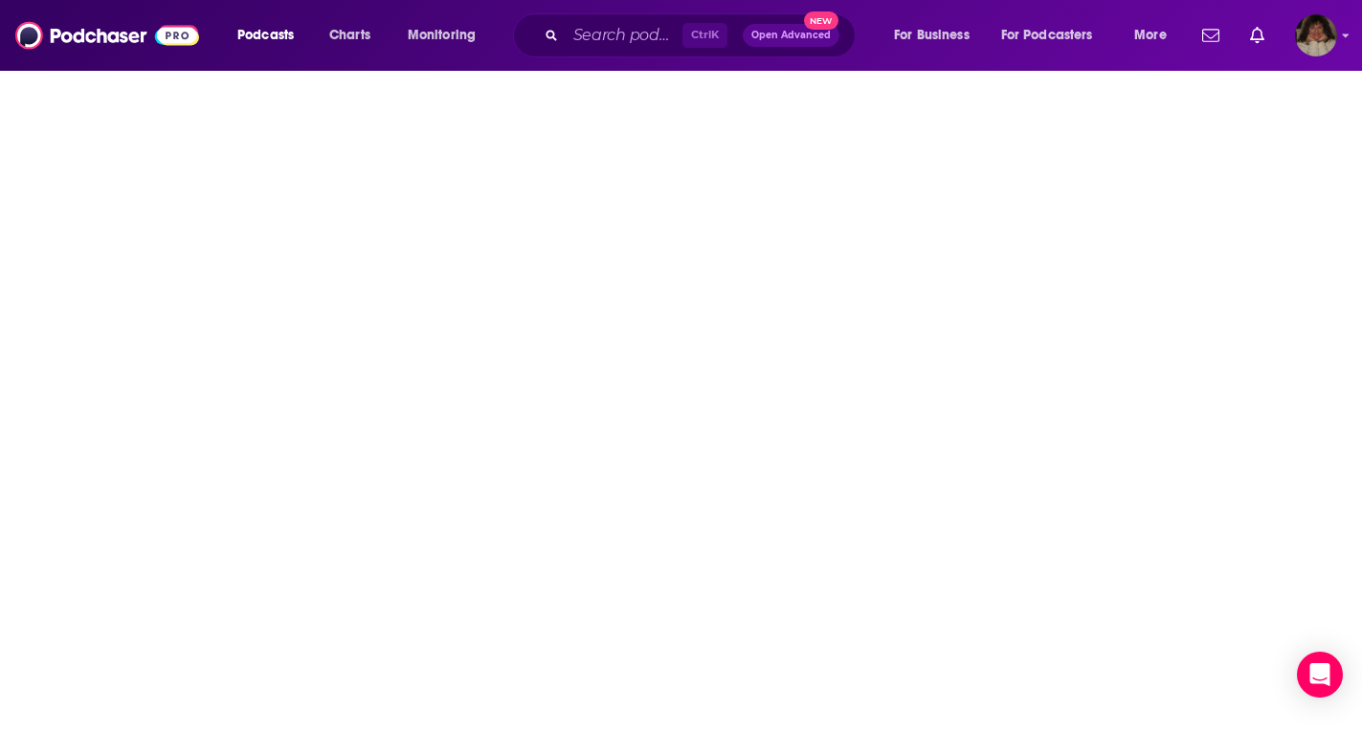
type input "https://www.podchaser.com/podcasts/up-first-from-npr-515352"
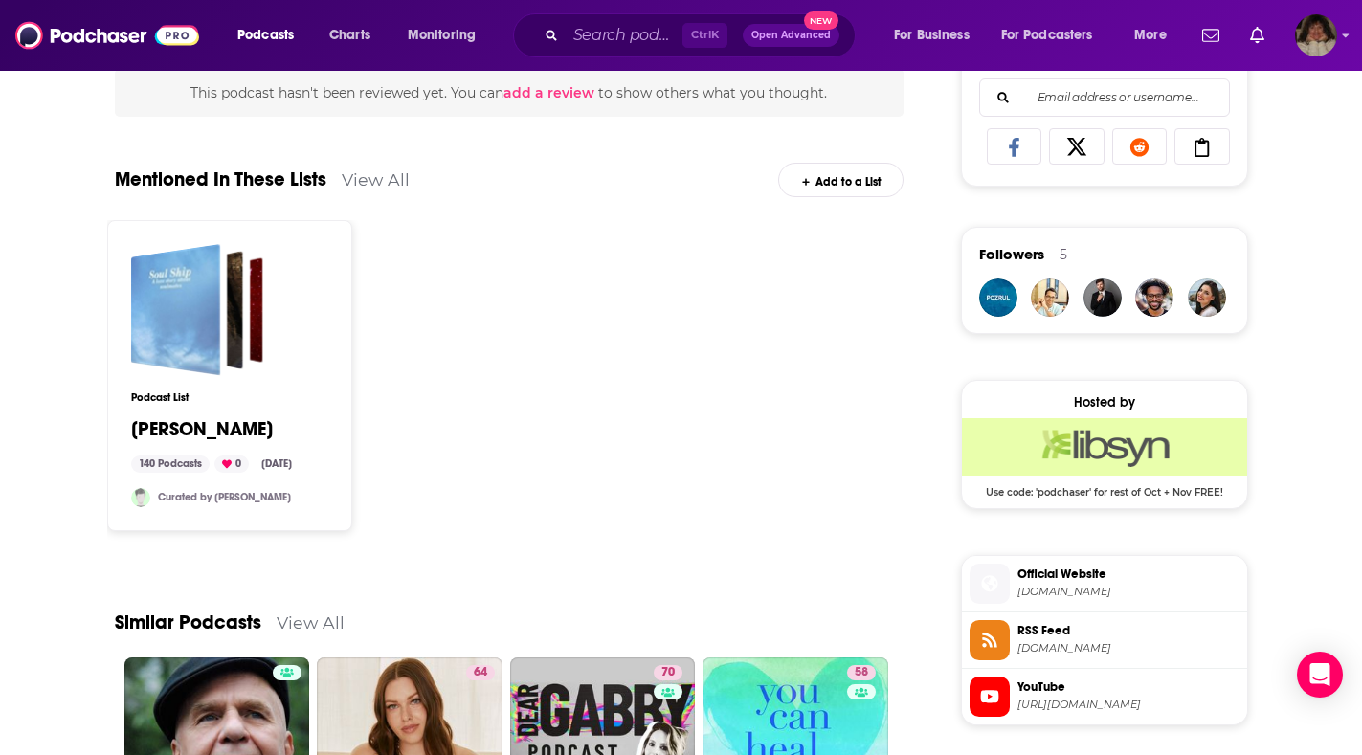
scroll to position [1627, 0]
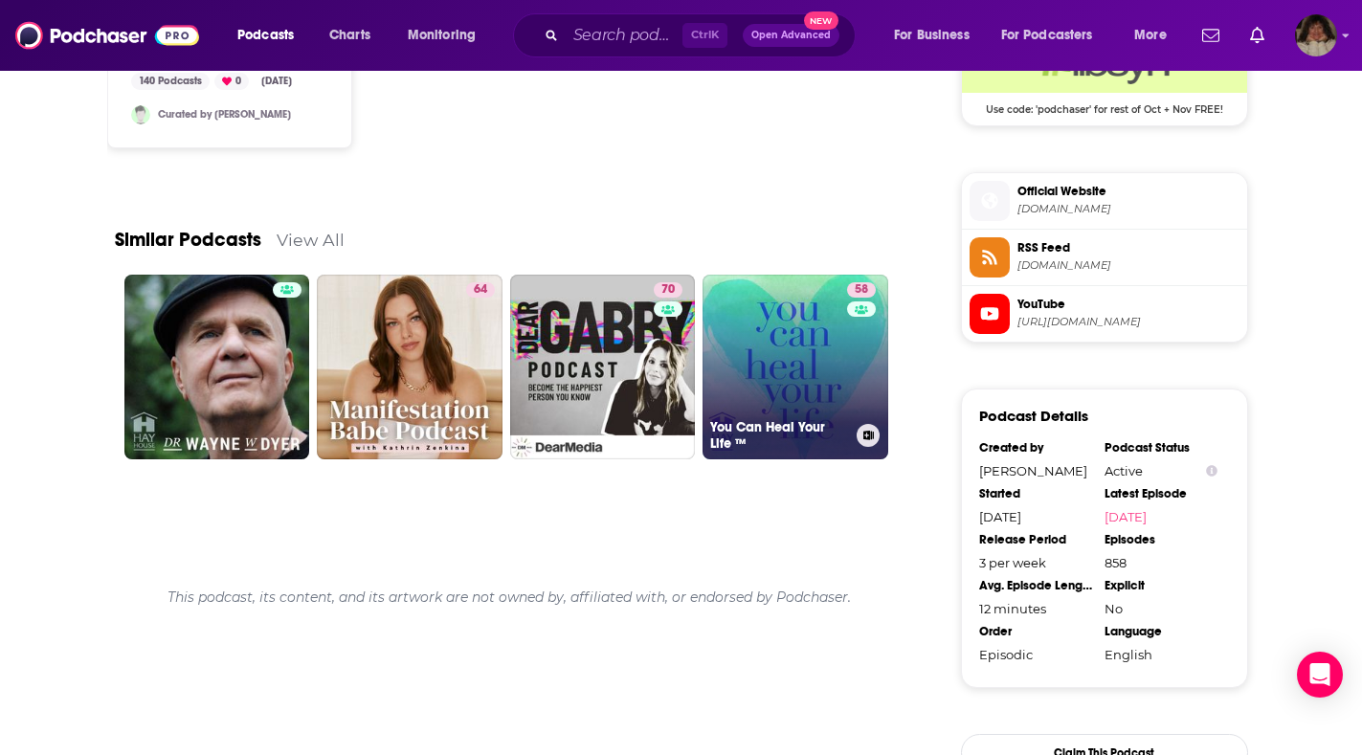
click at [759, 361] on link "58 You Can Heal Your Life ™" at bounding box center [796, 368] width 186 height 186
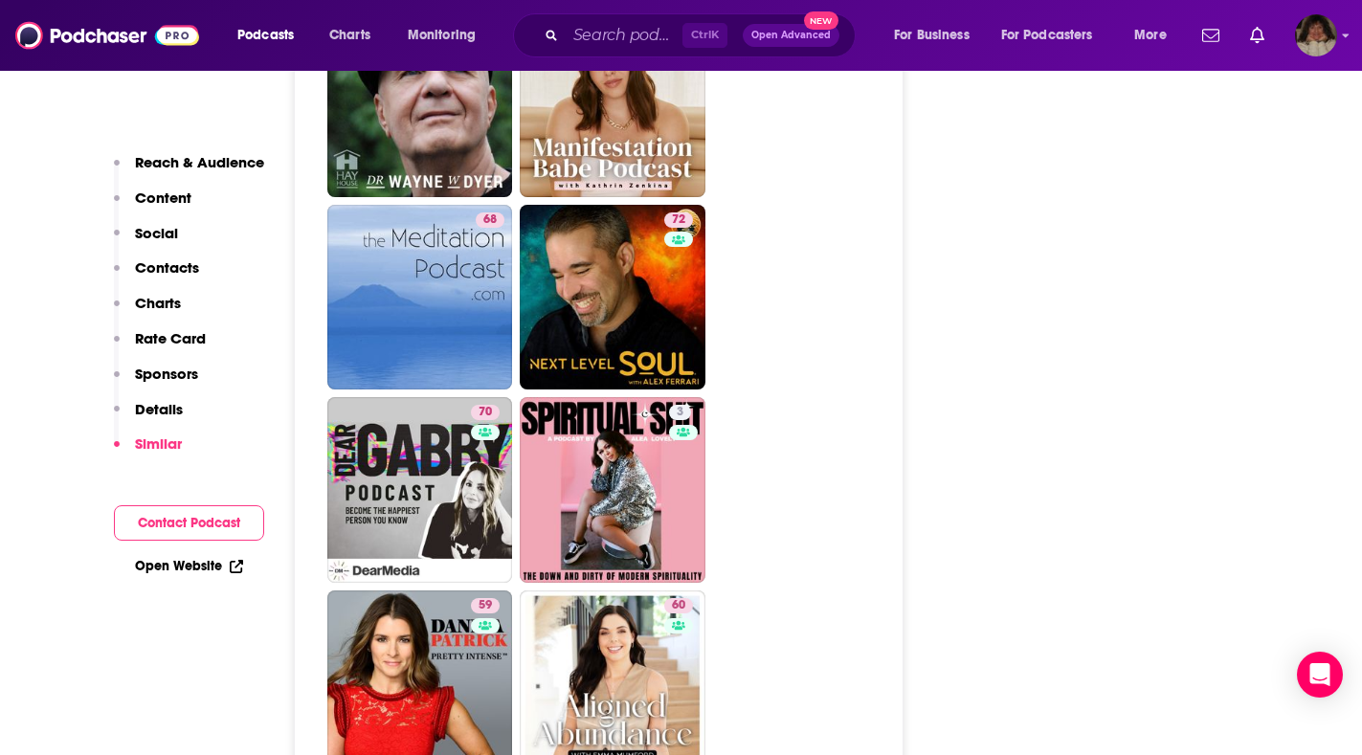
scroll to position [6126, 0]
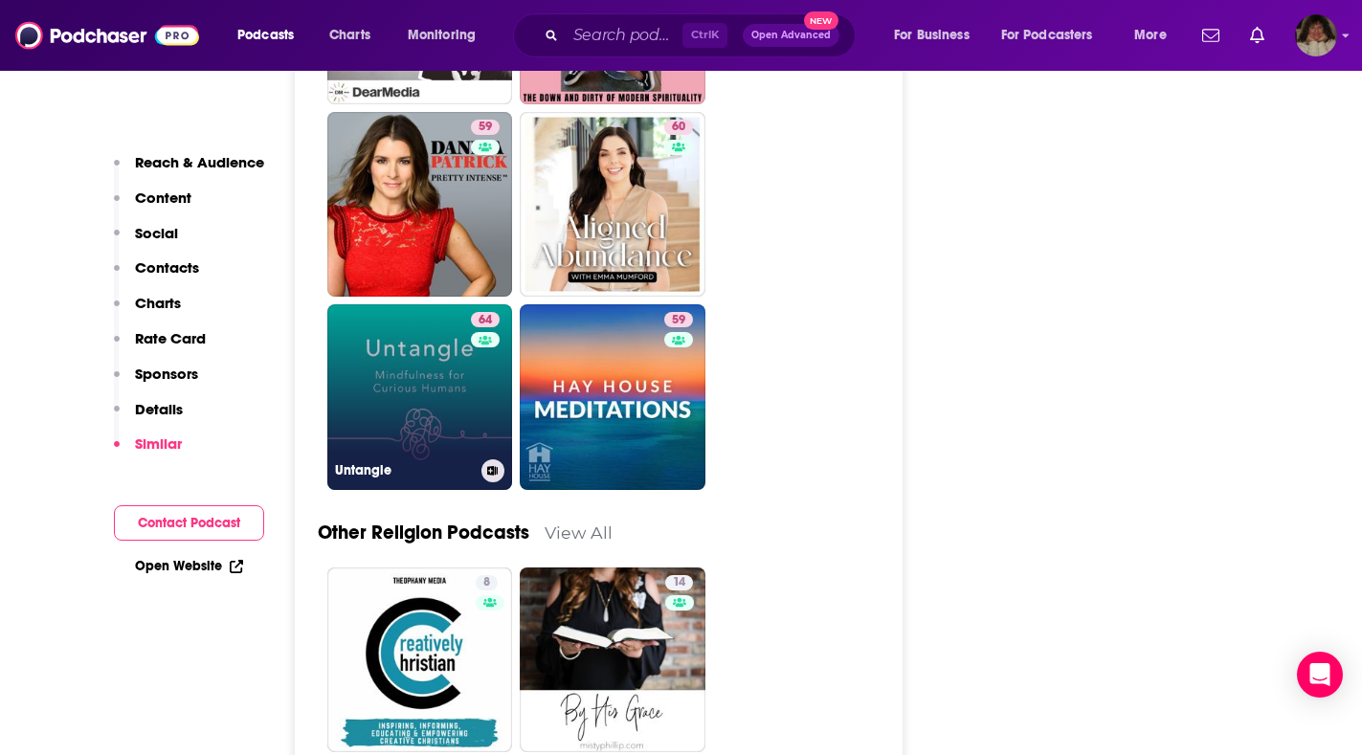
click at [387, 372] on link "64 Untangle" at bounding box center [420, 397] width 186 height 186
type input "https://www.podchaser.com/podcasts/untangle-226567"
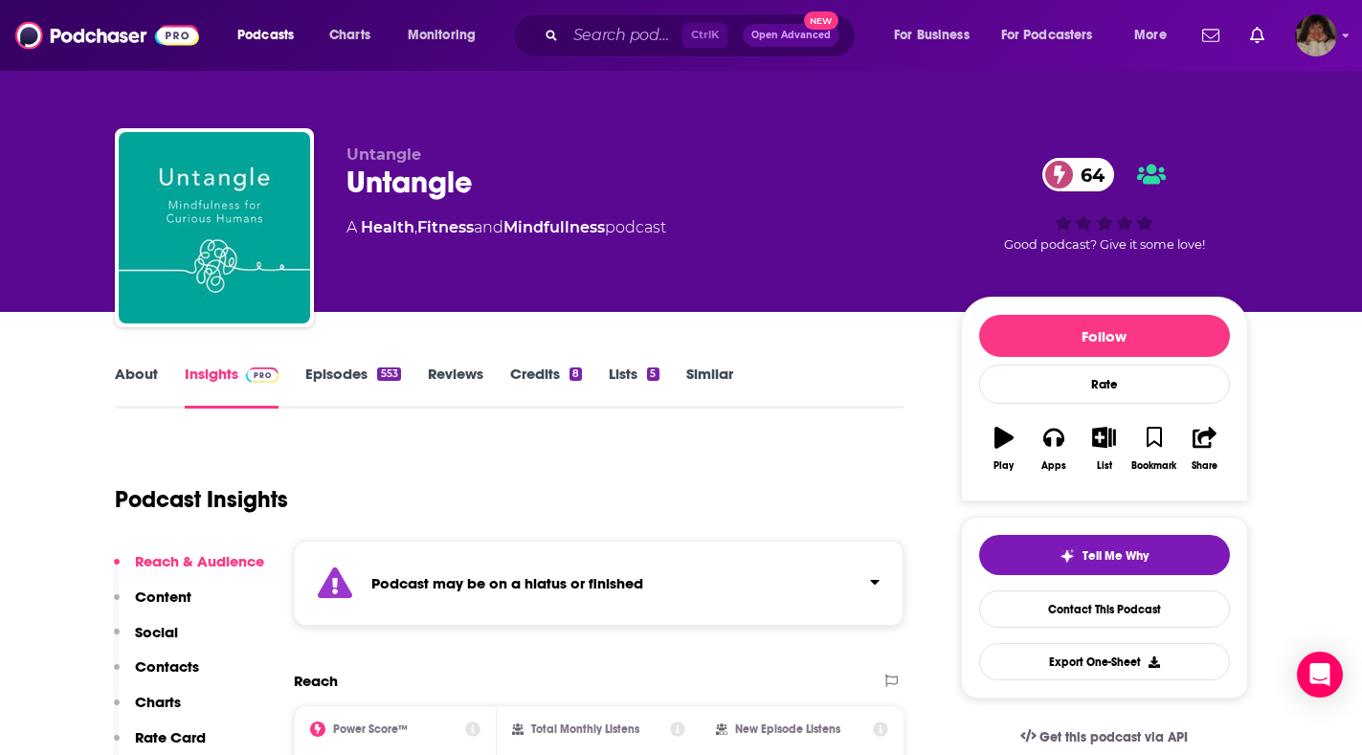
click at [139, 372] on link "About" at bounding box center [136, 387] width 43 height 44
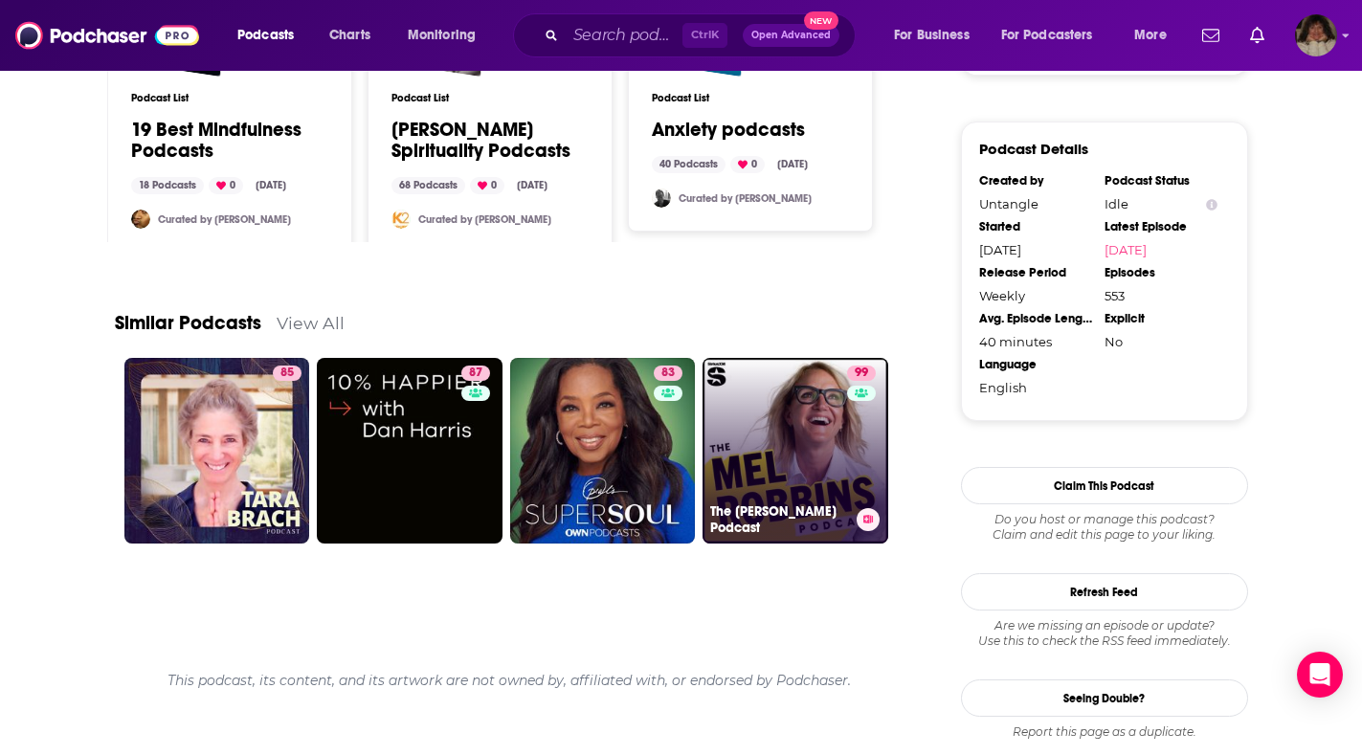
scroll to position [1641, 0]
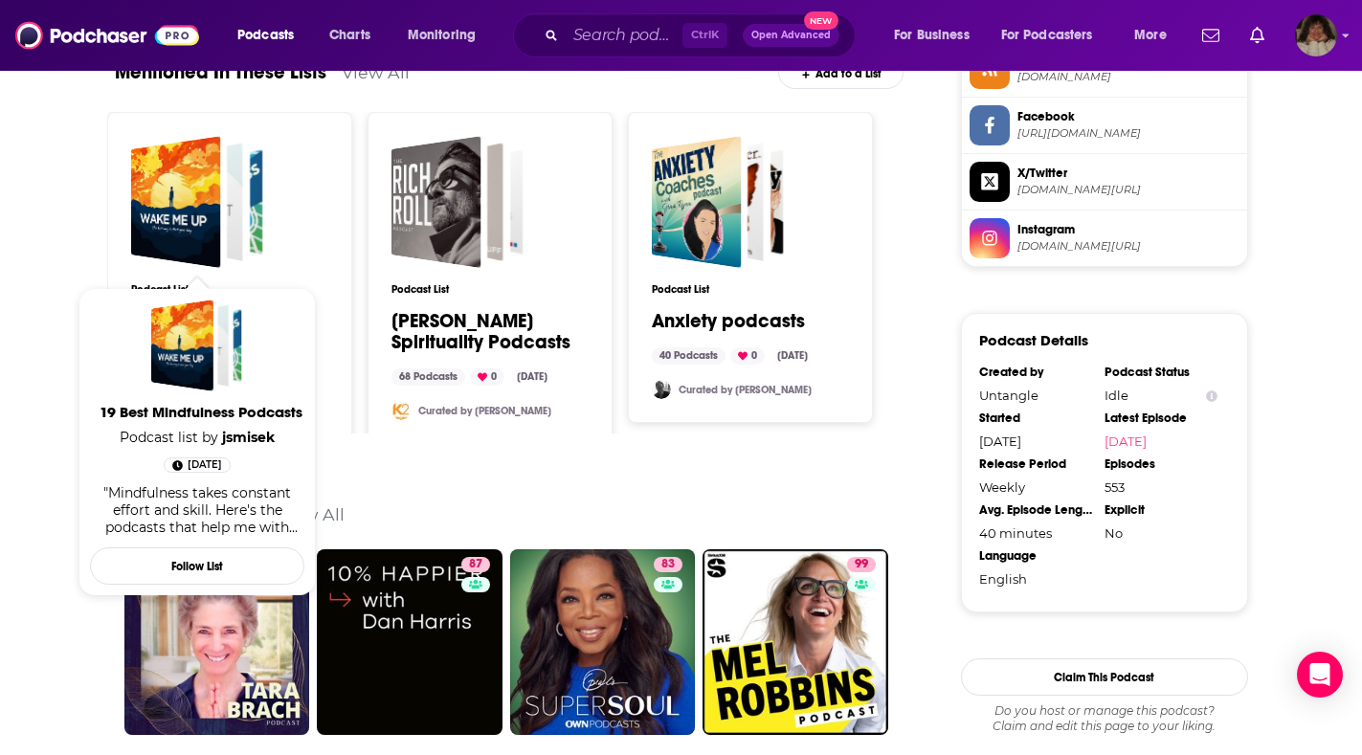
click at [238, 410] on span "19 Best Mindfulness Podcasts" at bounding box center [201, 412] width 214 height 18
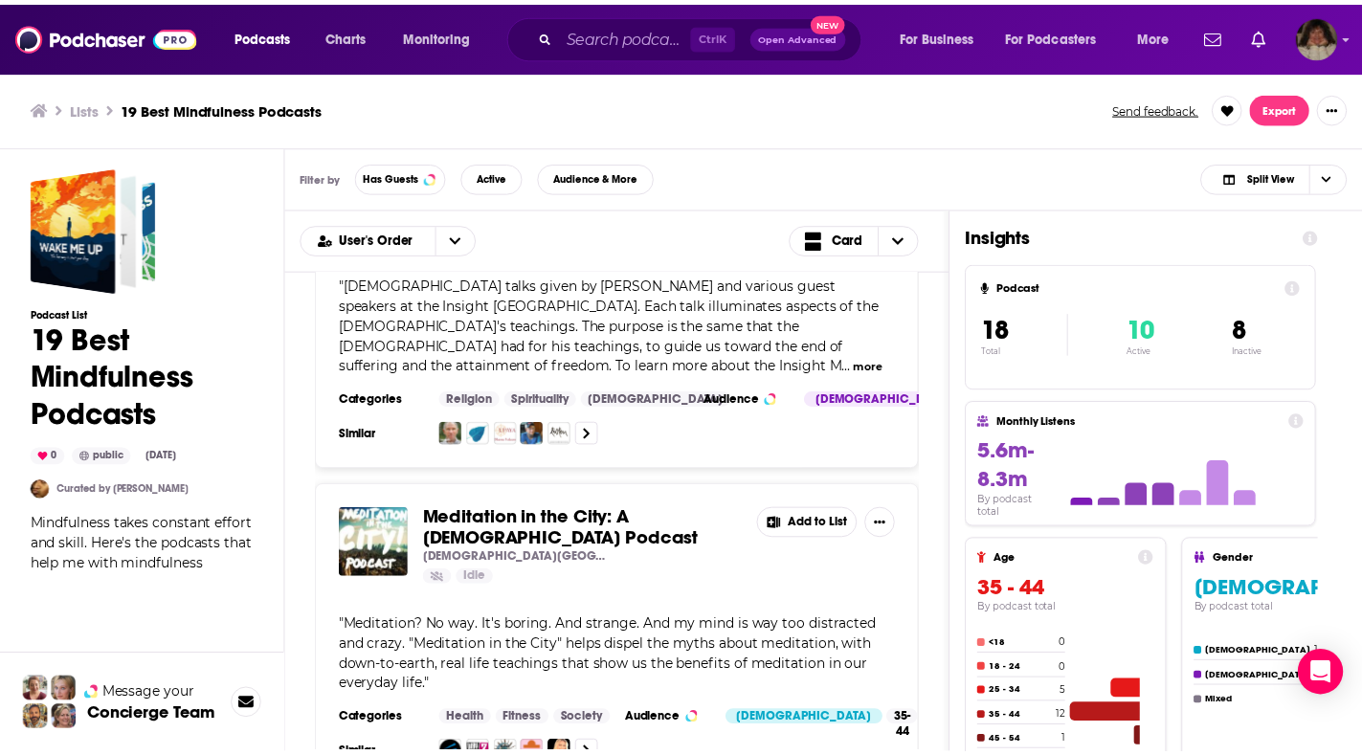
scroll to position [2932, 0]
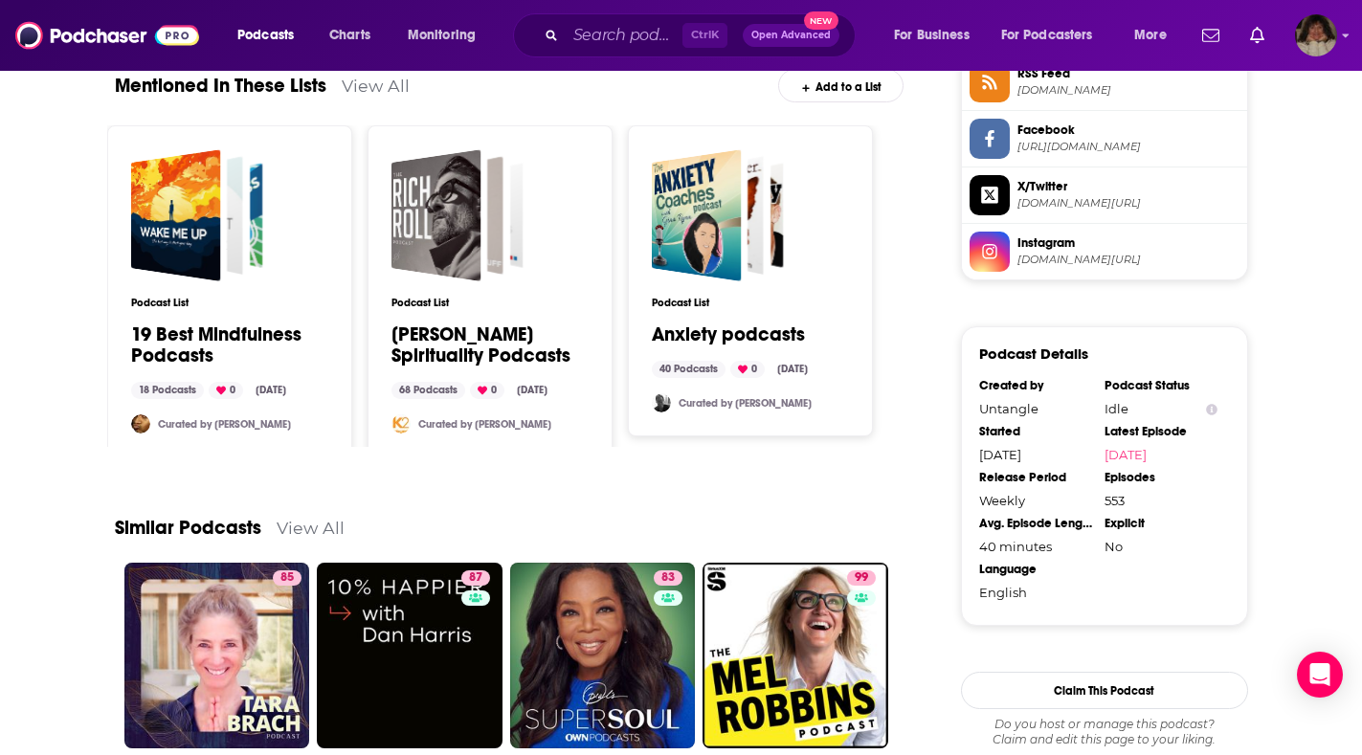
scroll to position [1819, 0]
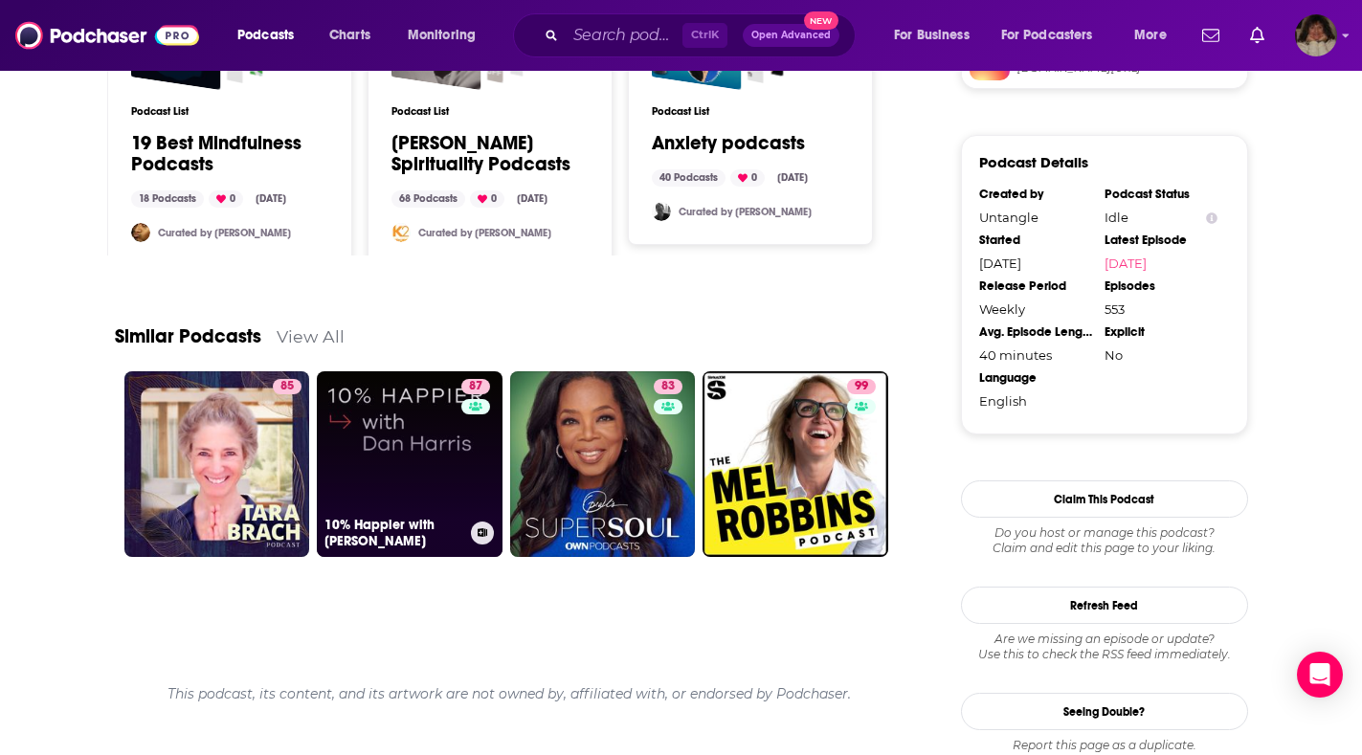
click at [388, 480] on link "87 10% Happier with Dan Harris" at bounding box center [410, 464] width 186 height 186
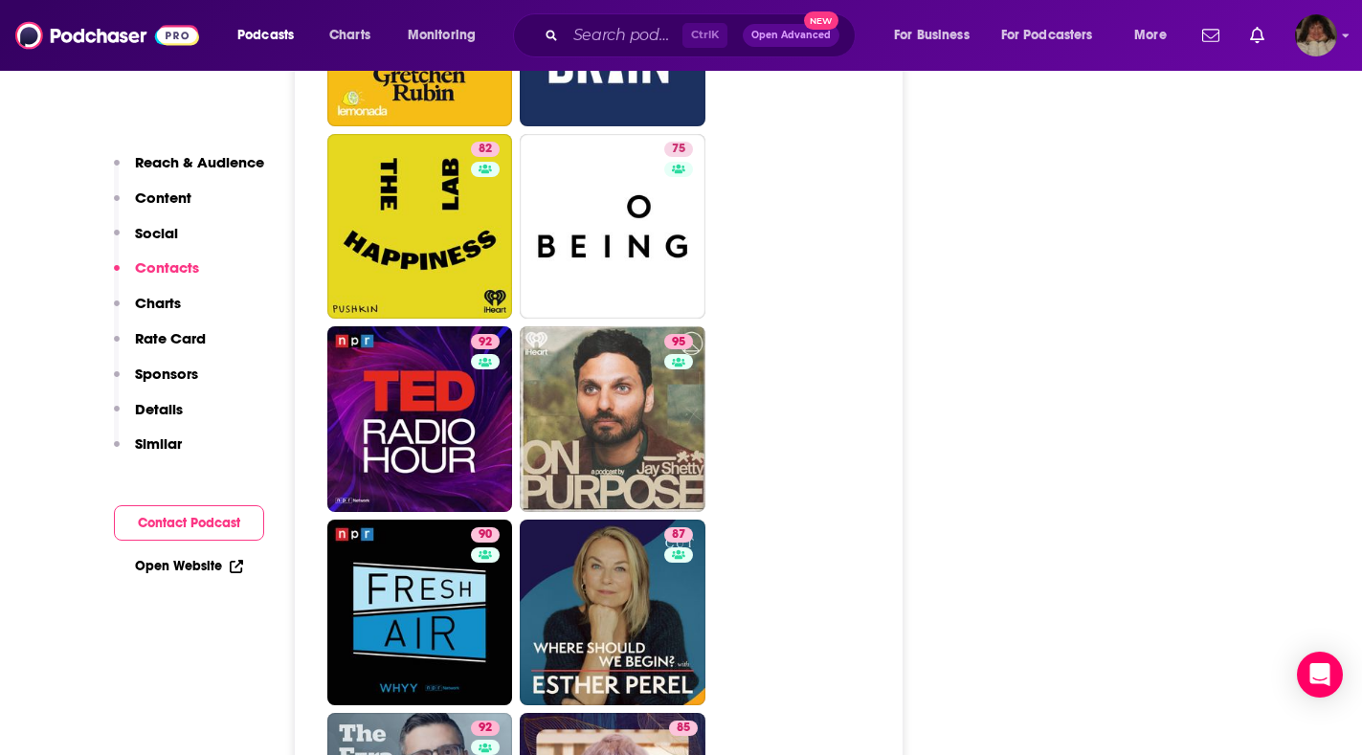
scroll to position [4978, 0]
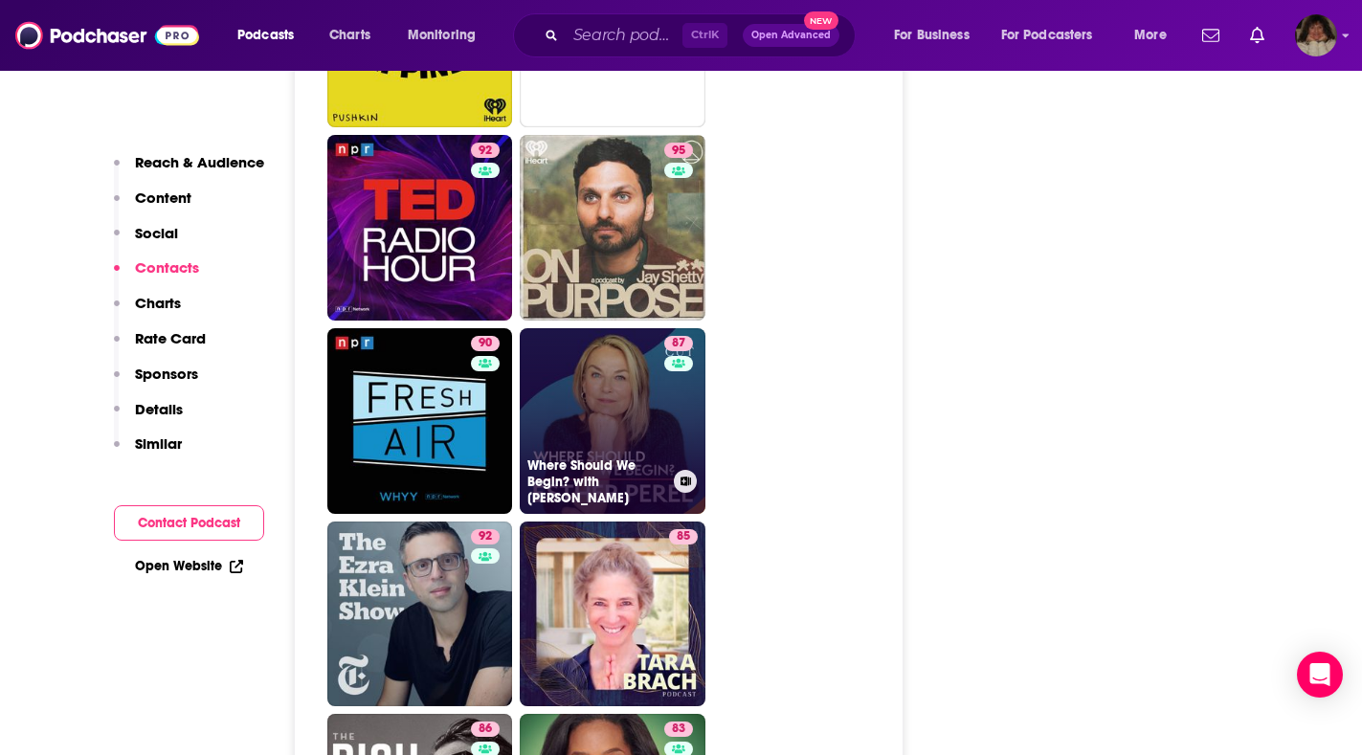
click at [571, 331] on link "87 Where Should We Begin? with Esther Perel" at bounding box center [613, 421] width 186 height 186
type input "https://www.podchaser.com/podcasts/where-should-we-begin-with-est-527553"
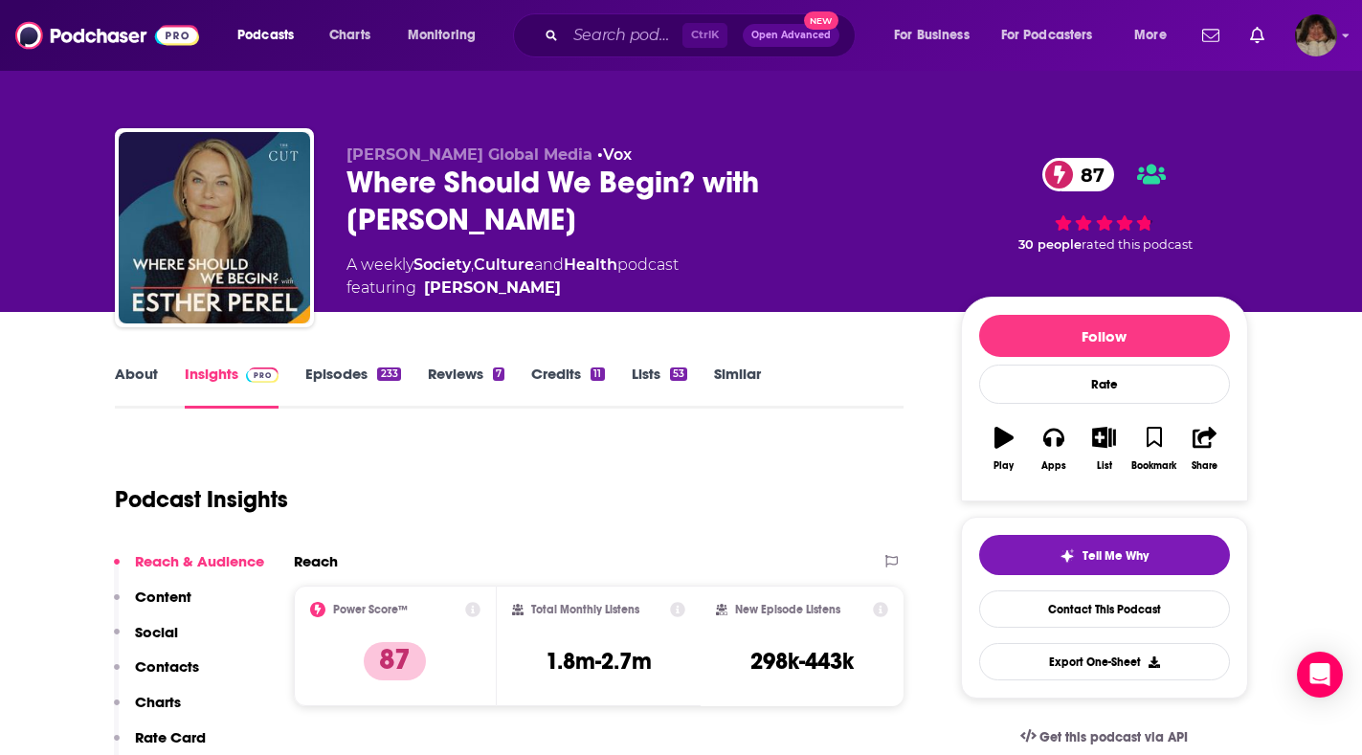
click at [143, 376] on link "About" at bounding box center [136, 387] width 43 height 44
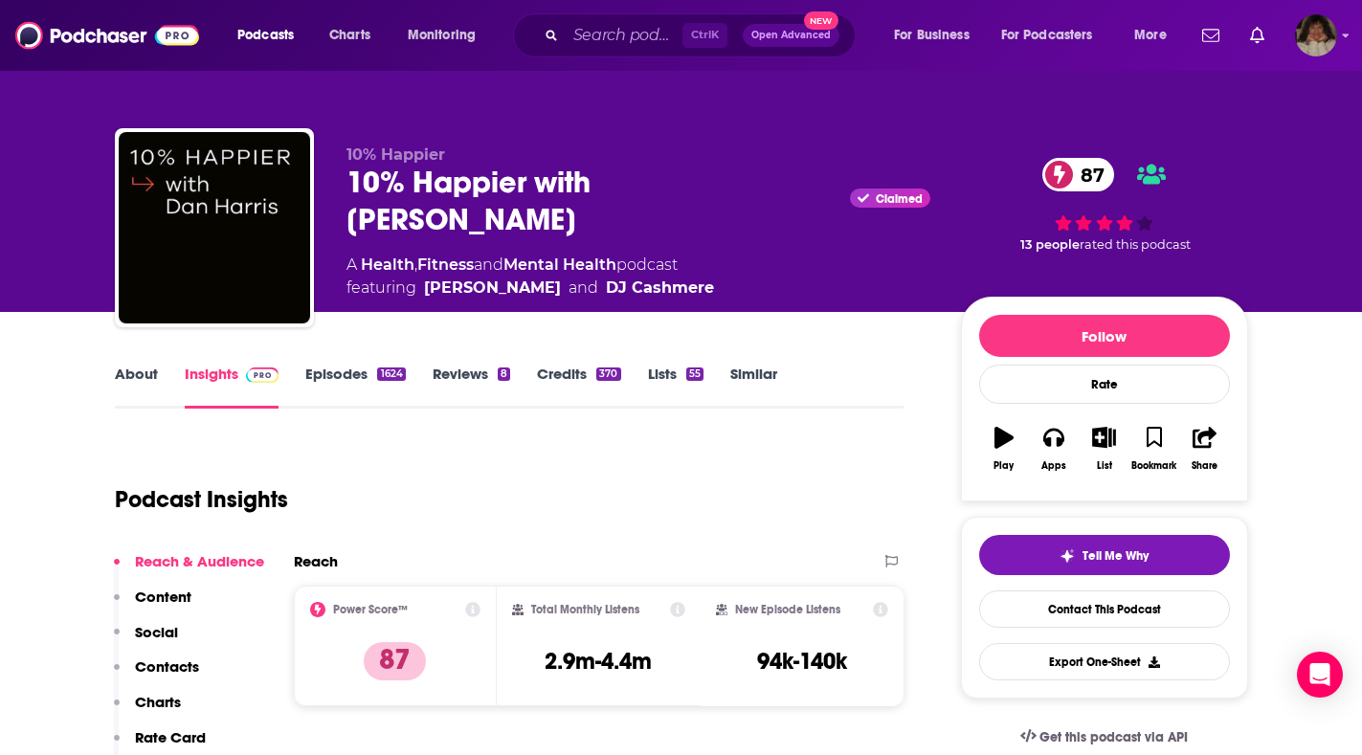
type input "https://www.podchaser.com/podcasts/10-happier-with-dan-harris-29179"
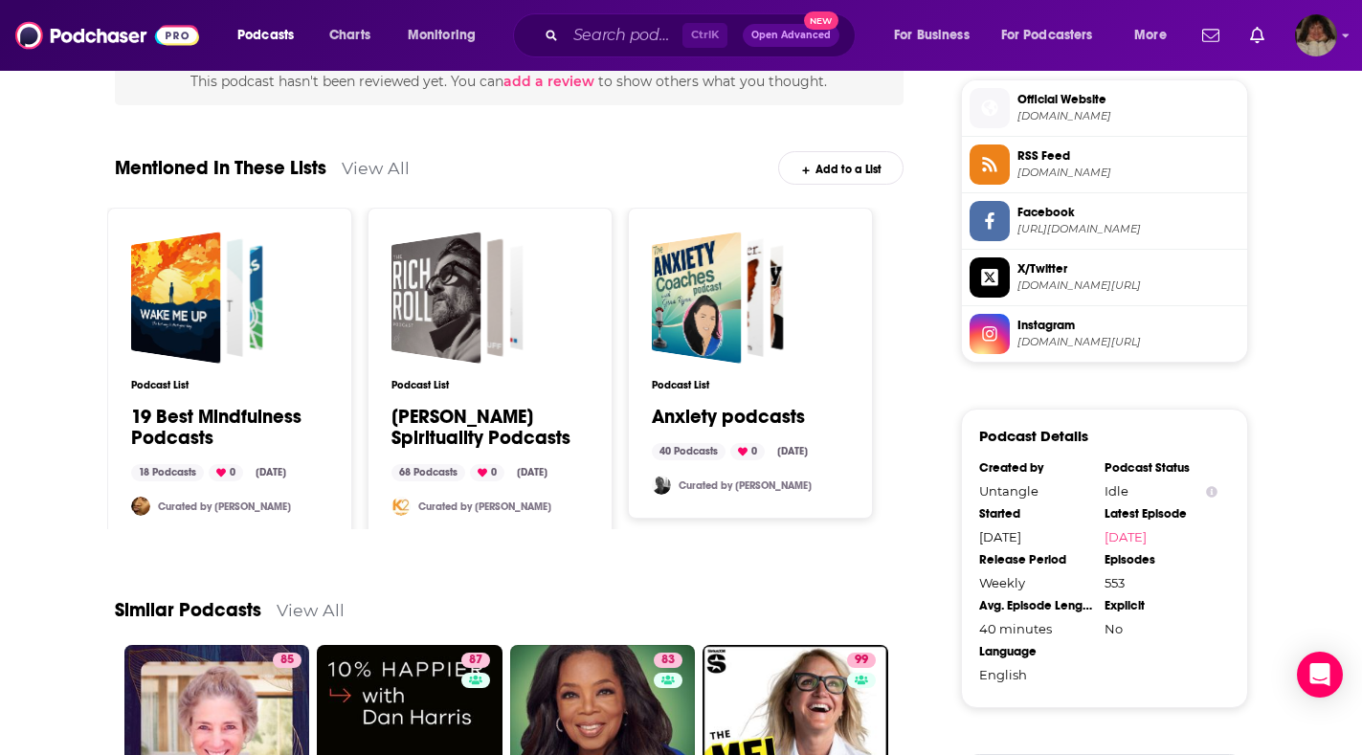
scroll to position [1162, 0]
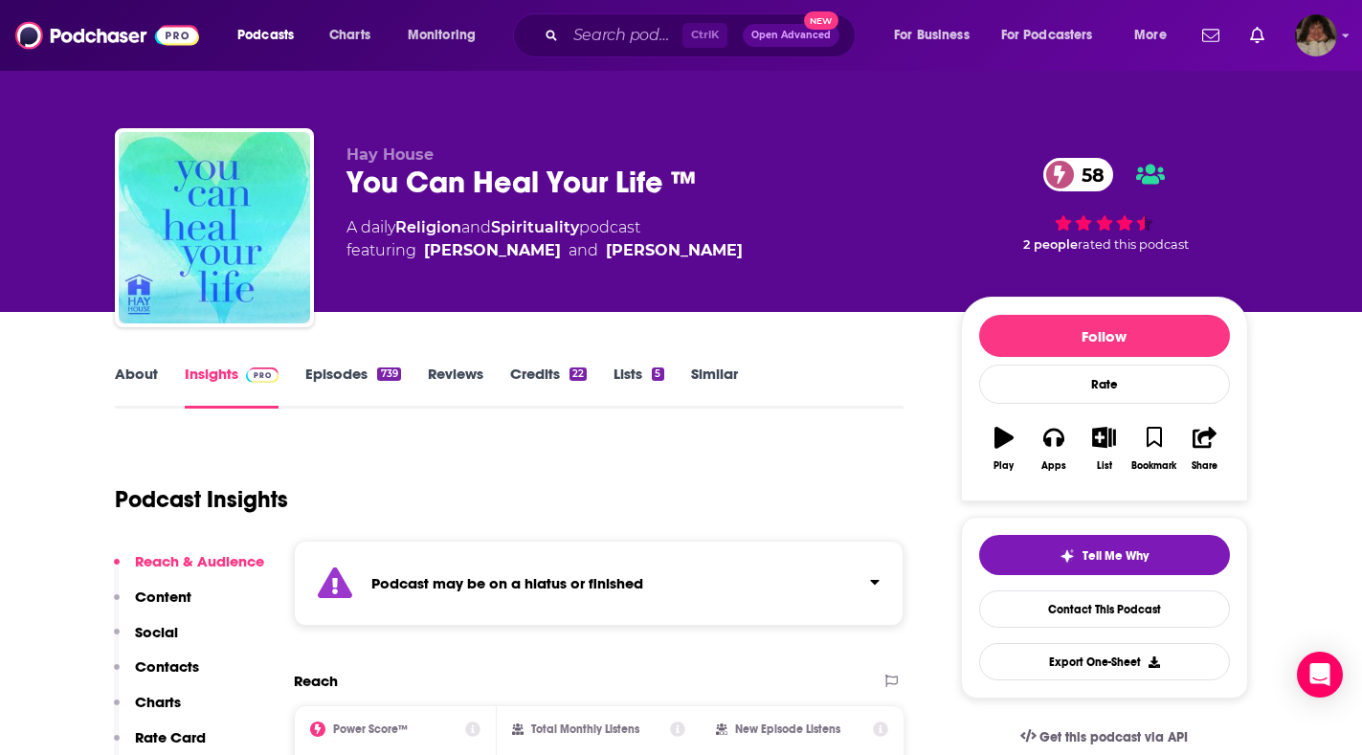
type input "https://www.podchaser.com/podcasts/you-can-heal-your-life-975080"
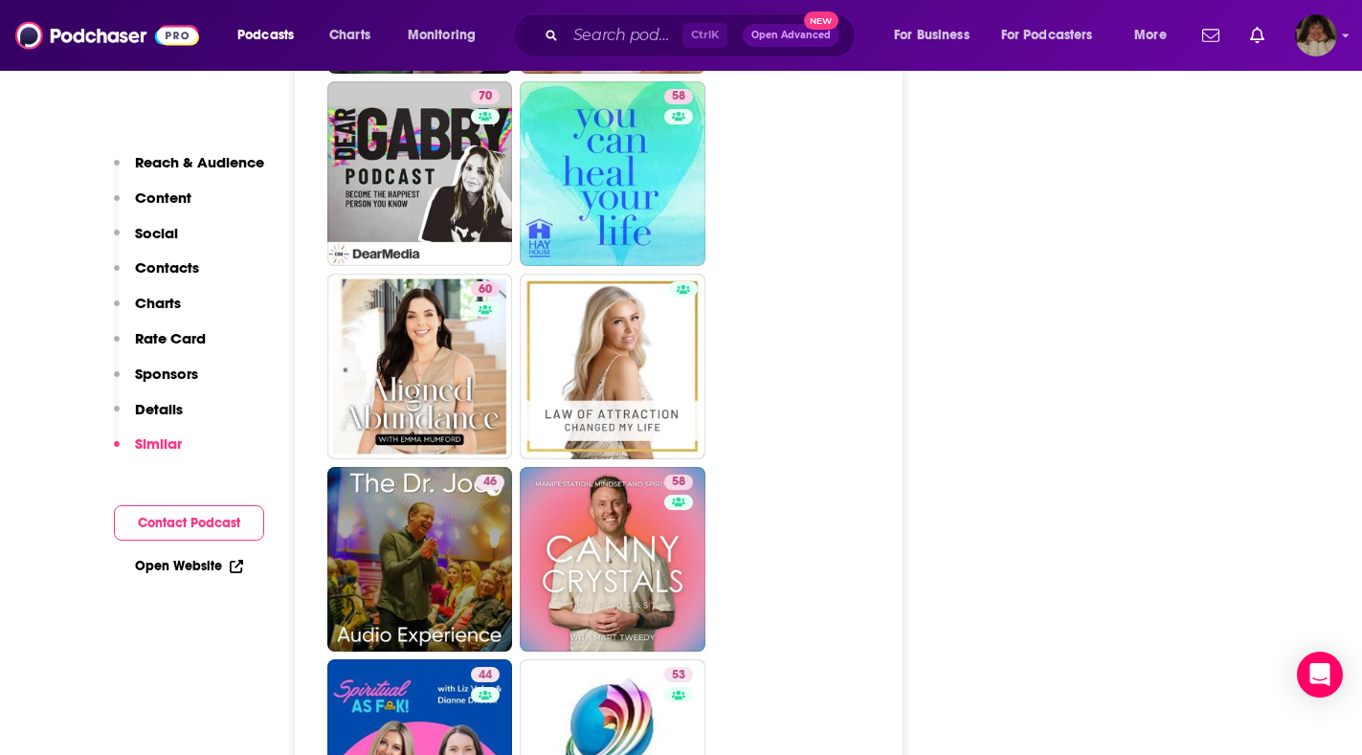
scroll to position [4308, 0]
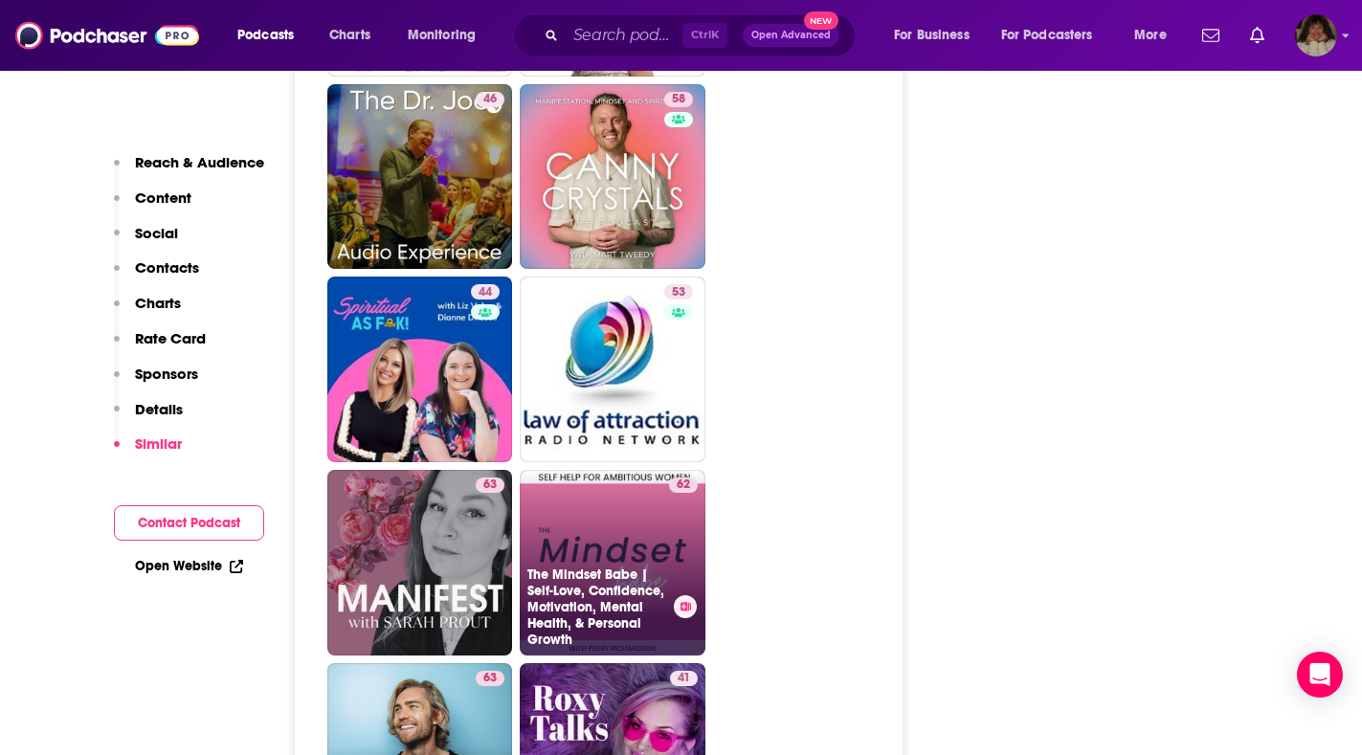
click at [619, 470] on link "62 The Mindset Babe | Self-Love, Confidence, Motivation, Mental Health, & Perso…" at bounding box center [613, 563] width 186 height 186
type input "https://www.podchaser.com/podcasts/the-mindset-babe-self-love-con-4241662"
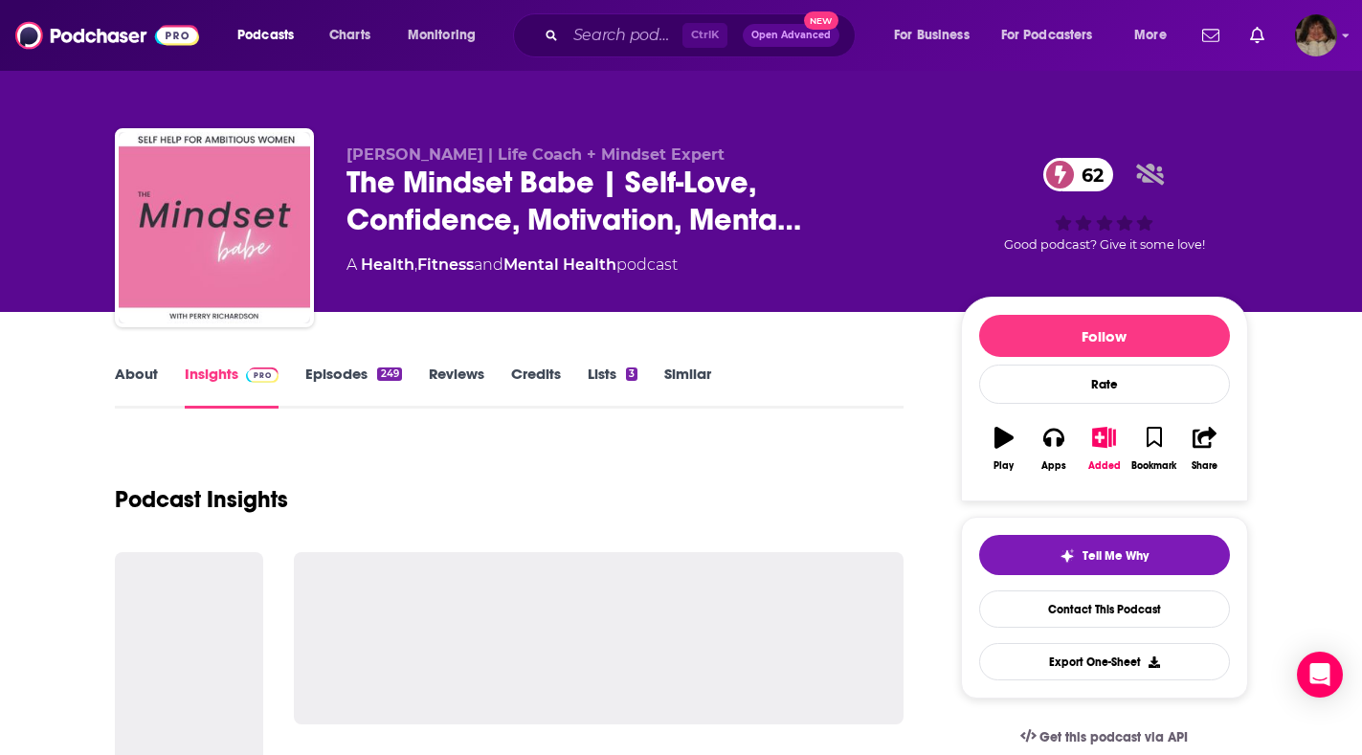
click at [142, 369] on link "About" at bounding box center [136, 387] width 43 height 44
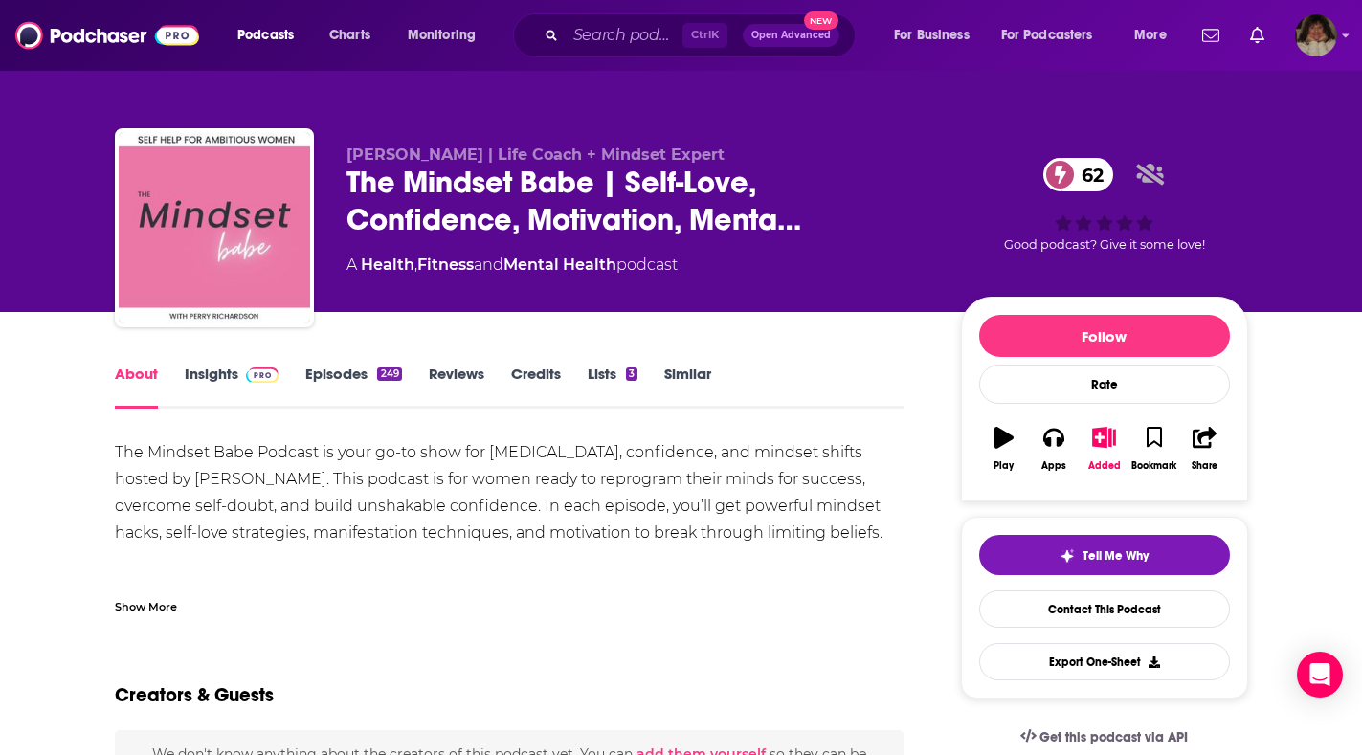
click at [137, 373] on link "About" at bounding box center [136, 387] width 43 height 44
click at [202, 379] on link "Insights" at bounding box center [232, 387] width 95 height 44
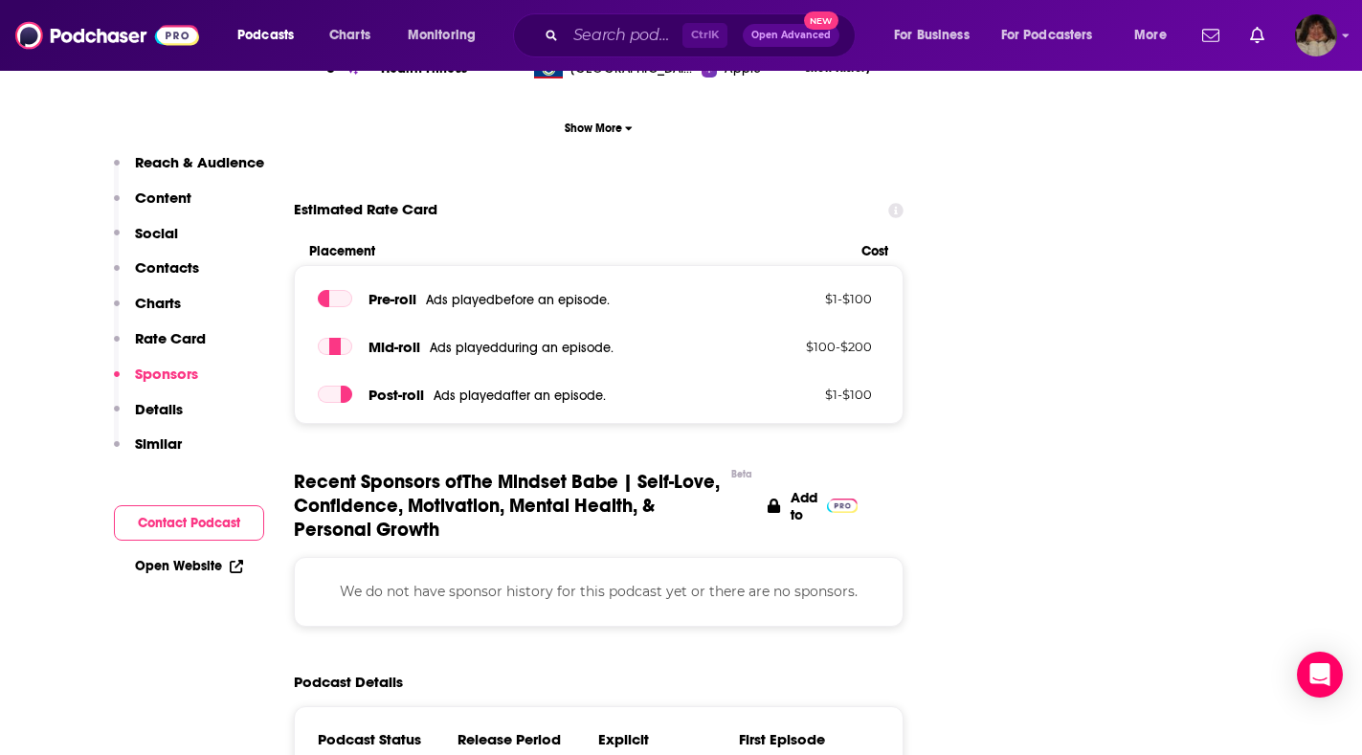
scroll to position [2202, 0]
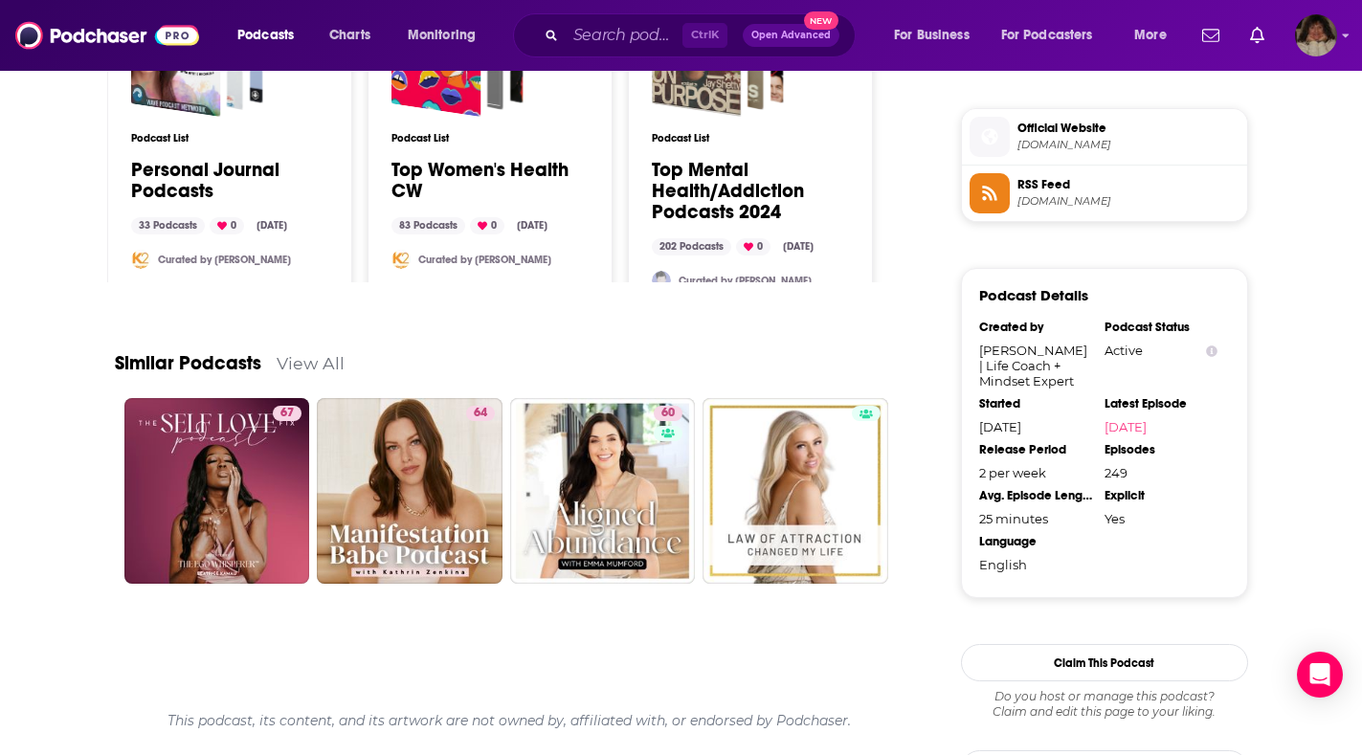
scroll to position [1612, 0]
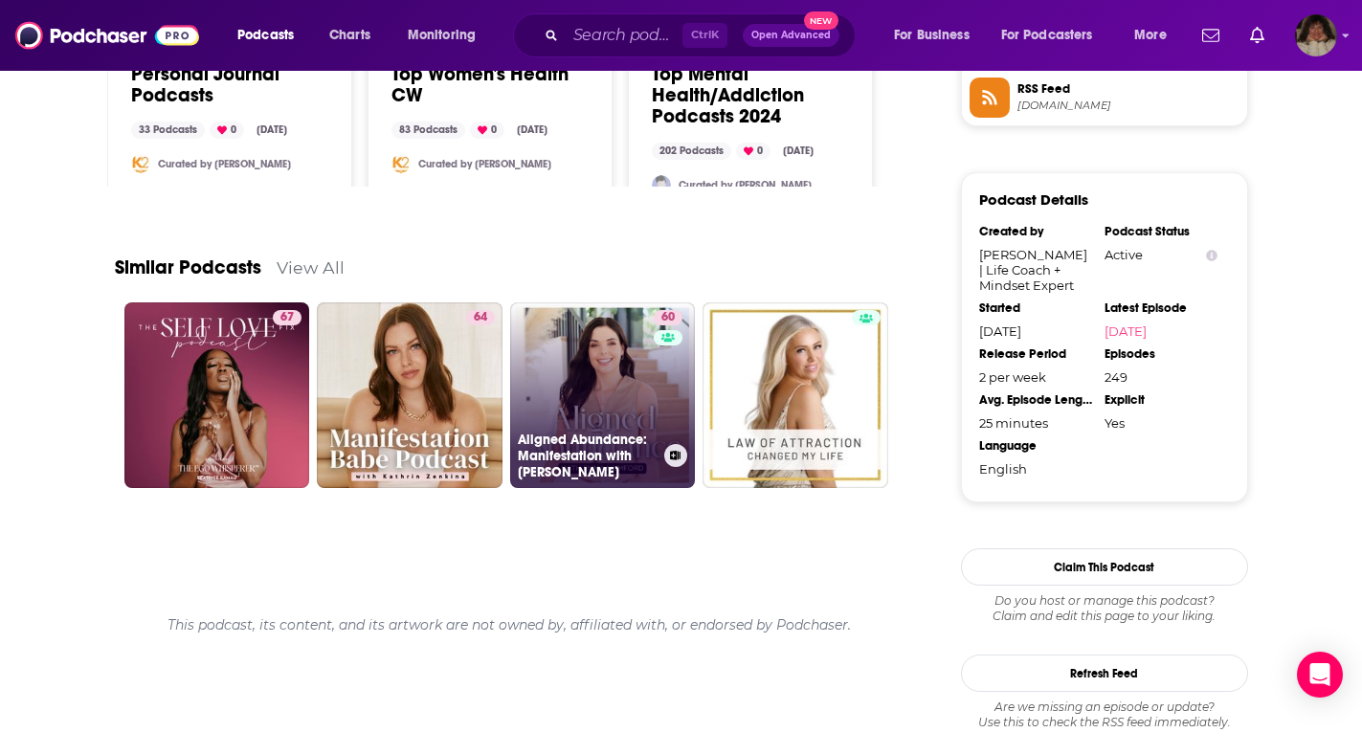
click at [588, 374] on link "60 Aligned Abundance: Manifestation with Emma Mumford" at bounding box center [603, 395] width 186 height 186
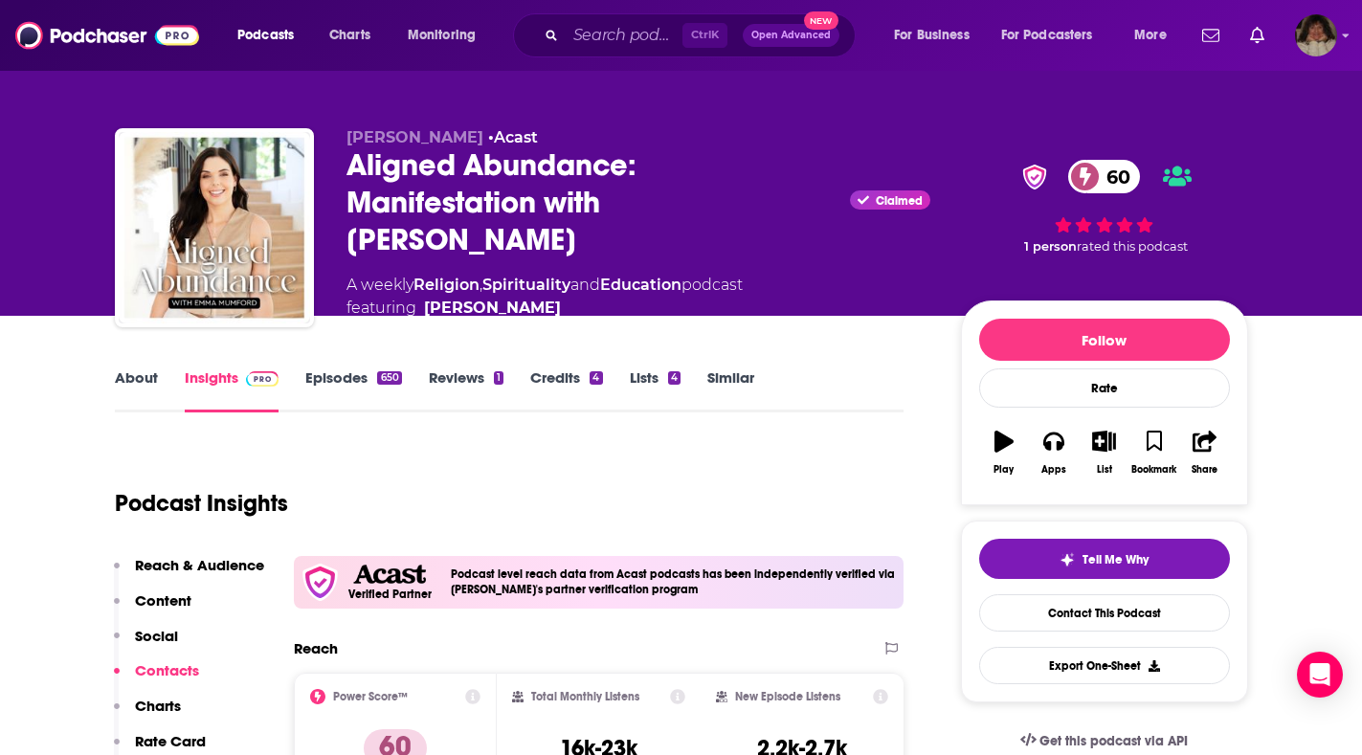
click at [133, 374] on link "About" at bounding box center [136, 391] width 43 height 44
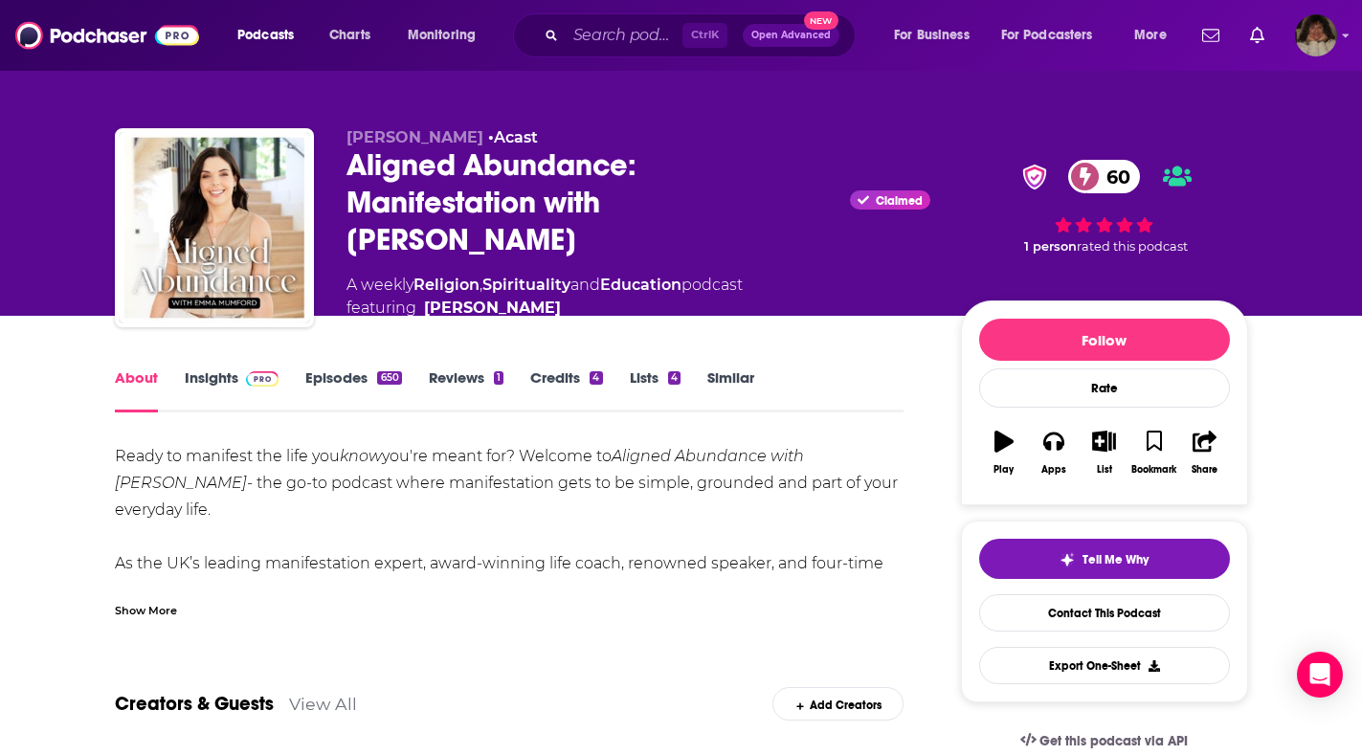
click at [157, 607] on div "Show More" at bounding box center [146, 609] width 62 height 18
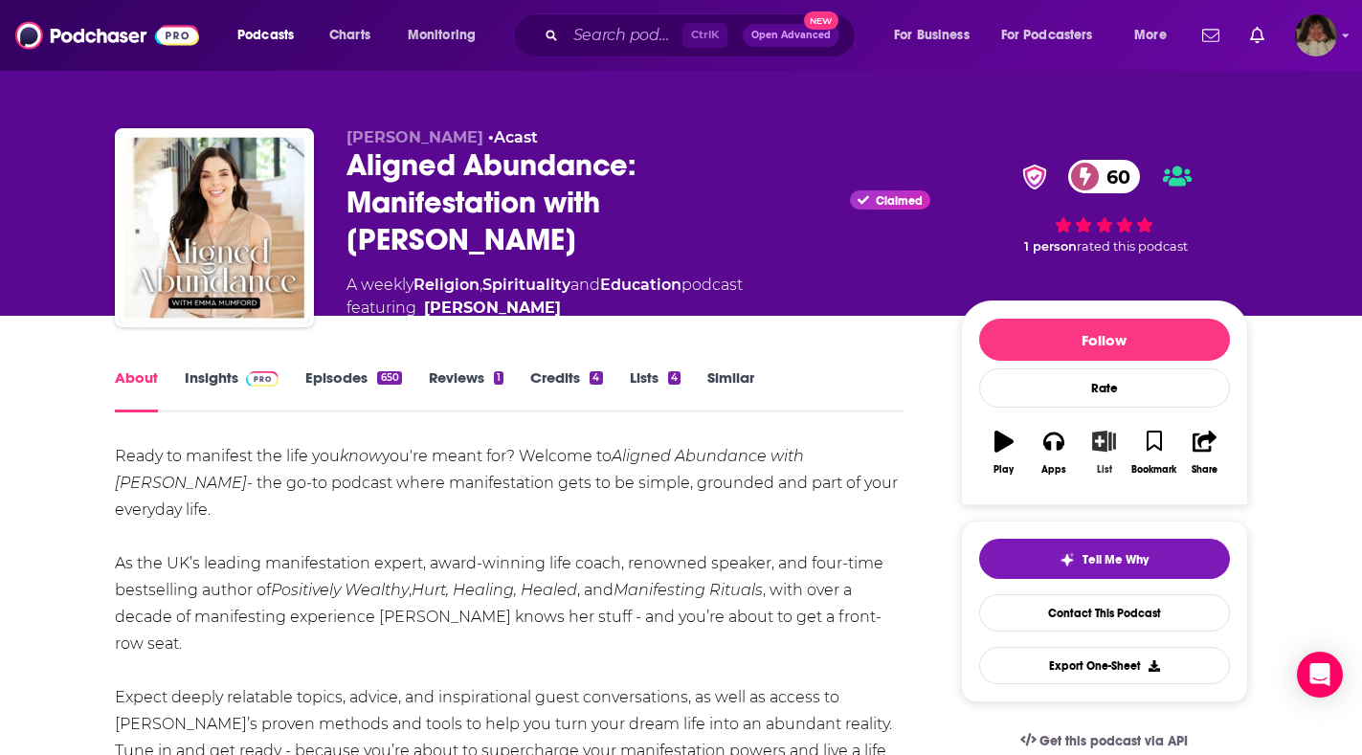
click at [1110, 441] on icon "button" at bounding box center [1104, 441] width 24 height 21
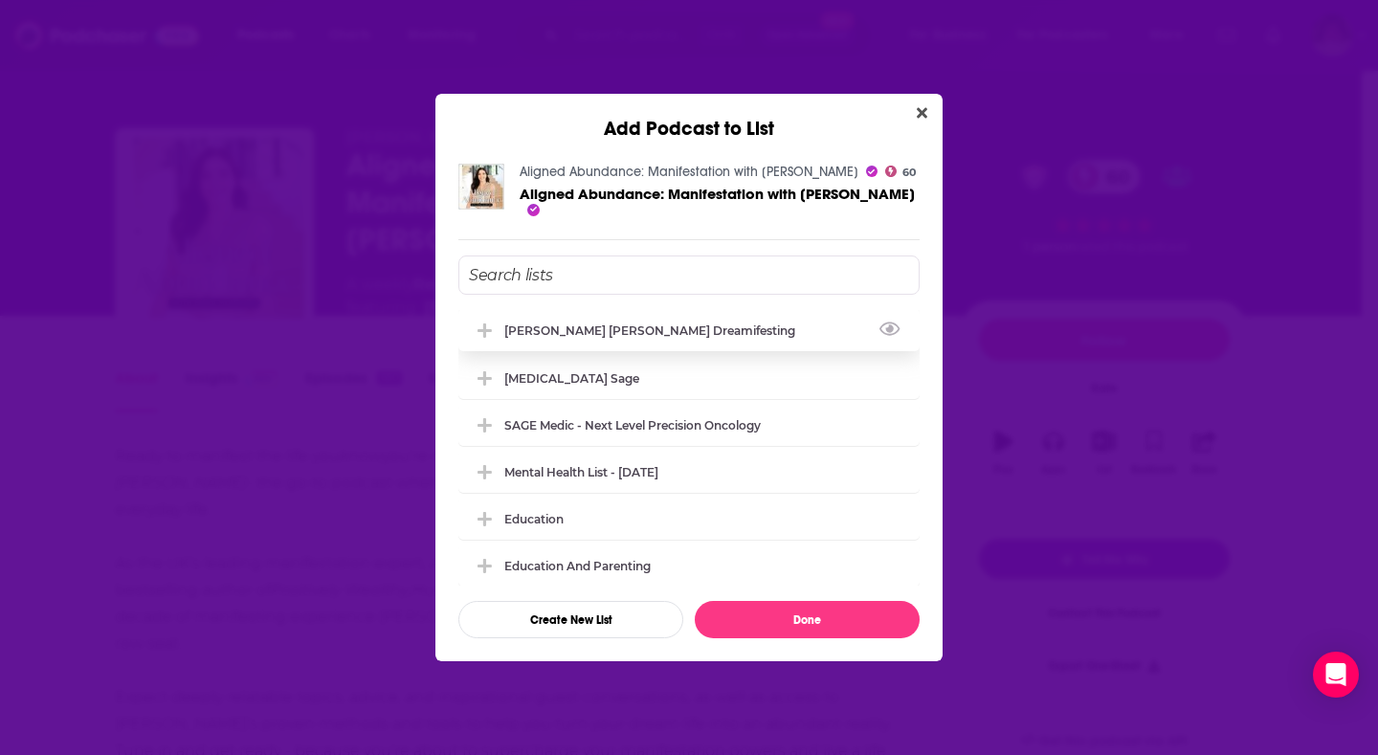
click at [628, 332] on div "[PERSON_NAME] [PERSON_NAME] Dreamifesting" at bounding box center [655, 331] width 302 height 14
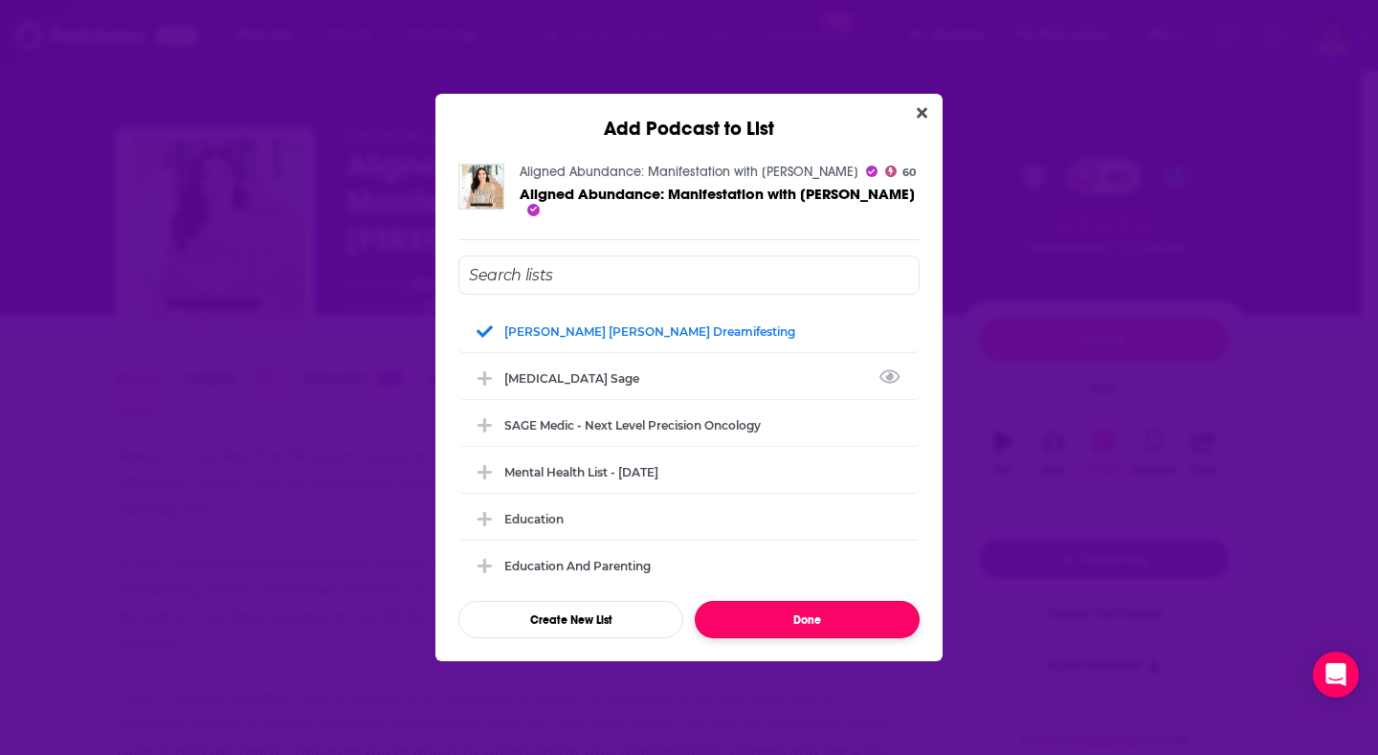
click at [837, 620] on button "Done" at bounding box center [807, 619] width 225 height 37
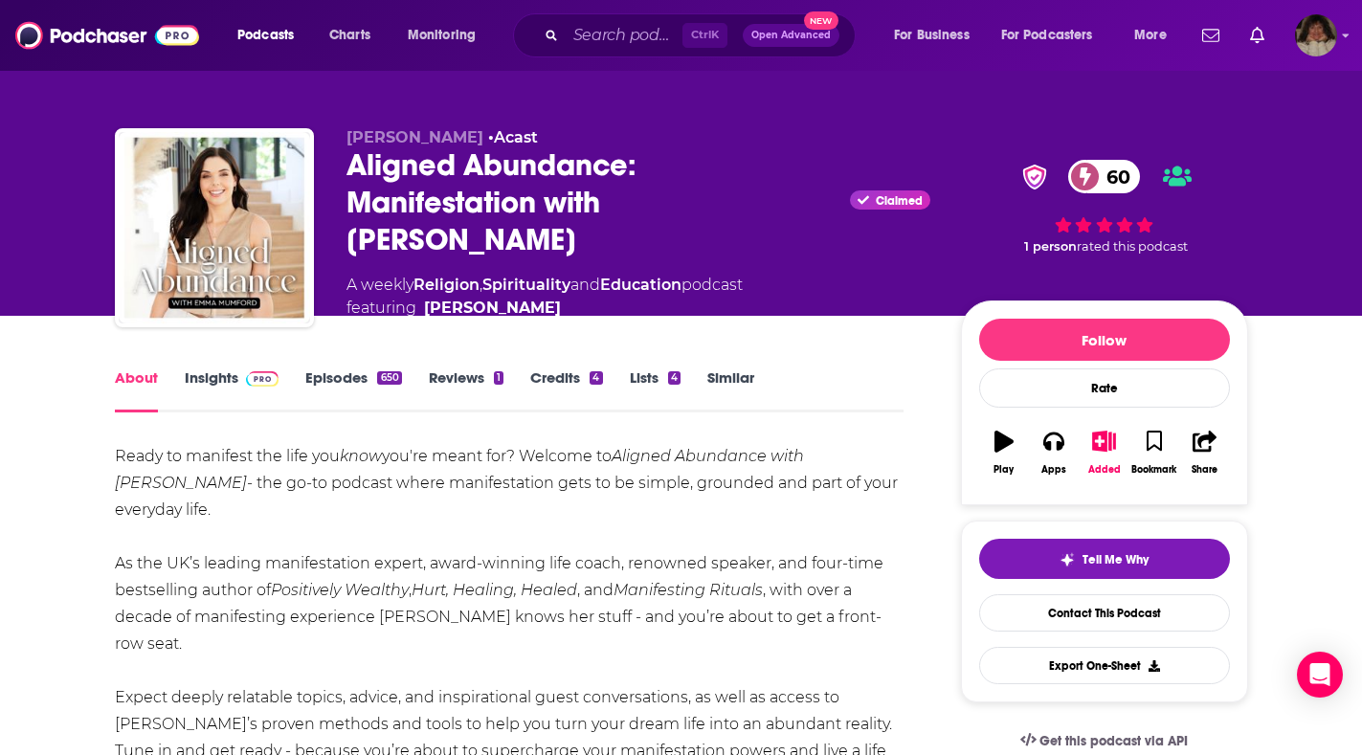
click at [1341, 34] on div "Podcasts Charts Monitoring Ctrl K Open Advanced New For Business For Podcasters…" at bounding box center [681, 35] width 1362 height 71
click at [1343, 35] on icon "Show profile menu" at bounding box center [1346, 35] width 8 height 11
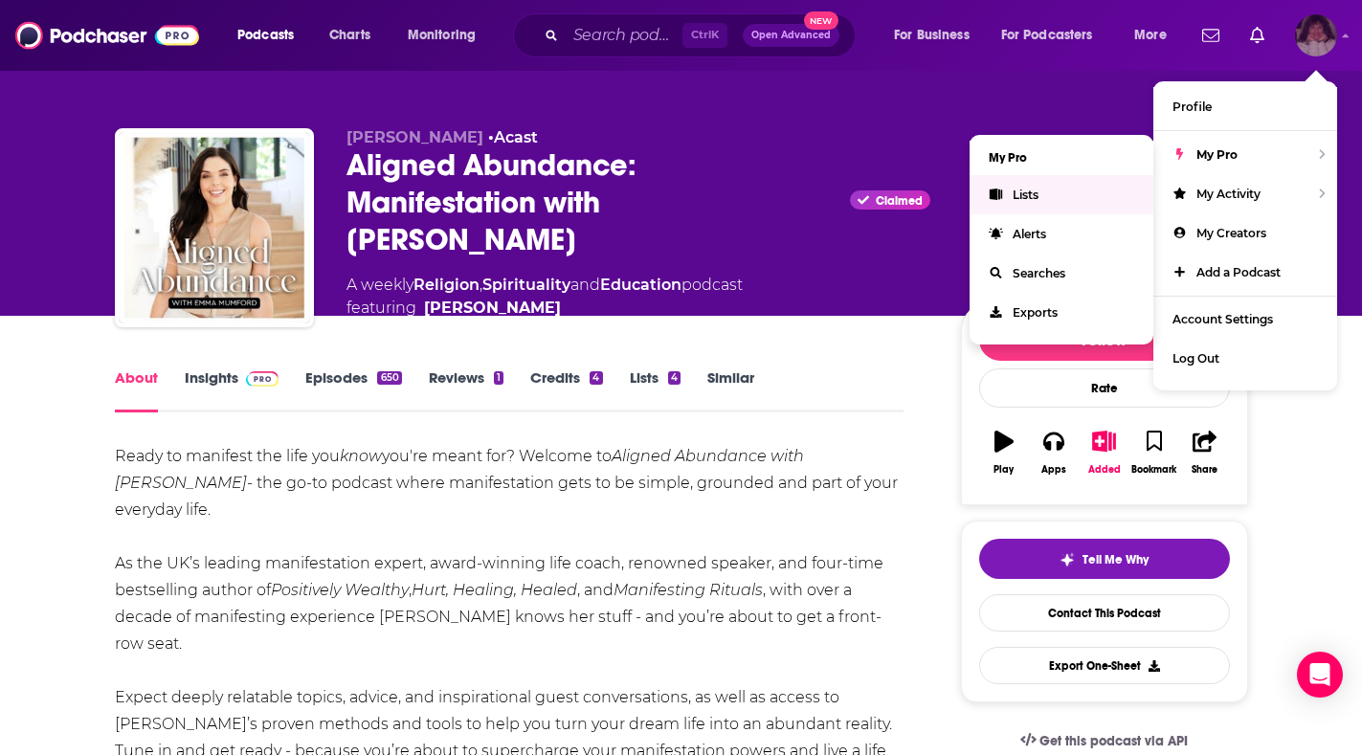
click at [1023, 199] on span "Lists" at bounding box center [1026, 195] width 26 height 14
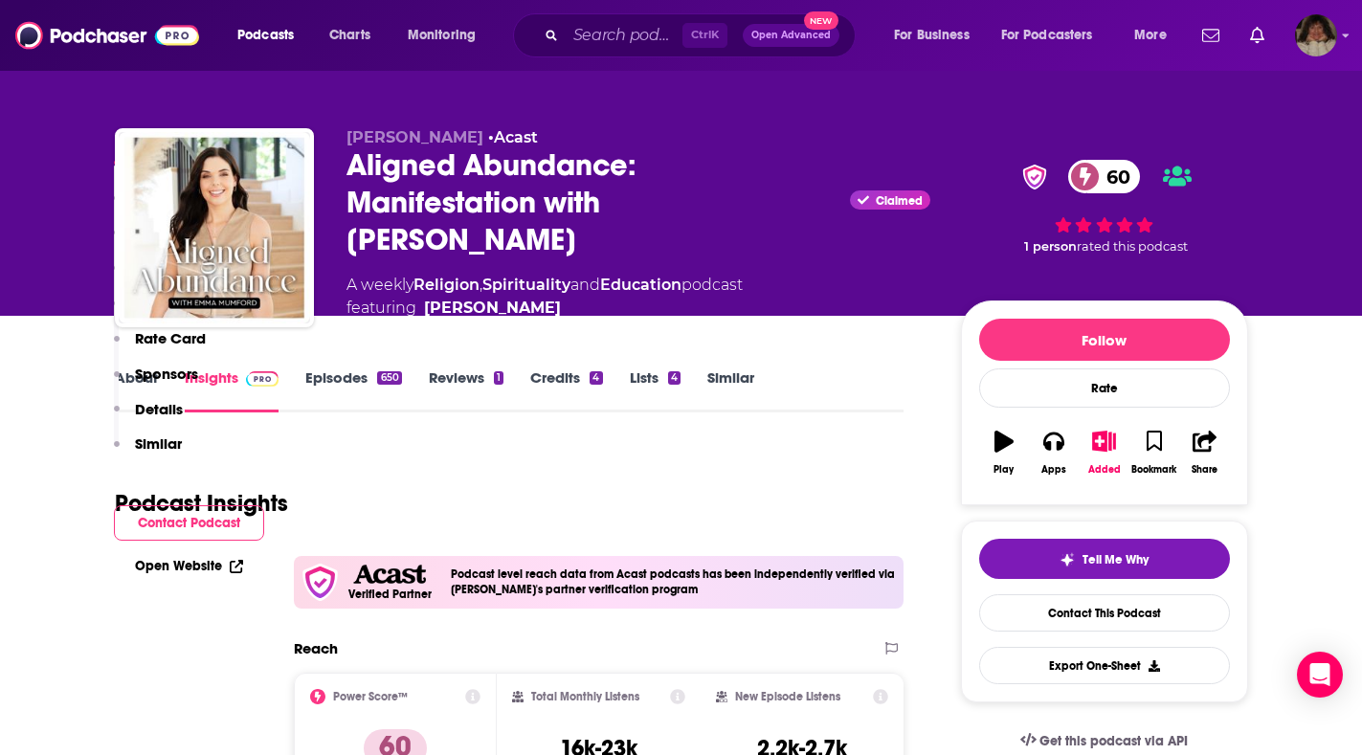
scroll to position [4882, 0]
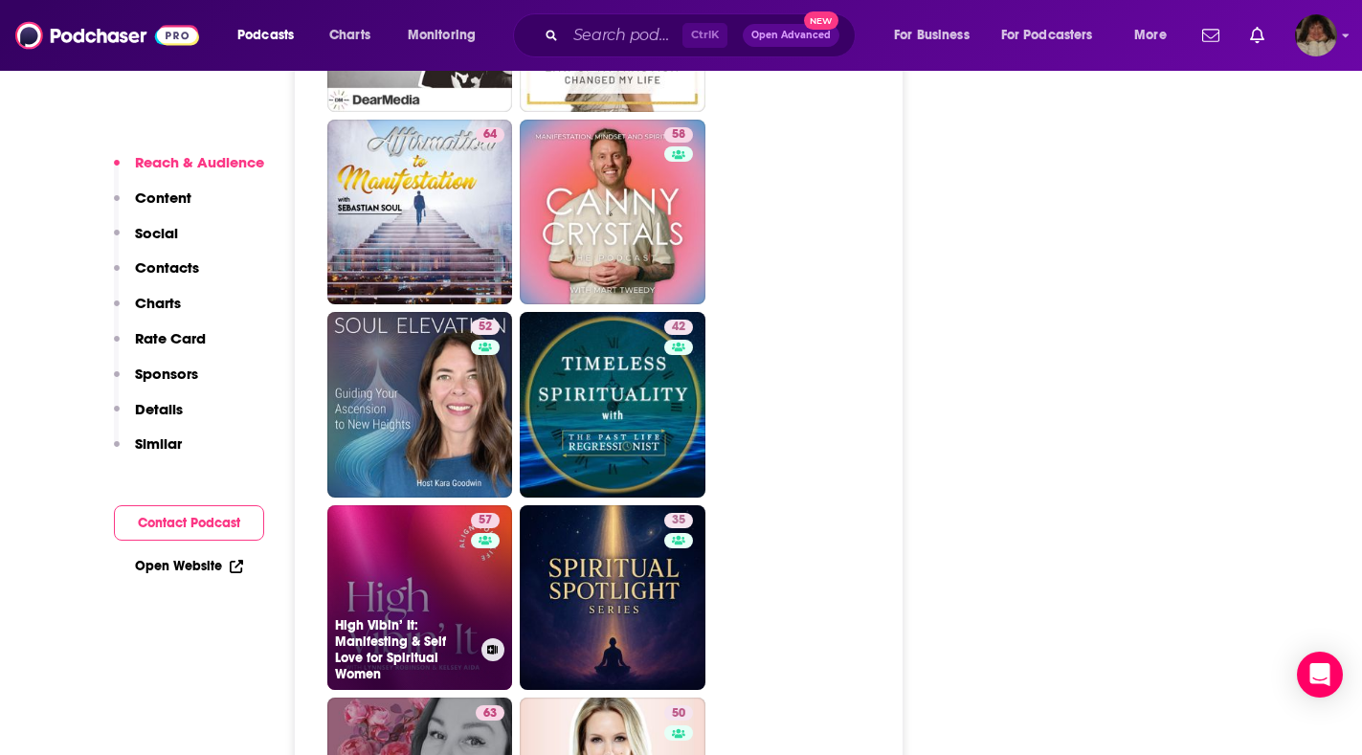
click at [414, 571] on link "57 High Vibin’ It: Manifesting & Self Love for Spiritual Women" at bounding box center [420, 598] width 186 height 186
type input "[URL][DOMAIN_NAME]"
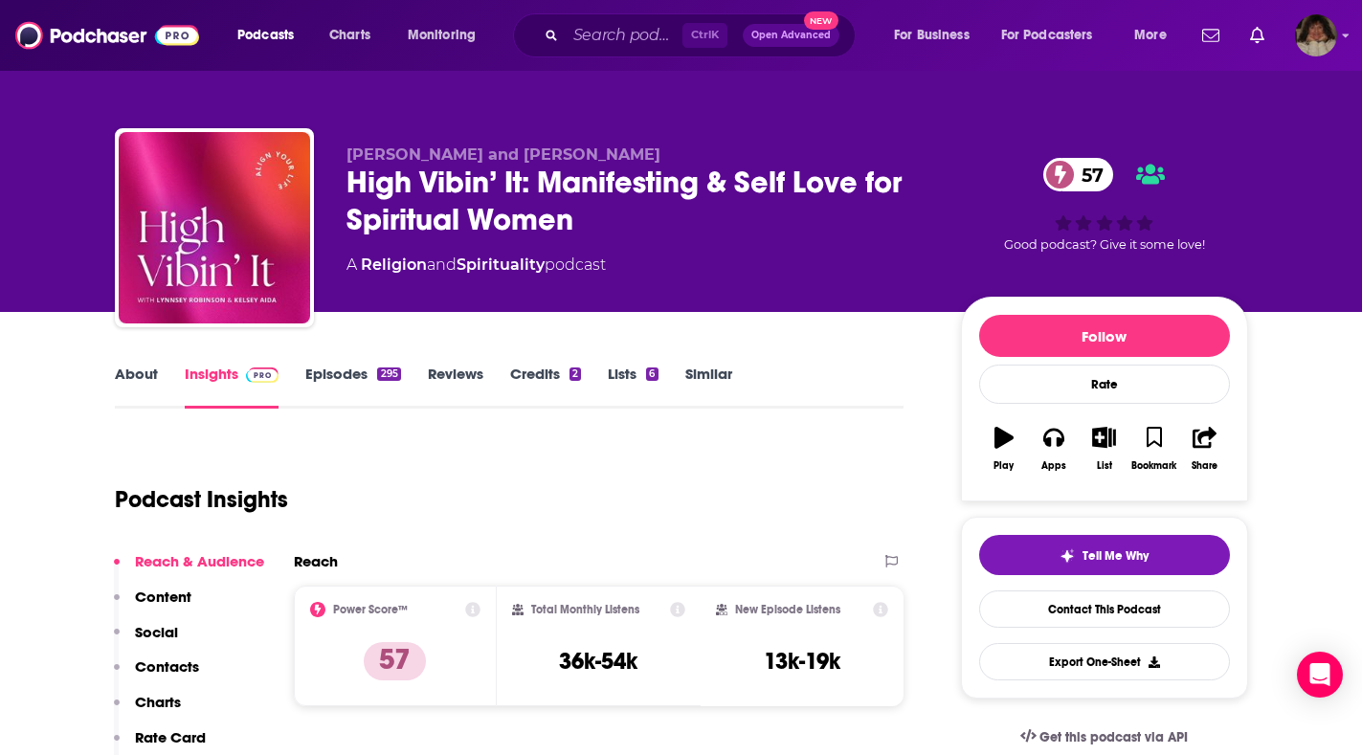
click at [144, 375] on link "About" at bounding box center [136, 387] width 43 height 44
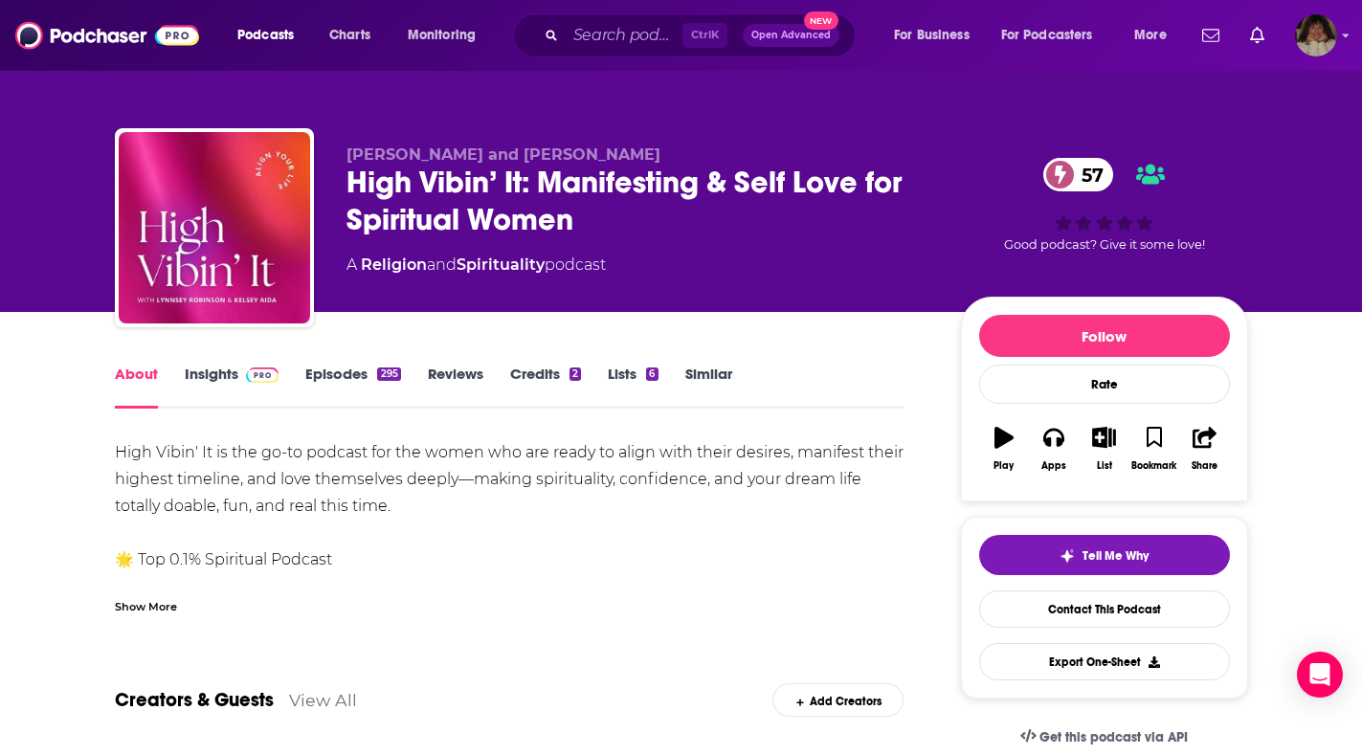
click at [353, 370] on link "Episodes 295" at bounding box center [352, 387] width 95 height 44
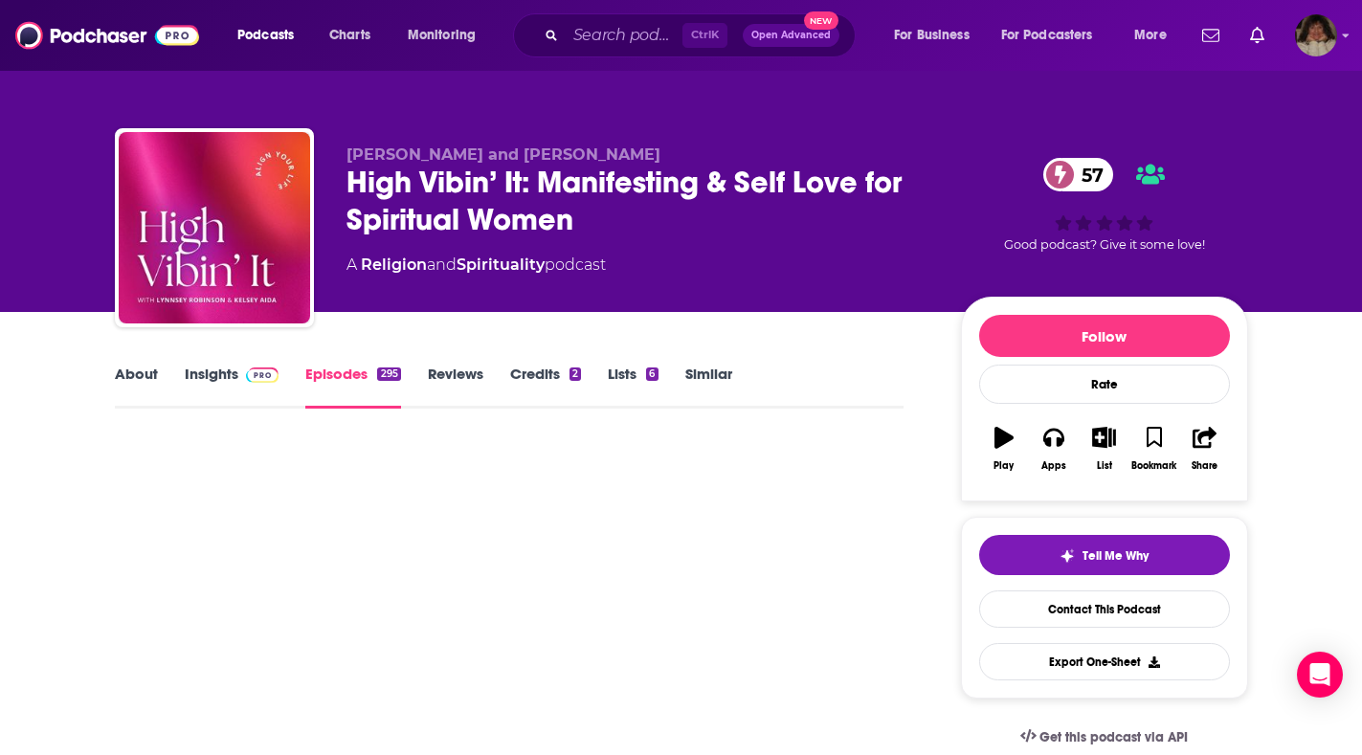
click at [203, 373] on link "Insights" at bounding box center [232, 387] width 95 height 44
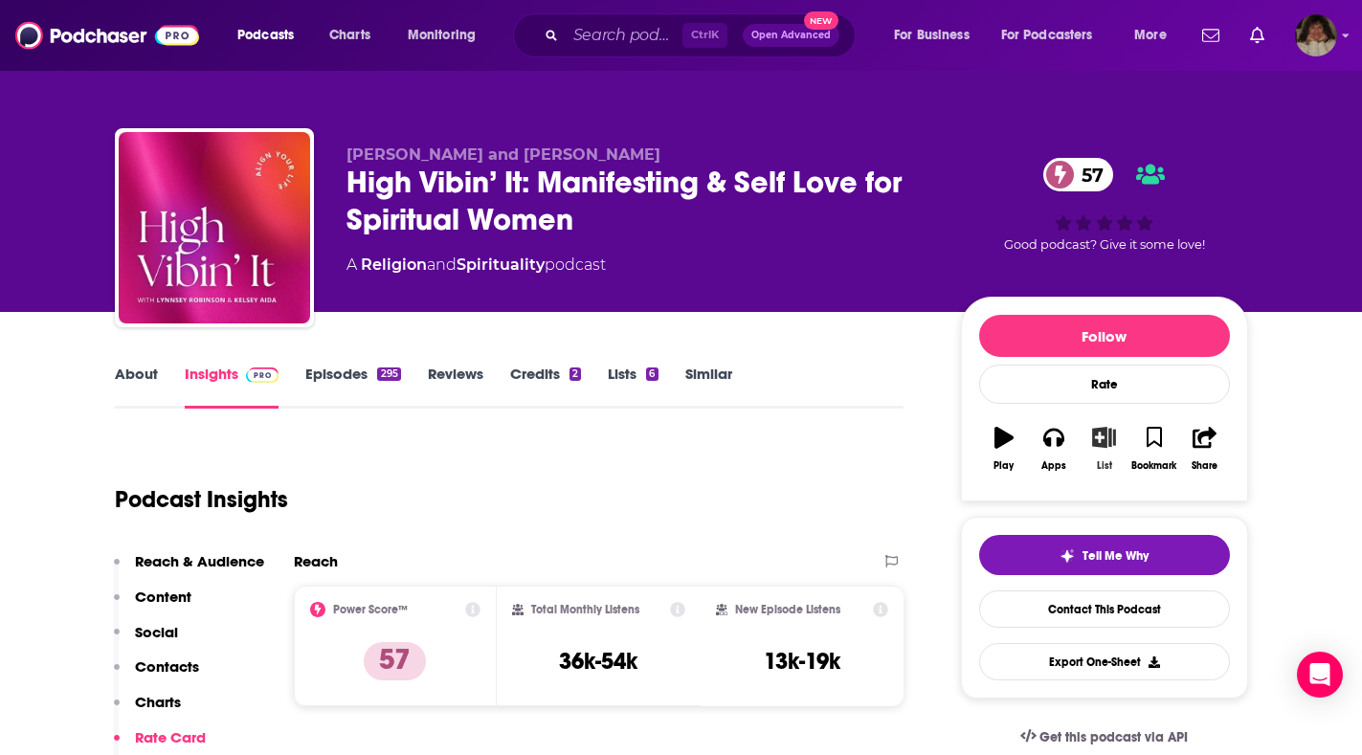
click at [1104, 440] on icon "button" at bounding box center [1104, 437] width 24 height 21
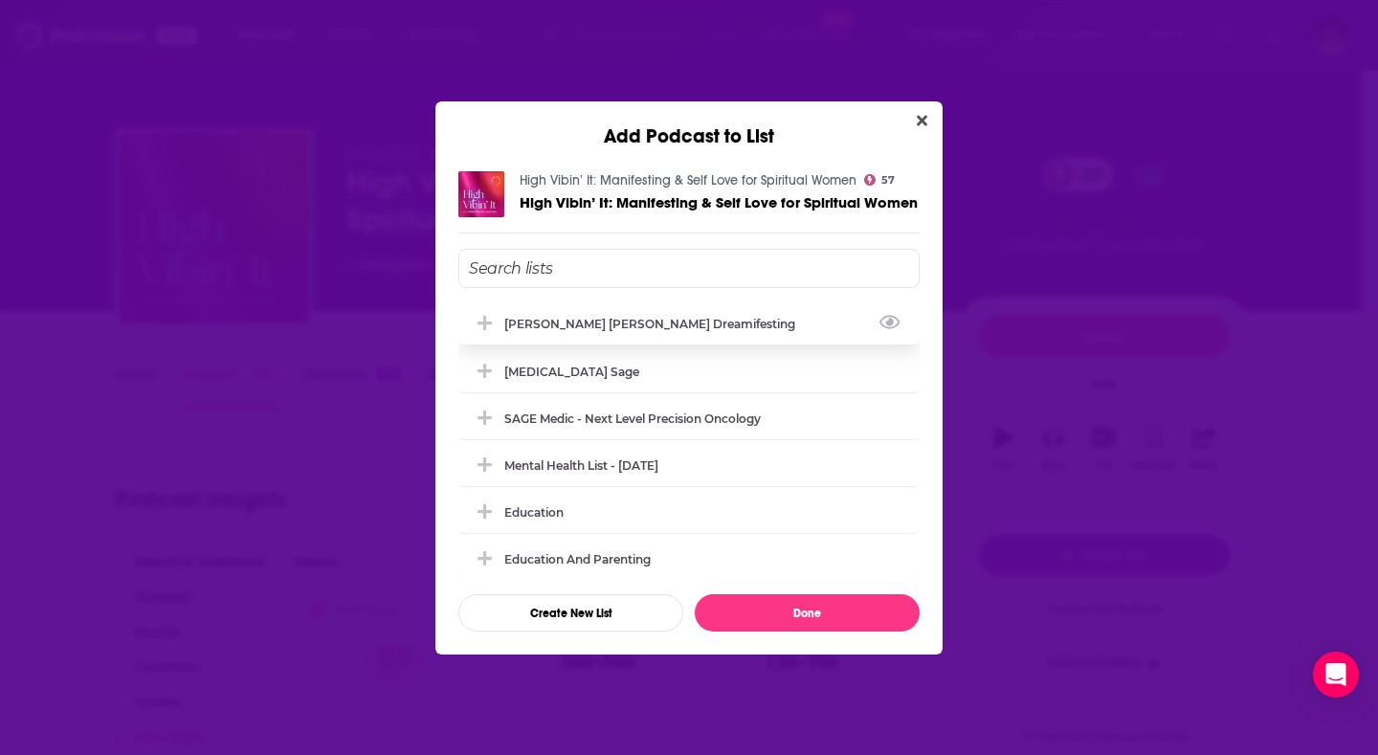
click at [612, 329] on div "[PERSON_NAME] [PERSON_NAME] Dreamifesting" at bounding box center [655, 324] width 302 height 14
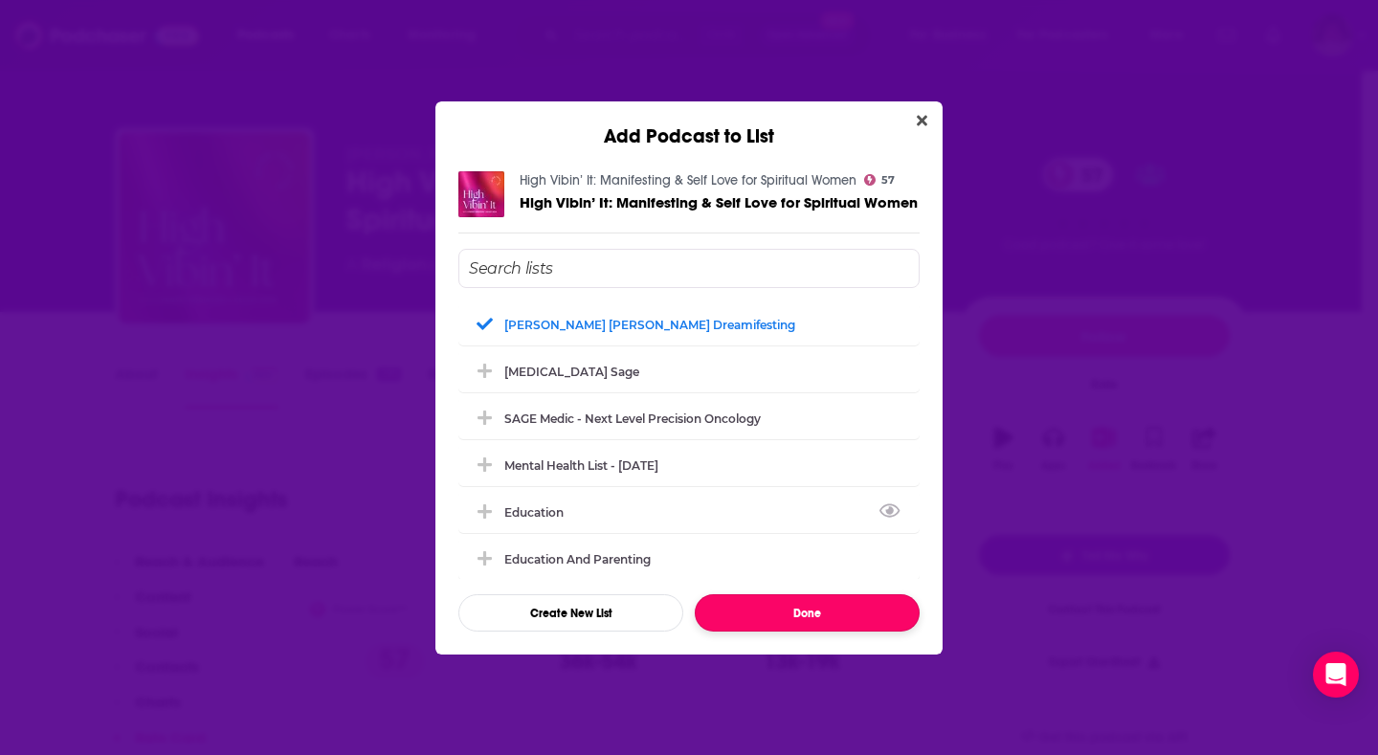
click at [860, 609] on button "Done" at bounding box center [807, 612] width 225 height 37
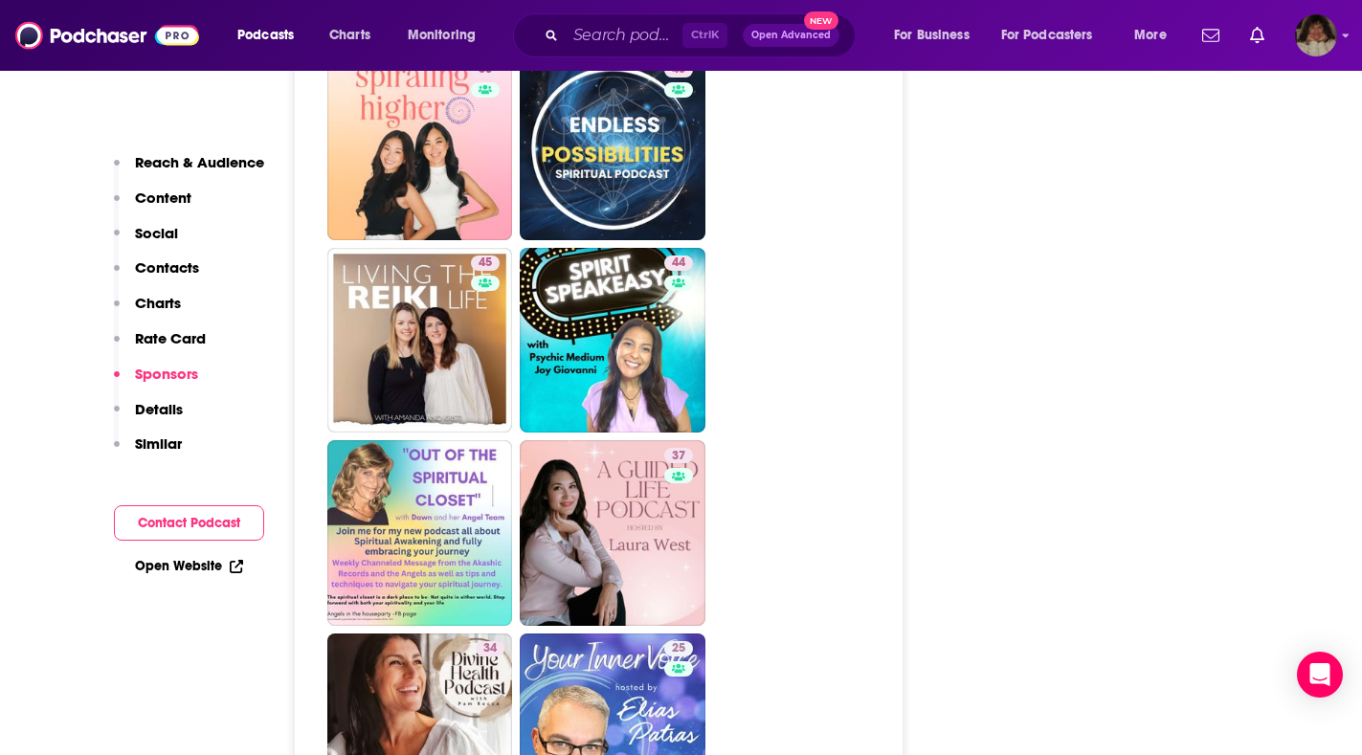
scroll to position [4499, 0]
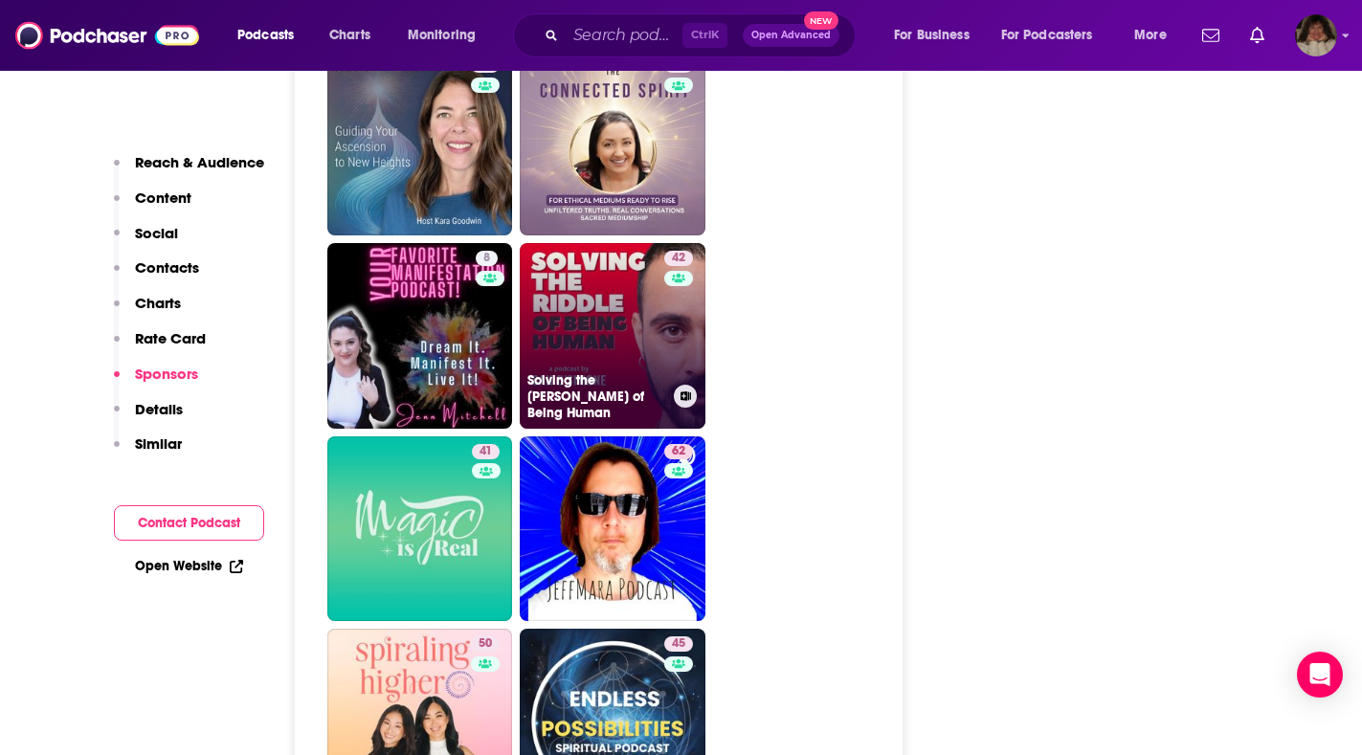
click at [688, 358] on div "42" at bounding box center [681, 312] width 34 height 122
type input "https://www.podchaser.com/podcasts/solving-the-riddle-of-being-hu-1661443"
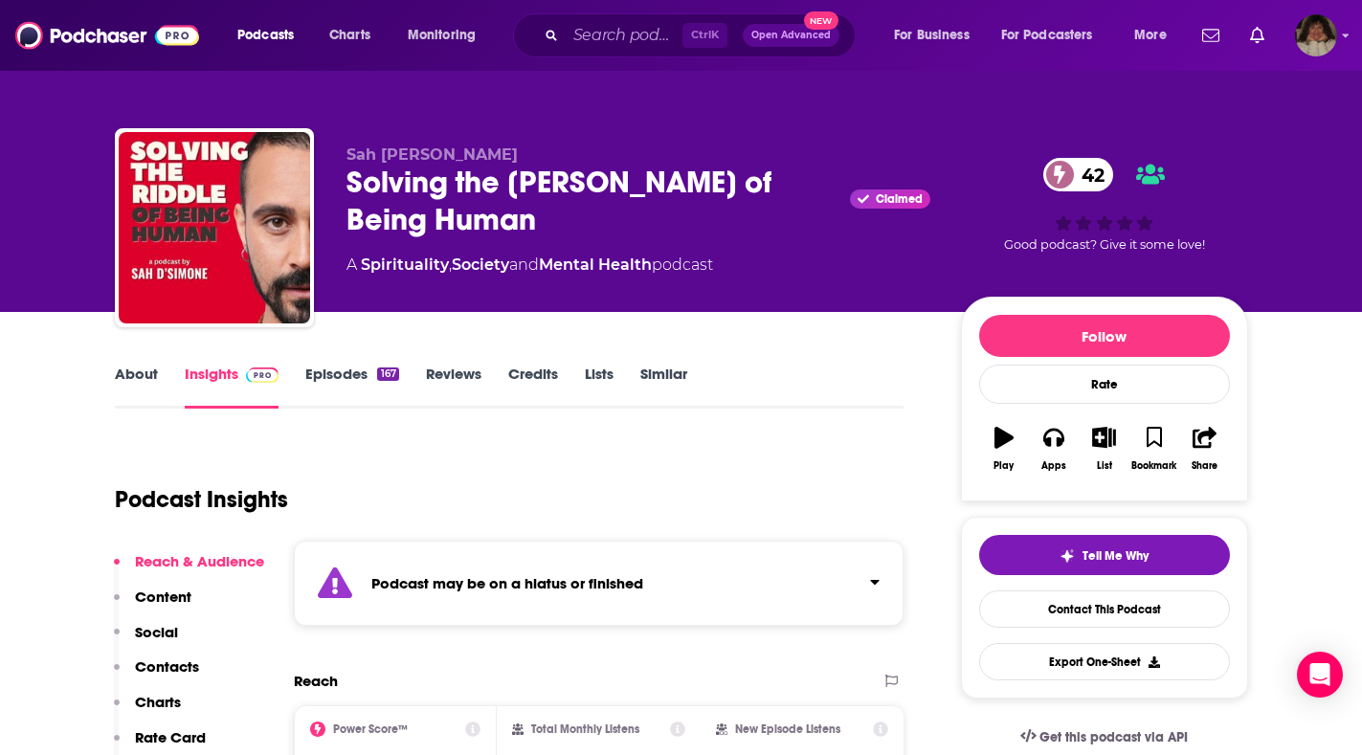
click at [139, 377] on link "About" at bounding box center [136, 387] width 43 height 44
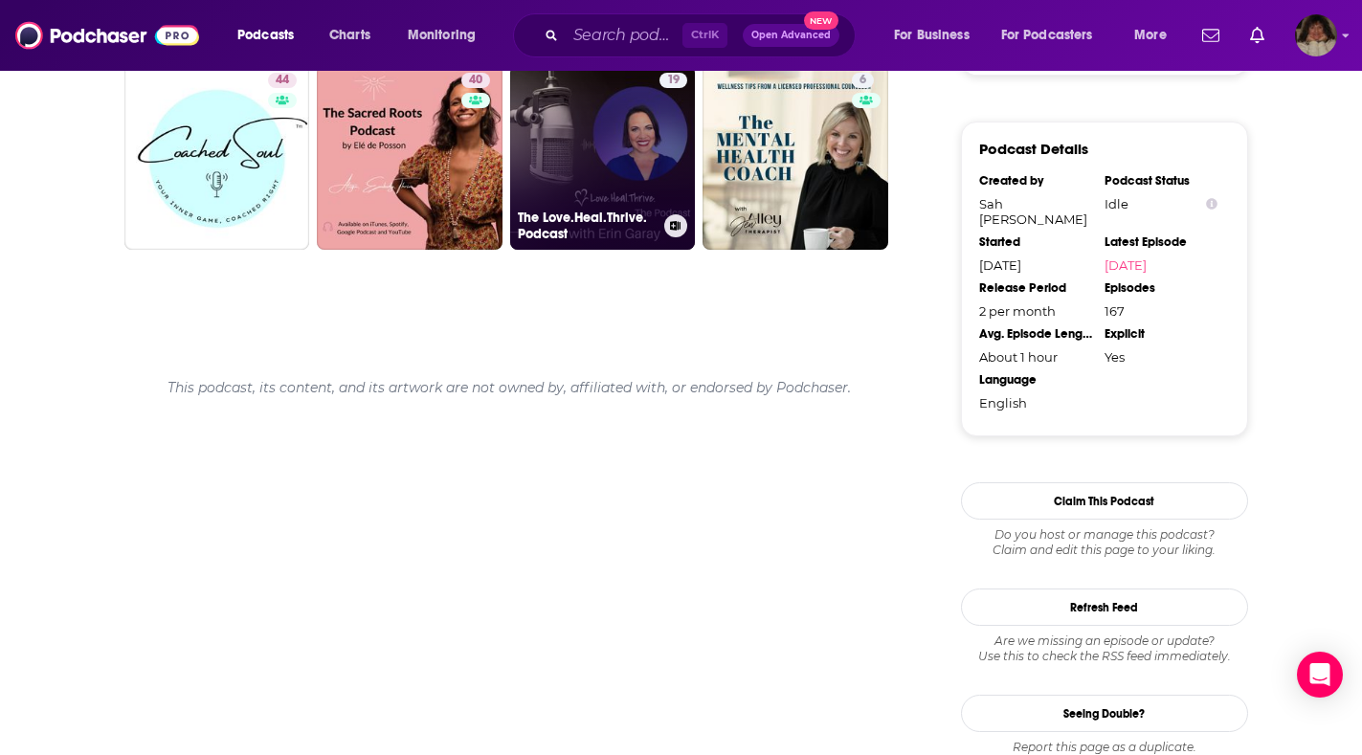
scroll to position [1493, 0]
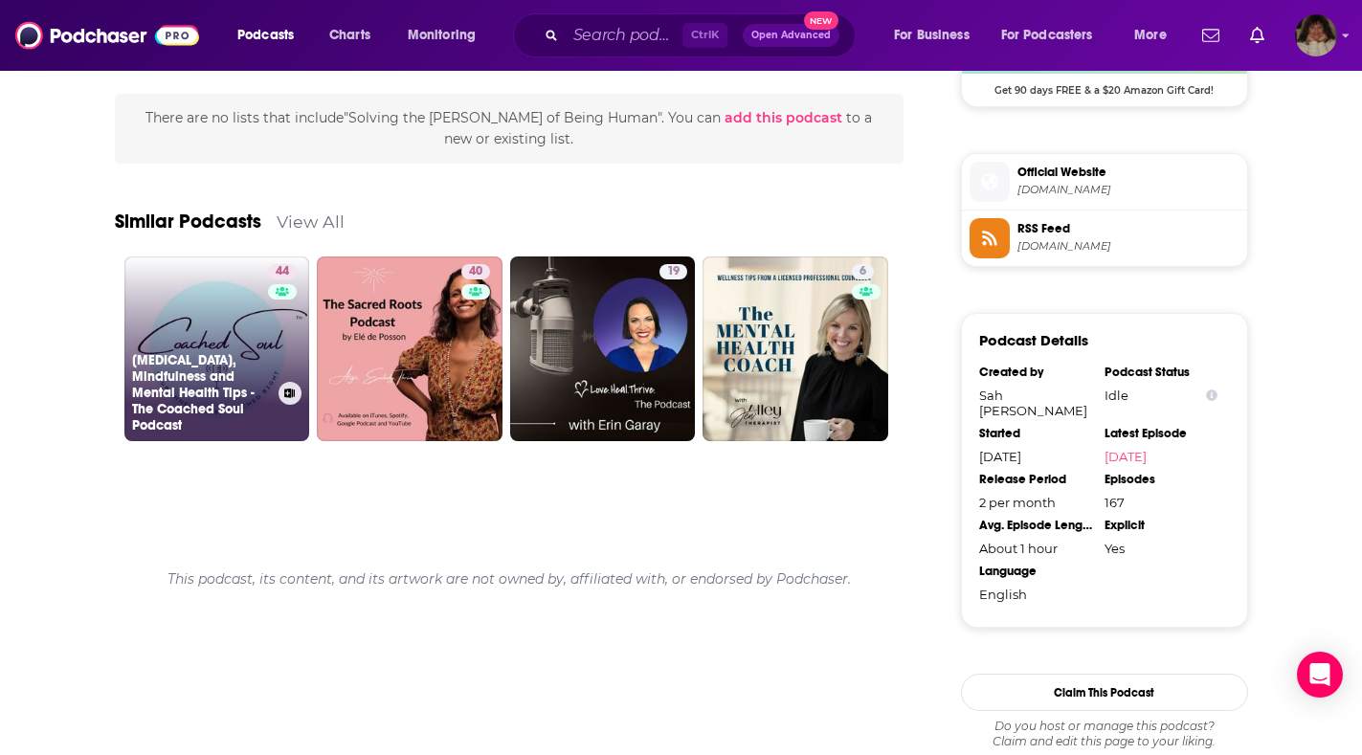
click at [223, 410] on h3 "[MEDICAL_DATA], Mindfulness and Mental Health Tips - The Coached Soul Podcast" at bounding box center [201, 392] width 139 height 81
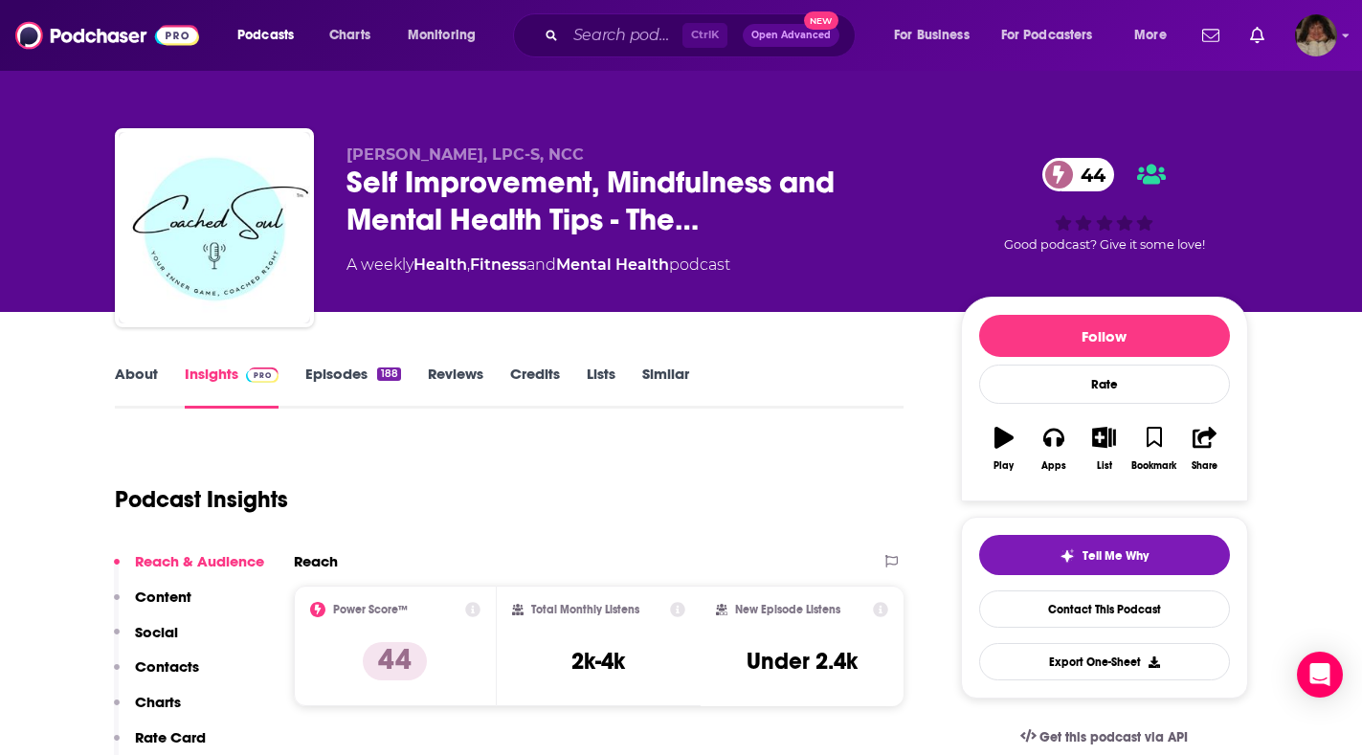
click at [117, 374] on link "About" at bounding box center [136, 387] width 43 height 44
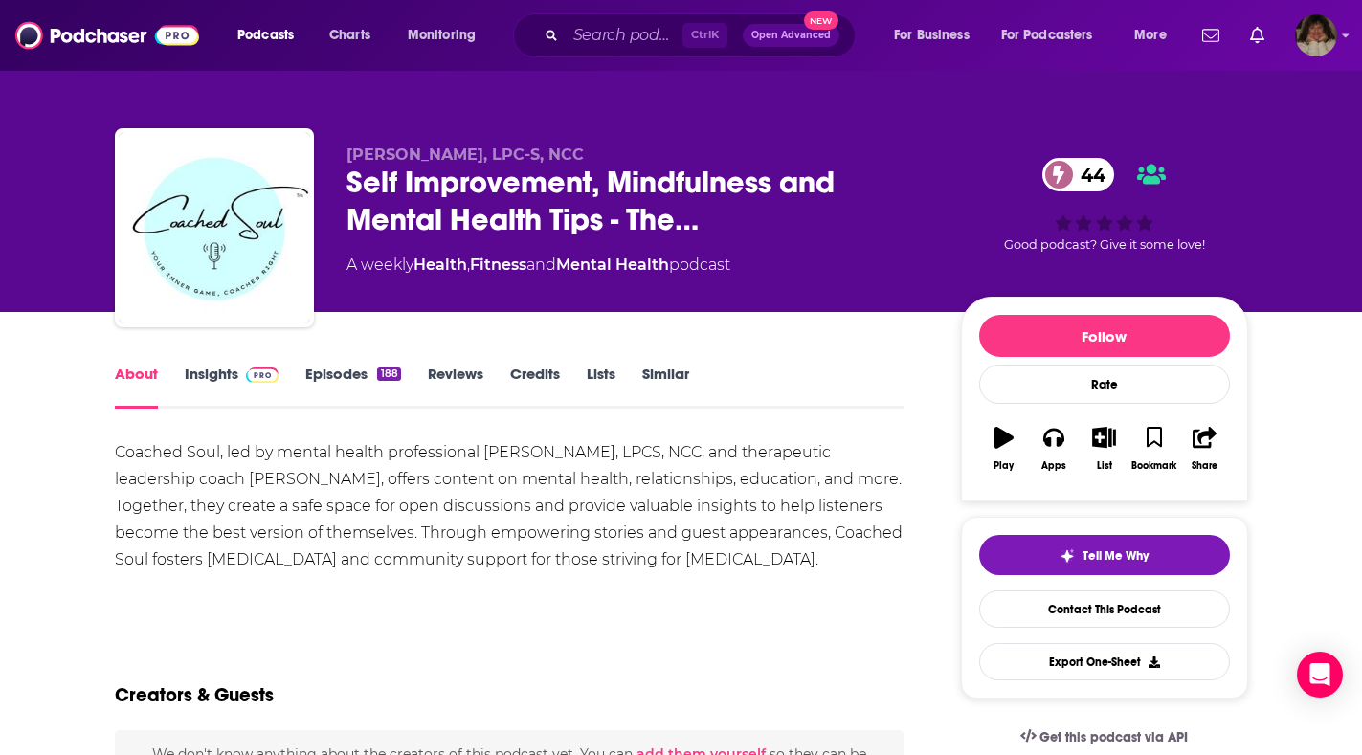
click at [190, 374] on link "Insights" at bounding box center [232, 387] width 95 height 44
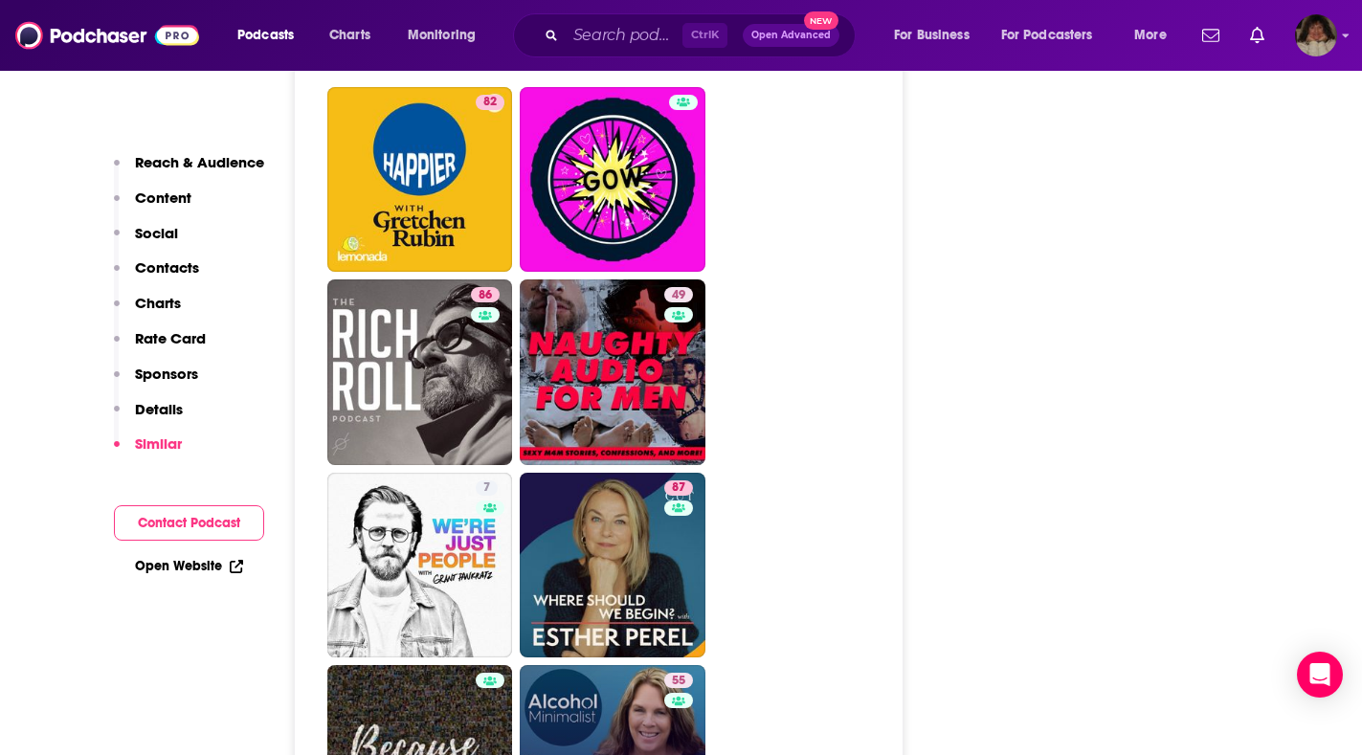
scroll to position [5744, 0]
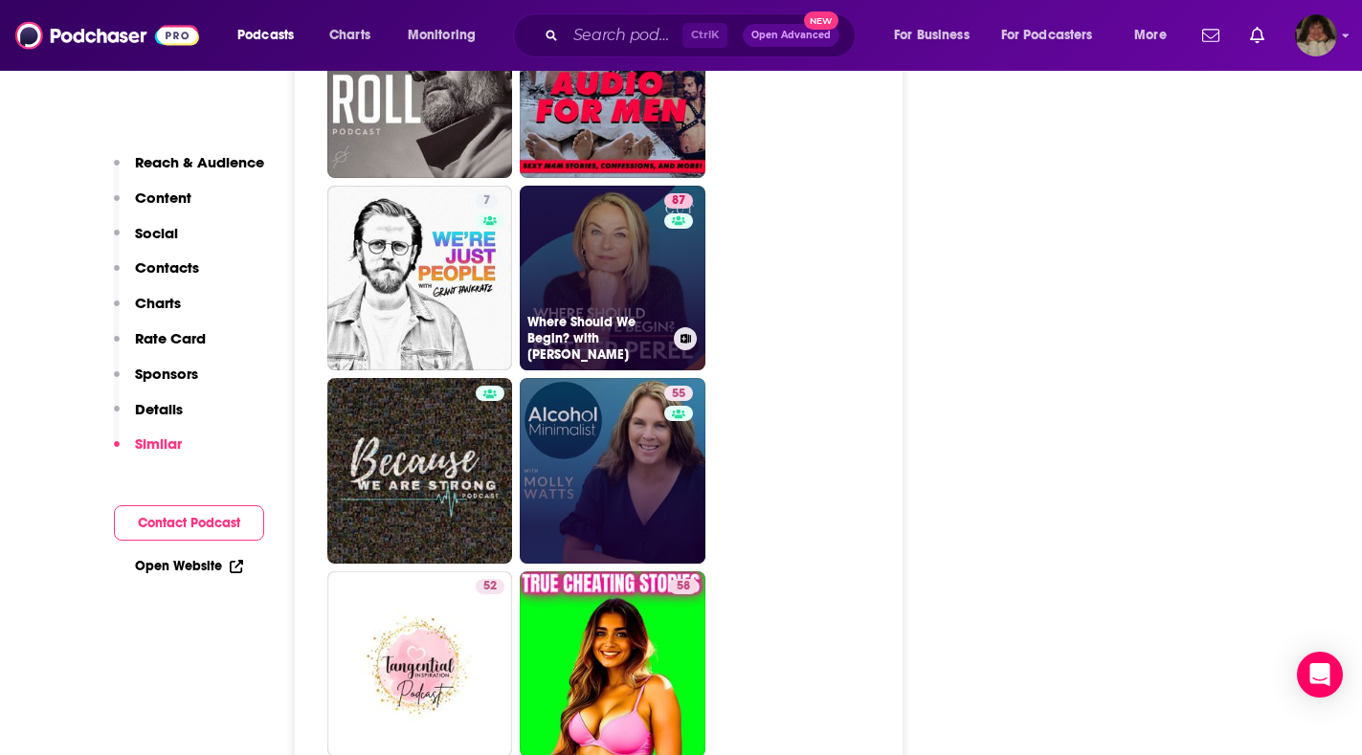
click at [583, 327] on h3 "Where Should We Begin? with Esther Perel" at bounding box center [596, 338] width 139 height 49
type input "https://www.podchaser.com/podcasts/where-should-we-begin-with-est-527553"
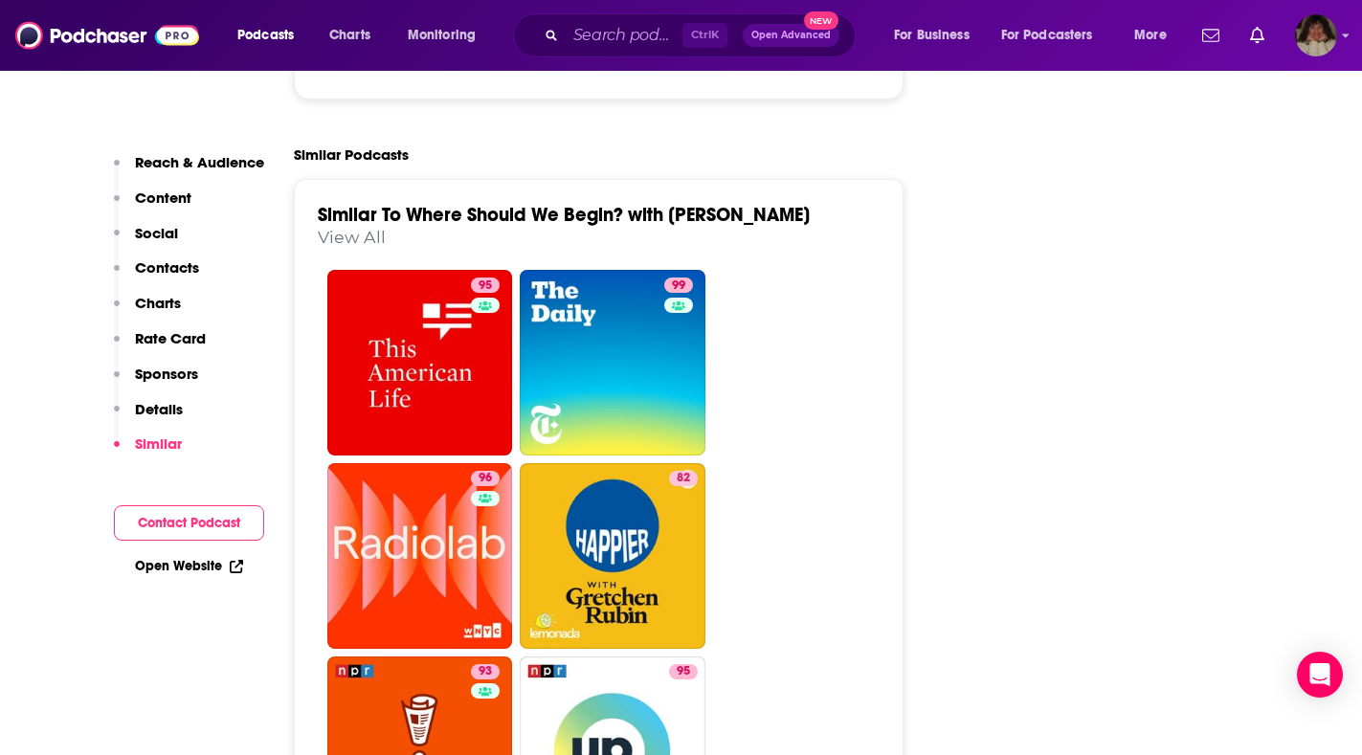
scroll to position [4978, 0]
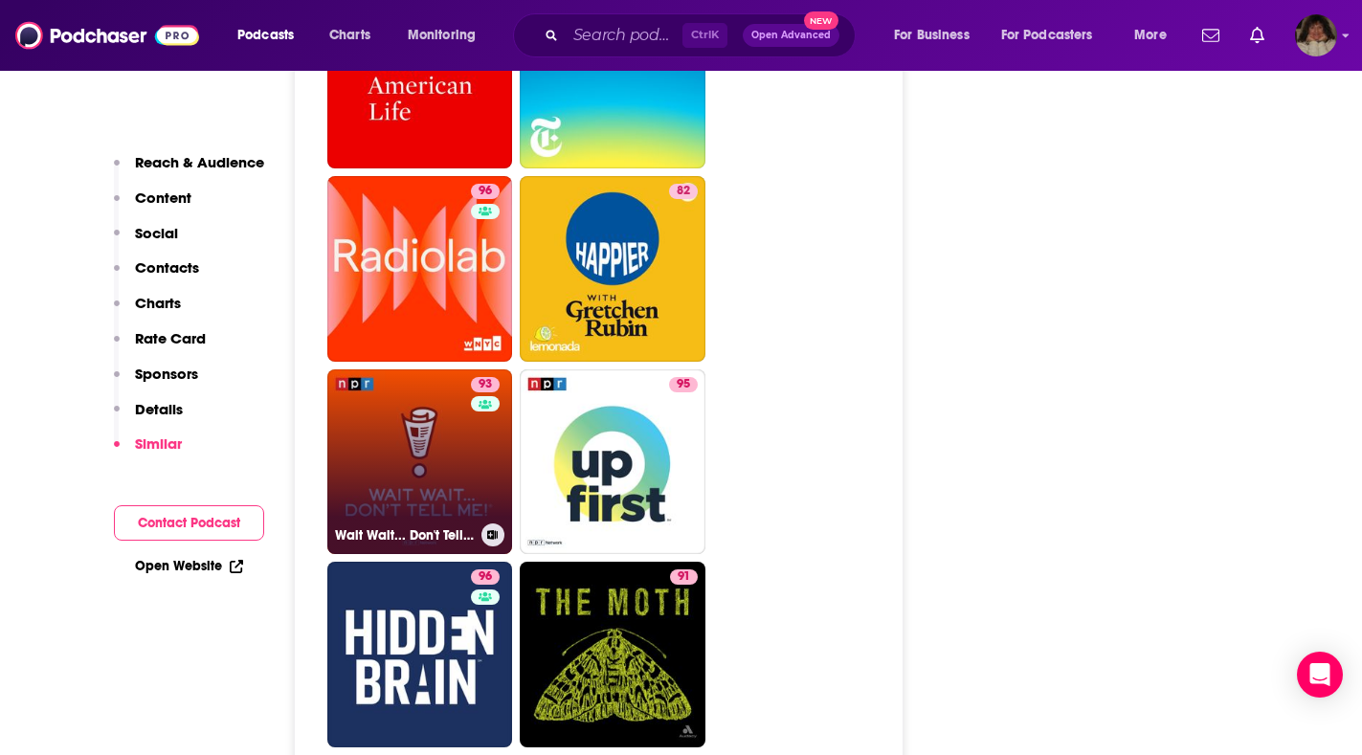
click at [398, 370] on link "93 Wait Wait... Don't Tell Me!" at bounding box center [420, 463] width 186 height 186
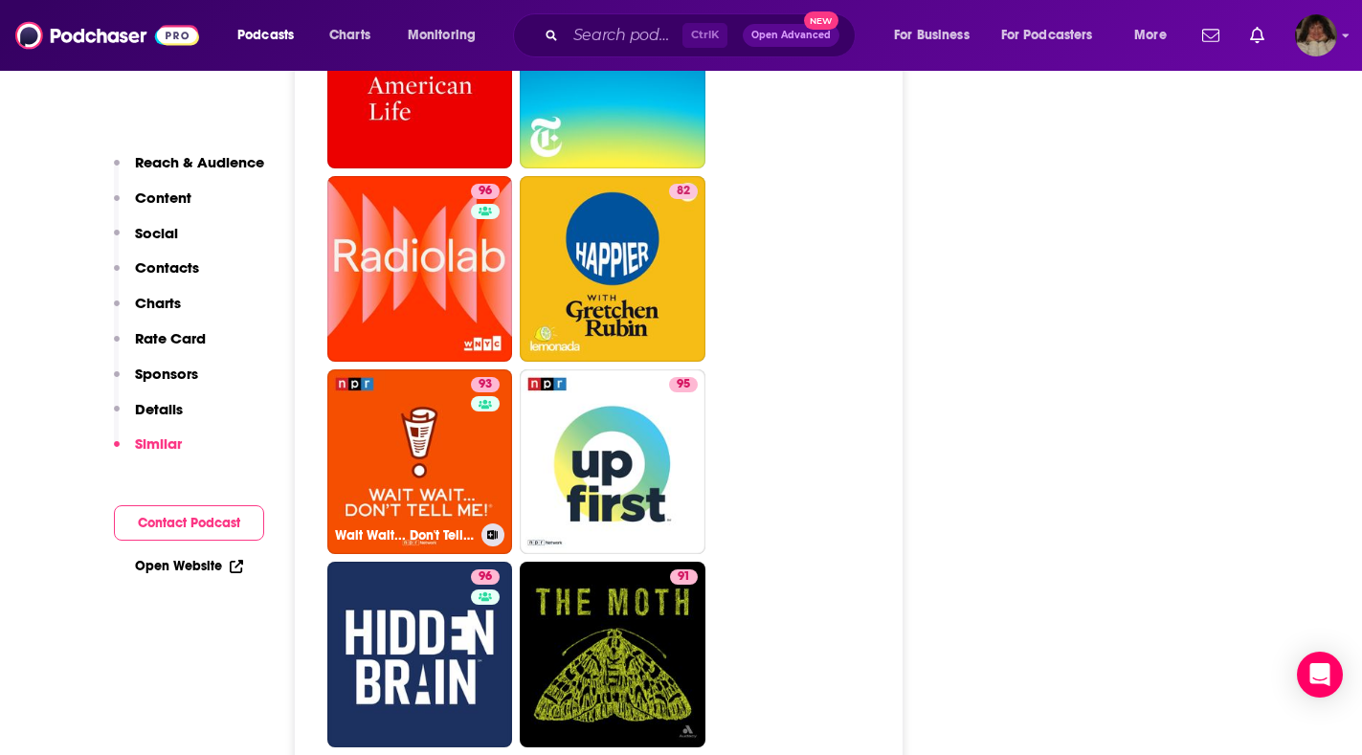
type input "[URL][DOMAIN_NAME]"
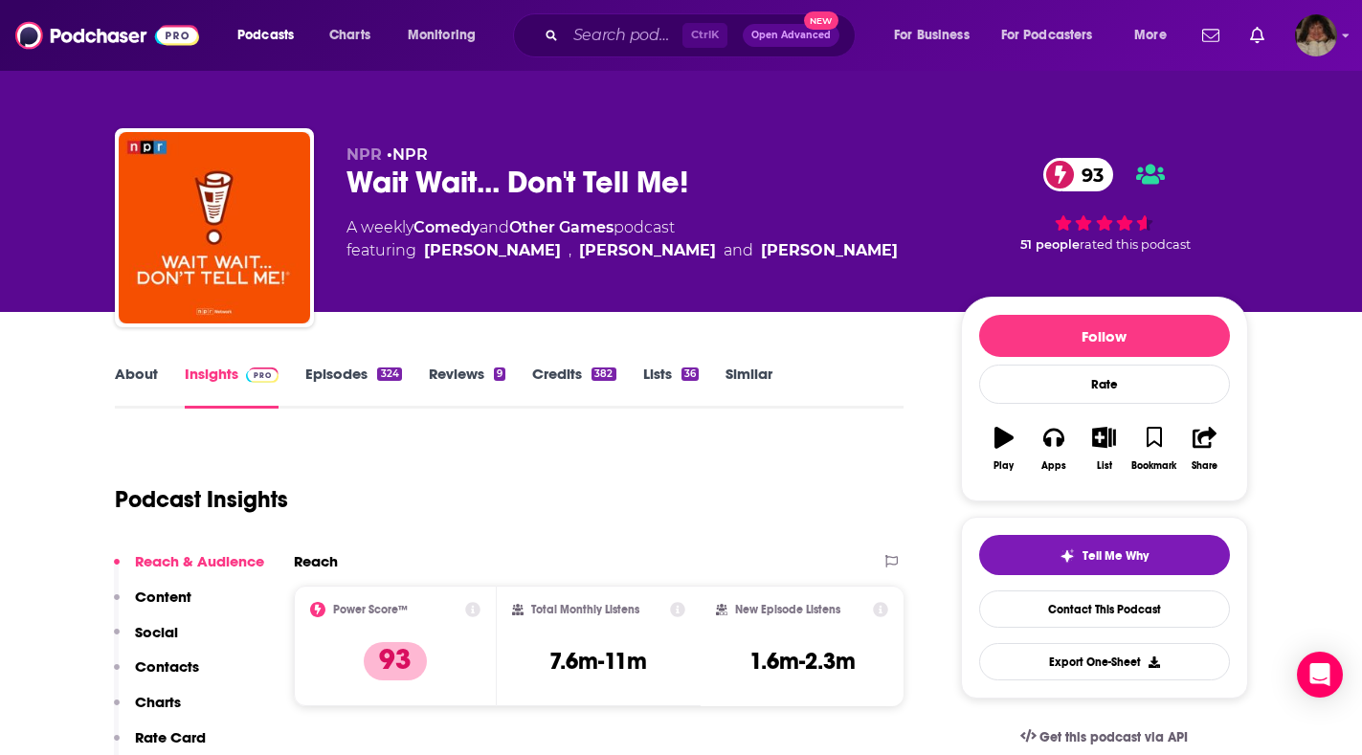
click at [146, 376] on link "About" at bounding box center [136, 387] width 43 height 44
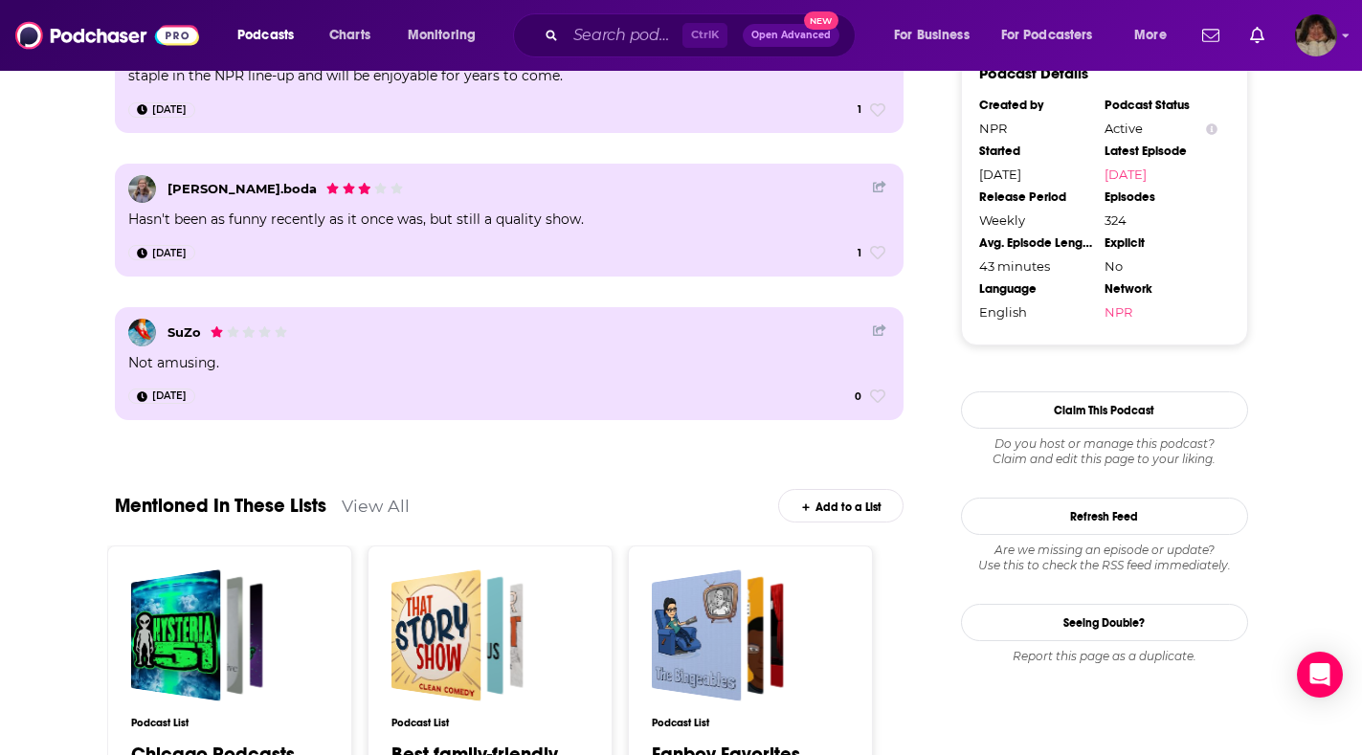
scroll to position [1429, 0]
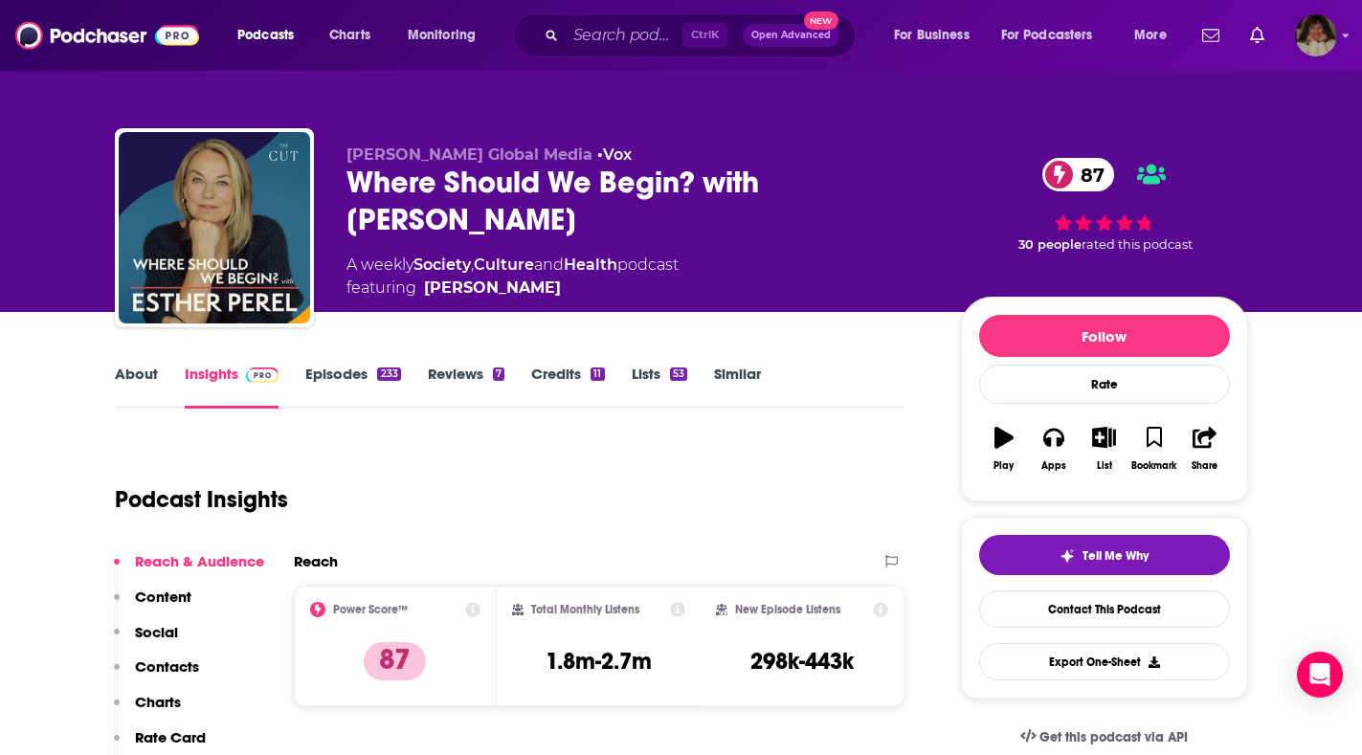
type input "[URL][DOMAIN_NAME]"
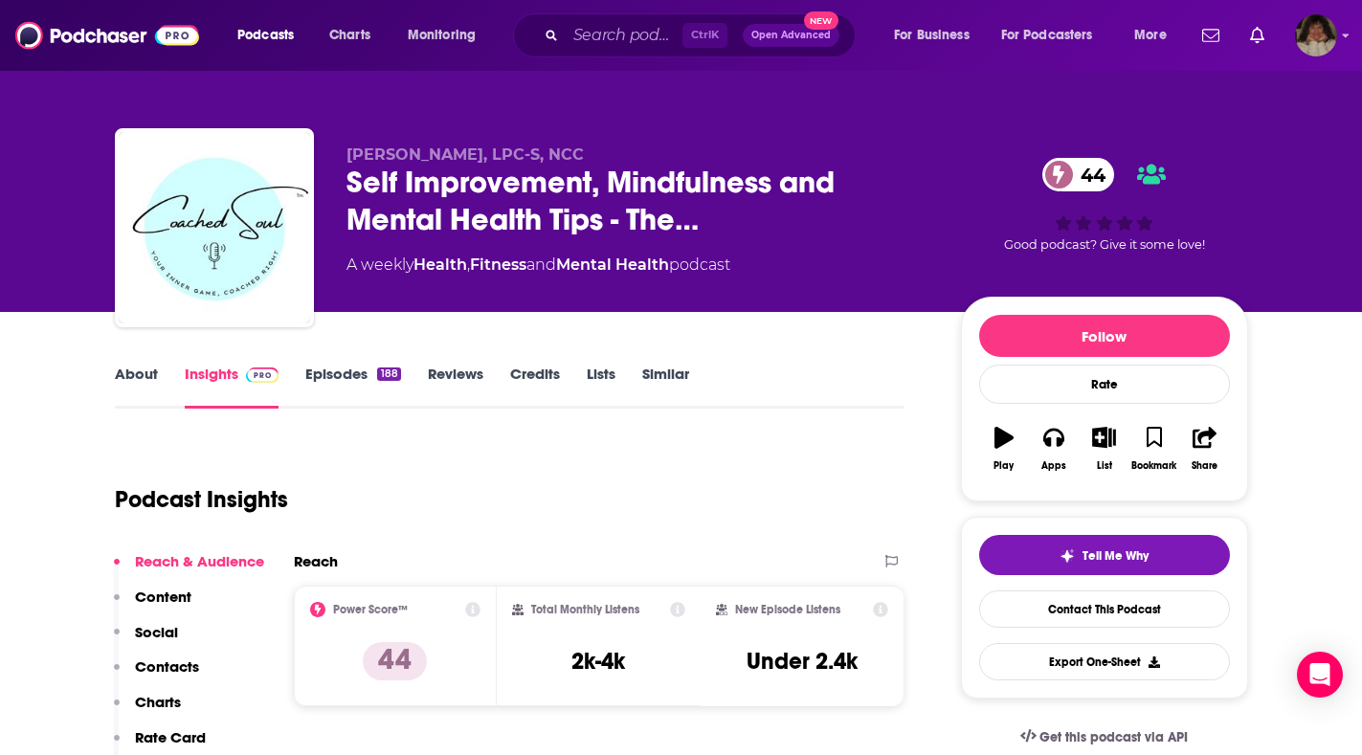
click at [136, 375] on link "About" at bounding box center [136, 387] width 43 height 44
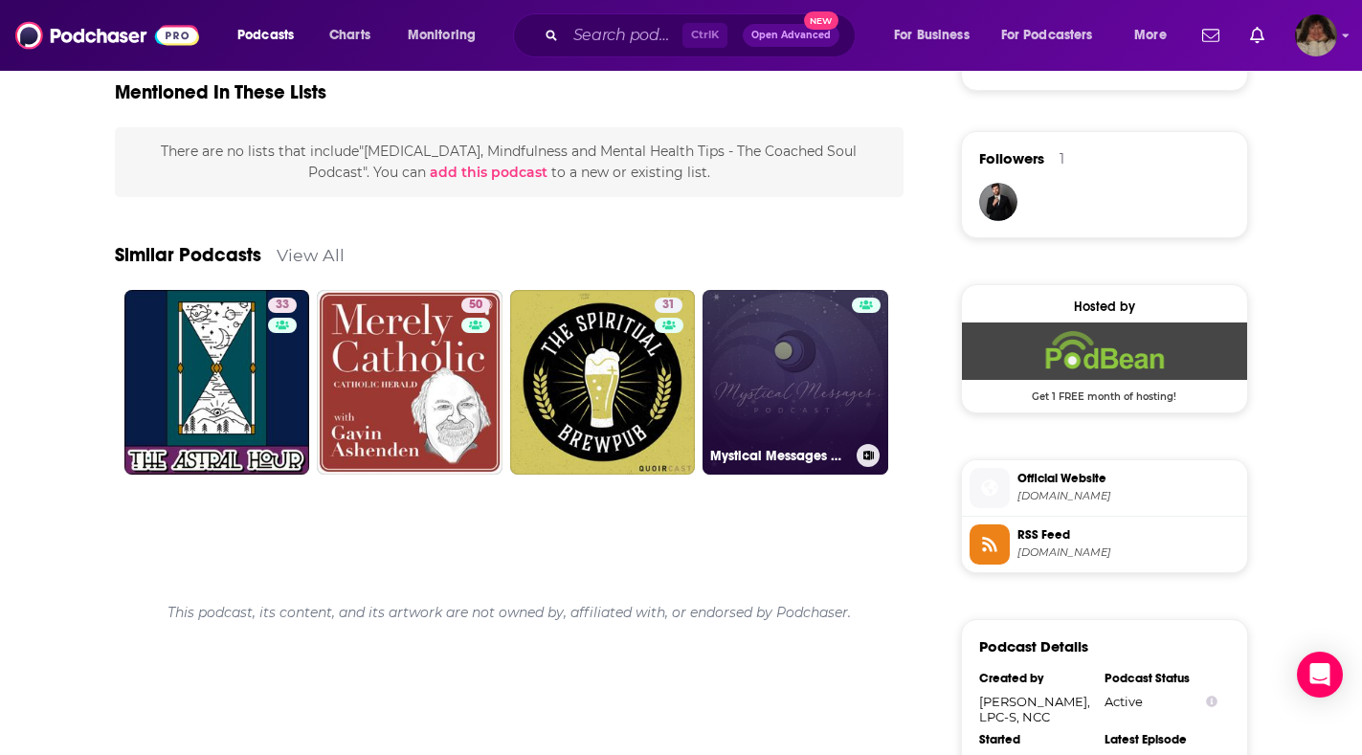
scroll to position [957, 0]
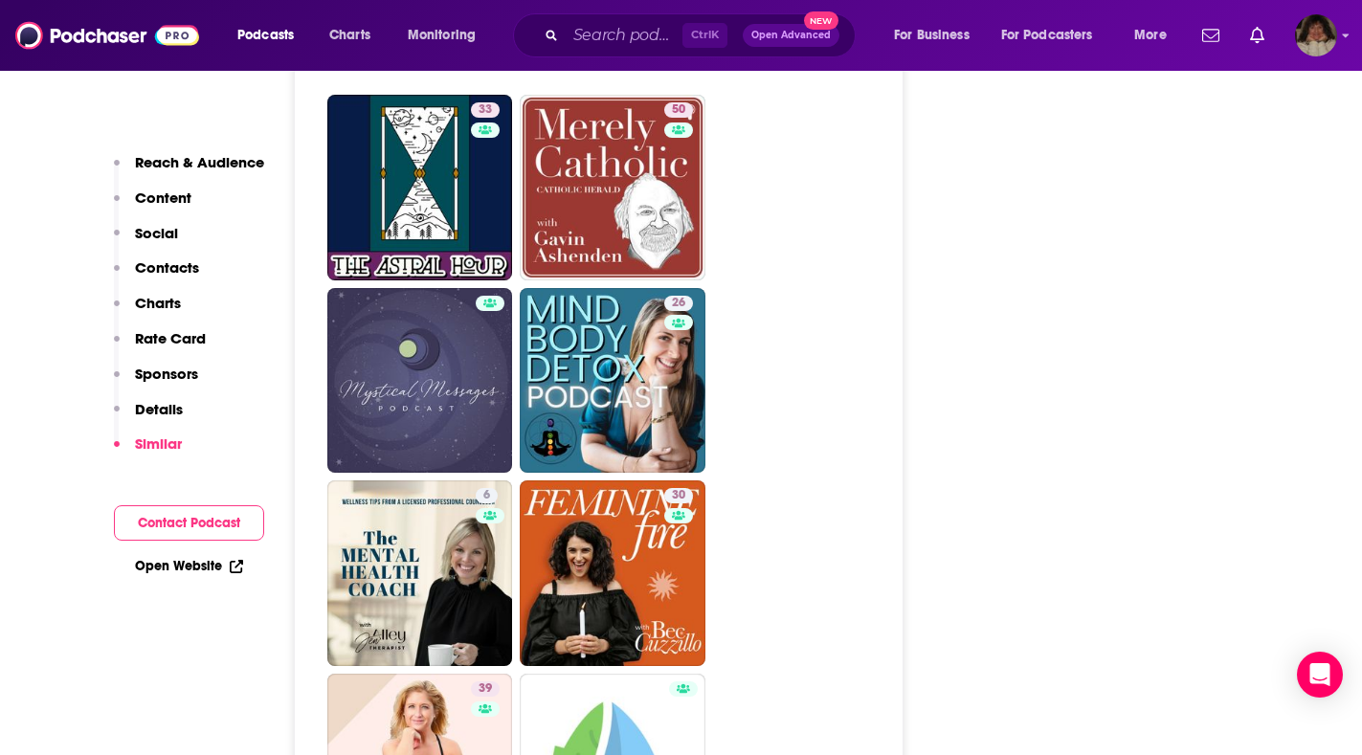
scroll to position [3542, 0]
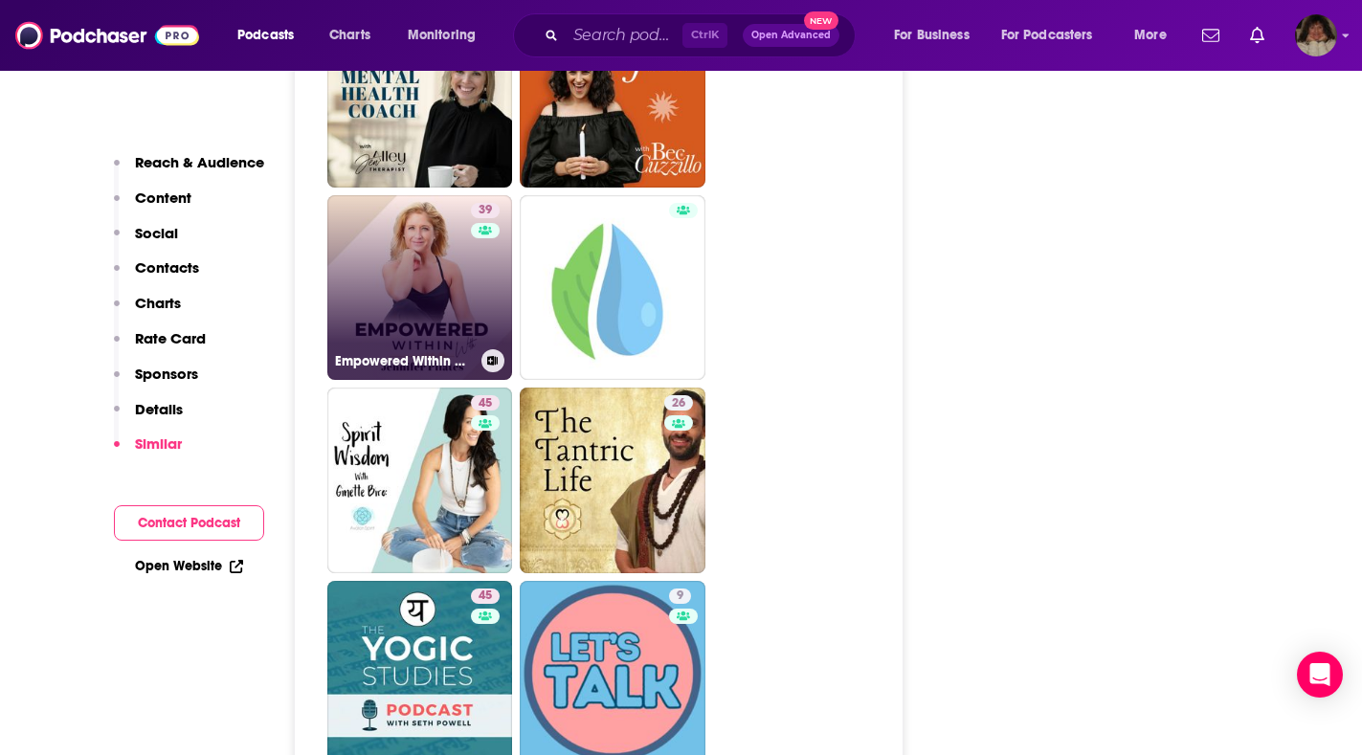
click at [438, 255] on link "39 Empowered Within with [PERSON_NAME] – Spiritual Growth | Inner Empowerment |…" at bounding box center [420, 288] width 186 height 186
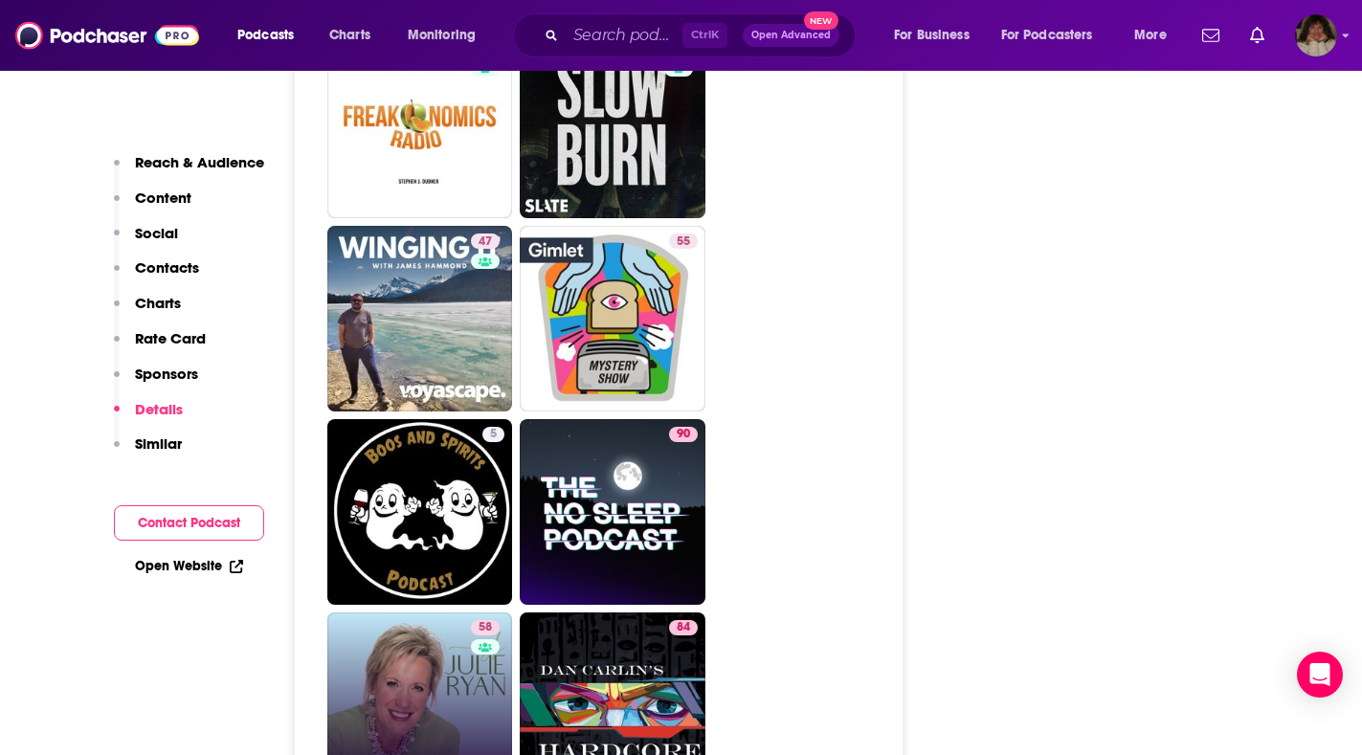
scroll to position [8615, 0]
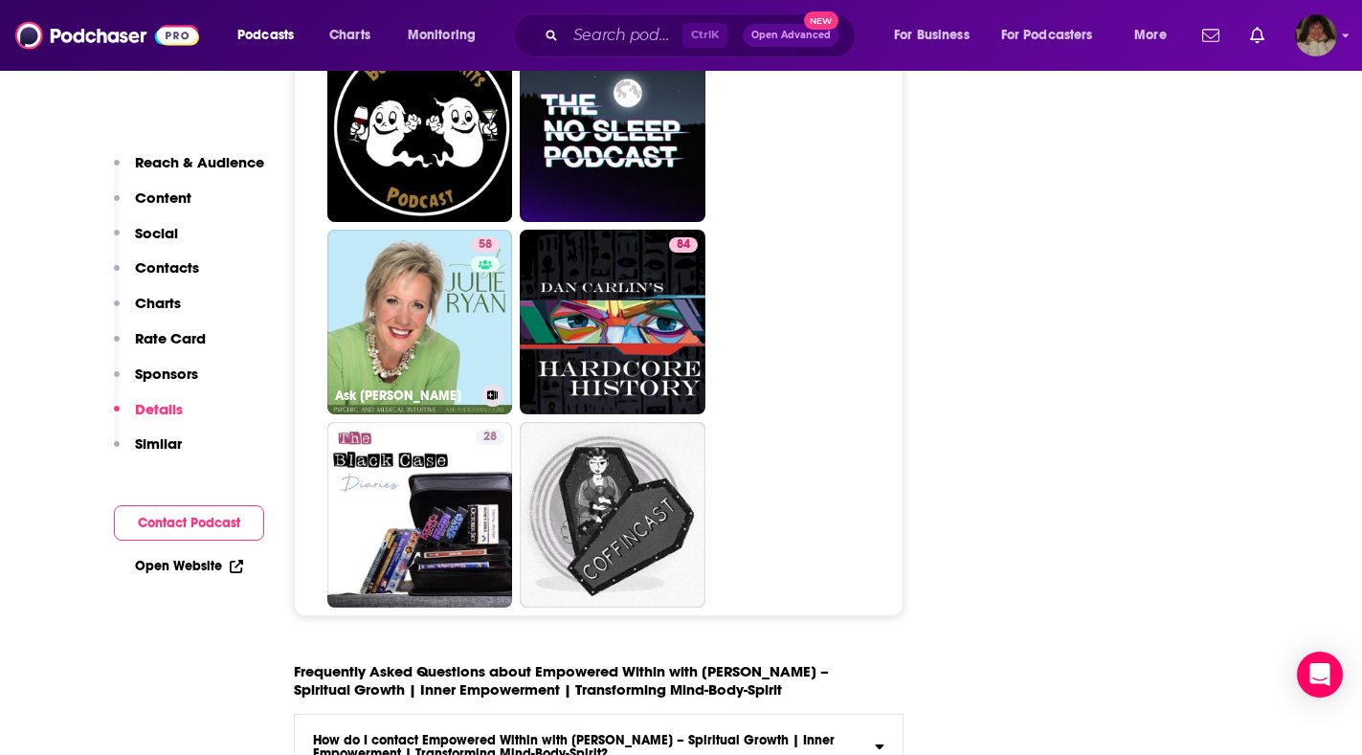
click at [409, 332] on link "58 Ask [PERSON_NAME]" at bounding box center [420, 323] width 186 height 186
type input "[URL][DOMAIN_NAME][PERSON_NAME]"
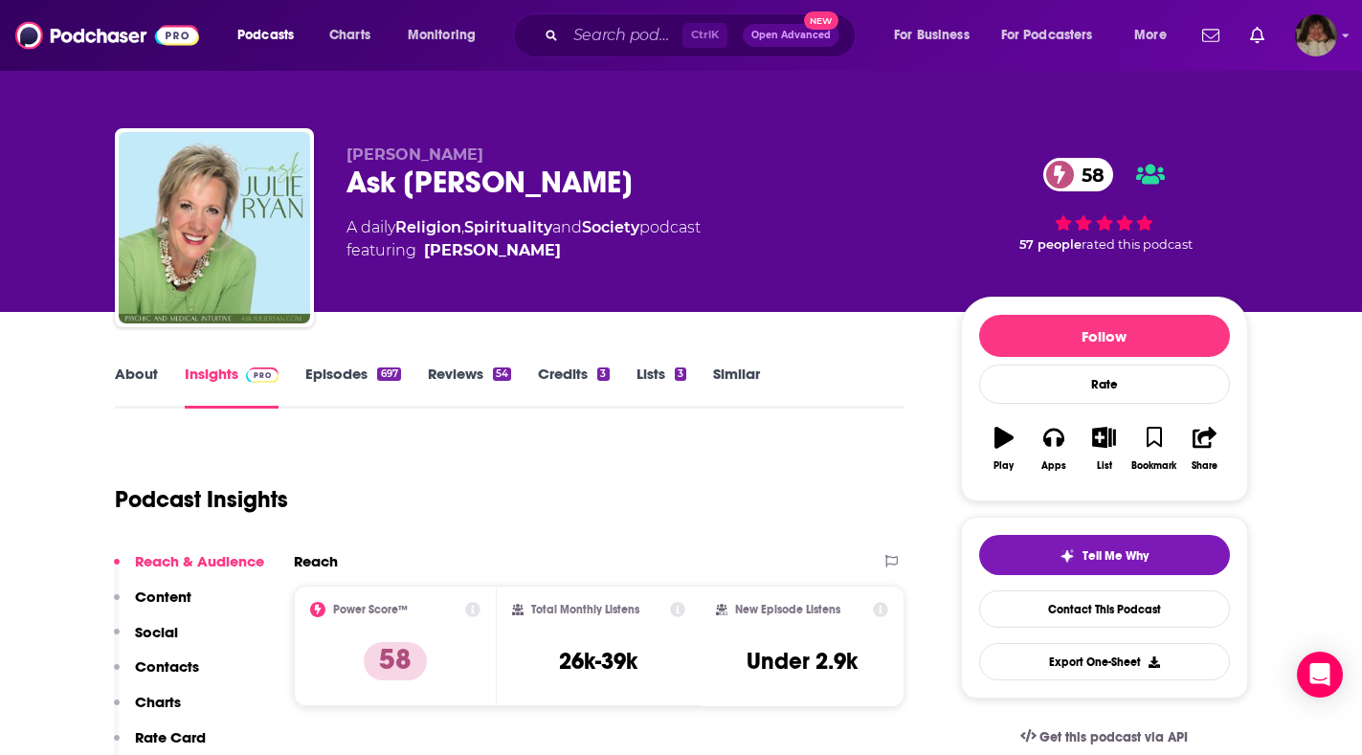
click at [134, 371] on link "About" at bounding box center [136, 387] width 43 height 44
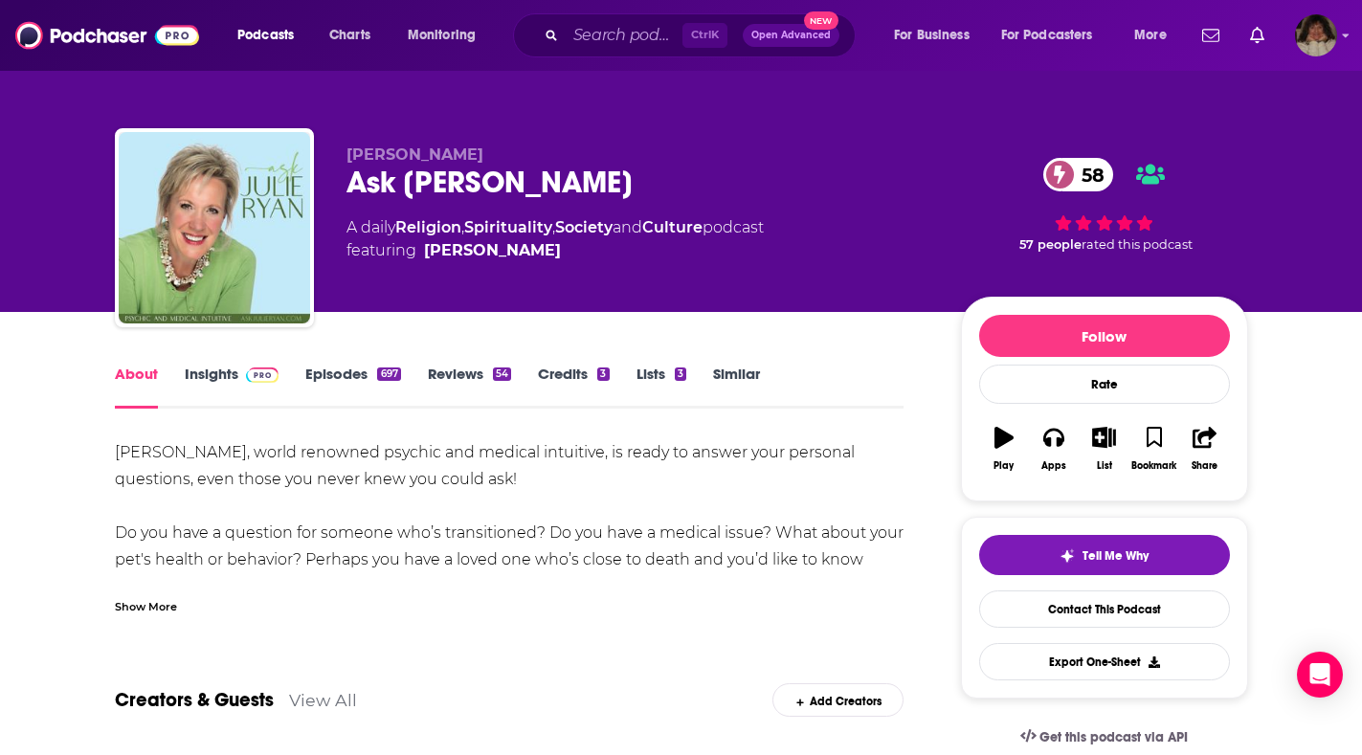
click at [203, 375] on link "Insights" at bounding box center [232, 387] width 95 height 44
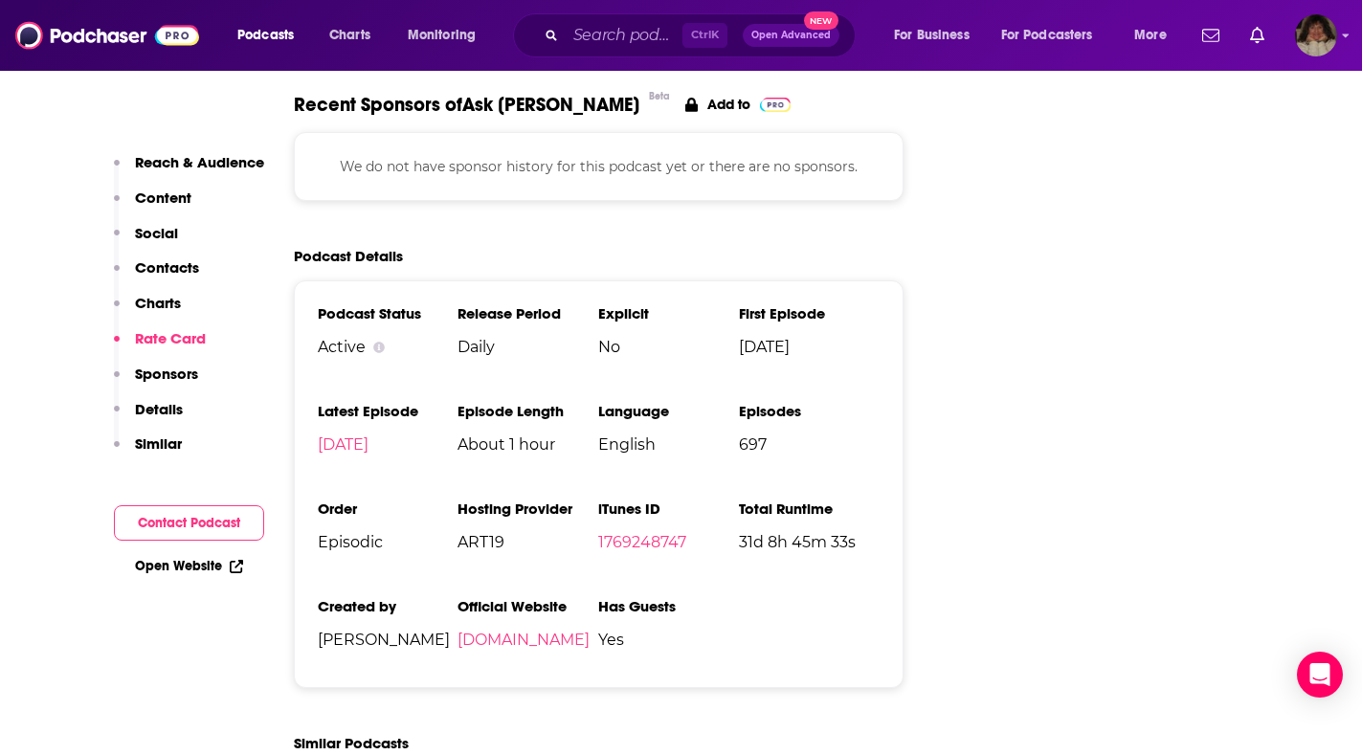
scroll to position [3542, 0]
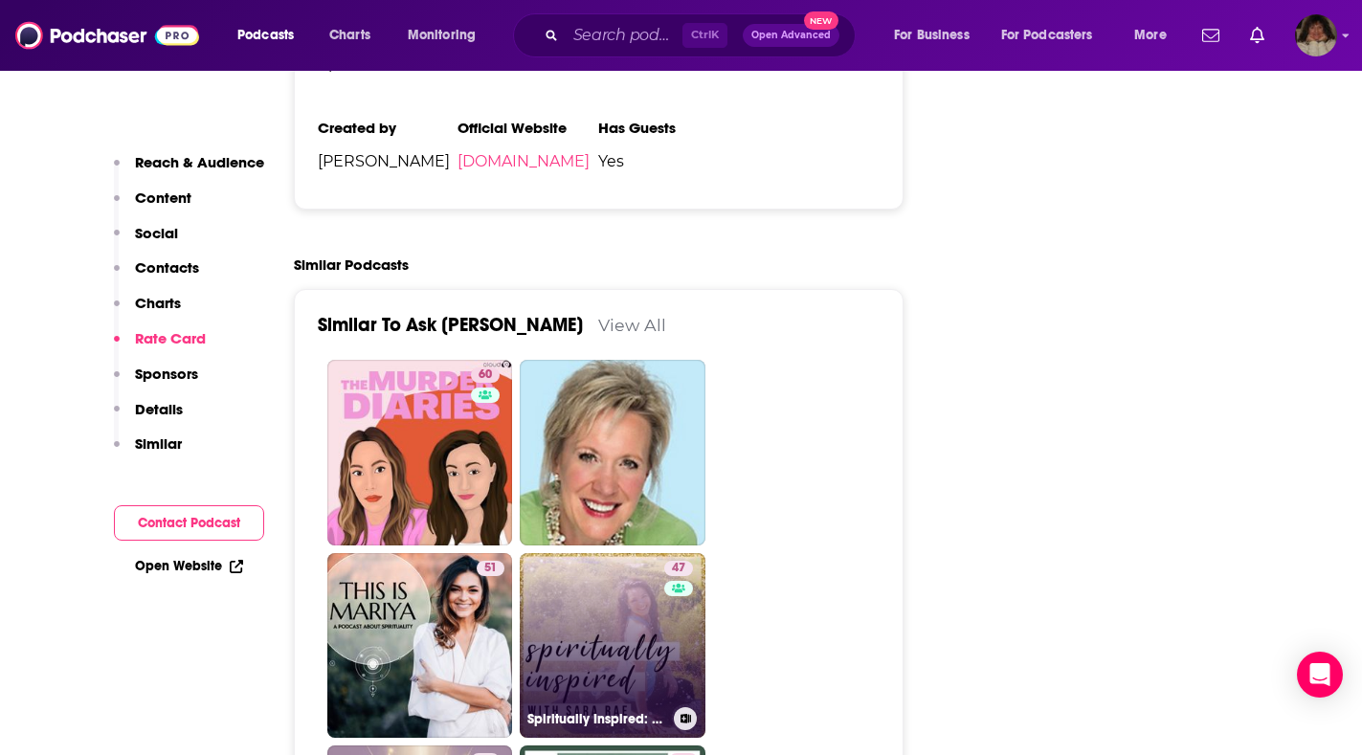
click at [640, 553] on link "47 Spiritually Inspired: Manifesting, Mindfulness, And Magic" at bounding box center [613, 646] width 186 height 186
type input "[URL][DOMAIN_NAME]"
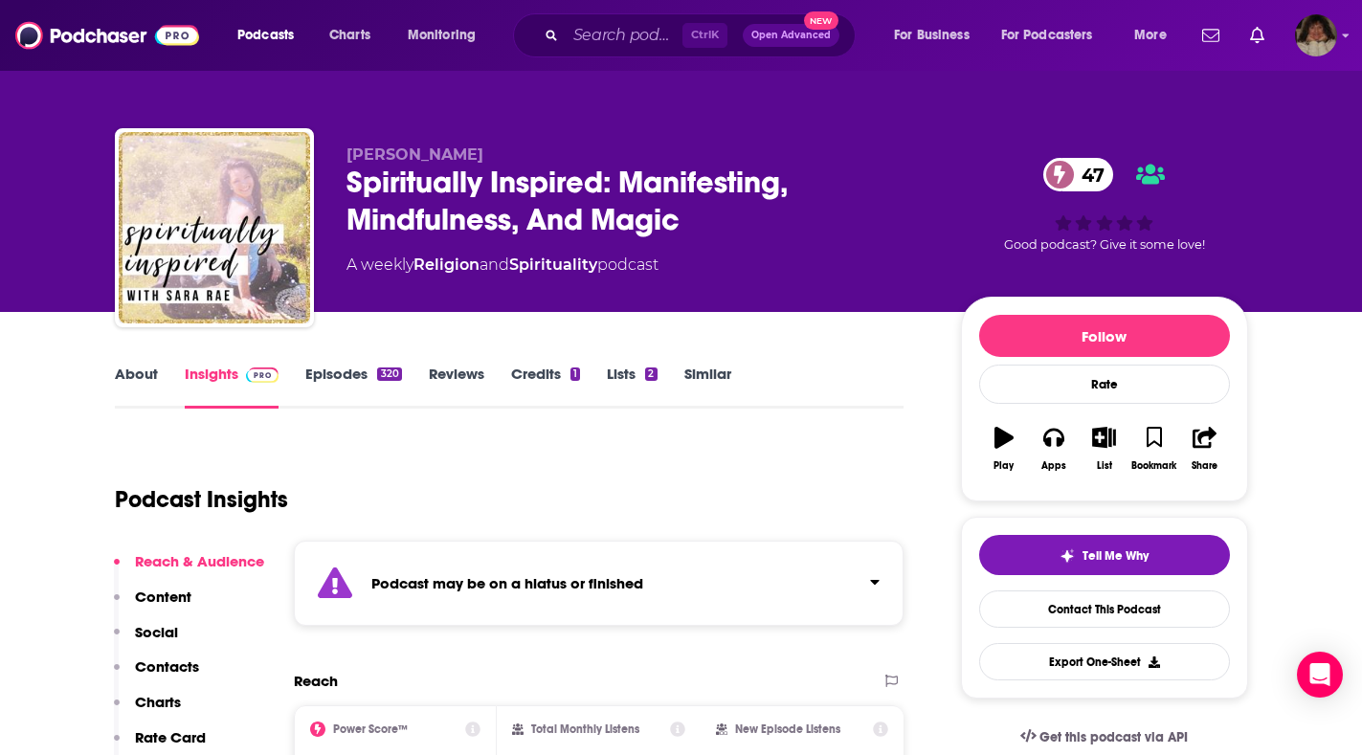
click at [151, 376] on link "About" at bounding box center [136, 387] width 43 height 44
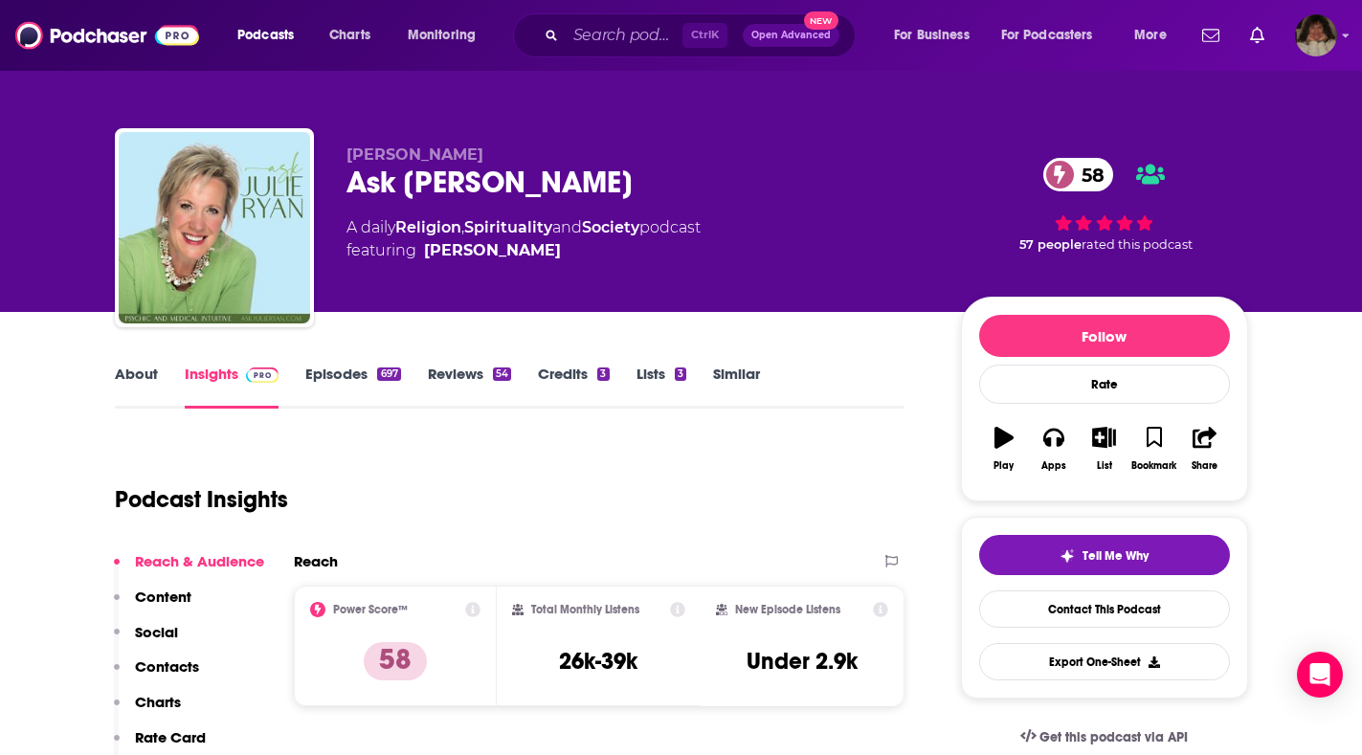
type input "[URL][DOMAIN_NAME][PERSON_NAME]"
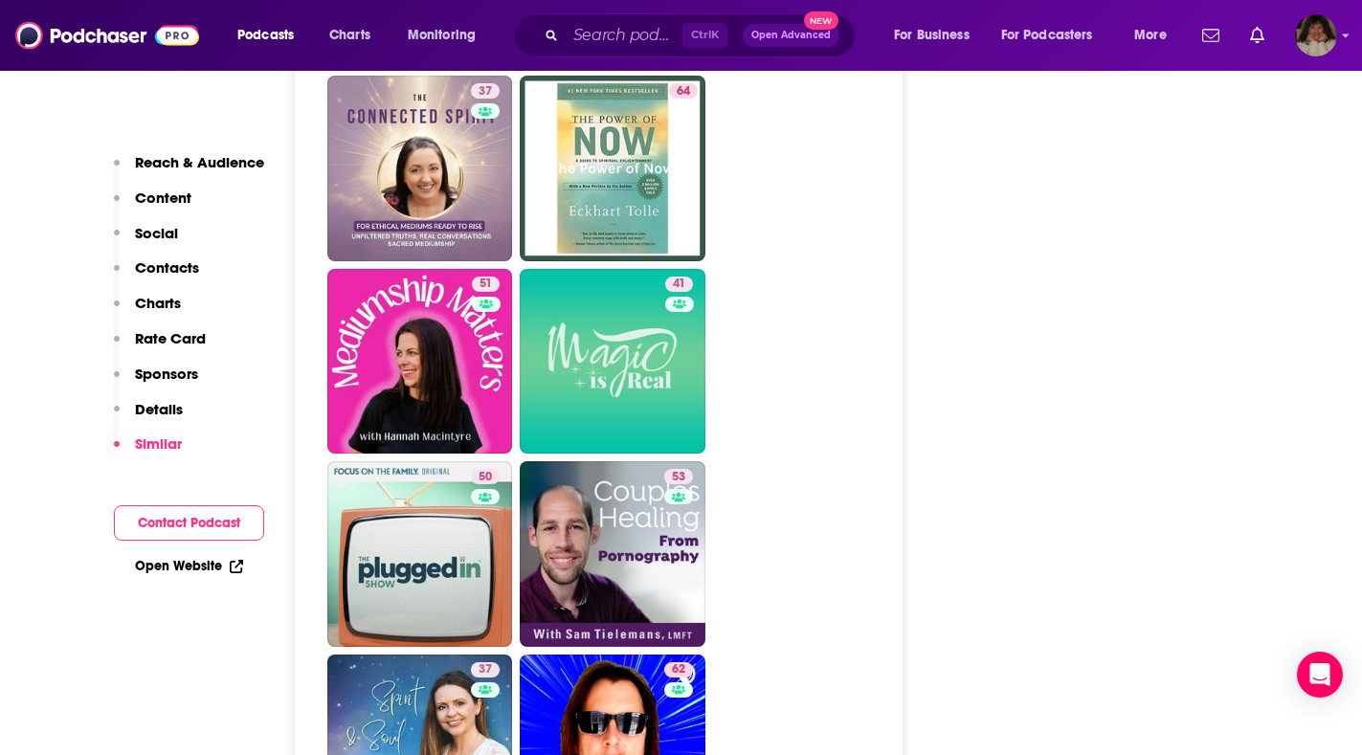
scroll to position [4595, 0]
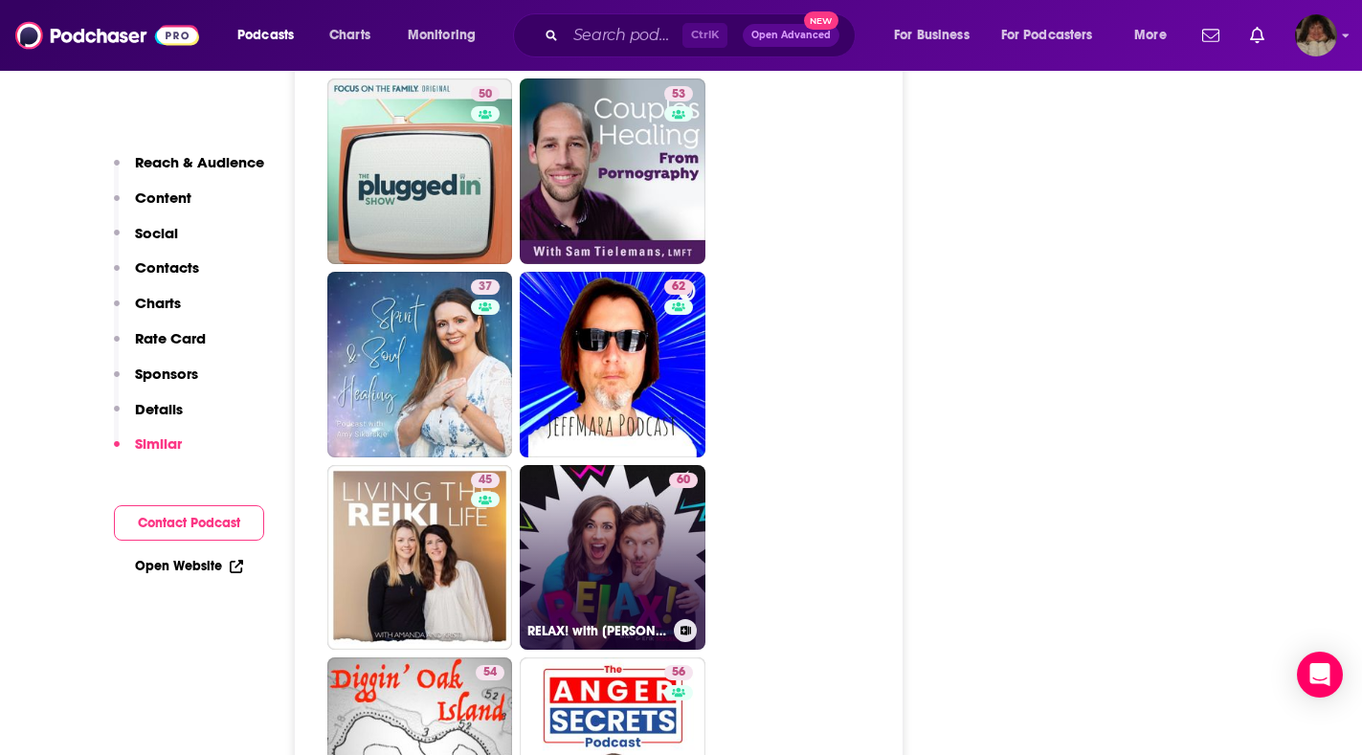
click at [617, 465] on link "60 RELAX! with [PERSON_NAME] & [PERSON_NAME]" at bounding box center [613, 558] width 186 height 186
type input "[URL][DOMAIN_NAME][PERSON_NAME]"
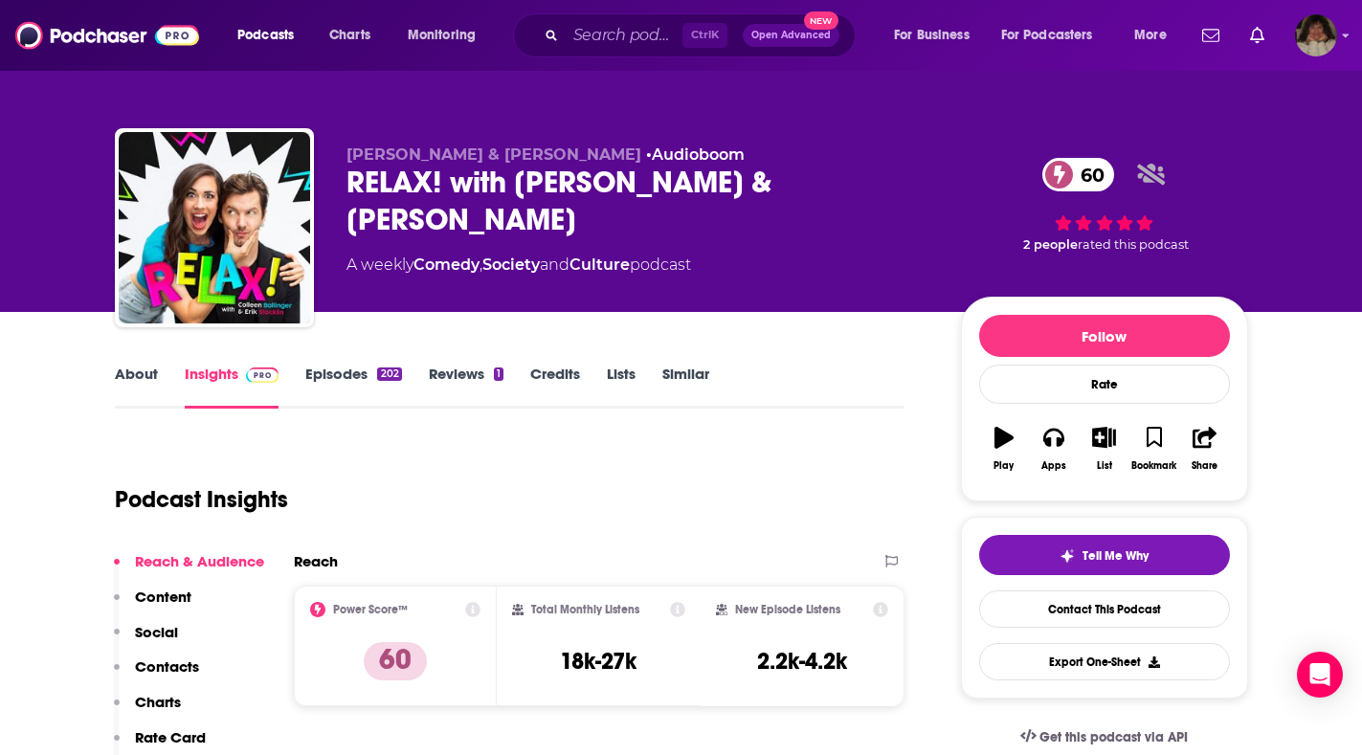
click at [130, 378] on link "About" at bounding box center [136, 387] width 43 height 44
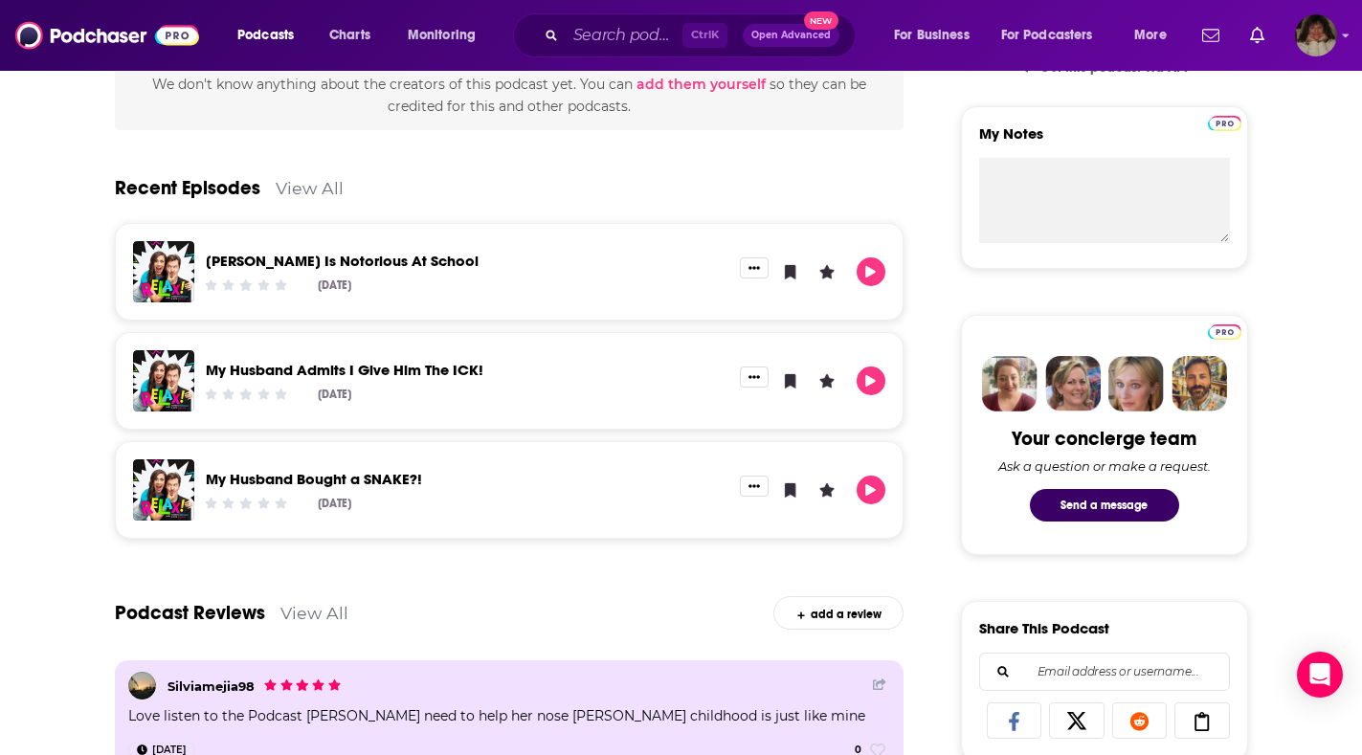
scroll to position [96, 0]
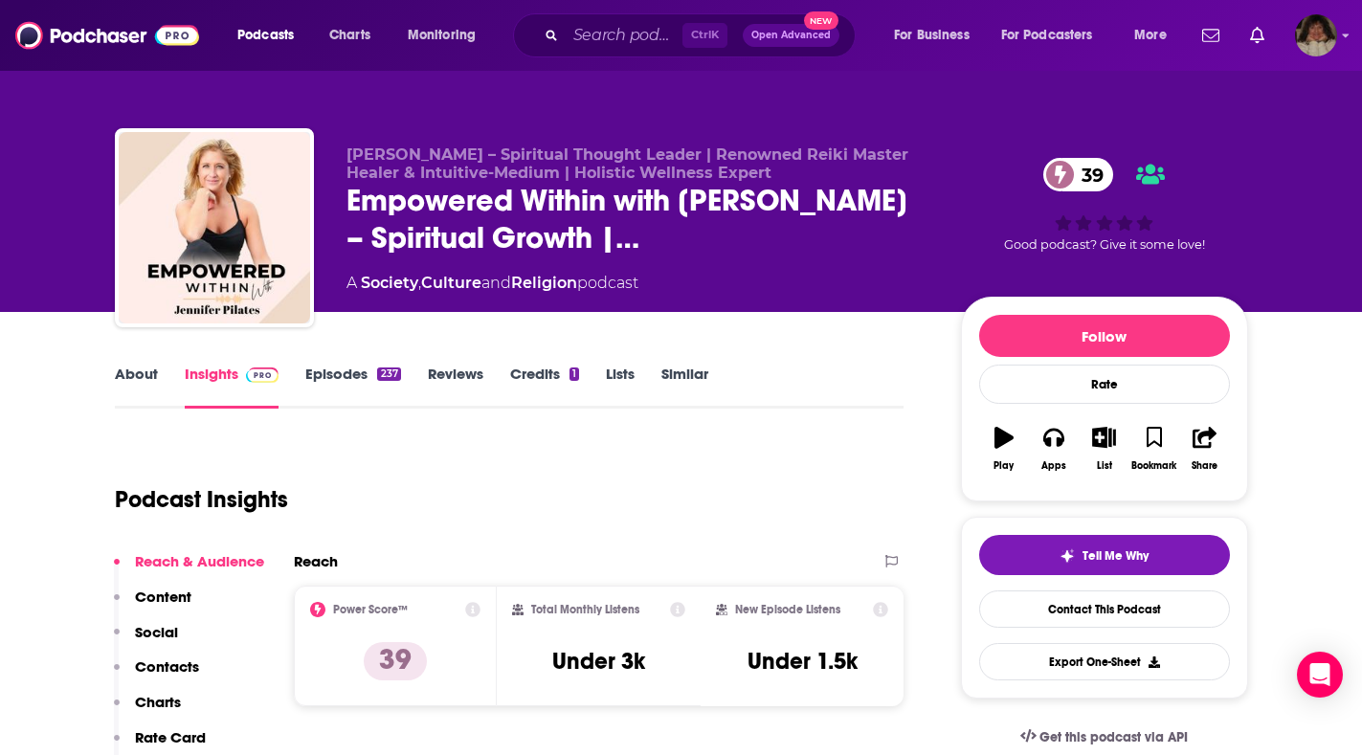
type input "[URL][DOMAIN_NAME]"
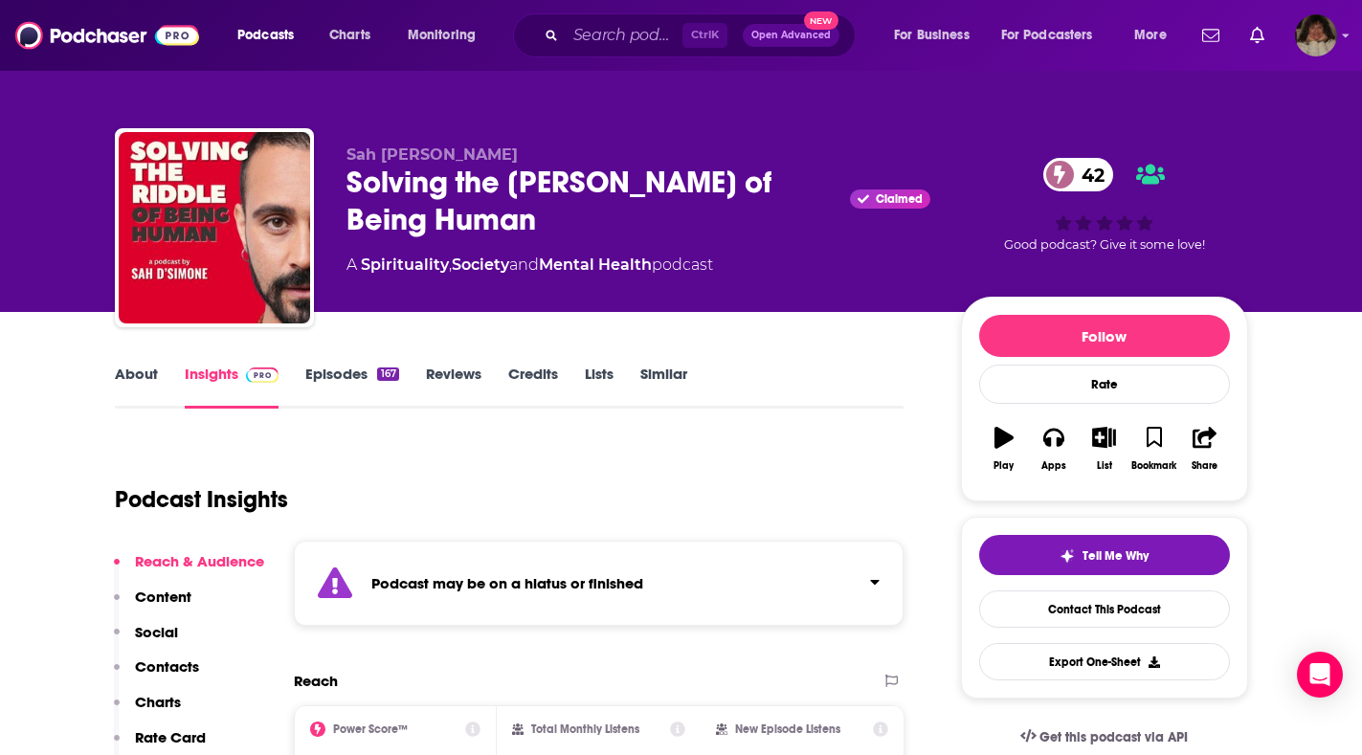
click at [131, 373] on link "About" at bounding box center [136, 387] width 43 height 44
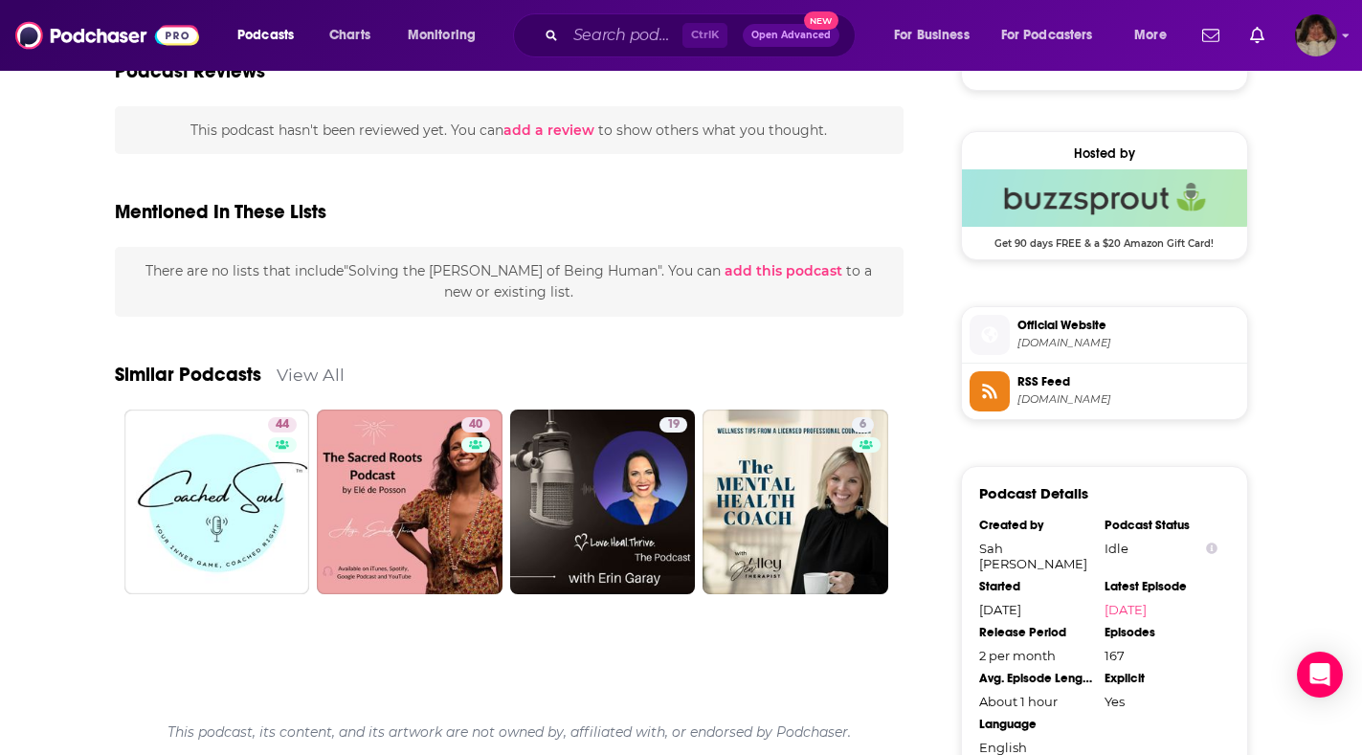
scroll to position [1244, 0]
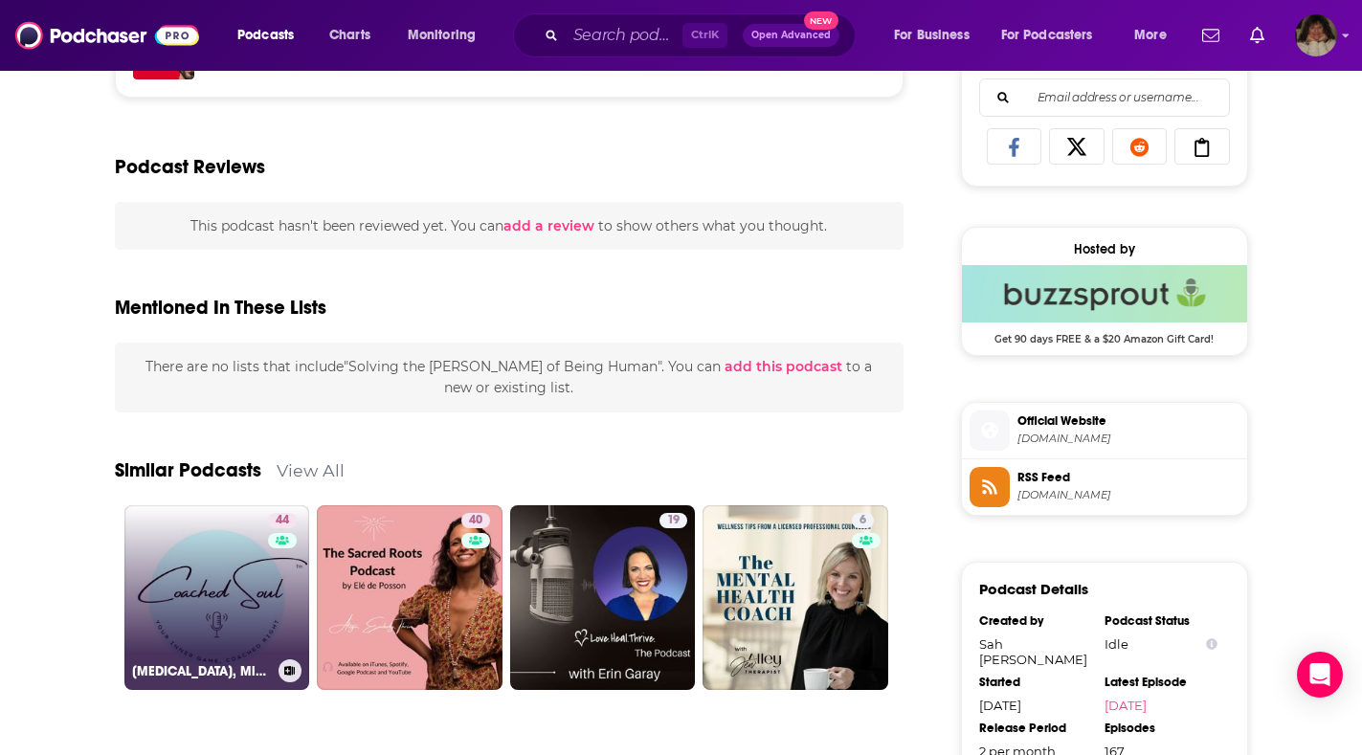
click at [234, 549] on link "44 [MEDICAL_DATA], Mindfulness and Mental Health Tips - The Coached Soul Podcast" at bounding box center [217, 598] width 186 height 186
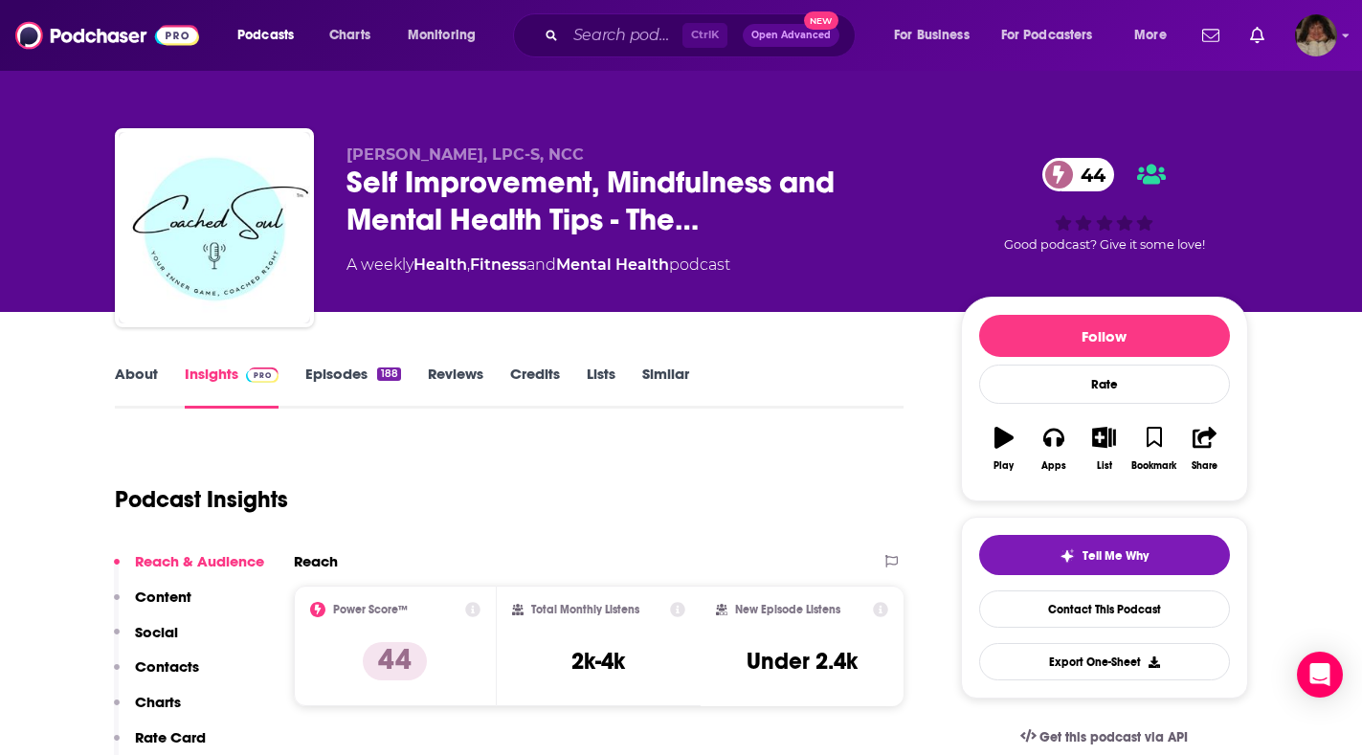
scroll to position [191, 0]
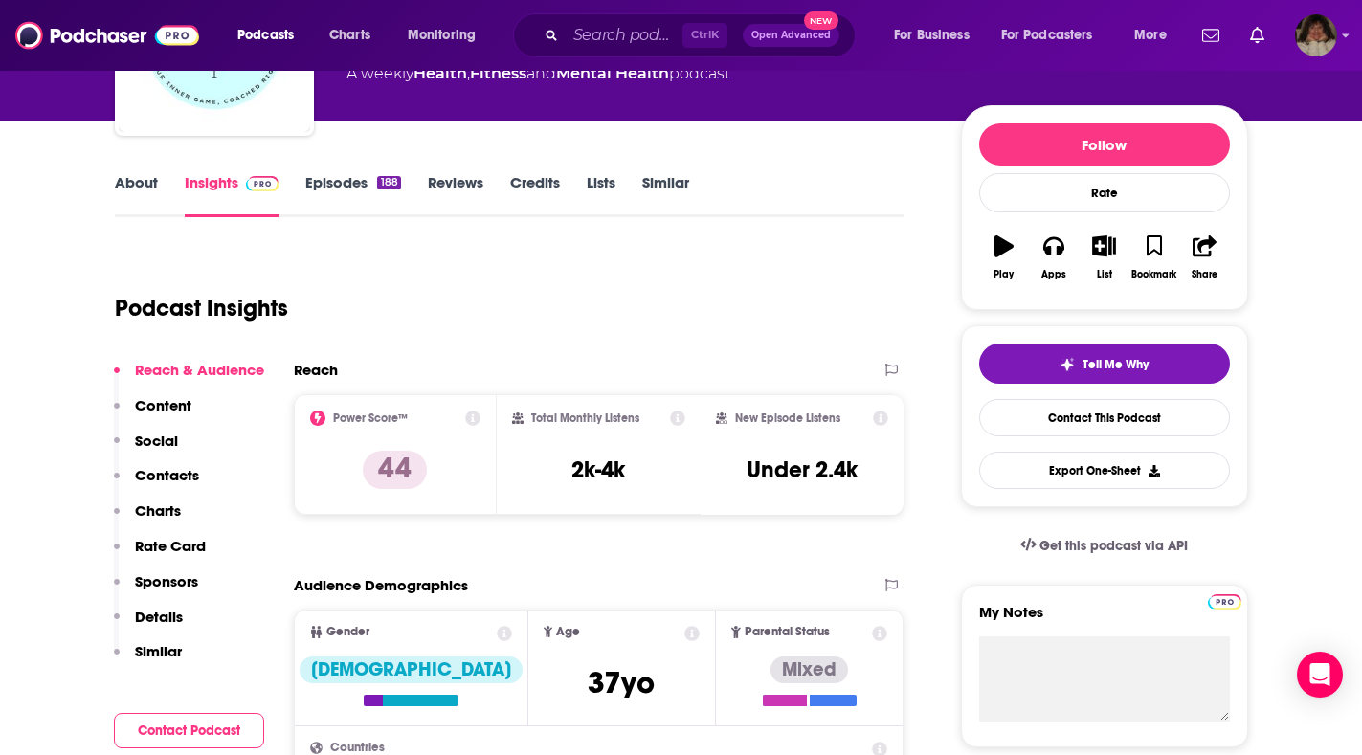
click at [132, 177] on link "About" at bounding box center [136, 195] width 43 height 44
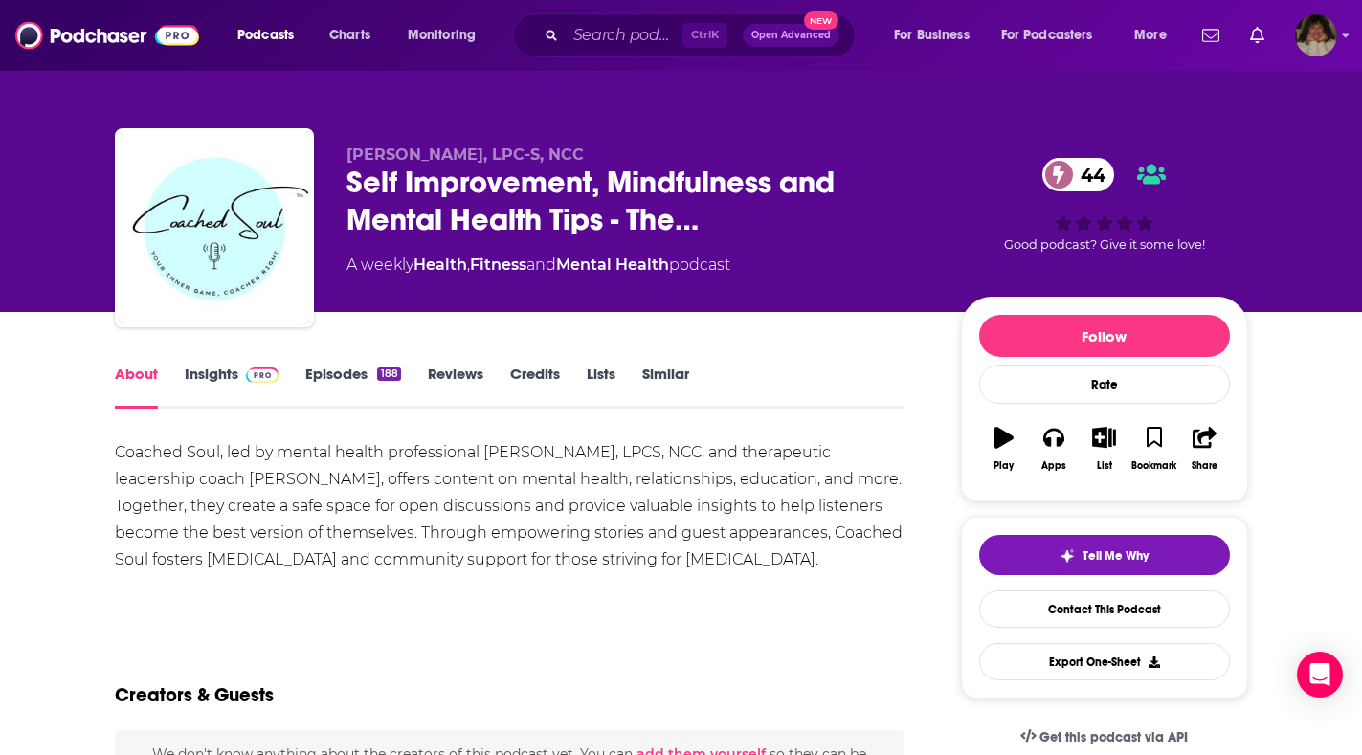
click at [210, 374] on link "Insights" at bounding box center [232, 387] width 95 height 44
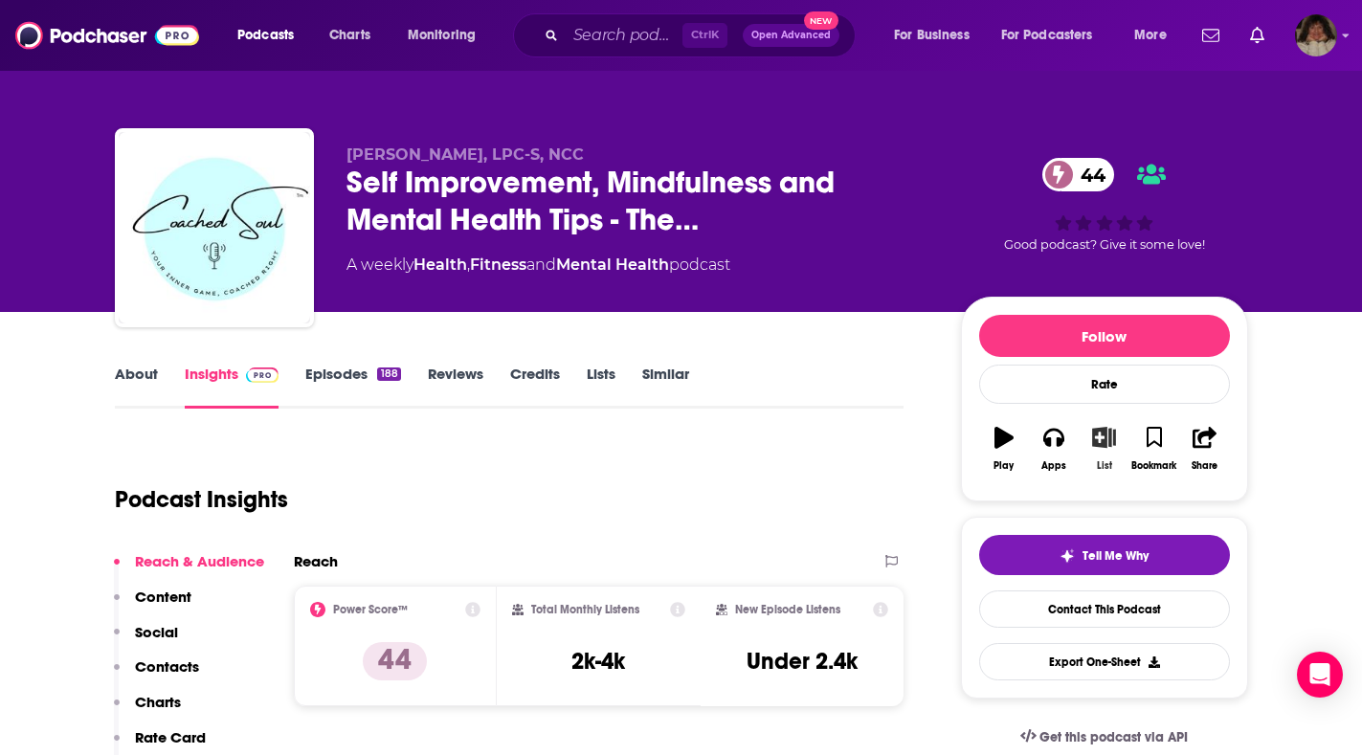
click at [1103, 434] on icon "button" at bounding box center [1104, 437] width 24 height 21
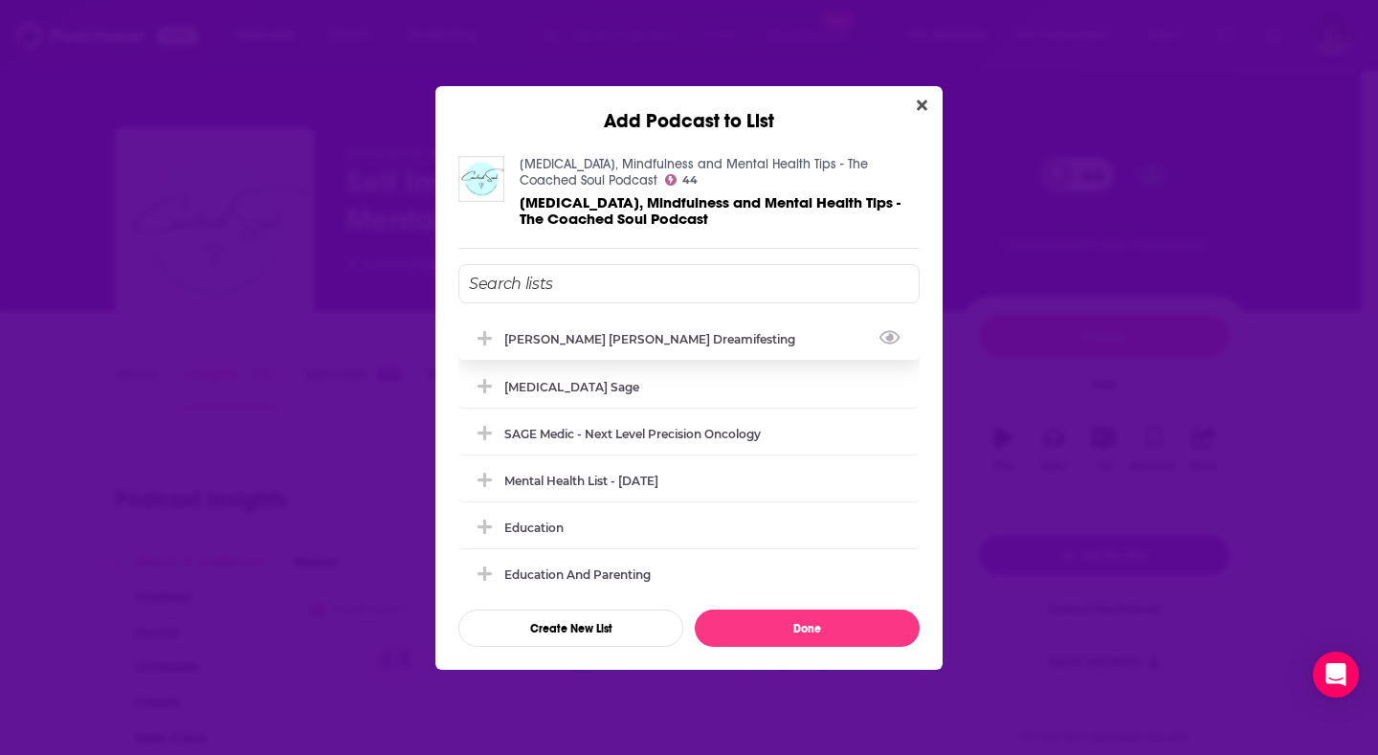
click at [711, 339] on div "Kelly Sullivan Walden Dreamifesting" at bounding box center [655, 339] width 302 height 14
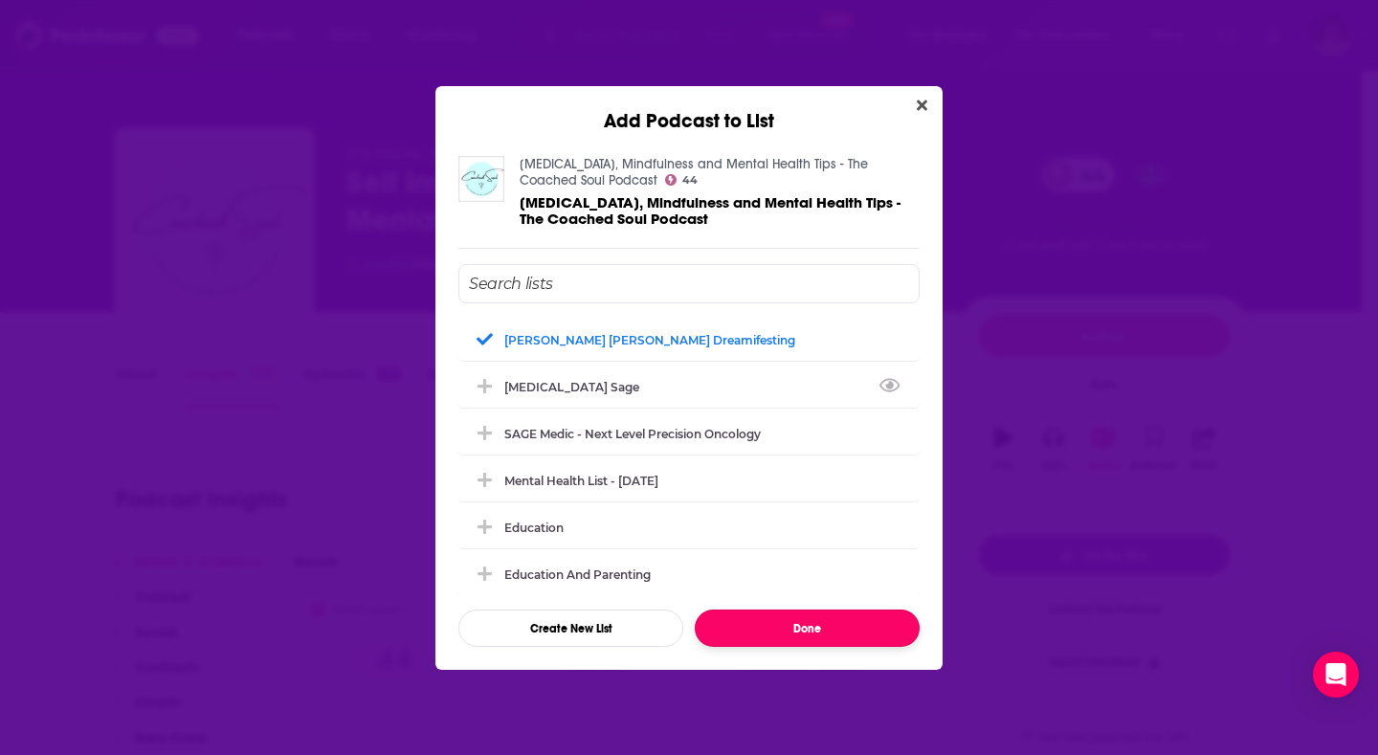
click at [745, 628] on button "Done" at bounding box center [807, 628] width 225 height 37
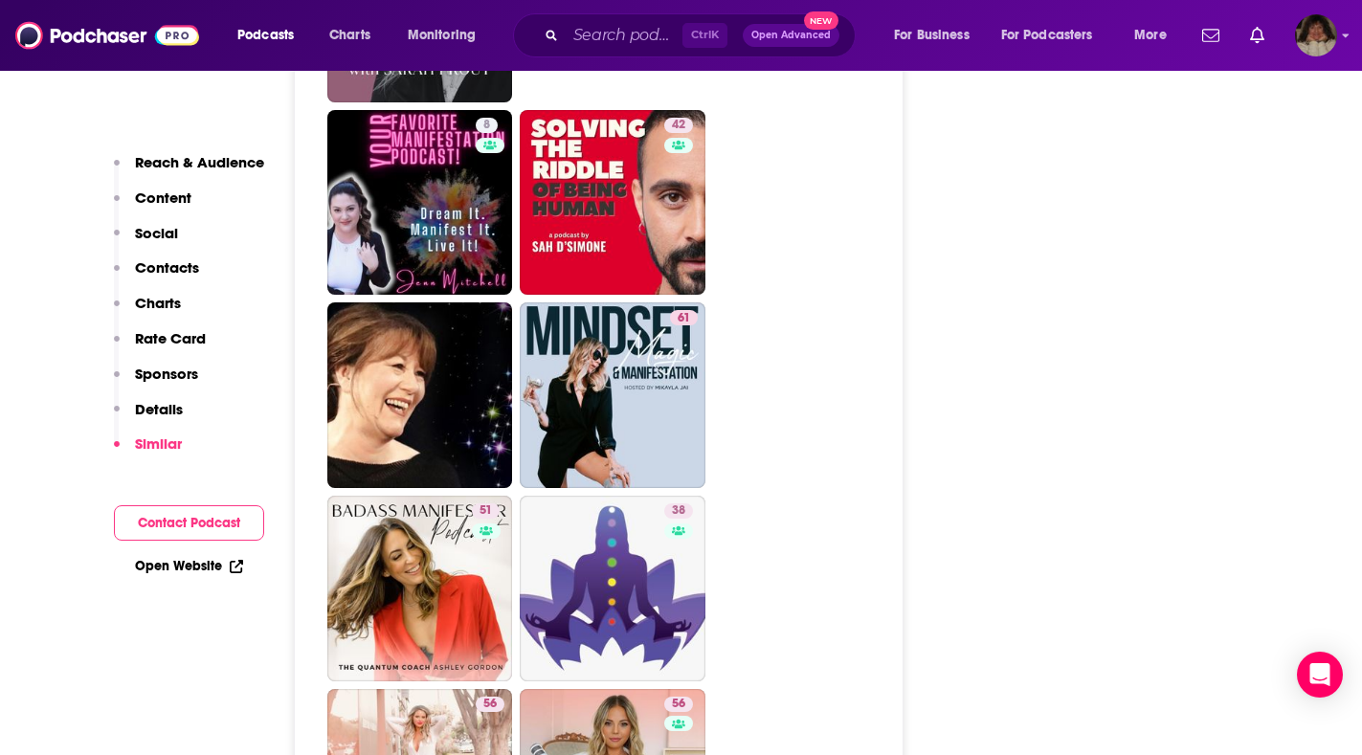
scroll to position [5744, 0]
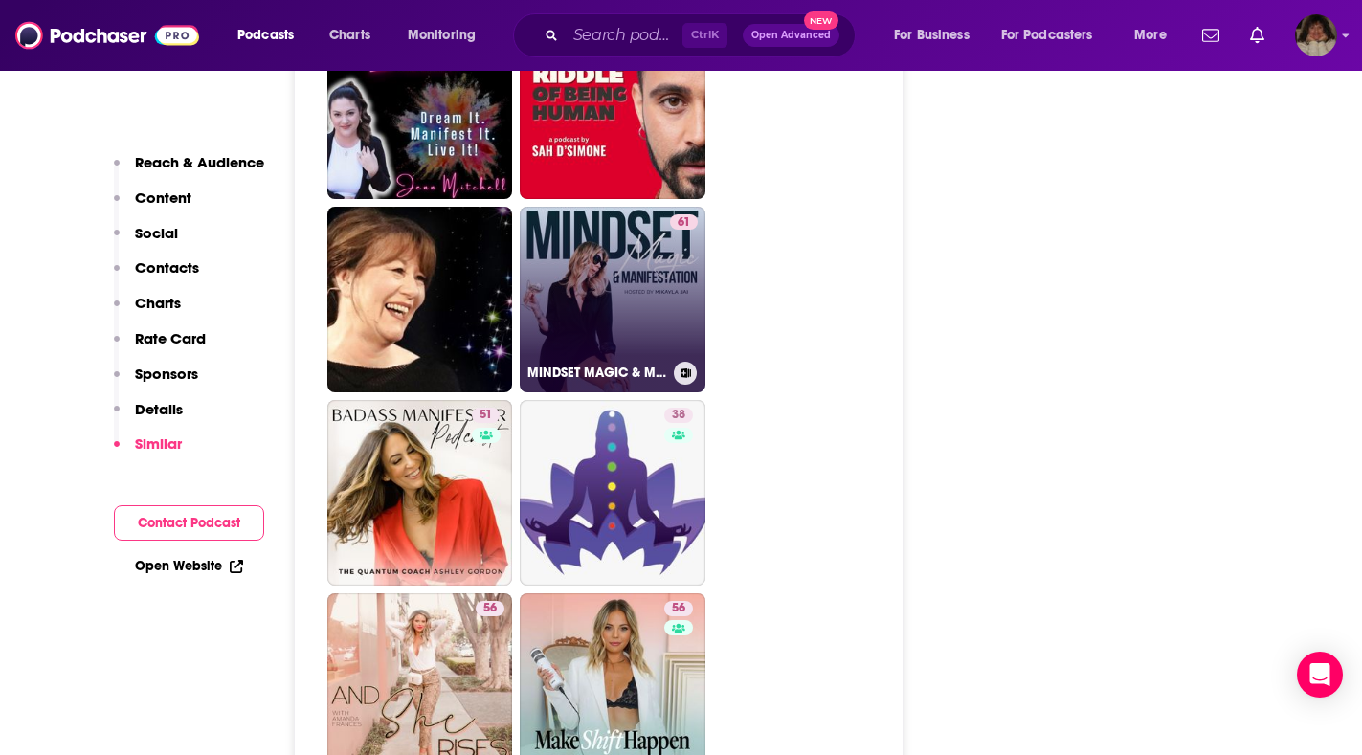
click at [609, 381] on h3 "MINDSET MAGIC & MANIFESTATION Podcast" at bounding box center [596, 373] width 139 height 16
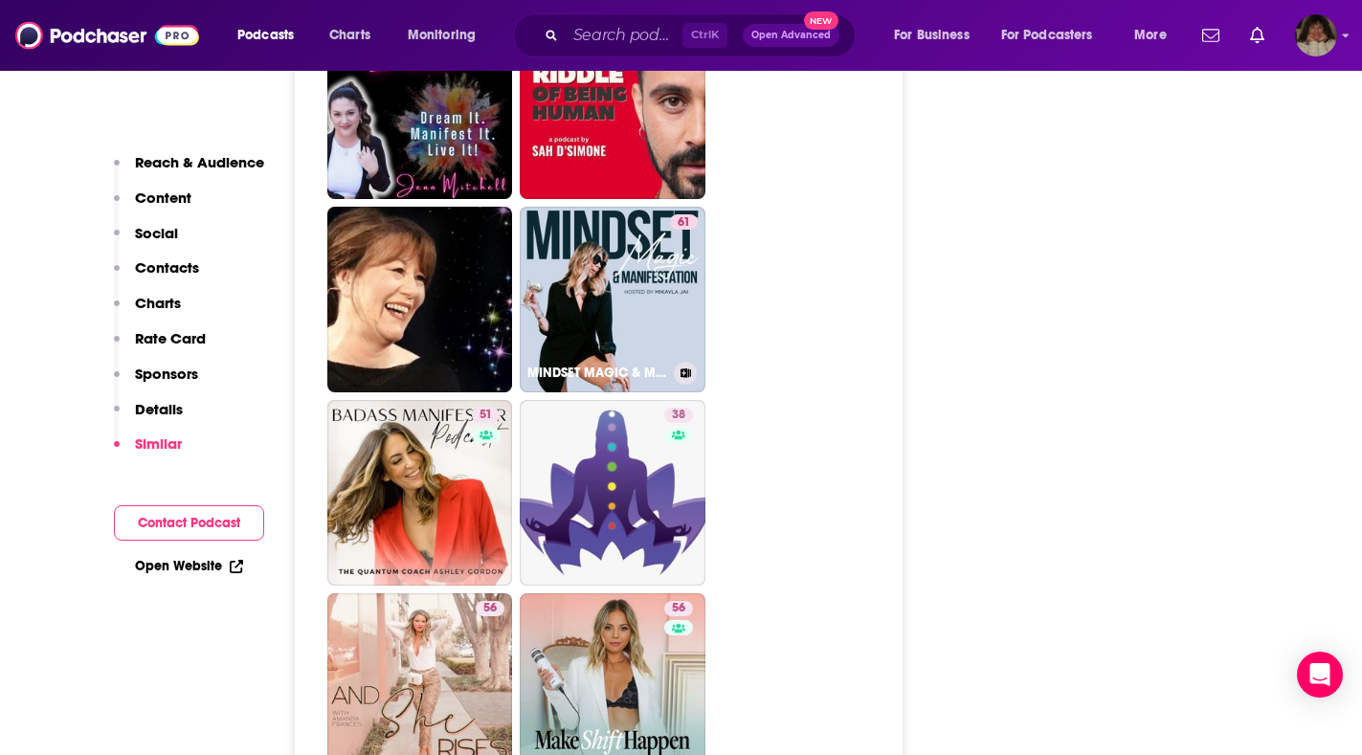
type input "https://www.podchaser.com/podcasts/mindset-magic-manifestation-po-653471"
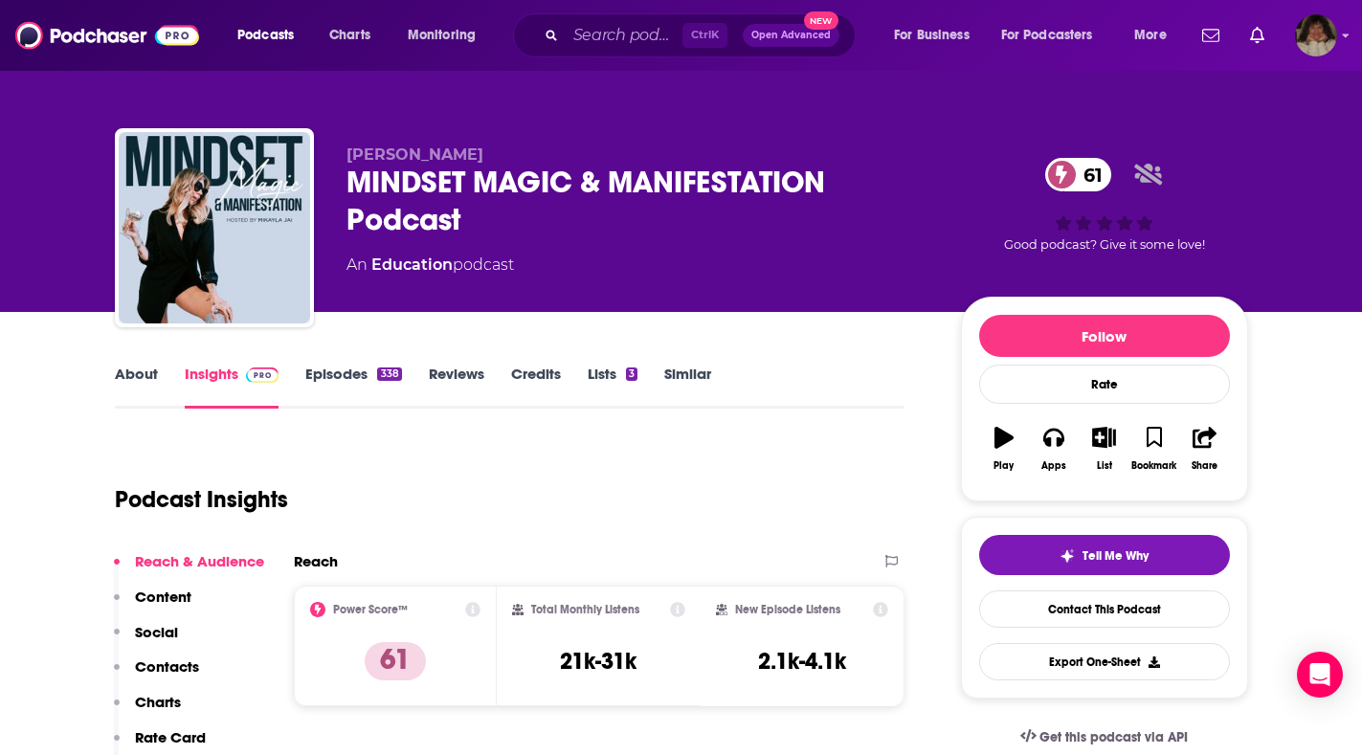
click at [136, 374] on link "About" at bounding box center [136, 387] width 43 height 44
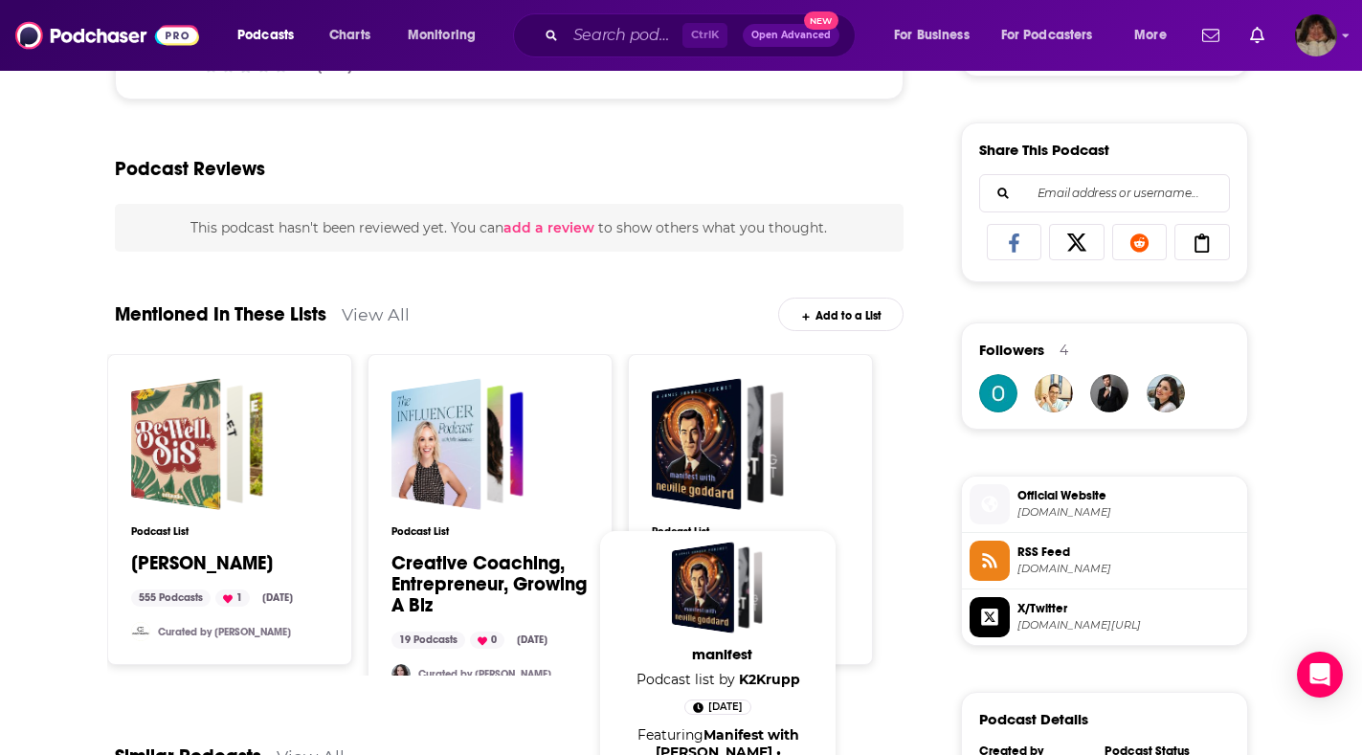
scroll to position [1244, 0]
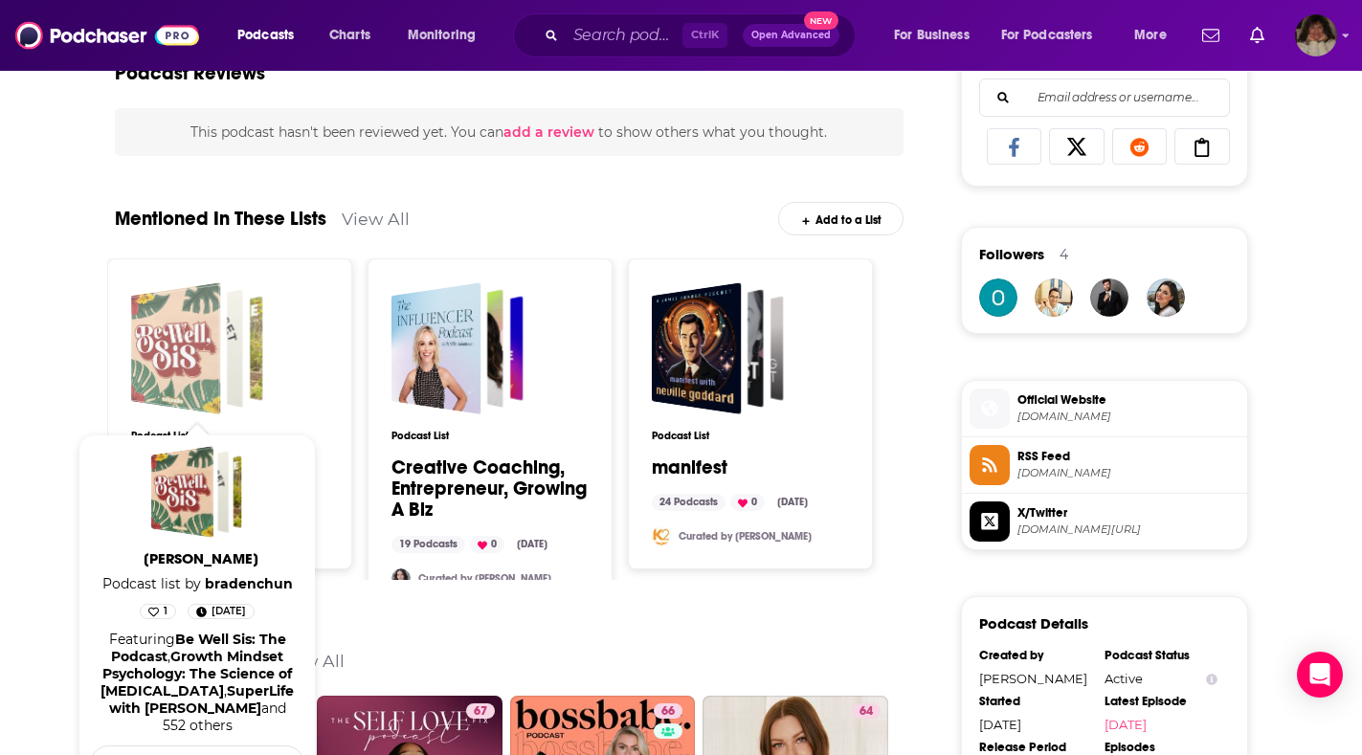
click at [155, 362] on div "Chloe" at bounding box center [175, 348] width 90 height 132
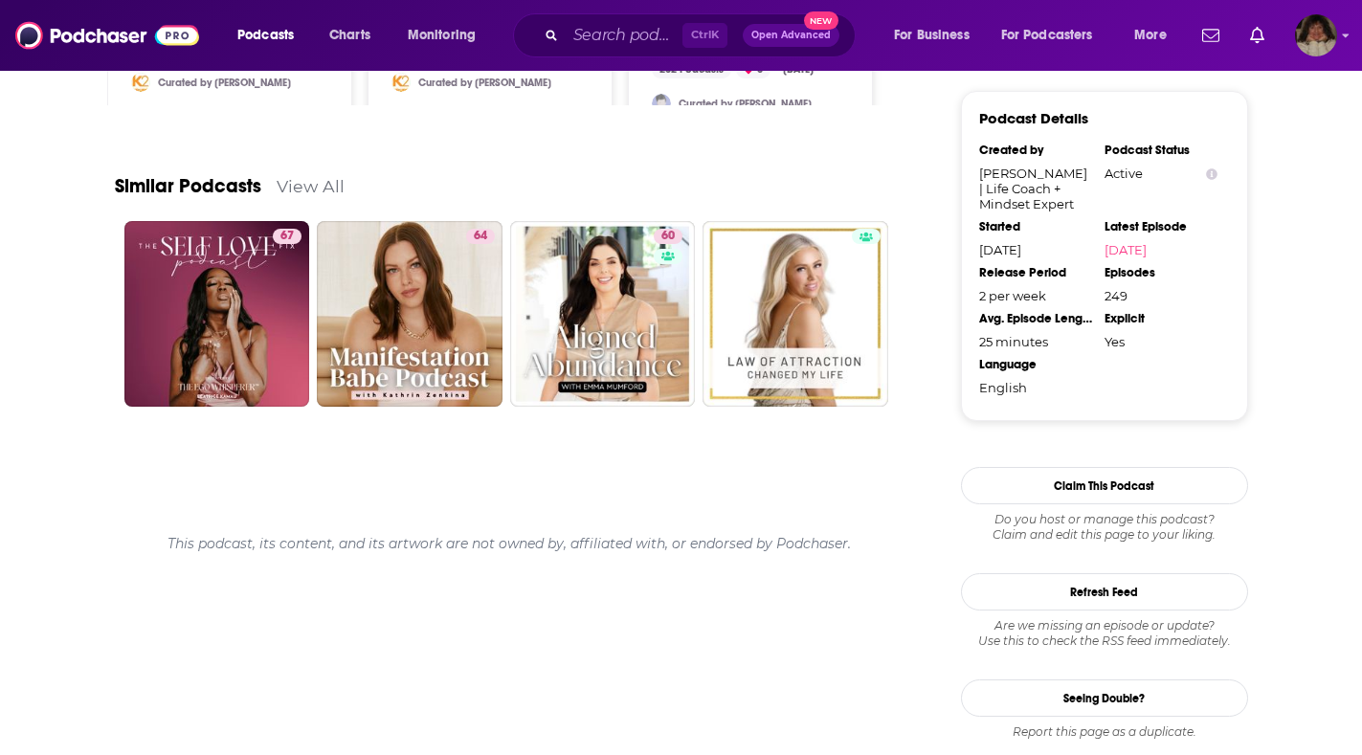
scroll to position [1119, 0]
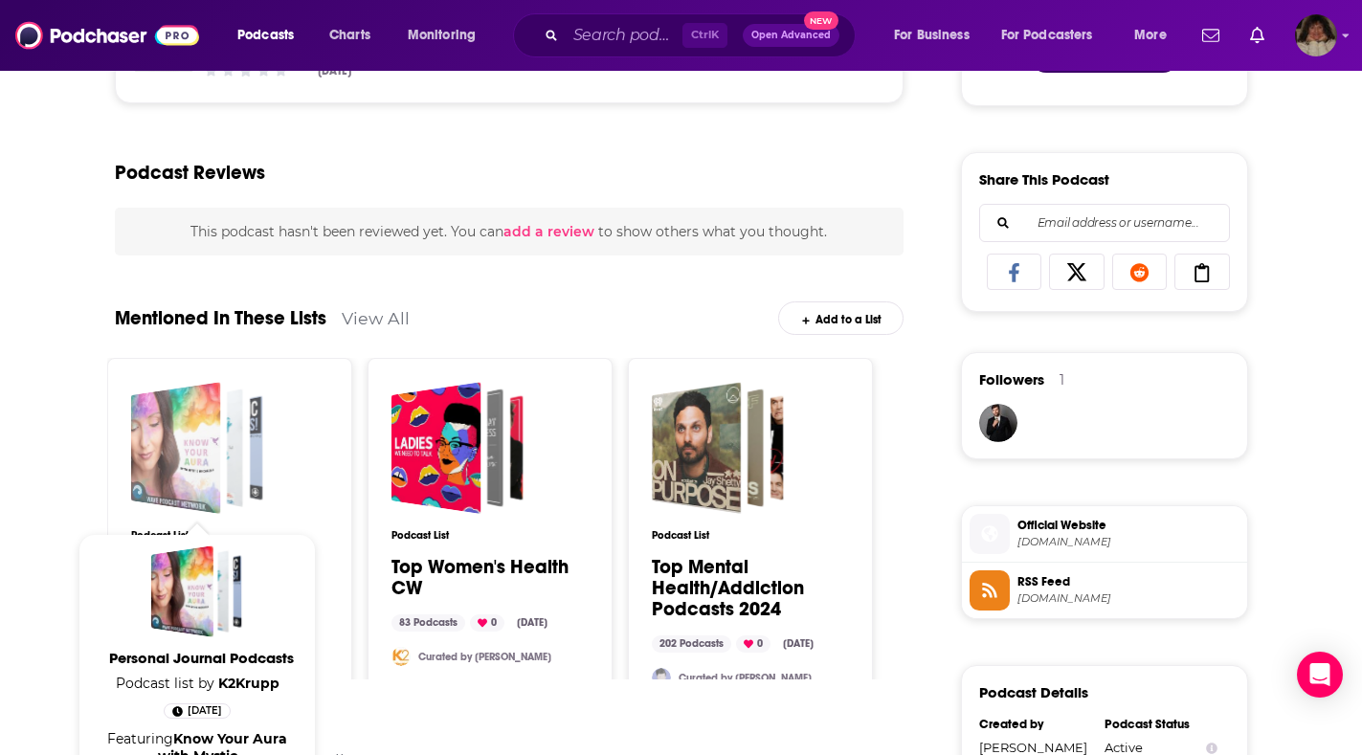
click at [158, 438] on div "Personal Journal Podcasts" at bounding box center [175, 448] width 90 height 132
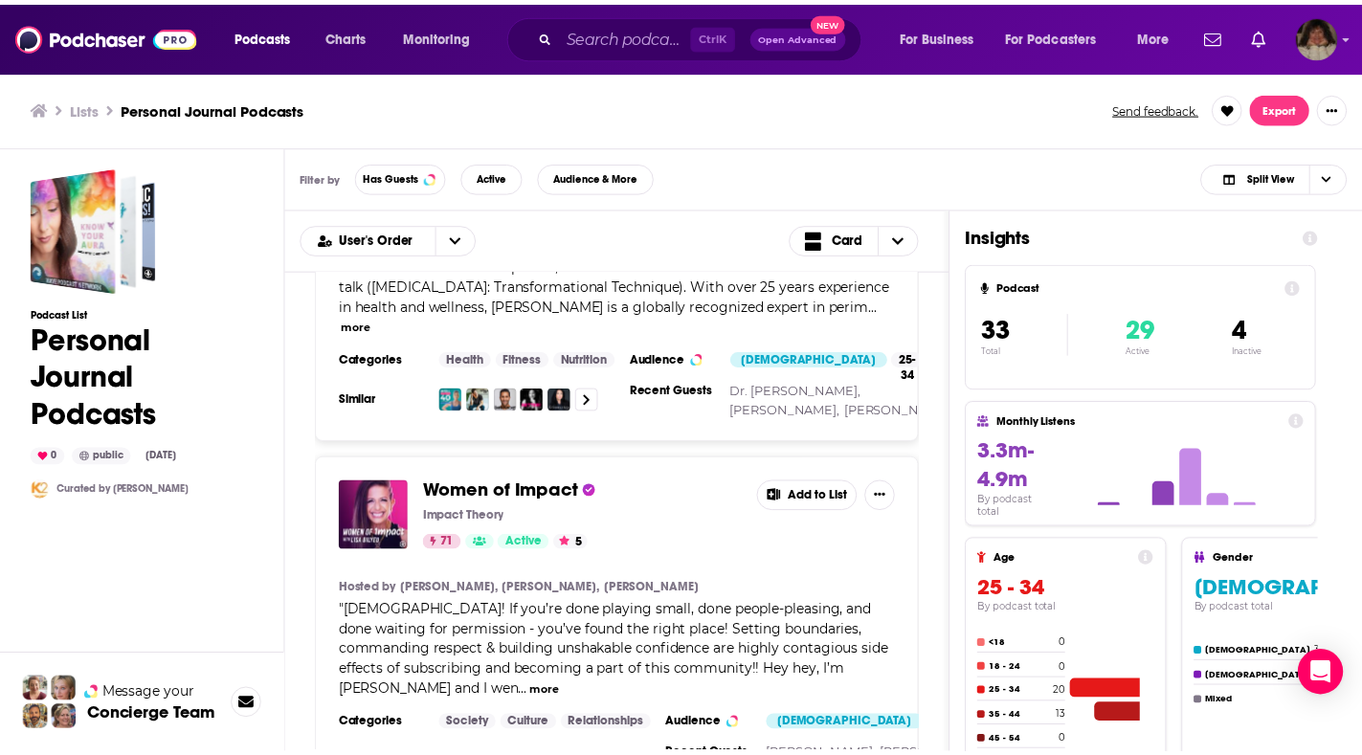
scroll to position [4403, 0]
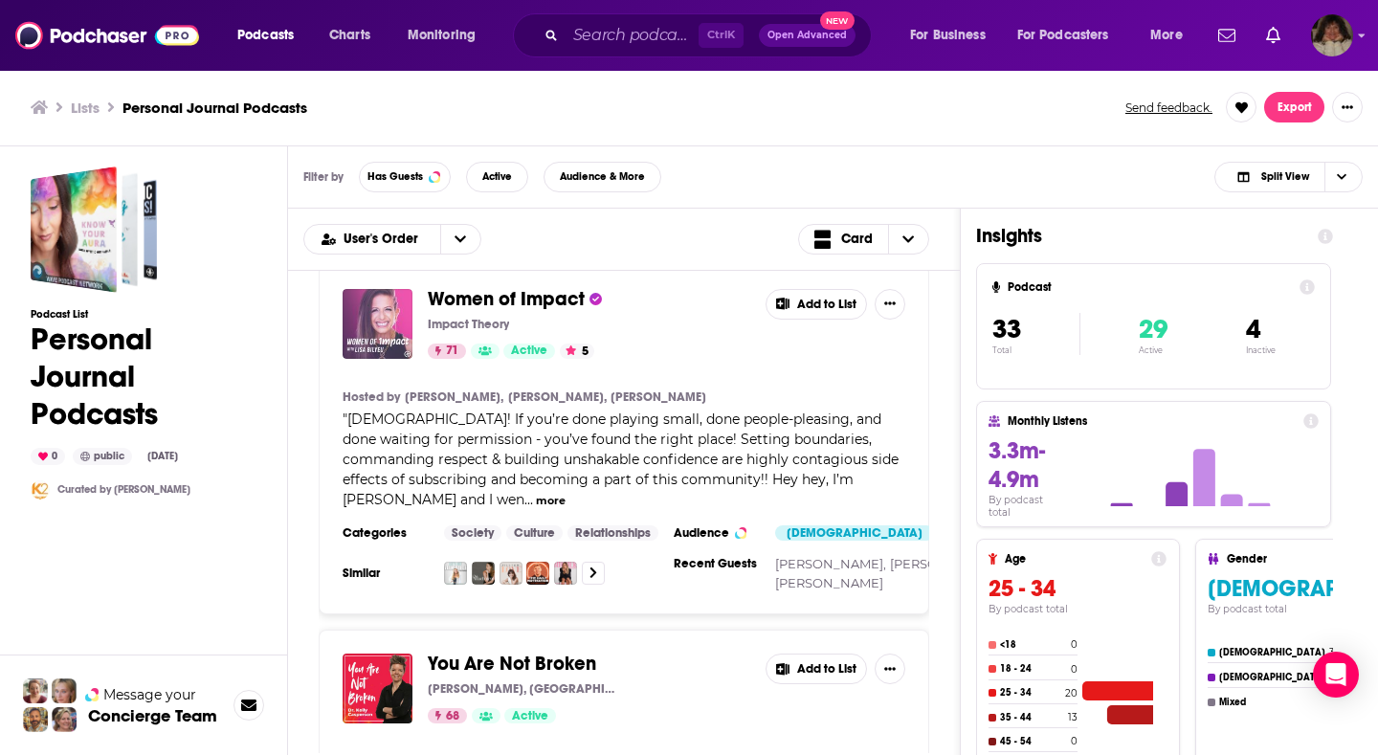
click at [378, 306] on img "Women of Impact" at bounding box center [378, 324] width 70 height 70
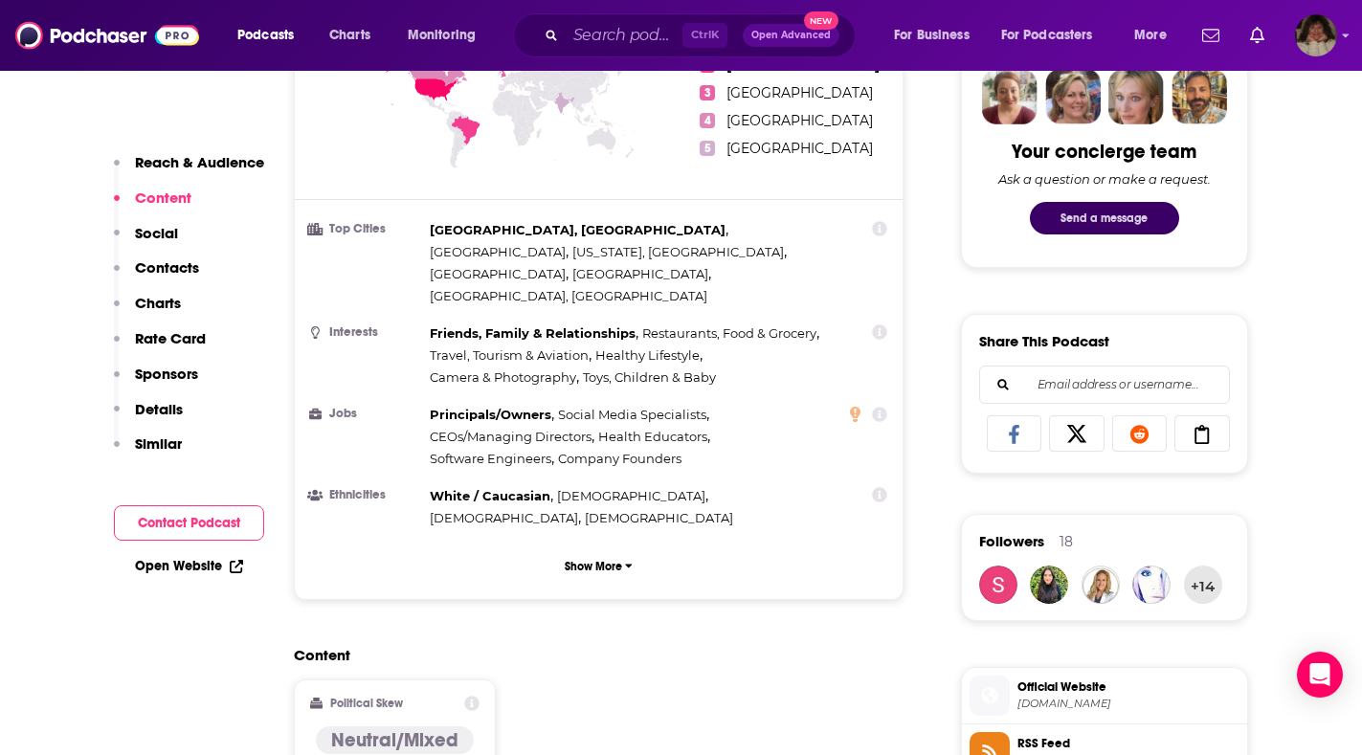
scroll to position [287, 0]
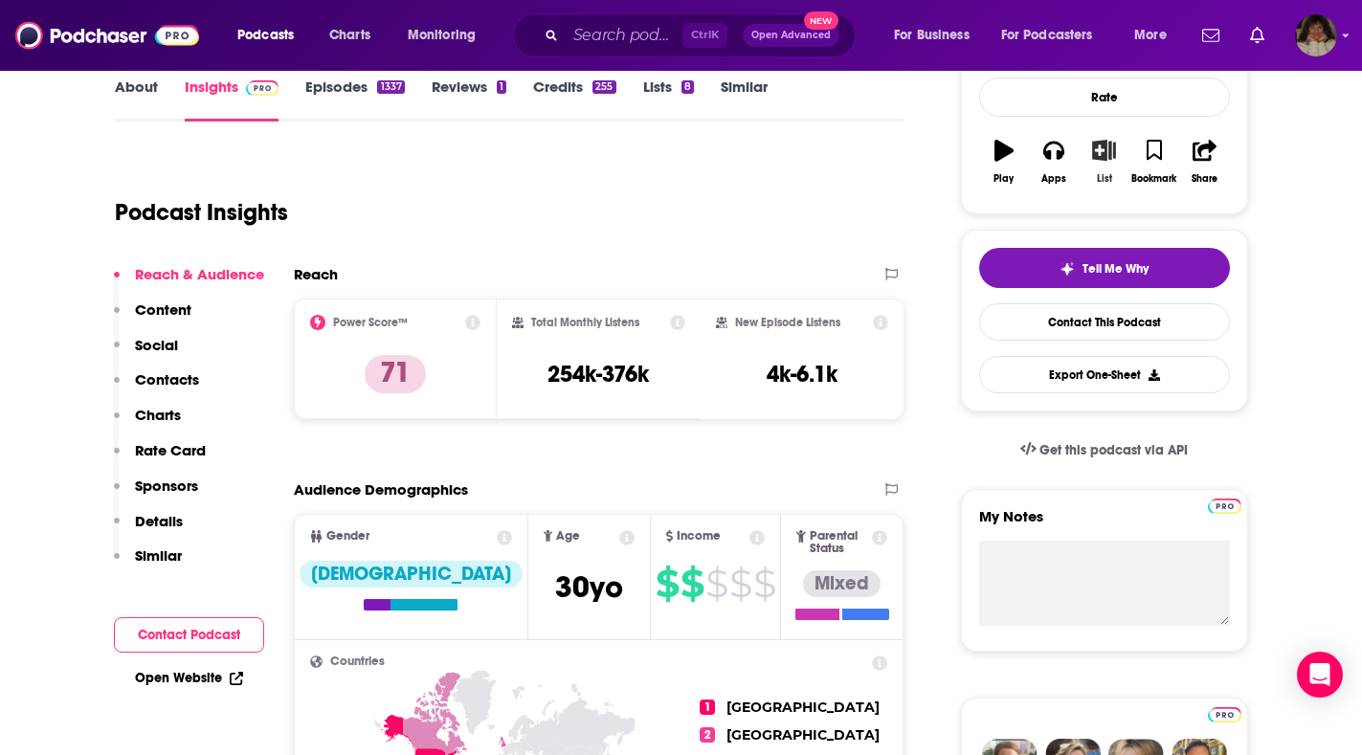
click at [1102, 149] on icon "button" at bounding box center [1104, 150] width 24 height 21
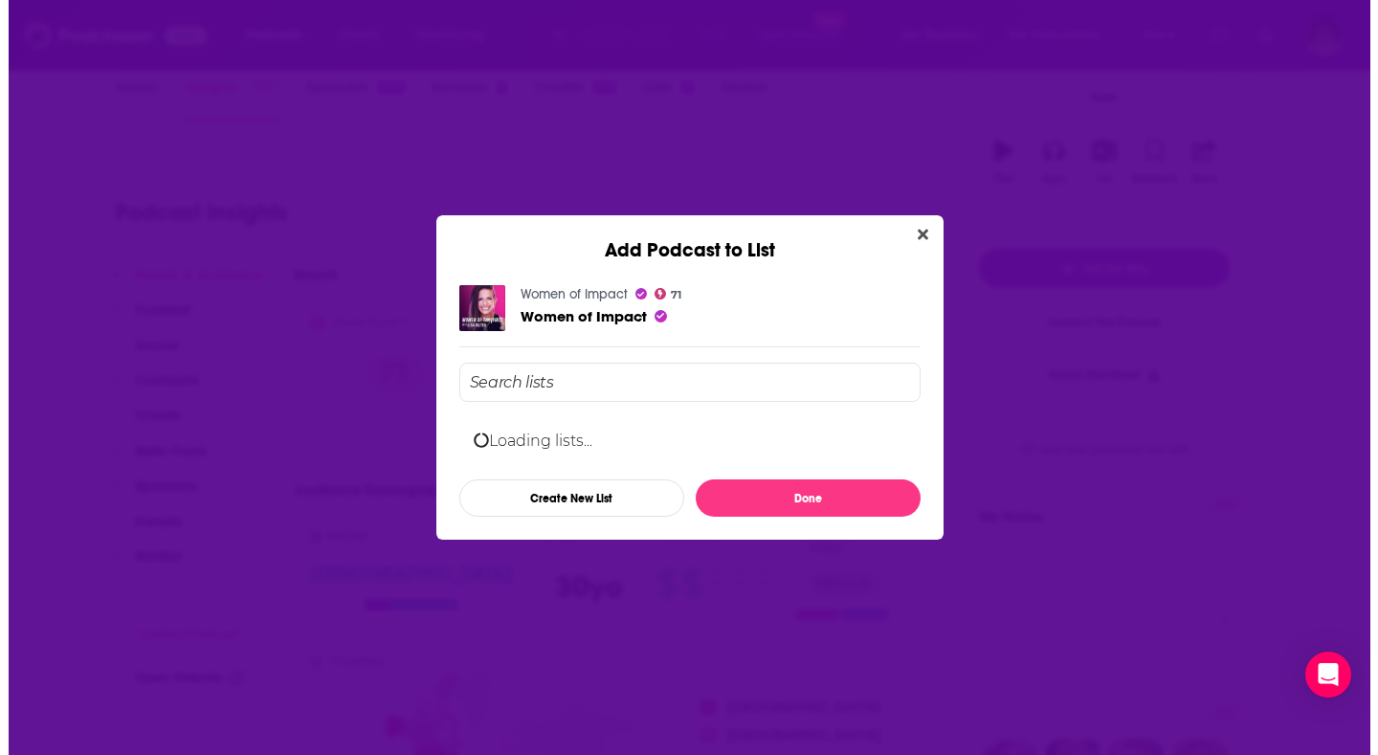
scroll to position [0, 0]
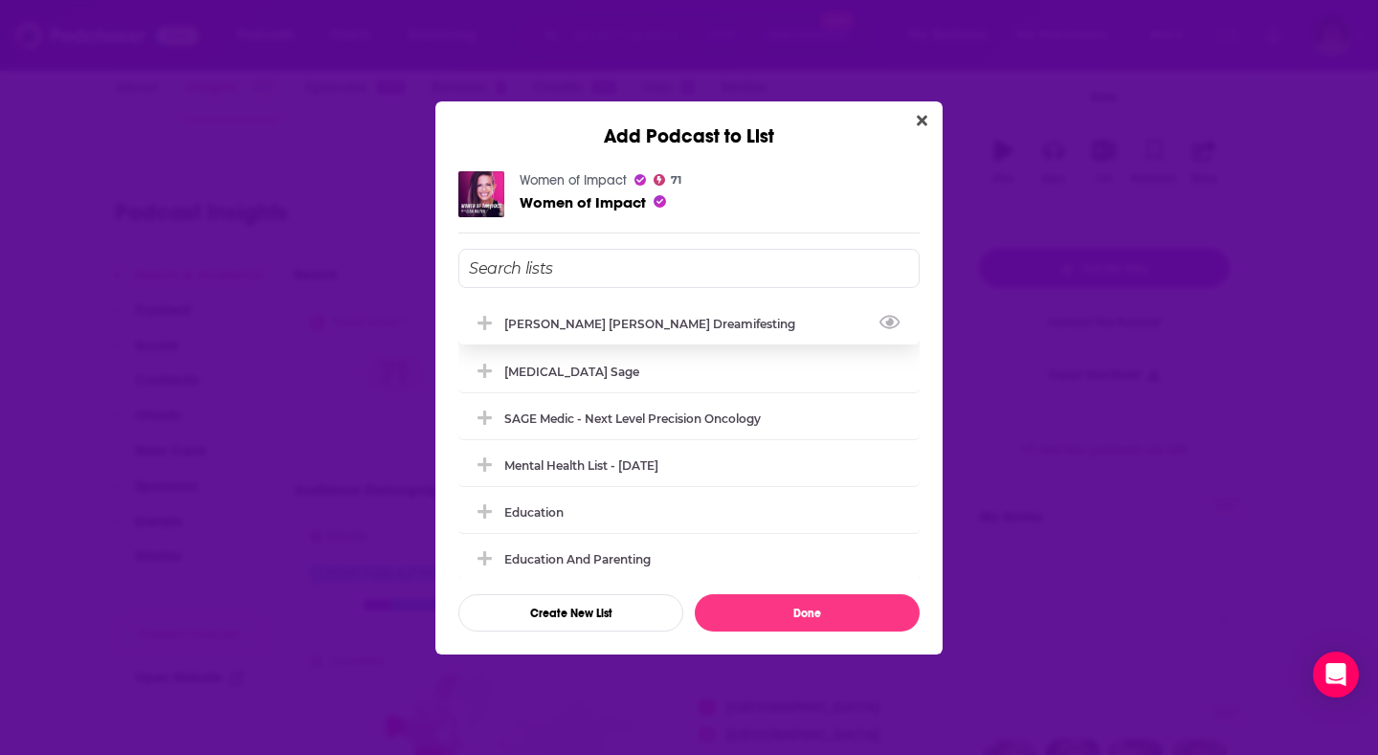
click at [642, 321] on div "[PERSON_NAME] [PERSON_NAME] Dreamifesting" at bounding box center [655, 324] width 302 height 14
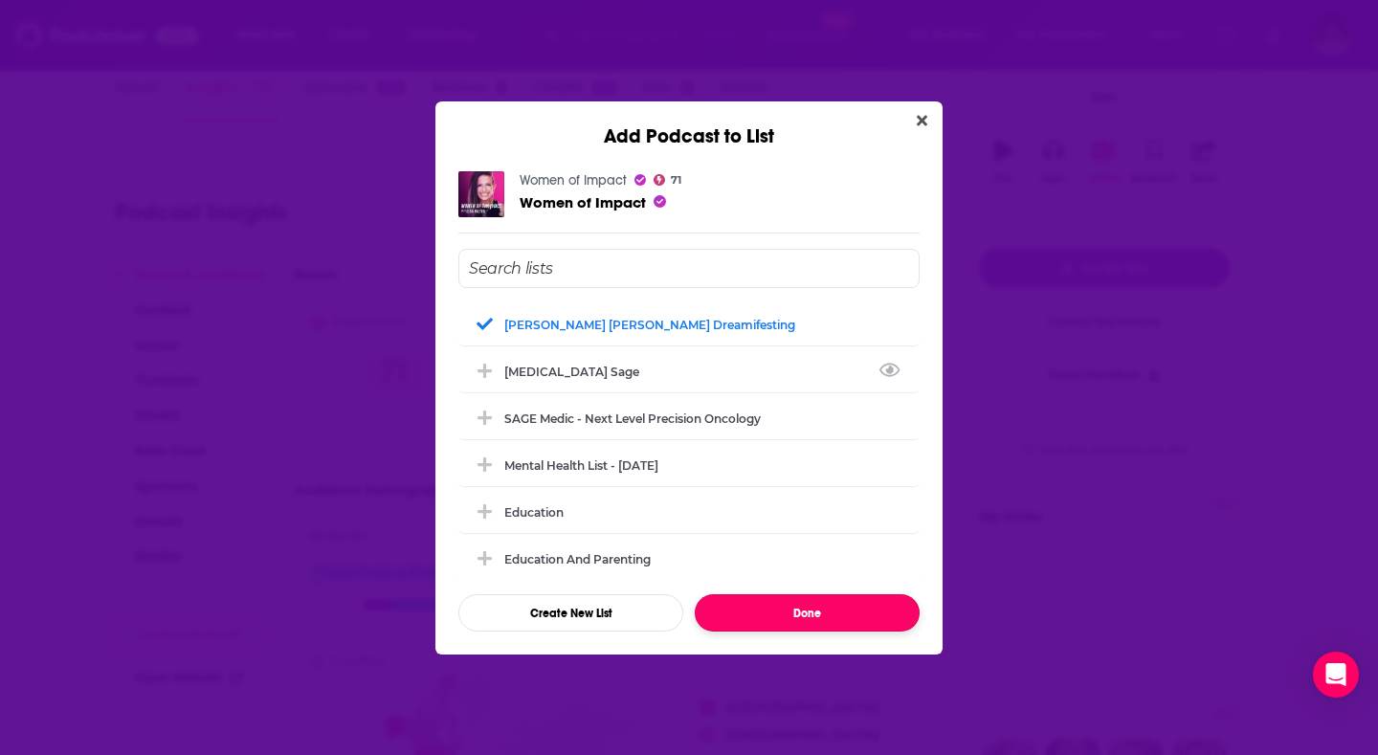
click at [851, 615] on button "Done" at bounding box center [807, 612] width 225 height 37
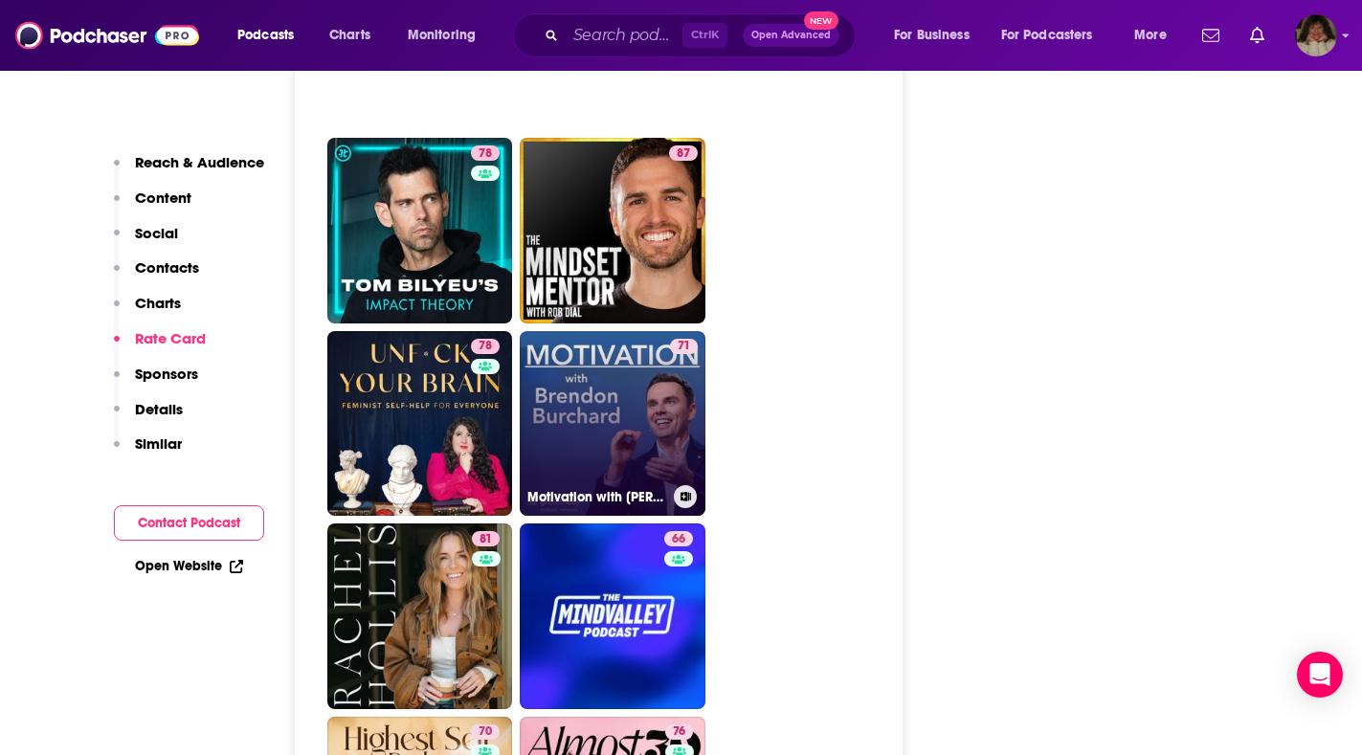
scroll to position [4595, 0]
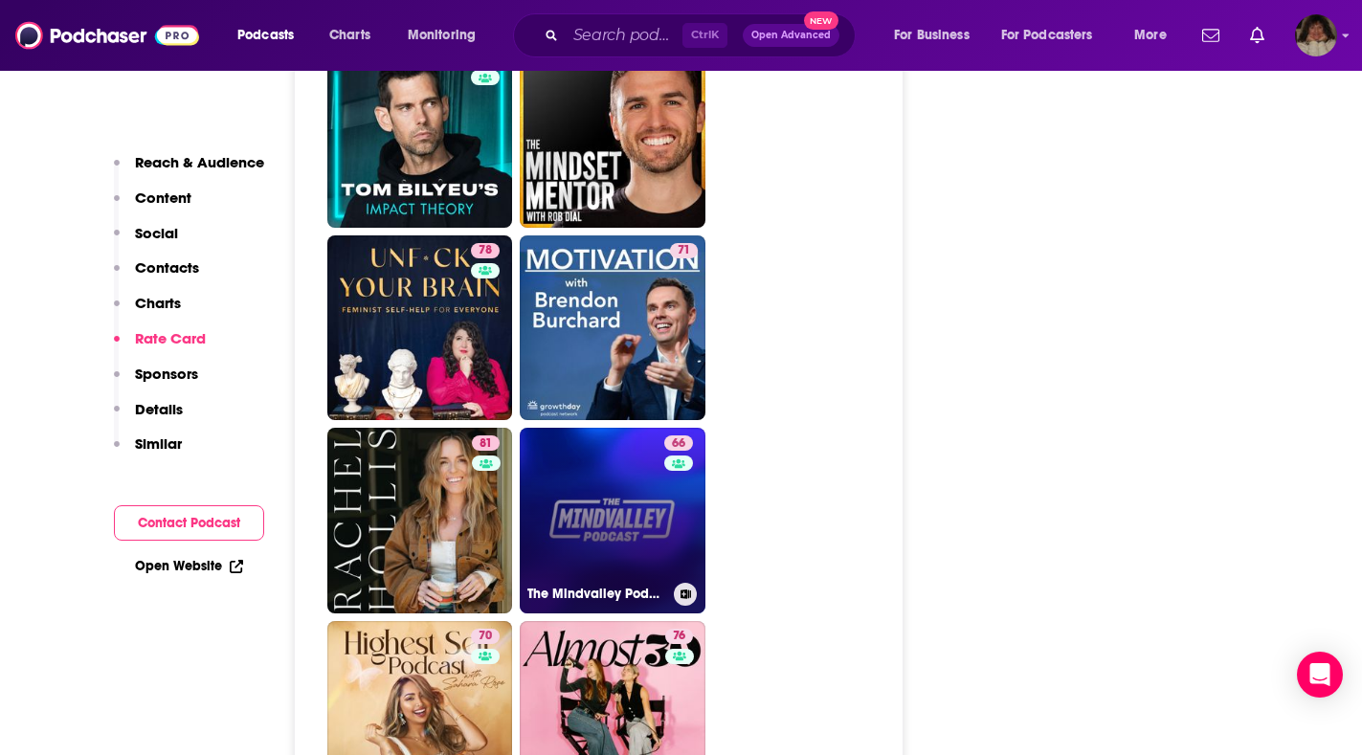
click at [614, 428] on link "66 The Mindvalley Podcast" at bounding box center [613, 521] width 186 height 186
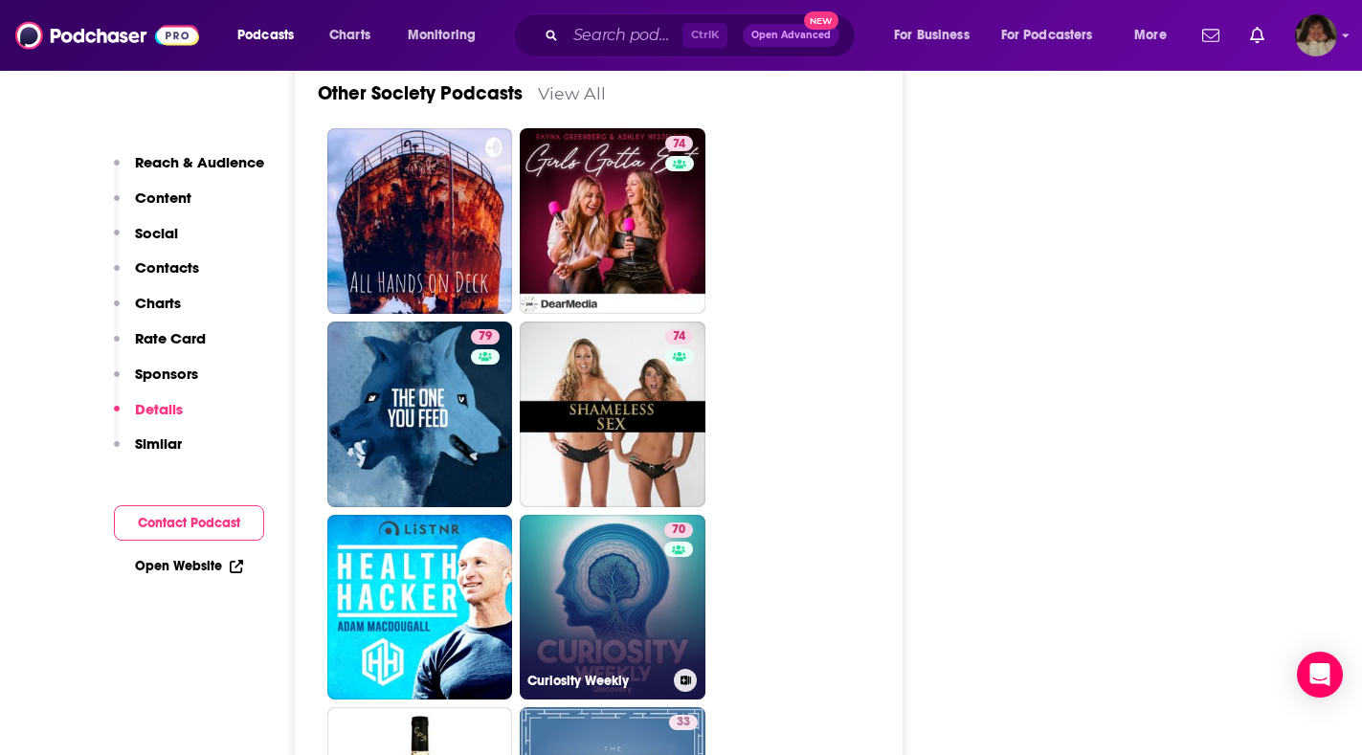
scroll to position [6988, 0]
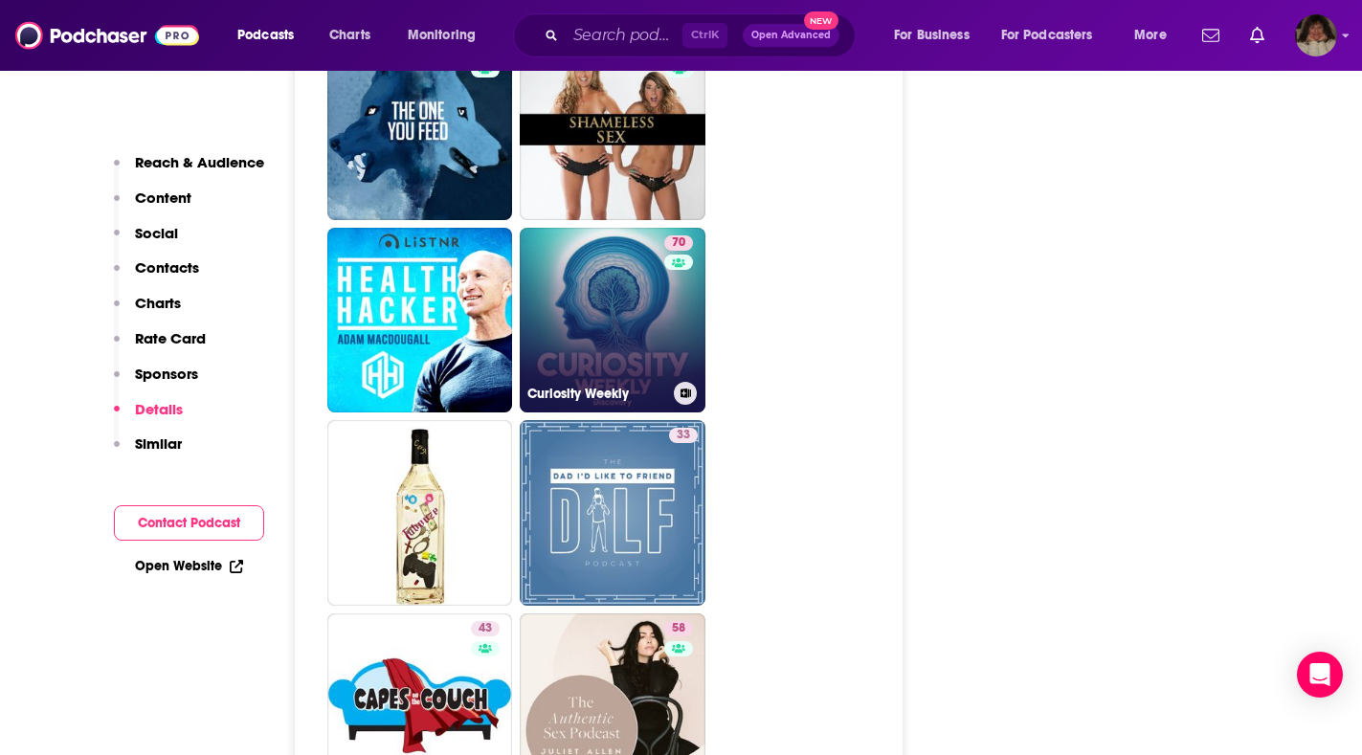
click at [604, 279] on link "70 Curiosity Weekly" at bounding box center [613, 321] width 186 height 186
type input "[URL][DOMAIN_NAME]"
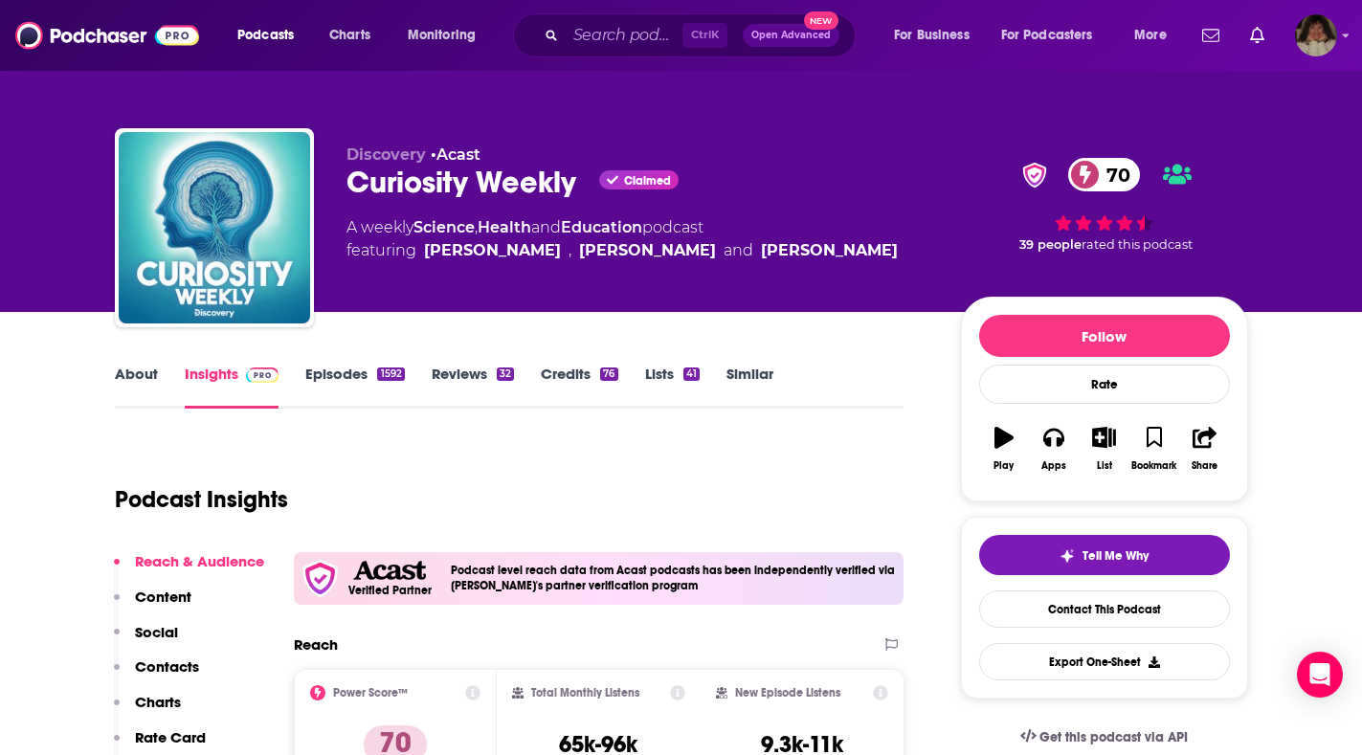
click at [136, 376] on link "About" at bounding box center [136, 387] width 43 height 44
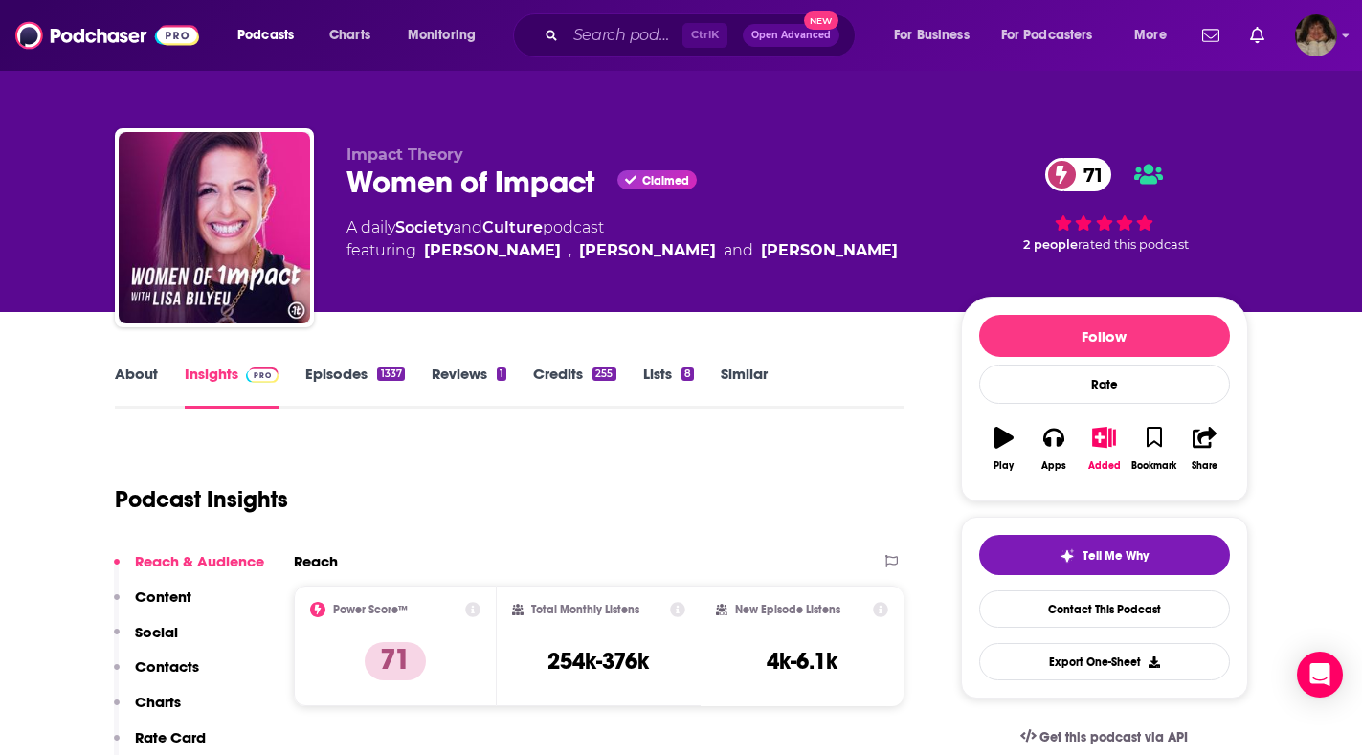
type input "[URL][DOMAIN_NAME]"
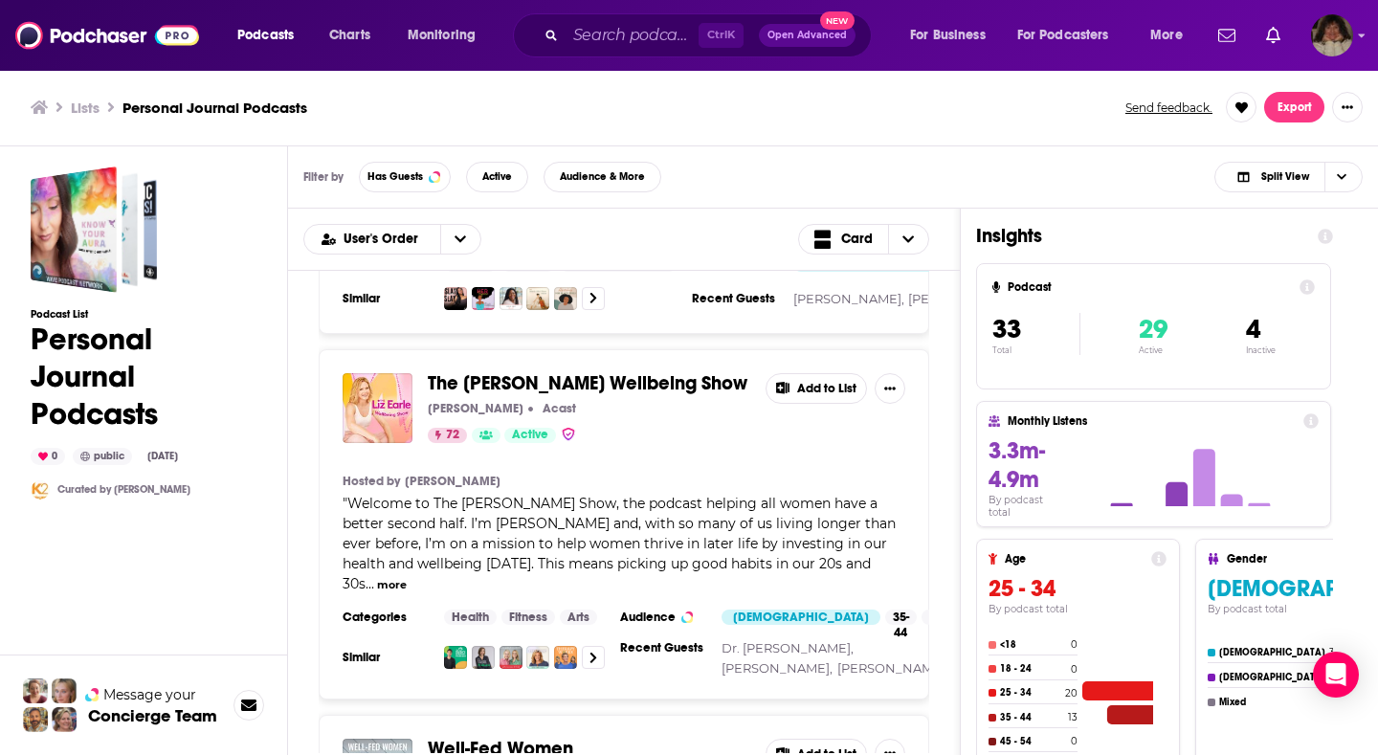
scroll to position [6222, 0]
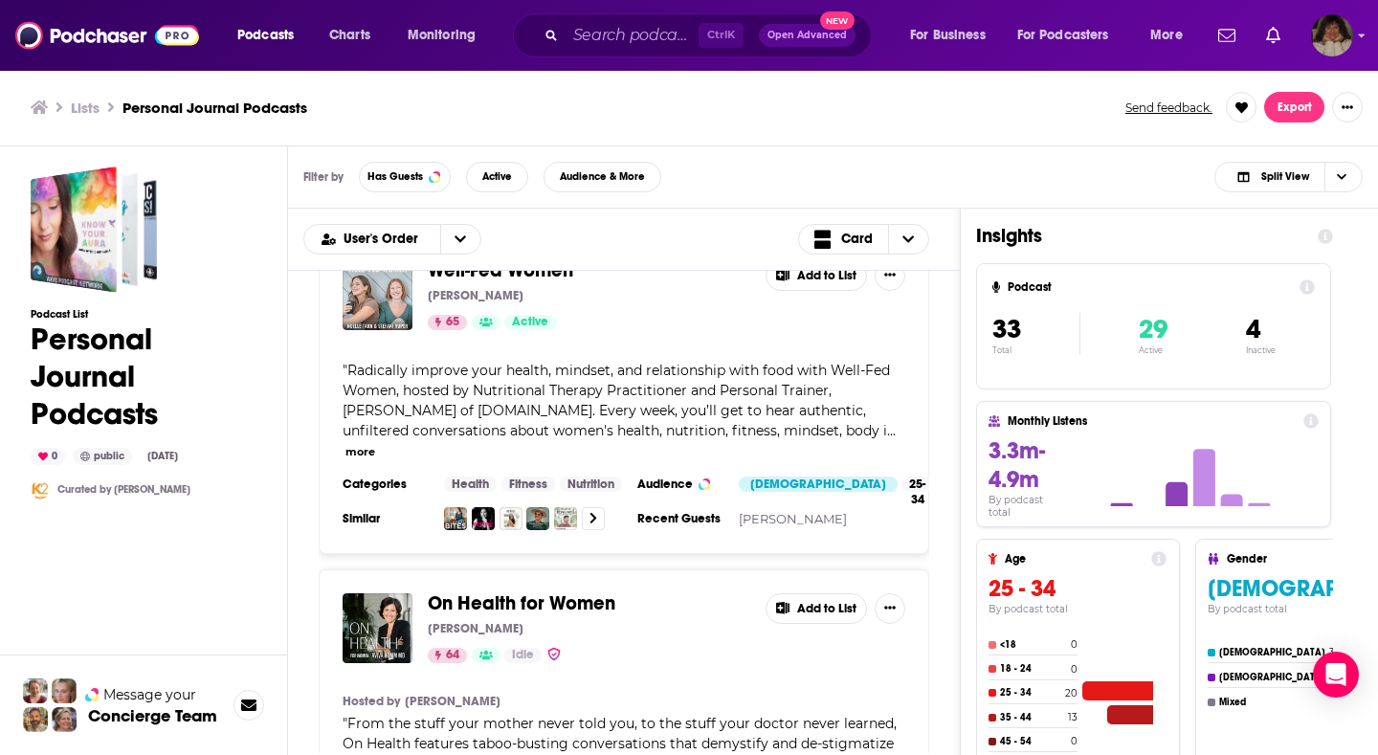
click at [605, 301] on div "Well-Fed Women [PERSON_NAME] 65 Active Add to List " Radically improve your hea…" at bounding box center [624, 395] width 611 height 318
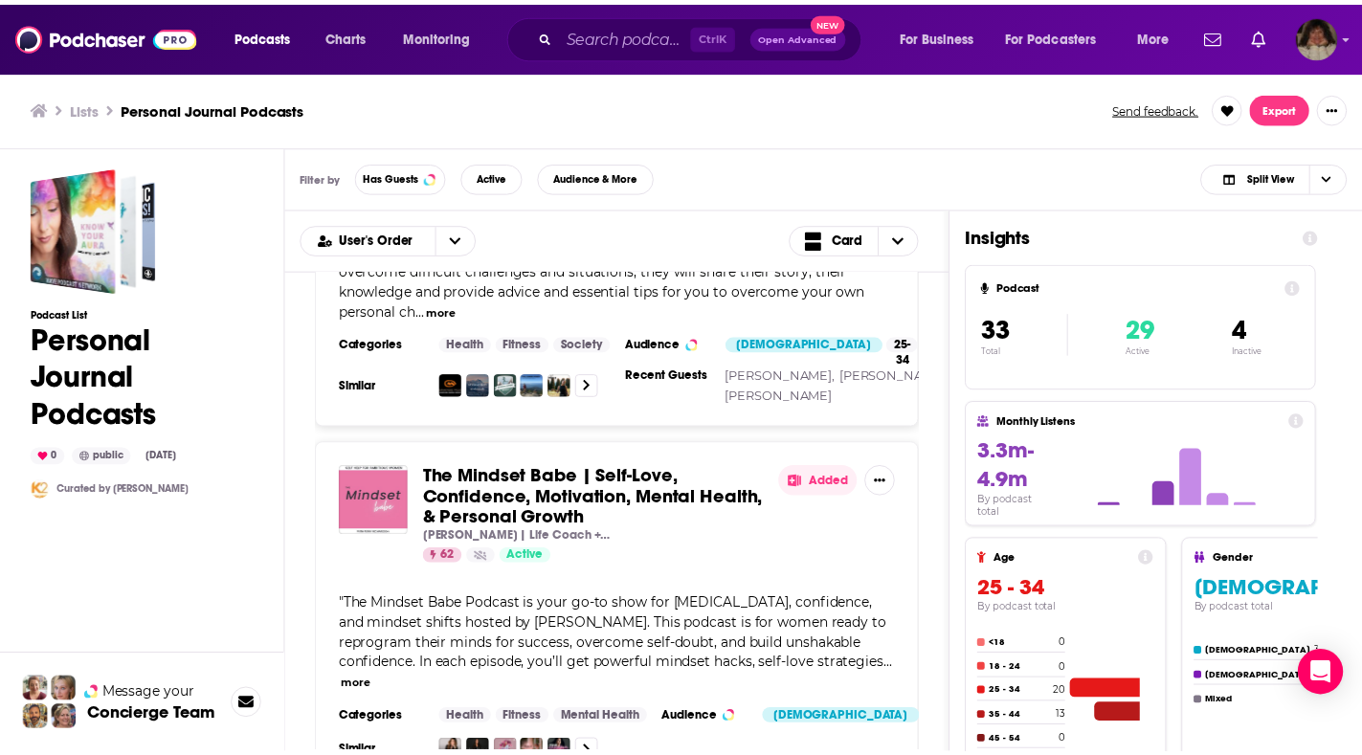
scroll to position [7850, 0]
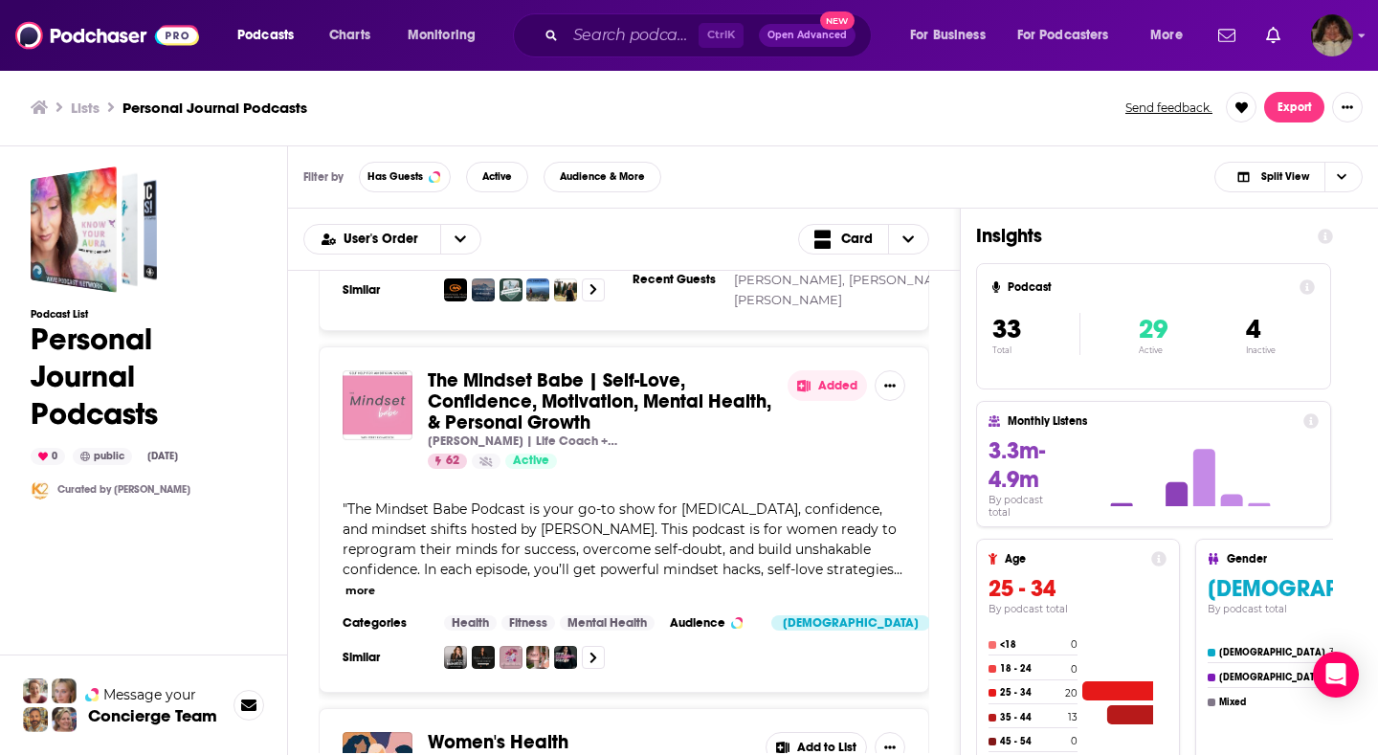
click at [363, 370] on img "The Mindset Babe | Self-Love, Confidence, Motivation, Mental Health, & Personal…" at bounding box center [378, 405] width 70 height 70
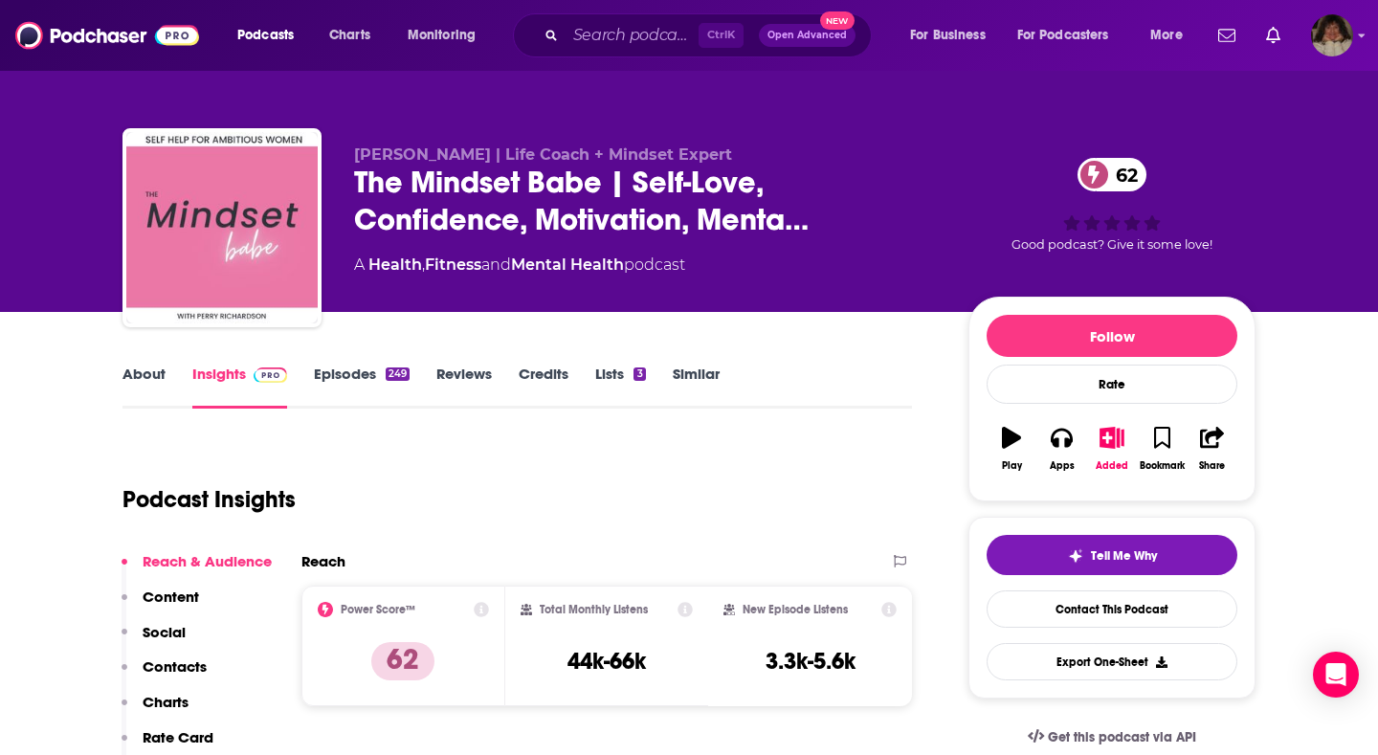
drag, startPoint x: 363, startPoint y: 341, endPoint x: 365, endPoint y: 361, distance: 20.2
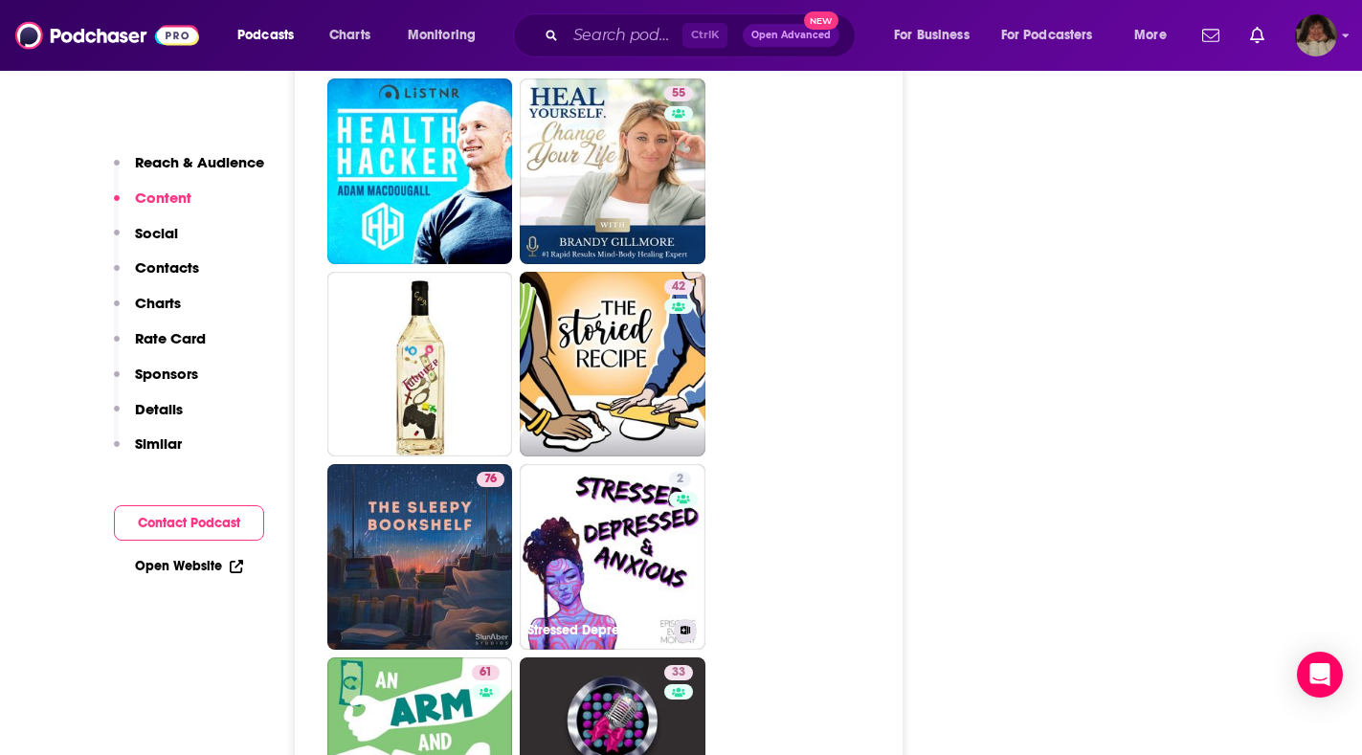
scroll to position [7179, 0]
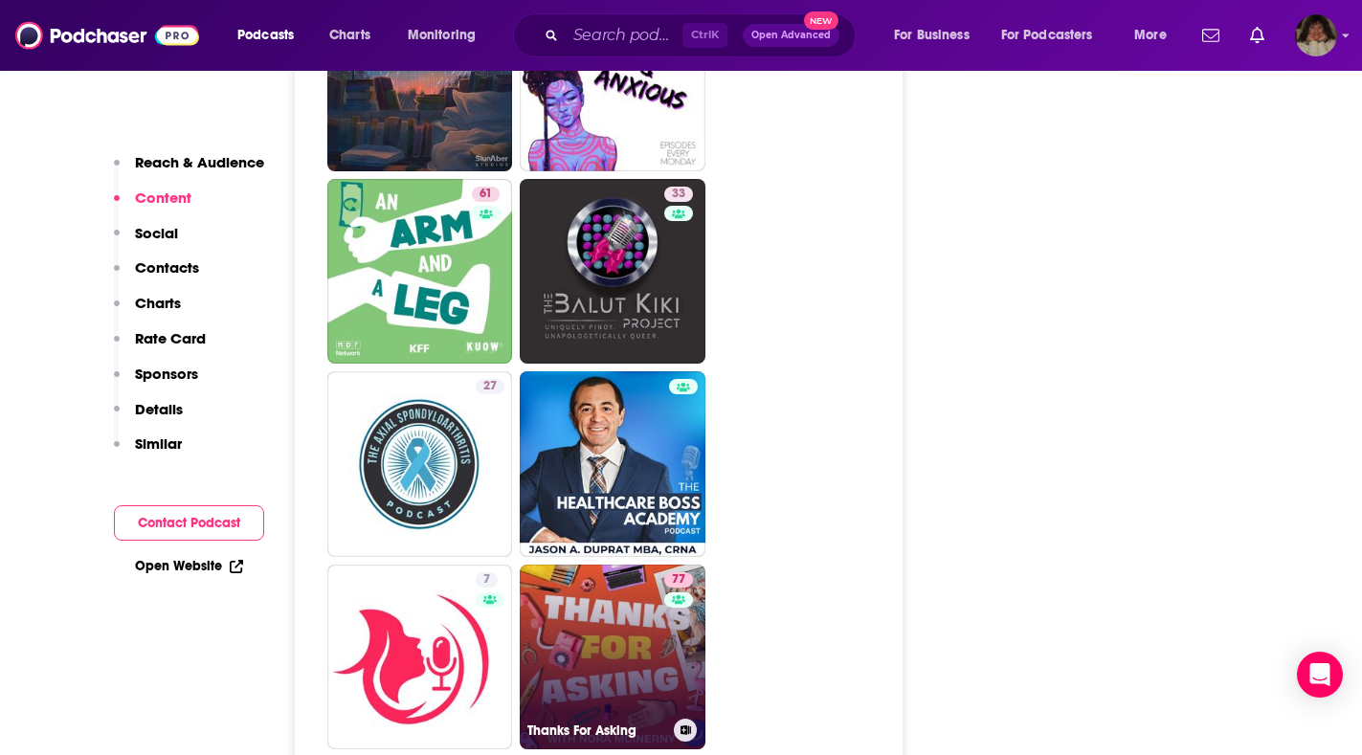
click at [607, 565] on link "77 Thanks For Asking" at bounding box center [613, 658] width 186 height 186
type input "[URL][DOMAIN_NAME]"
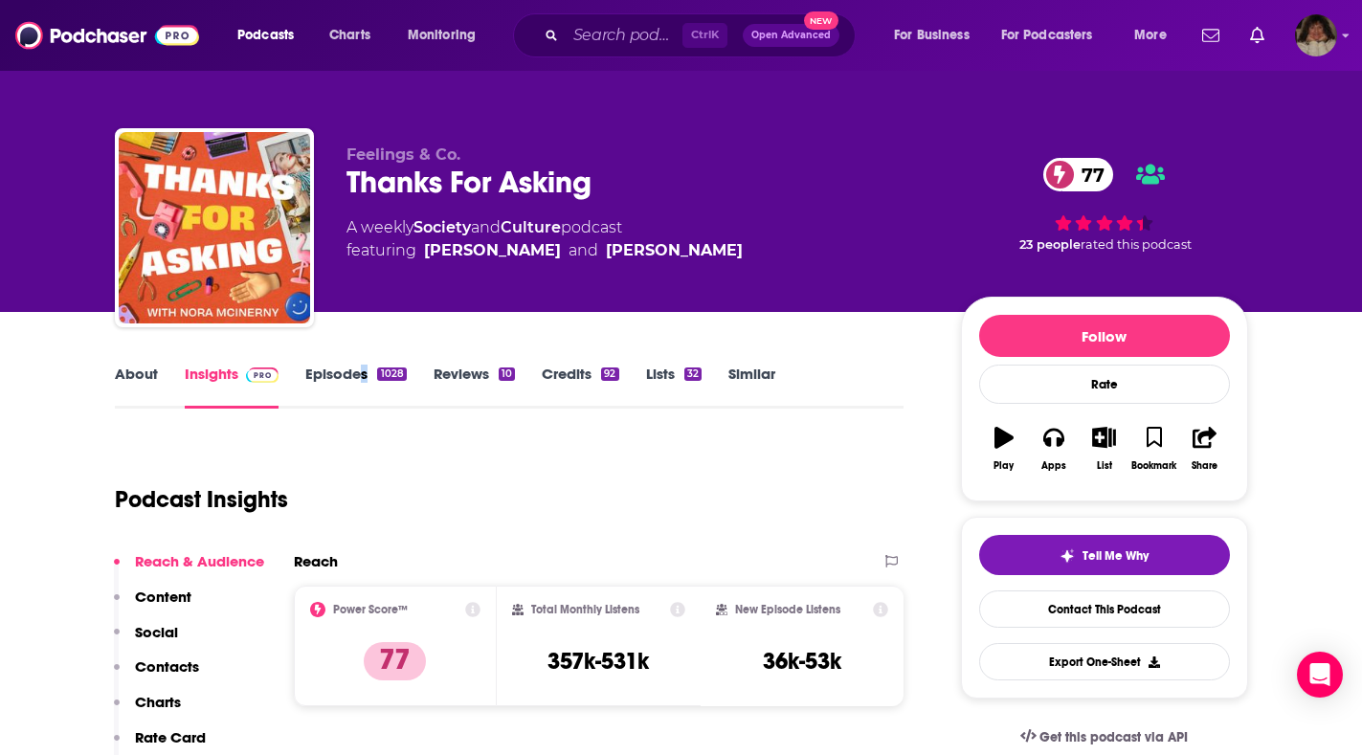
click at [134, 378] on link "About" at bounding box center [136, 387] width 43 height 44
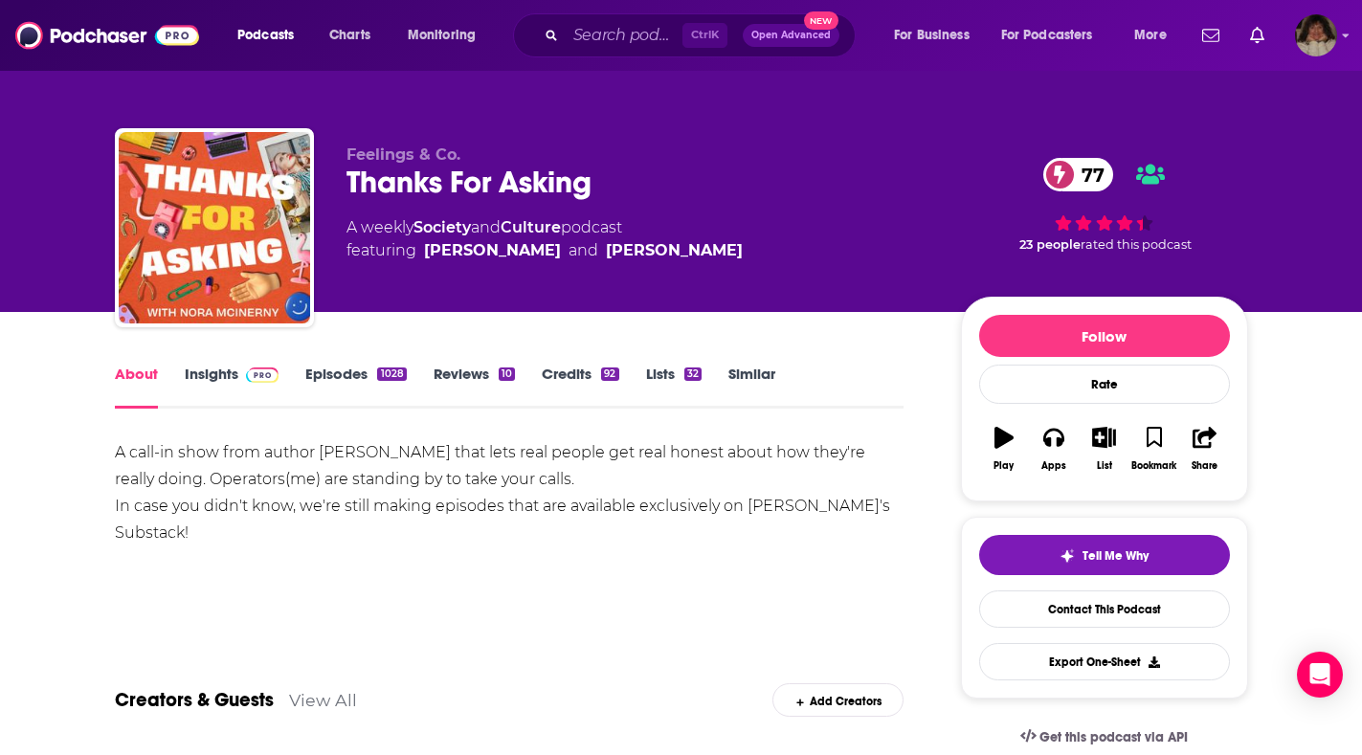
click at [199, 378] on link "Insights" at bounding box center [232, 387] width 95 height 44
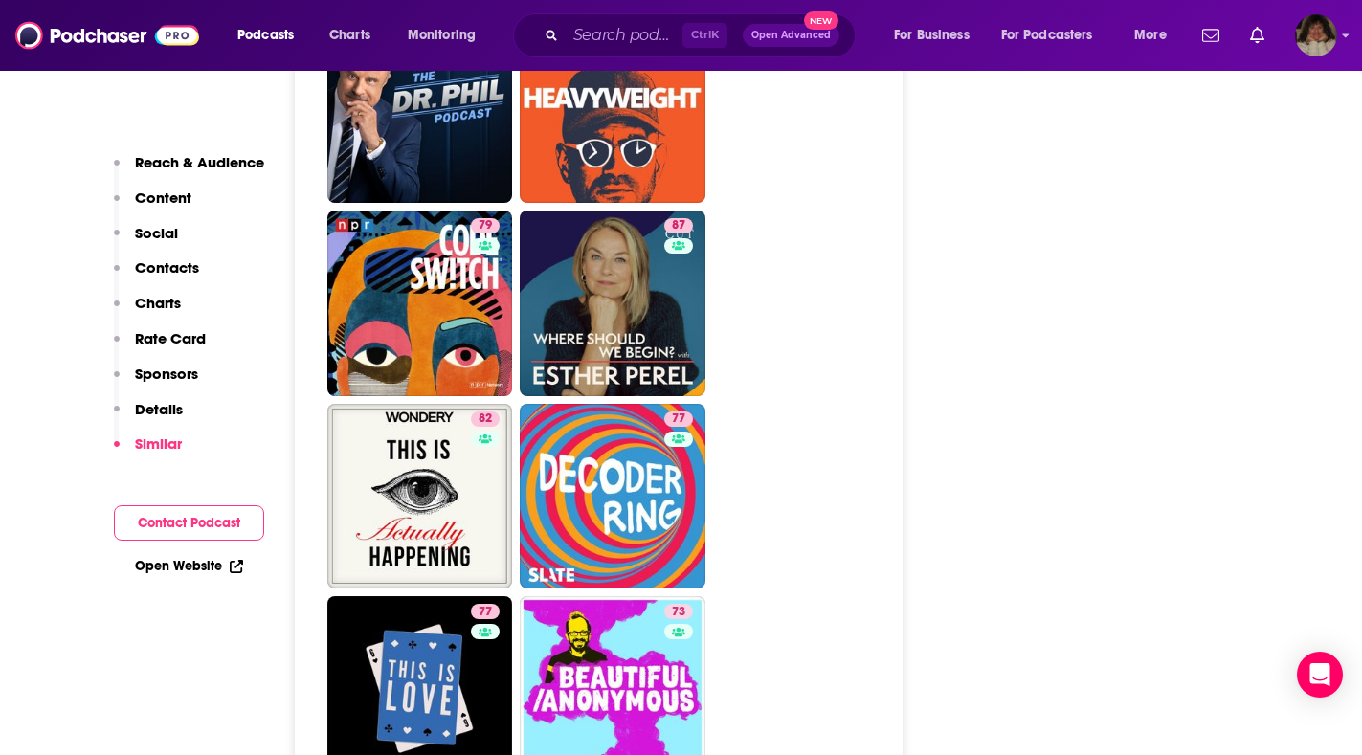
scroll to position [5073, 0]
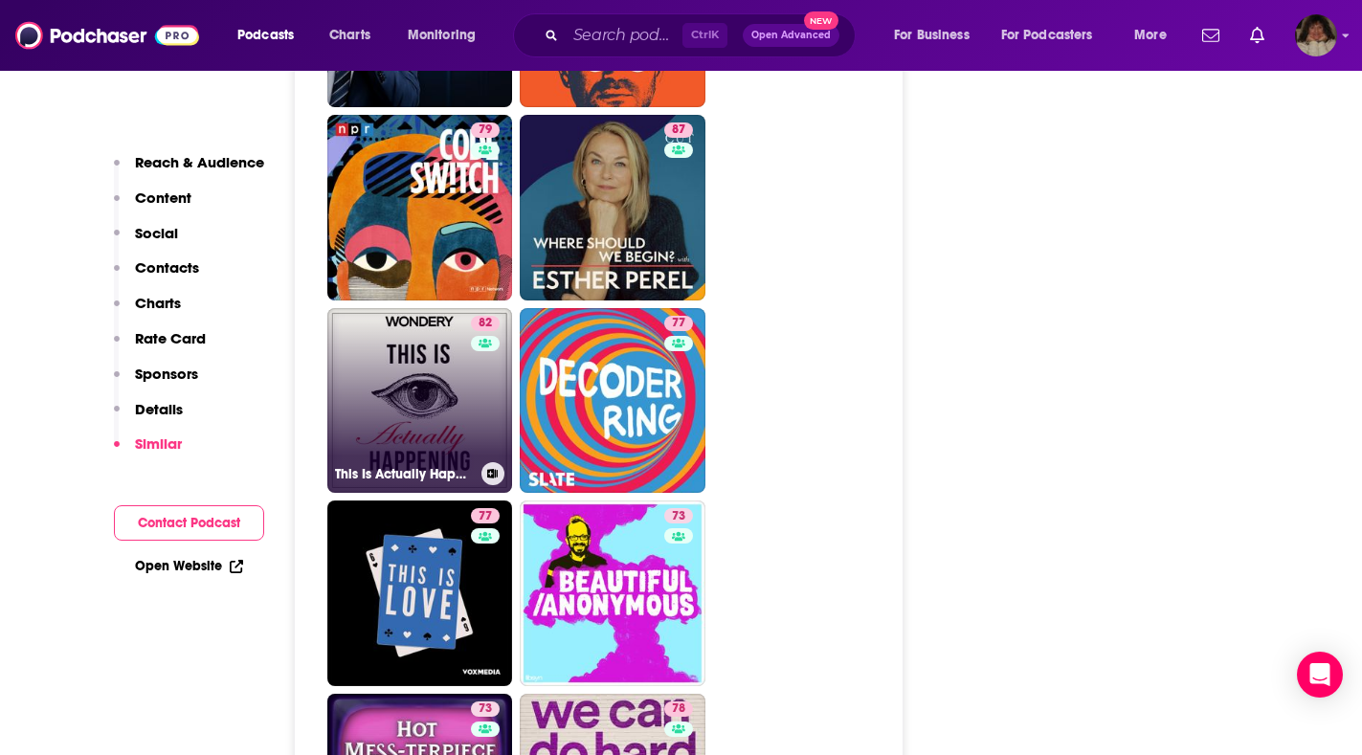
click at [428, 309] on link "82 This Is Actually Happening" at bounding box center [420, 401] width 186 height 186
type input "https://www.podchaser.com/podcasts/this-is-actually-happening-13053"
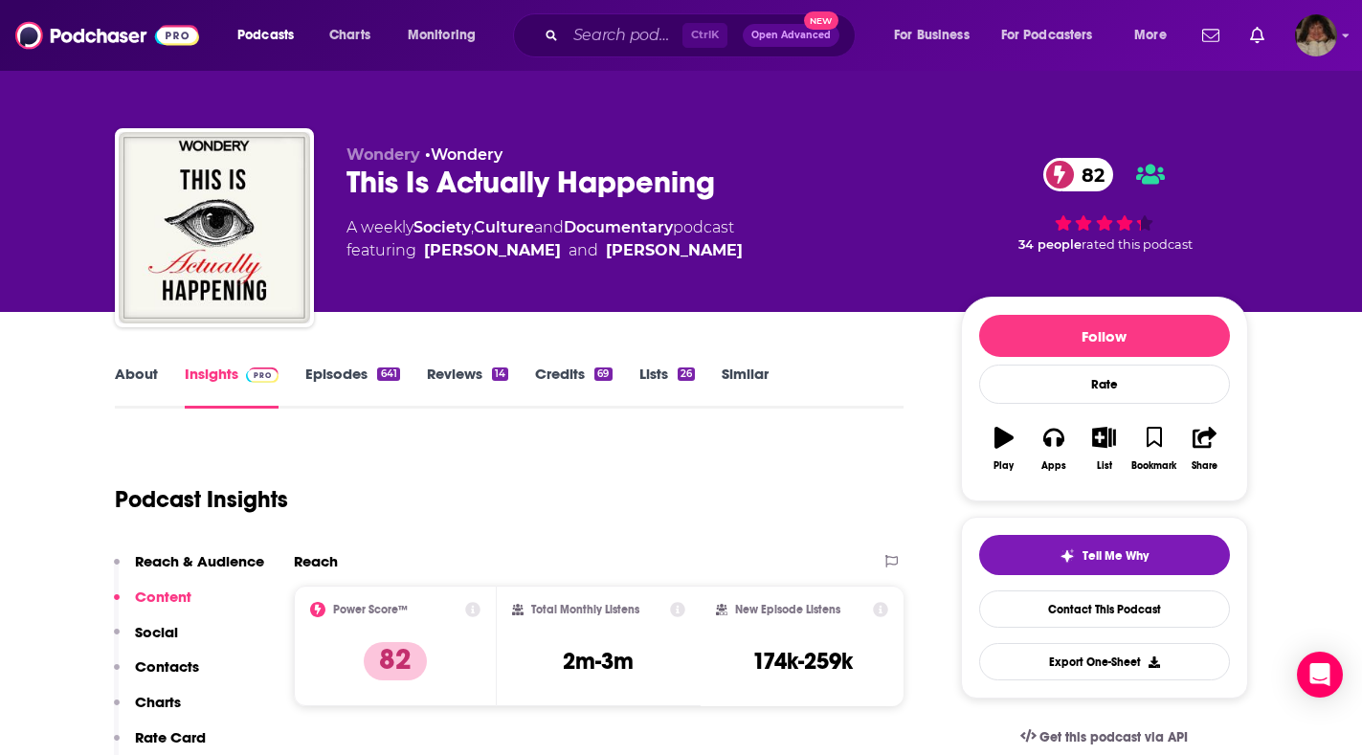
click at [135, 376] on link "About" at bounding box center [136, 387] width 43 height 44
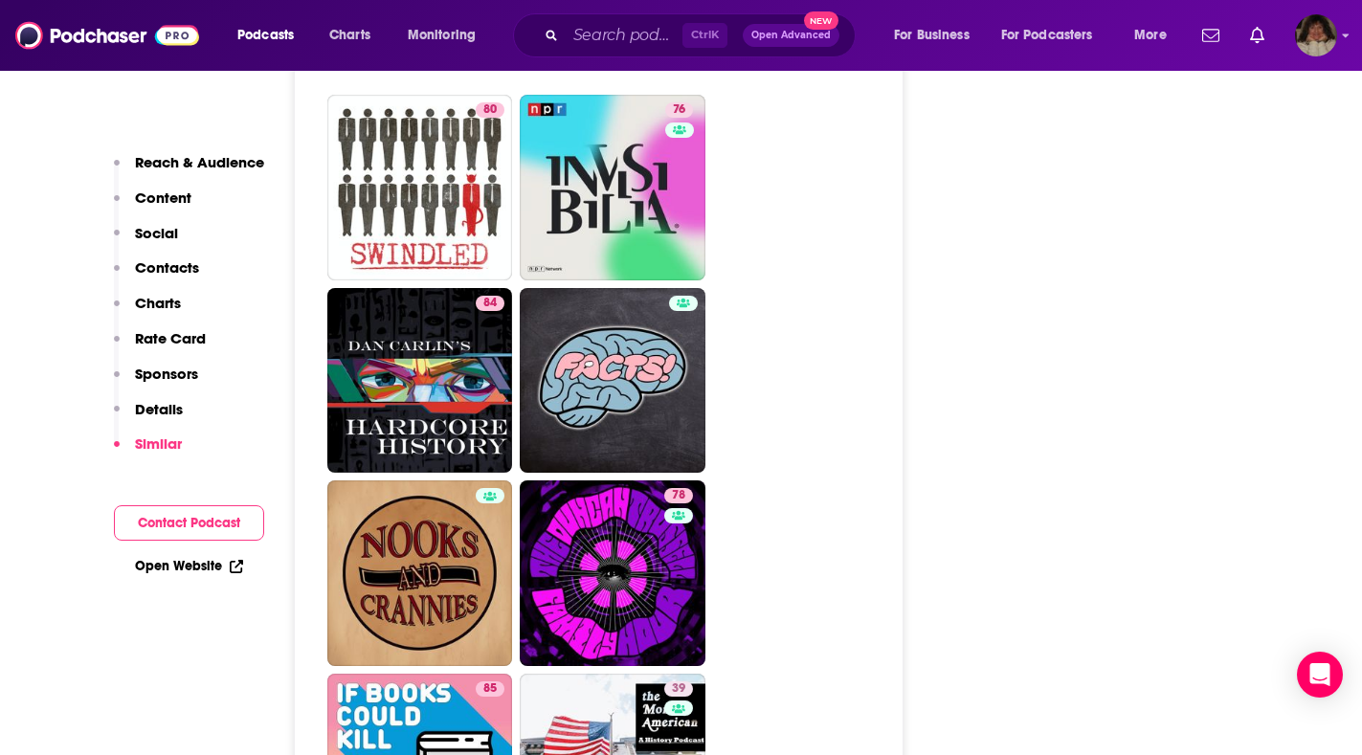
scroll to position [8903, 0]
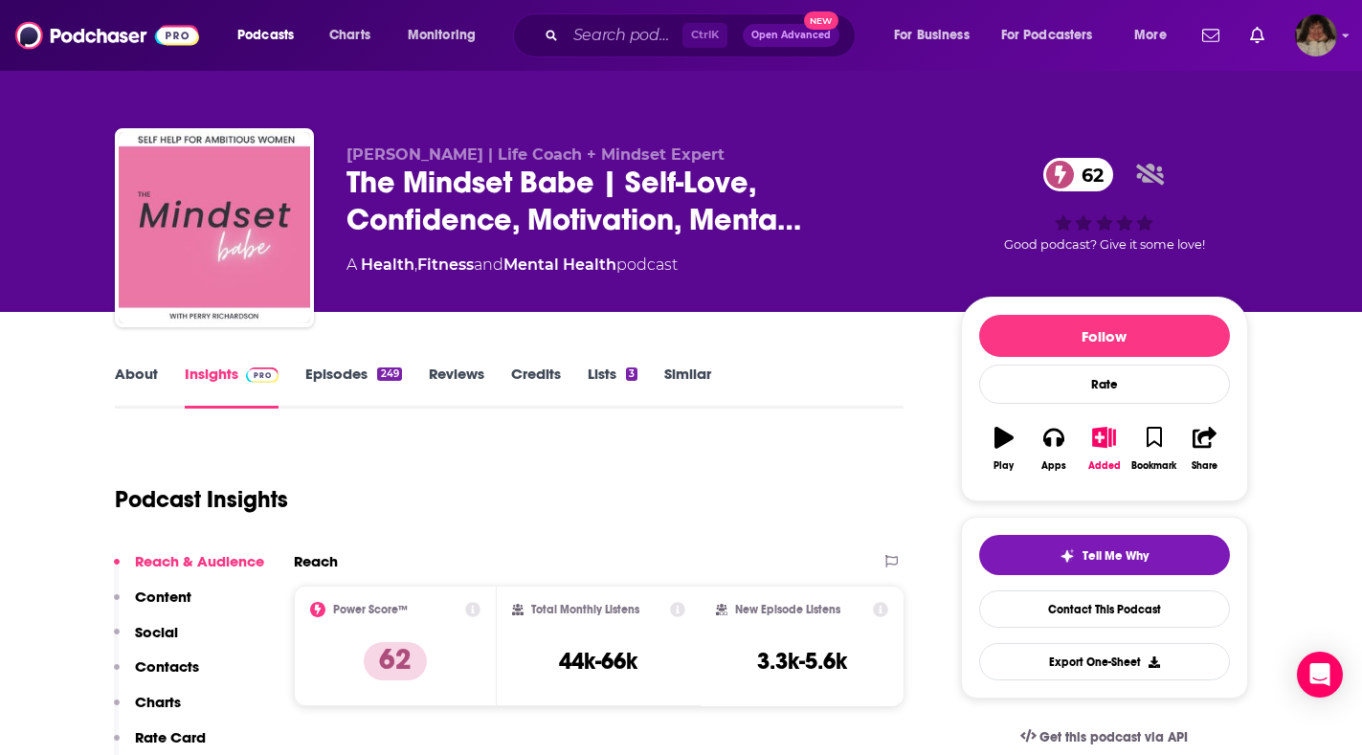
type input "https://www.podchaser.com/podcasts/the-mindset-babe-self-love-con-4241662"
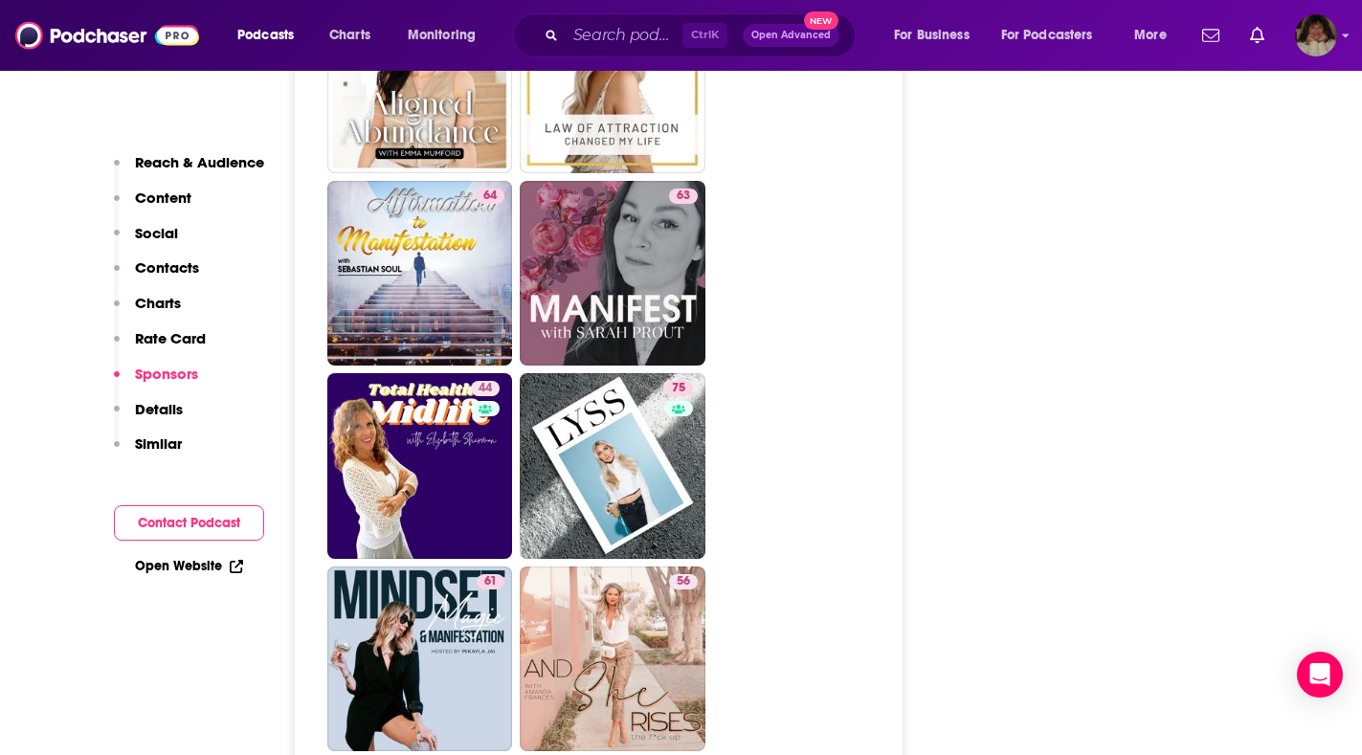
scroll to position [4403, 0]
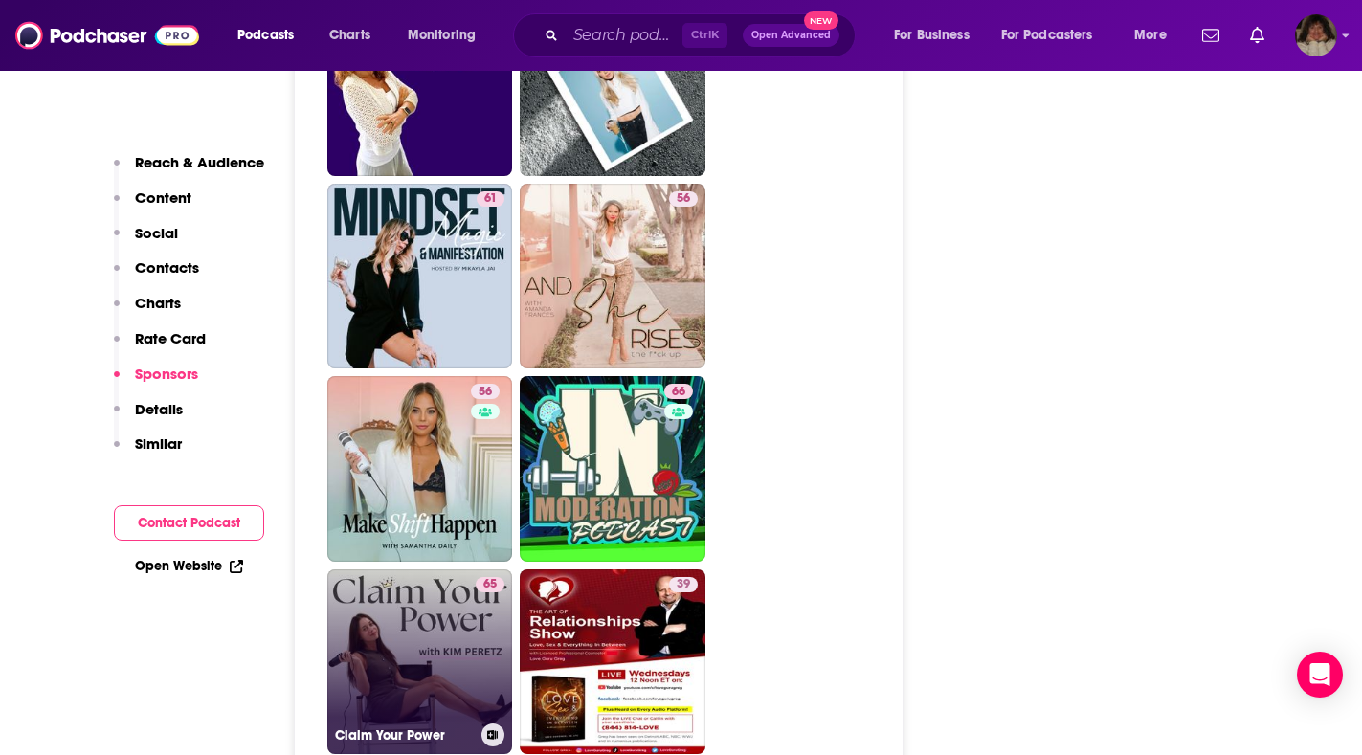
click at [395, 570] on link "65 Claim Your Power" at bounding box center [420, 663] width 186 height 186
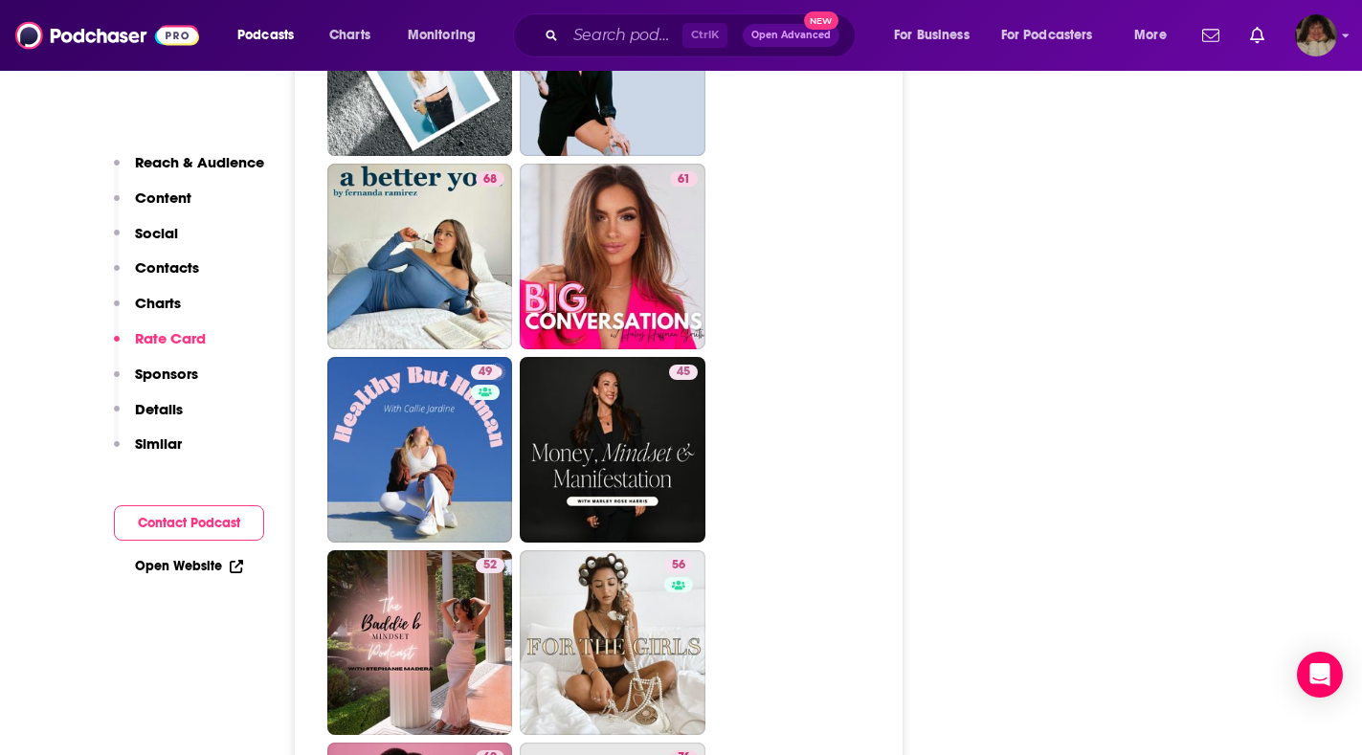
scroll to position [5456, 0]
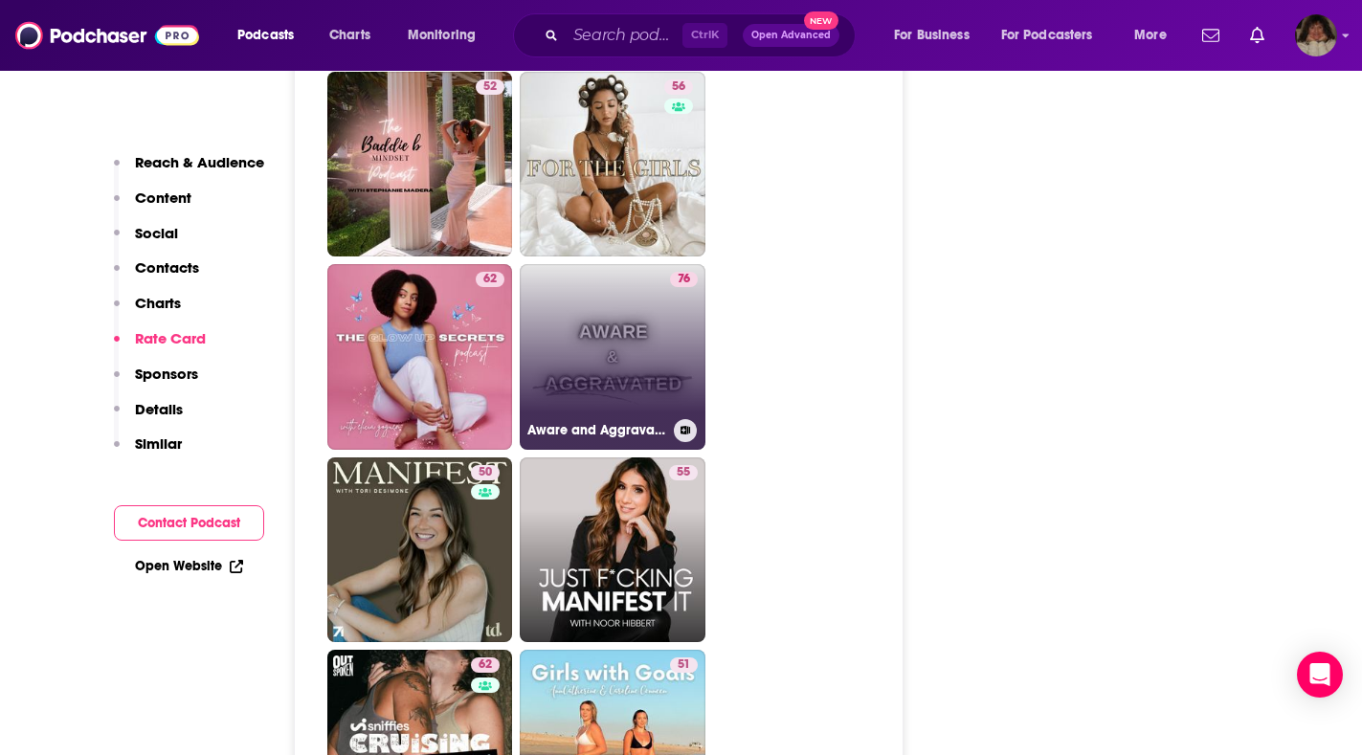
click at [561, 264] on link "76 Aware and Aggravated" at bounding box center [613, 357] width 186 height 186
type input "https://www.podchaser.com/podcasts/aware-and-aggravated-2155516"
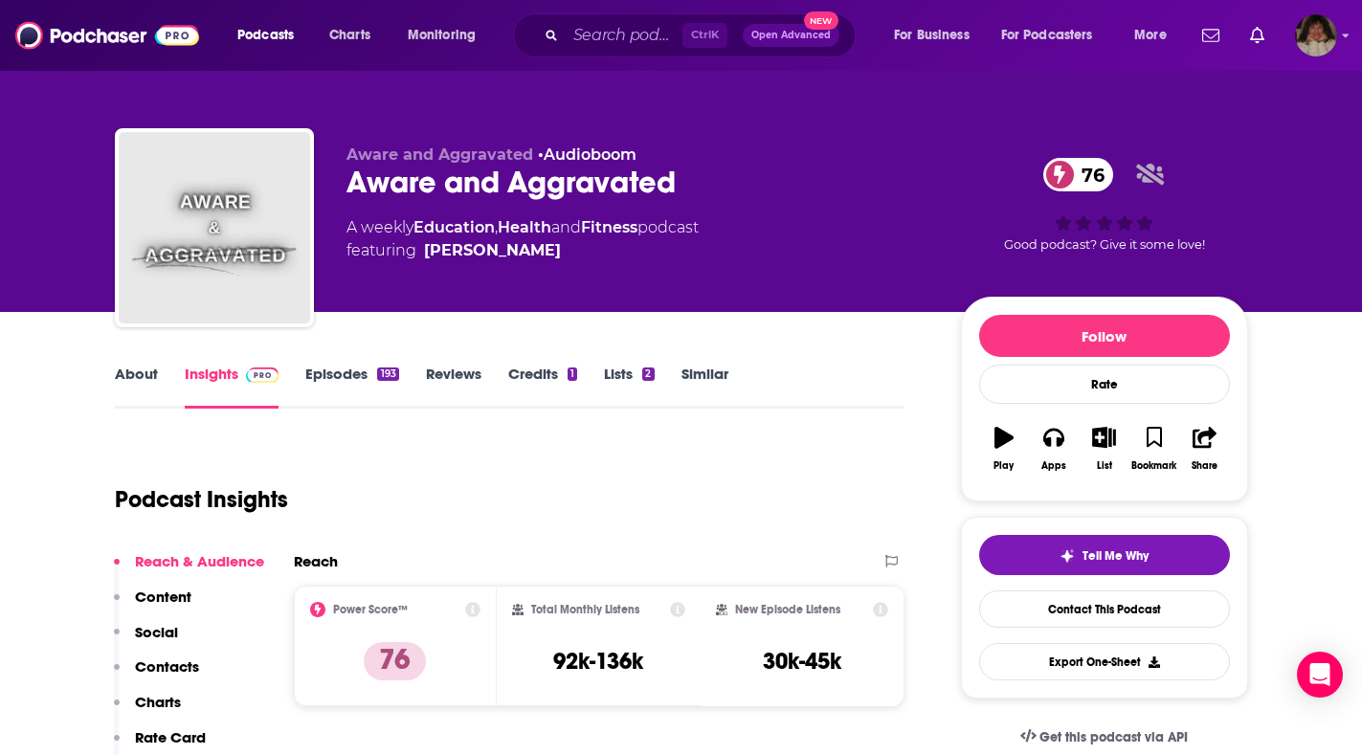
click at [132, 368] on link "About" at bounding box center [136, 387] width 43 height 44
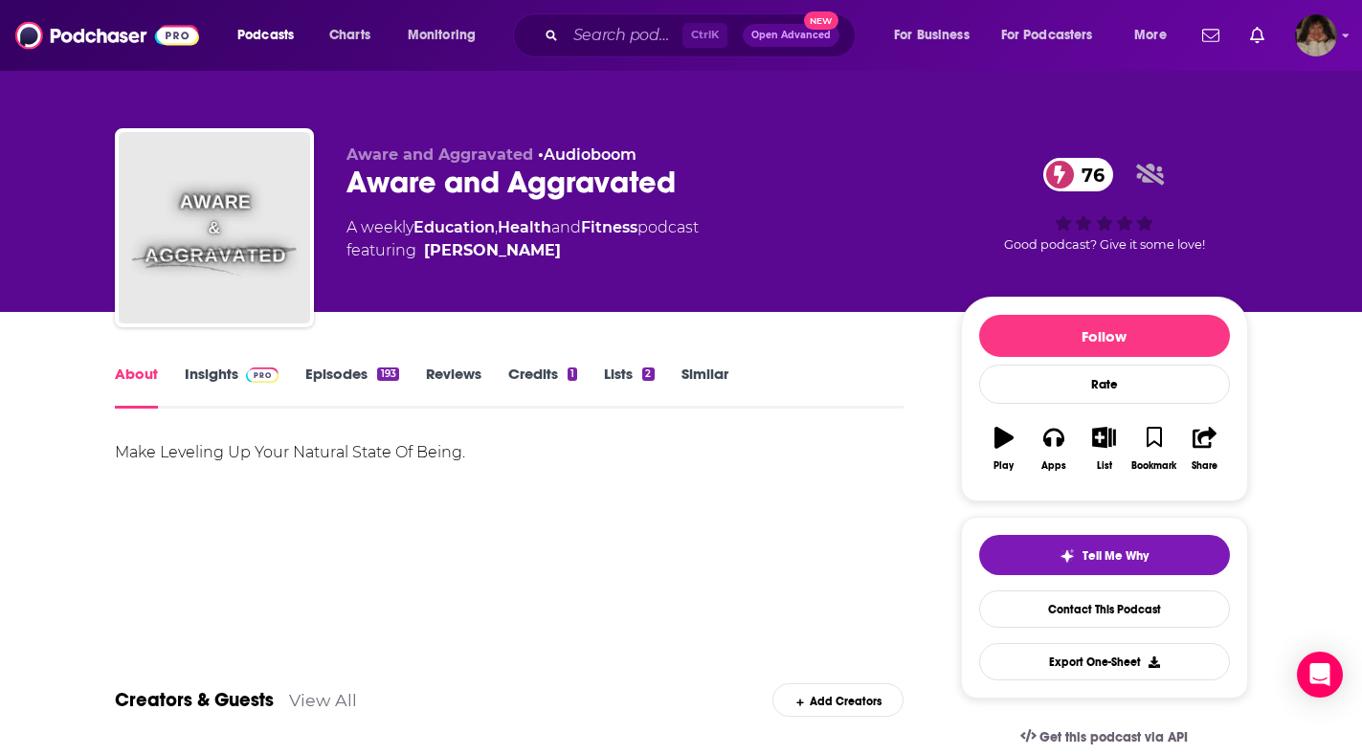
click at [205, 372] on link "Insights" at bounding box center [232, 387] width 95 height 44
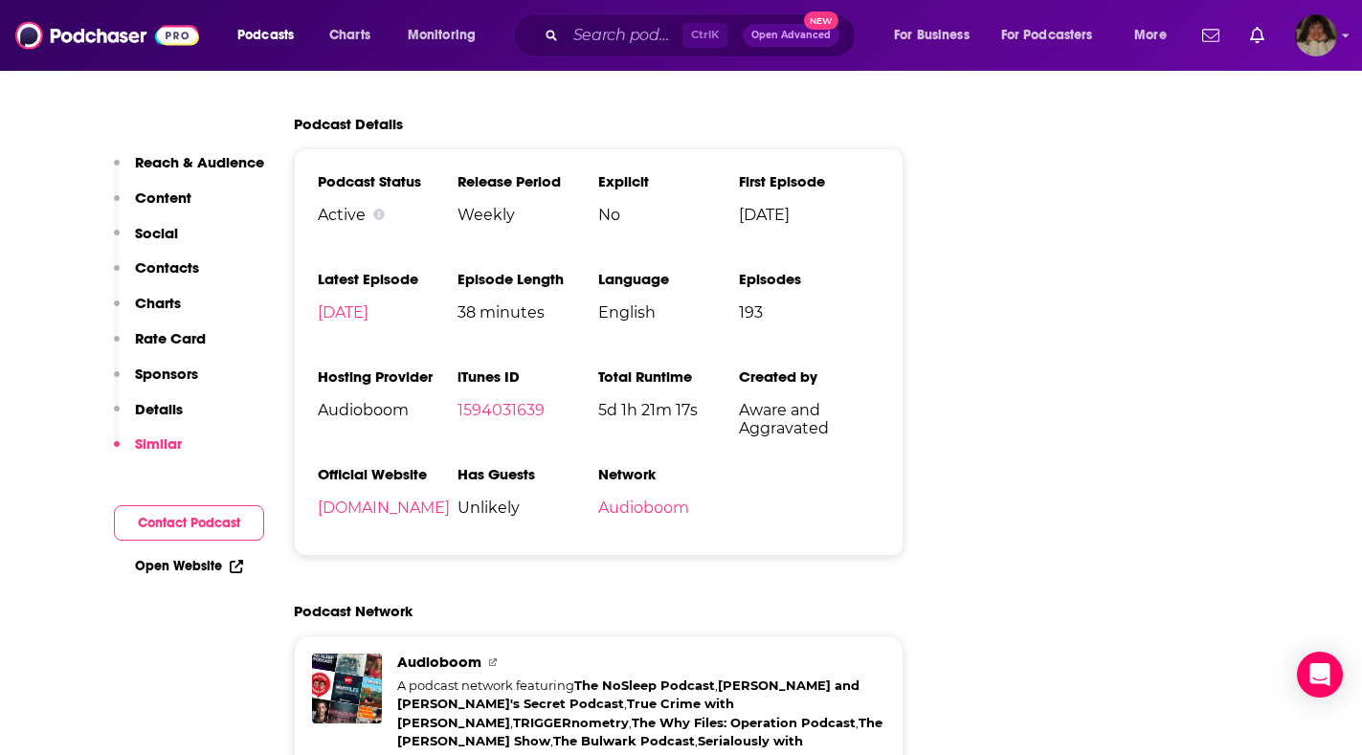
scroll to position [4308, 0]
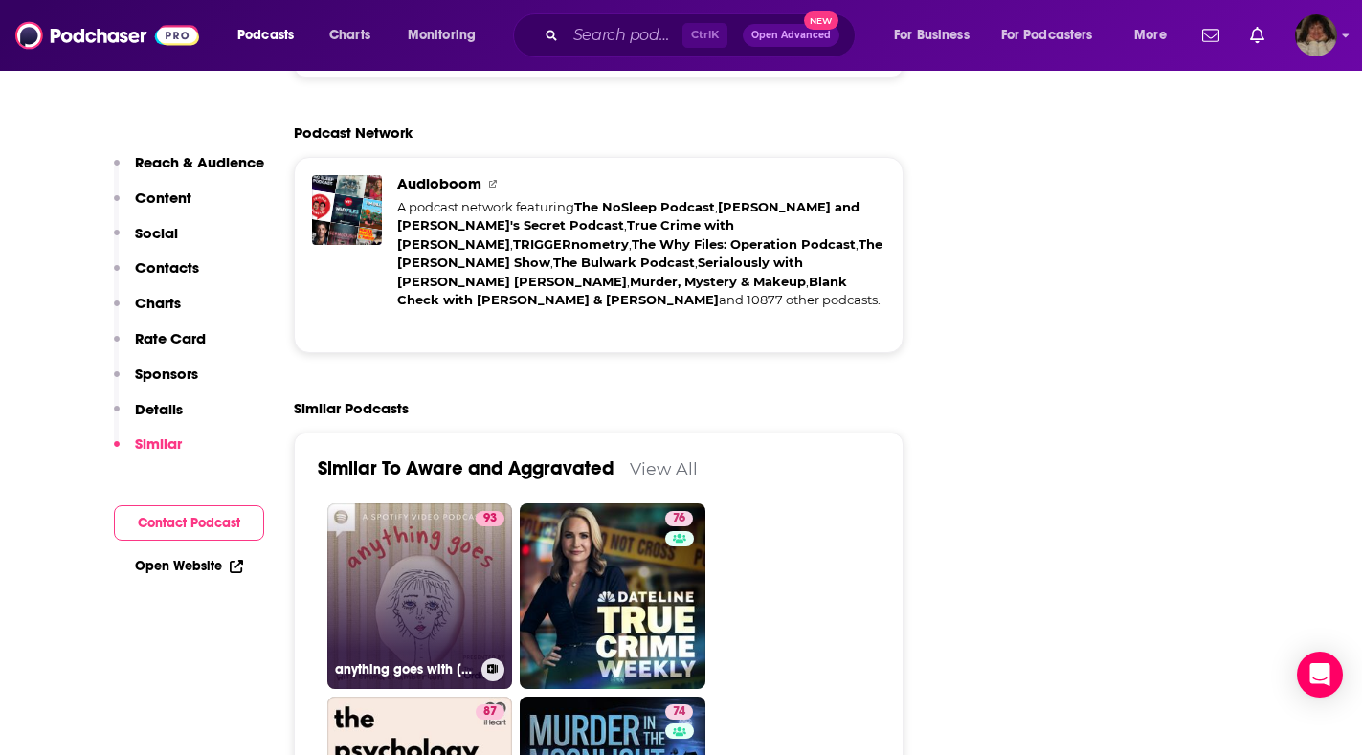
click at [476, 511] on div "93" at bounding box center [490, 584] width 29 height 147
type input "https://www.podchaser.com/podcasts/anything-goes-with-emma-chambe-829735"
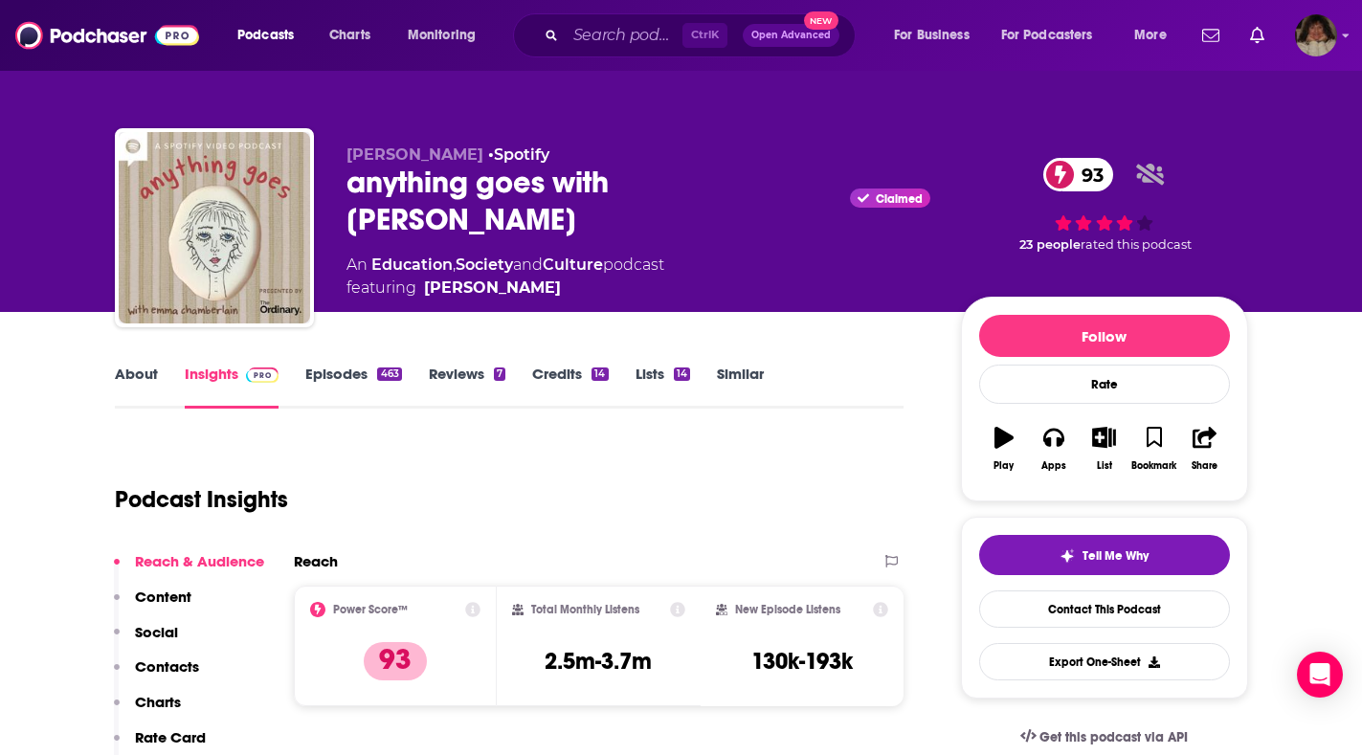
click at [118, 370] on link "About" at bounding box center [136, 387] width 43 height 44
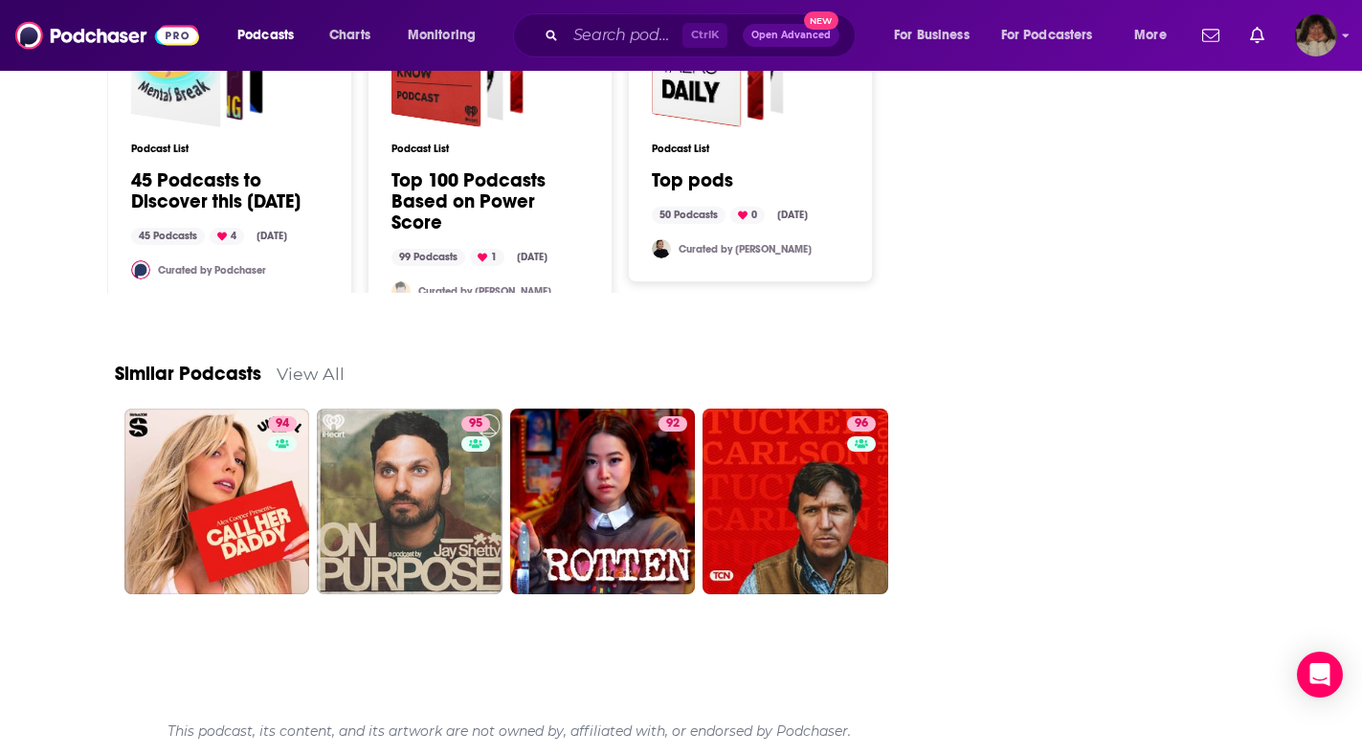
scroll to position [2105, 0]
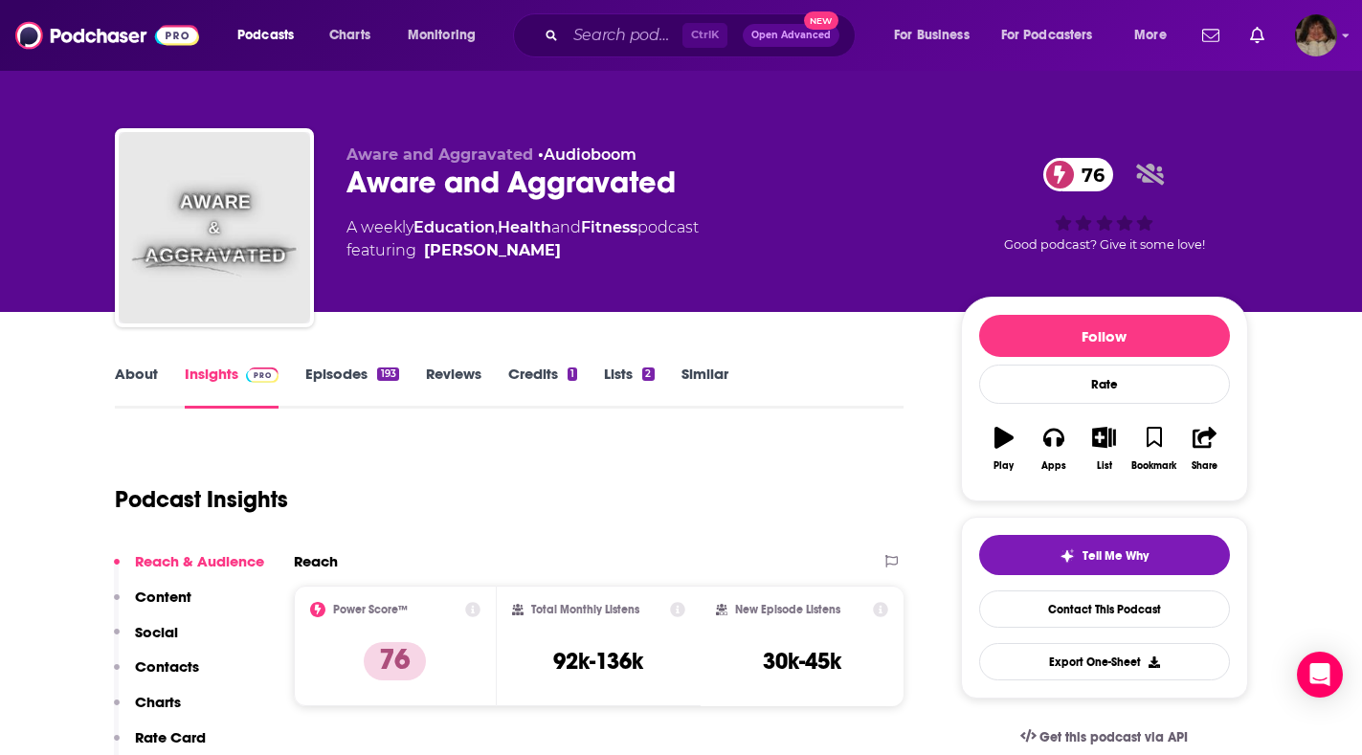
type input "https://www.podchaser.com/podcasts/aware-and-aggravated-2155516"
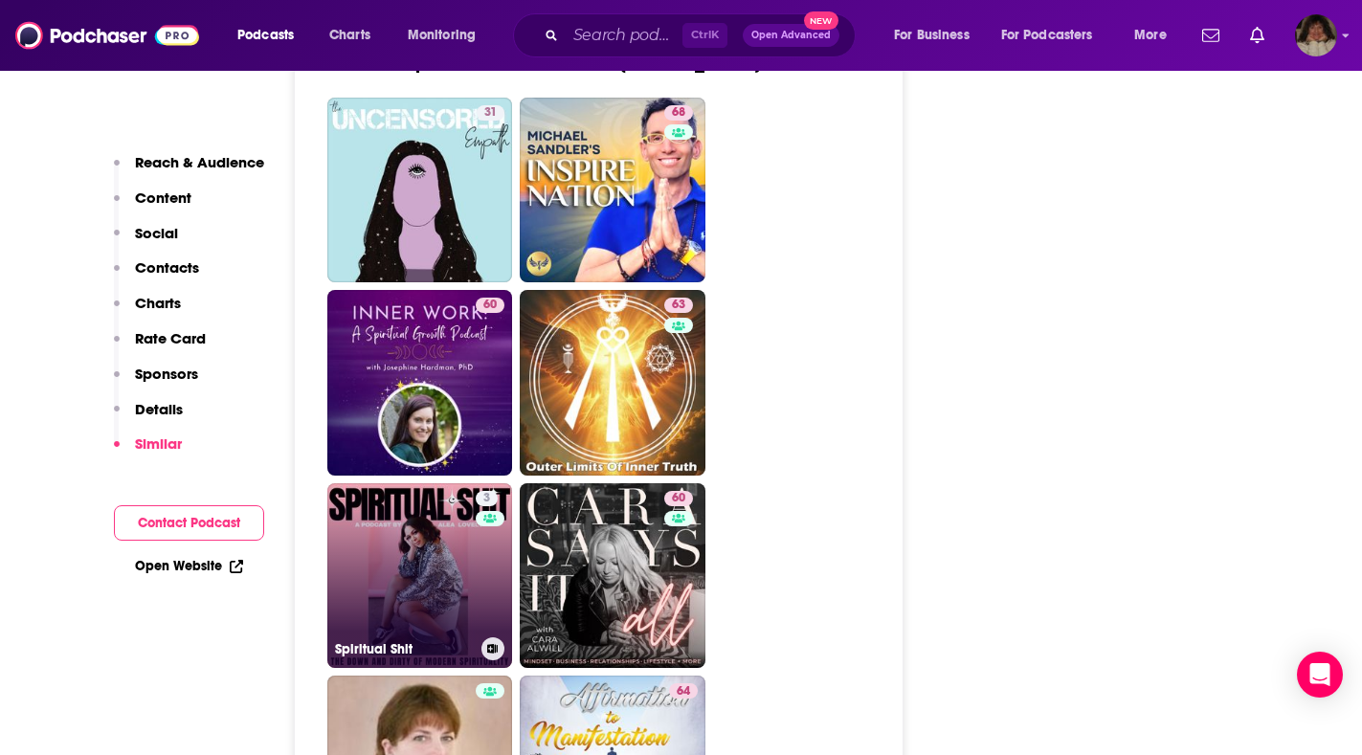
scroll to position [3829, 0]
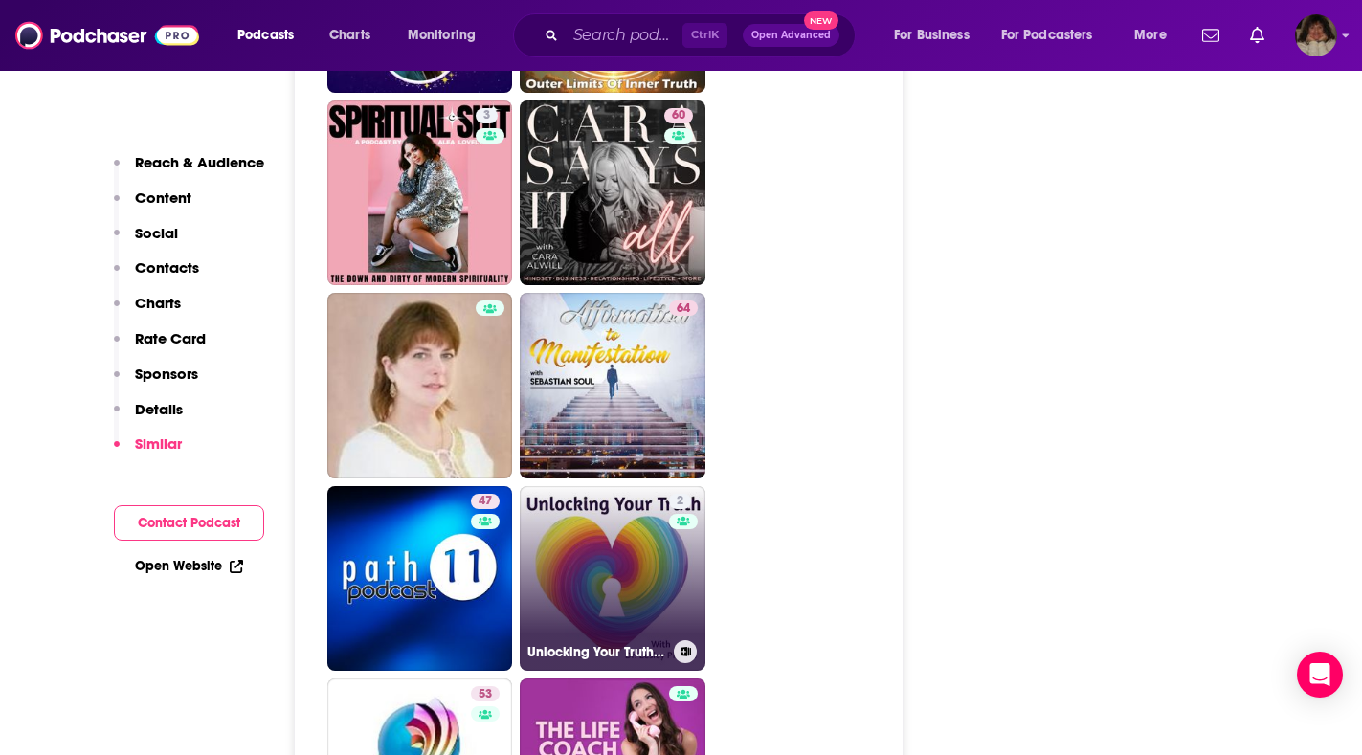
click at [661, 503] on link "2 Unlocking Your Truth Podcast Episodes" at bounding box center [613, 579] width 186 height 186
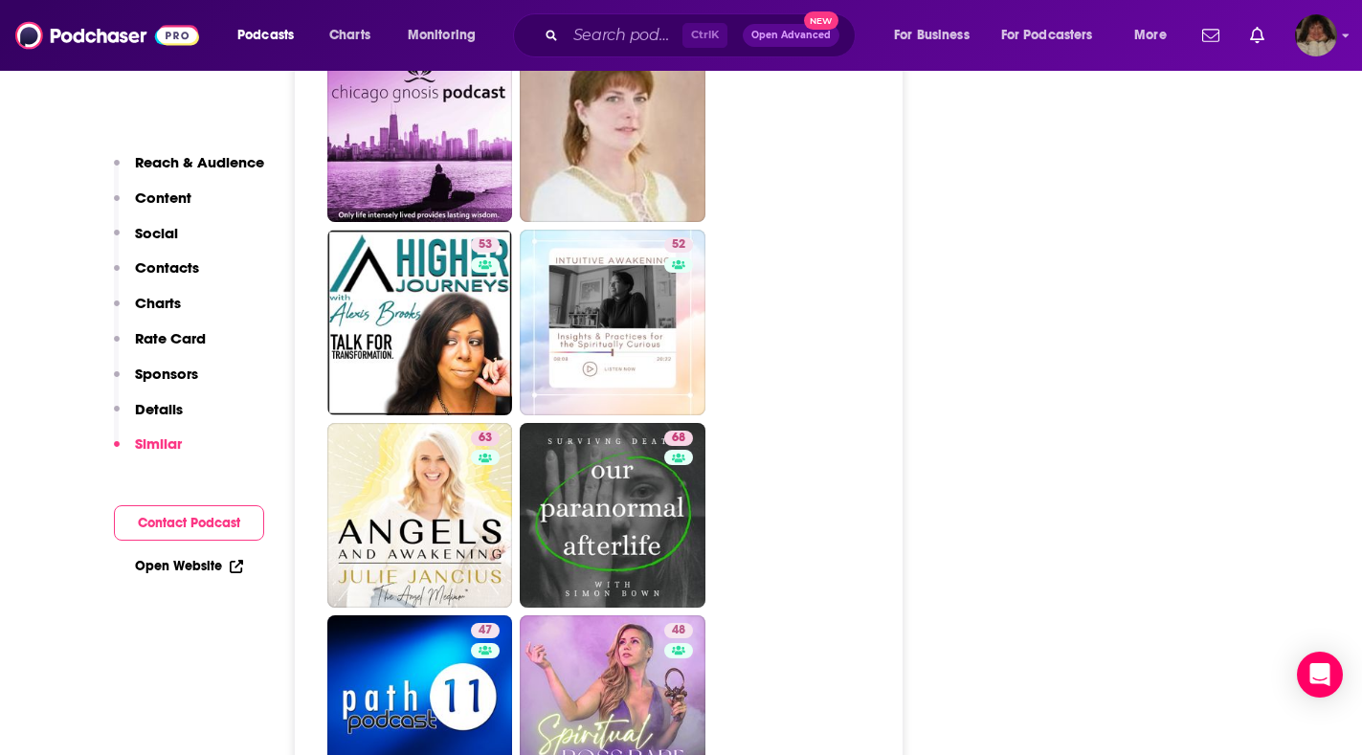
scroll to position [5169, 0]
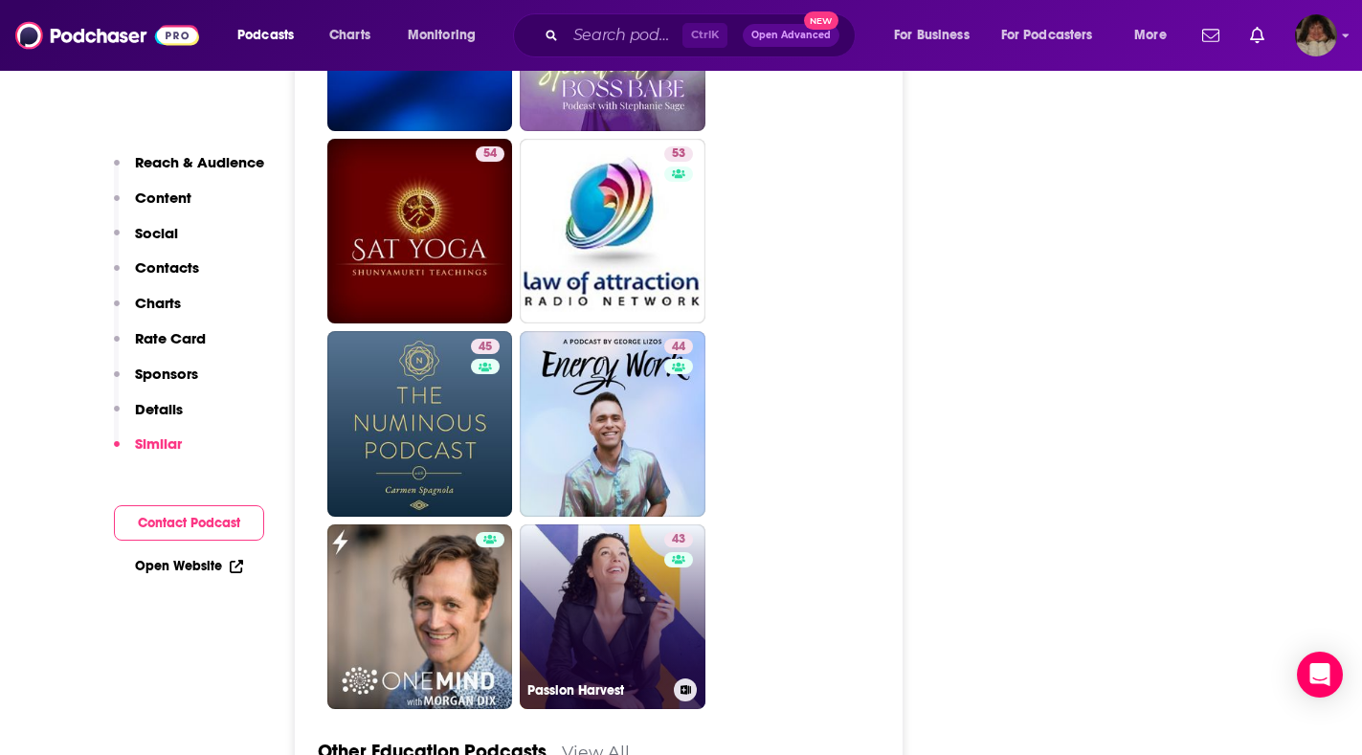
click at [615, 525] on link "43 Passion Harvest" at bounding box center [613, 618] width 186 height 186
type input "https://www.podchaser.com/podcasts/passion-harvest-798484"
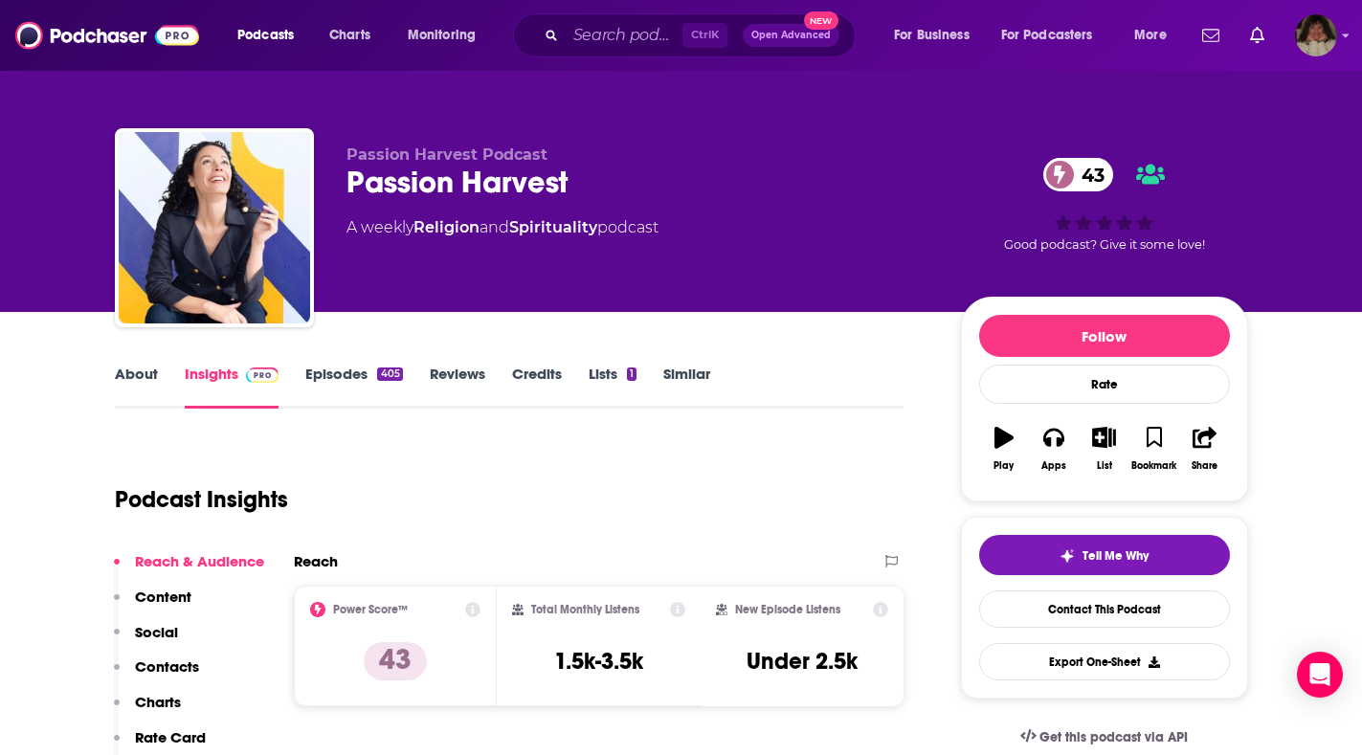
click at [127, 370] on link "About" at bounding box center [136, 387] width 43 height 44
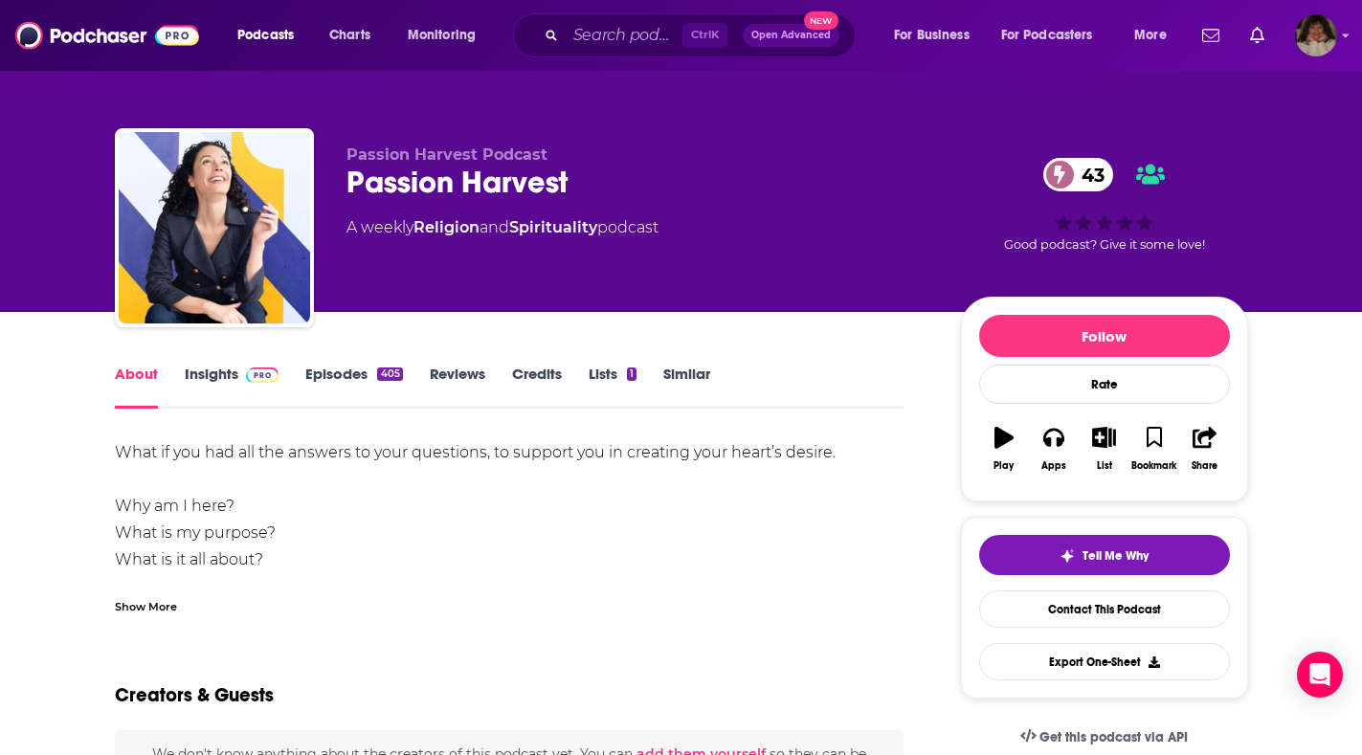
click at [214, 374] on link "Insights" at bounding box center [232, 387] width 95 height 44
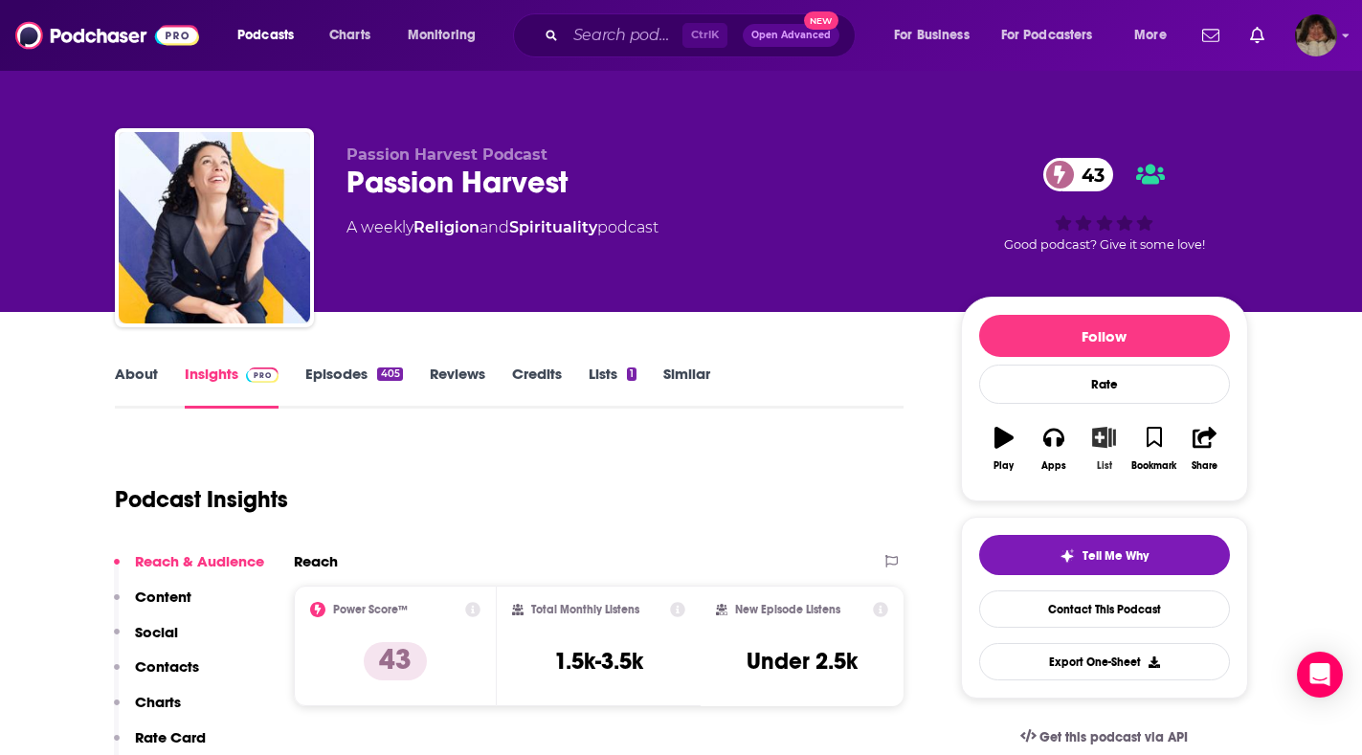
click at [1100, 431] on icon "button" at bounding box center [1104, 437] width 24 height 21
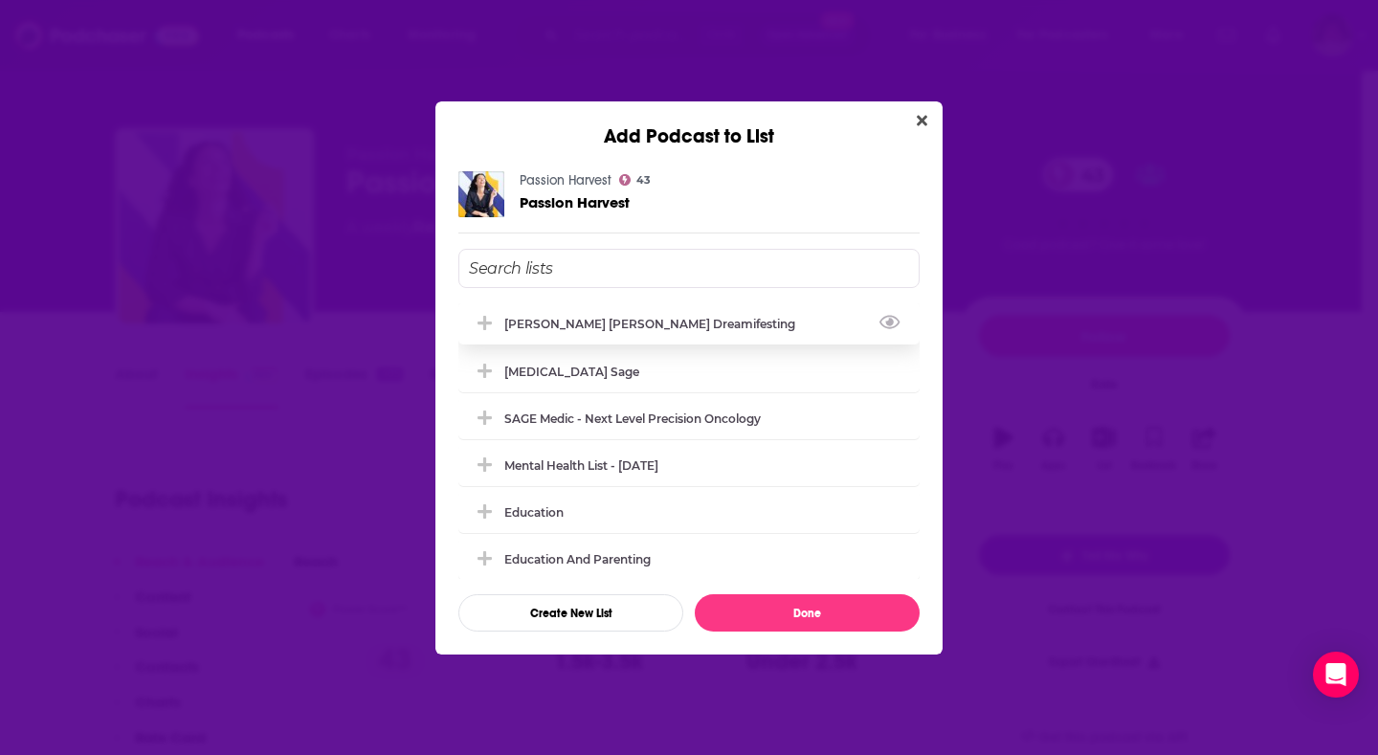
click at [587, 327] on div "[PERSON_NAME] [PERSON_NAME] Dreamifesting" at bounding box center [655, 324] width 302 height 14
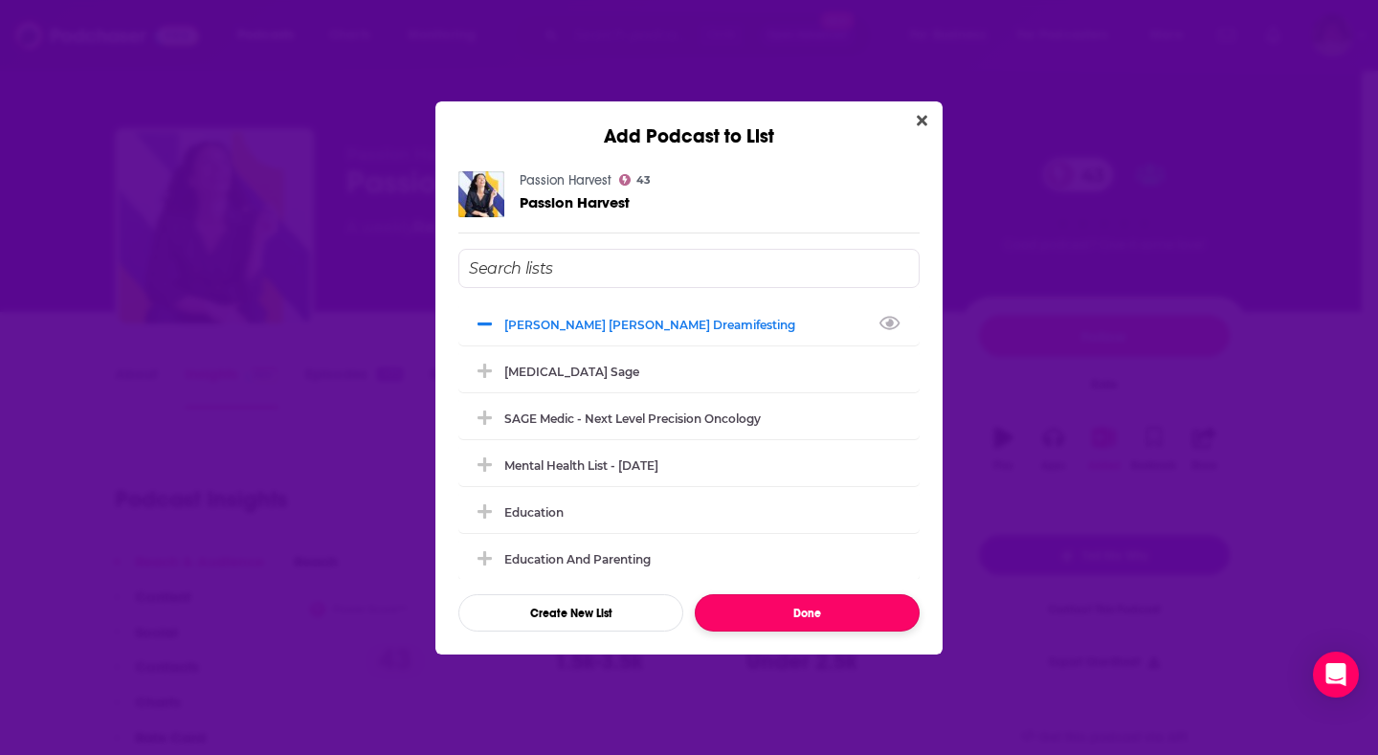
click at [856, 607] on button "Done" at bounding box center [807, 612] width 225 height 37
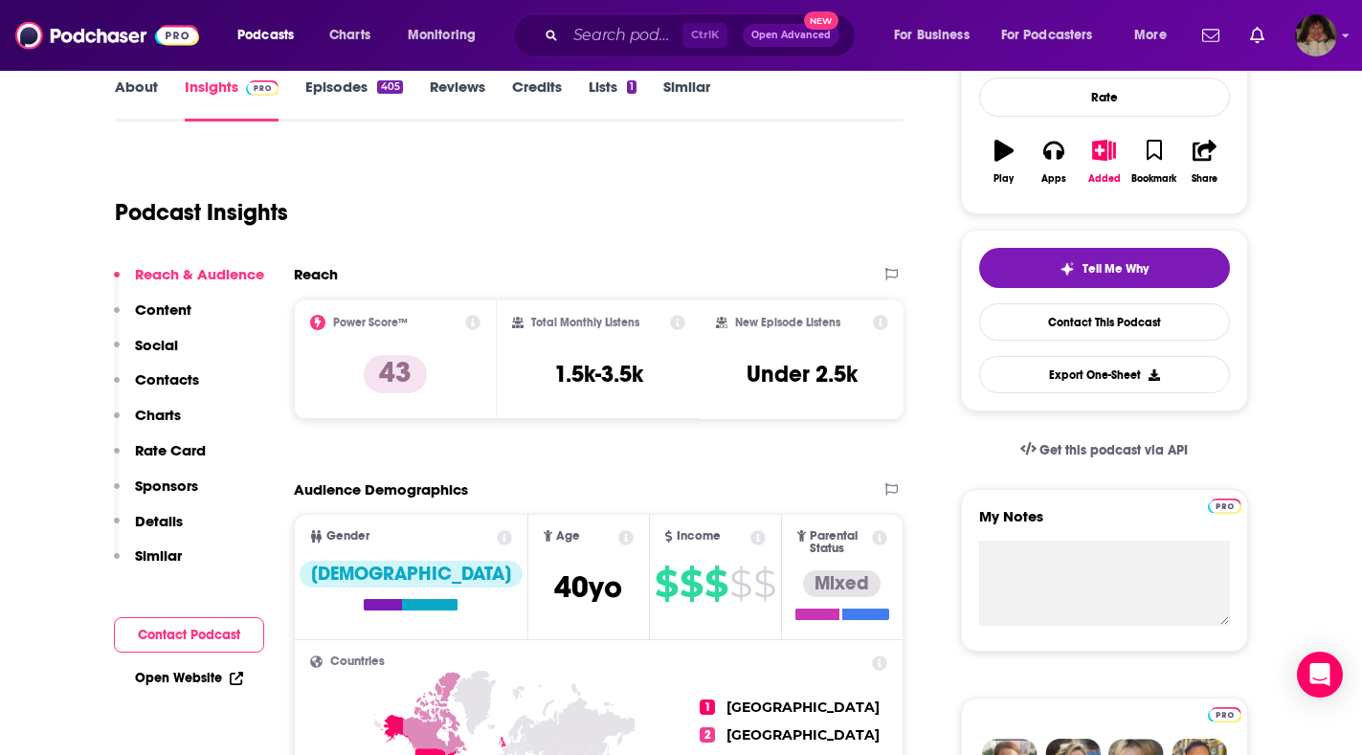
scroll to position [96, 0]
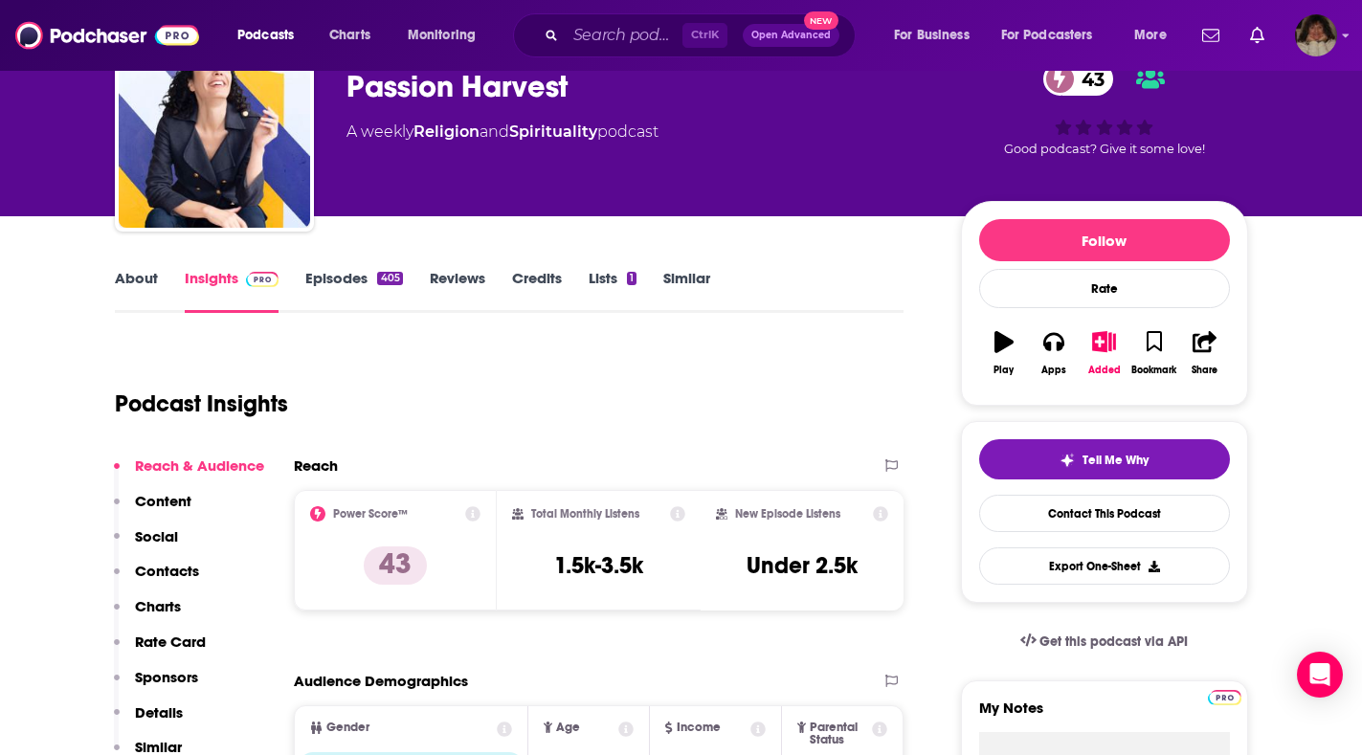
click at [137, 283] on link "About" at bounding box center [136, 291] width 43 height 44
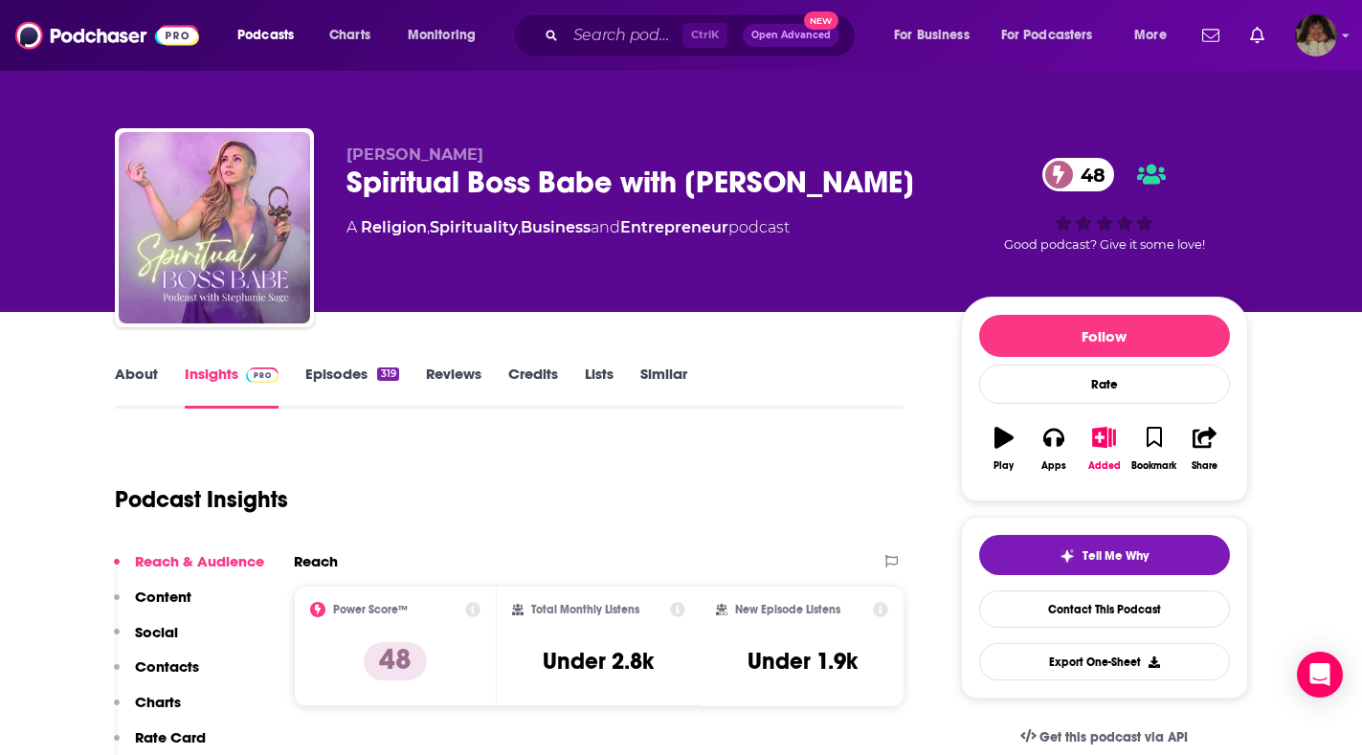
type input "[URL][DOMAIN_NAME]"
type input "https://www.podchaser.com/podcasts/be-mythical-39923"
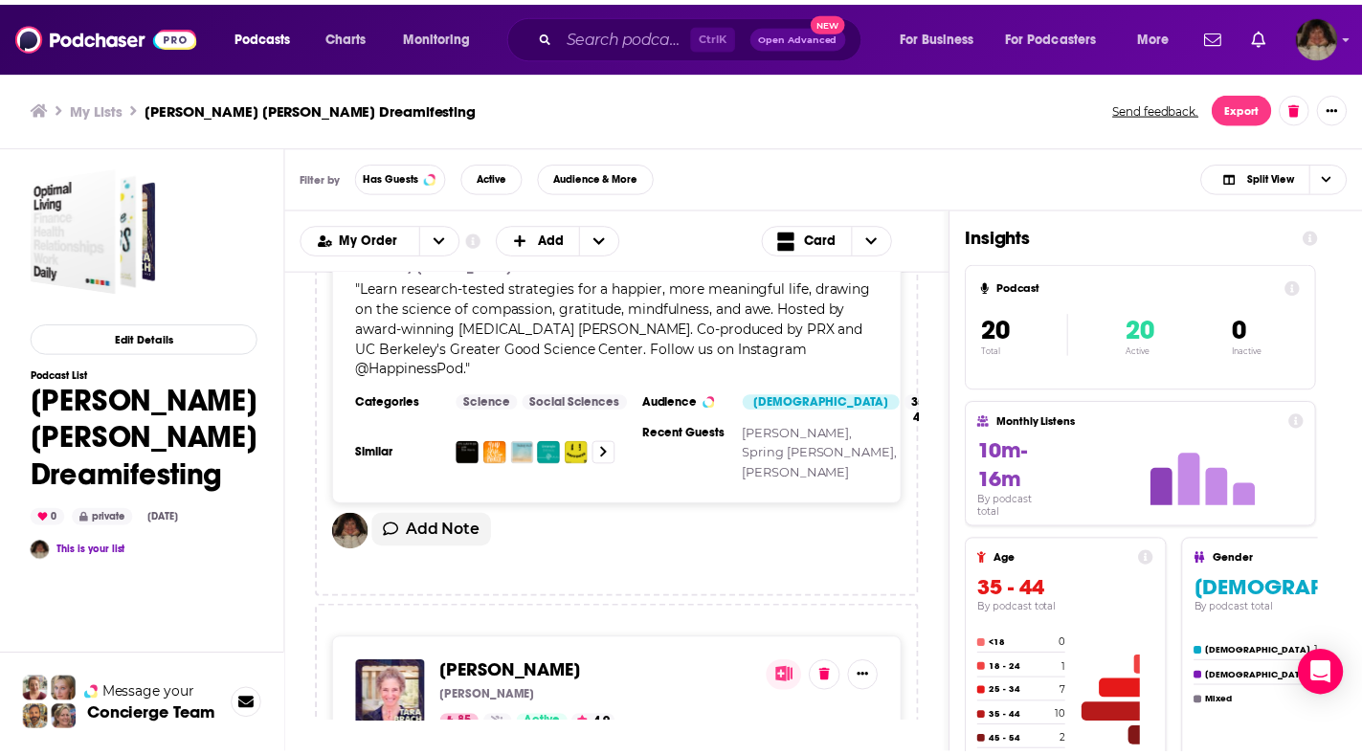
scroll to position [383, 0]
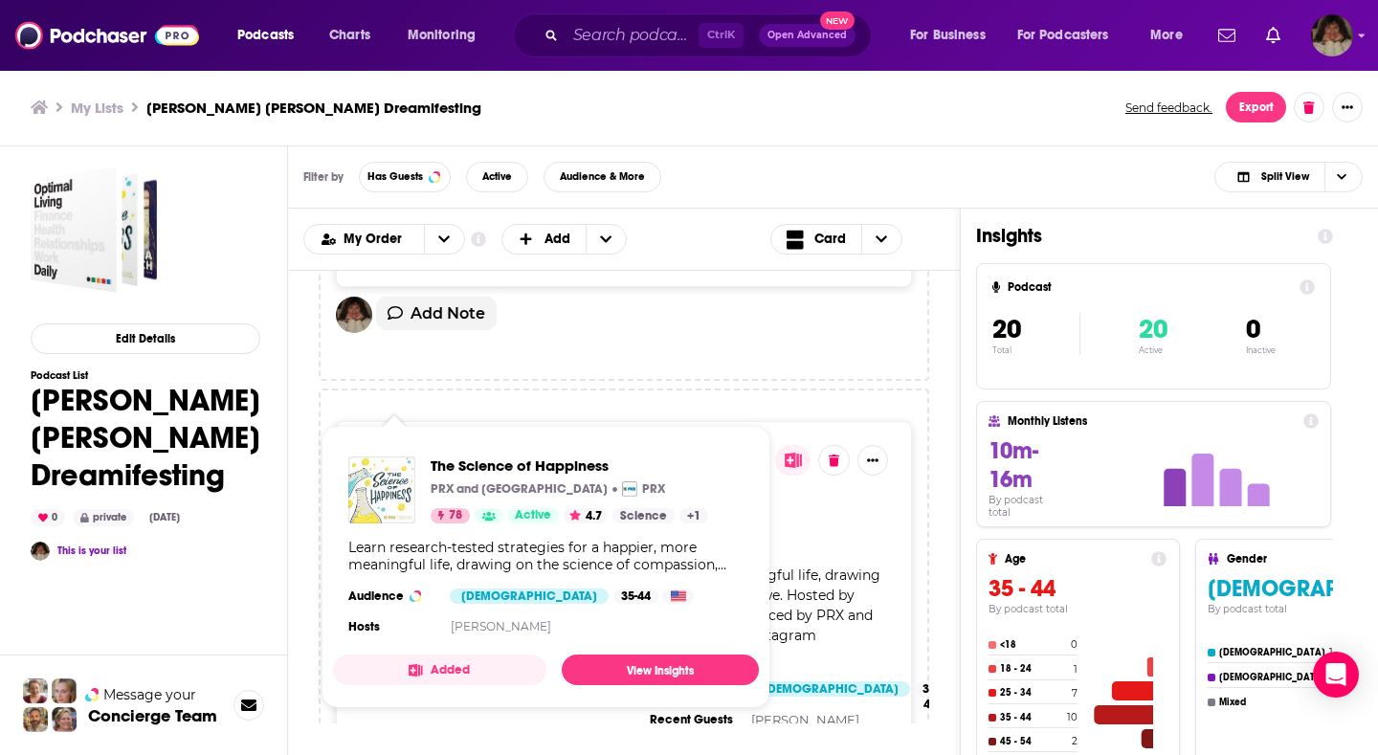
click at [383, 502] on img "The Science of Happiness" at bounding box center [381, 490] width 67 height 67
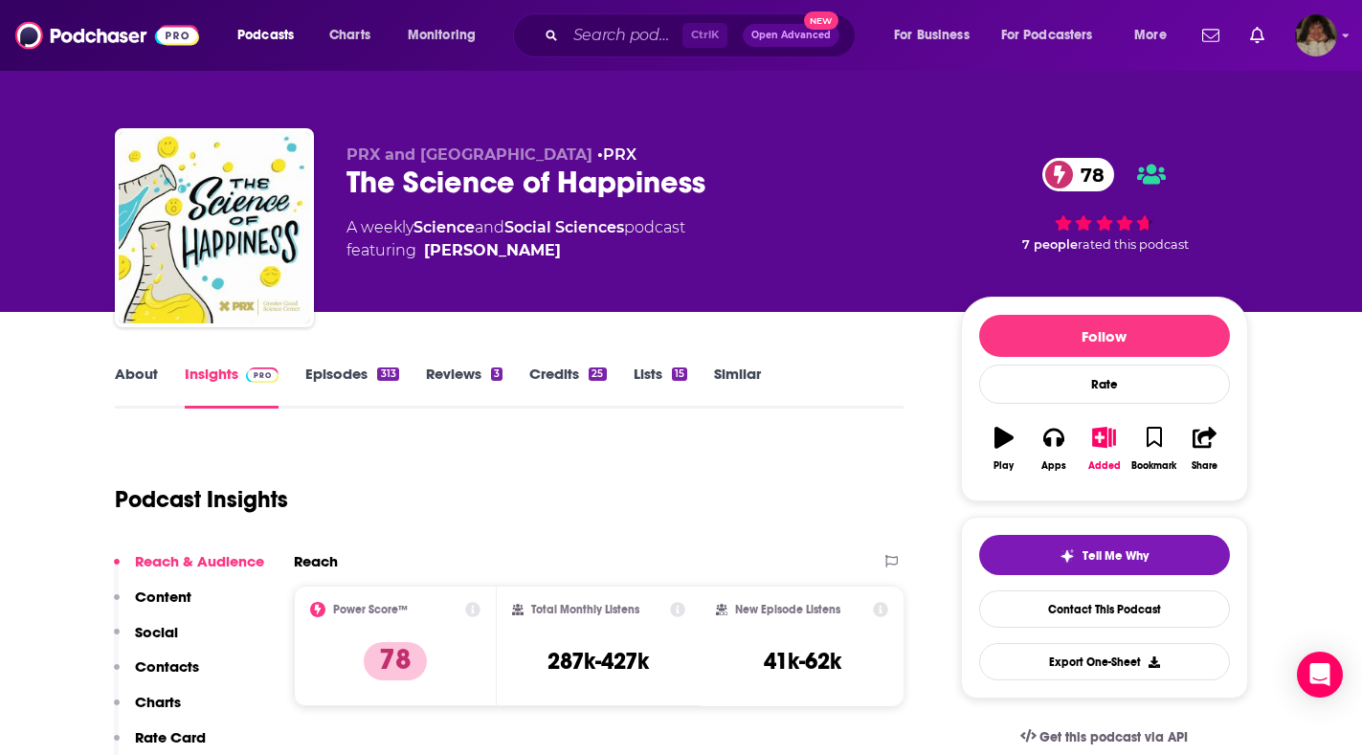
click at [128, 370] on link "About" at bounding box center [136, 387] width 43 height 44
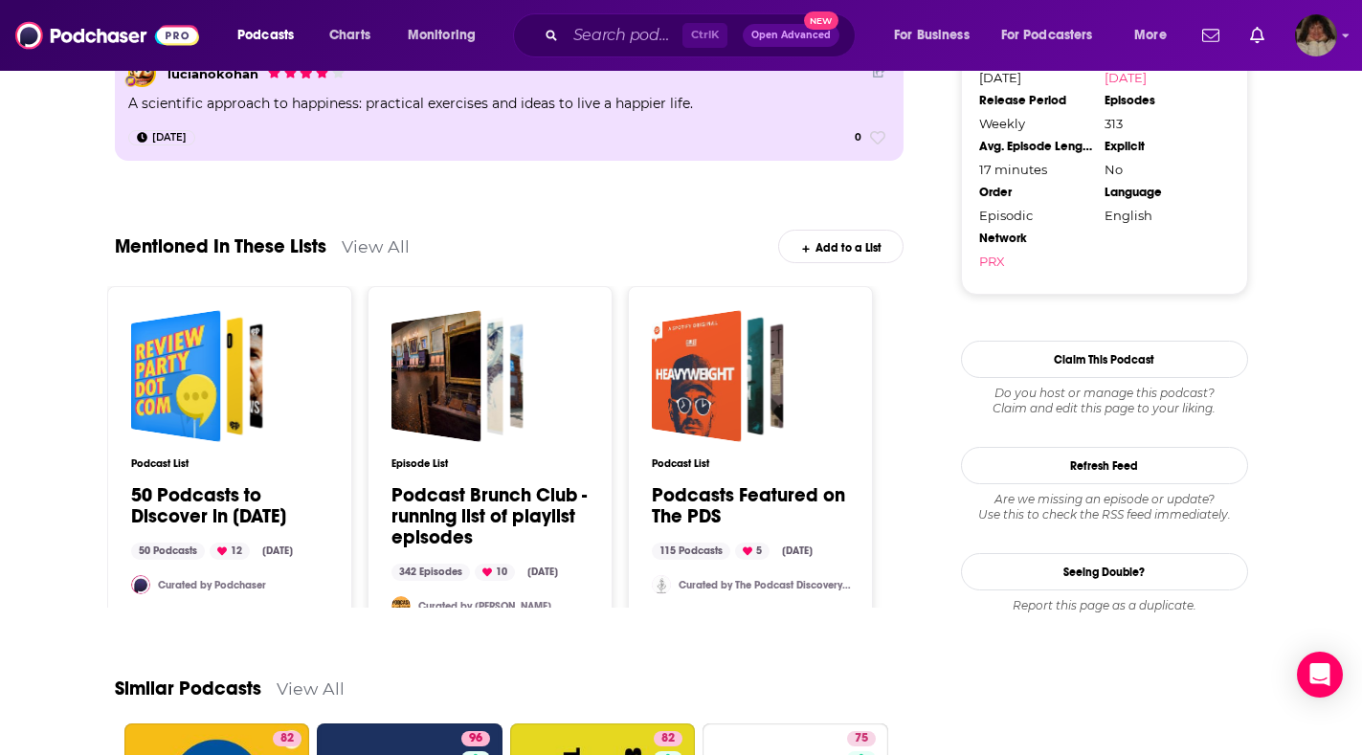
scroll to position [2420, 0]
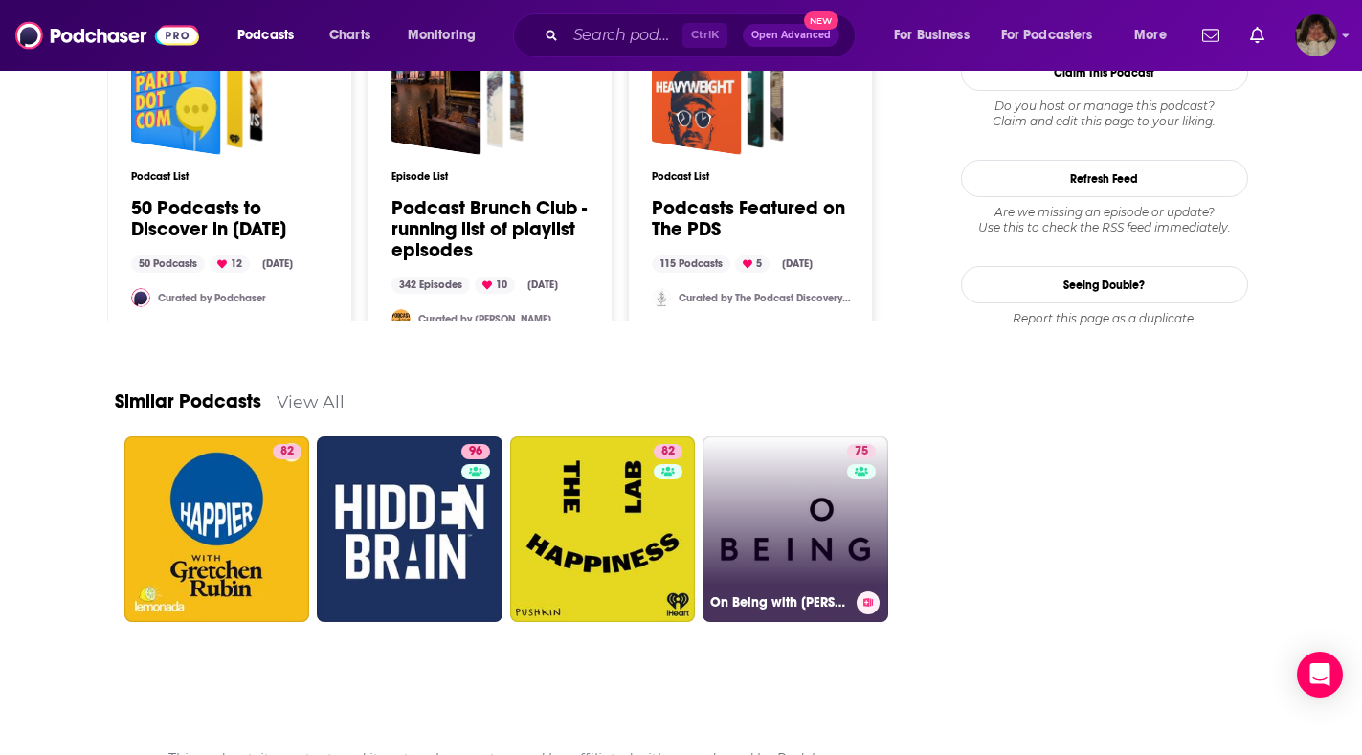
click at [791, 500] on link "75 On Being with Krista Tippett" at bounding box center [796, 530] width 186 height 186
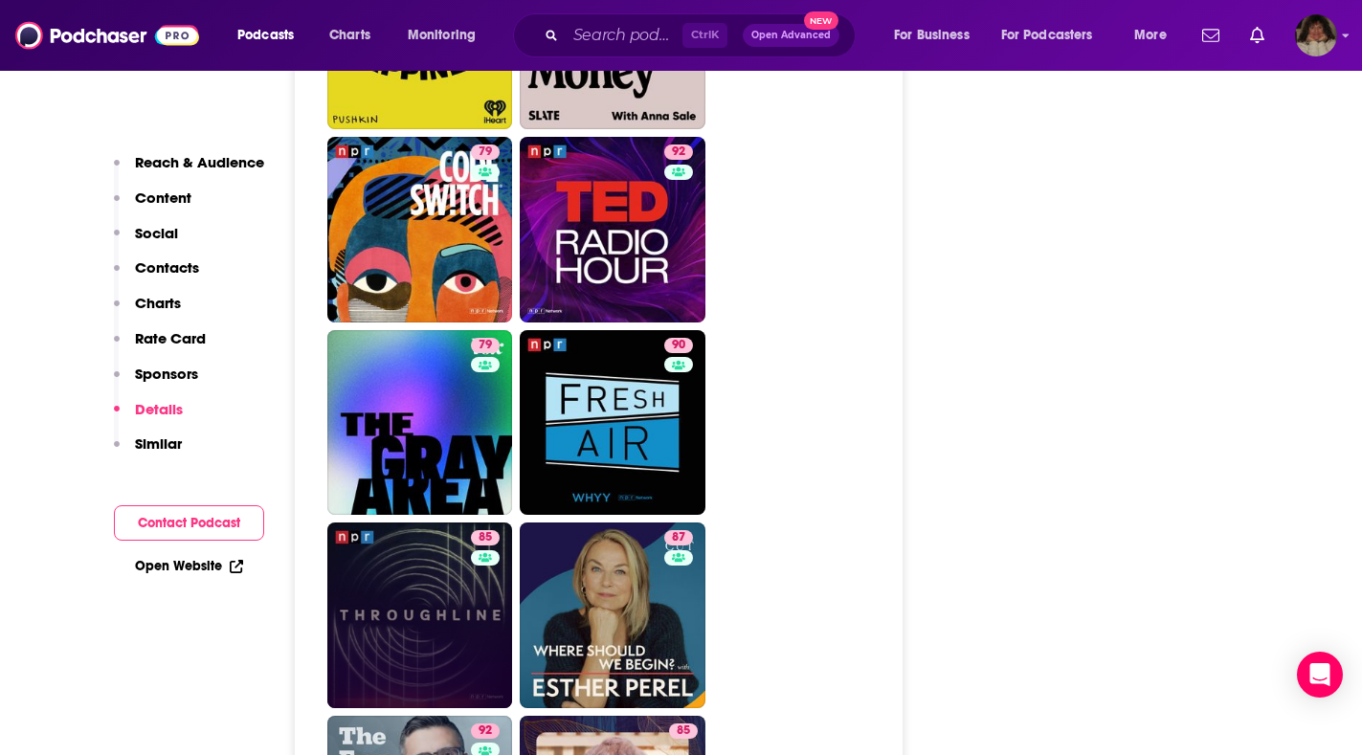
scroll to position [5935, 0]
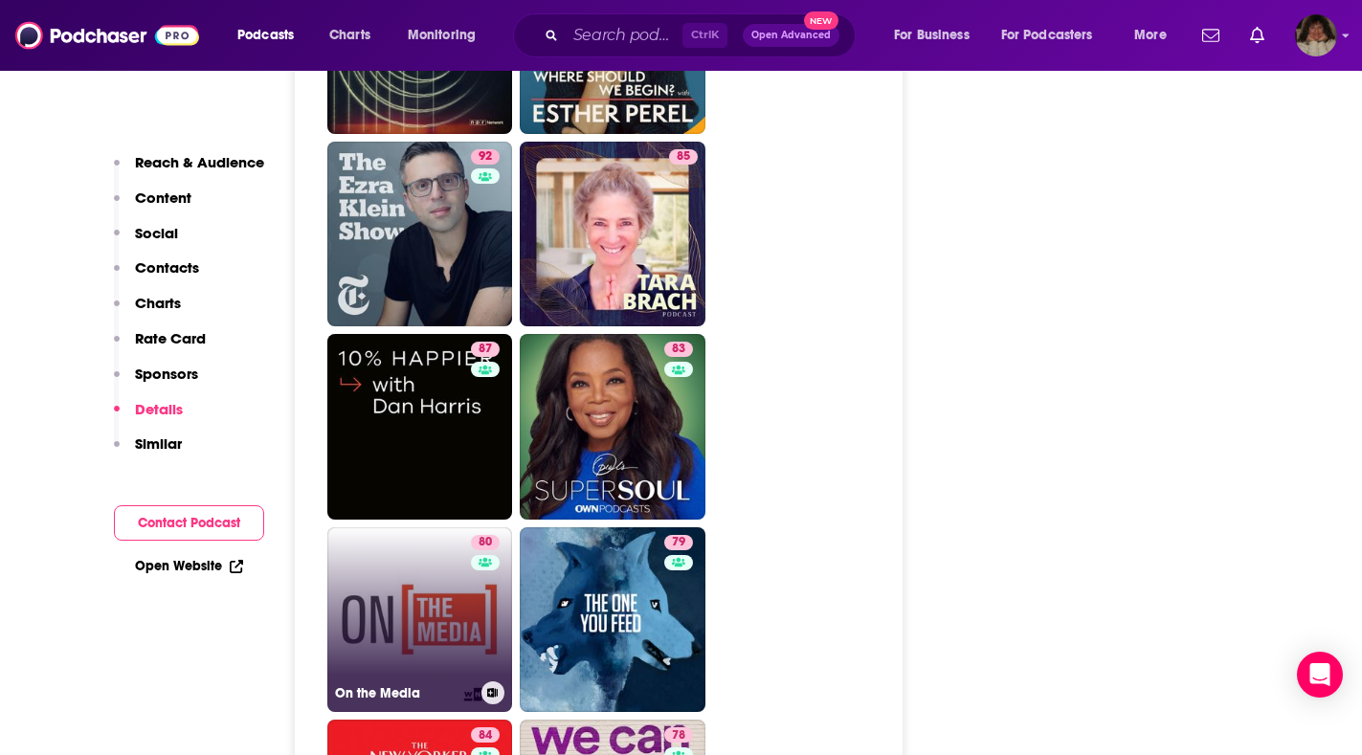
click at [404, 527] on link "80 On the Media" at bounding box center [420, 620] width 186 height 186
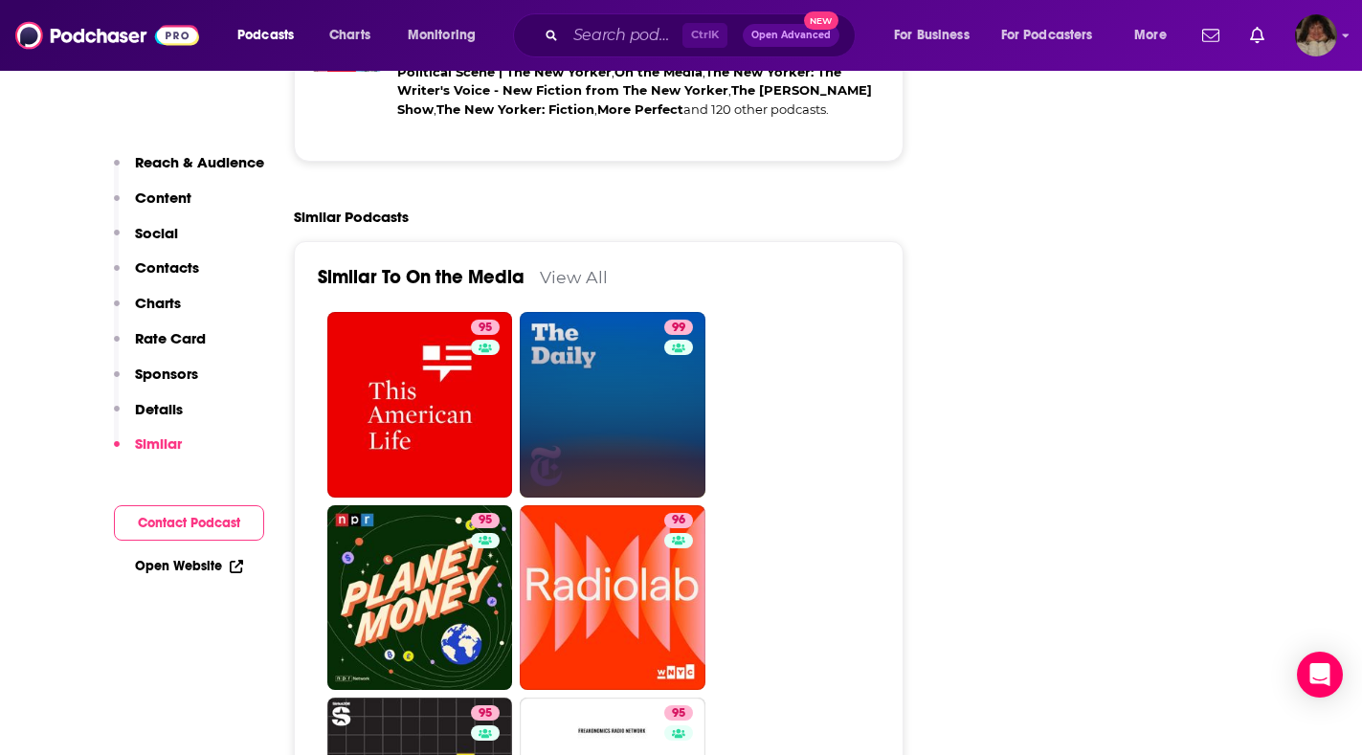
scroll to position [4978, 0]
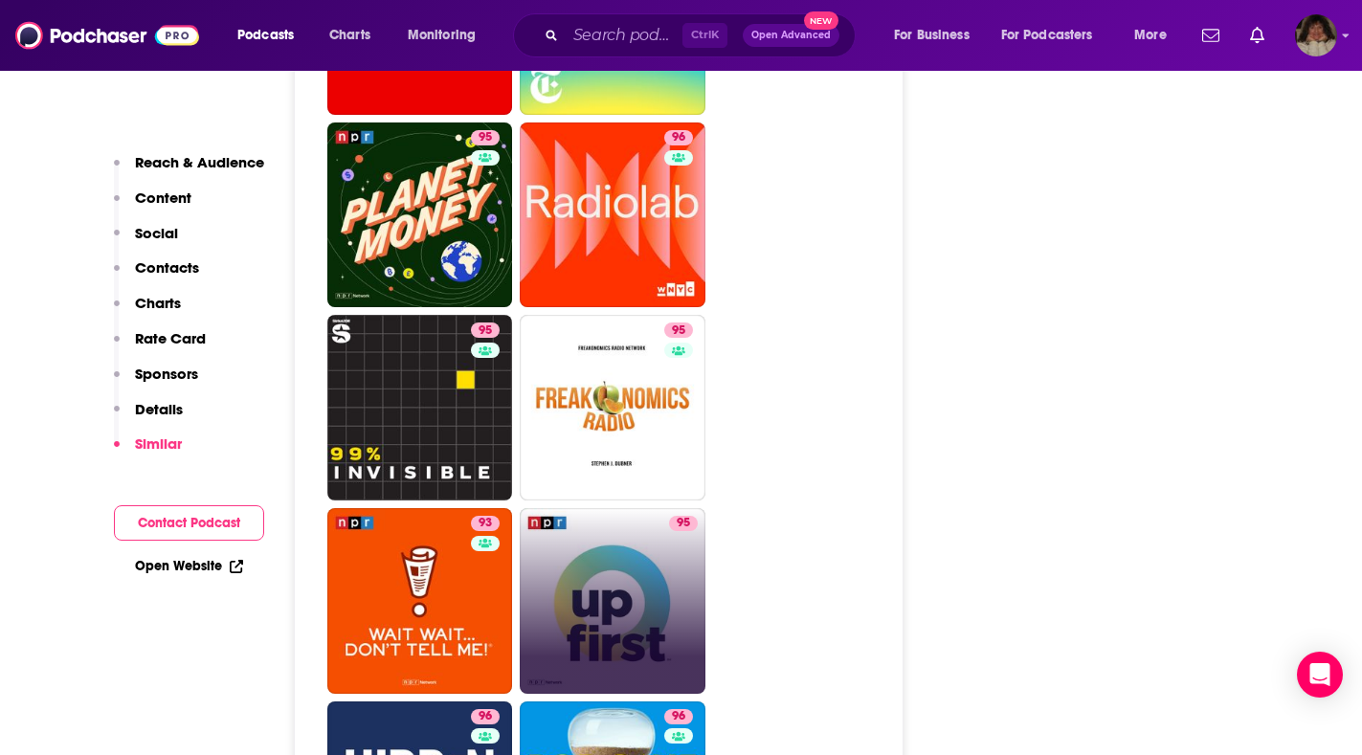
click at [628, 508] on link "95" at bounding box center [613, 601] width 186 height 186
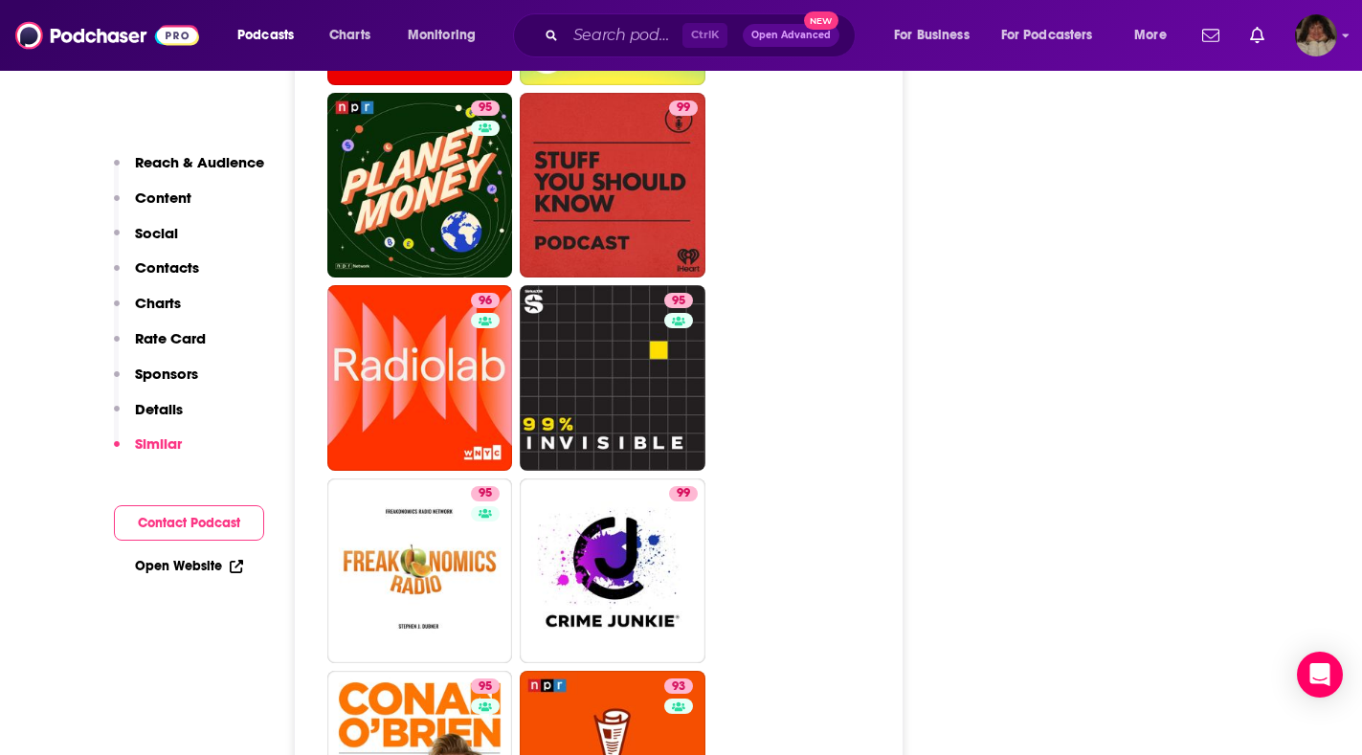
scroll to position [5456, 0]
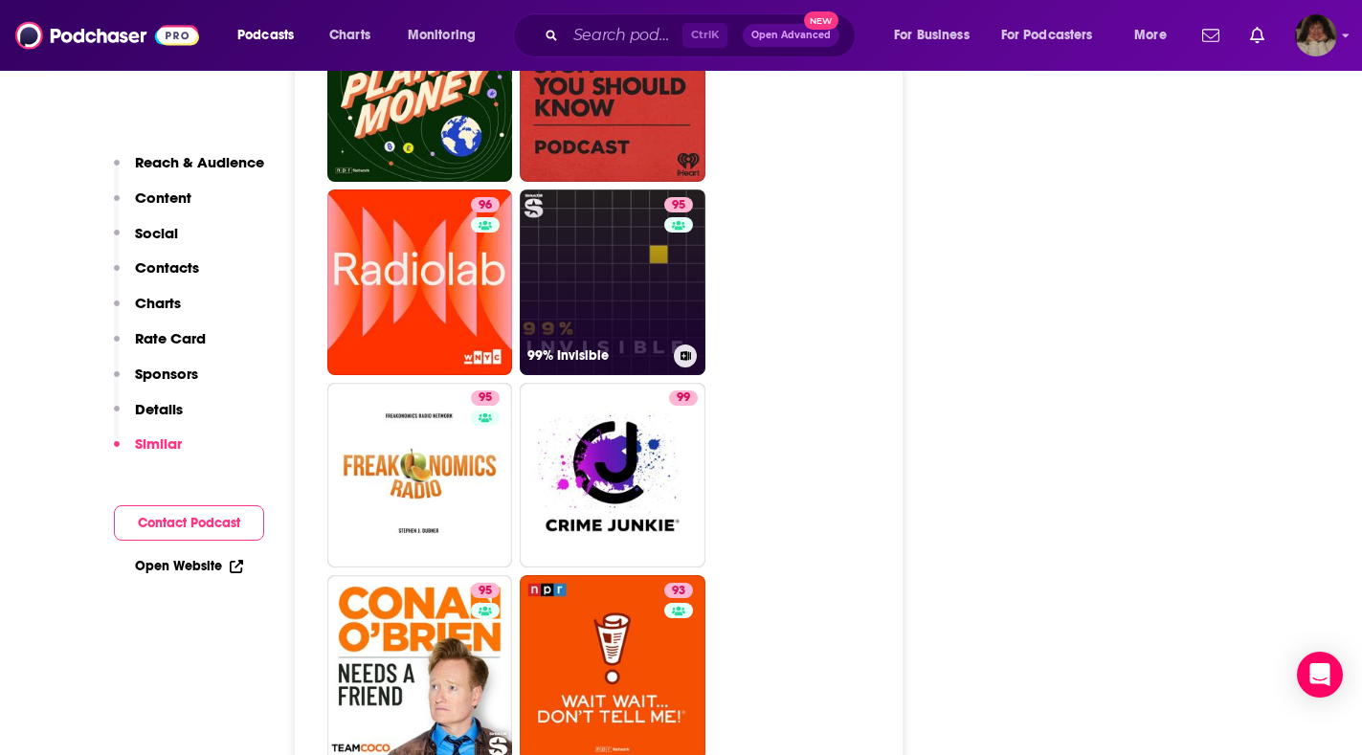
click at [626, 190] on link "95 99% Invisible" at bounding box center [613, 283] width 186 height 186
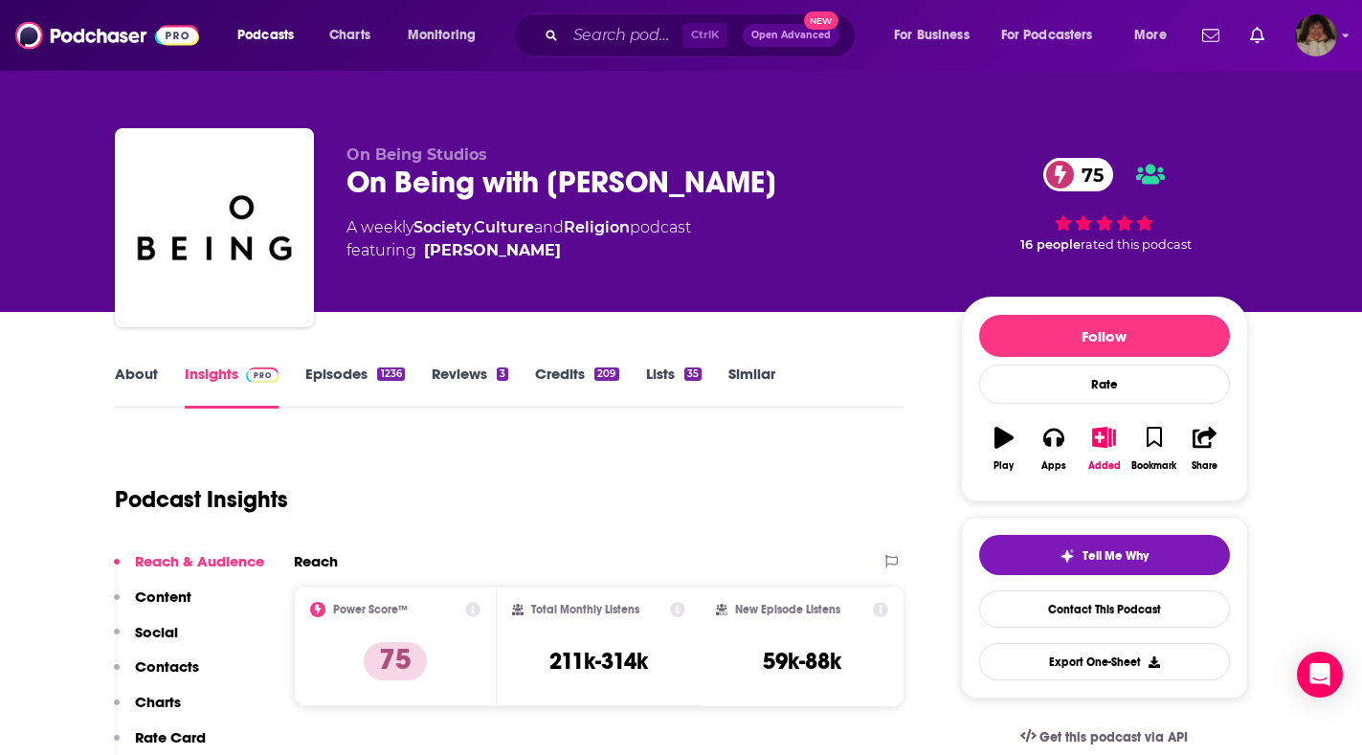
type input "https://www.podchaser.com/podcasts/on-being-with-krista-tippett-8785"
click at [144, 385] on link "About" at bounding box center [136, 387] width 43 height 44
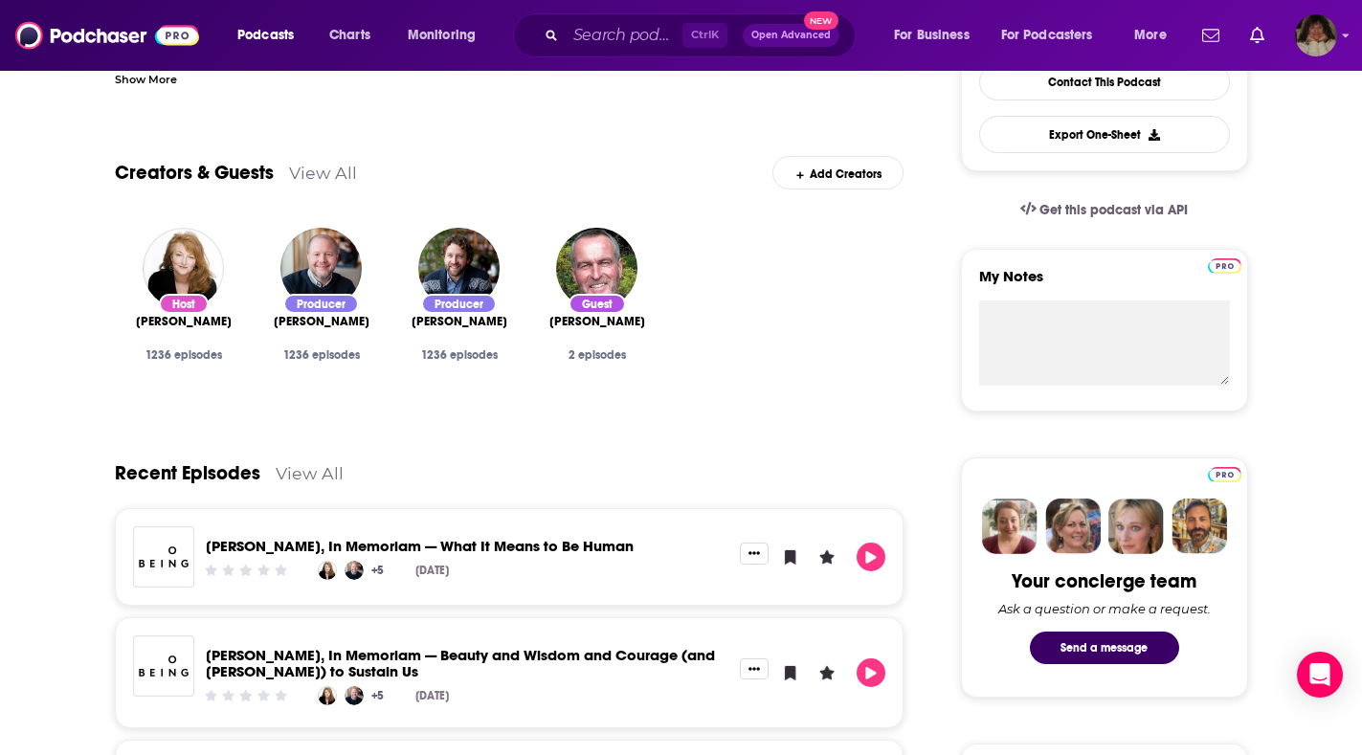
scroll to position [49, 0]
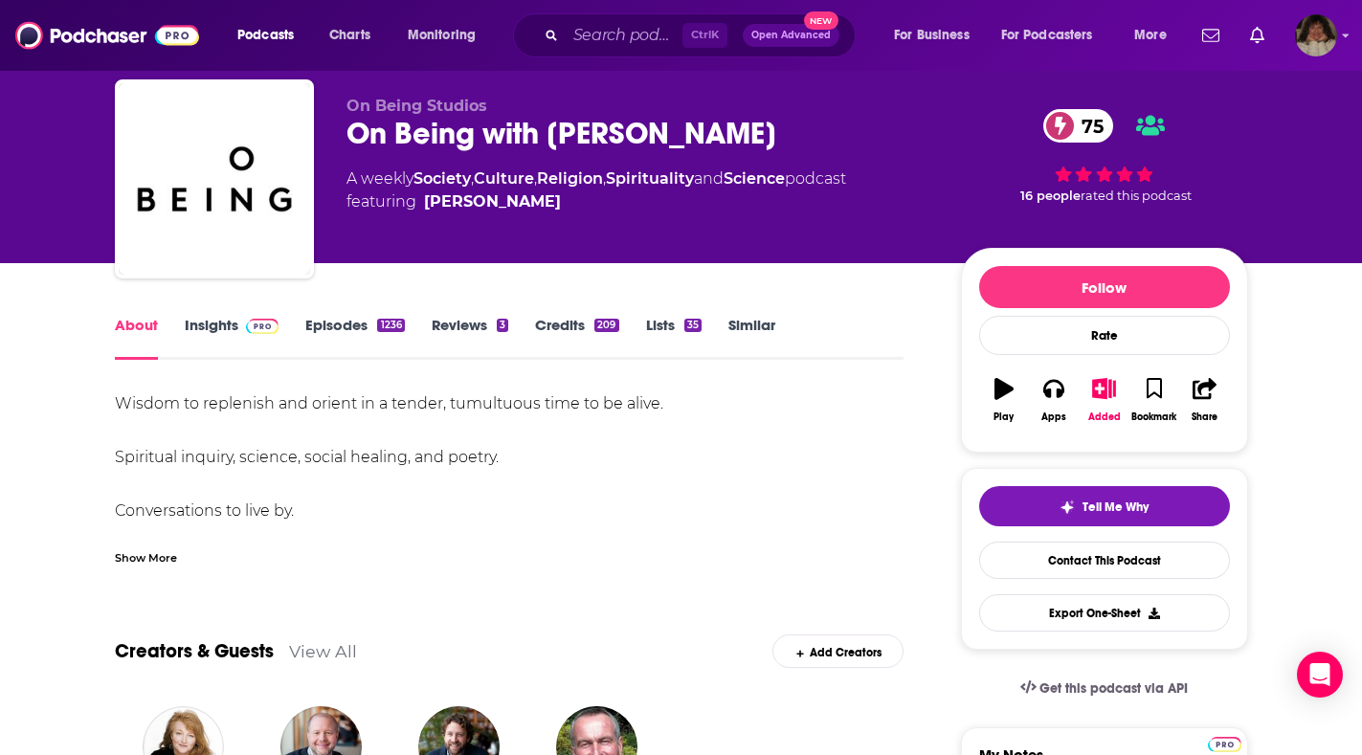
click at [209, 330] on link "Insights" at bounding box center [232, 338] width 95 height 44
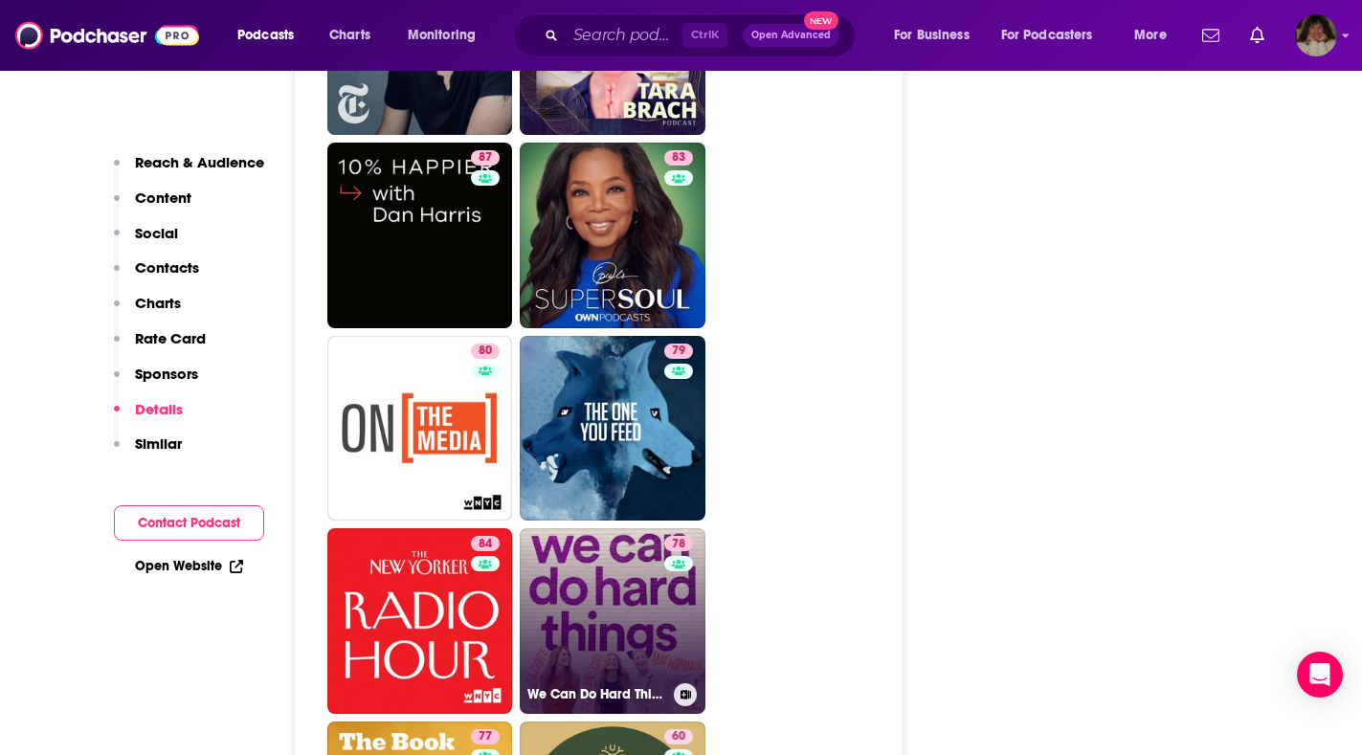
scroll to position [5648, 0]
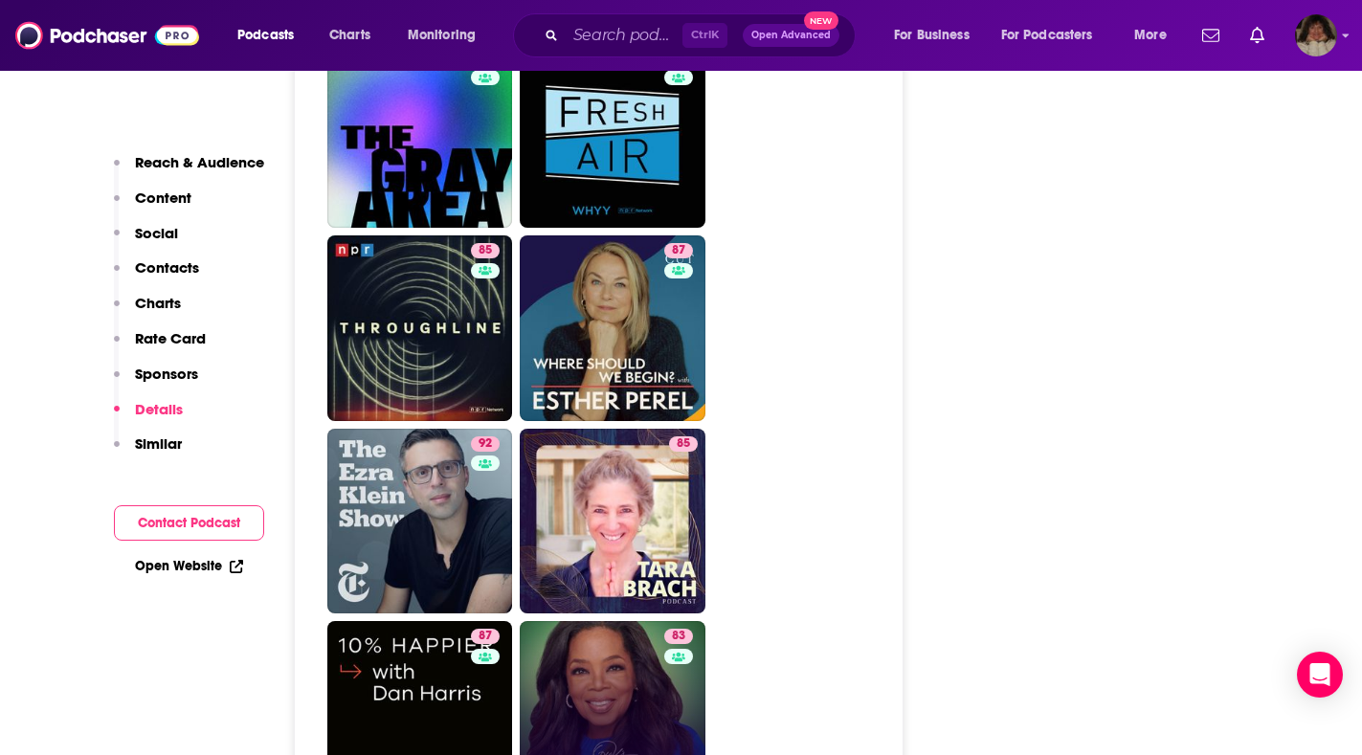
click at [620, 621] on link "83 Oprah's Super Soul" at bounding box center [613, 714] width 186 height 186
type input "[URL][DOMAIN_NAME]"
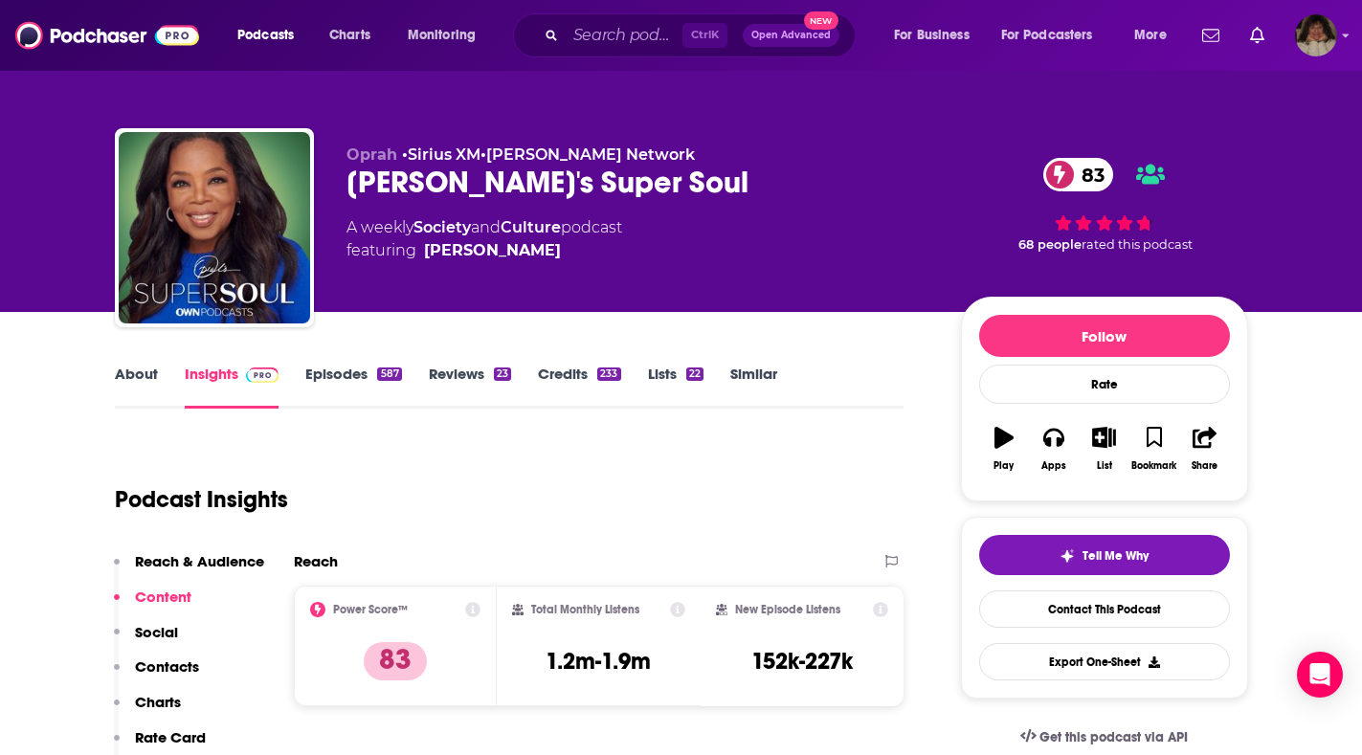
click at [123, 364] on div "About Insights Episodes 587 Reviews 23 Credits 233 Lists 22 Similar" at bounding box center [510, 385] width 790 height 47
click at [124, 373] on link "About" at bounding box center [136, 387] width 43 height 44
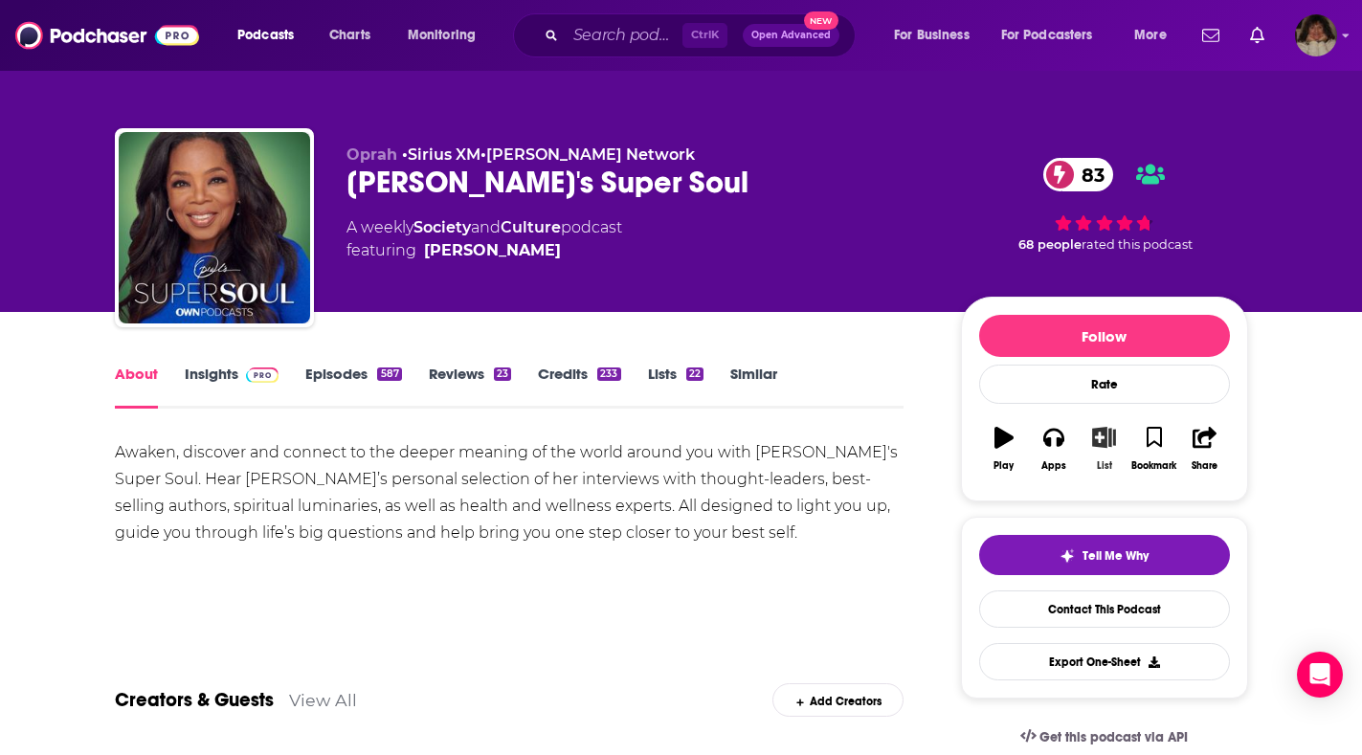
click at [1106, 441] on icon "button" at bounding box center [1104, 437] width 24 height 21
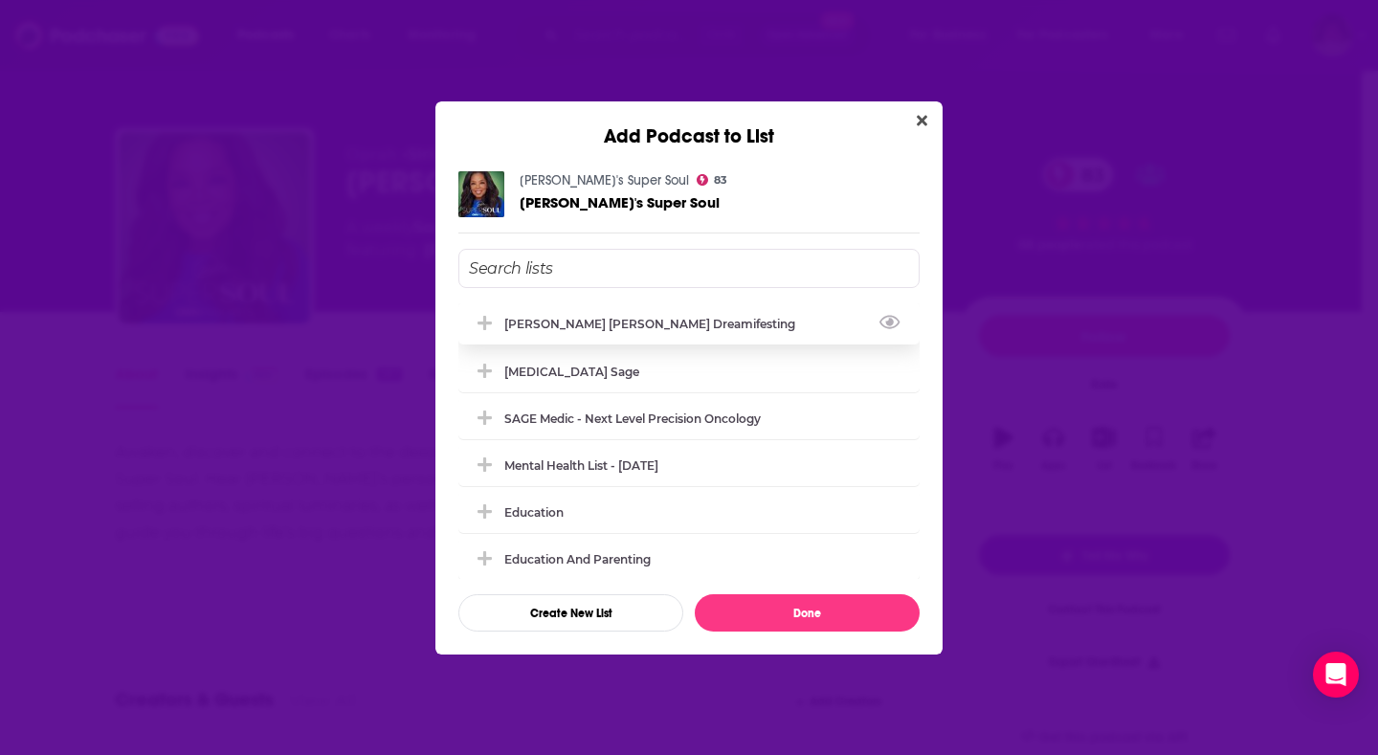
click at [694, 325] on div "[PERSON_NAME] [PERSON_NAME] Dreamifesting" at bounding box center [655, 324] width 302 height 14
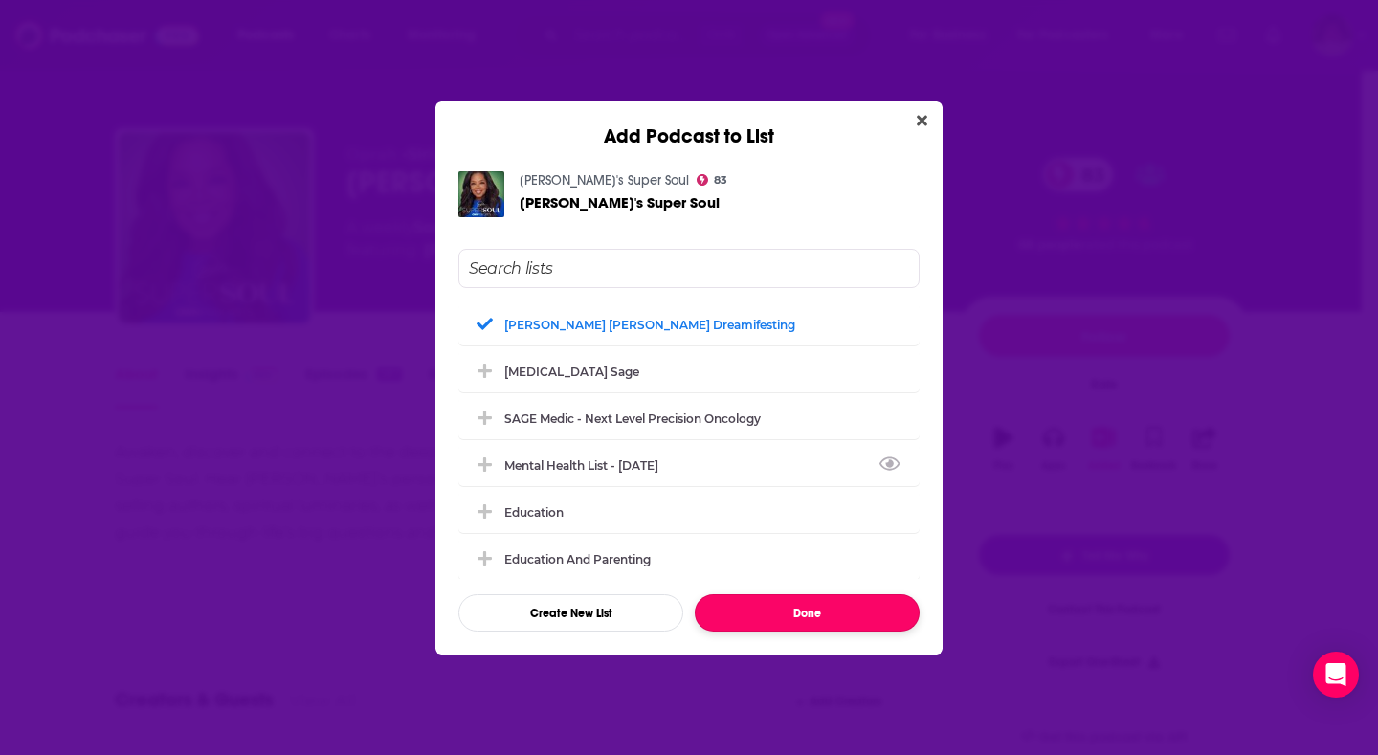
click at [854, 614] on button "Done" at bounding box center [807, 612] width 225 height 37
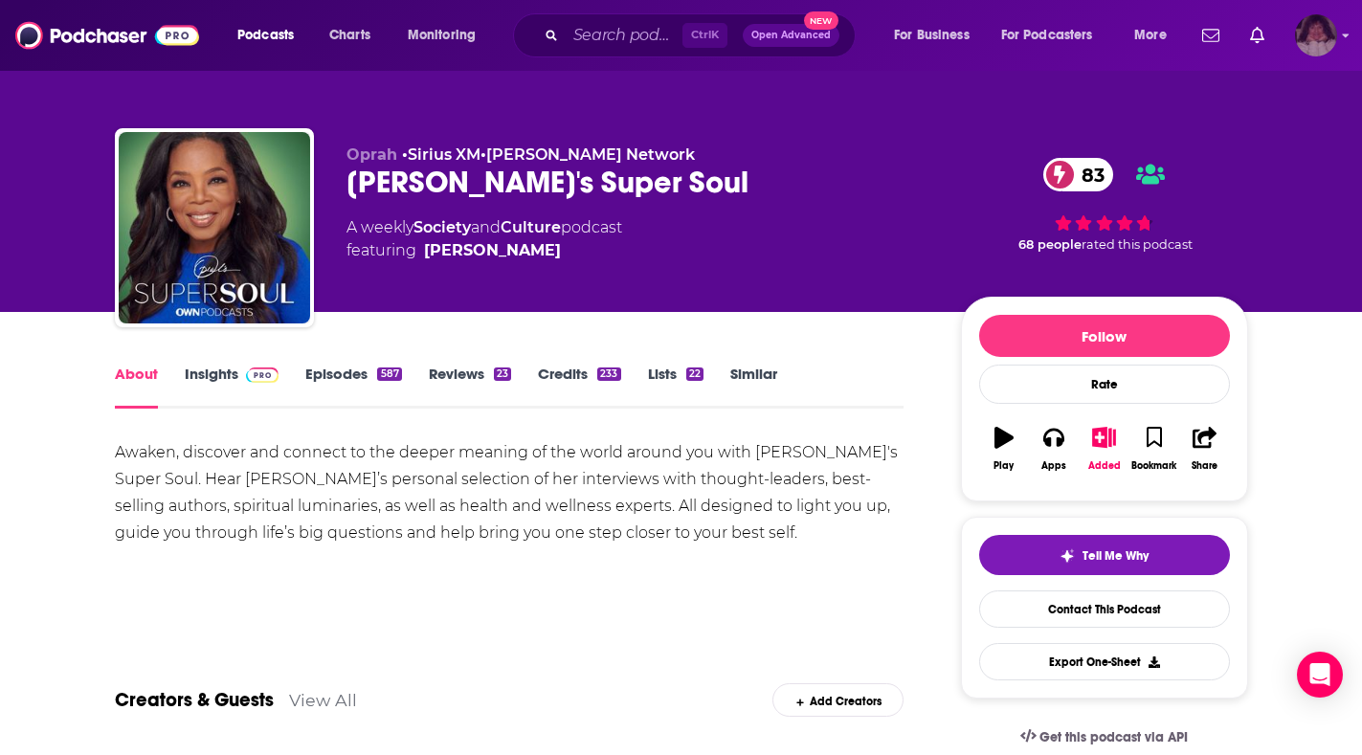
click at [1344, 36] on icon "Show profile menu" at bounding box center [1346, 35] width 8 height 11
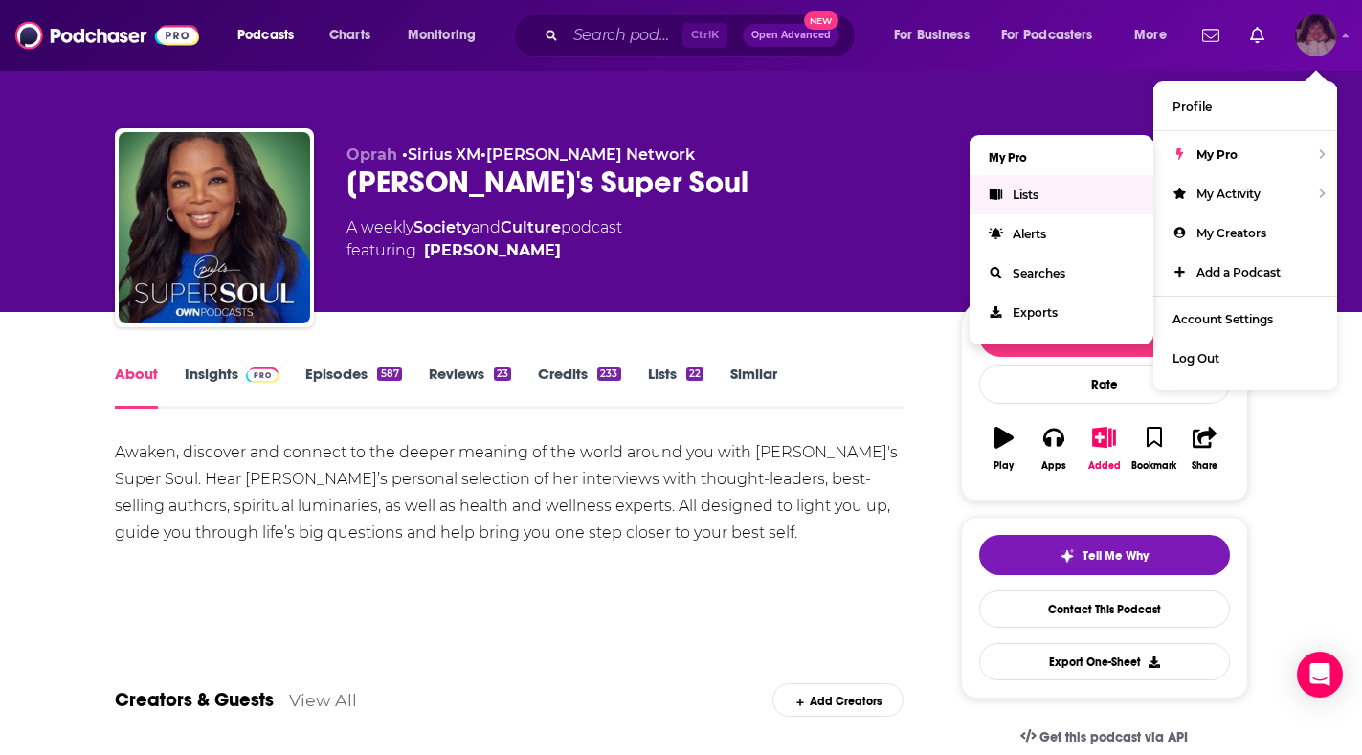
click at [1027, 197] on span "Lists" at bounding box center [1026, 195] width 26 height 14
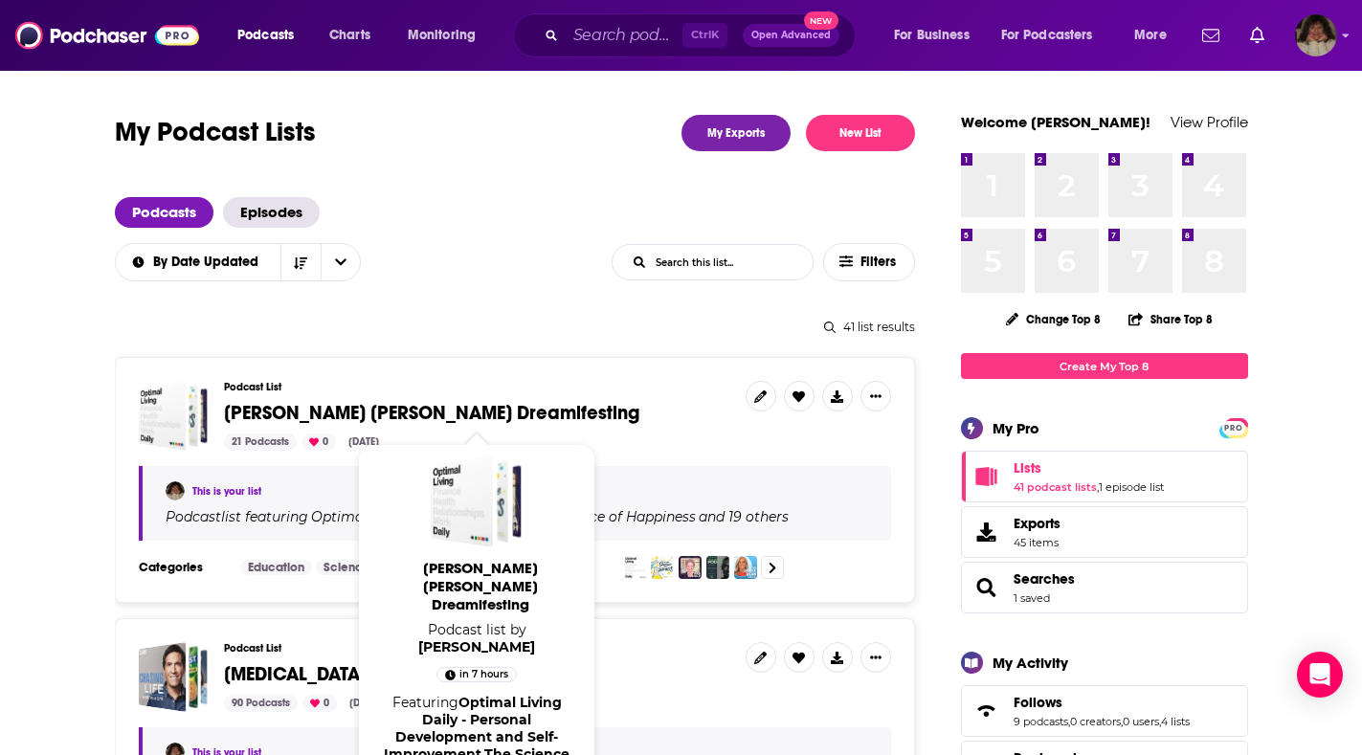
click at [358, 413] on span "[PERSON_NAME] [PERSON_NAME] Dreamifesting" at bounding box center [431, 413] width 415 height 24
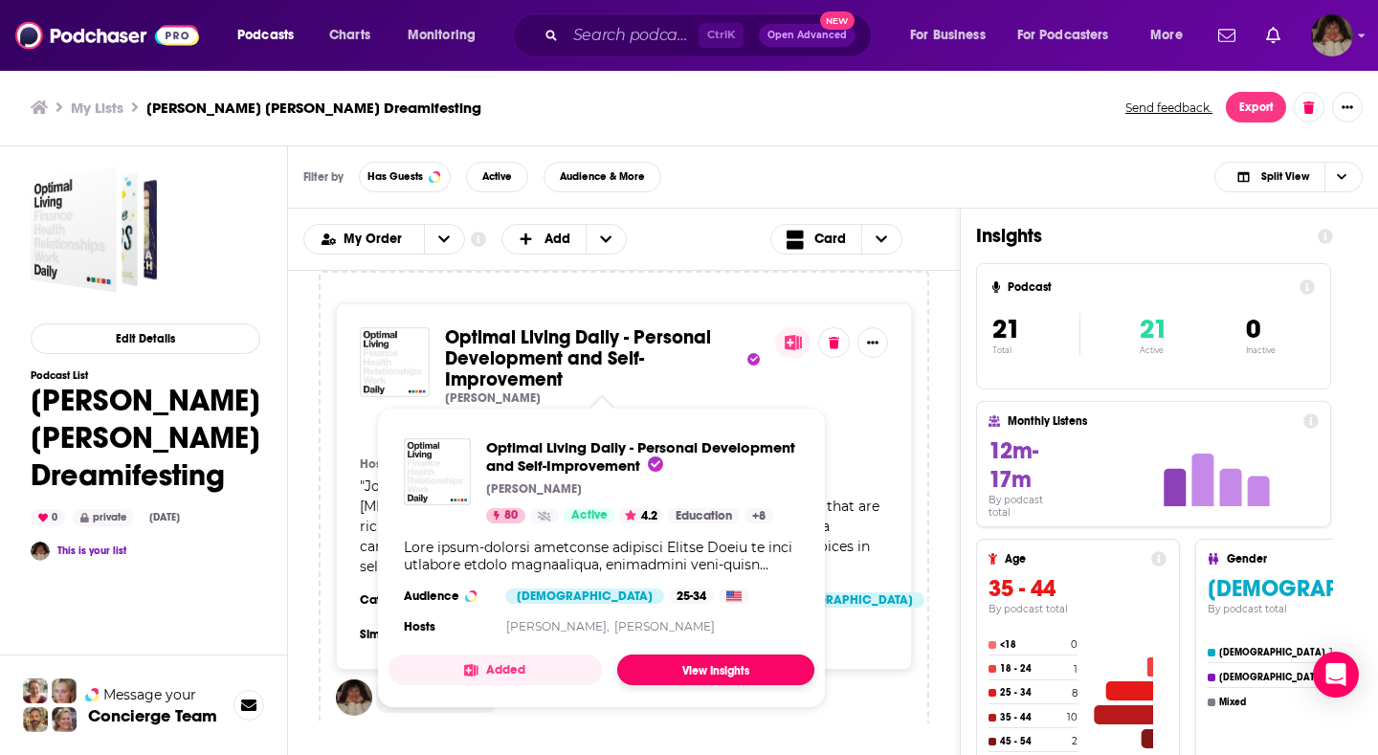
click at [710, 668] on link "View Insights" at bounding box center [715, 670] width 197 height 31
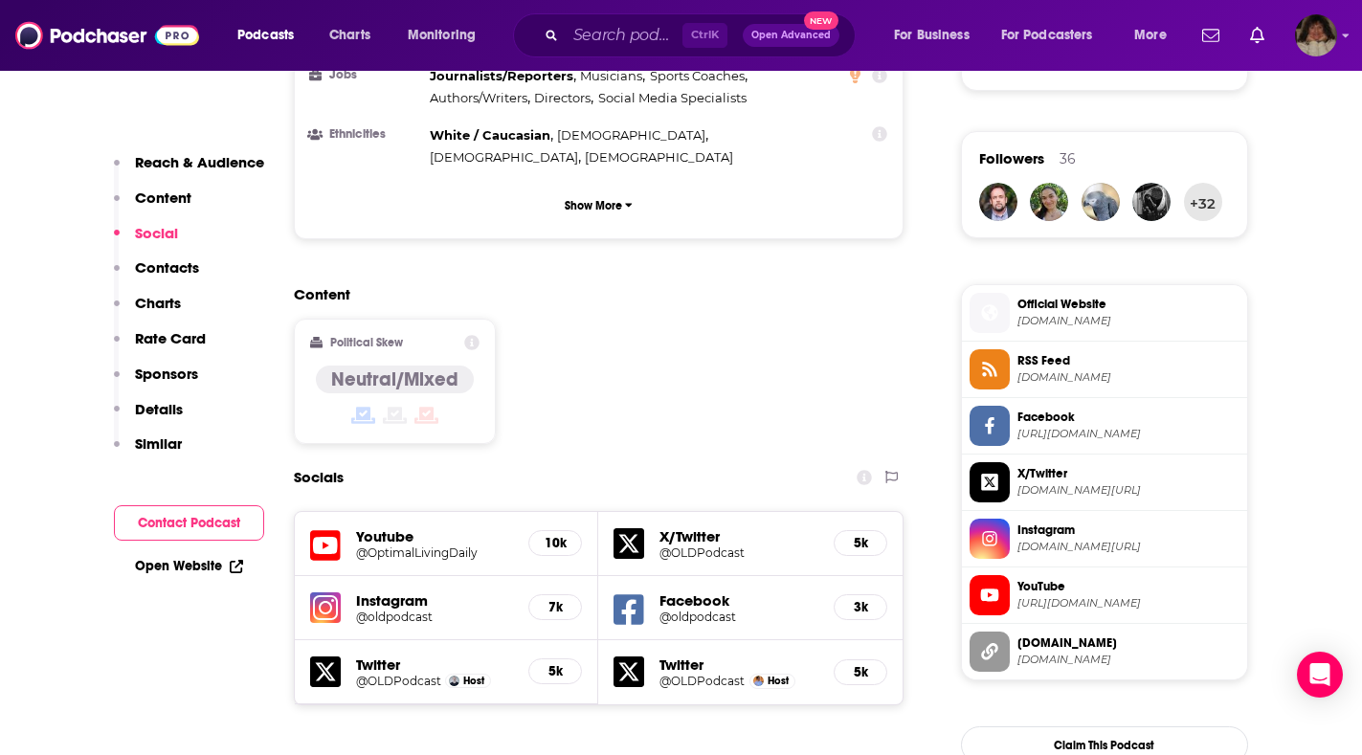
scroll to position [1723, 0]
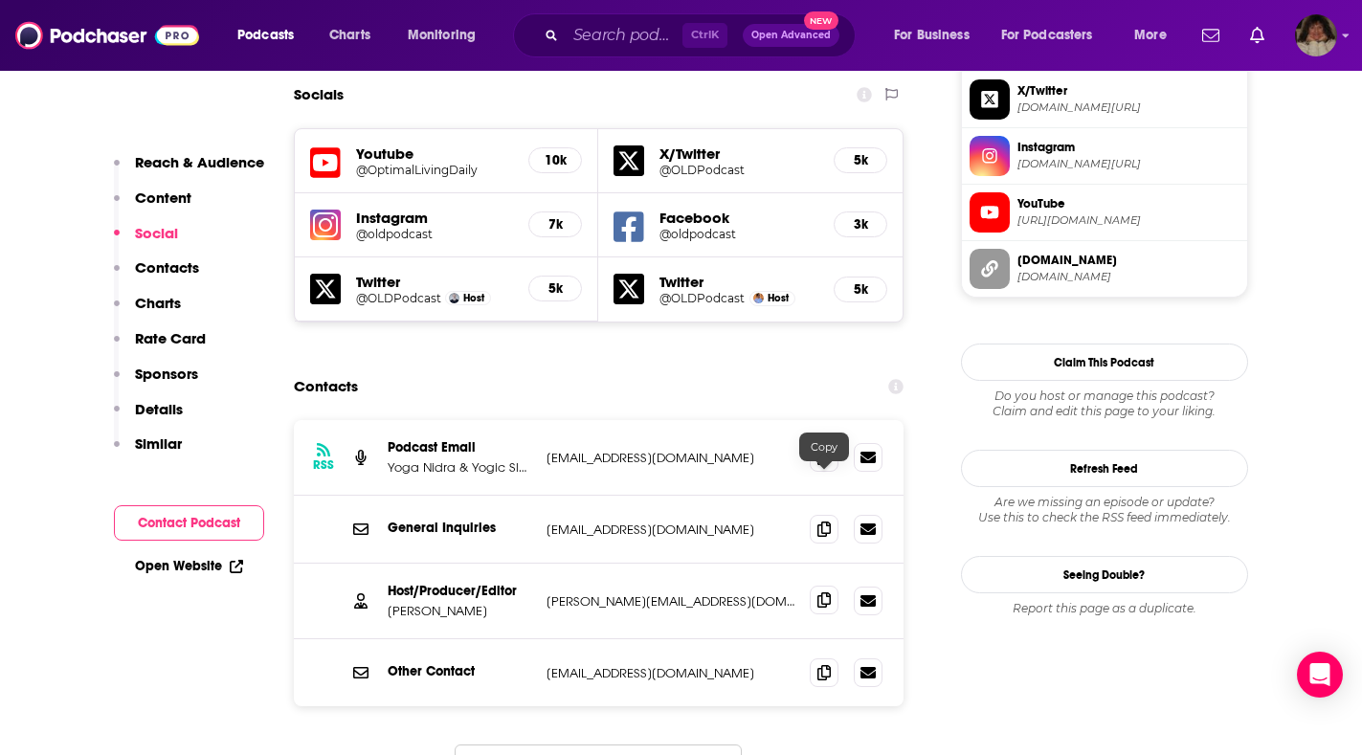
click at [830, 593] on icon at bounding box center [824, 600] width 13 height 15
click at [821, 449] on icon at bounding box center [824, 456] width 13 height 15
click at [819, 521] on icon at bounding box center [824, 528] width 13 height 15
click at [819, 664] on icon at bounding box center [824, 671] width 13 height 15
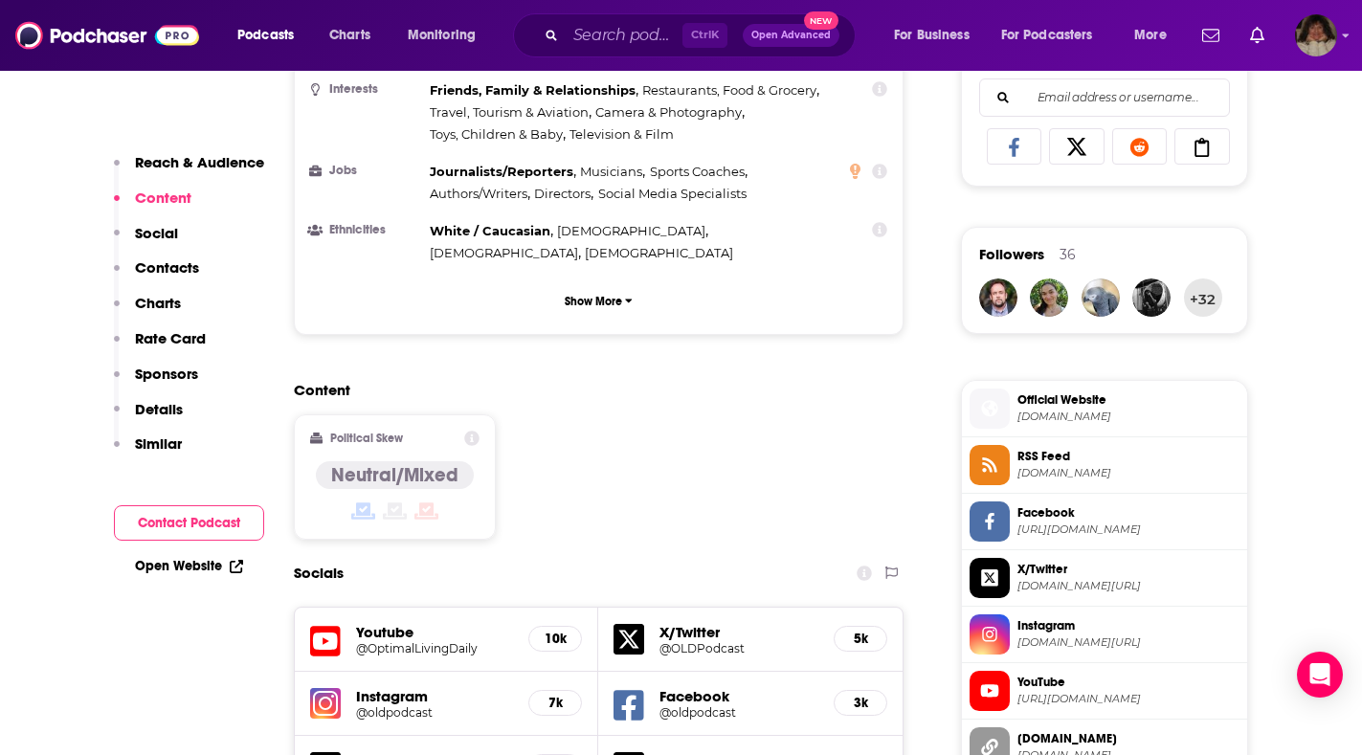
scroll to position [766, 0]
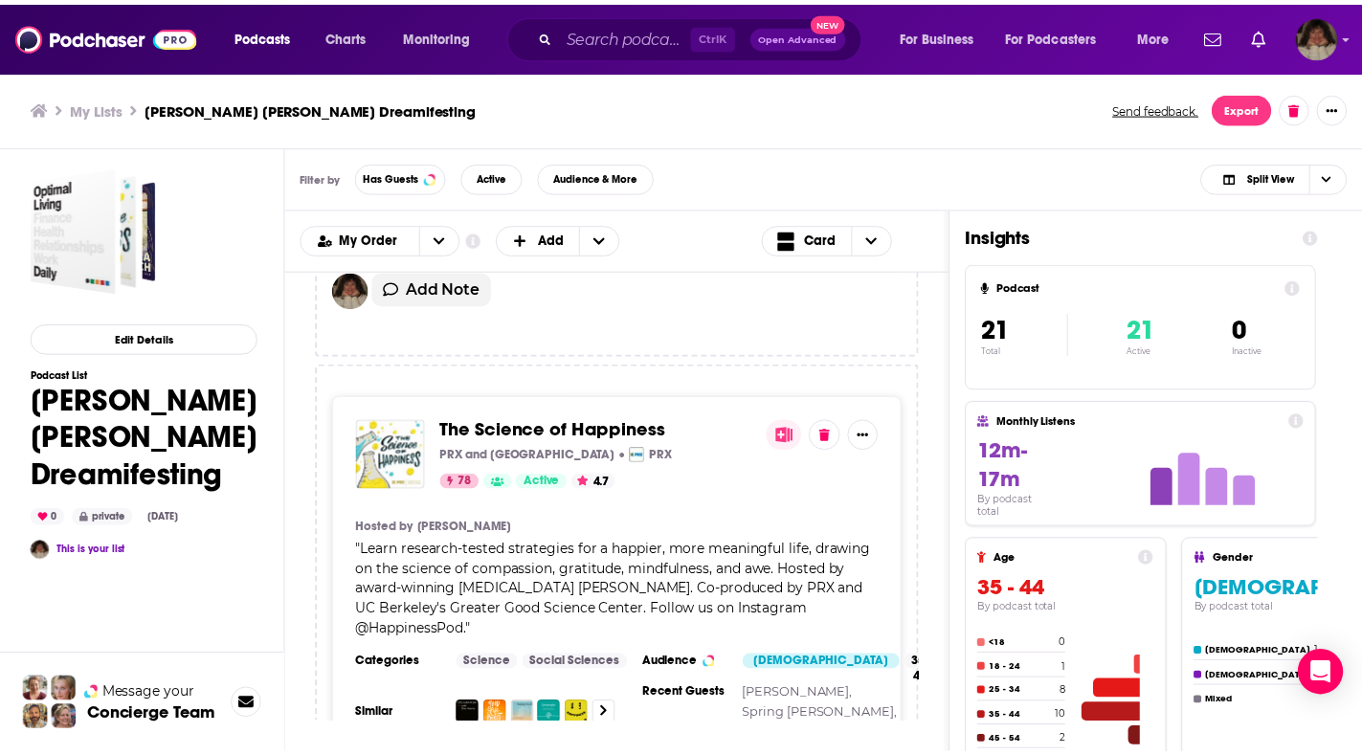
scroll to position [479, 0]
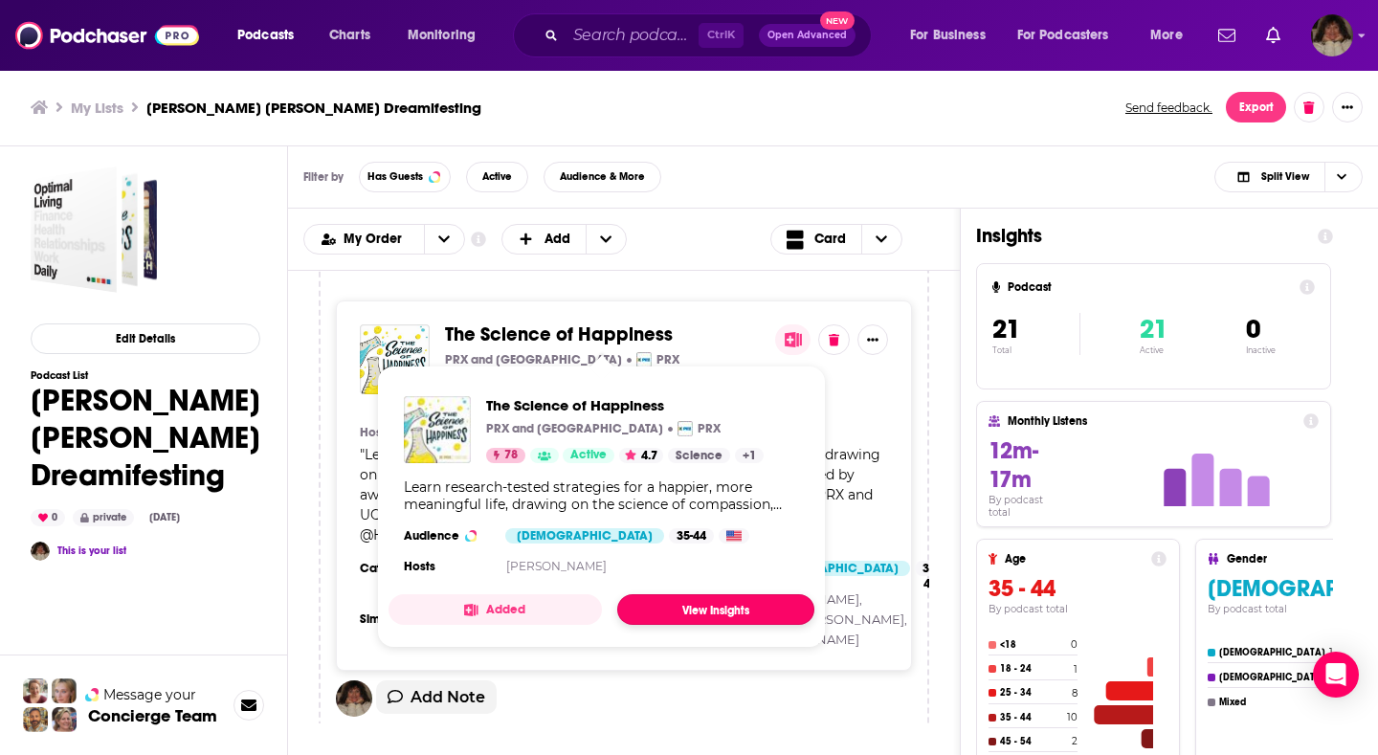
click at [709, 606] on link "View Insights" at bounding box center [715, 609] width 197 height 31
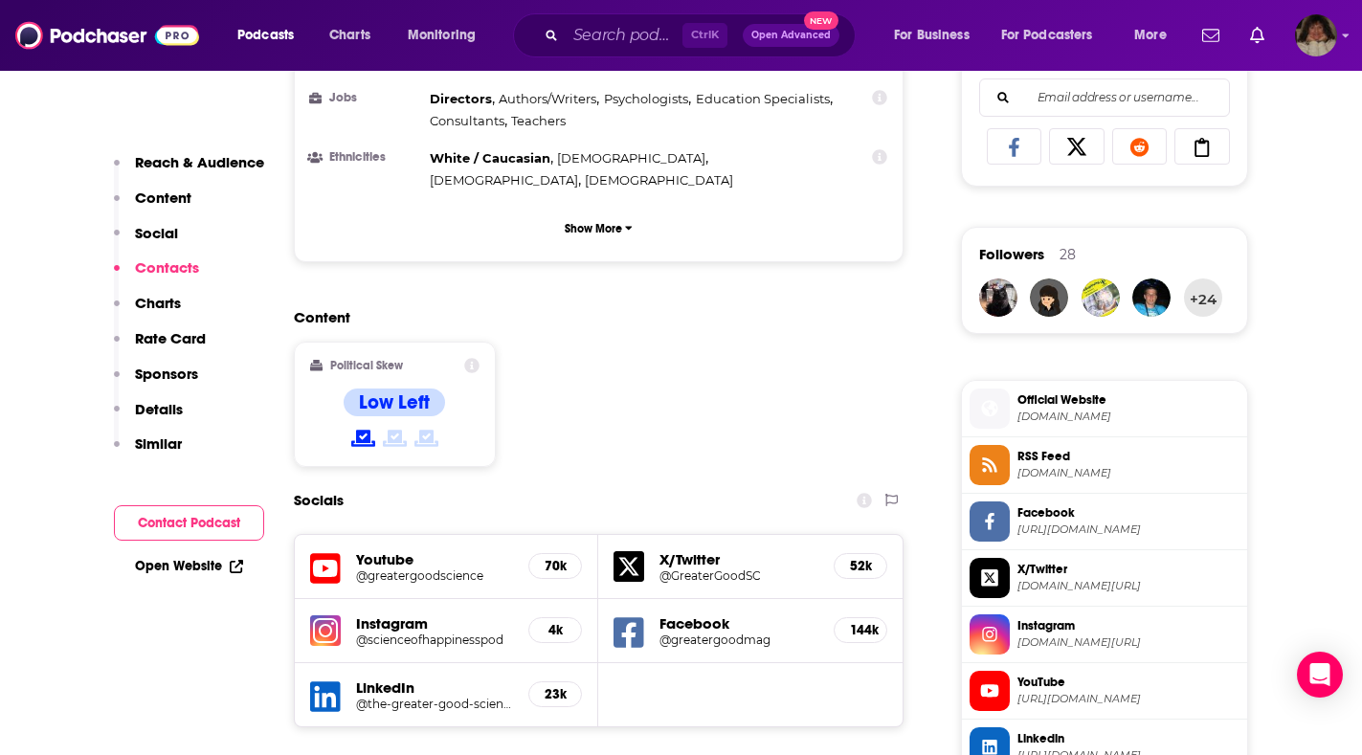
scroll to position [1627, 0]
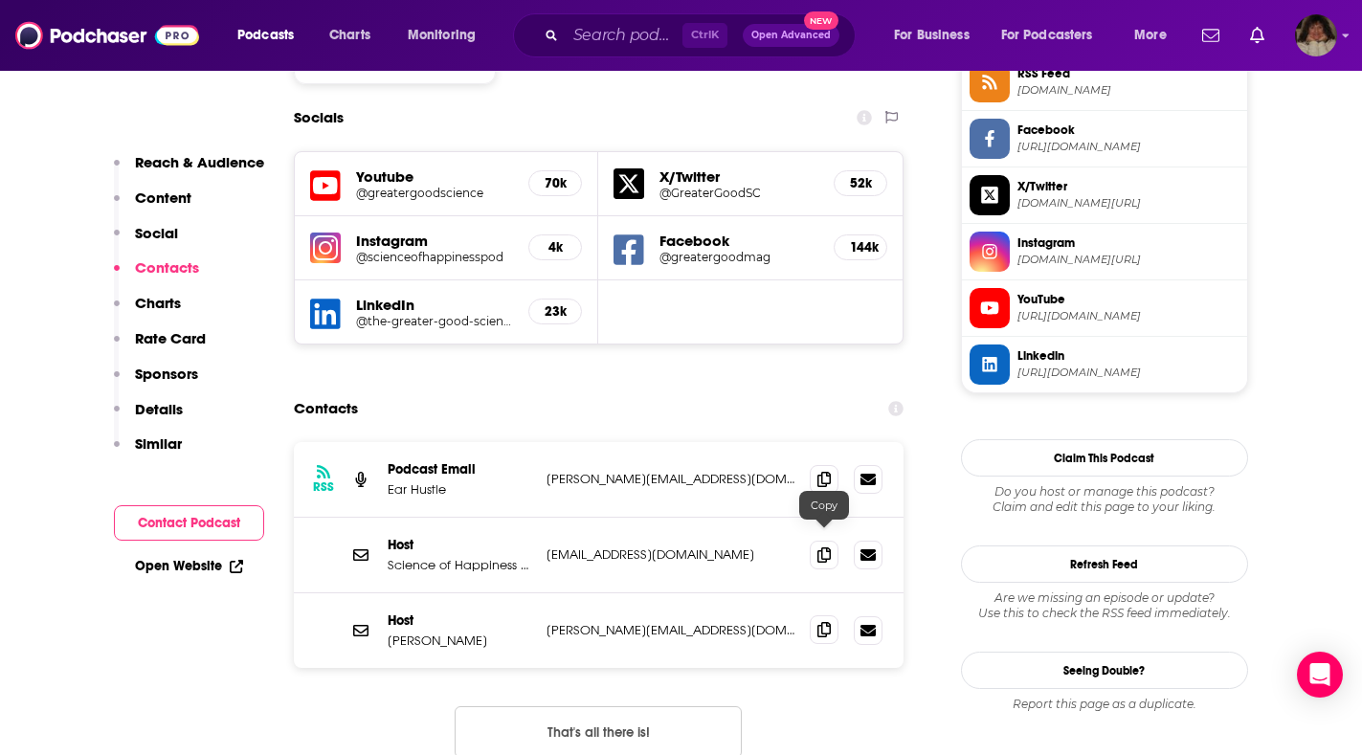
click at [823, 622] on icon at bounding box center [824, 629] width 13 height 15
click at [822, 547] on icon at bounding box center [824, 554] width 13 height 15
click at [823, 471] on icon at bounding box center [824, 478] width 13 height 15
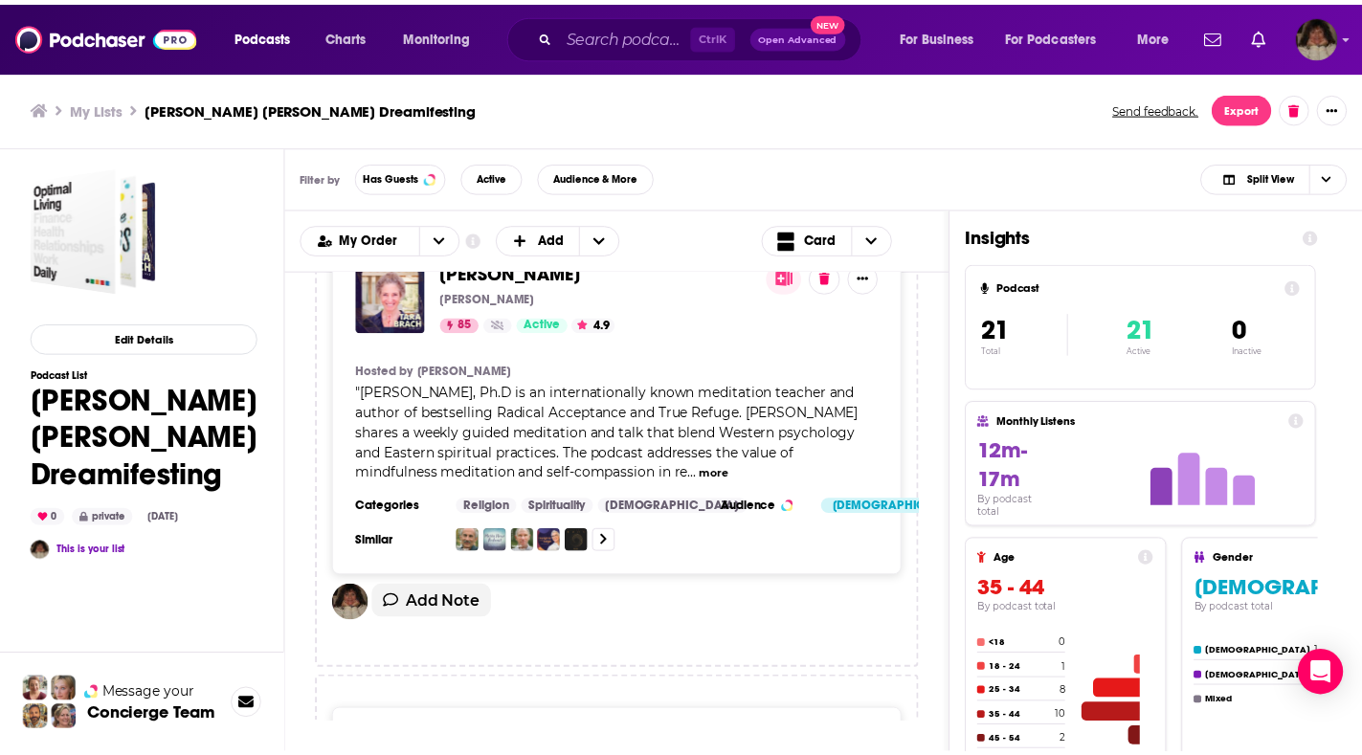
scroll to position [957, 0]
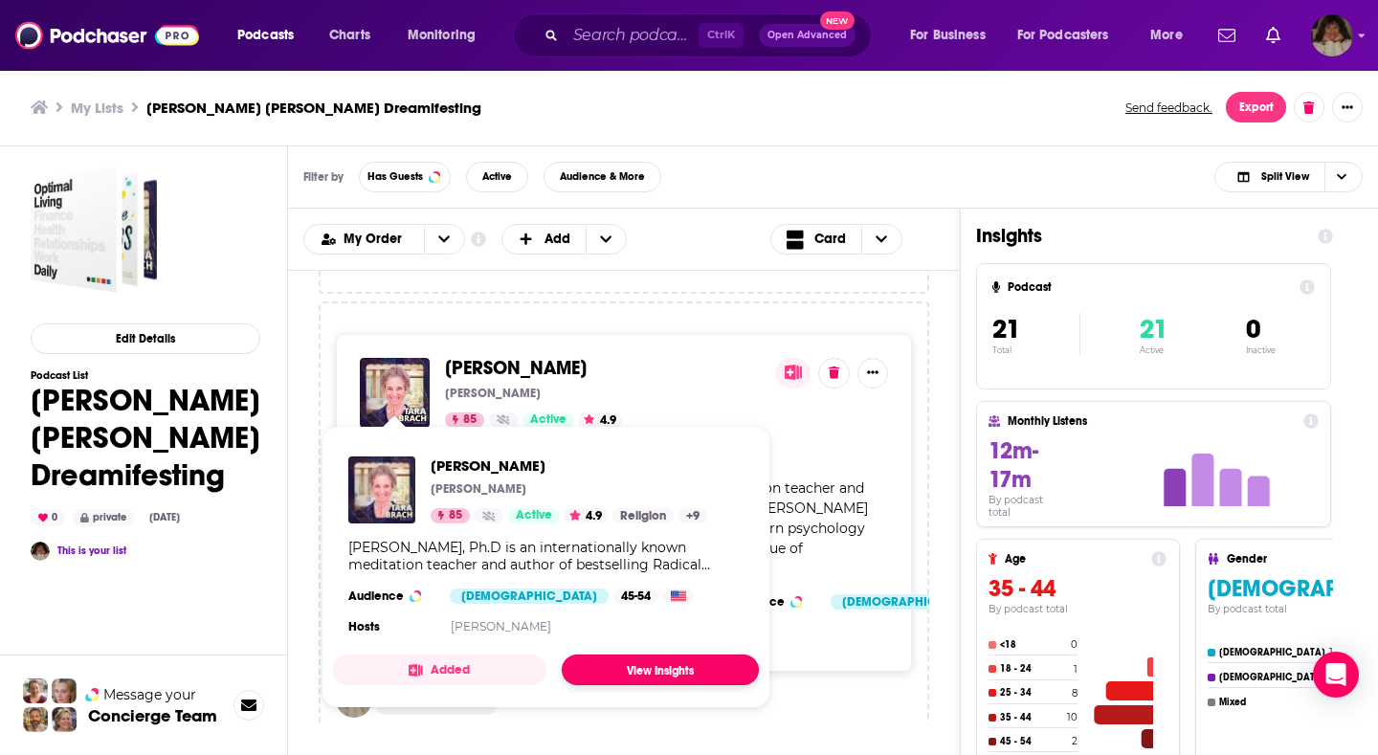
click at [616, 677] on link "View Insights" at bounding box center [660, 670] width 197 height 31
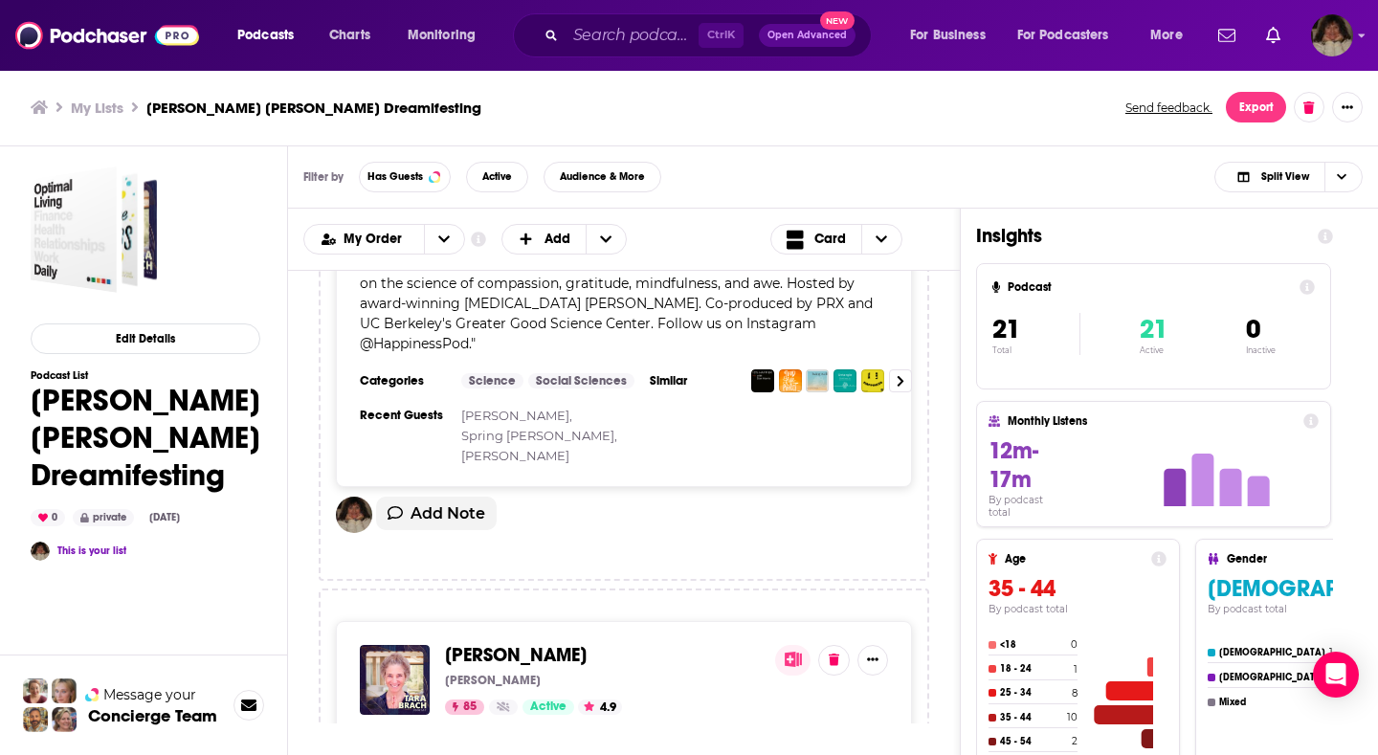
scroll to position [766, 0]
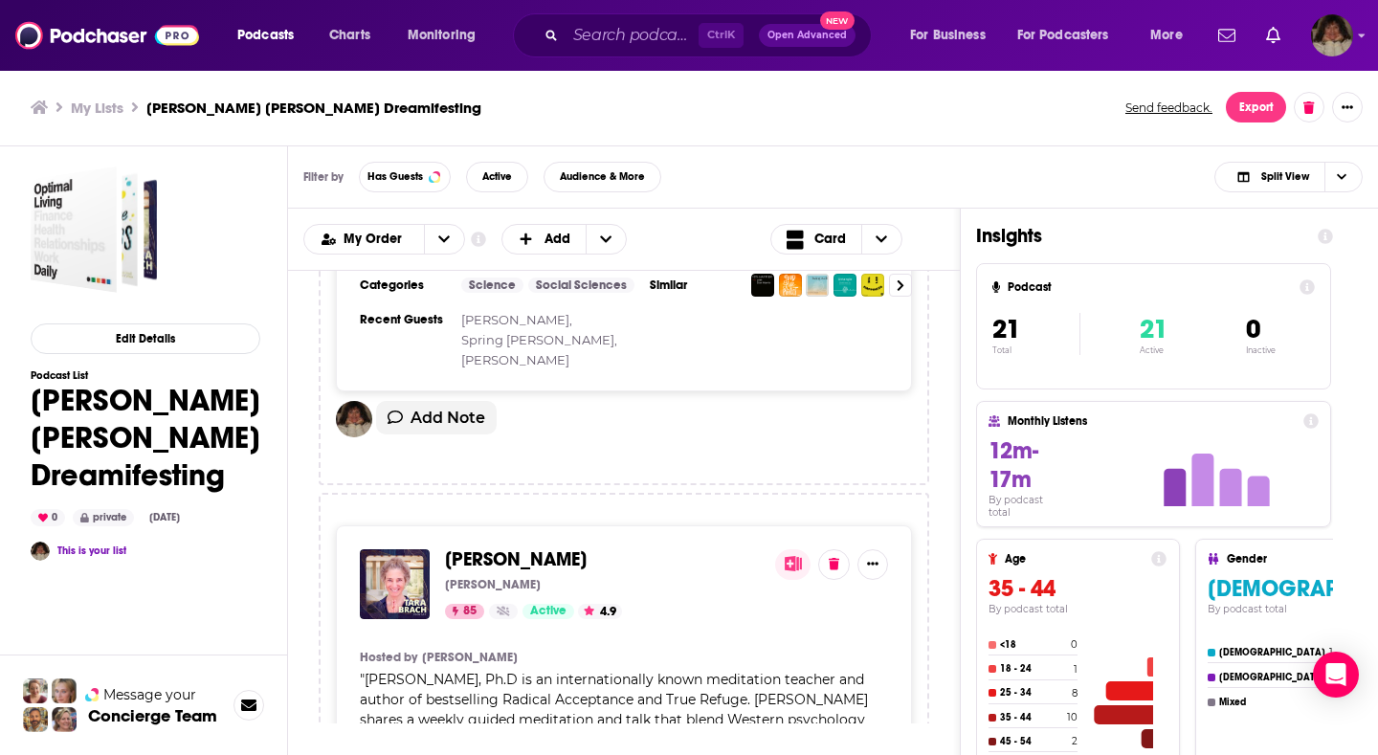
click at [872, 560] on icon "Show More Button" at bounding box center [872, 563] width 11 height 11
click at [834, 562] on icon at bounding box center [834, 562] width 11 height 12
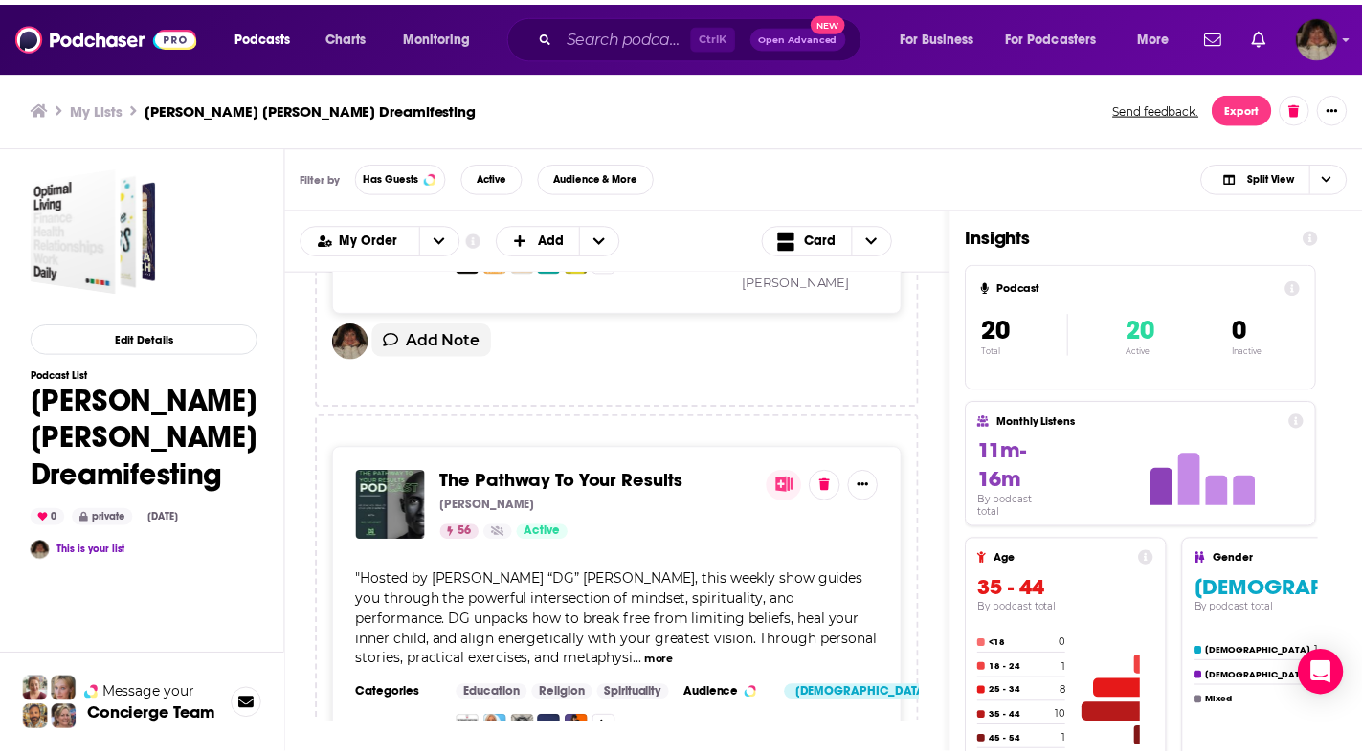
scroll to position [957, 0]
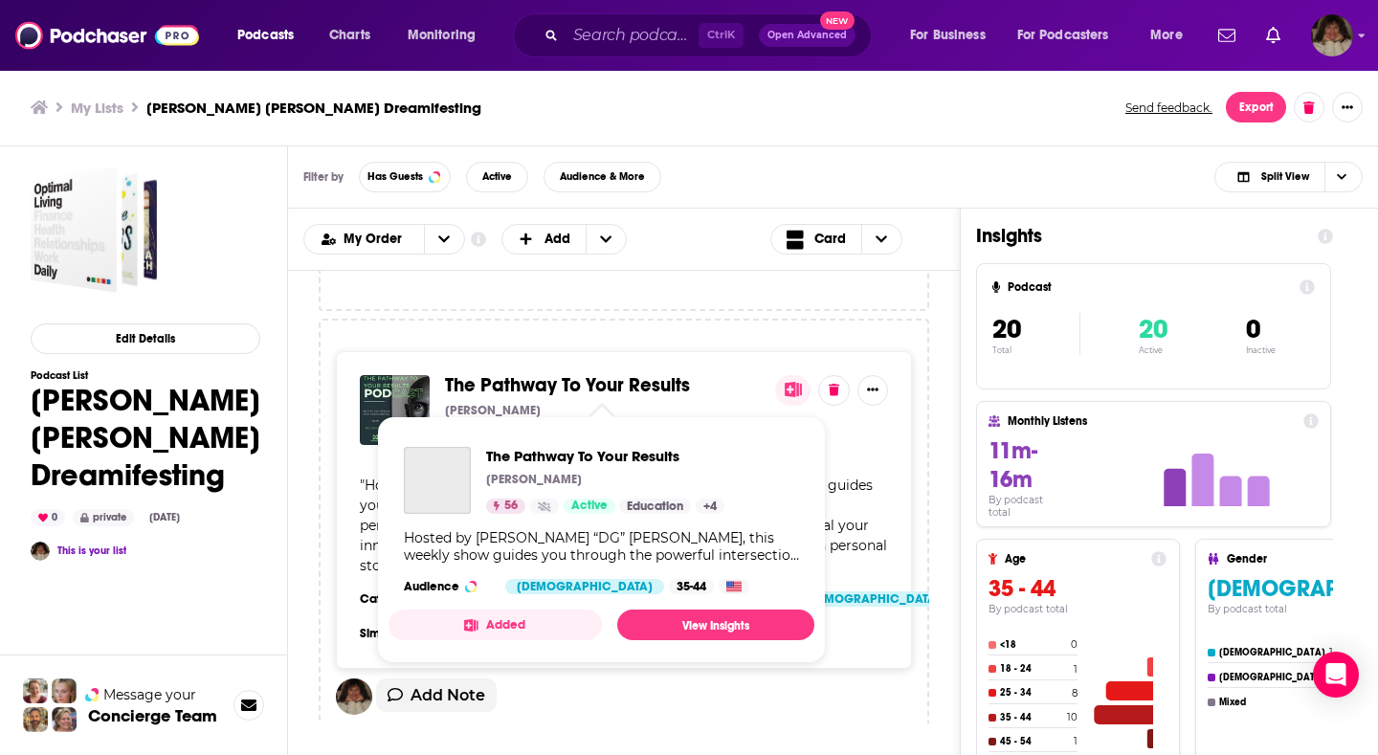
click at [396, 421] on span "The Pathway To Your Results [PERSON_NAME] 56 Active Education + 4 Hosted by [PE…" at bounding box center [602, 539] width 426 height 247
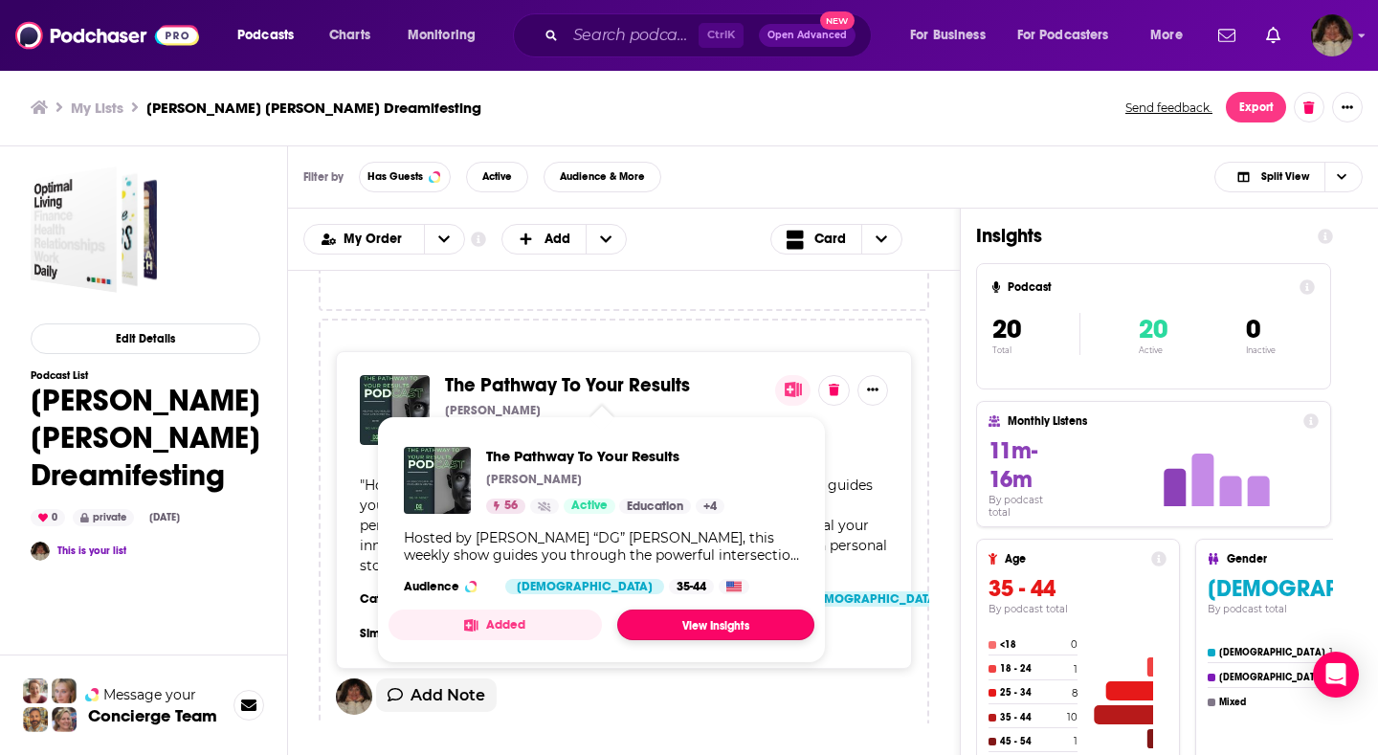
click at [673, 629] on link "View Insights" at bounding box center [715, 625] width 197 height 31
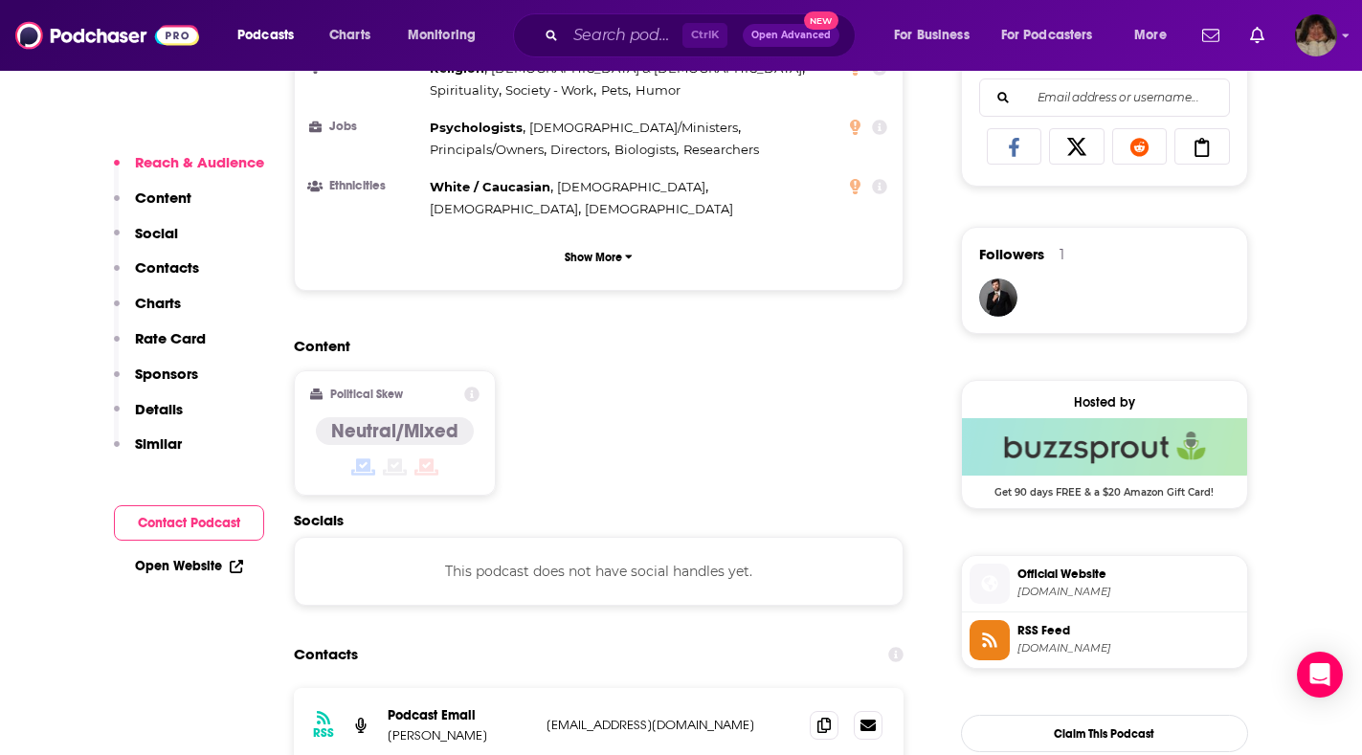
scroll to position [1436, 0]
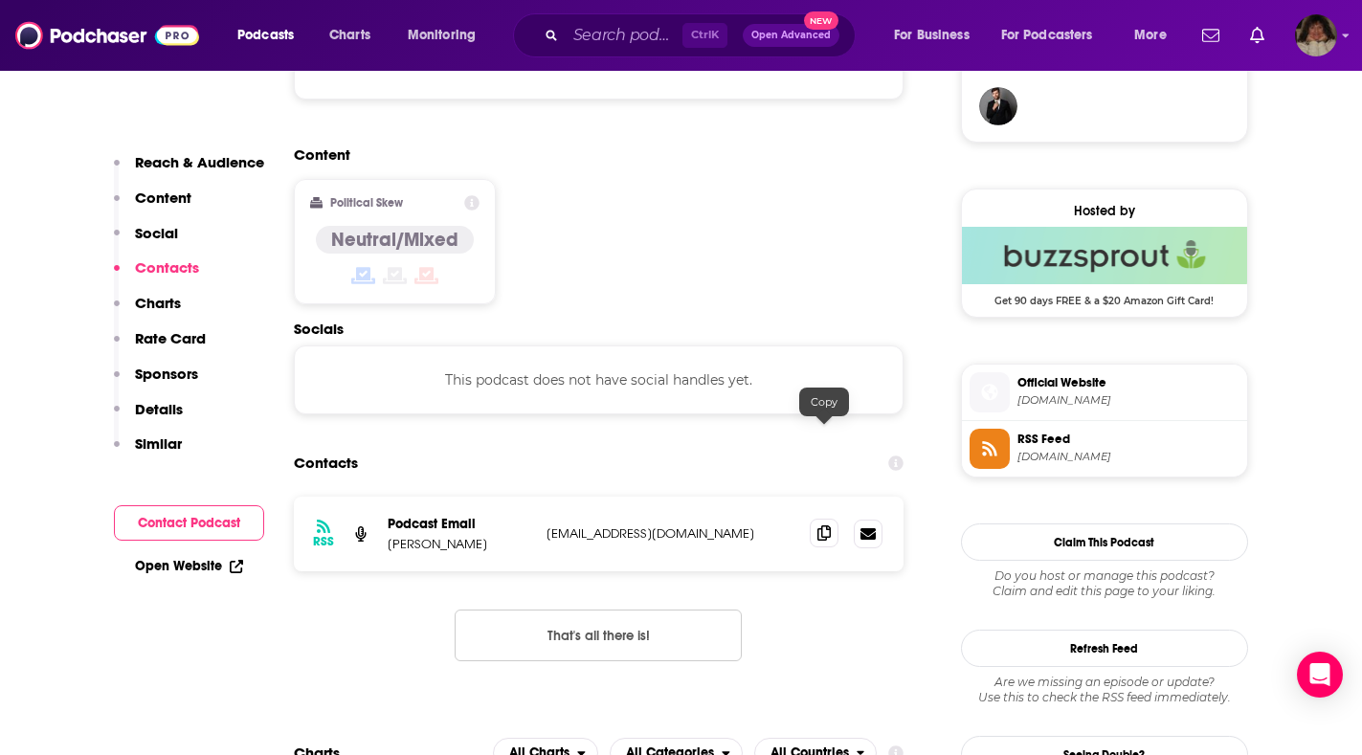
click at [822, 526] on icon at bounding box center [824, 533] width 13 height 15
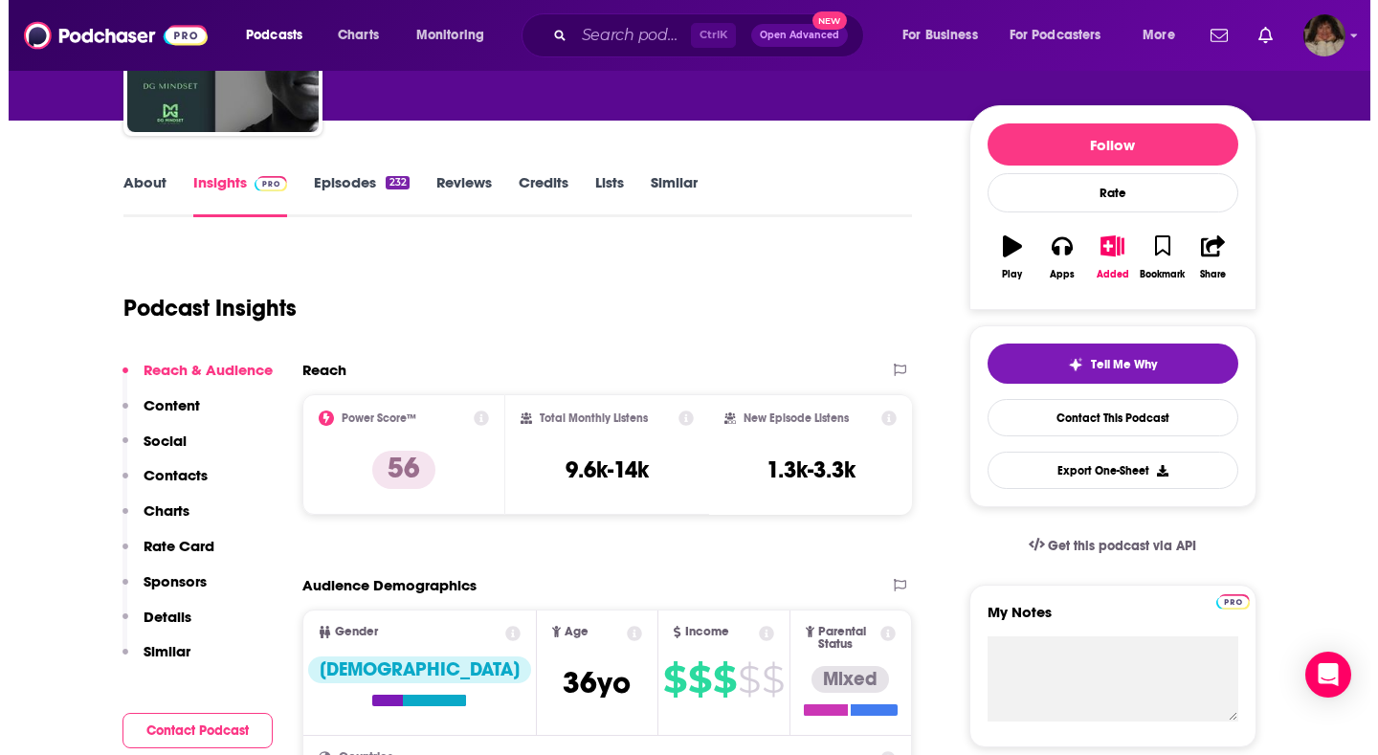
scroll to position [0, 0]
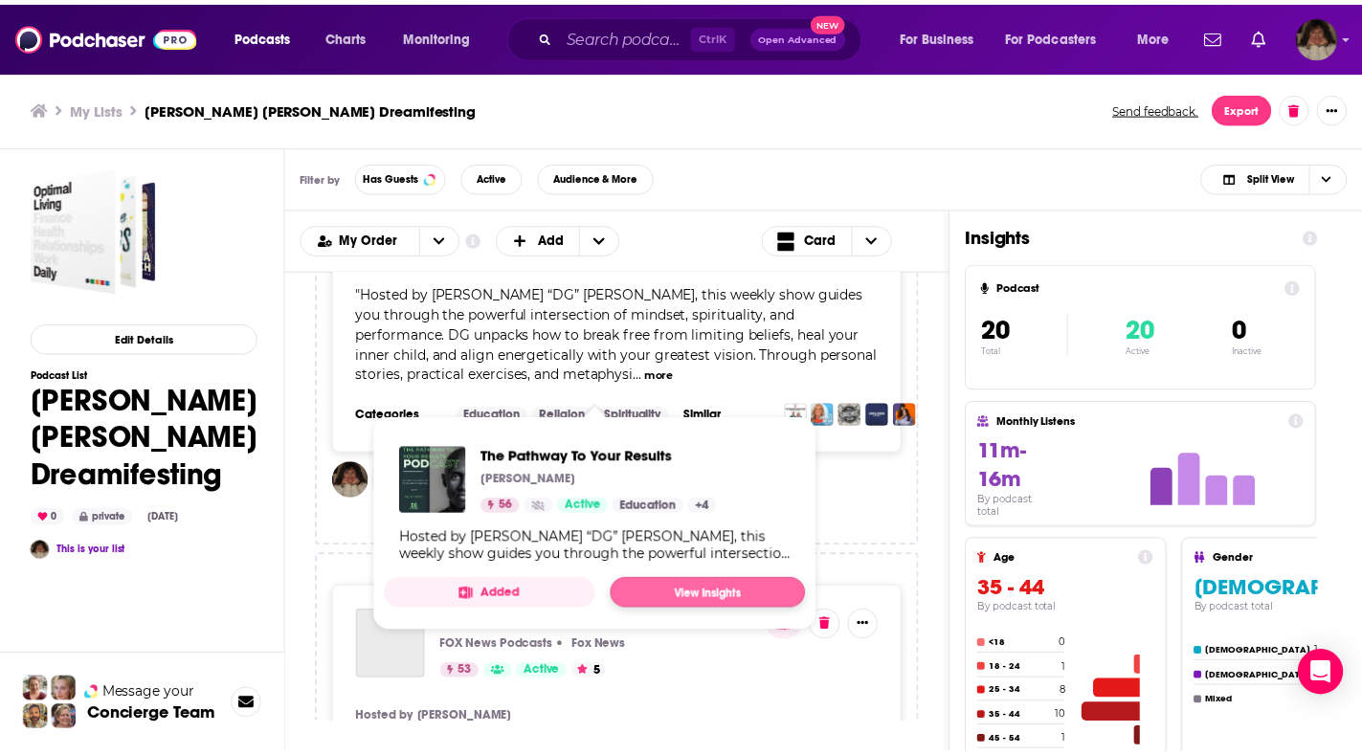
scroll to position [1244, 0]
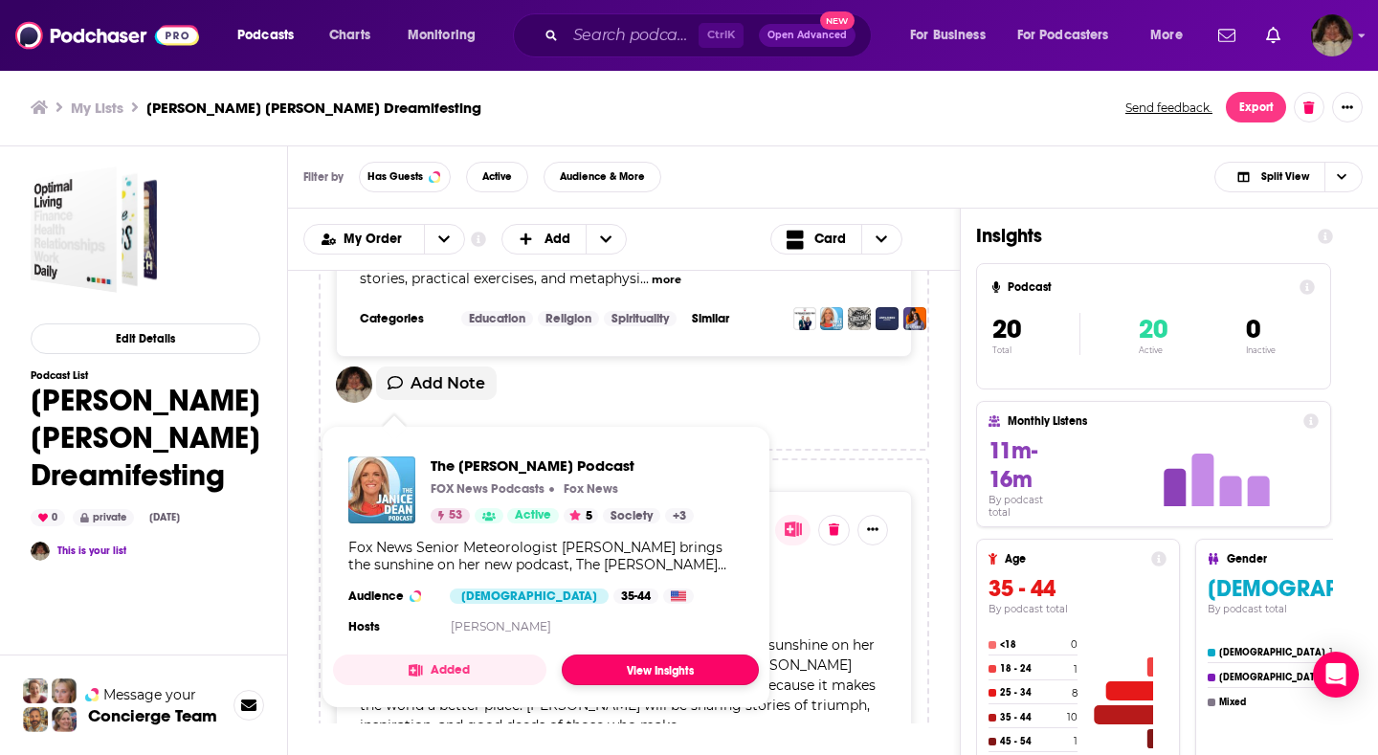
click at [619, 669] on link "View Insights" at bounding box center [660, 670] width 197 height 31
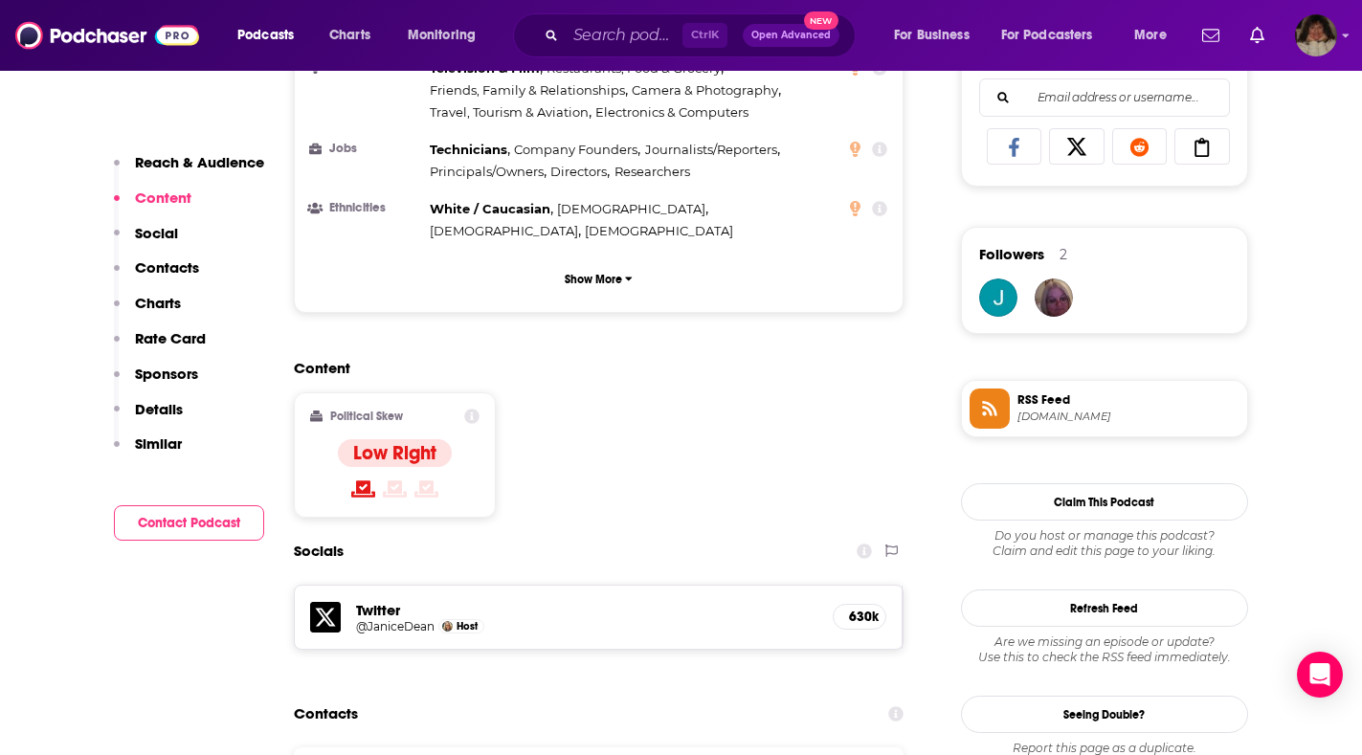
scroll to position [1436, 0]
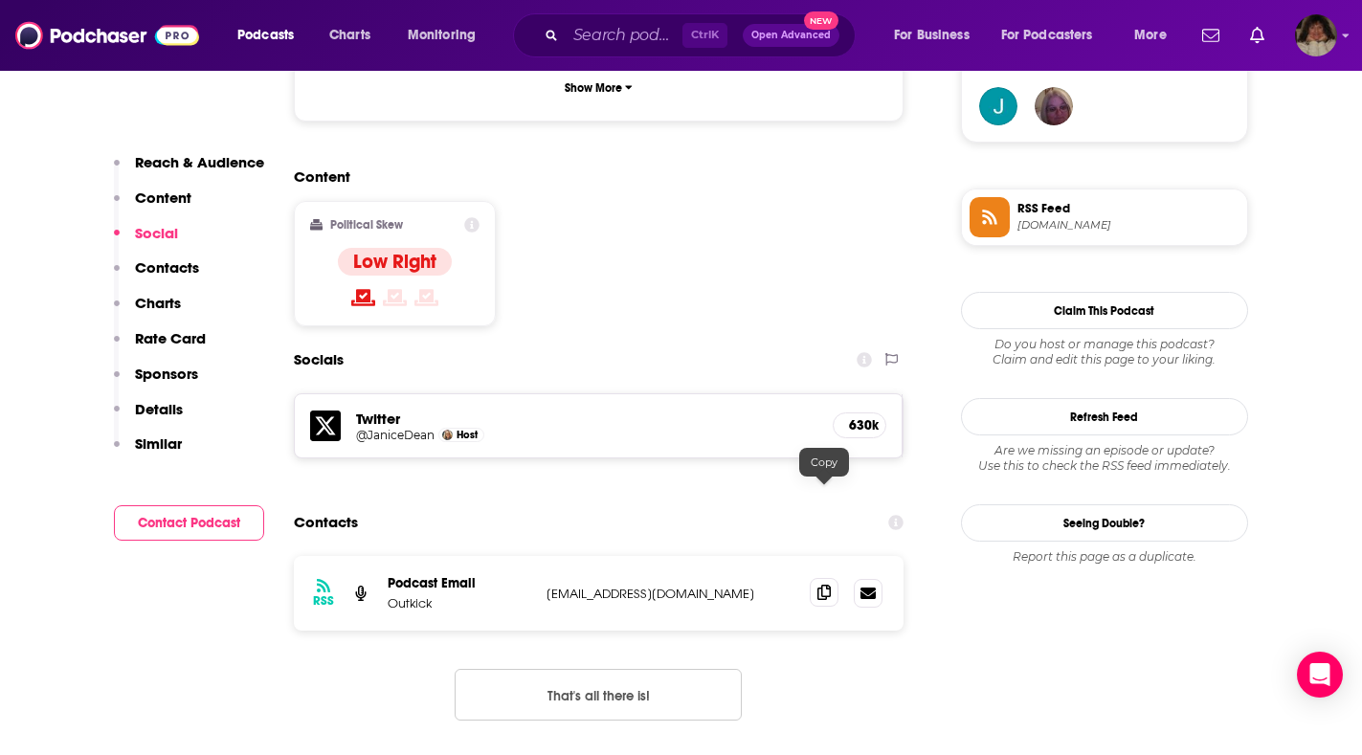
click at [829, 585] on icon at bounding box center [824, 592] width 13 height 15
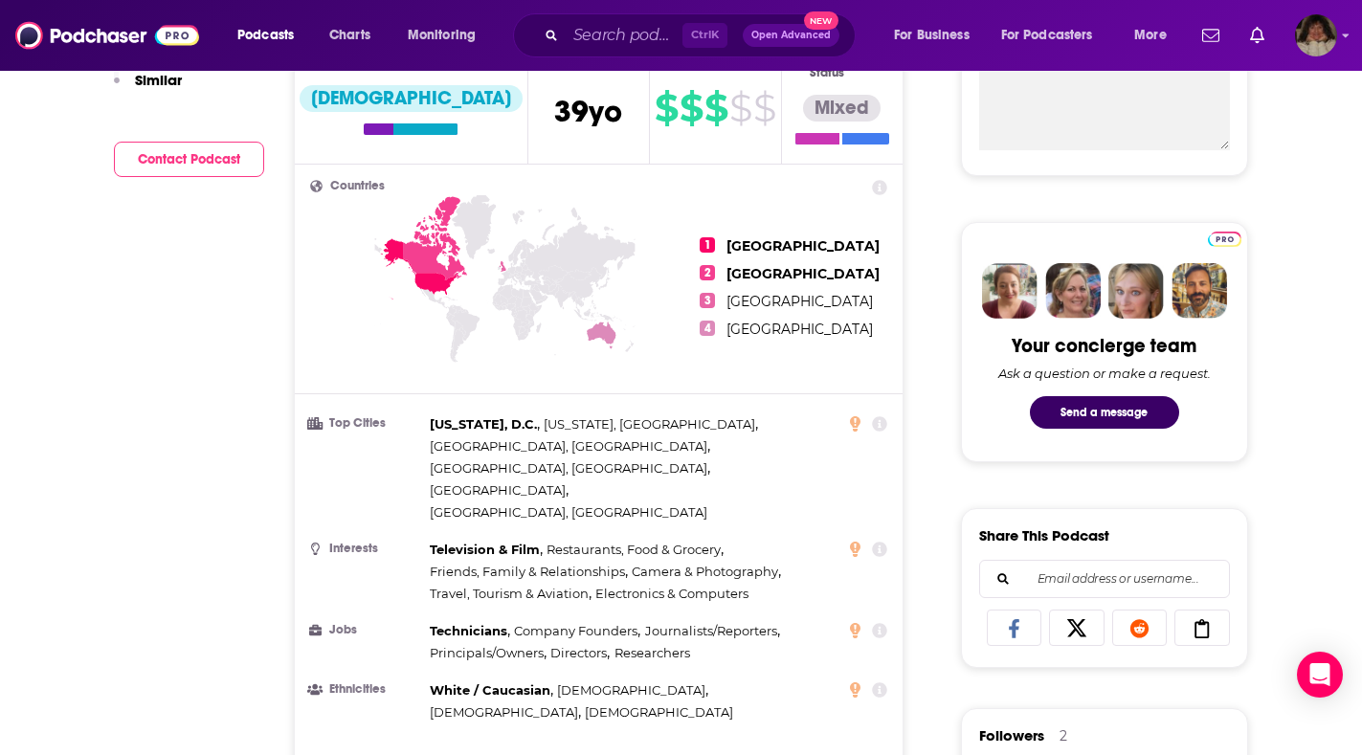
scroll to position [34, 0]
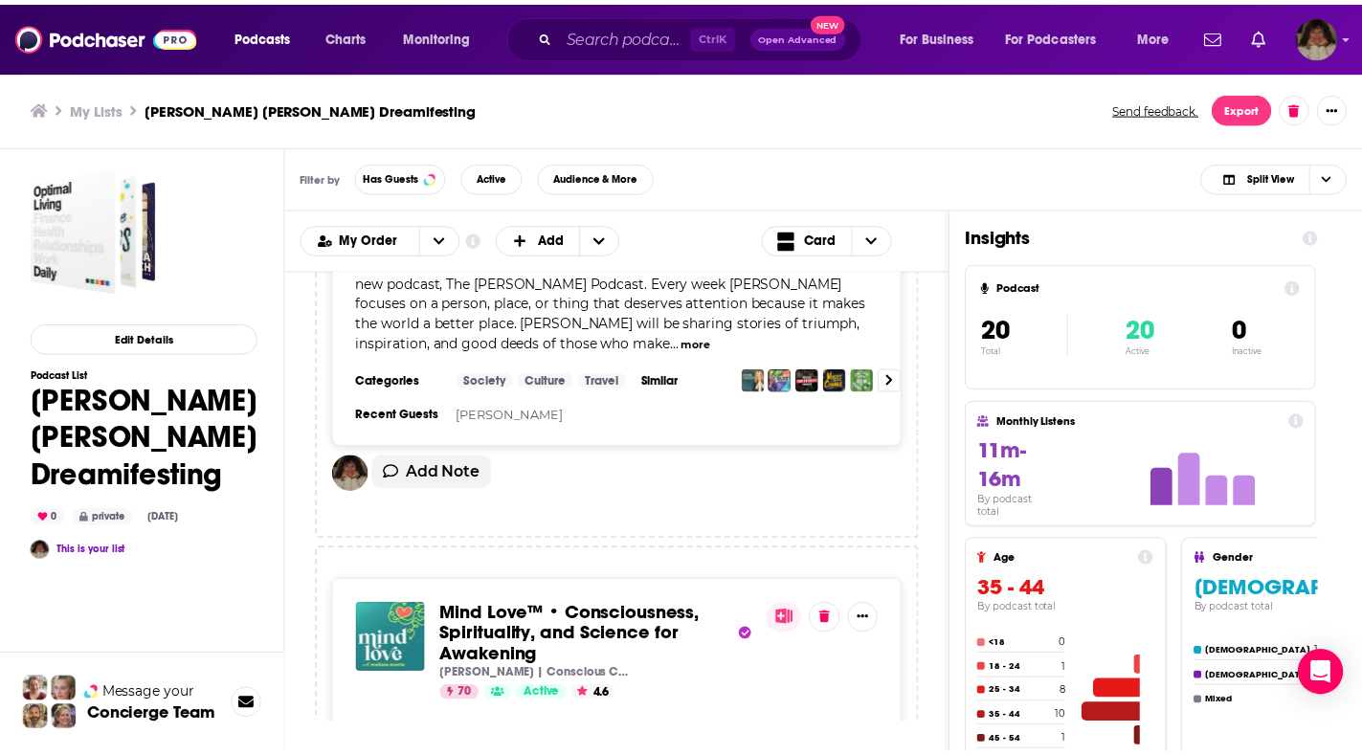
scroll to position [1819, 0]
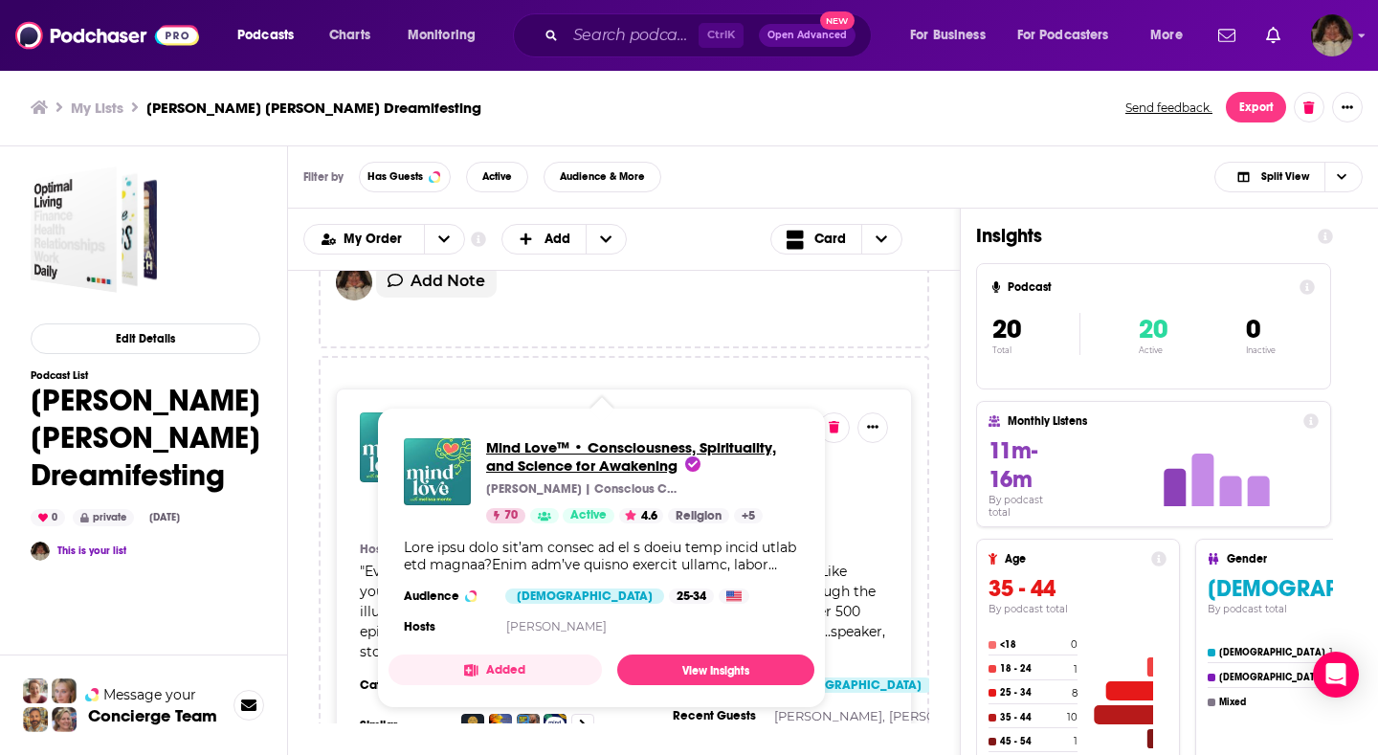
click at [615, 456] on span "Mind Love™ • Consciousness, Spirituality, and Science for Awakening" at bounding box center [631, 456] width 290 height 36
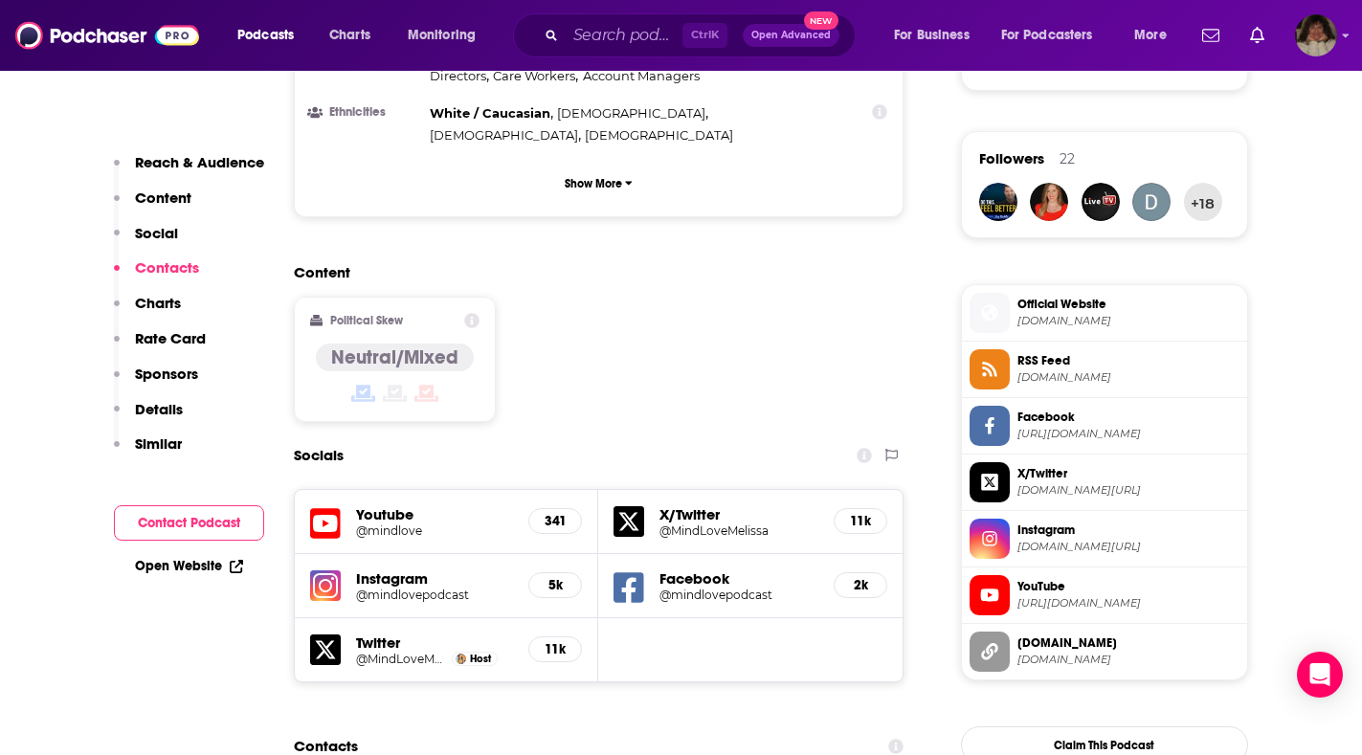
scroll to position [1627, 0]
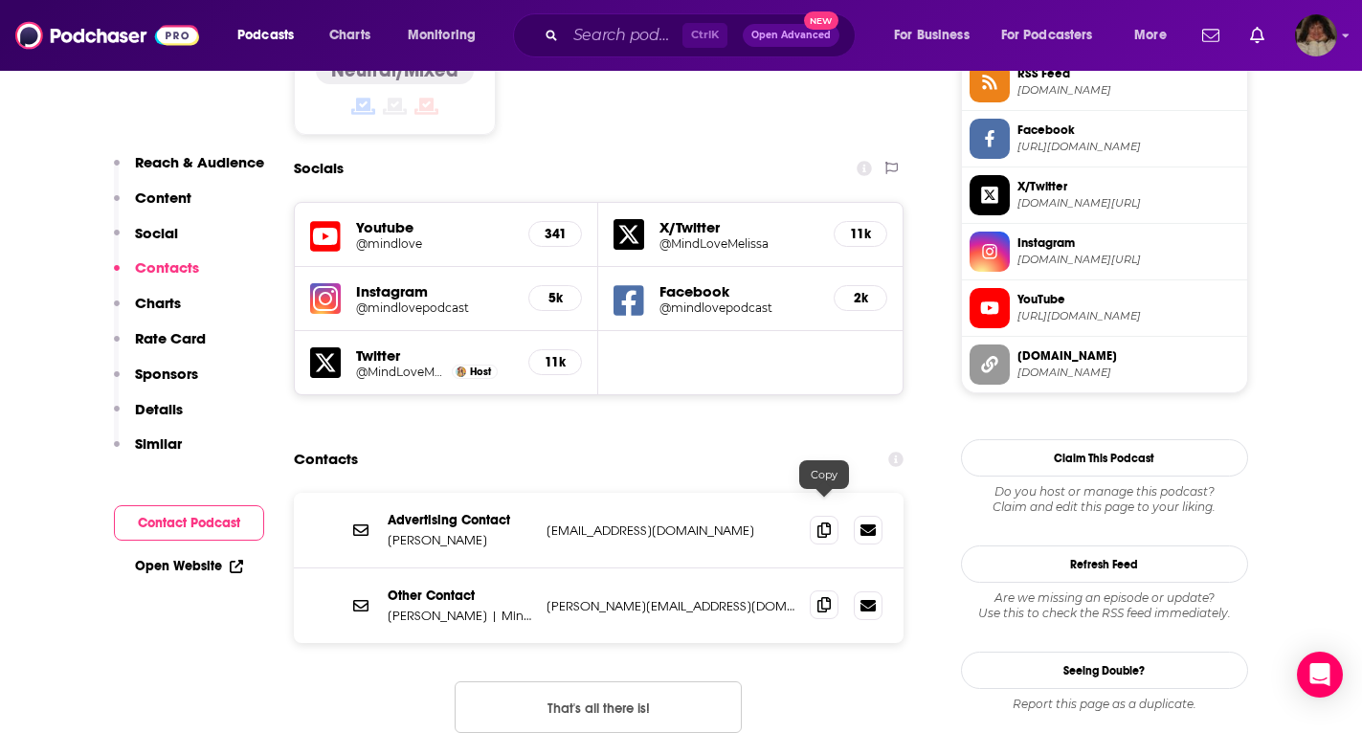
click at [824, 597] on icon at bounding box center [824, 604] width 13 height 15
click at [826, 522] on icon at bounding box center [824, 529] width 13 height 15
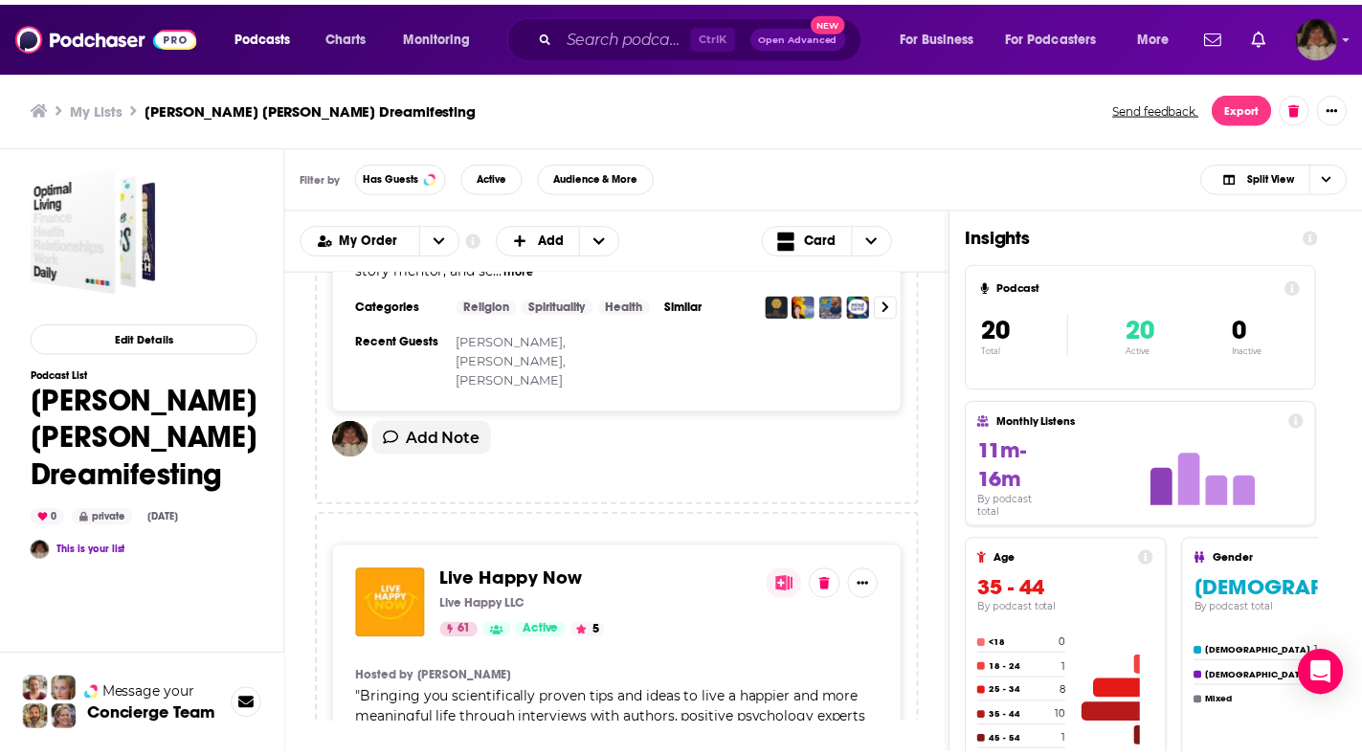
scroll to position [2393, 0]
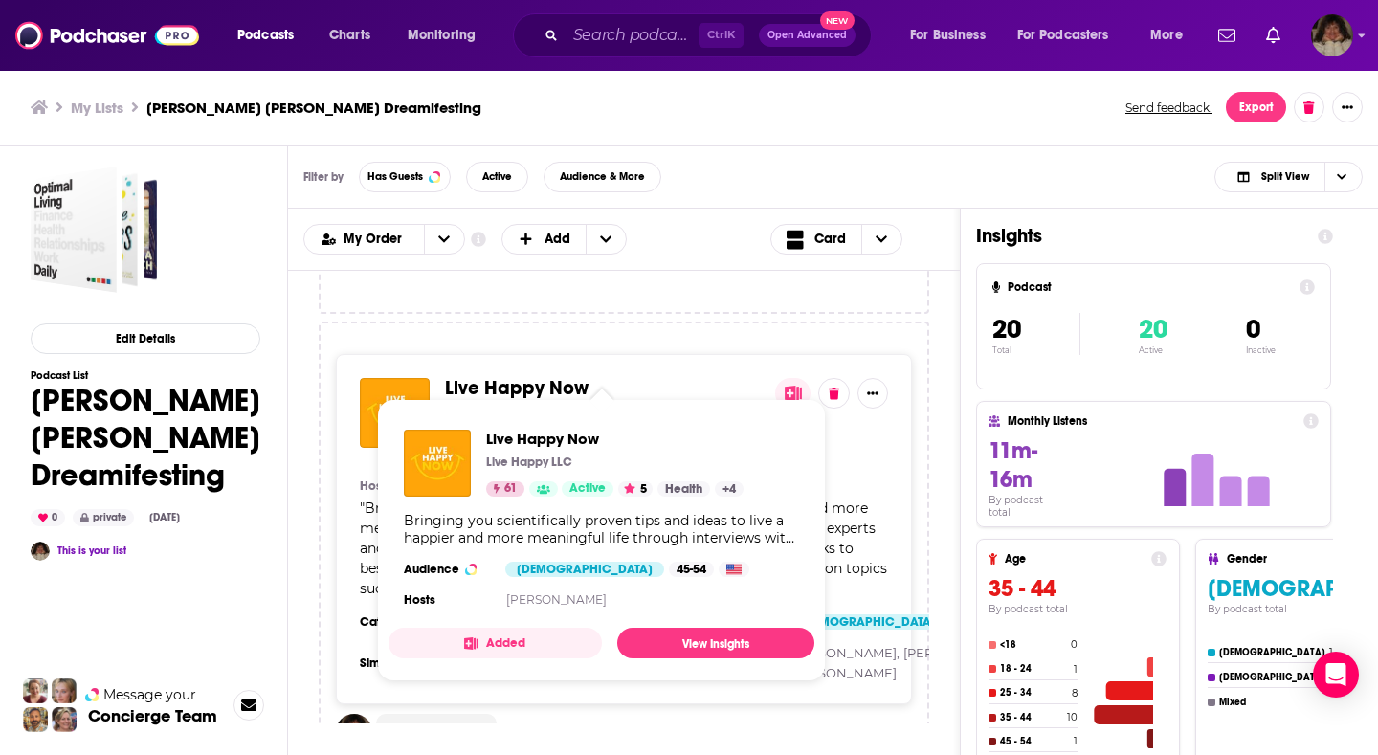
click at [504, 376] on span "Live Happy Now" at bounding box center [517, 388] width 144 height 24
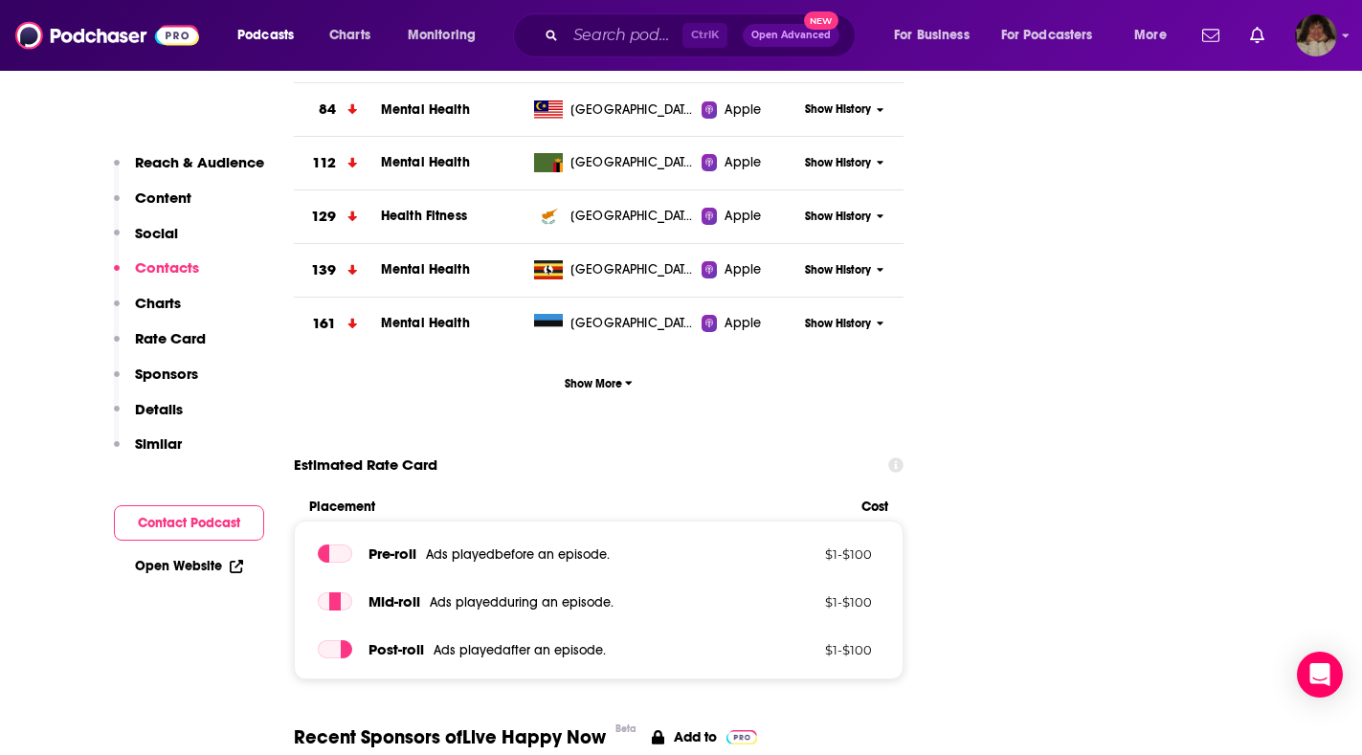
scroll to position [1627, 0]
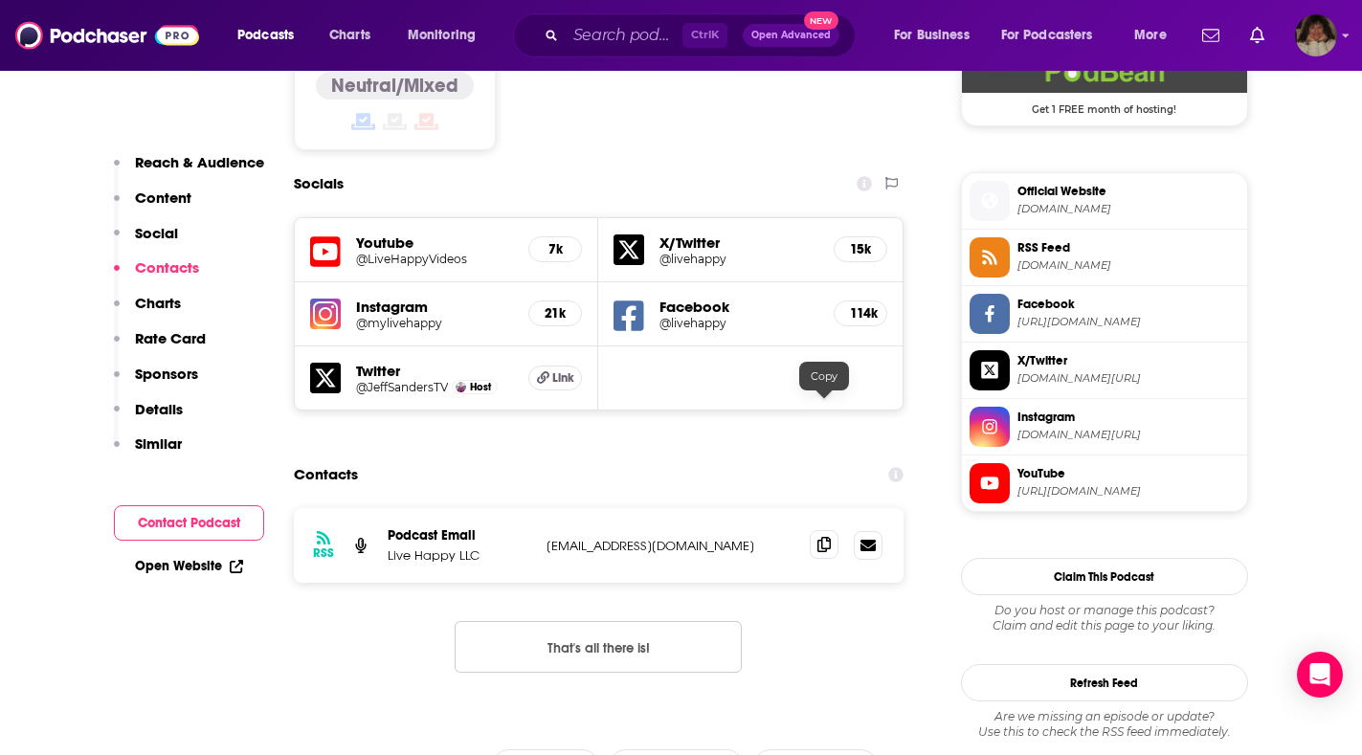
click at [822, 537] on icon at bounding box center [824, 544] width 13 height 15
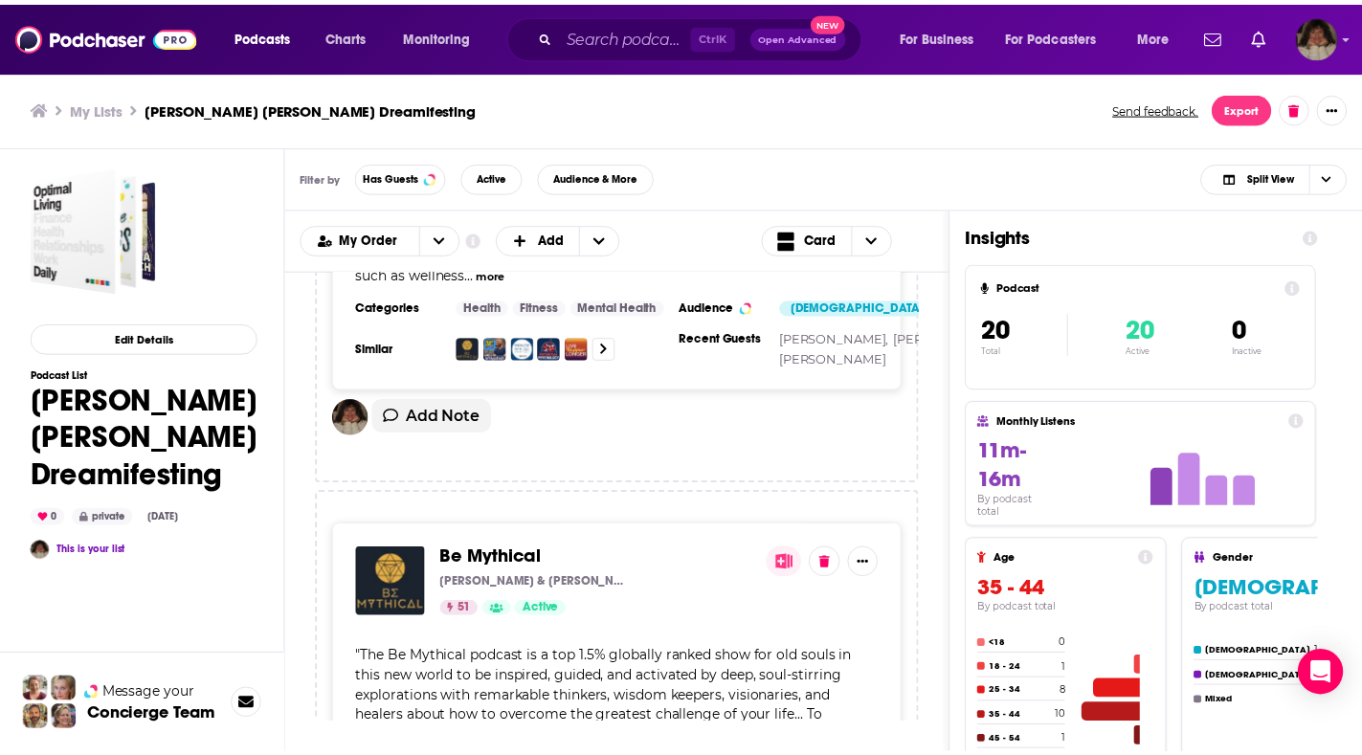
scroll to position [2776, 0]
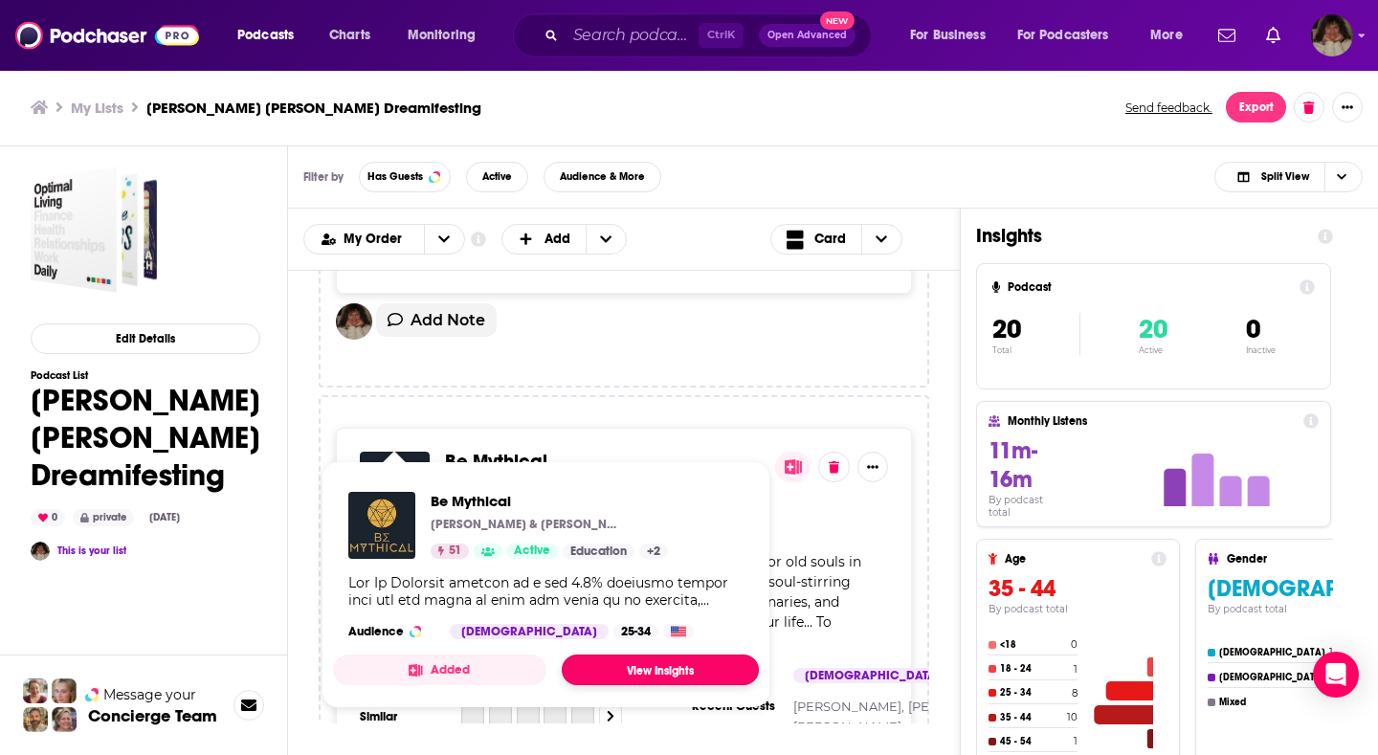
click at [614, 670] on link "View Insights" at bounding box center [660, 670] width 197 height 31
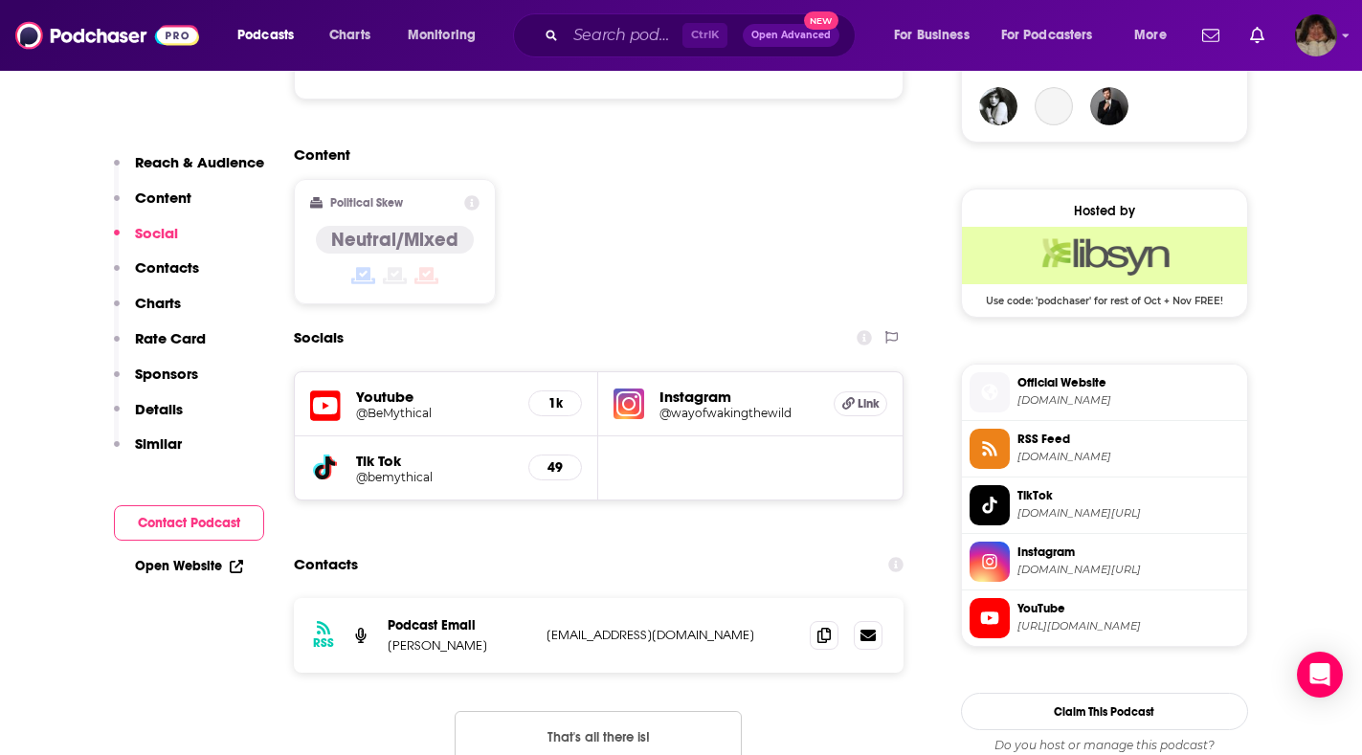
scroll to position [1723, 0]
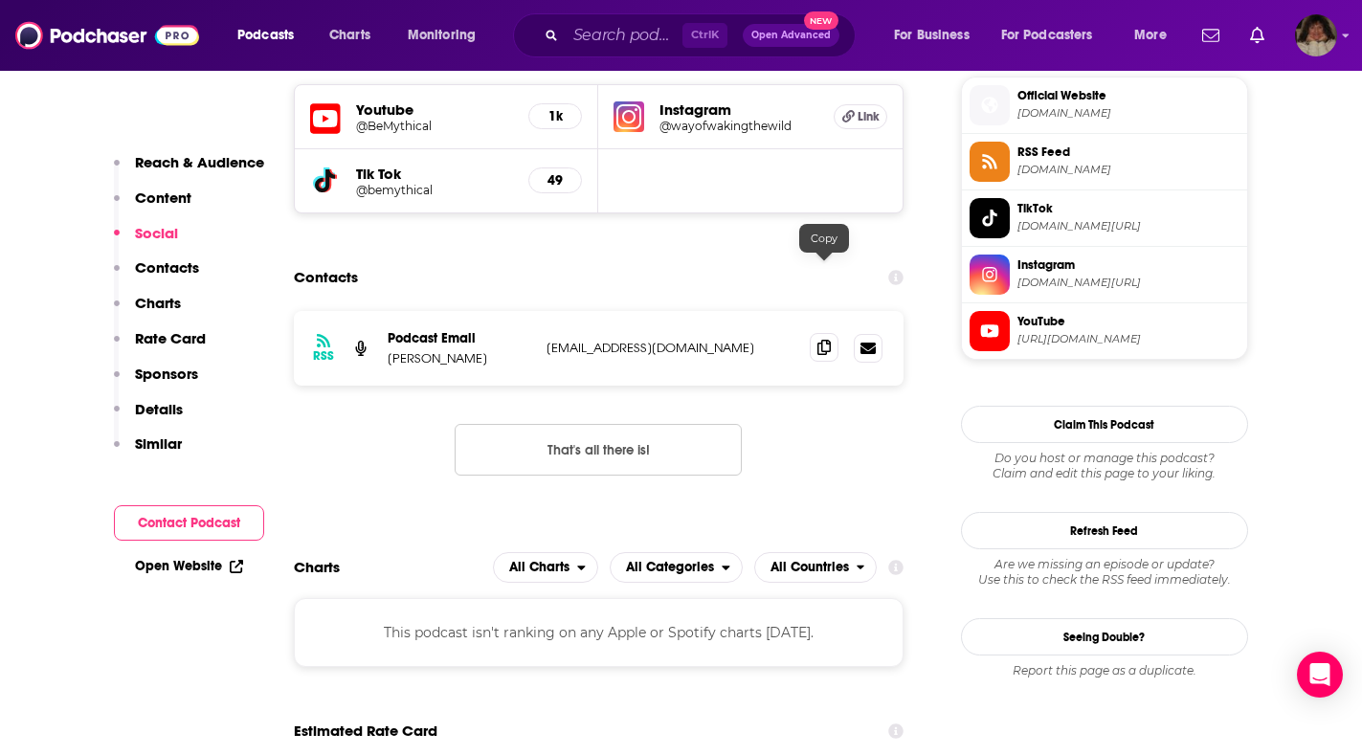
click at [829, 340] on icon at bounding box center [824, 347] width 13 height 15
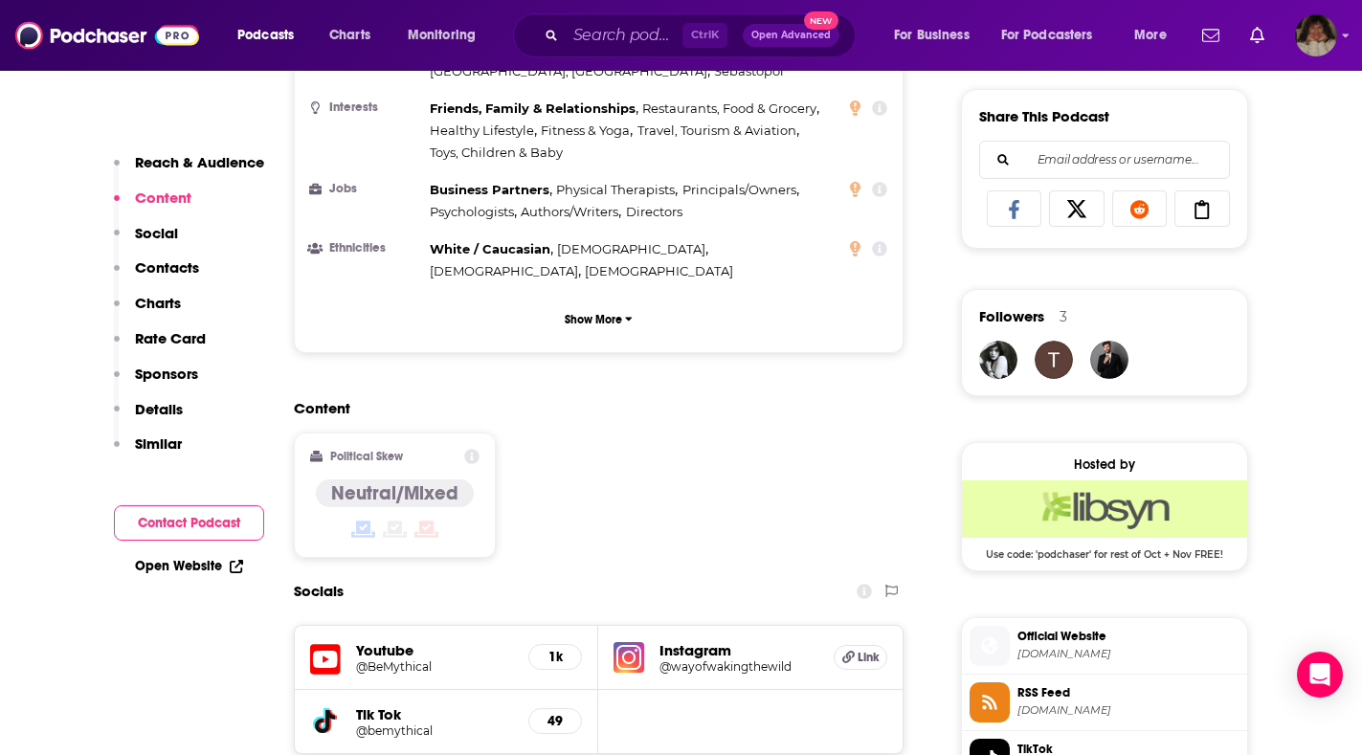
scroll to position [1290, 0]
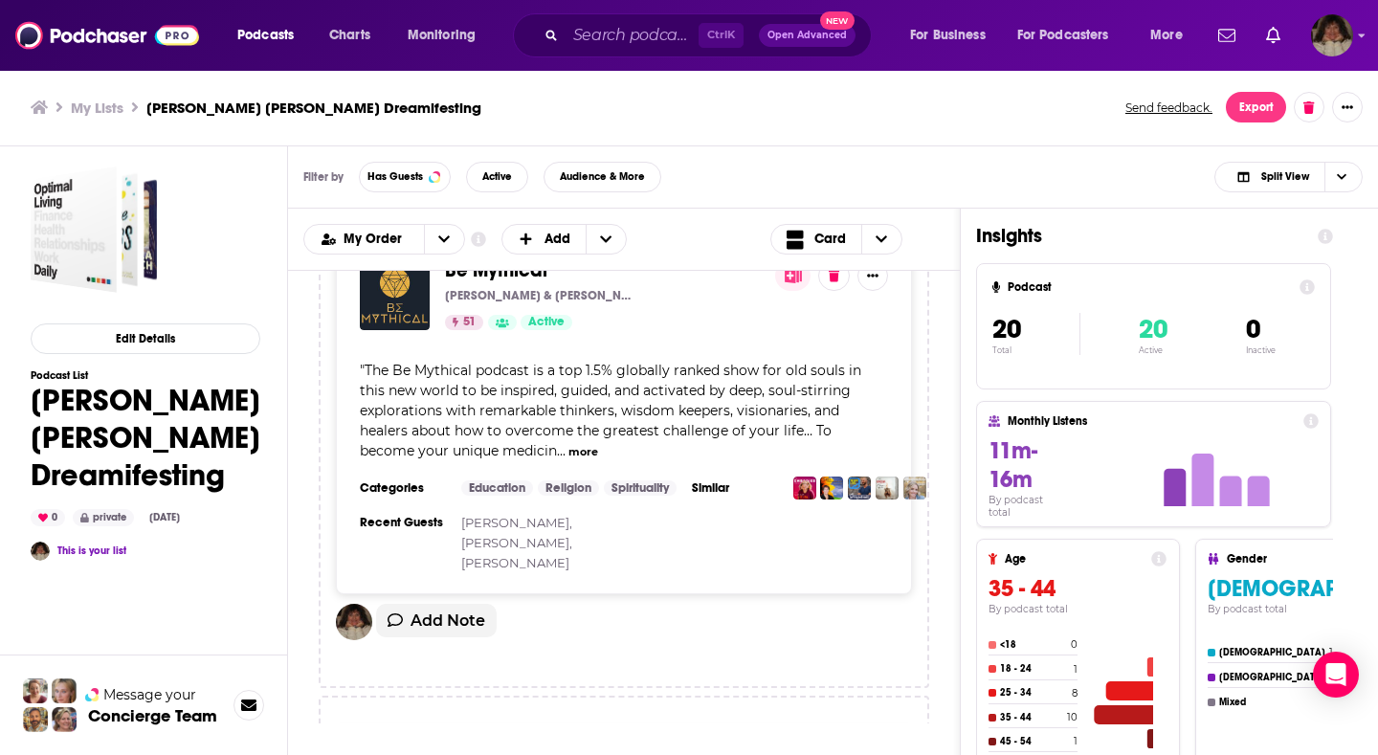
scroll to position [3255, 0]
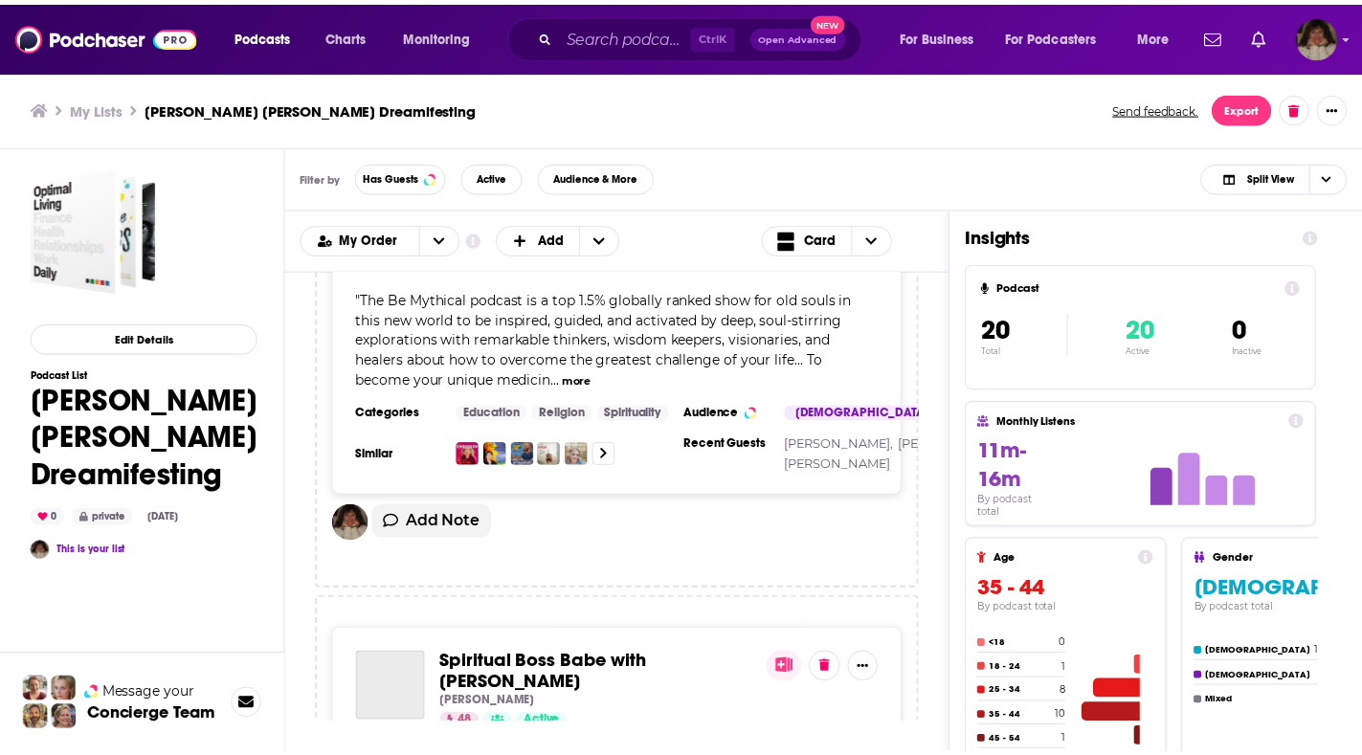
scroll to position [3350, 0]
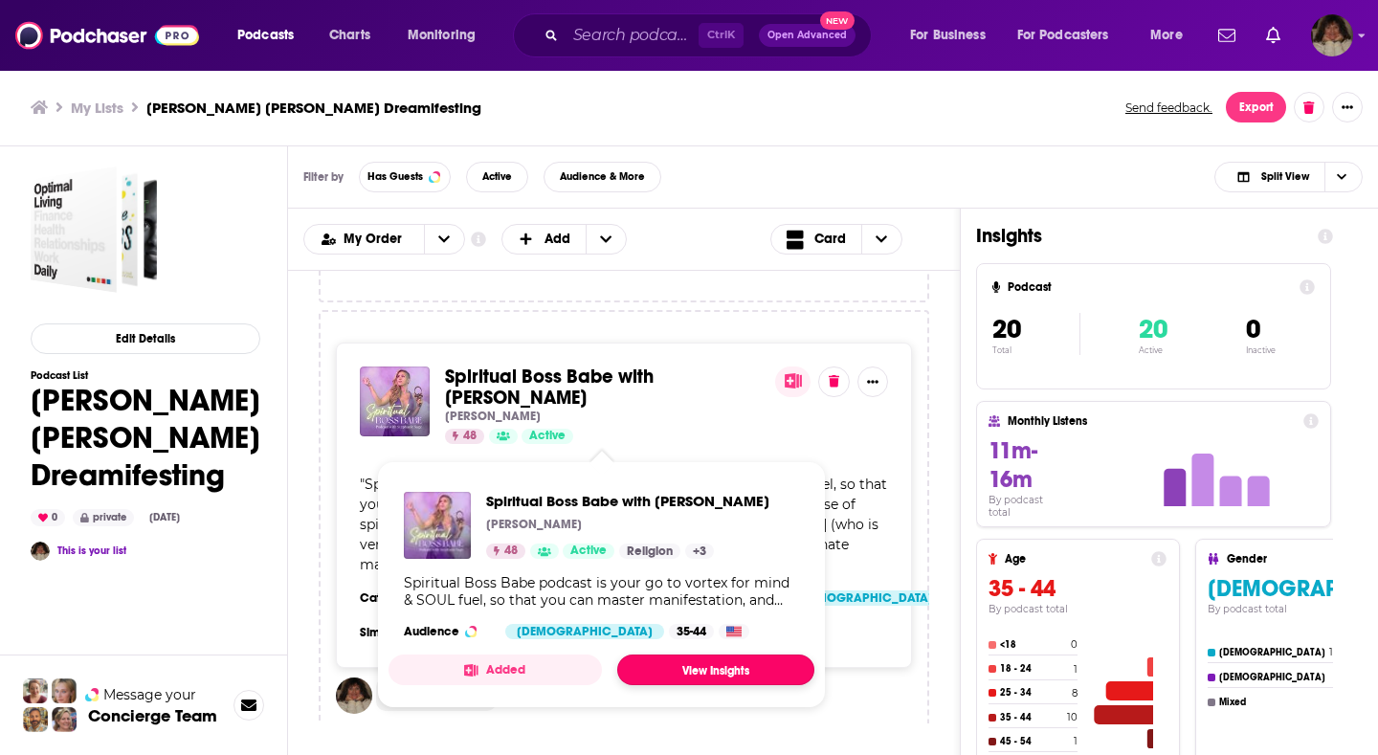
click at [647, 666] on link "View Insights" at bounding box center [715, 670] width 197 height 31
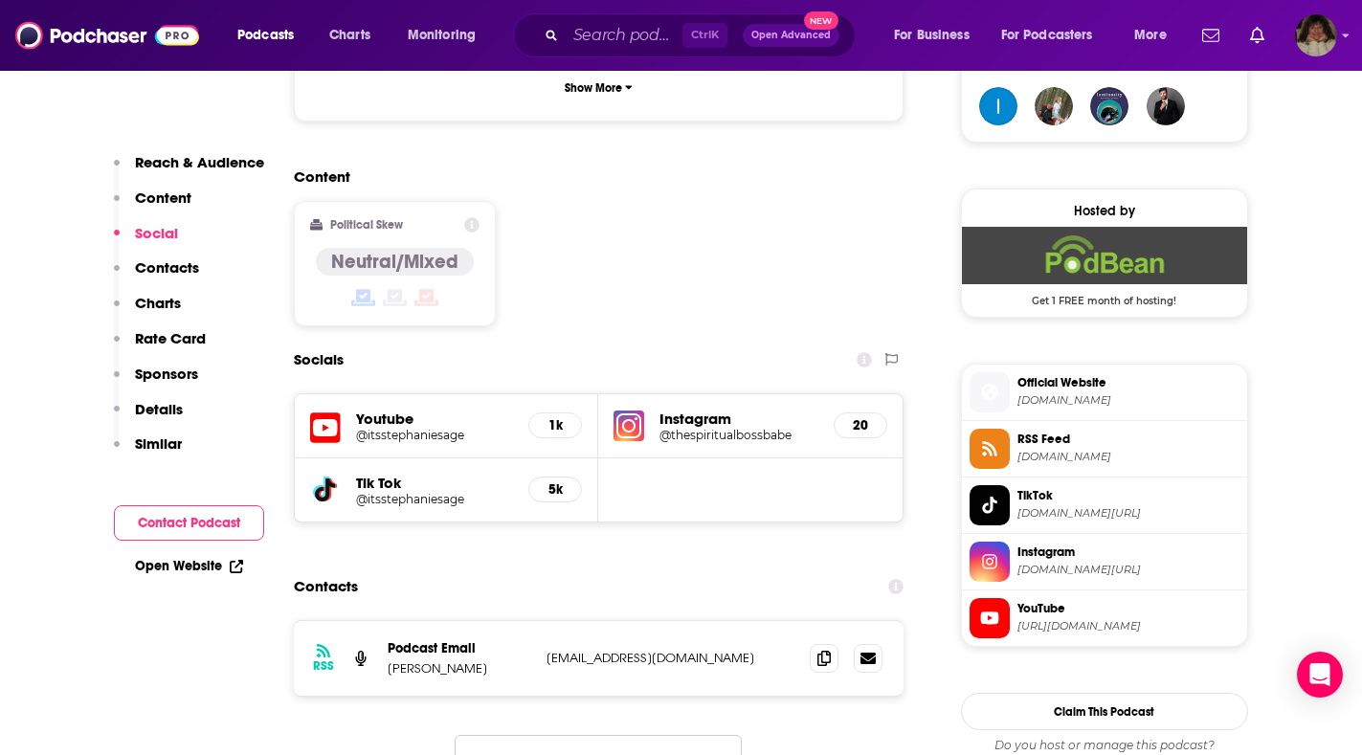
scroll to position [1532, 0]
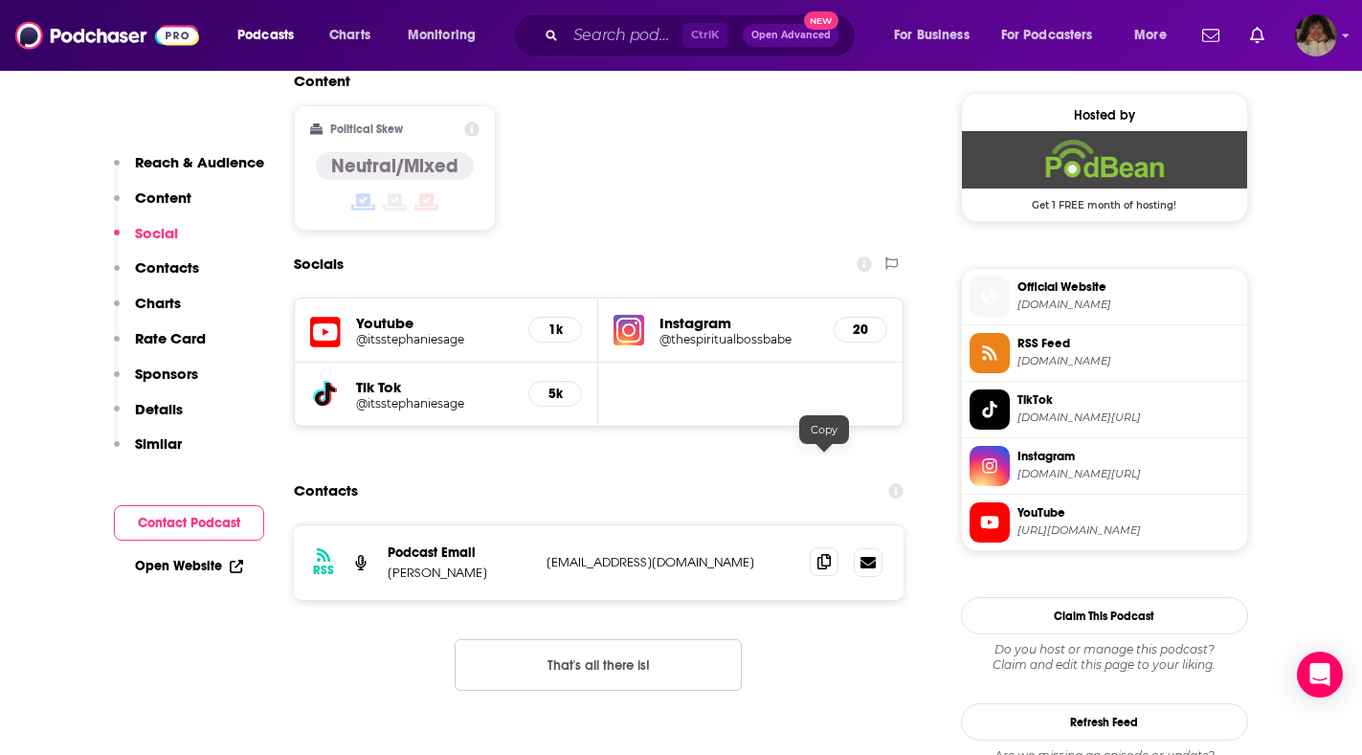
click at [824, 554] on icon at bounding box center [824, 561] width 13 height 15
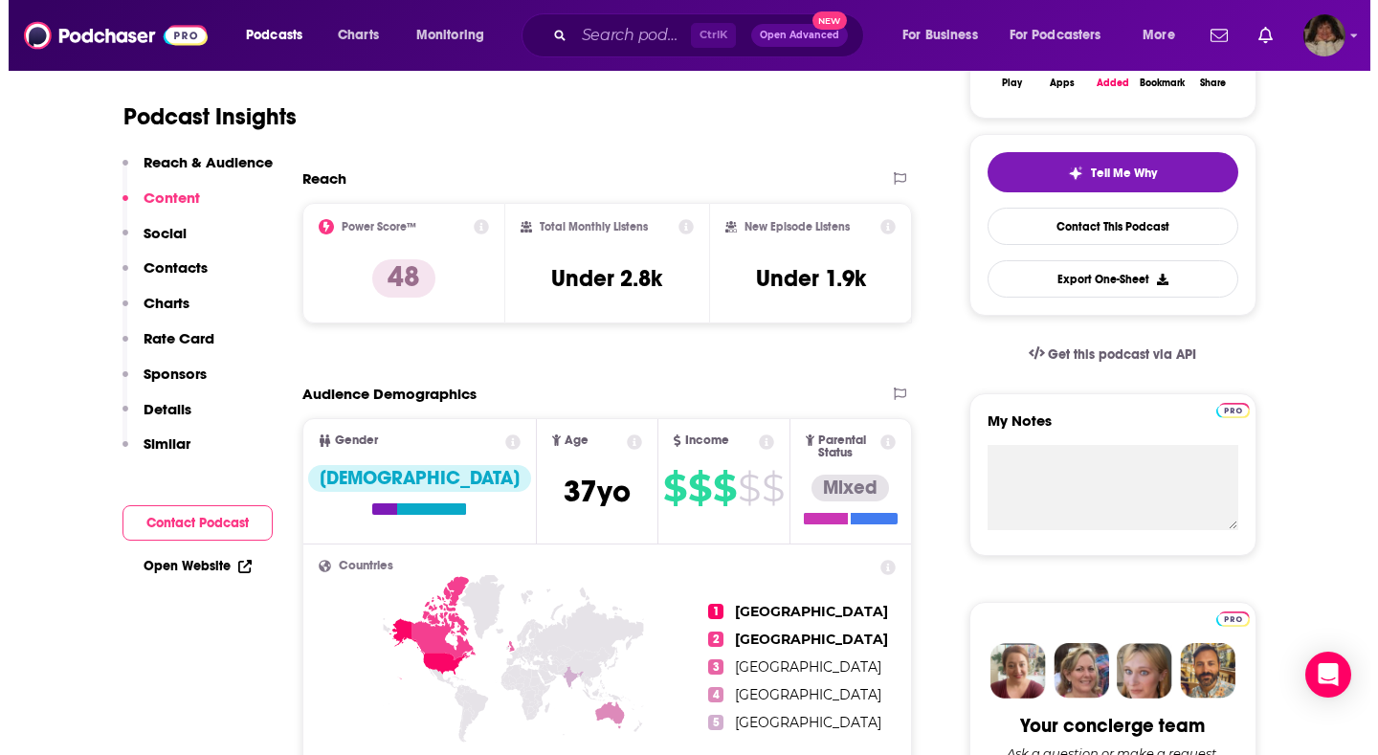
scroll to position [0, 0]
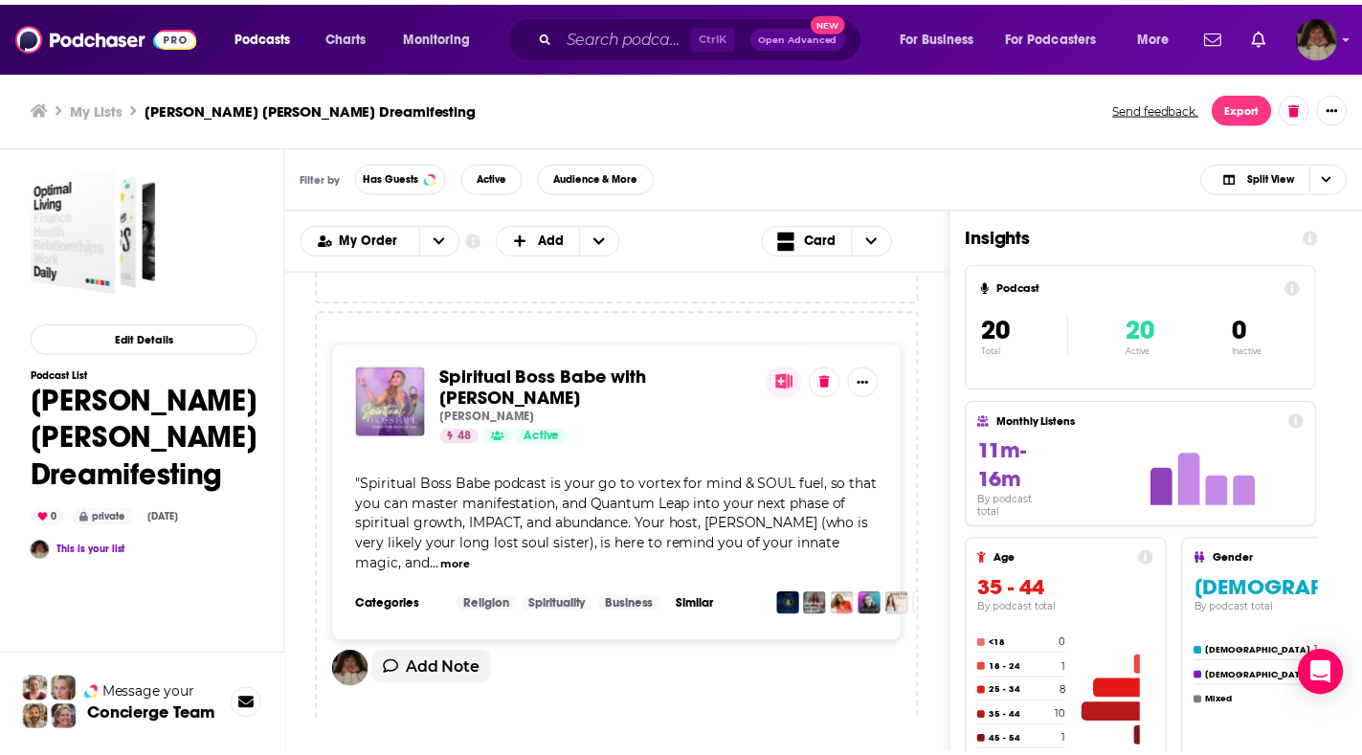
scroll to position [3733, 0]
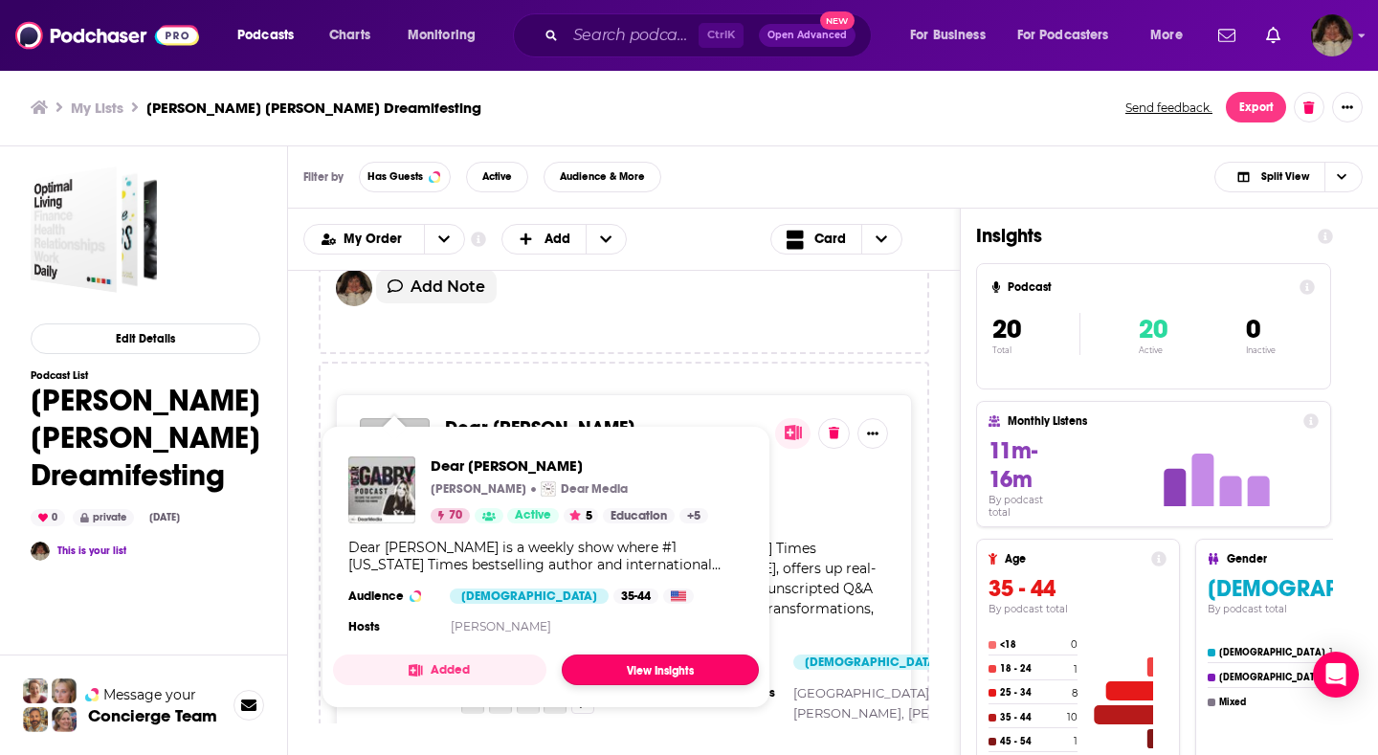
click at [584, 669] on link "View Insights" at bounding box center [660, 670] width 197 height 31
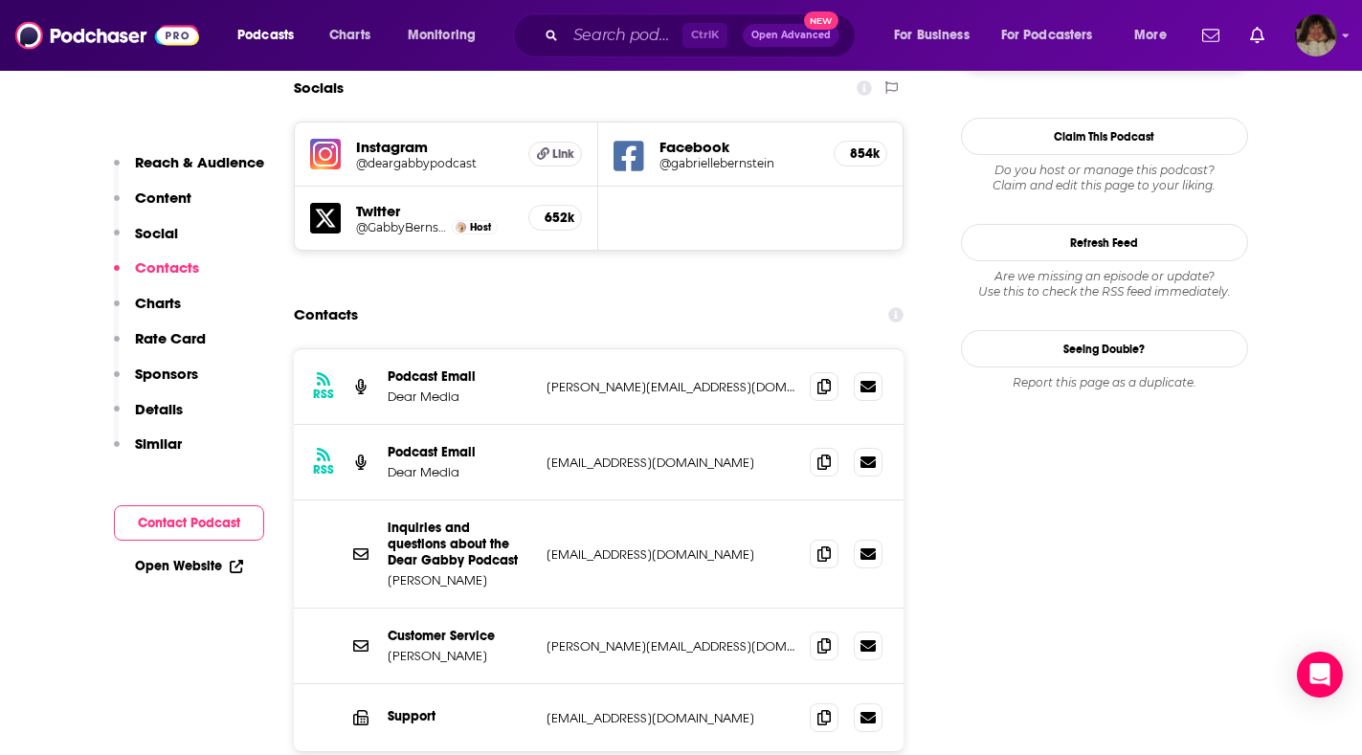
scroll to position [1627, 0]
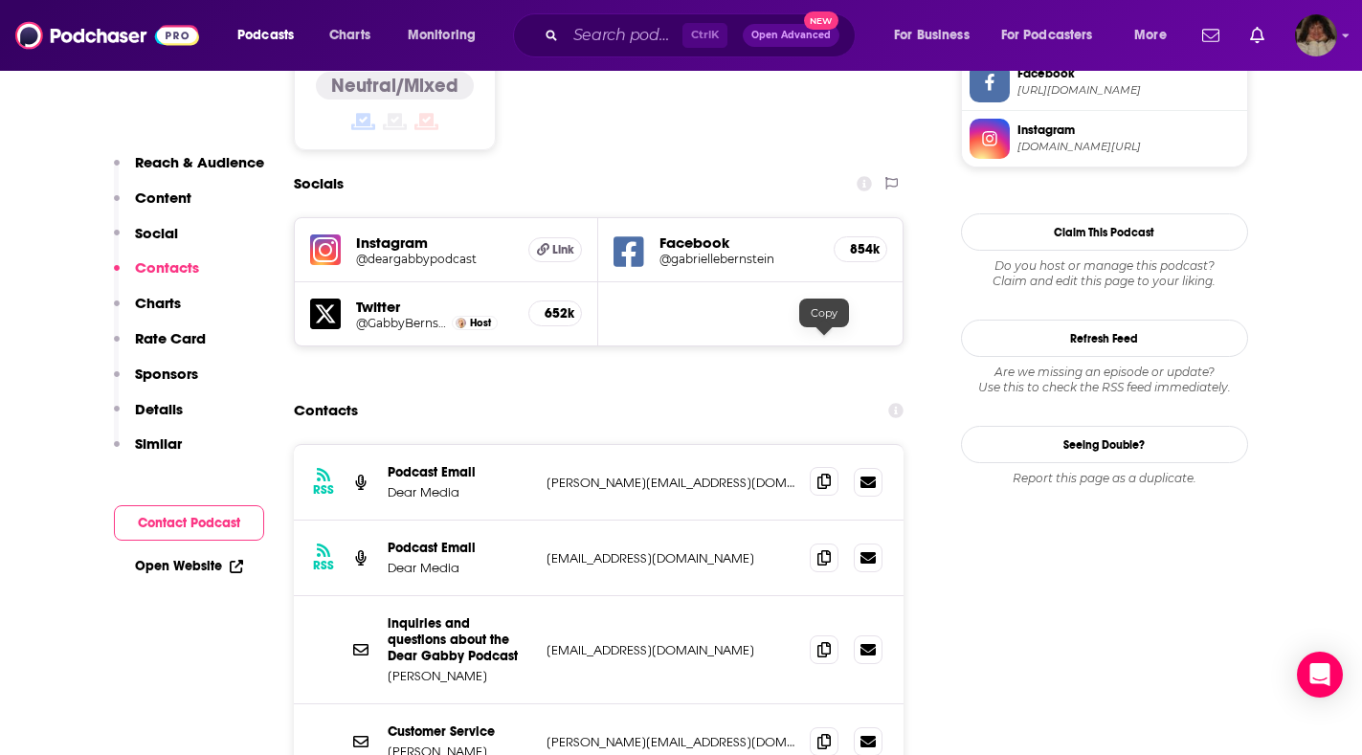
click at [830, 474] on icon at bounding box center [824, 481] width 13 height 15
click at [824, 549] on icon at bounding box center [824, 556] width 13 height 15
click at [827, 641] on icon at bounding box center [824, 648] width 13 height 15
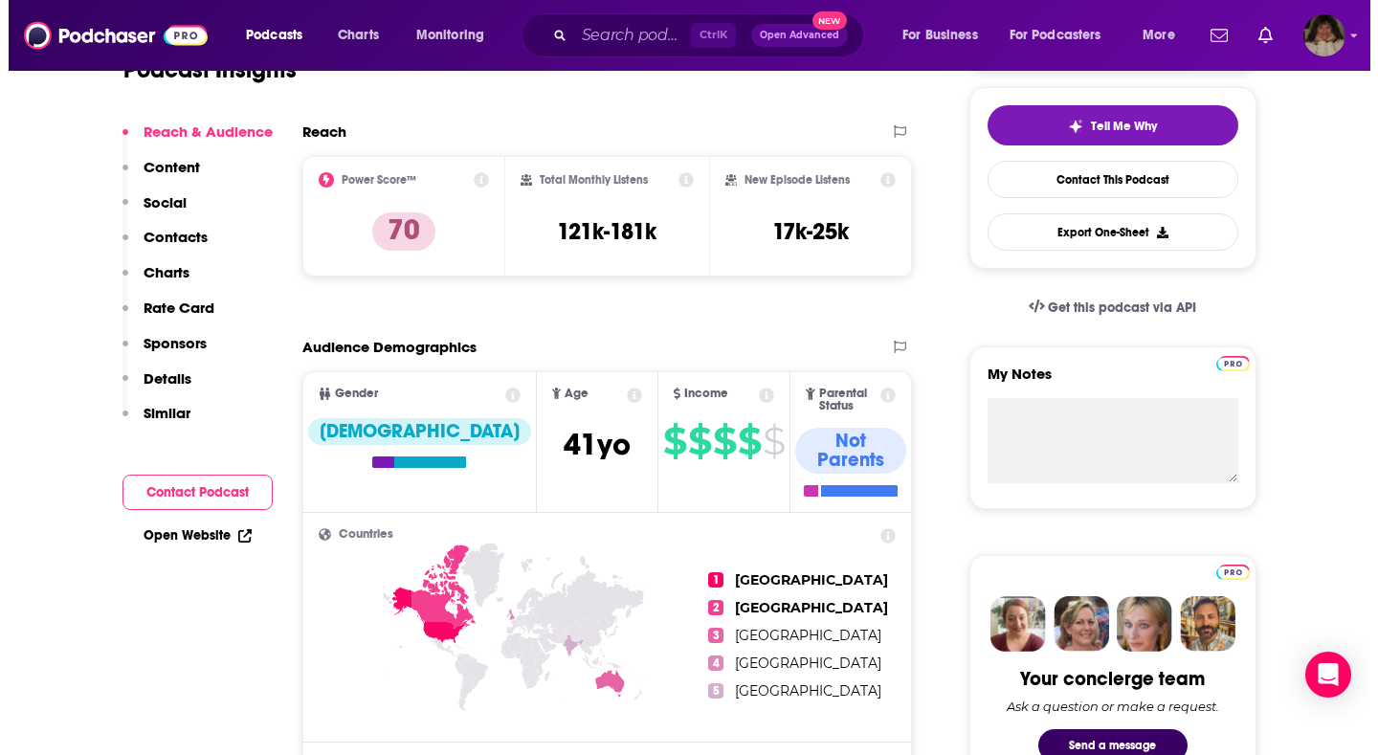
scroll to position [0, 0]
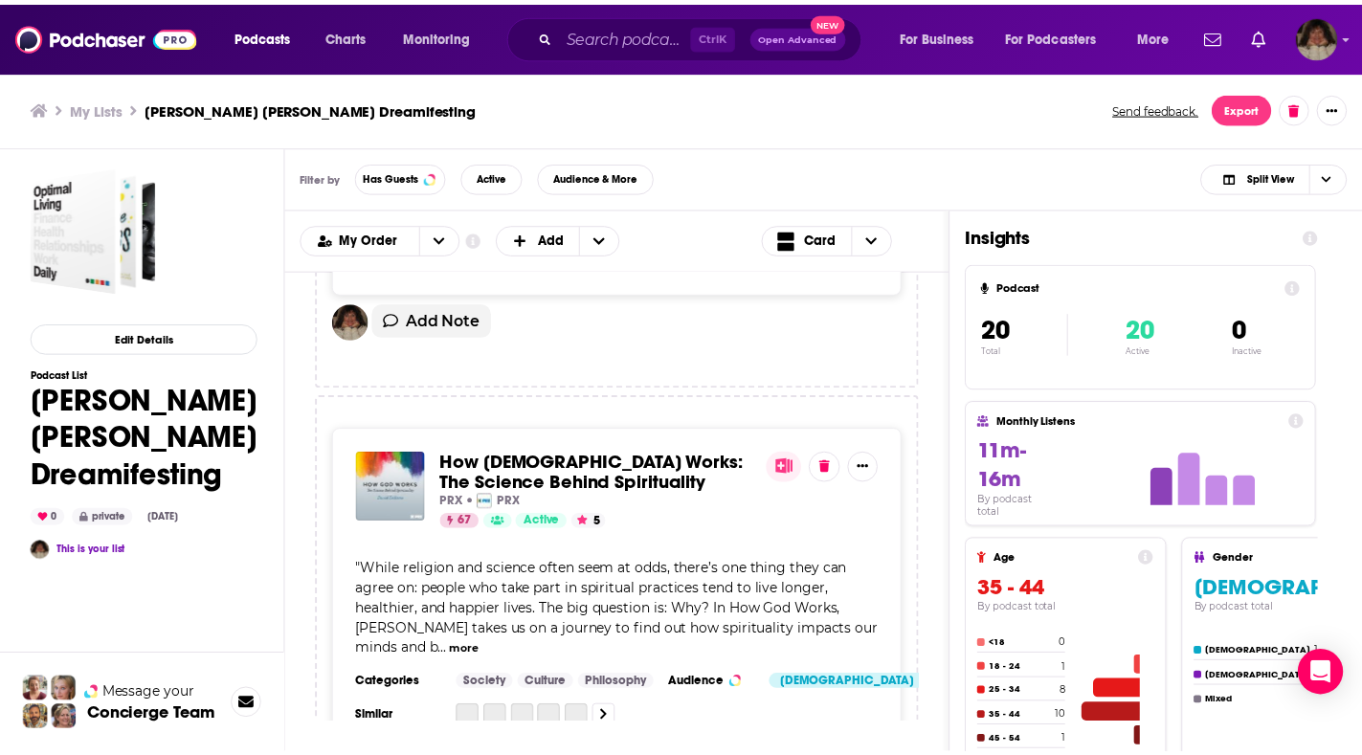
scroll to position [4308, 0]
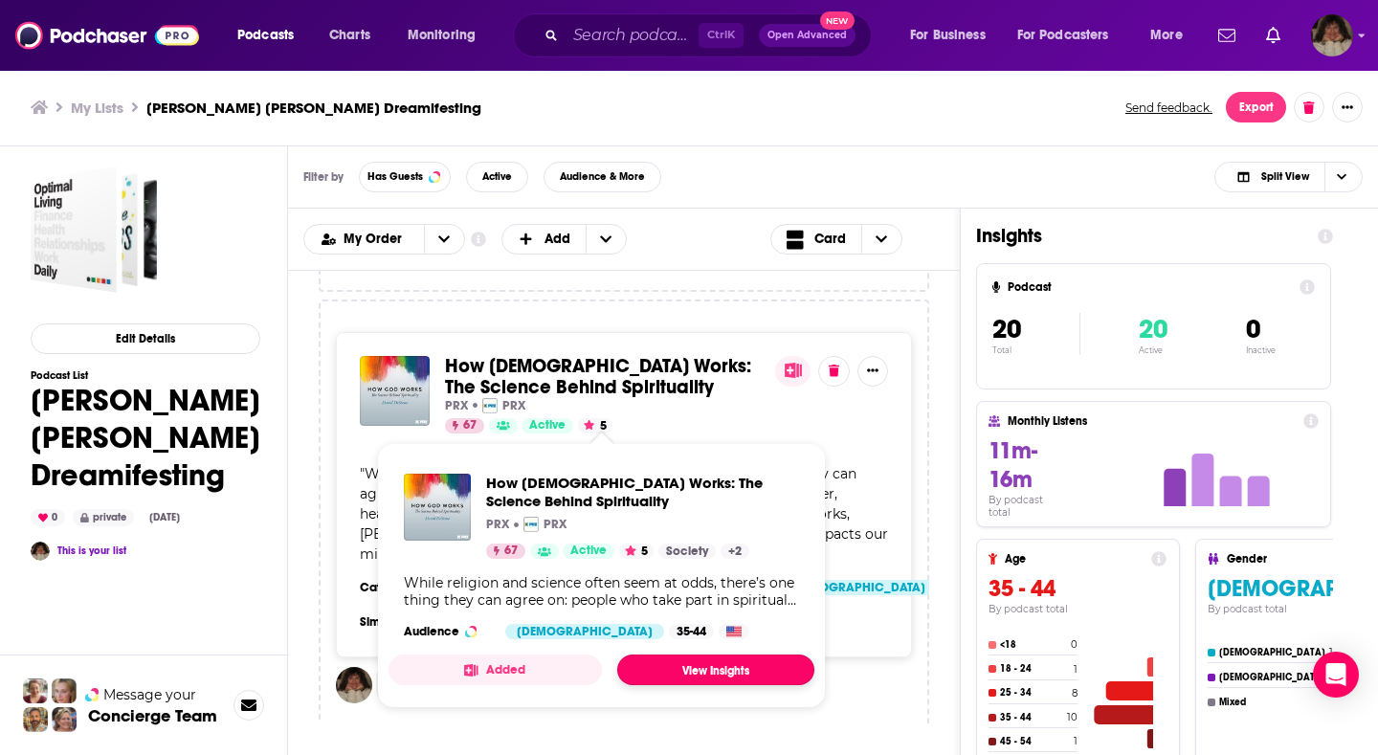
click at [666, 674] on link "View Insights" at bounding box center [715, 670] width 197 height 31
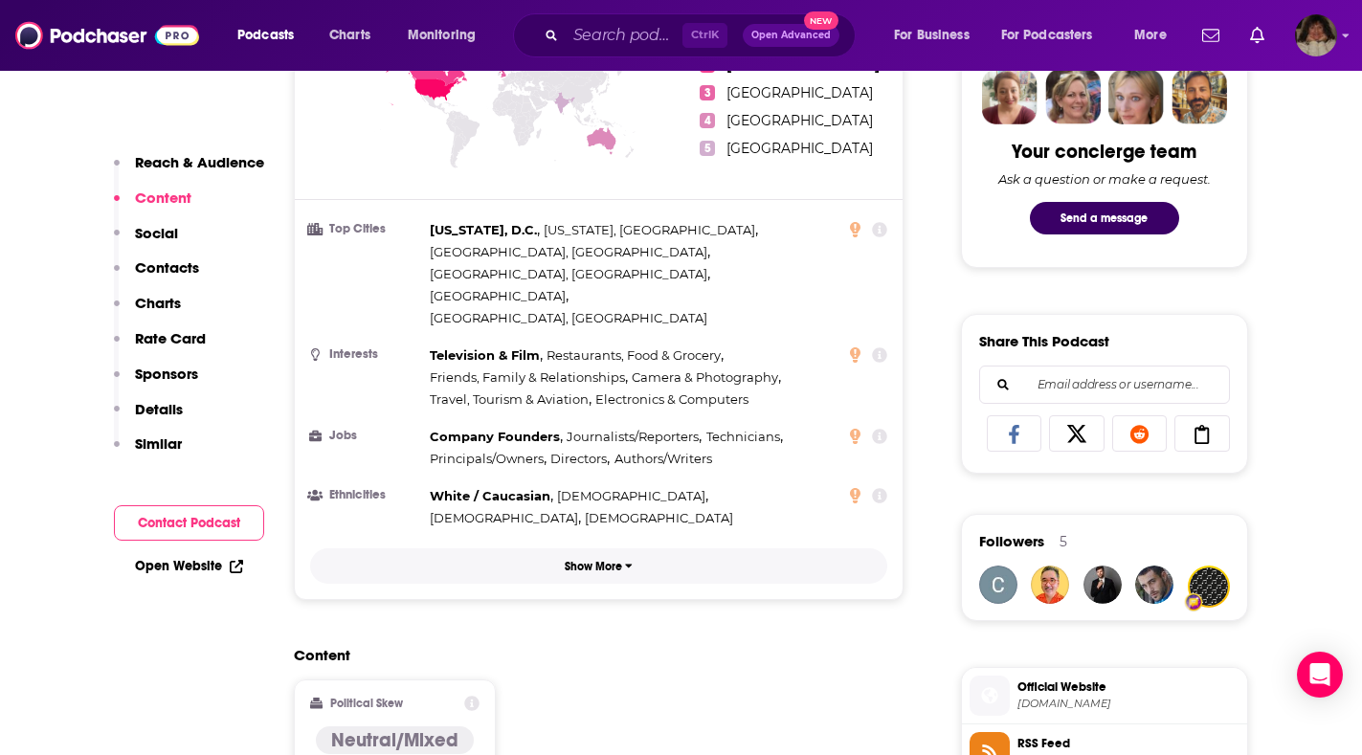
scroll to position [1340, 0]
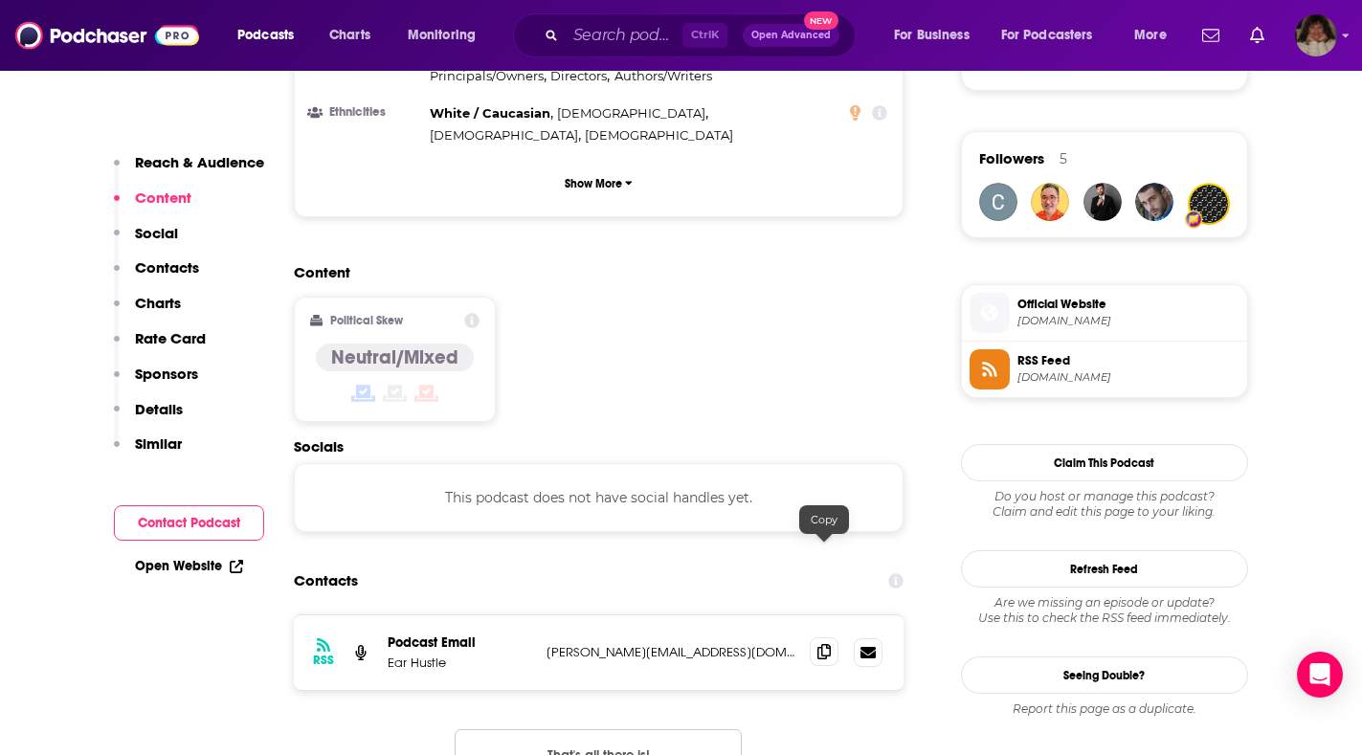
click at [825, 644] on icon at bounding box center [824, 651] width 13 height 15
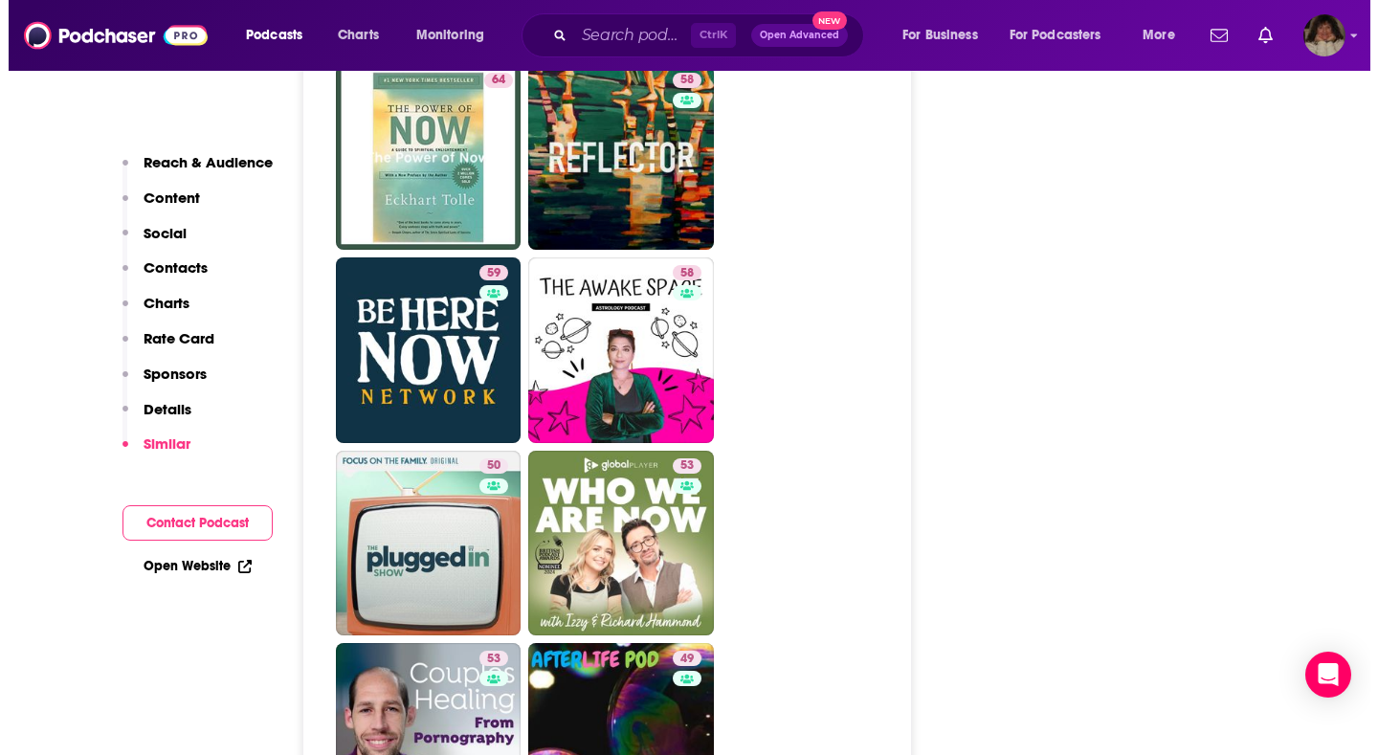
scroll to position [0, 0]
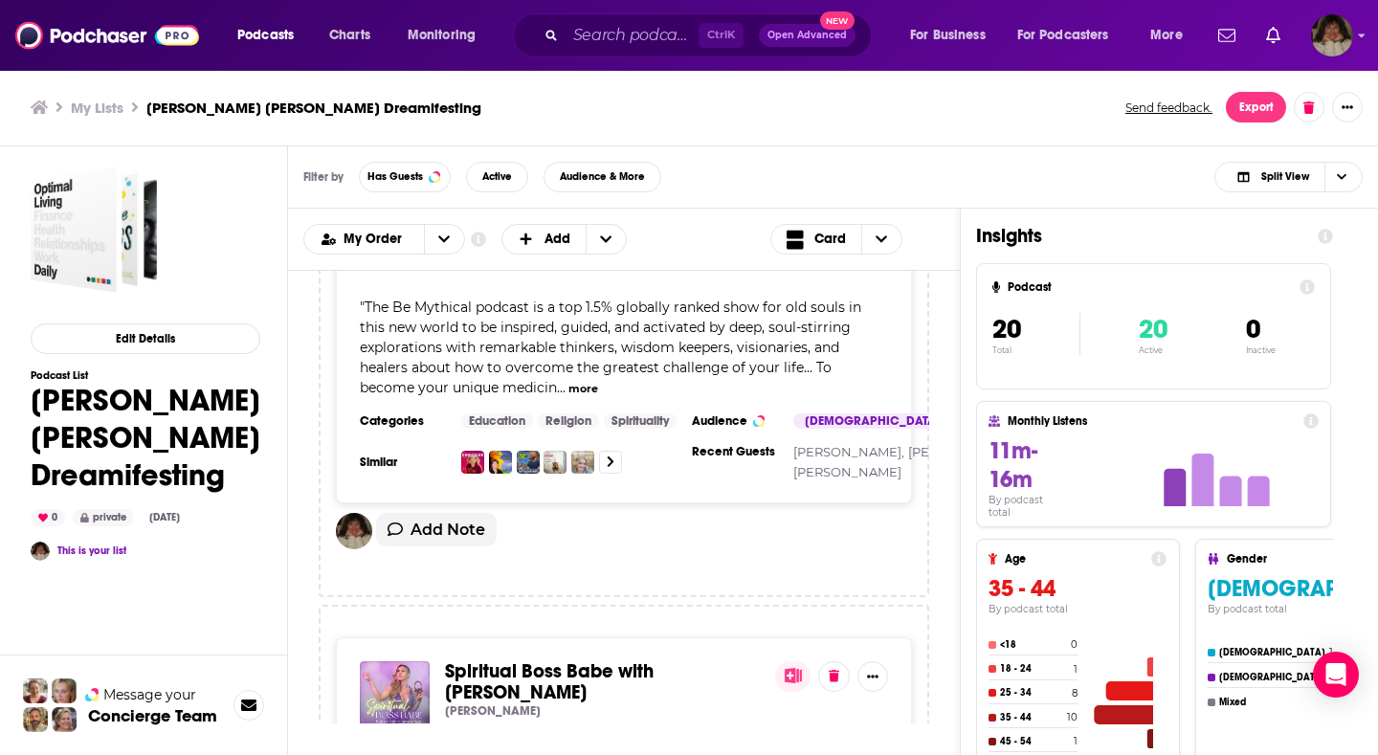
scroll to position [3159, 0]
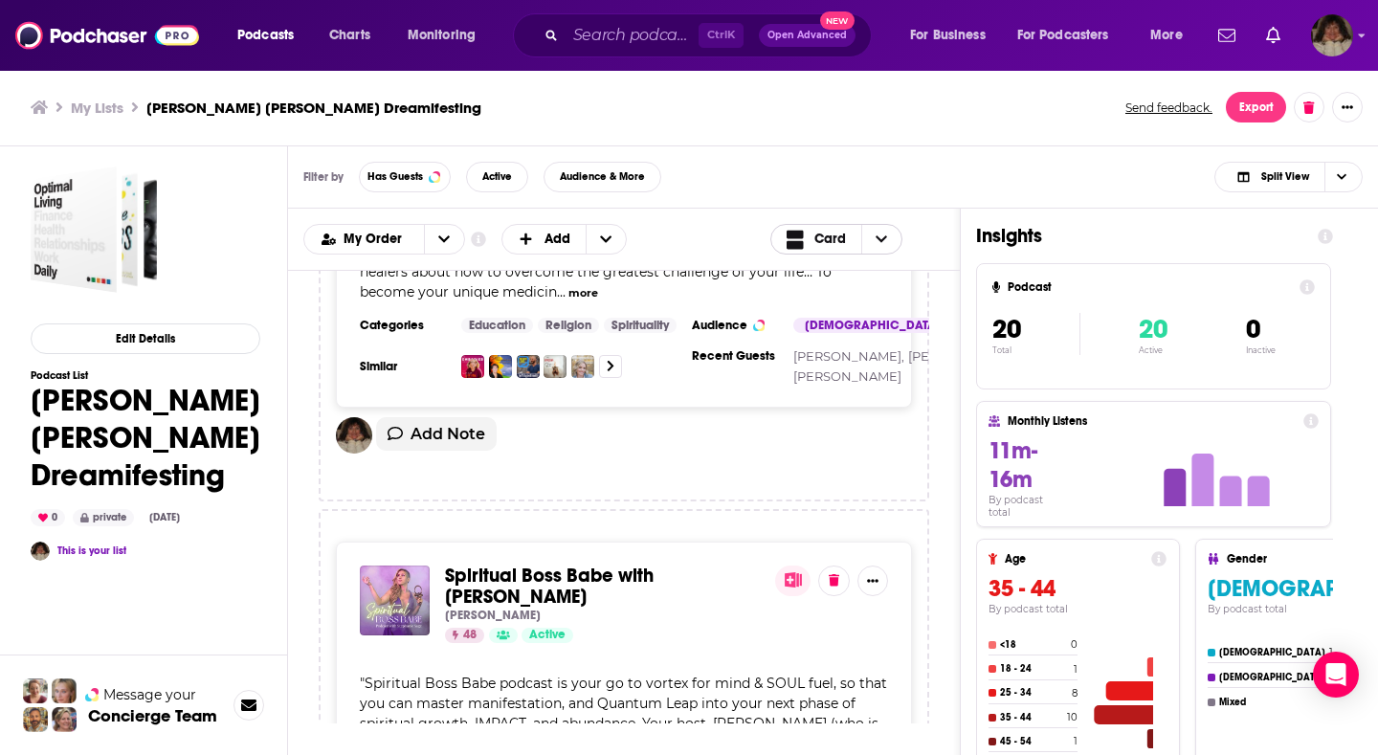
click at [882, 237] on icon "Choose View" at bounding box center [881, 239] width 11 height 13
click at [867, 302] on span "Table" at bounding box center [871, 303] width 120 height 11
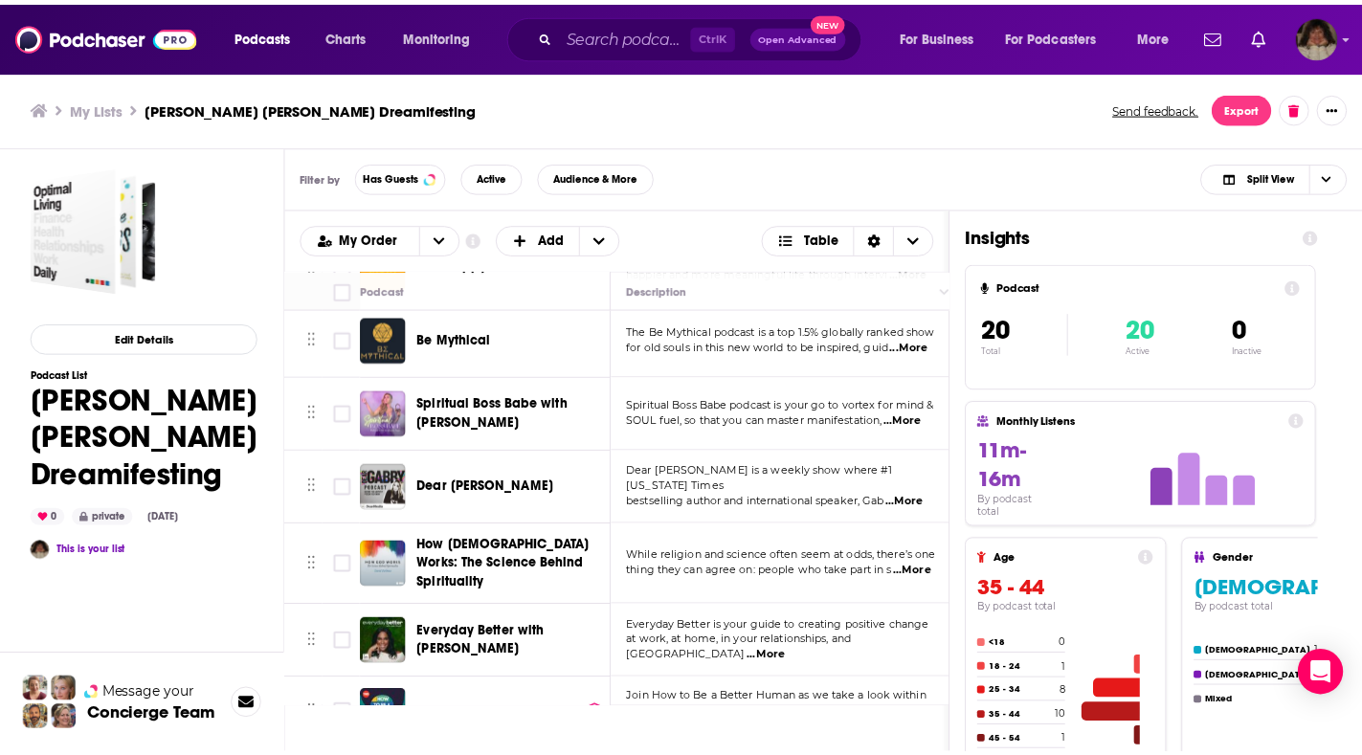
scroll to position [670, 0]
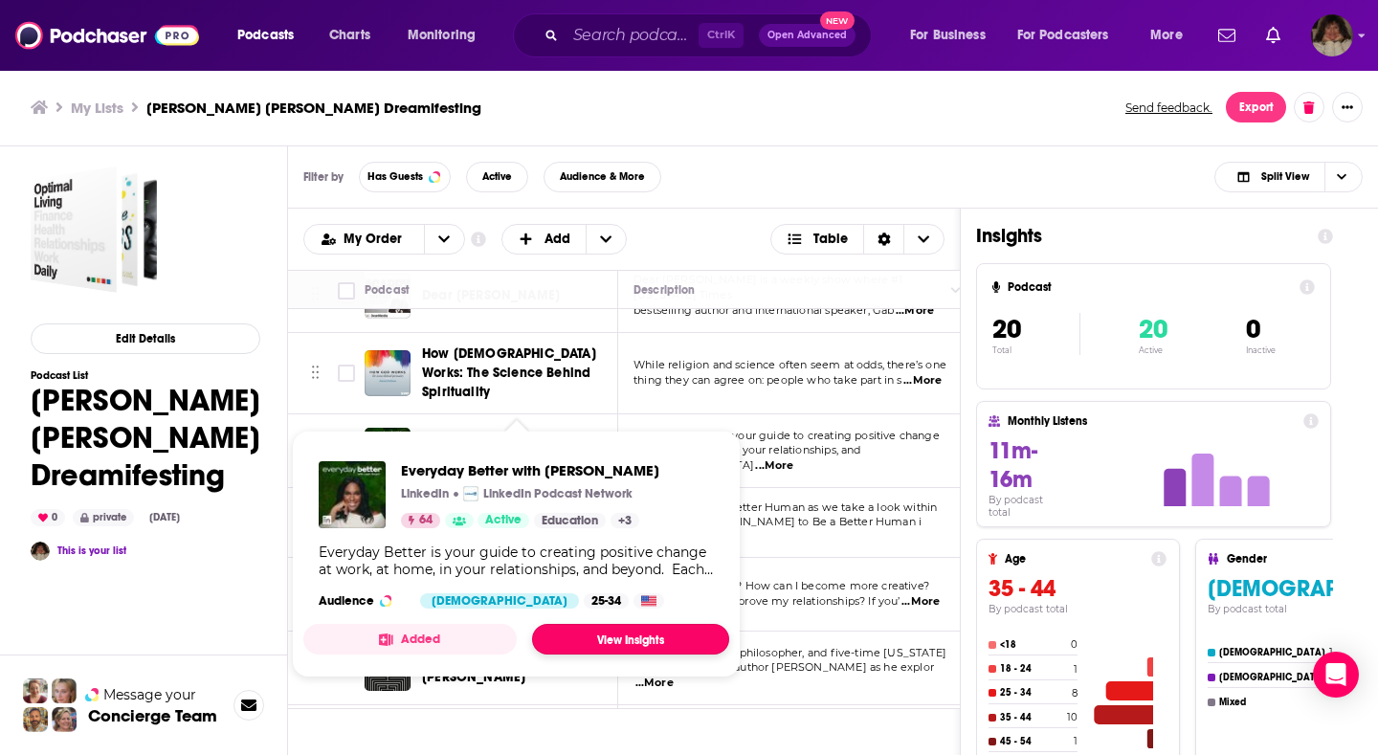
click at [582, 644] on link "View Insights" at bounding box center [630, 639] width 197 height 31
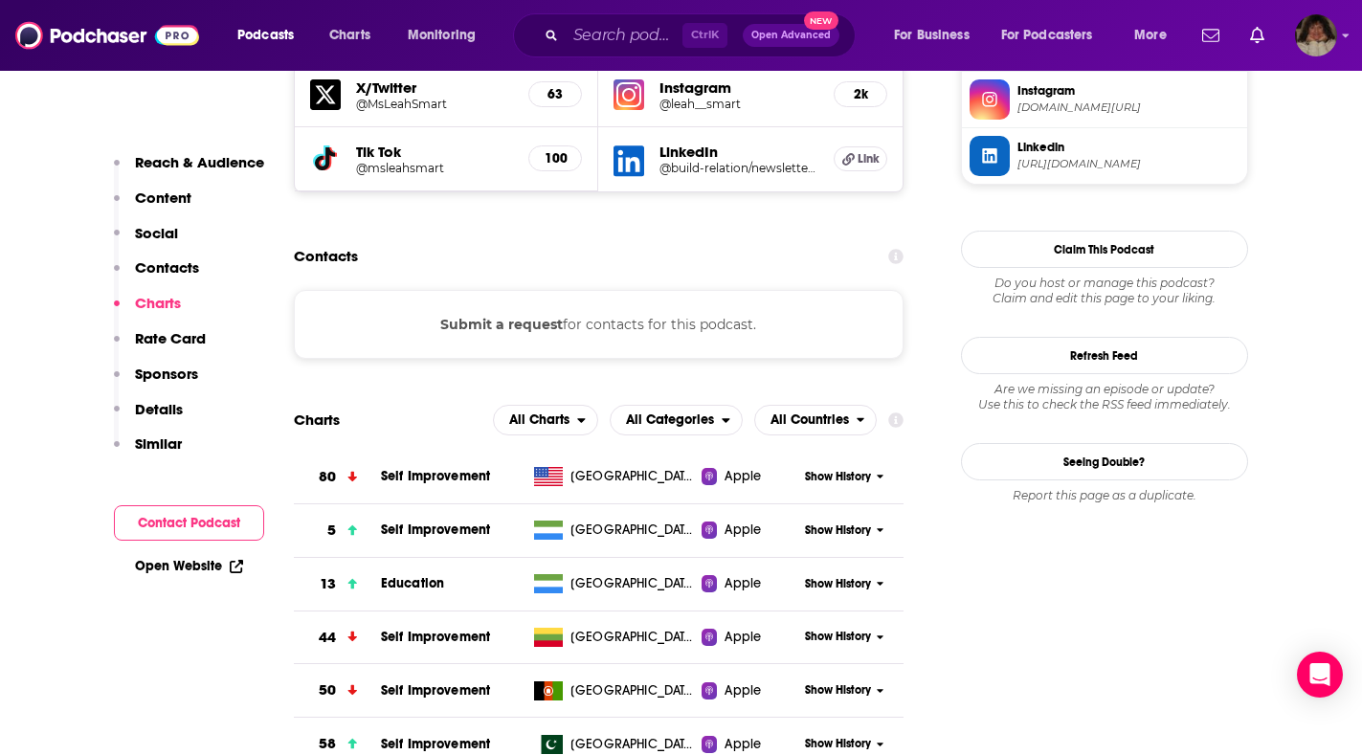
scroll to position [1244, 0]
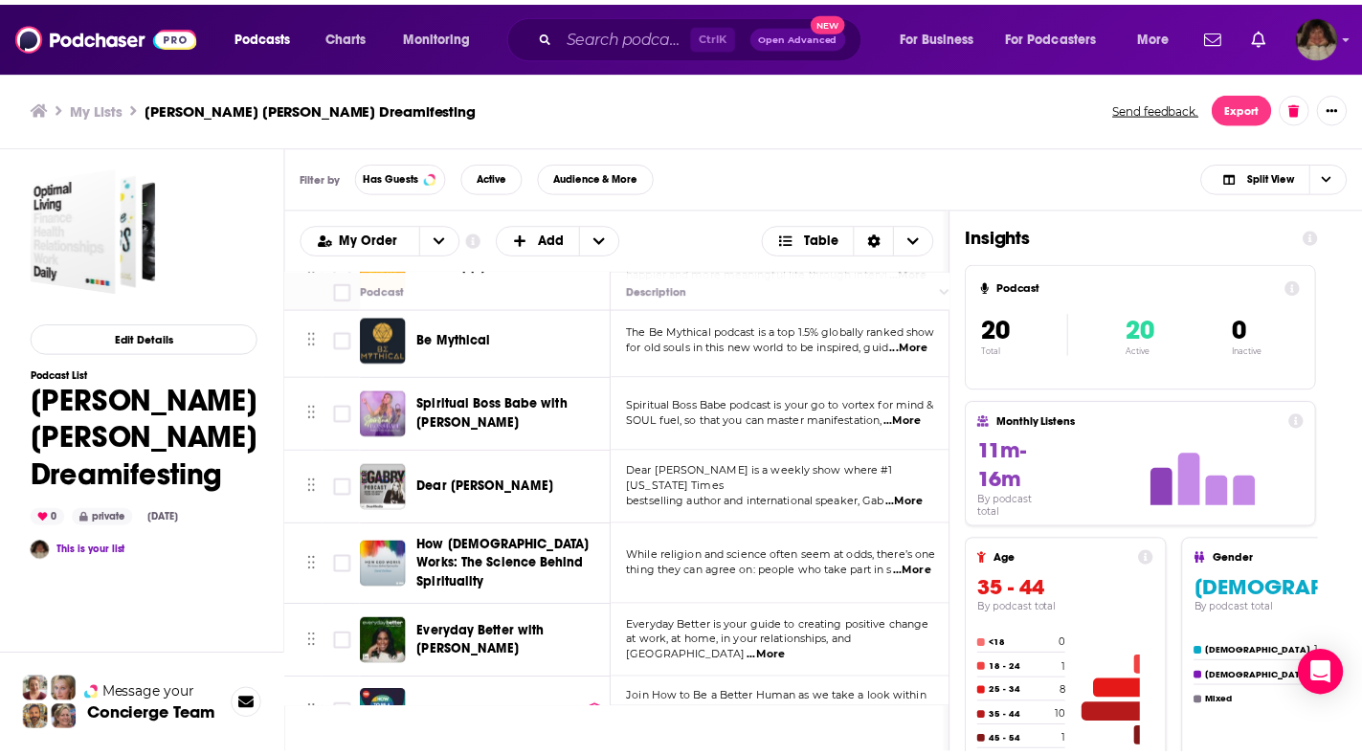
scroll to position [670, 0]
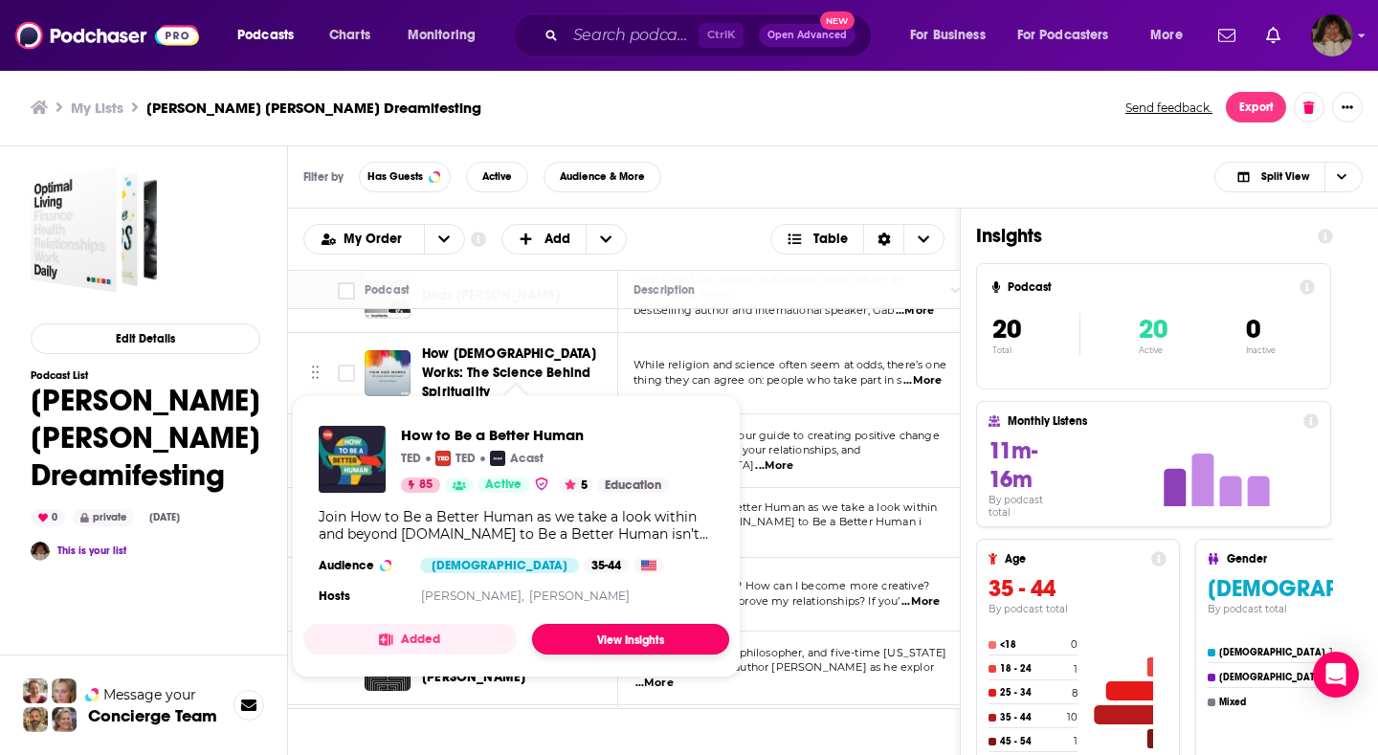
click at [612, 635] on link "View Insights" at bounding box center [630, 639] width 197 height 31
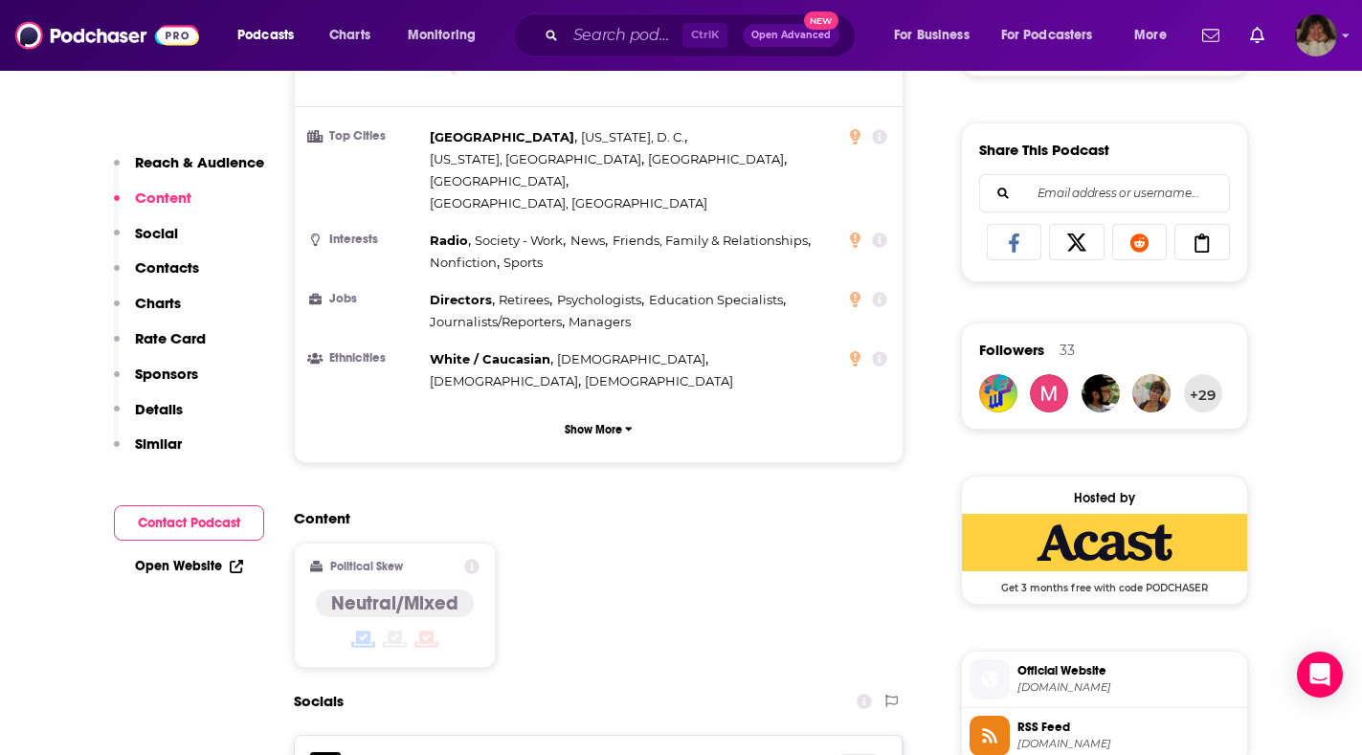
scroll to position [1436, 0]
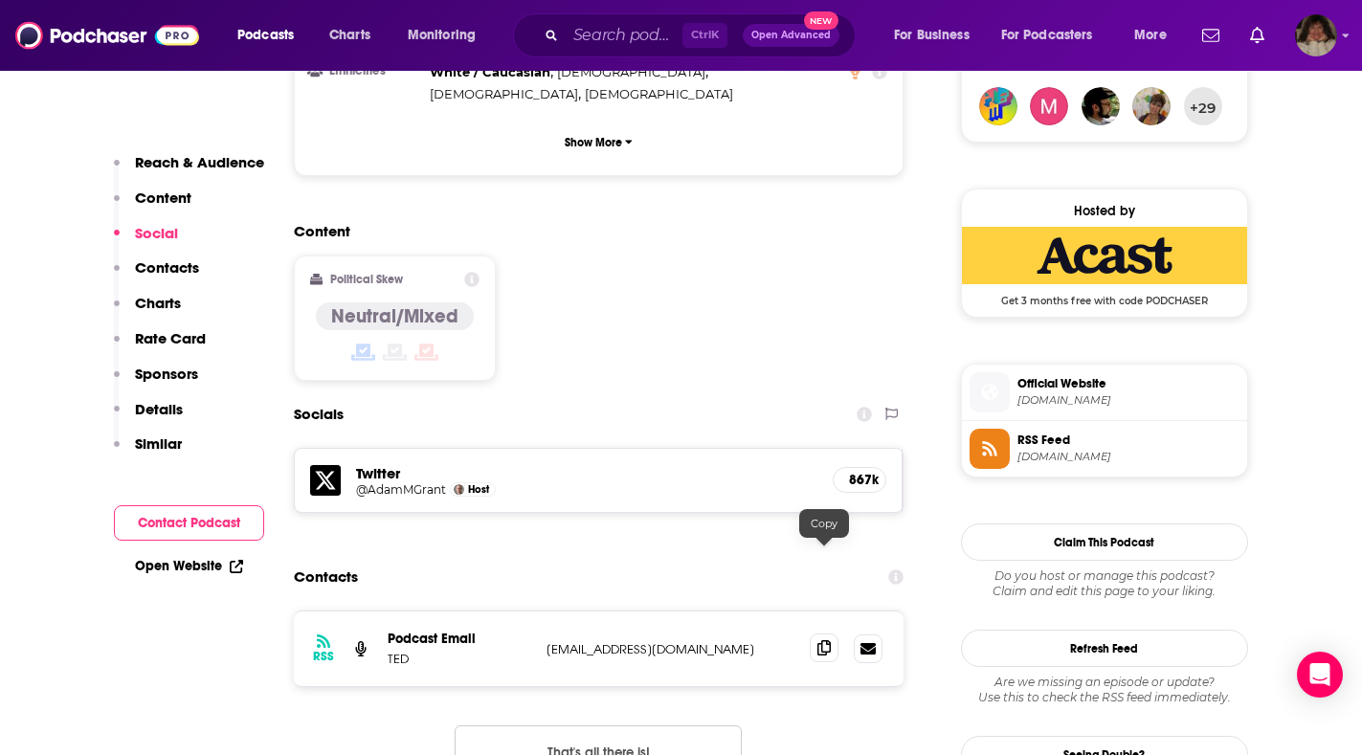
click at [827, 640] on icon at bounding box center [824, 647] width 13 height 15
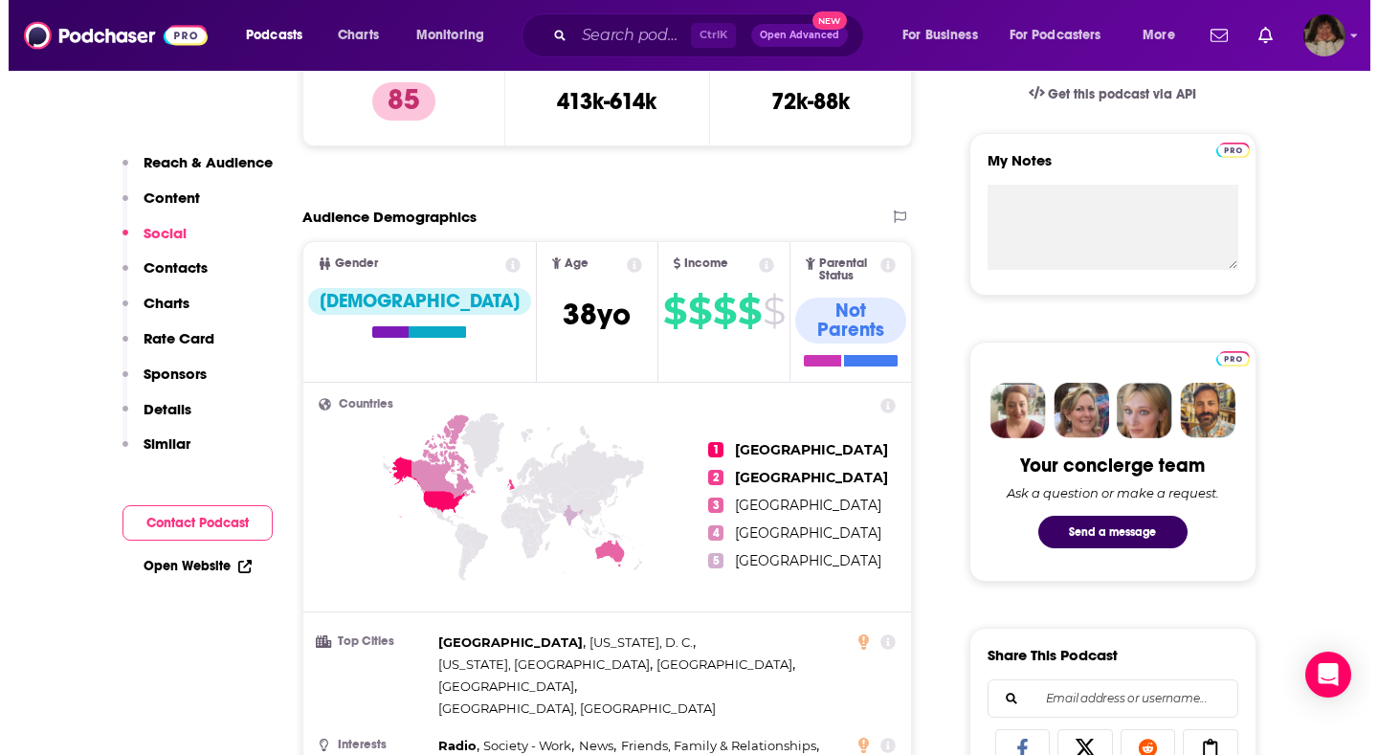
scroll to position [0, 0]
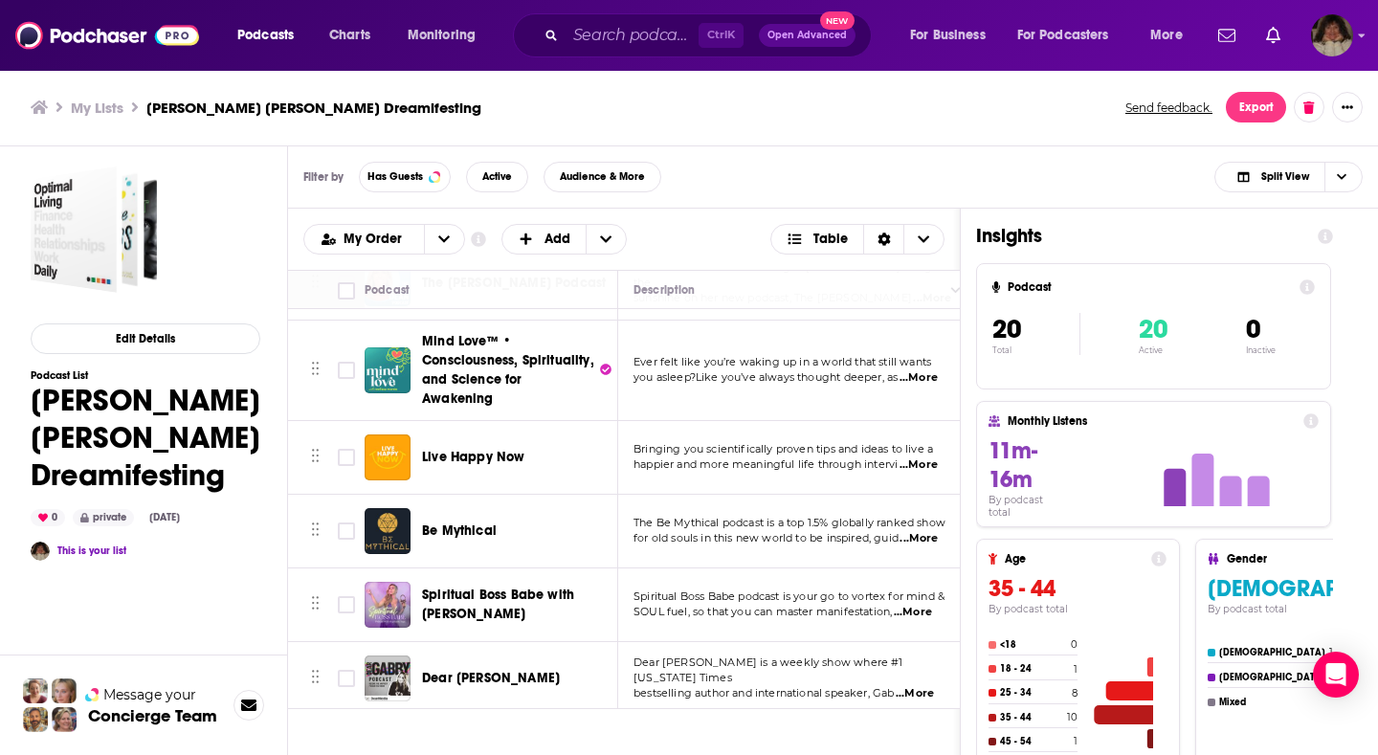
scroll to position [574, 0]
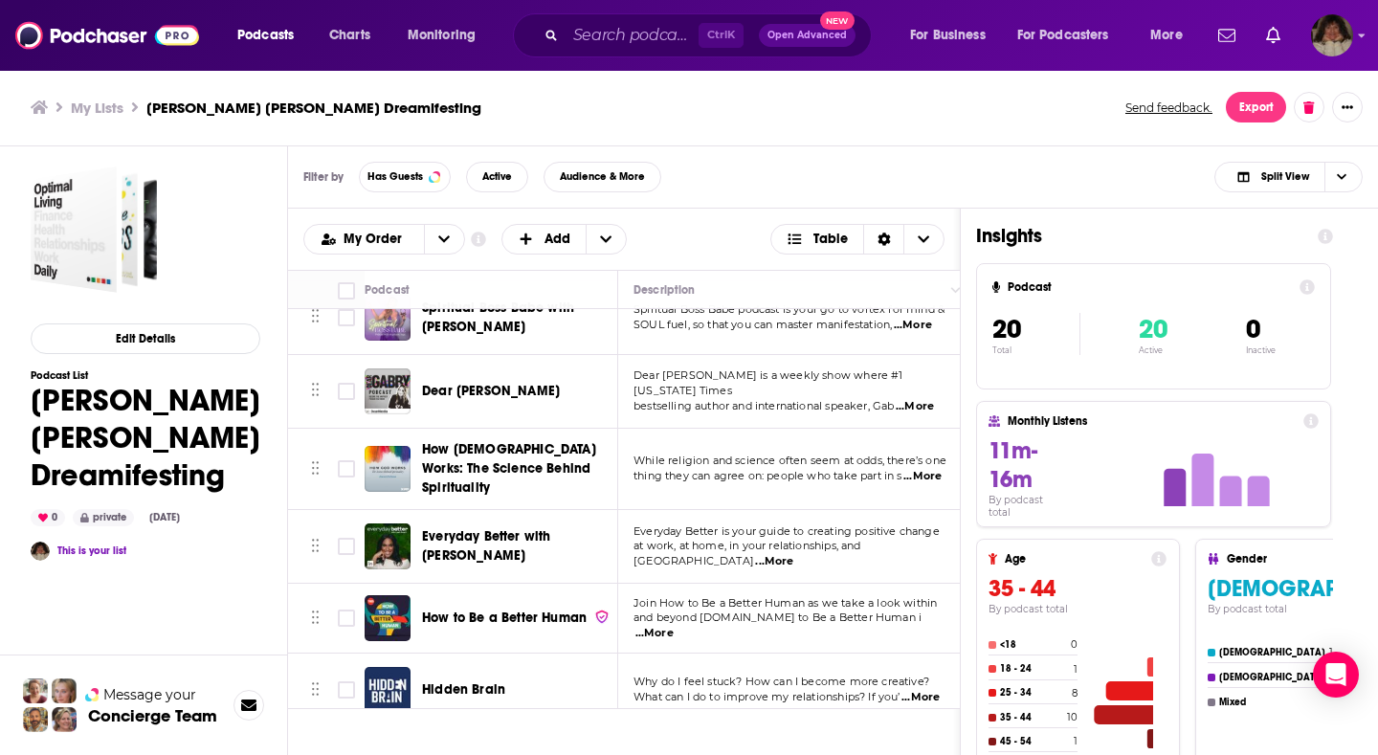
click at [317, 542] on icon "Move" at bounding box center [315, 545] width 9 height 17
click at [745, 679] on span "Why do I feel stuck? How can I become more creative?" at bounding box center [782, 681] width 296 height 13
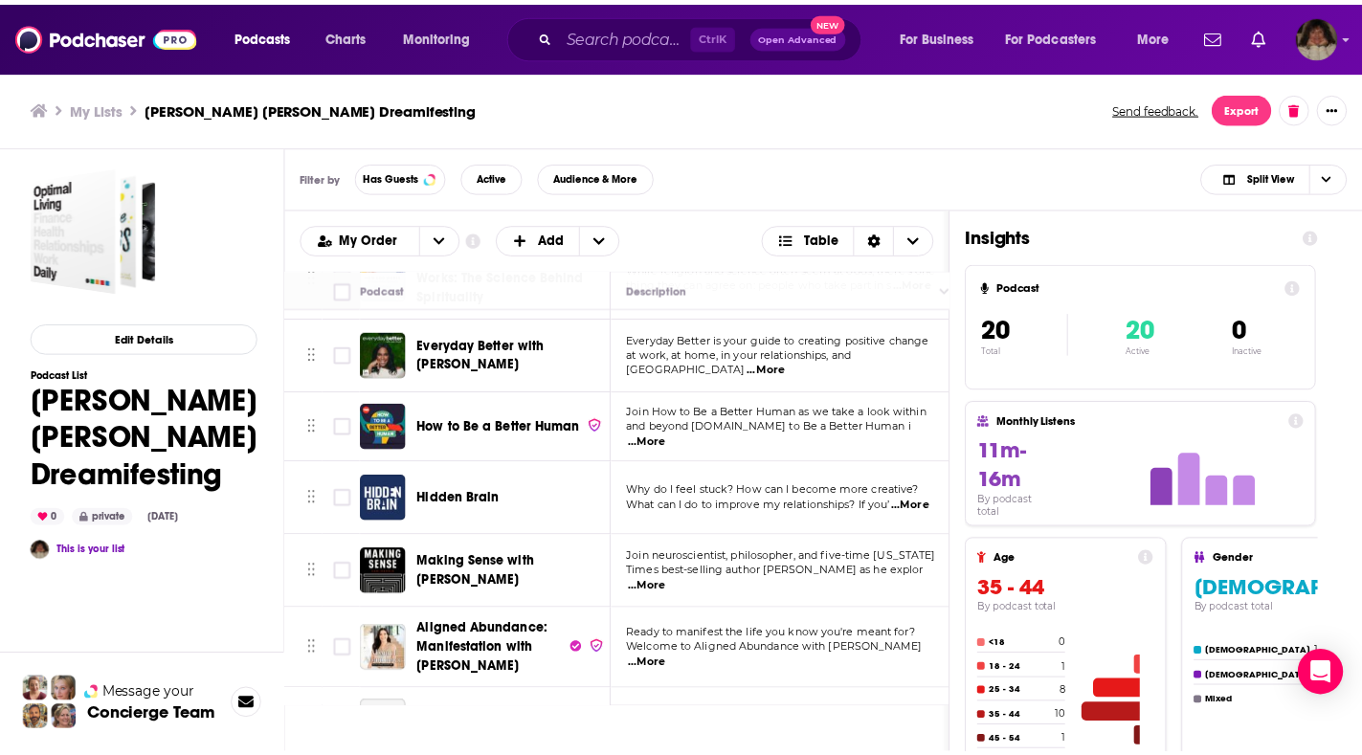
scroll to position [862, 0]
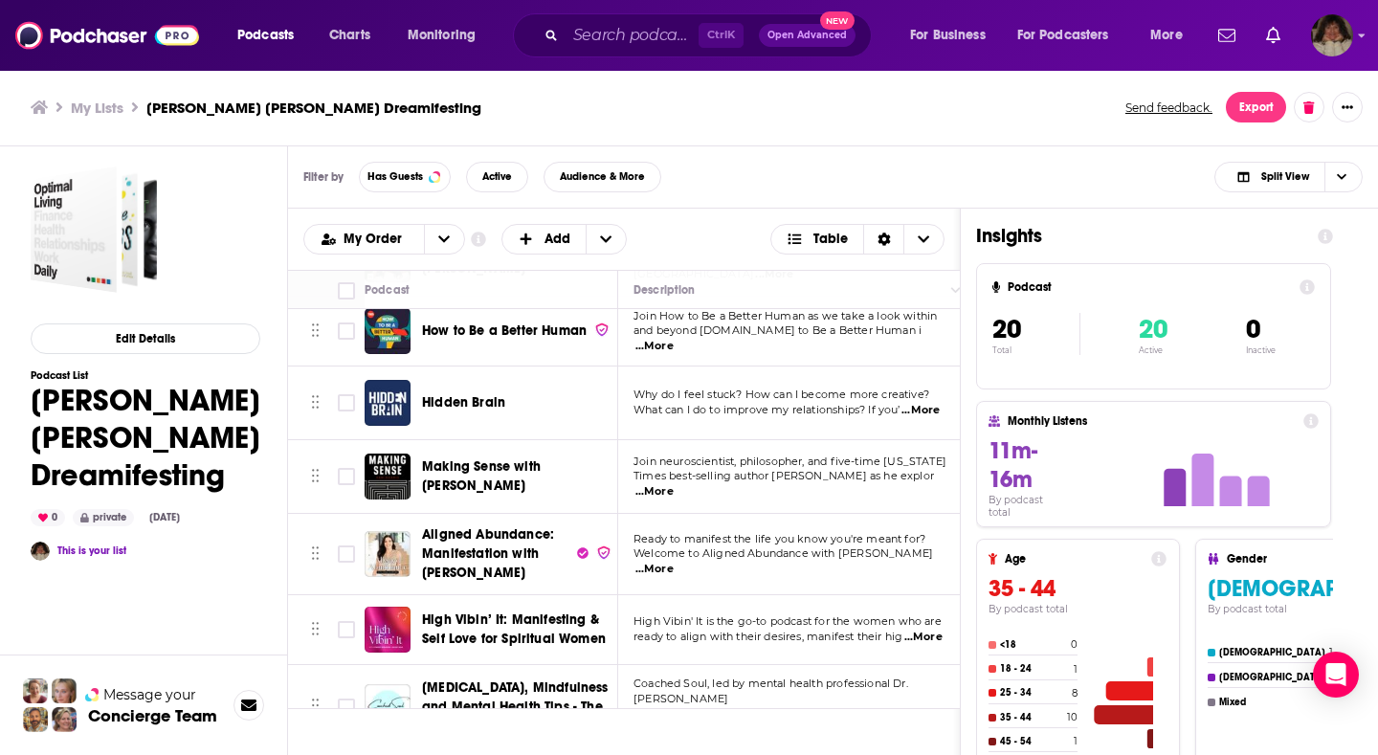
click at [696, 391] on span "Why do I feel stuck? How can I become more creative?" at bounding box center [782, 394] width 296 height 13
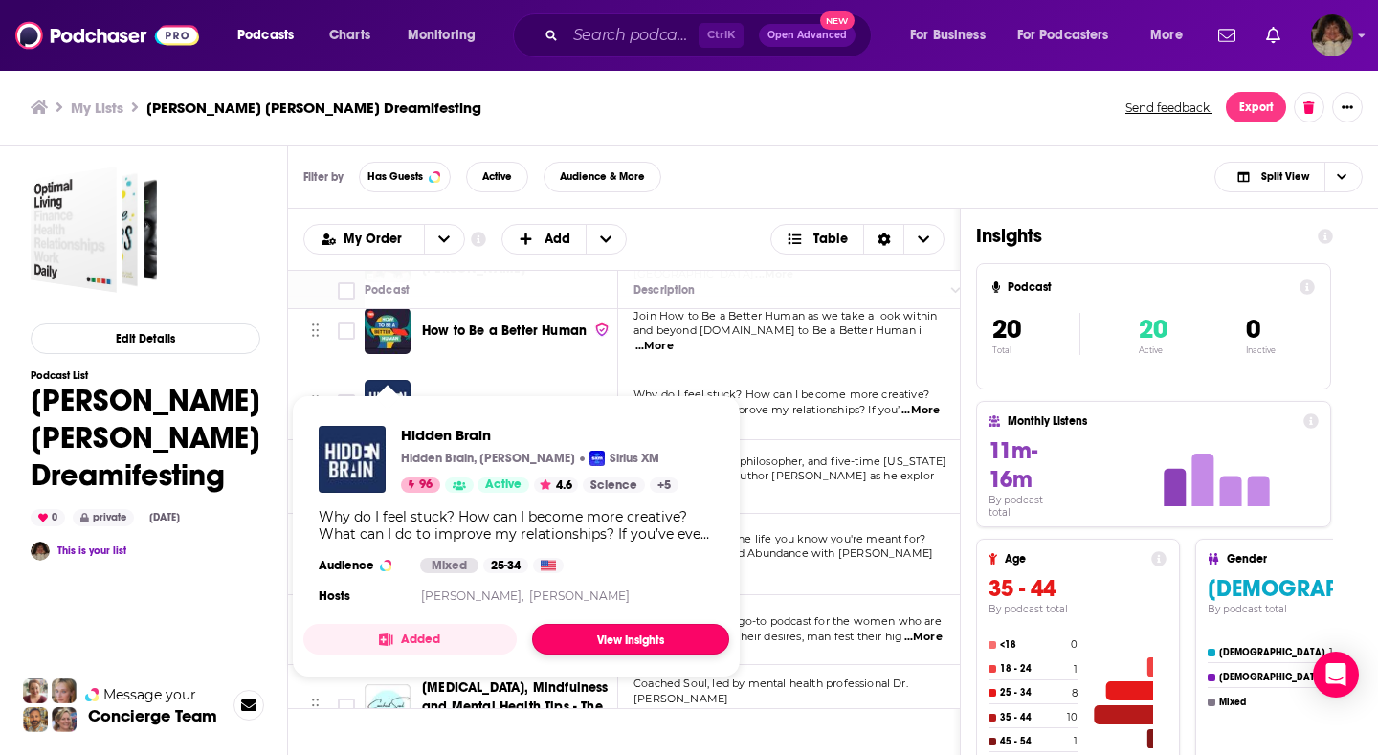
click at [637, 638] on link "View Insights" at bounding box center [630, 639] width 197 height 31
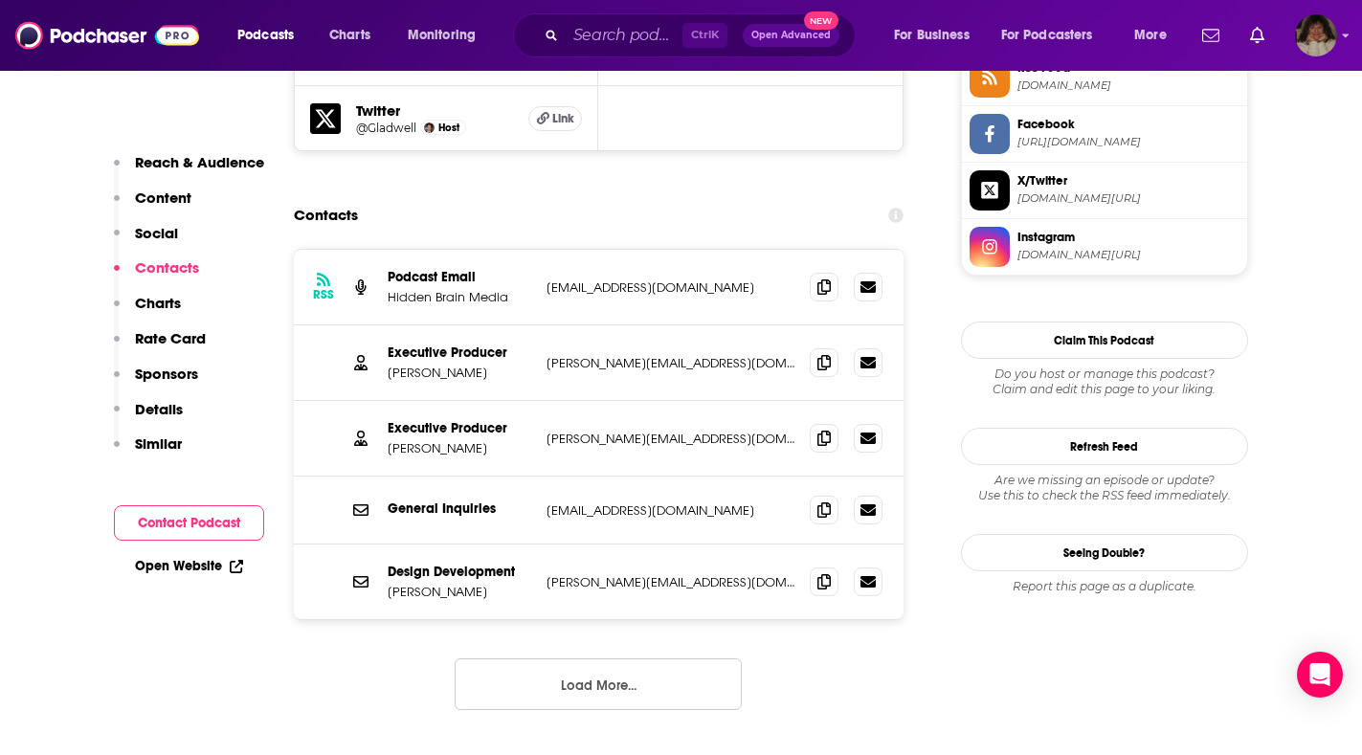
scroll to position [1627, 0]
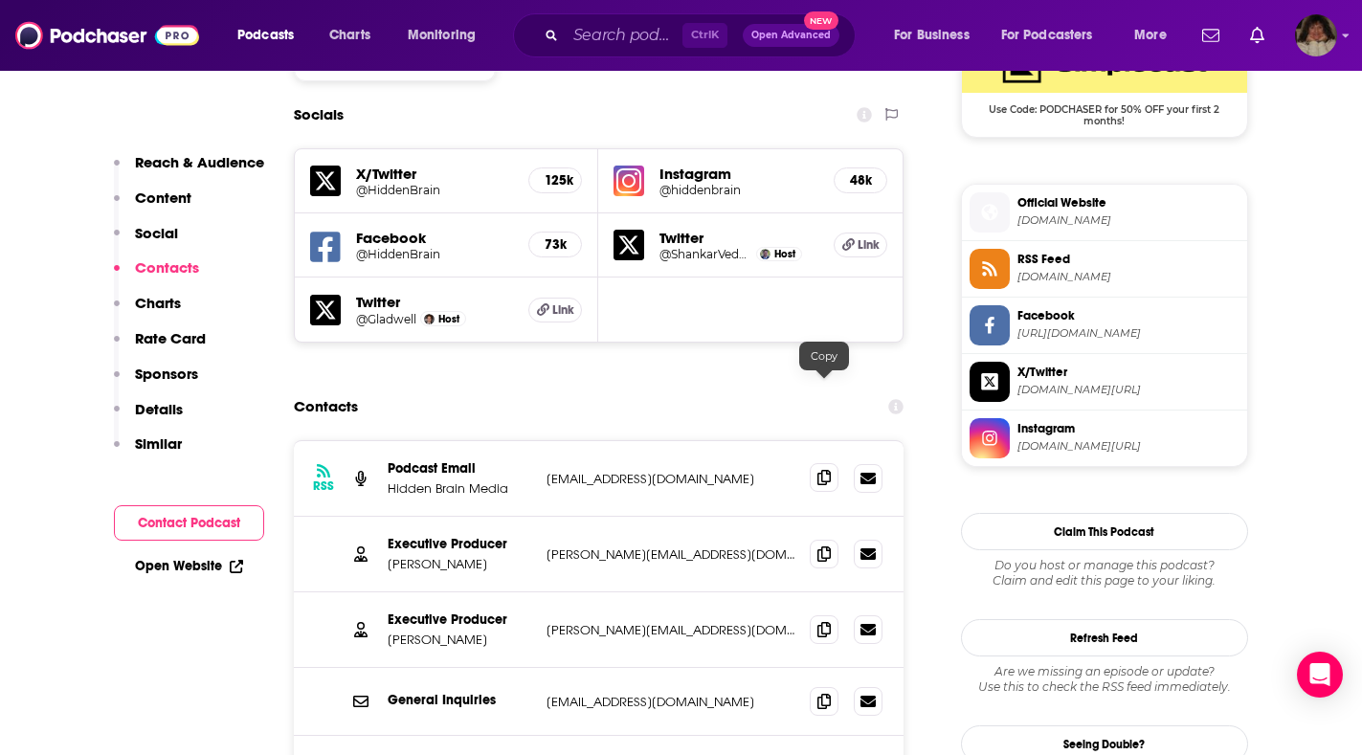
click at [829, 470] on icon at bounding box center [824, 477] width 13 height 15
click at [823, 546] on icon at bounding box center [824, 553] width 13 height 15
click at [829, 621] on icon at bounding box center [824, 628] width 13 height 15
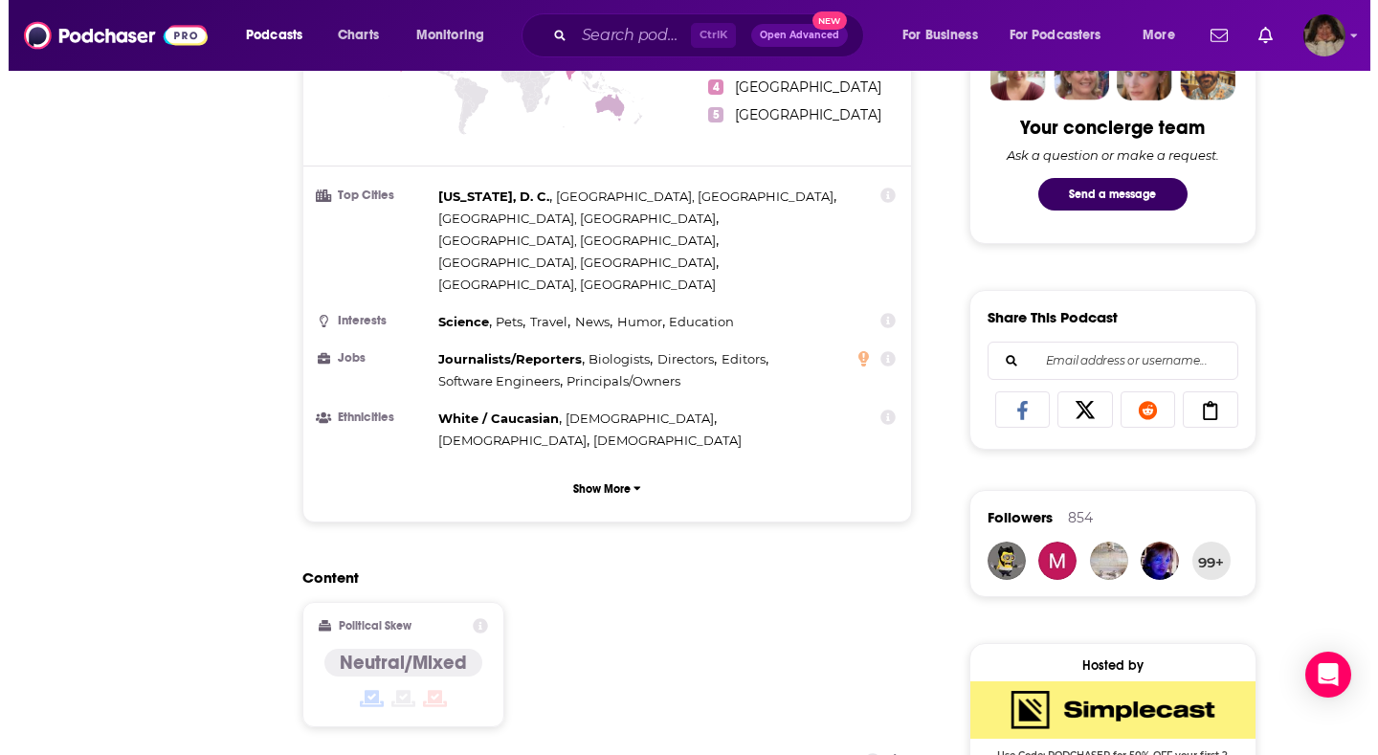
scroll to position [0, 0]
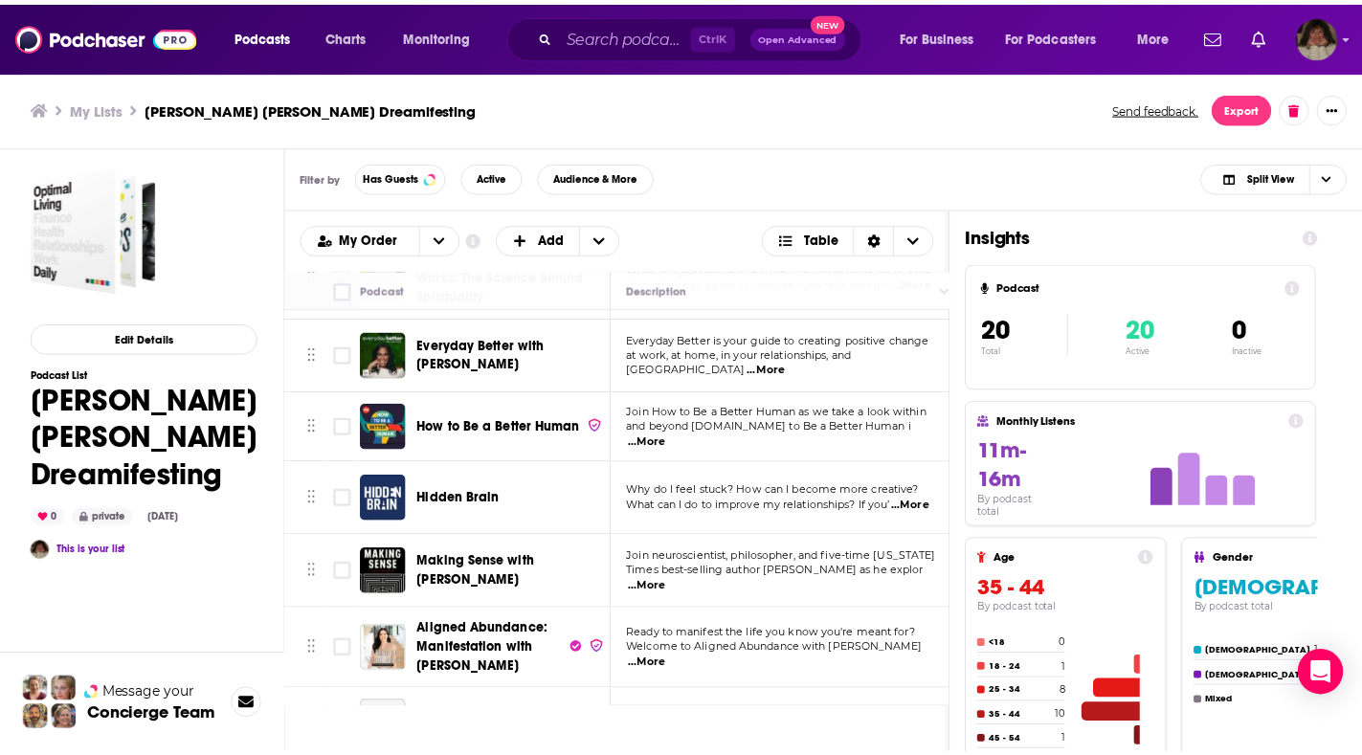
scroll to position [862, 0]
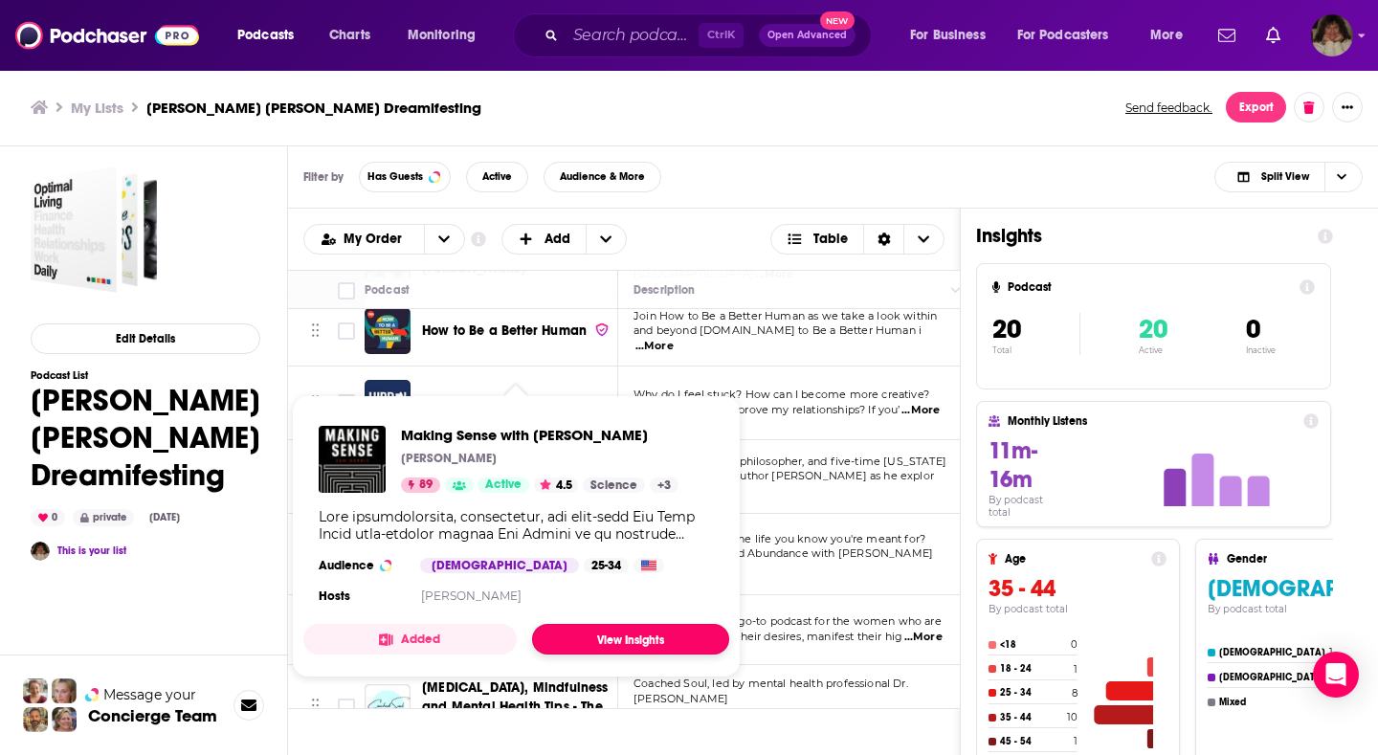
click at [591, 638] on link "View Insights" at bounding box center [630, 639] width 197 height 31
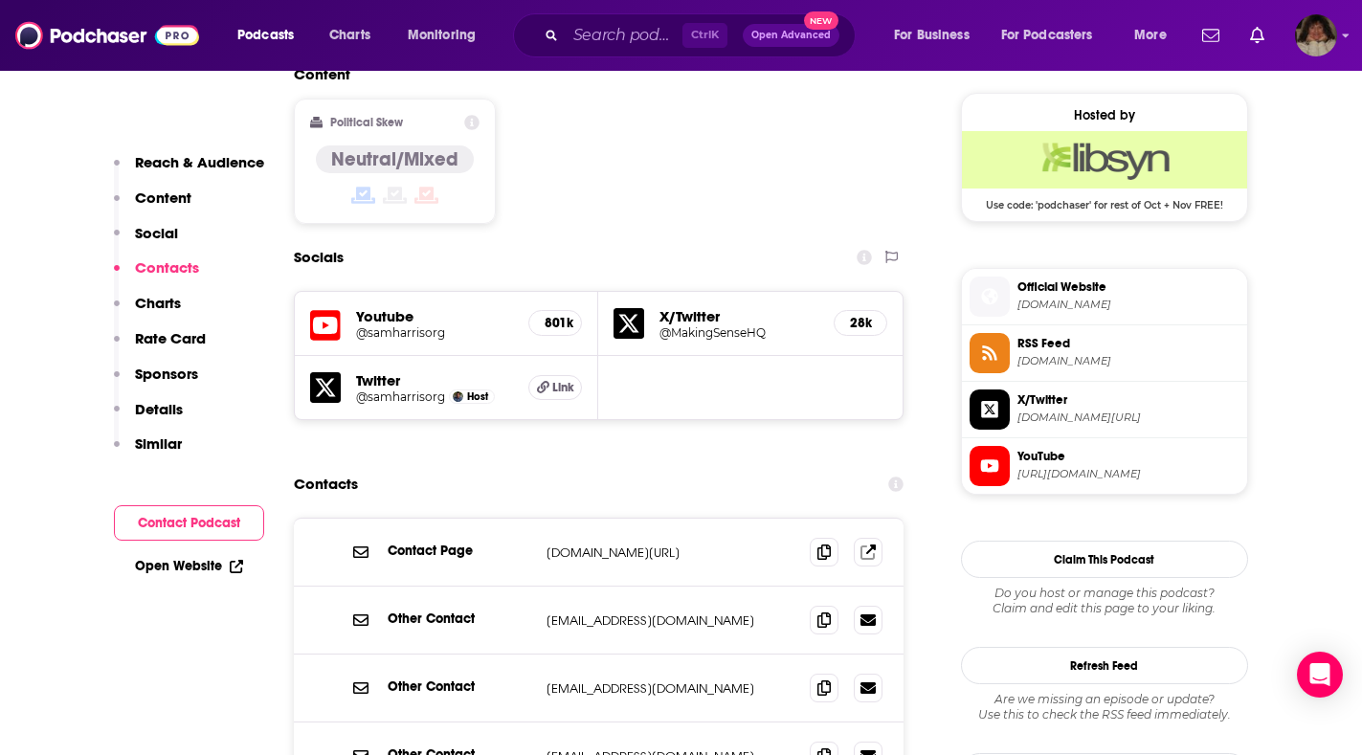
scroll to position [1723, 0]
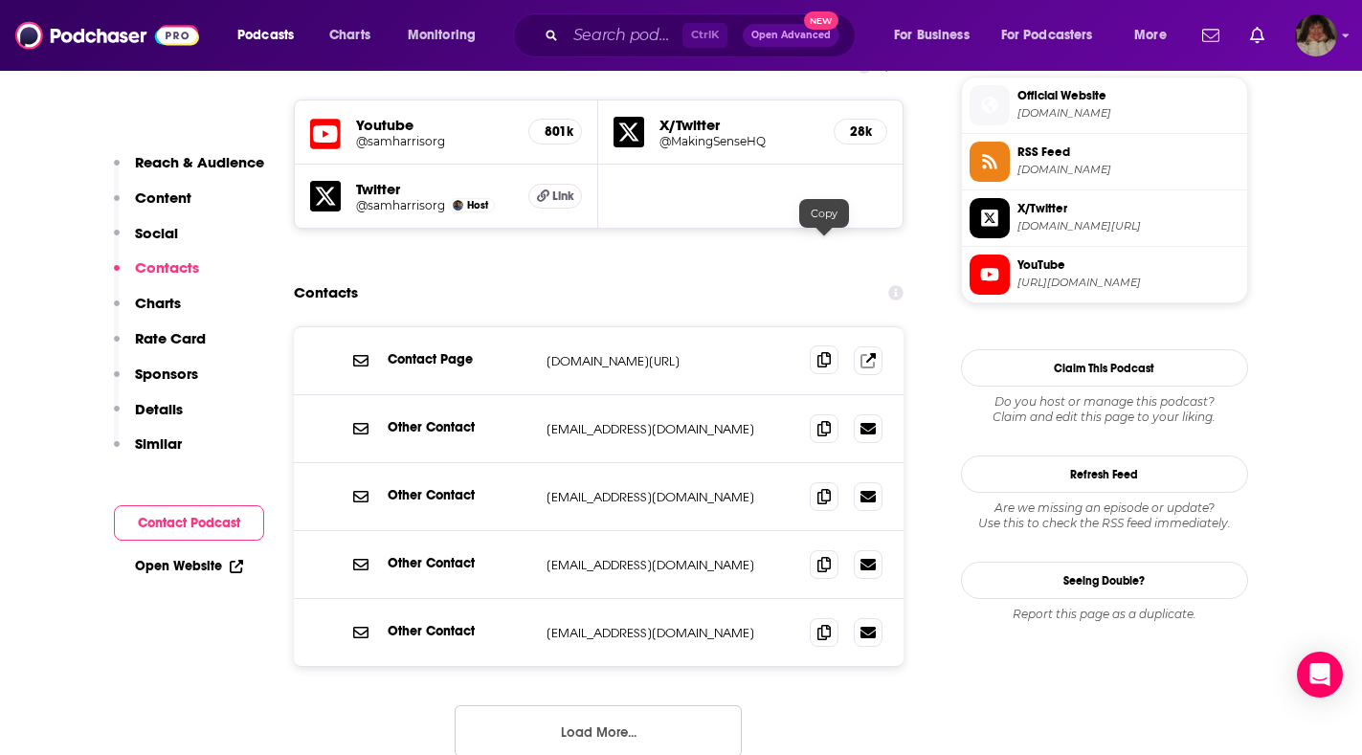
click at [816, 346] on span at bounding box center [824, 360] width 29 height 29
click at [562, 421] on p "[EMAIL_ADDRESS][DOMAIN_NAME]" at bounding box center [671, 429] width 249 height 16
click at [829, 420] on icon at bounding box center [824, 427] width 13 height 15
click at [824, 488] on icon at bounding box center [824, 495] width 13 height 15
click at [824, 556] on icon at bounding box center [824, 563] width 13 height 15
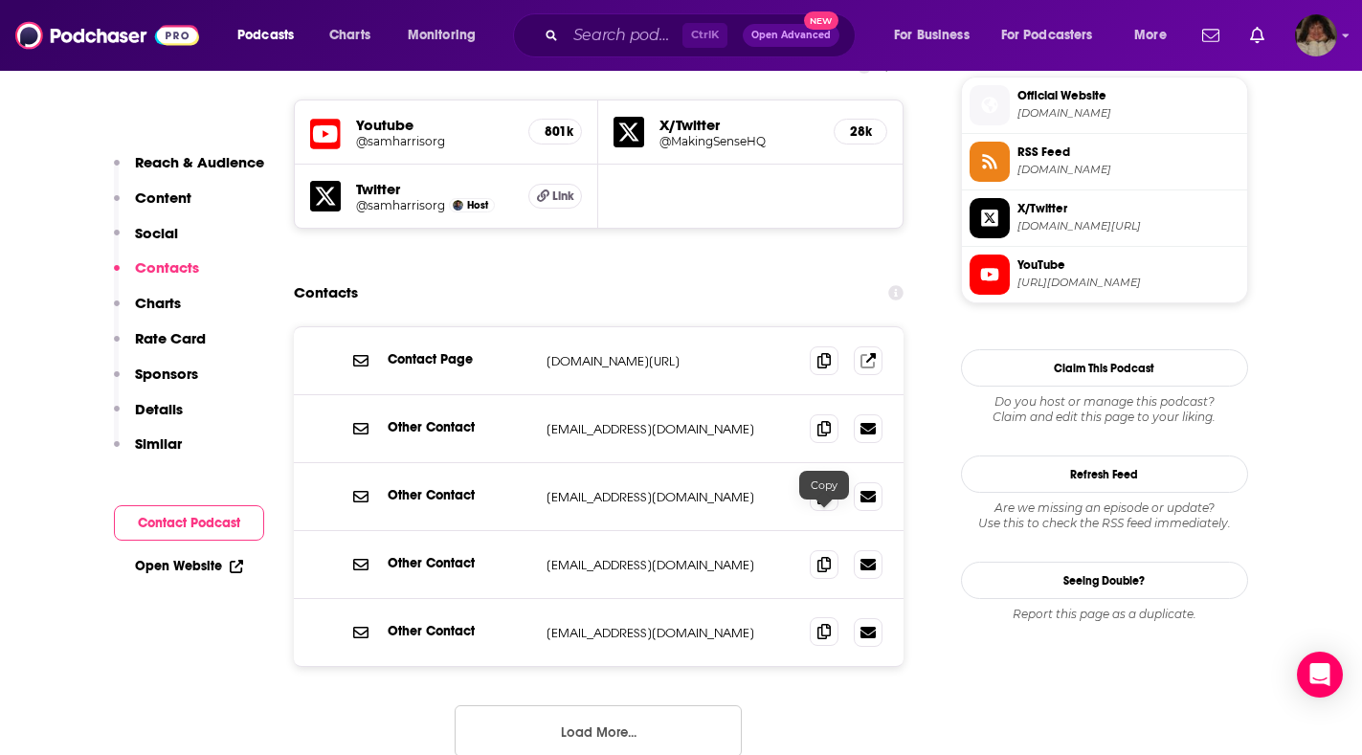
click at [820, 624] on icon at bounding box center [824, 631] width 13 height 15
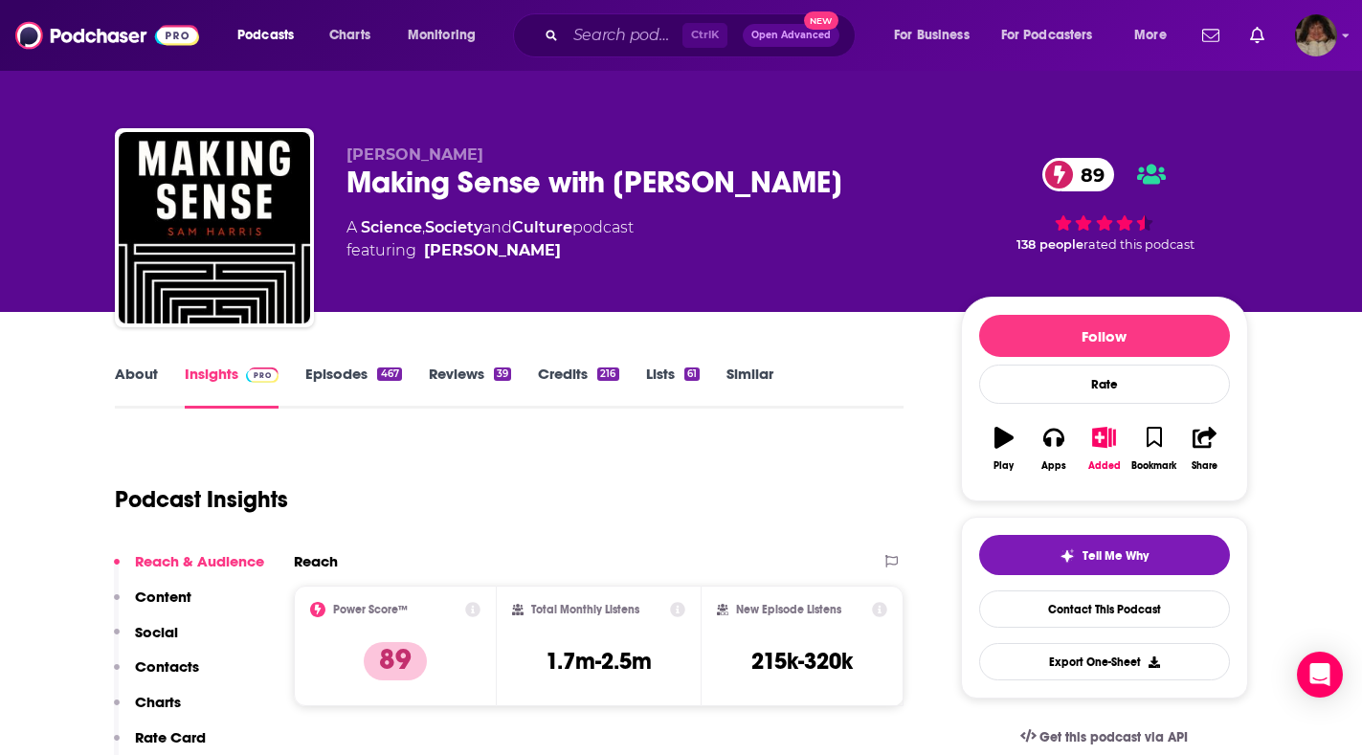
scroll to position [920, 0]
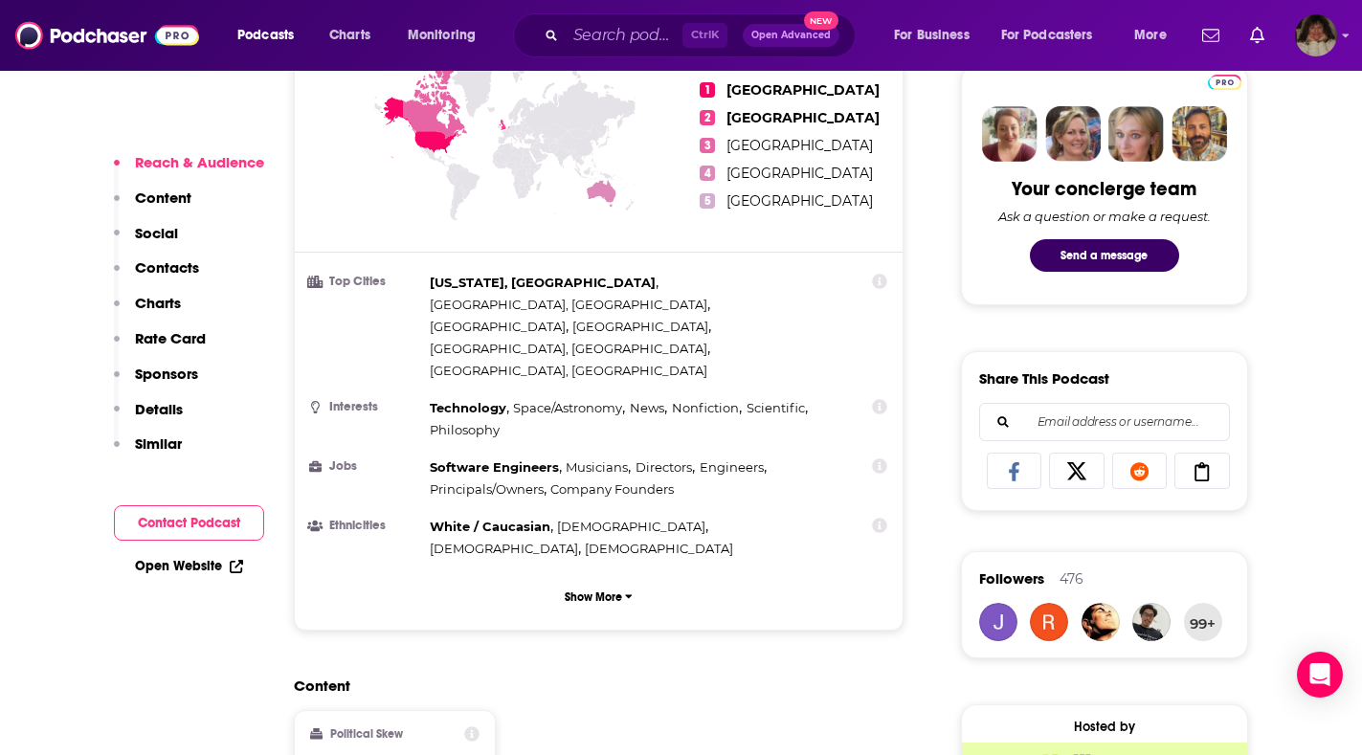
click at [794, 677] on h2 "Content" at bounding box center [591, 686] width 595 height 18
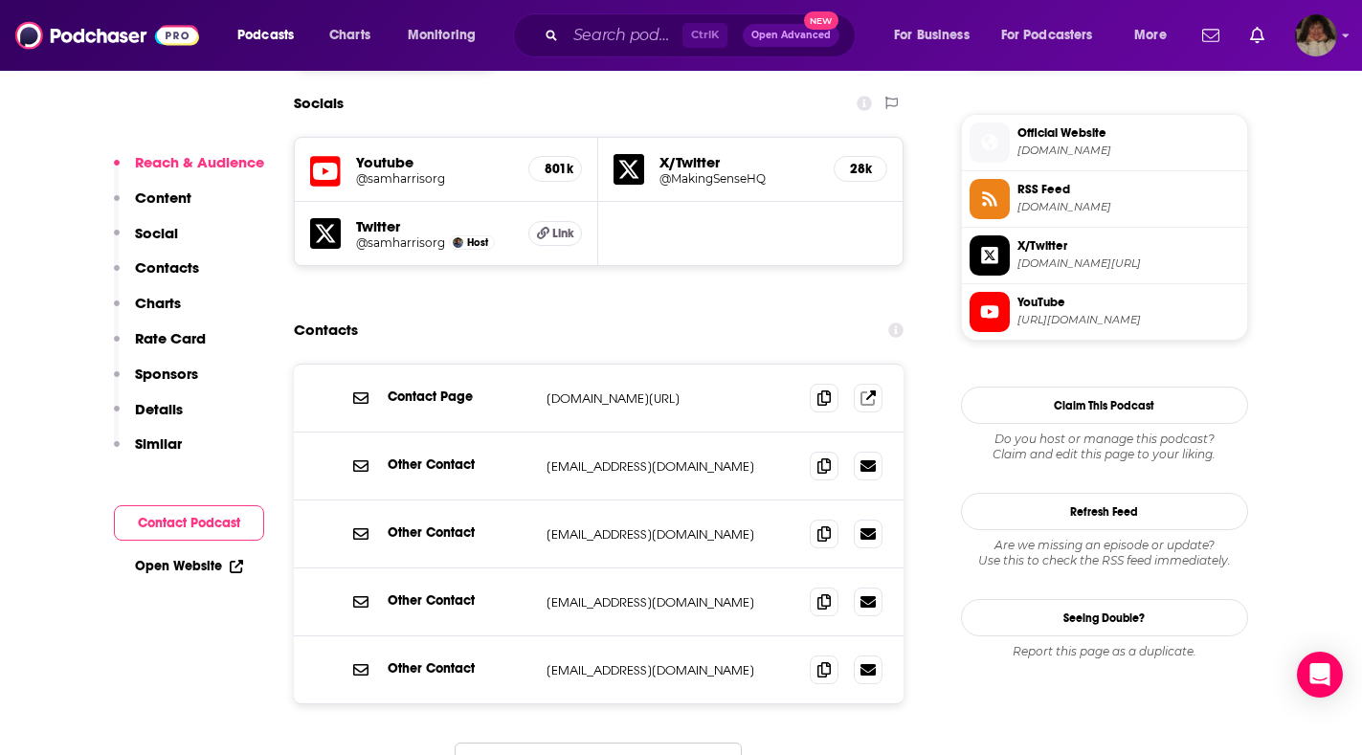
scroll to position [1781, 0]
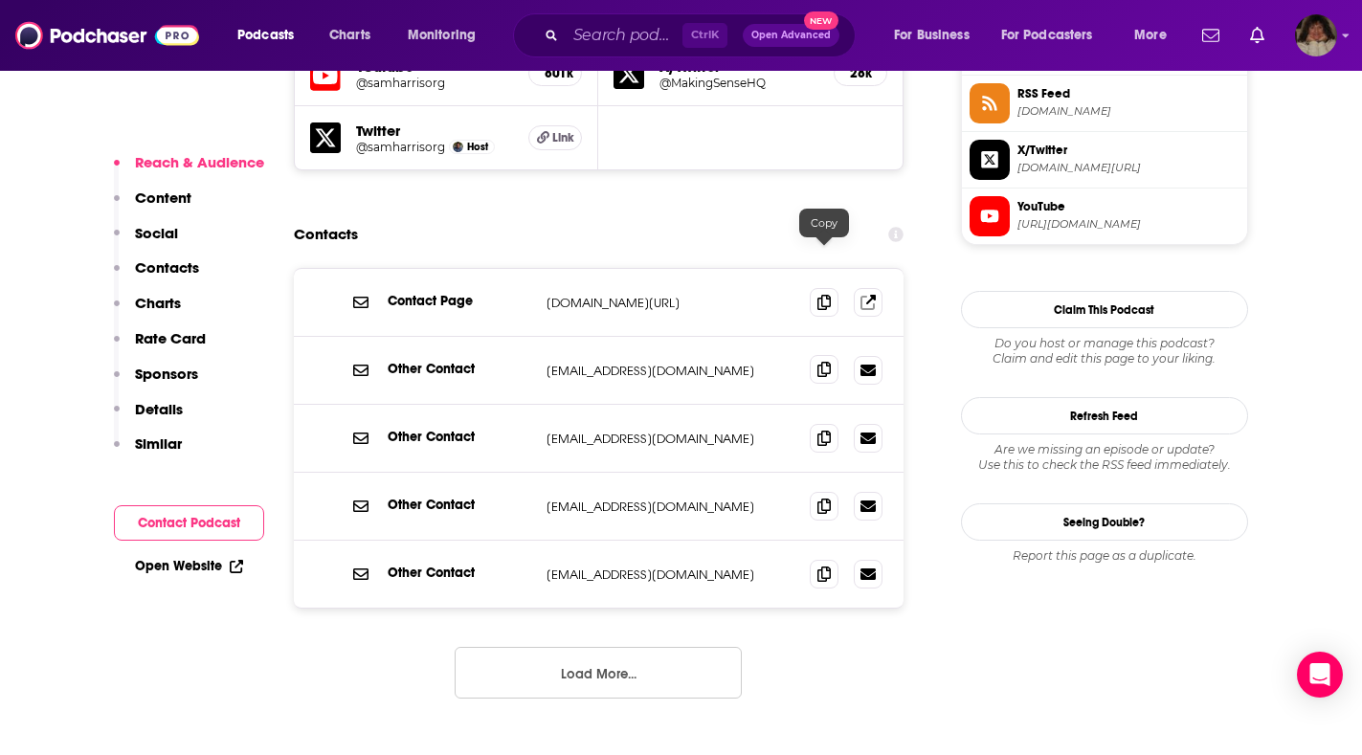
click at [819, 362] on icon at bounding box center [824, 369] width 13 height 15
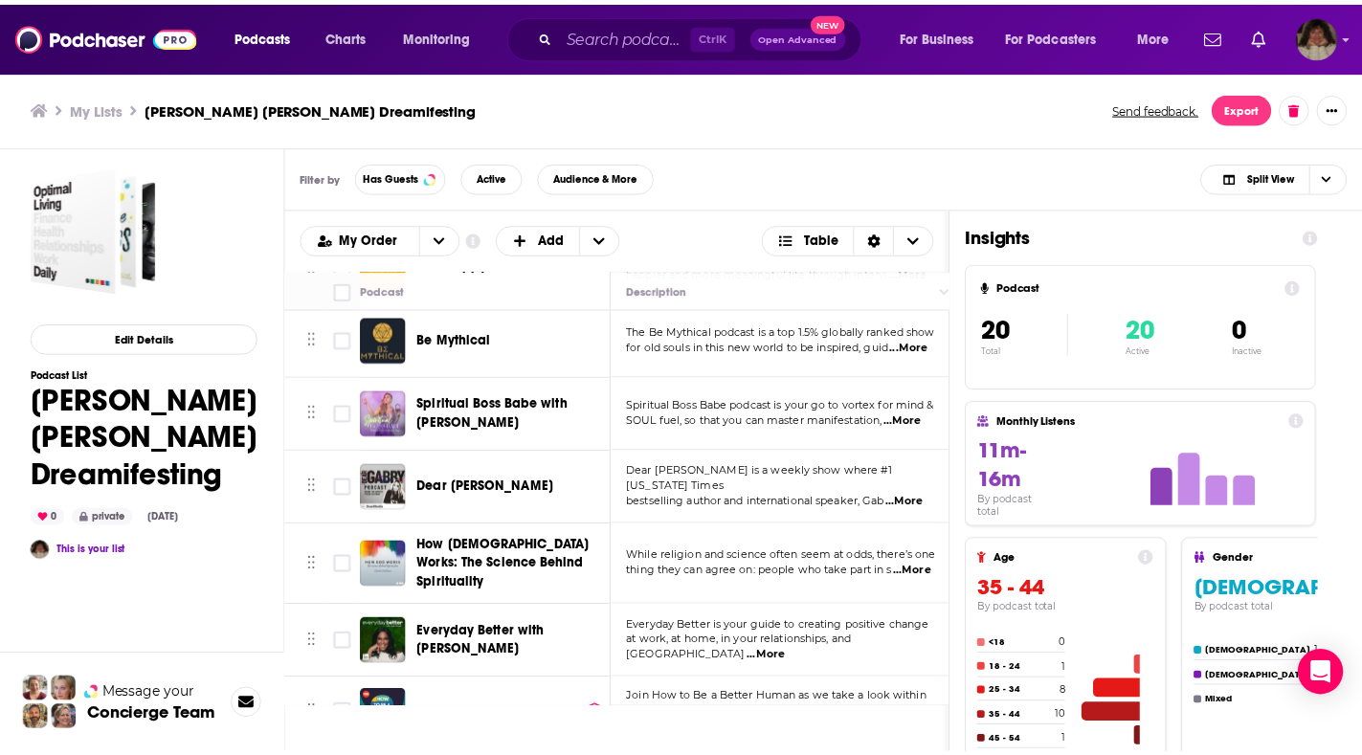
scroll to position [862, 0]
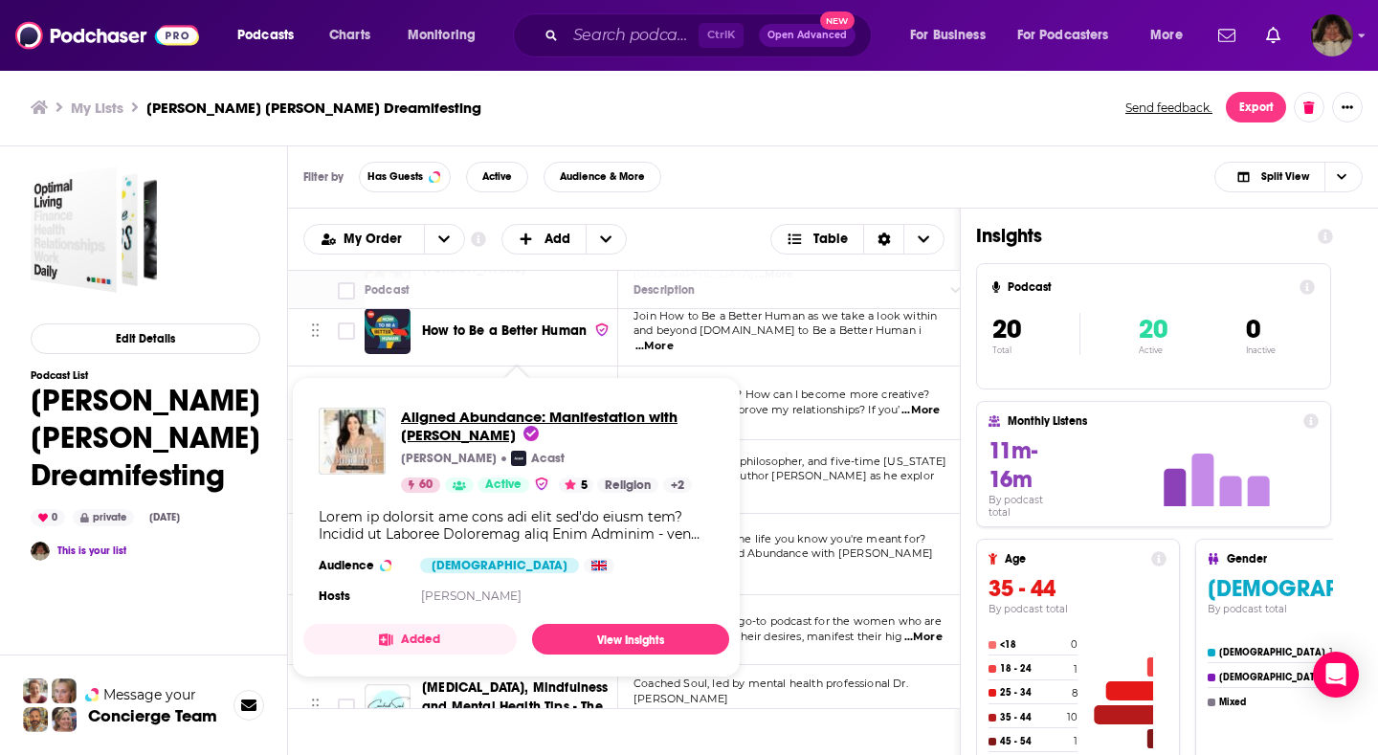
click at [462, 436] on span "Aligned Abundance: Manifestation with [PERSON_NAME]" at bounding box center [539, 426] width 277 height 36
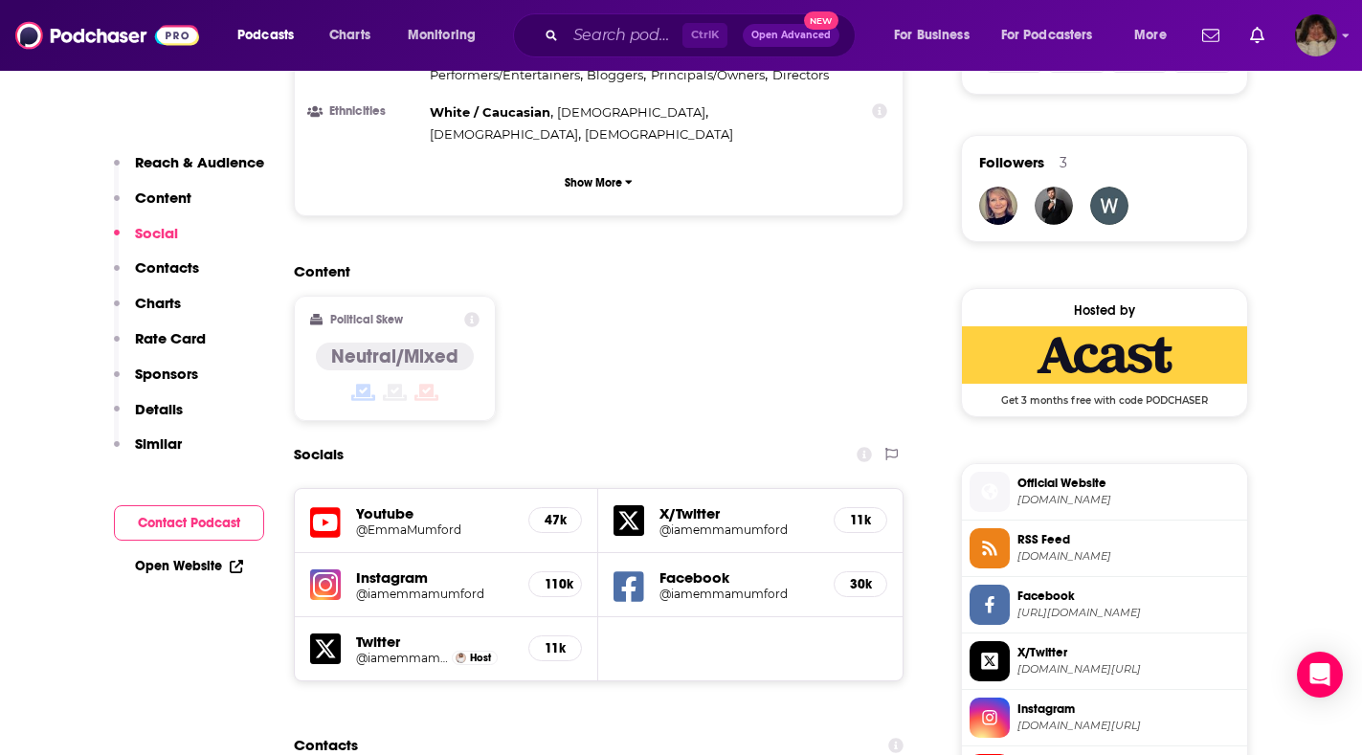
scroll to position [1723, 0]
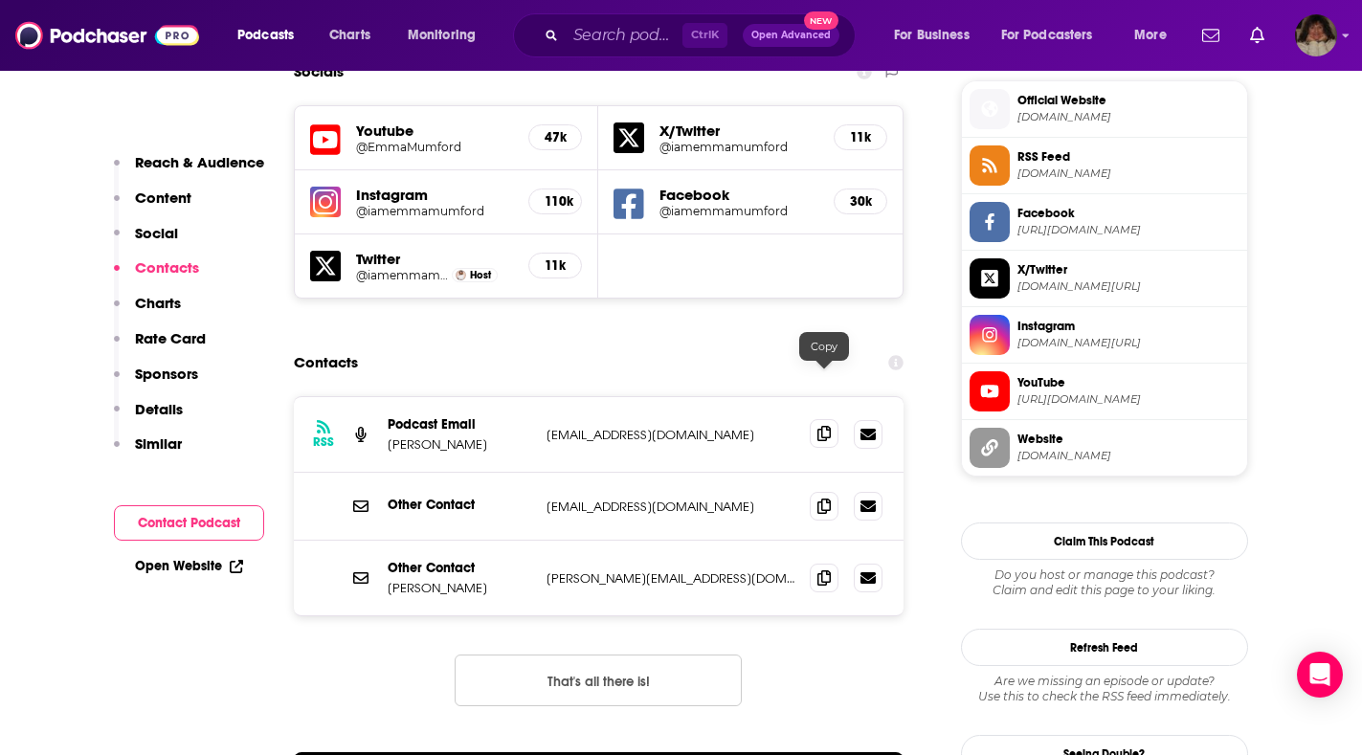
click at [825, 426] on icon at bounding box center [824, 433] width 13 height 15
click at [825, 498] on icon at bounding box center [824, 505] width 13 height 15
click at [820, 570] on icon at bounding box center [824, 577] width 13 height 15
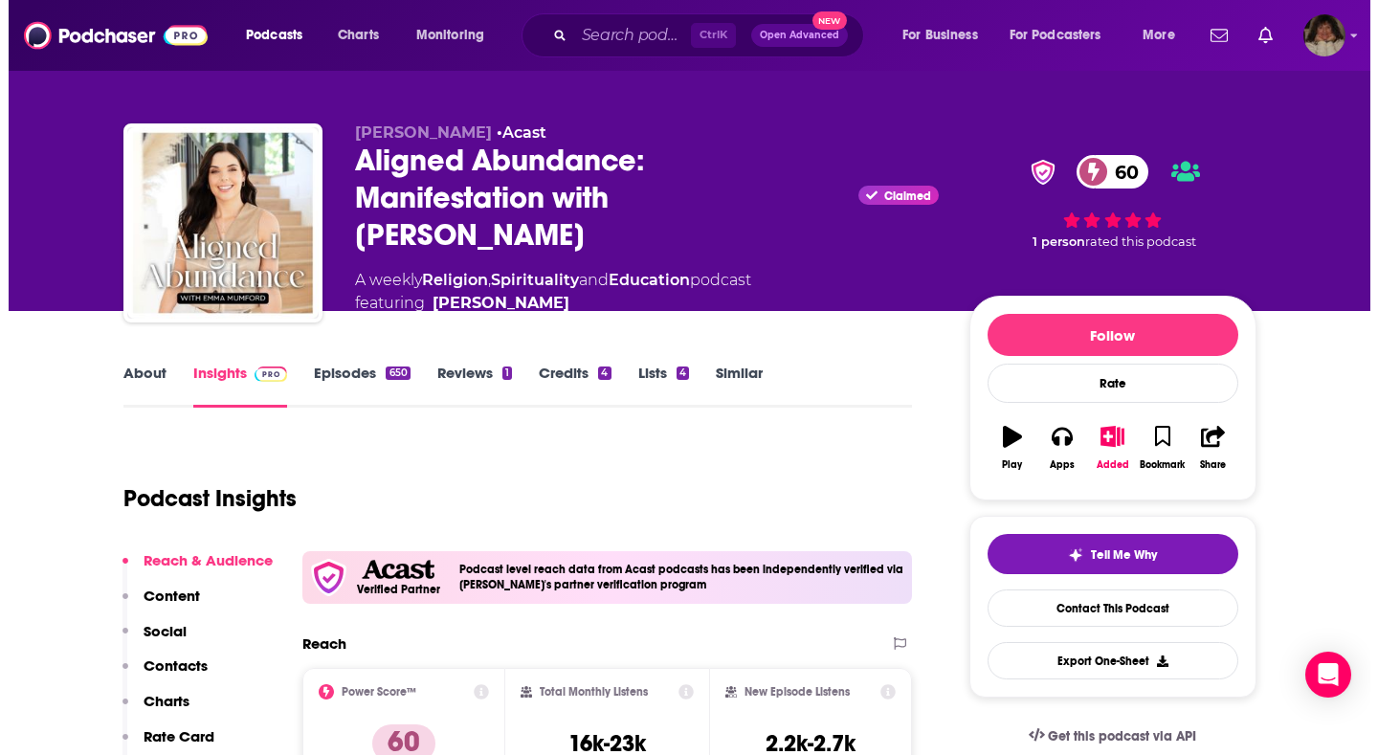
scroll to position [0, 0]
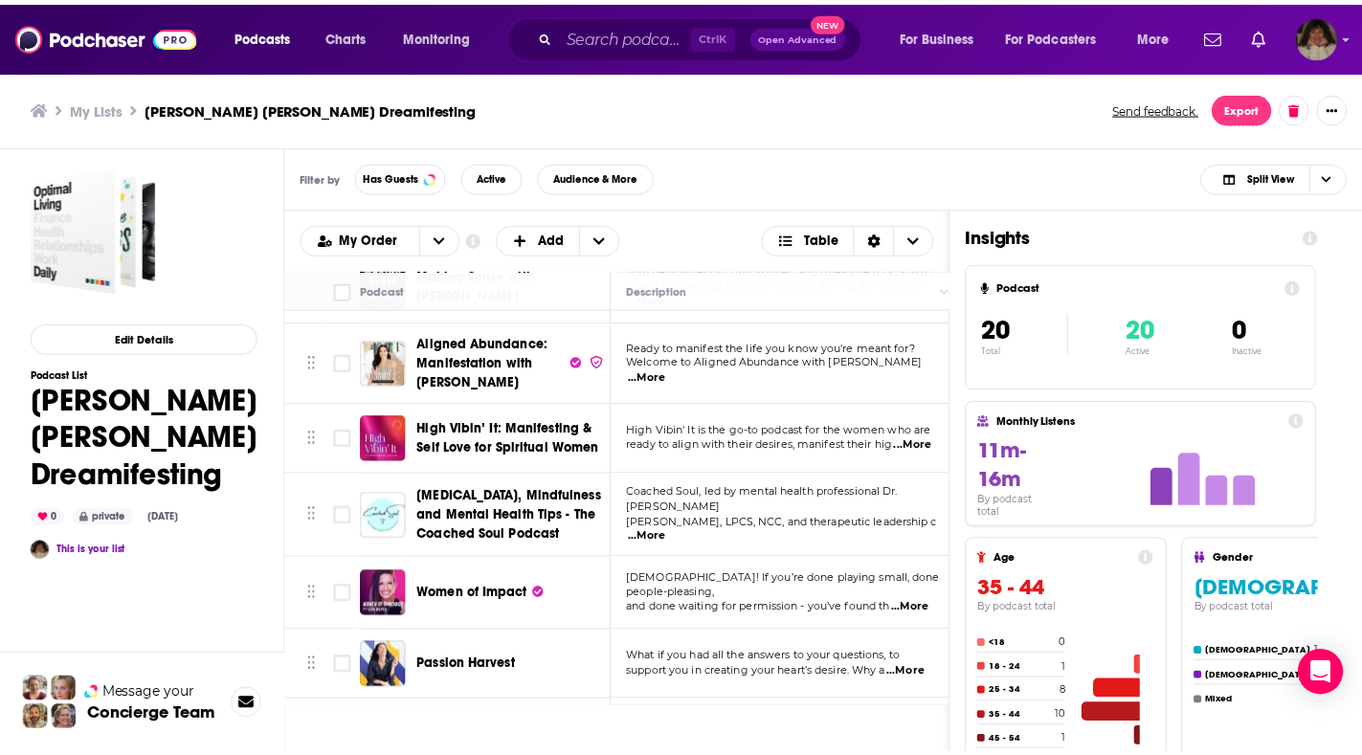
scroll to position [1140, 0]
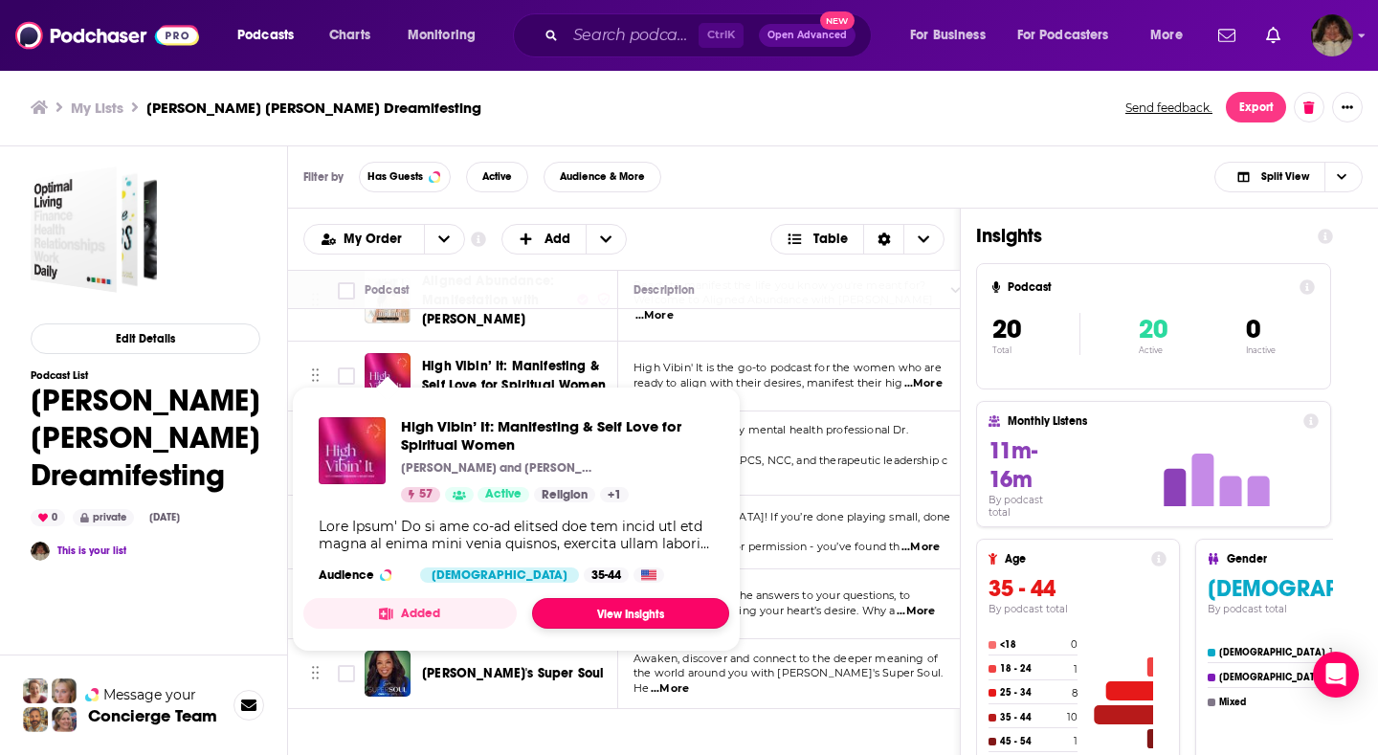
click at [565, 606] on link "View Insights" at bounding box center [630, 613] width 197 height 31
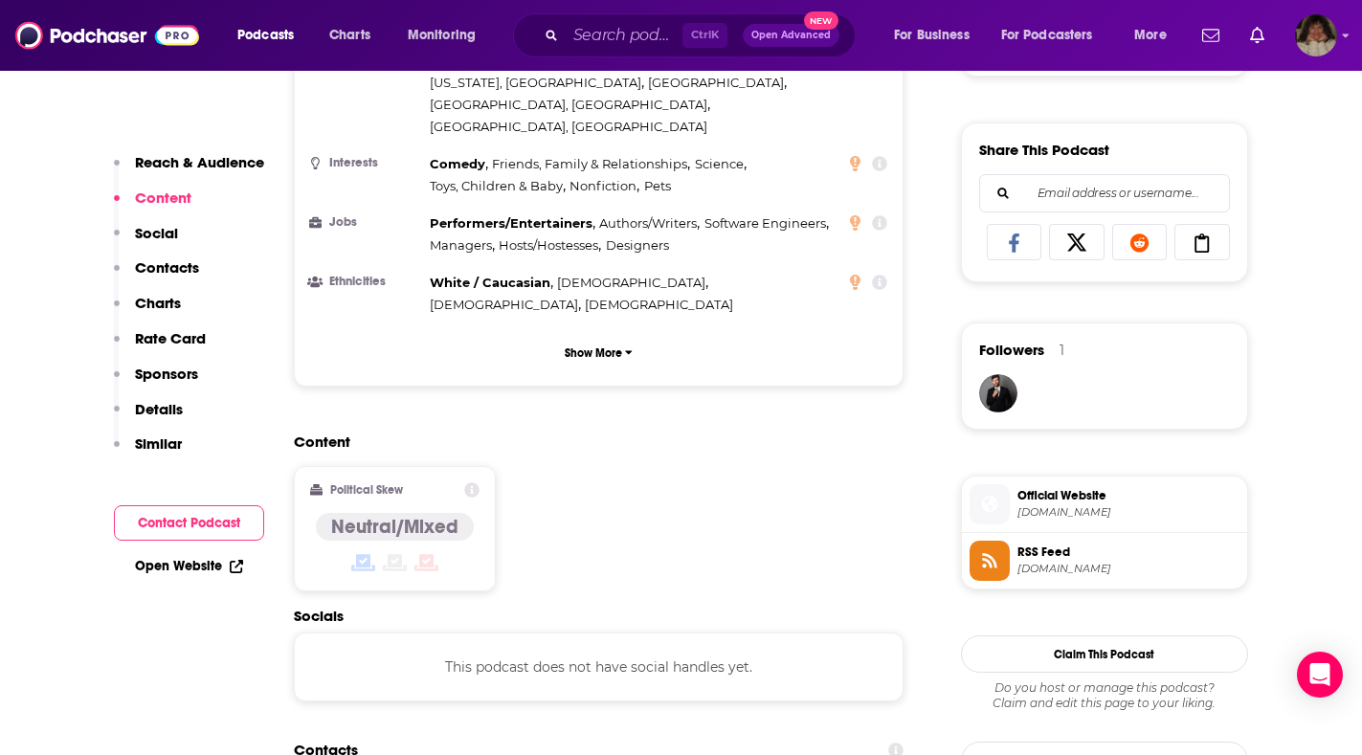
scroll to position [1532, 0]
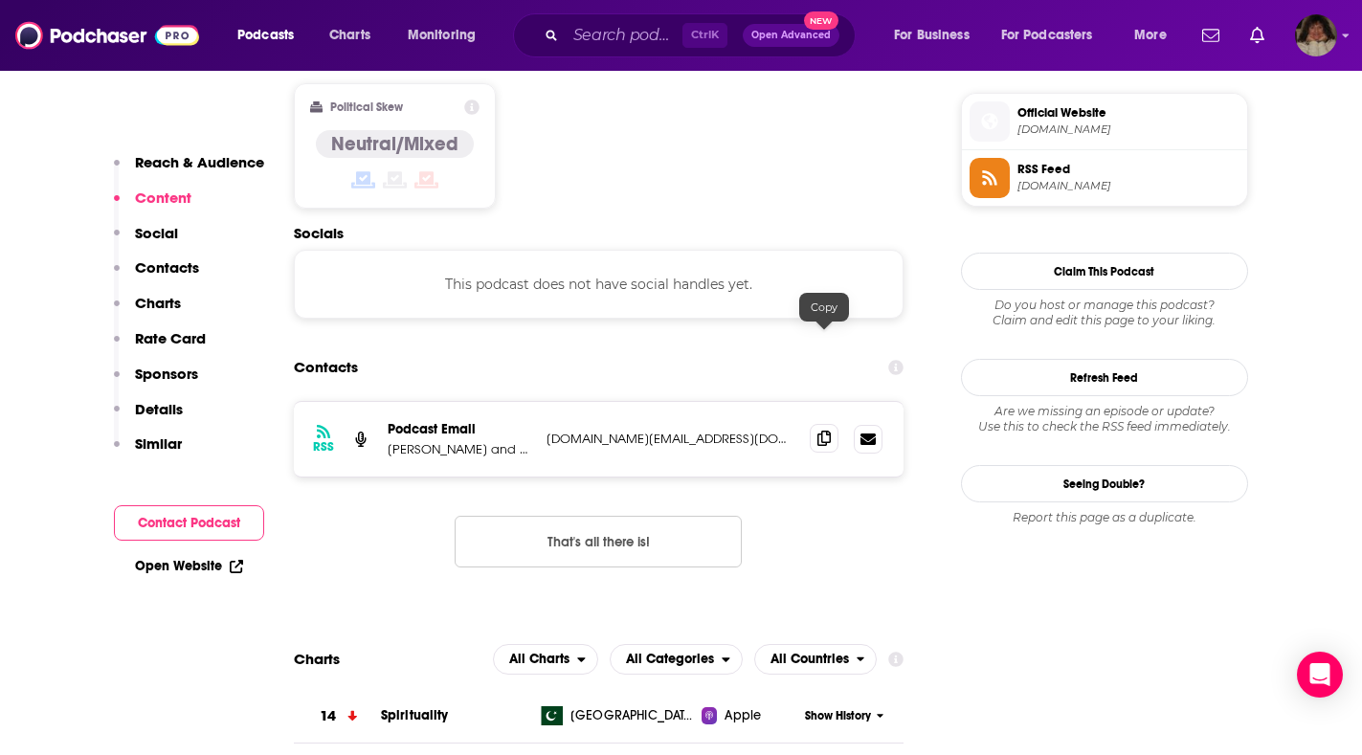
click at [831, 431] on icon at bounding box center [824, 438] width 13 height 15
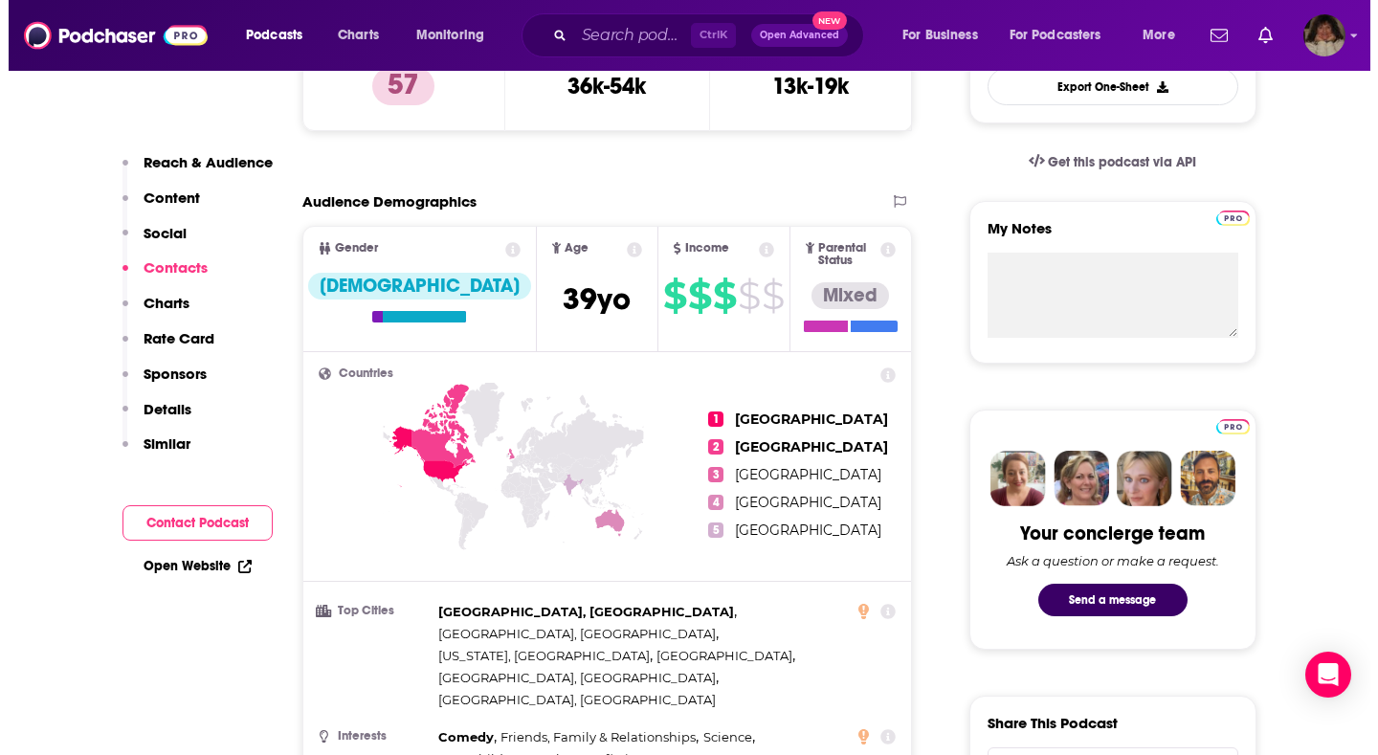
scroll to position [0, 0]
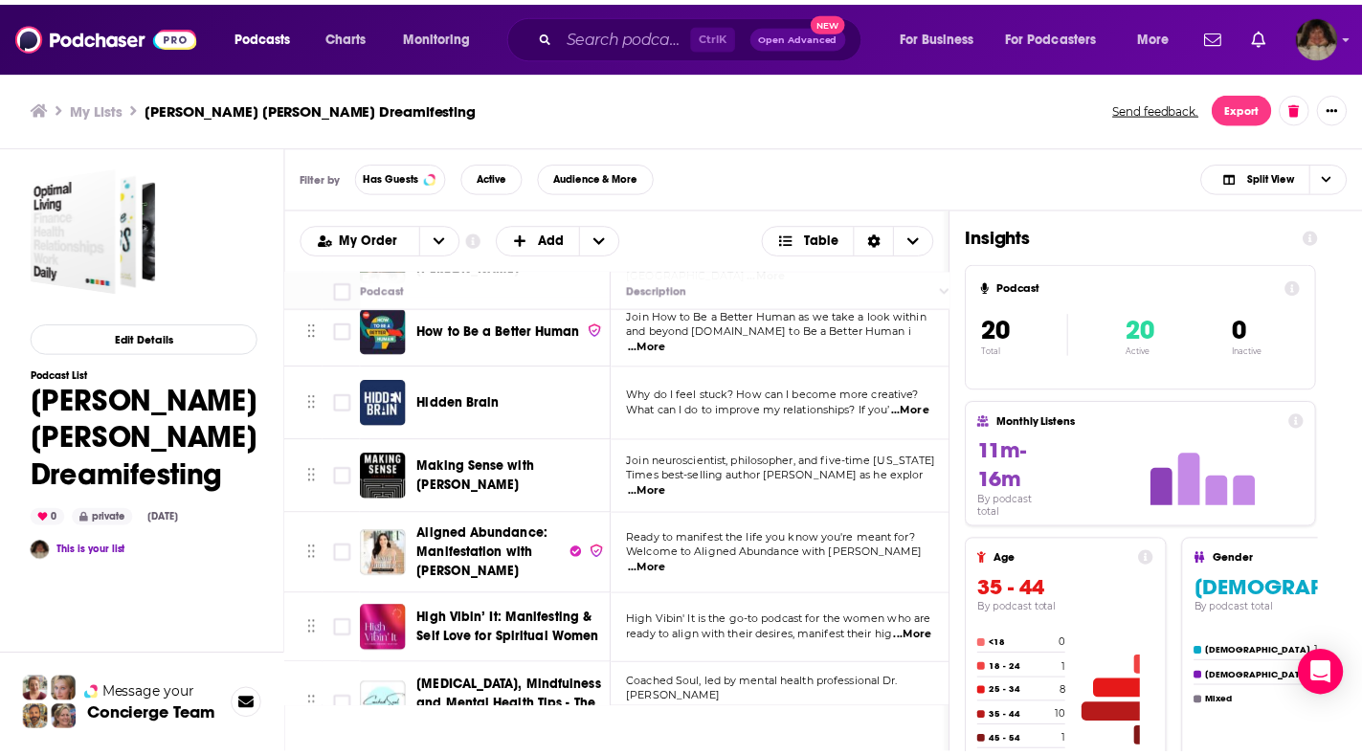
scroll to position [1053, 0]
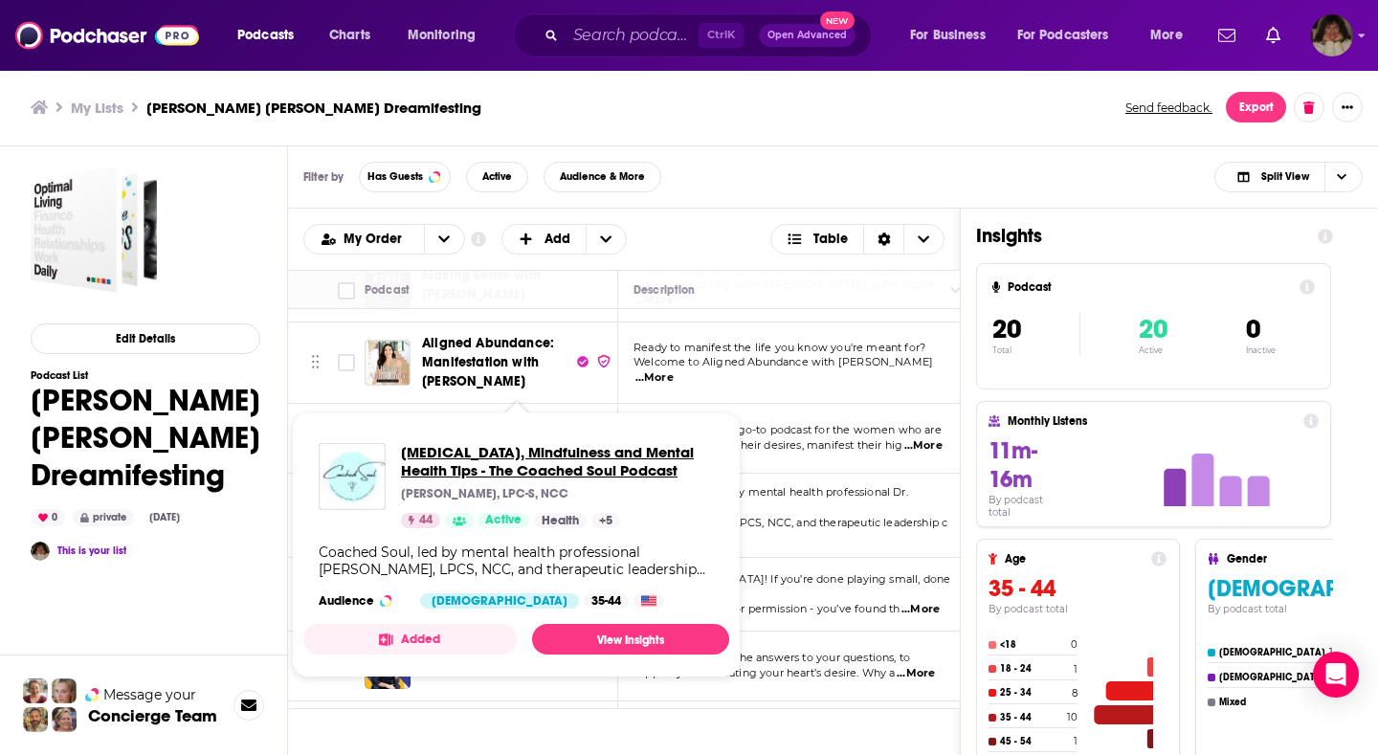
click at [555, 469] on span "[MEDICAL_DATA], Mindfulness and Mental Health Tips - The Coached Soul Podcast" at bounding box center [557, 461] width 313 height 36
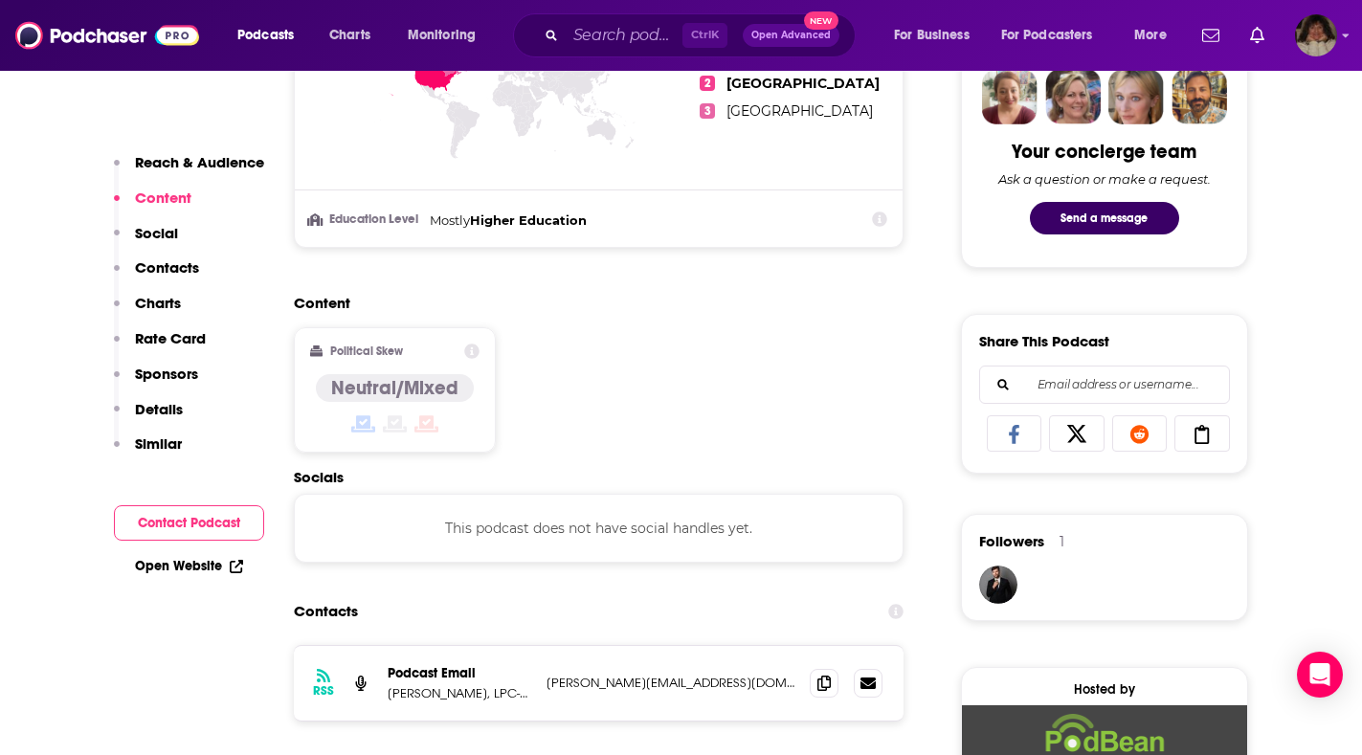
scroll to position [1244, 0]
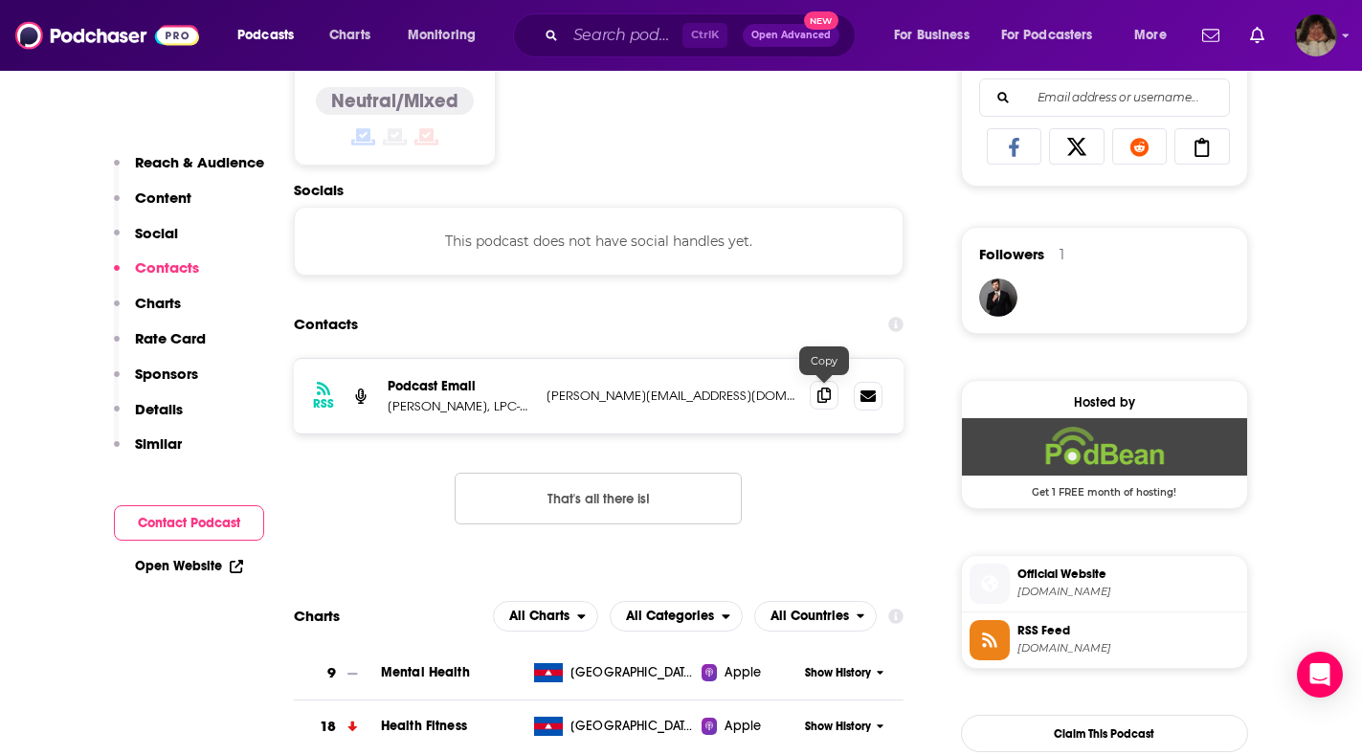
click at [832, 398] on span at bounding box center [824, 395] width 29 height 29
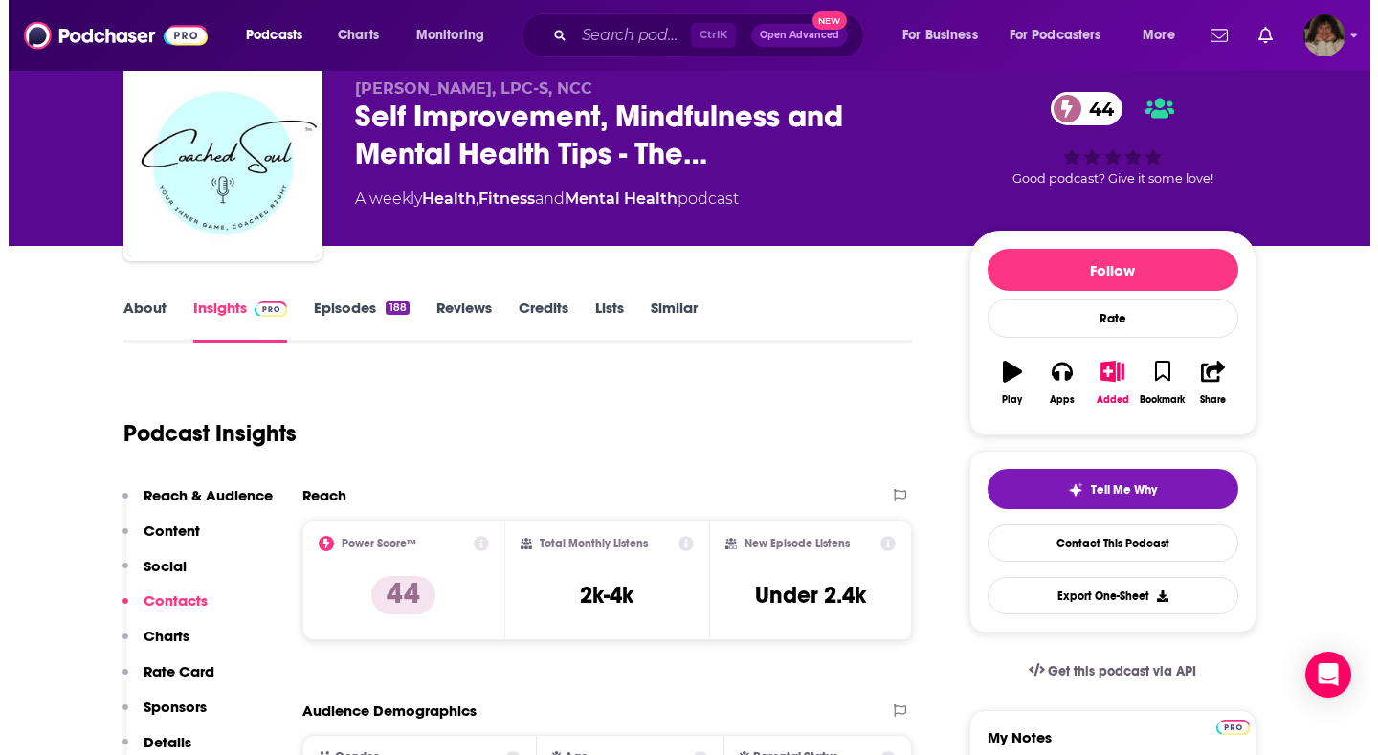
scroll to position [0, 0]
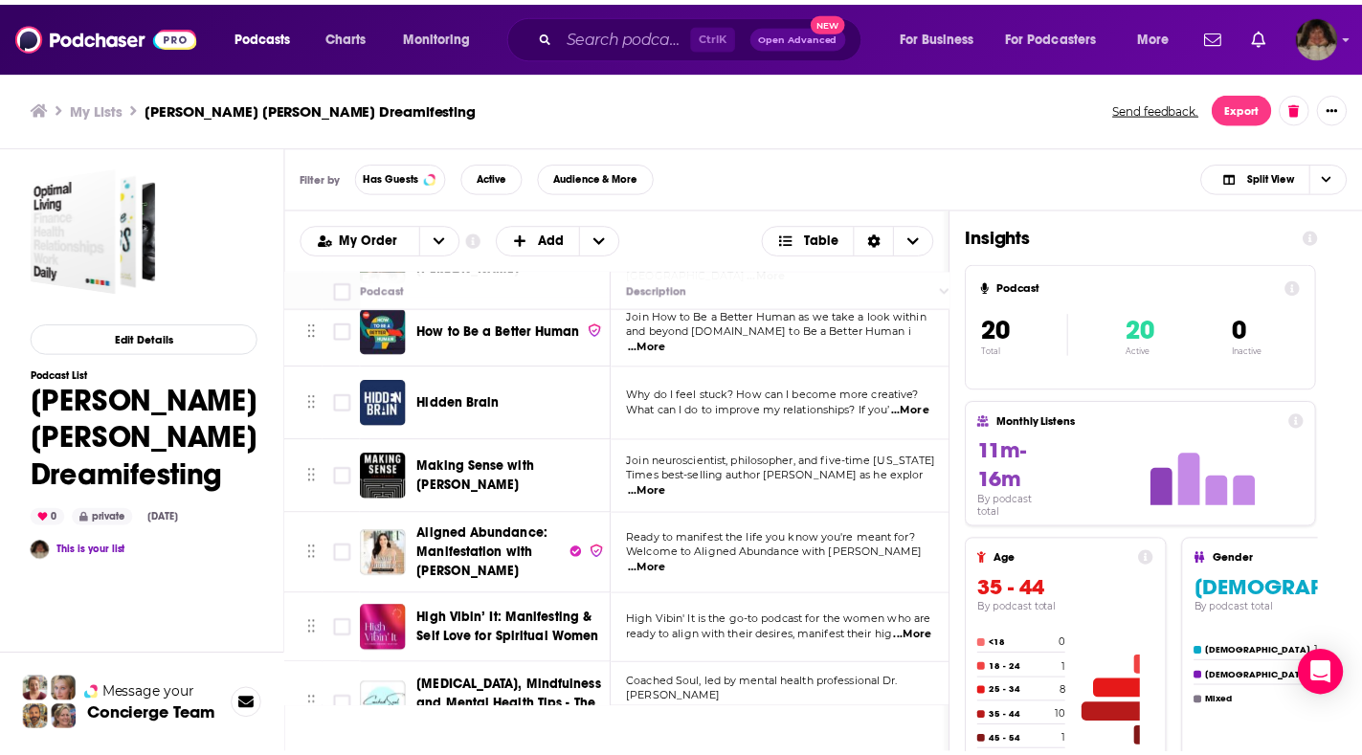
scroll to position [1140, 0]
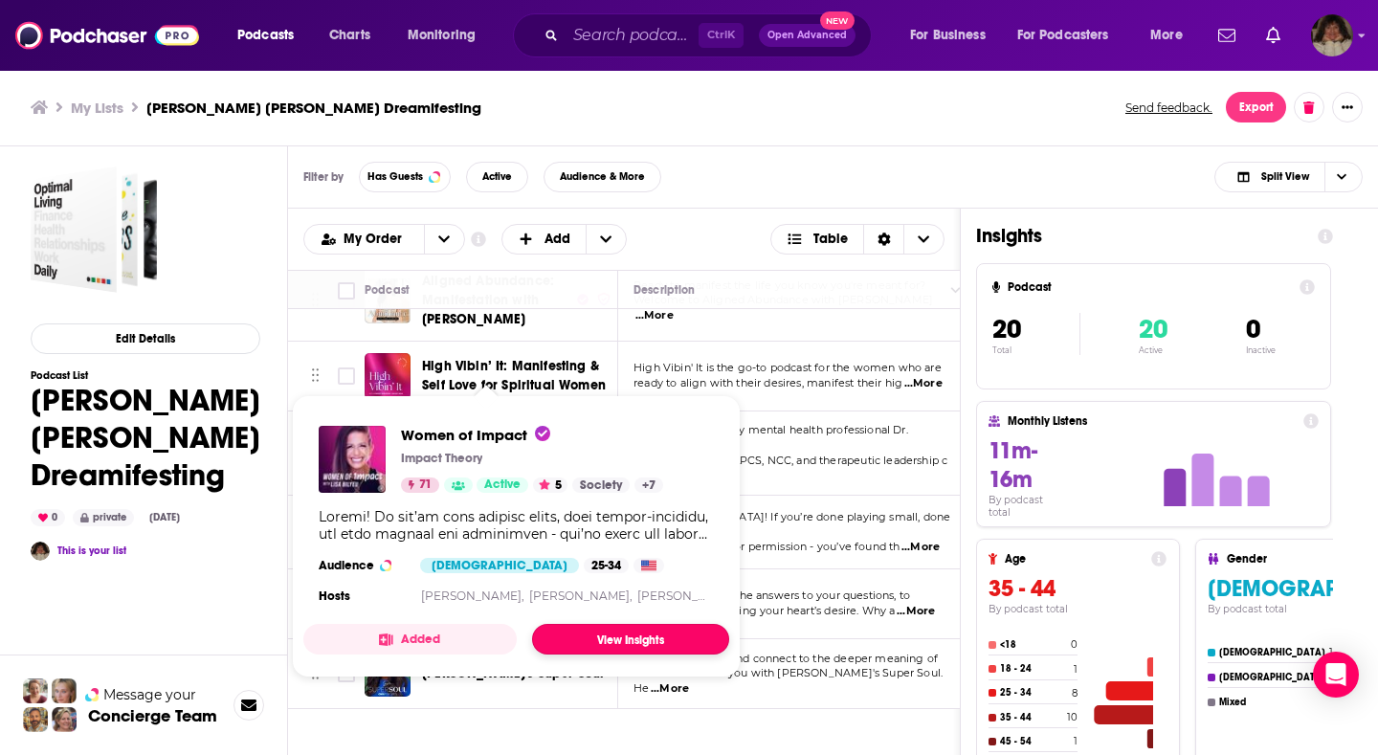
click at [573, 641] on link "View Insights" at bounding box center [630, 639] width 197 height 31
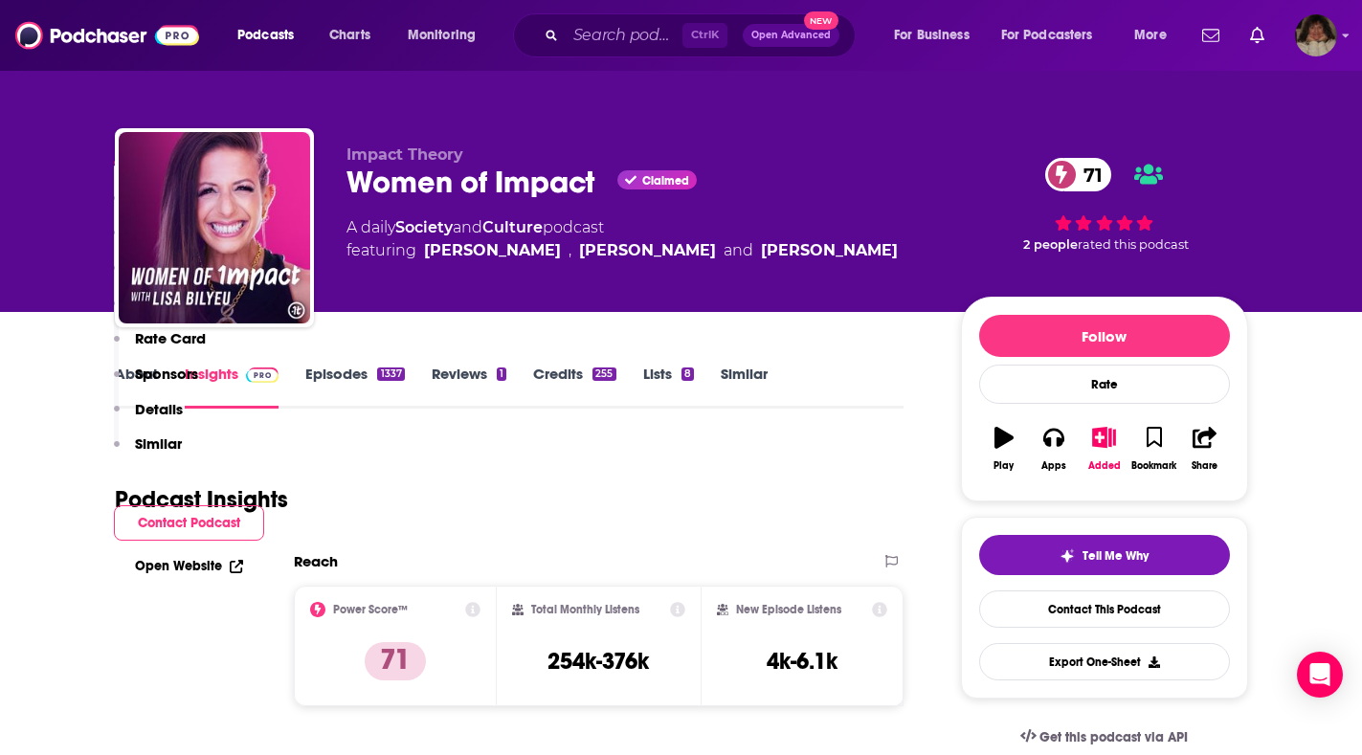
scroll to position [1532, 0]
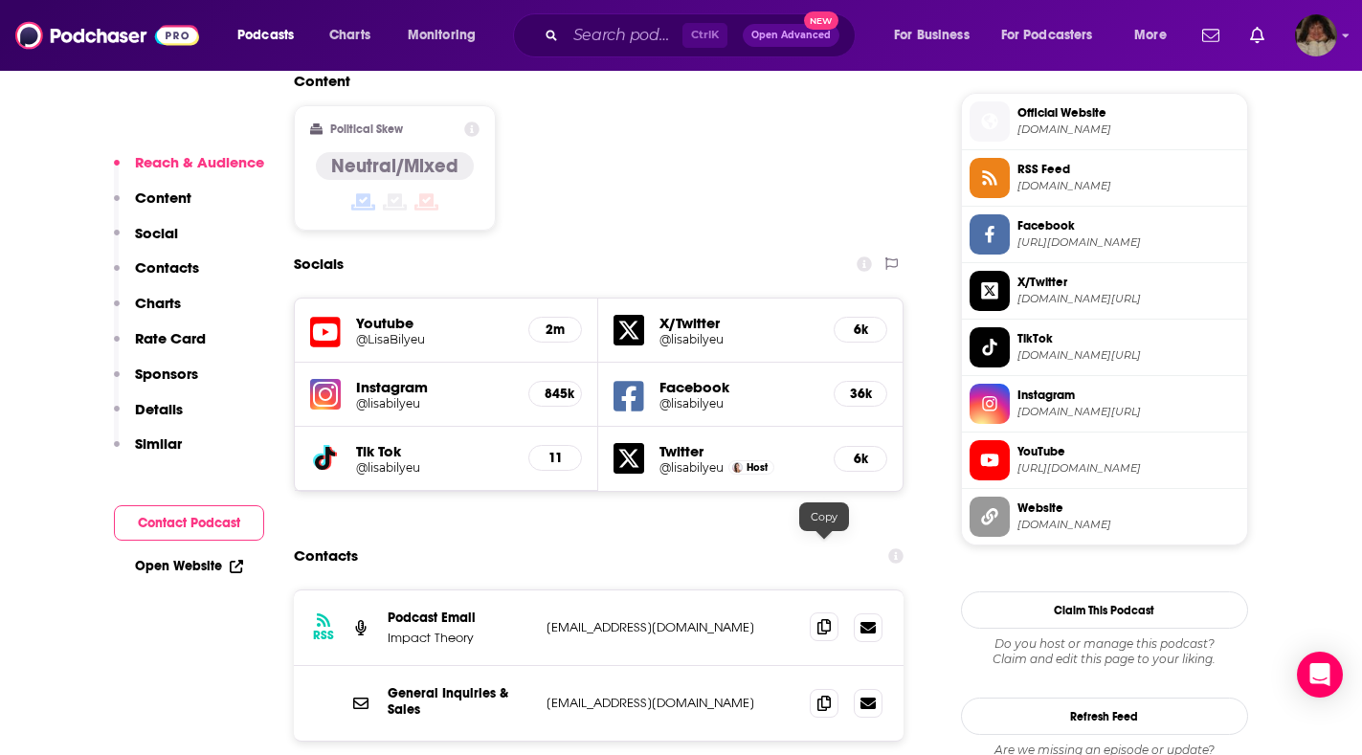
click at [827, 619] on icon at bounding box center [824, 626] width 13 height 15
click at [823, 695] on icon at bounding box center [824, 702] width 13 height 15
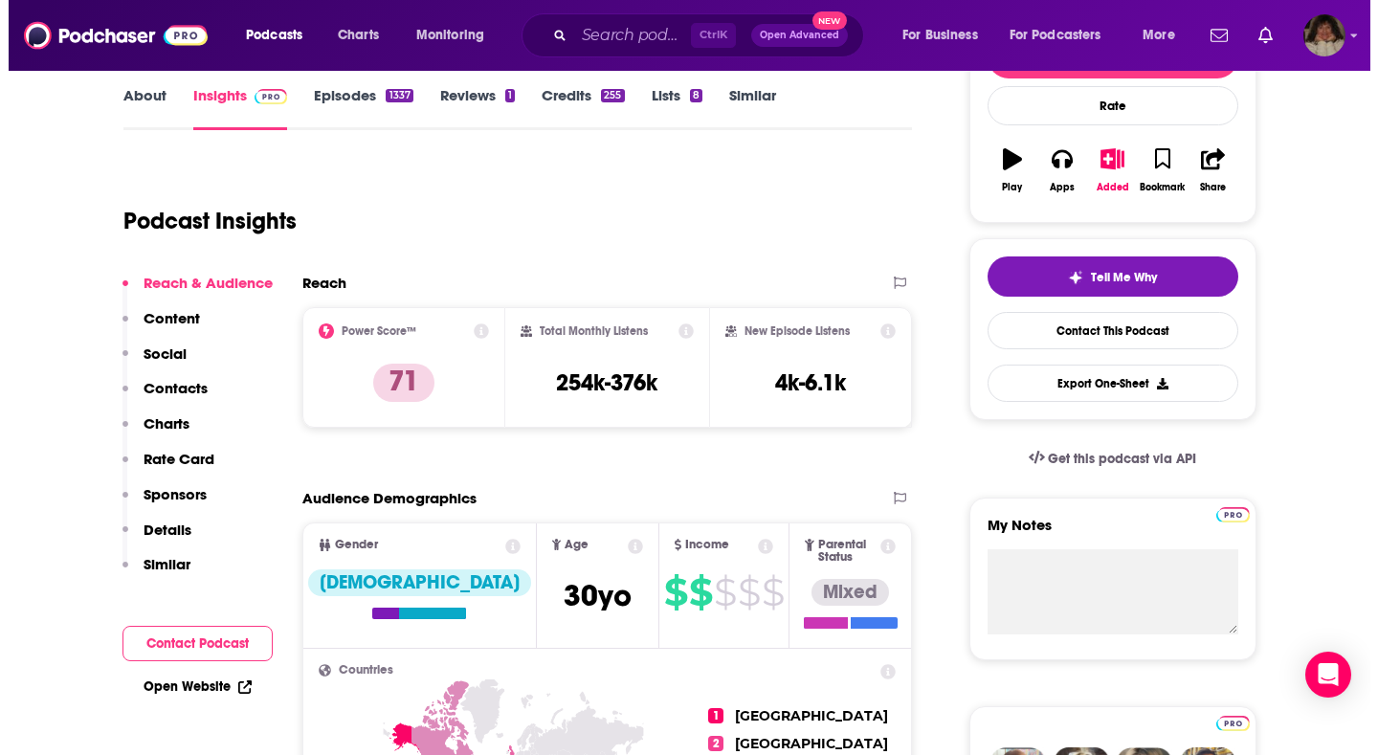
scroll to position [0, 0]
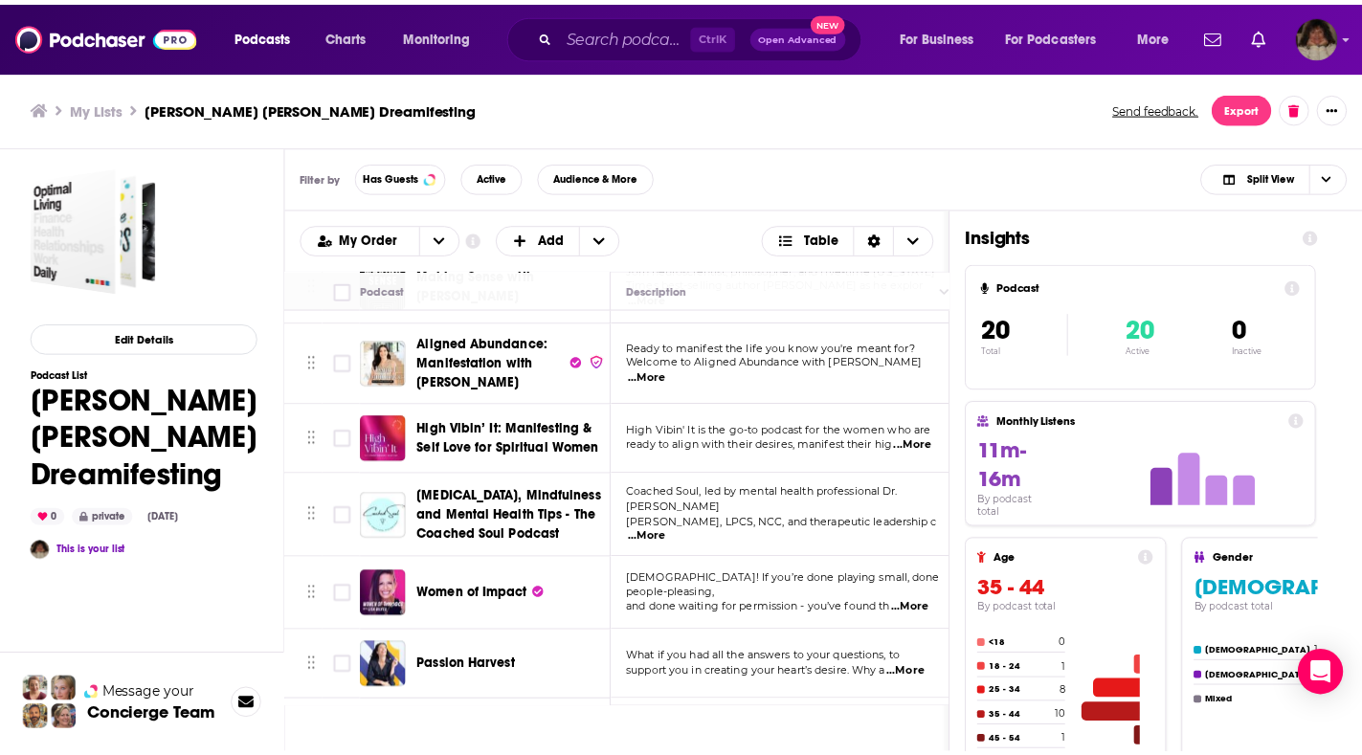
scroll to position [1140, 0]
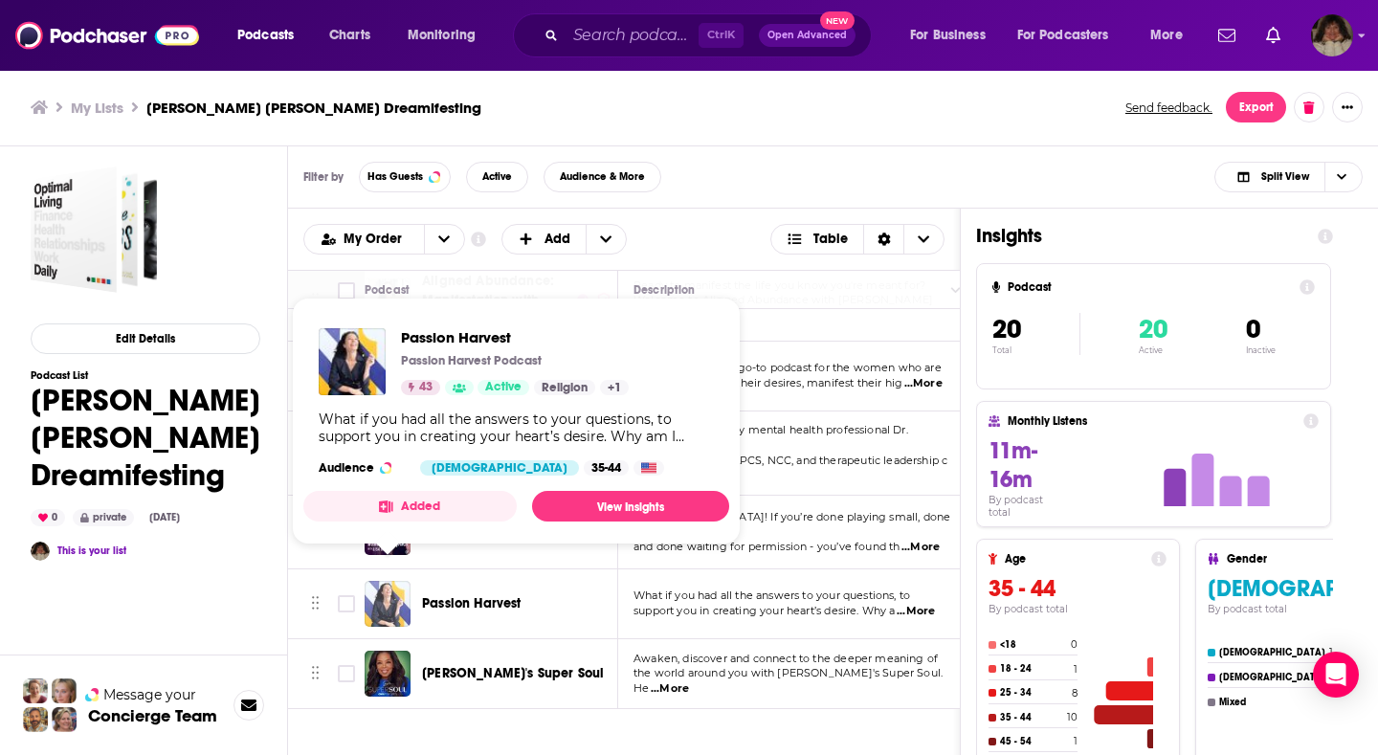
click at [380, 590] on img "Passion Harvest" at bounding box center [388, 604] width 46 height 46
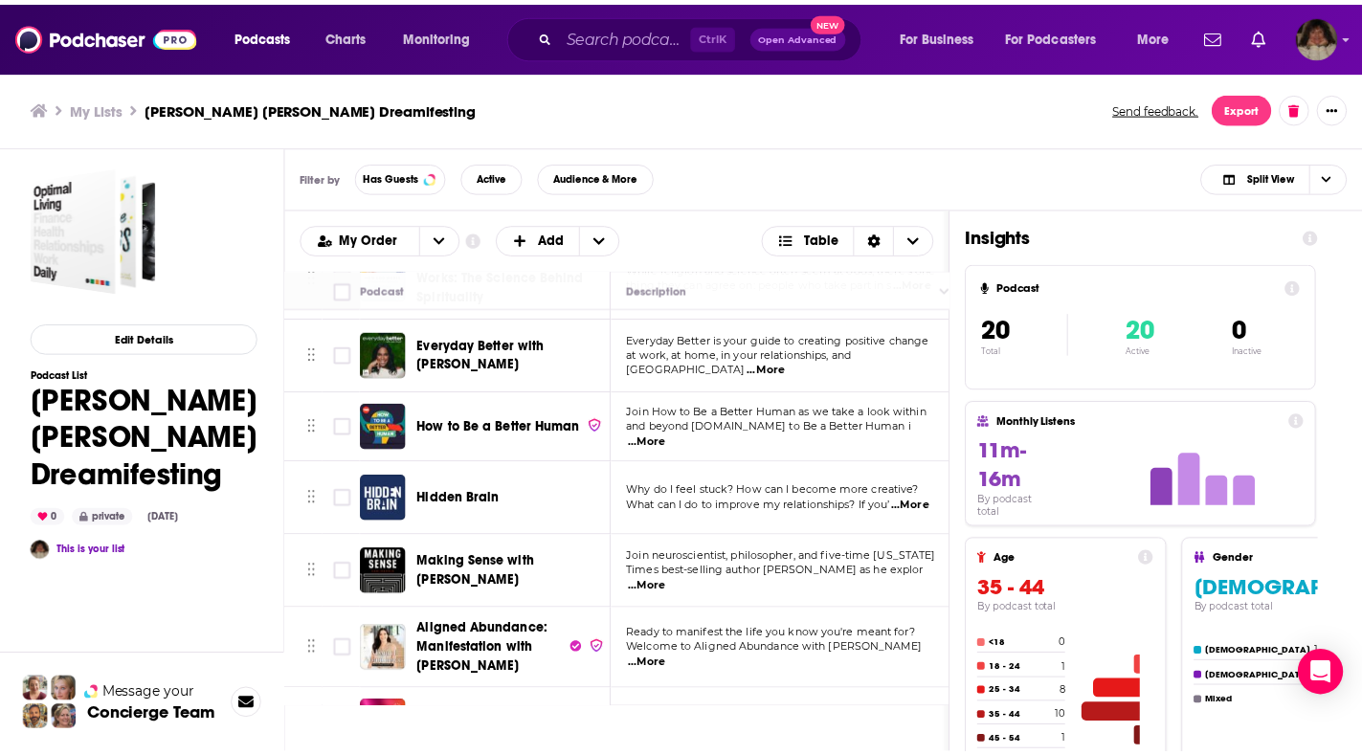
scroll to position [1140, 0]
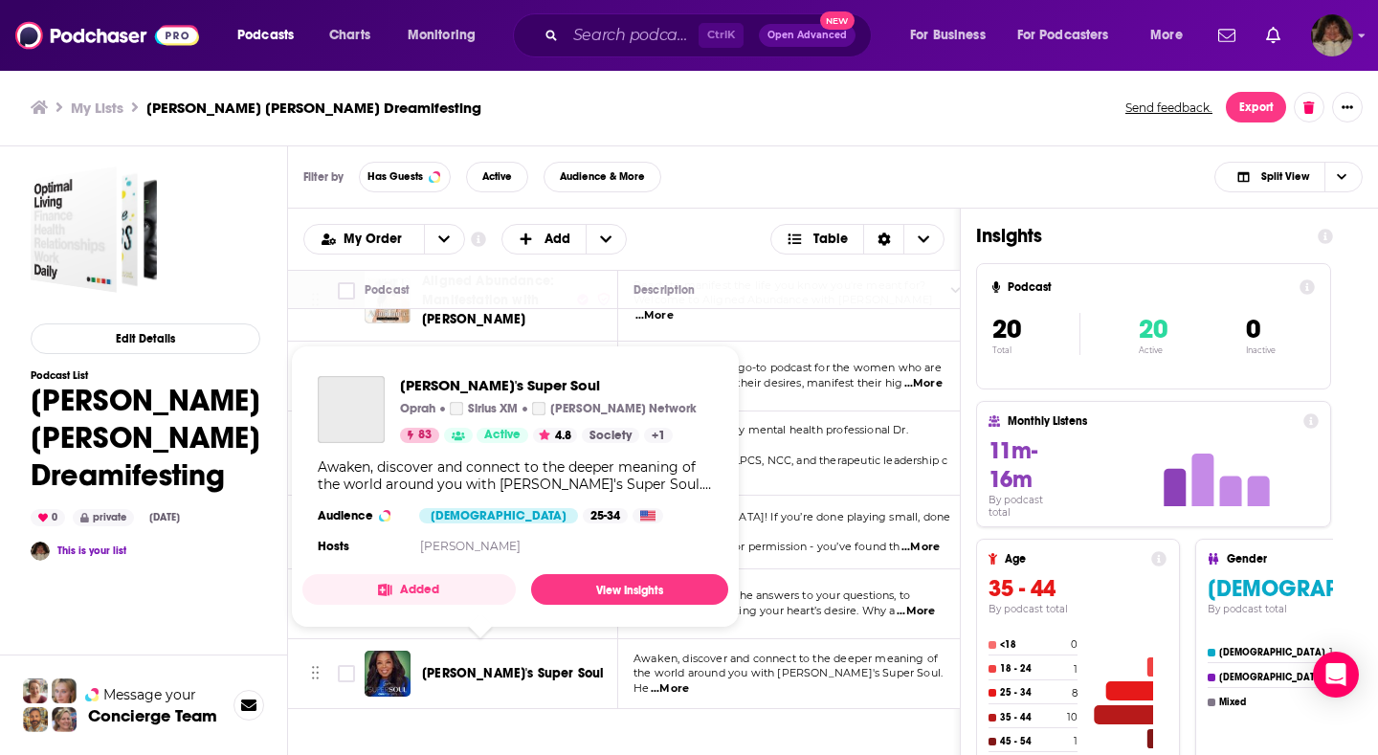
click at [494, 665] on span "[PERSON_NAME]'s Super Soul" at bounding box center [513, 673] width 182 height 16
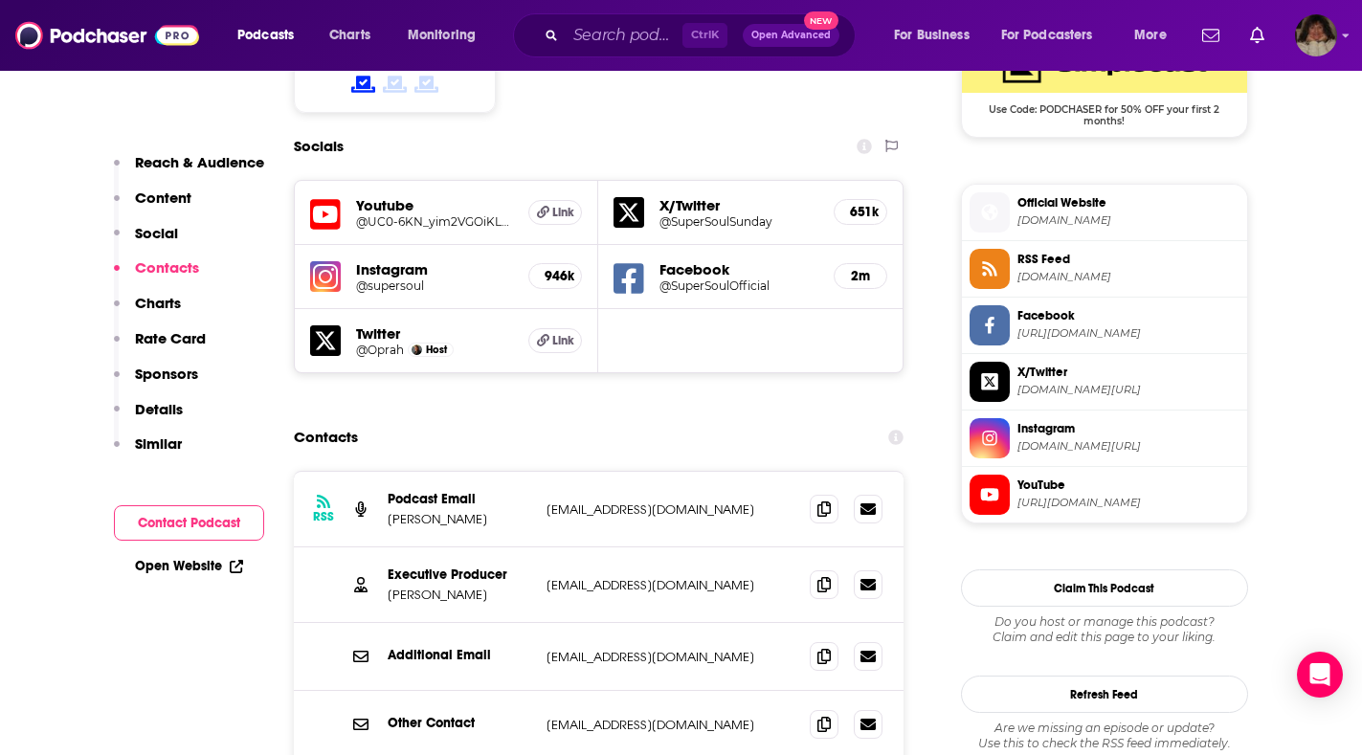
scroll to position [1723, 0]
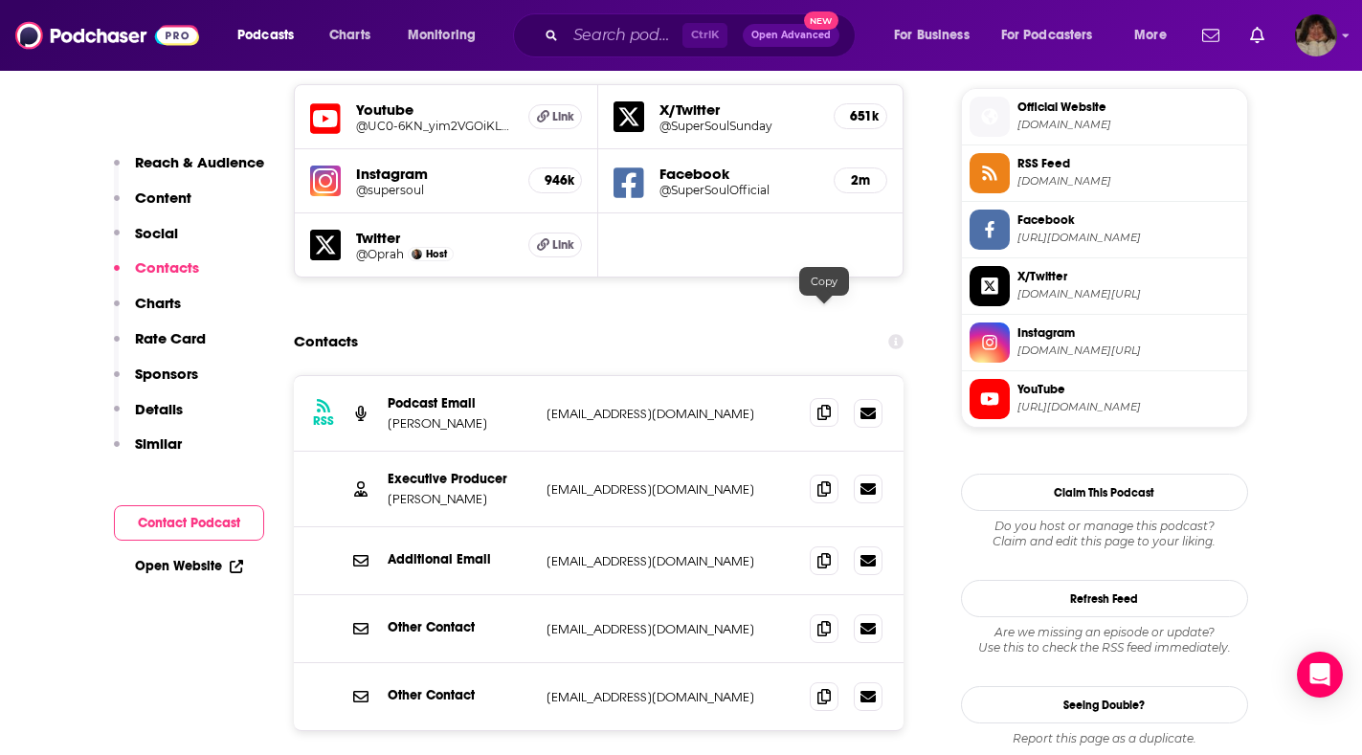
click at [824, 405] on icon at bounding box center [824, 412] width 13 height 15
click at [817, 474] on span at bounding box center [824, 488] width 29 height 29
click at [825, 552] on icon at bounding box center [824, 559] width 13 height 15
click at [827, 620] on icon at bounding box center [824, 627] width 13 height 15
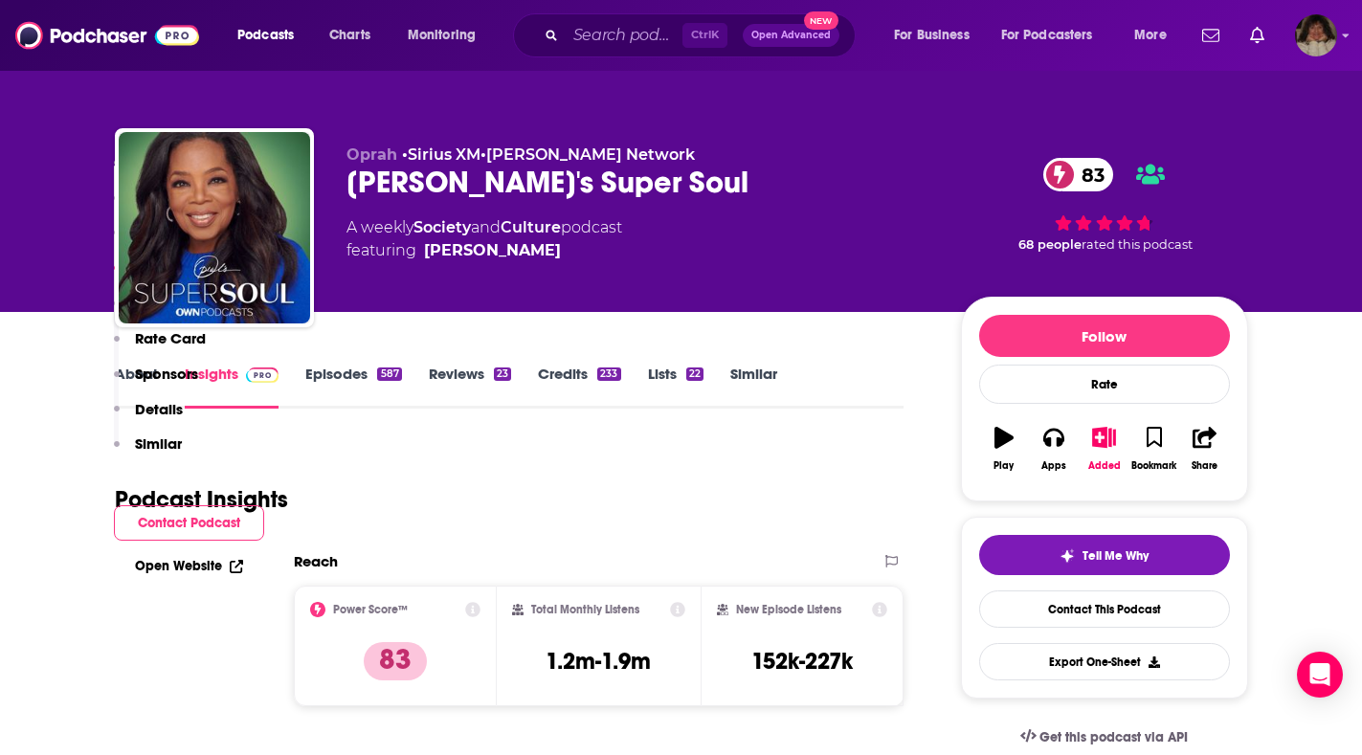
scroll to position [1281, 0]
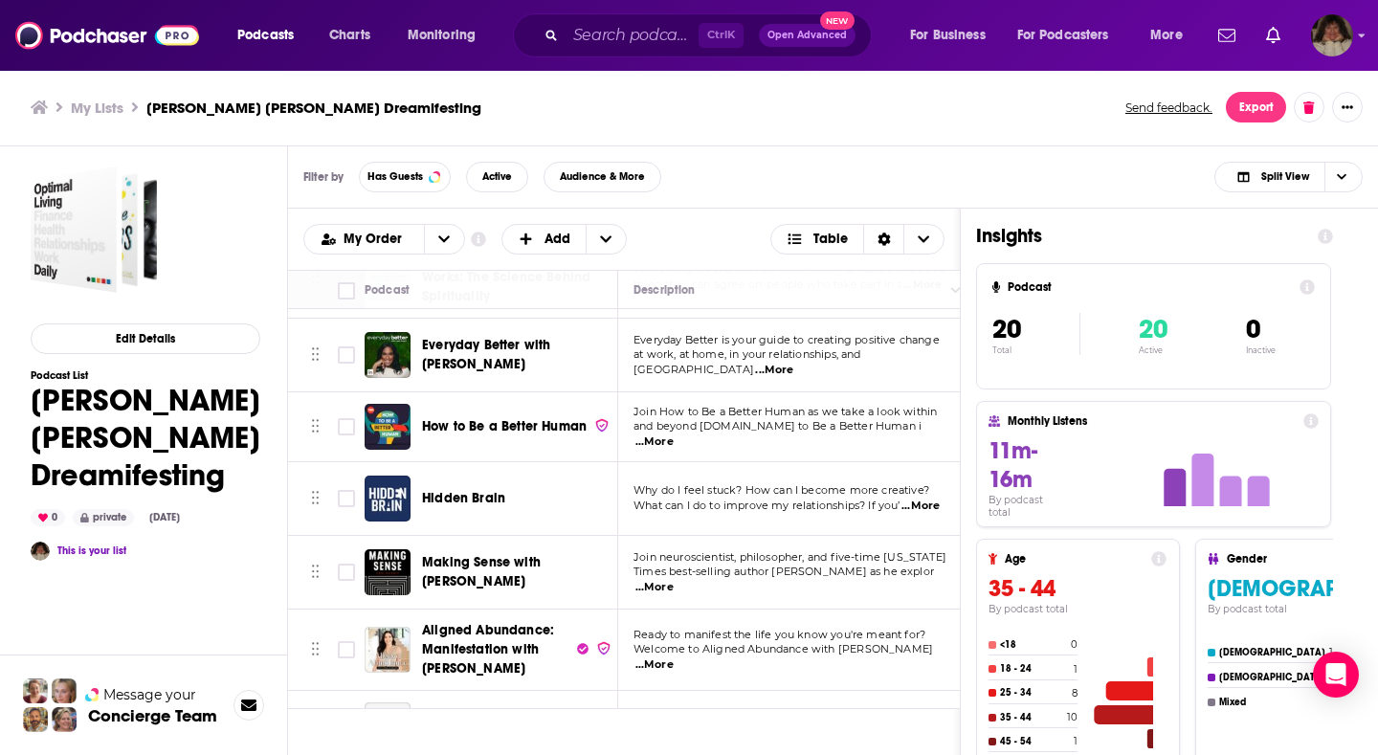
scroll to position [1140, 0]
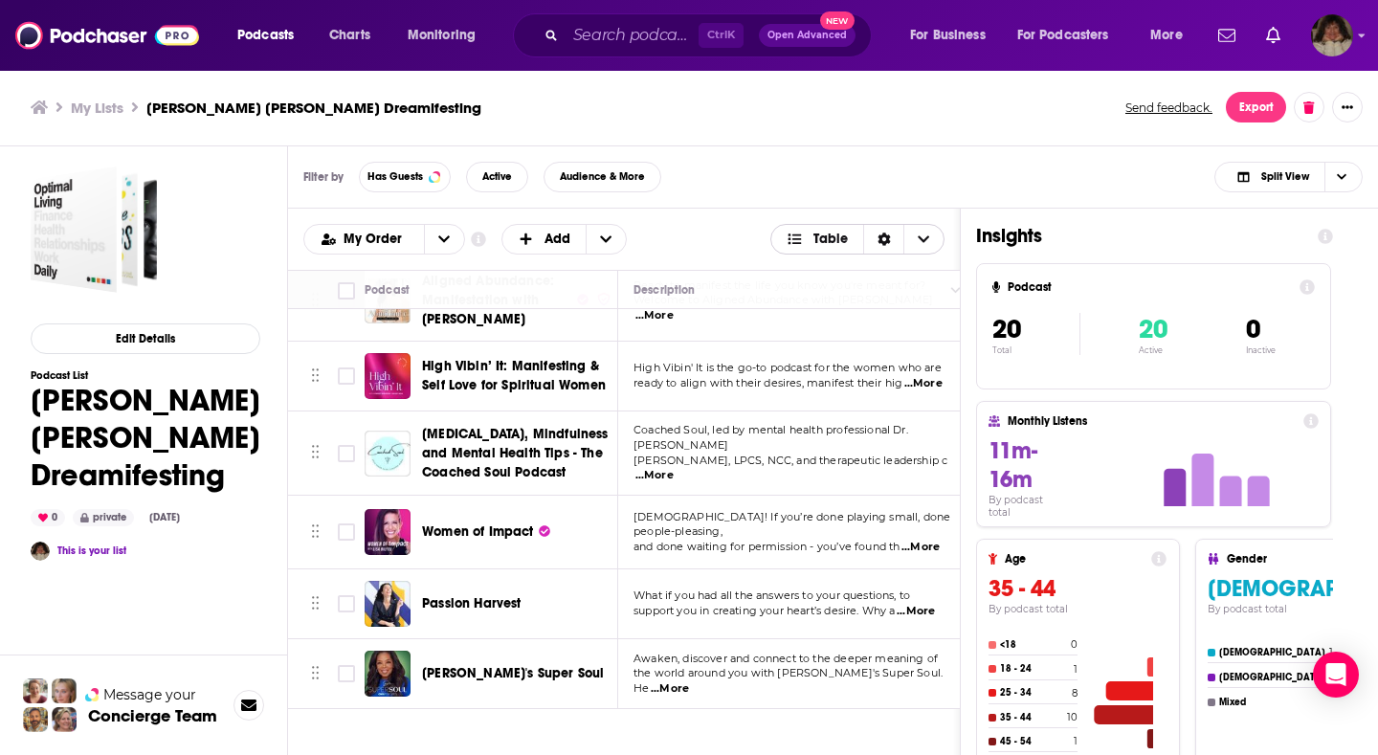
click at [935, 236] on span "Choose View" at bounding box center [924, 239] width 40 height 29
click at [825, 274] on span "Card" at bounding box center [870, 270] width 120 height 11
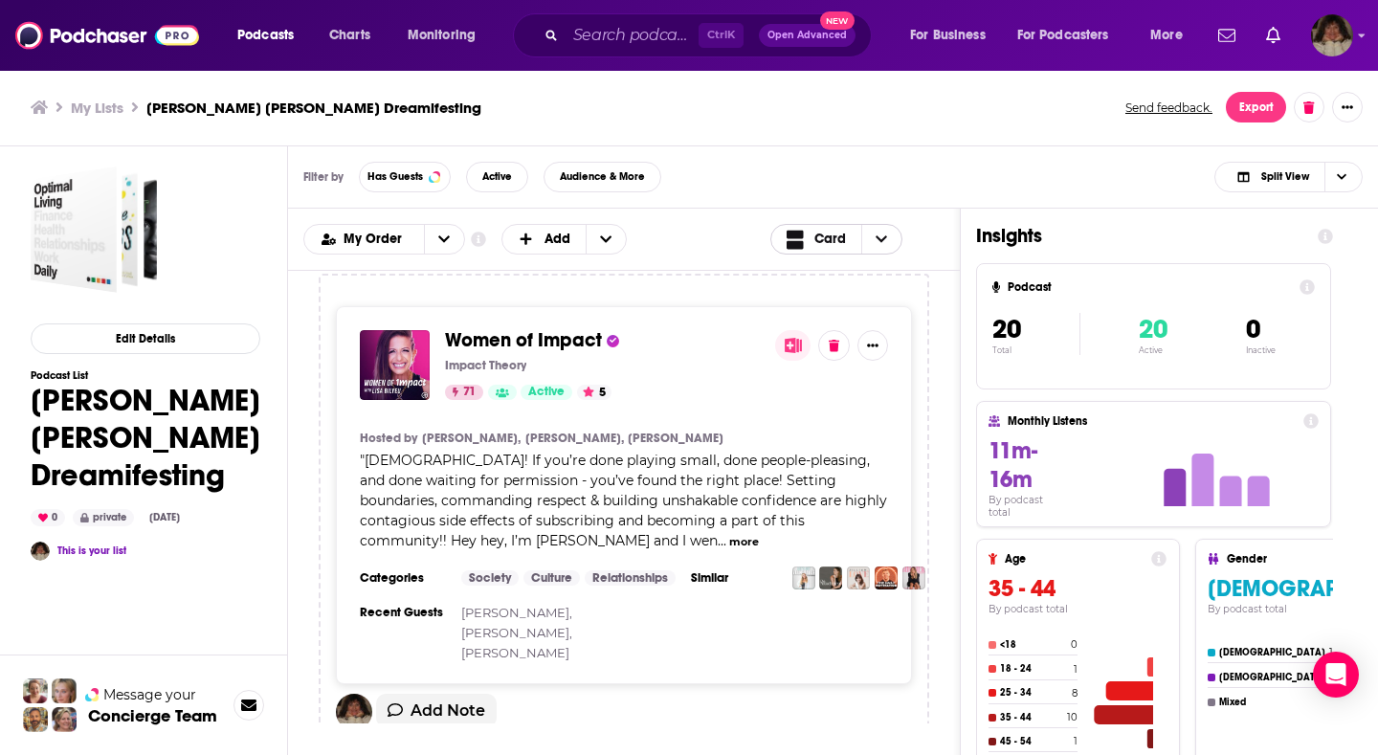
scroll to position [8711, 0]
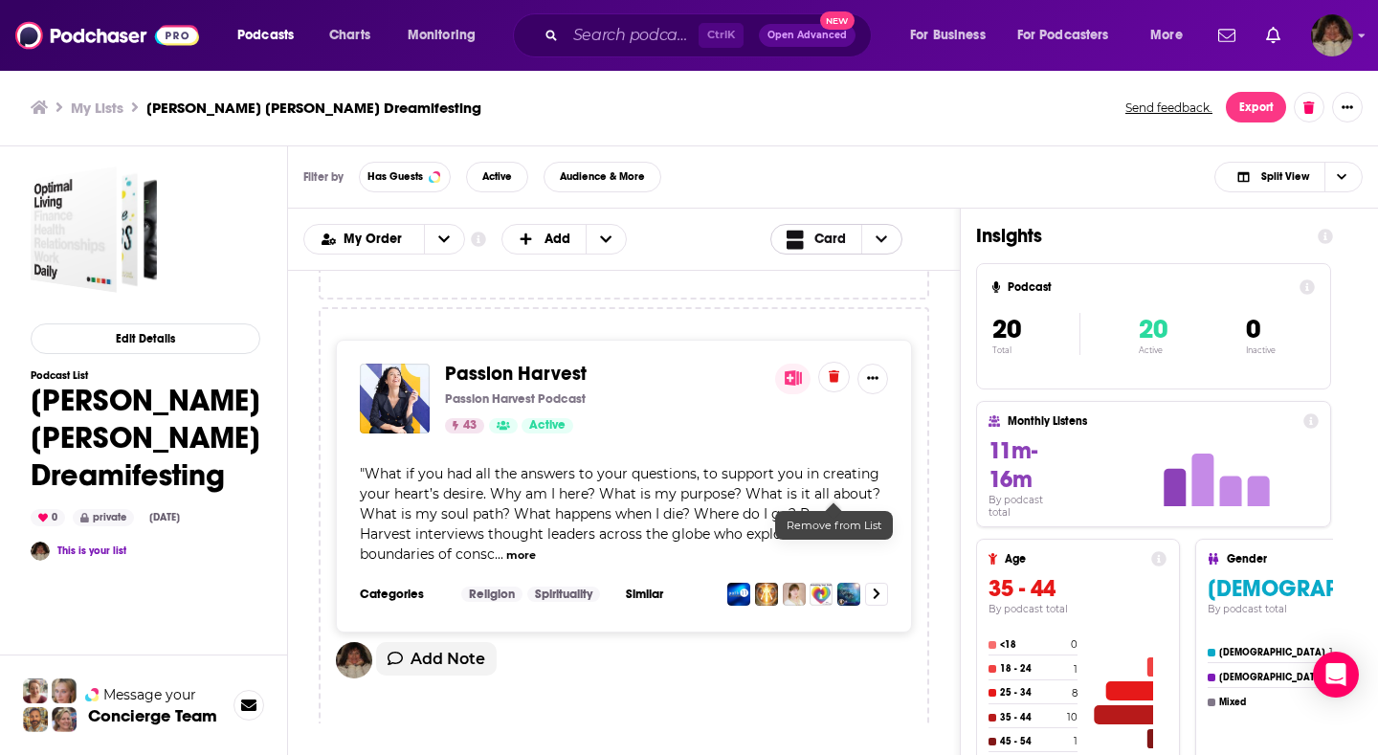
click at [831, 383] on icon at bounding box center [834, 376] width 11 height 12
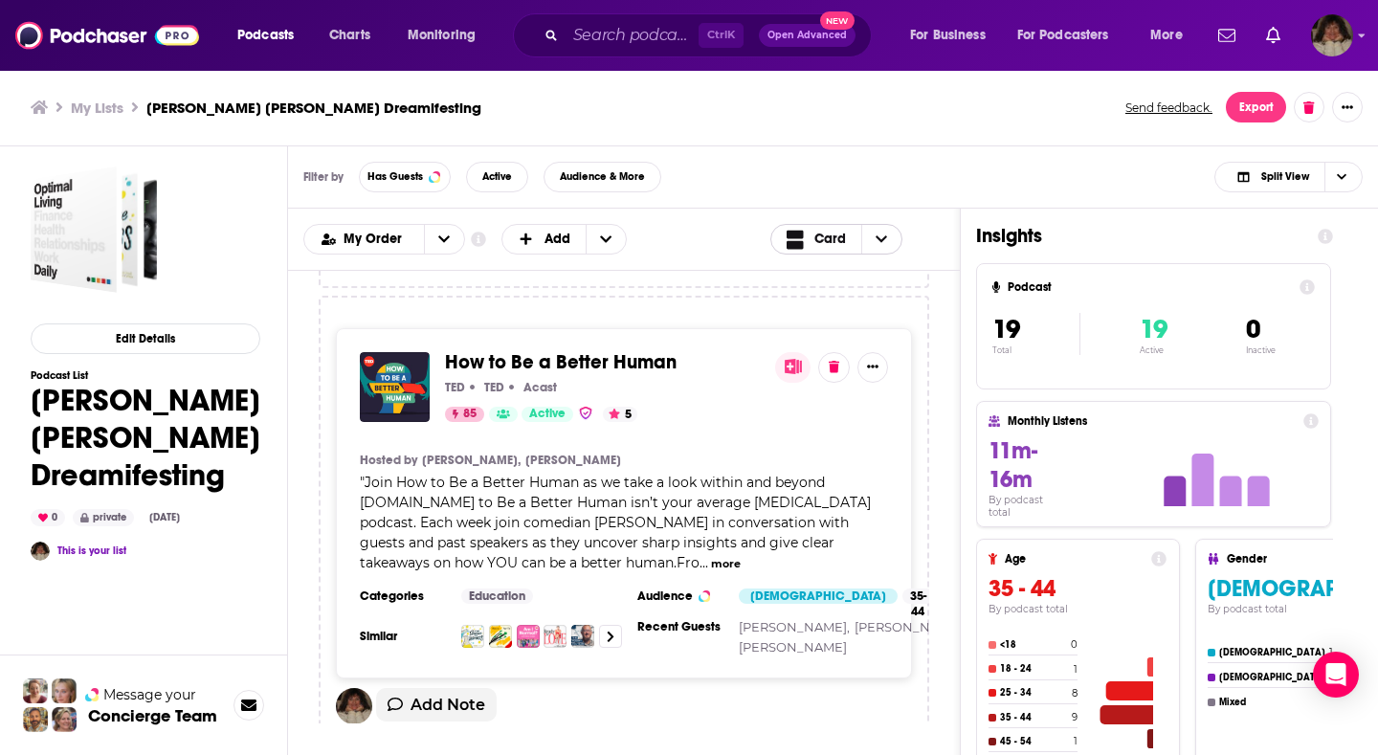
scroll to position [4940, 0]
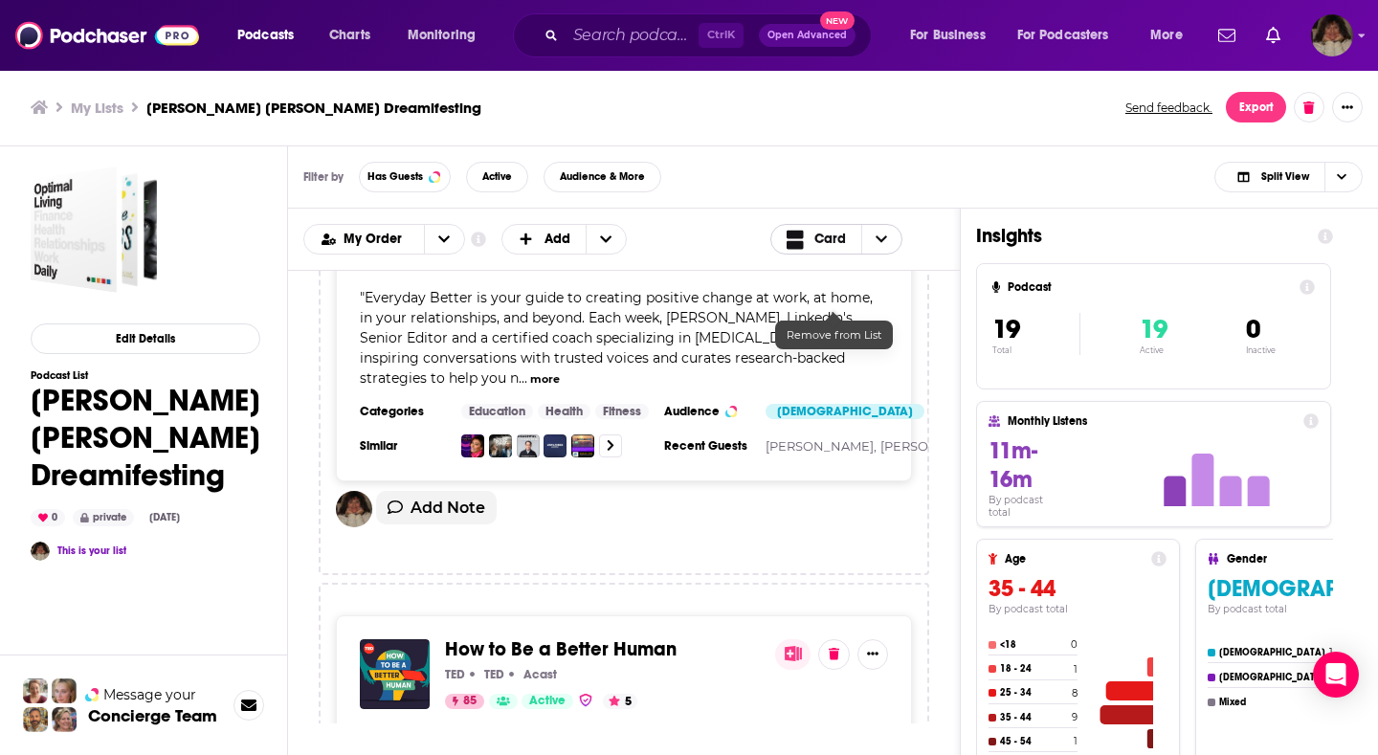
click at [839, 199] on icon at bounding box center [834, 193] width 11 height 12
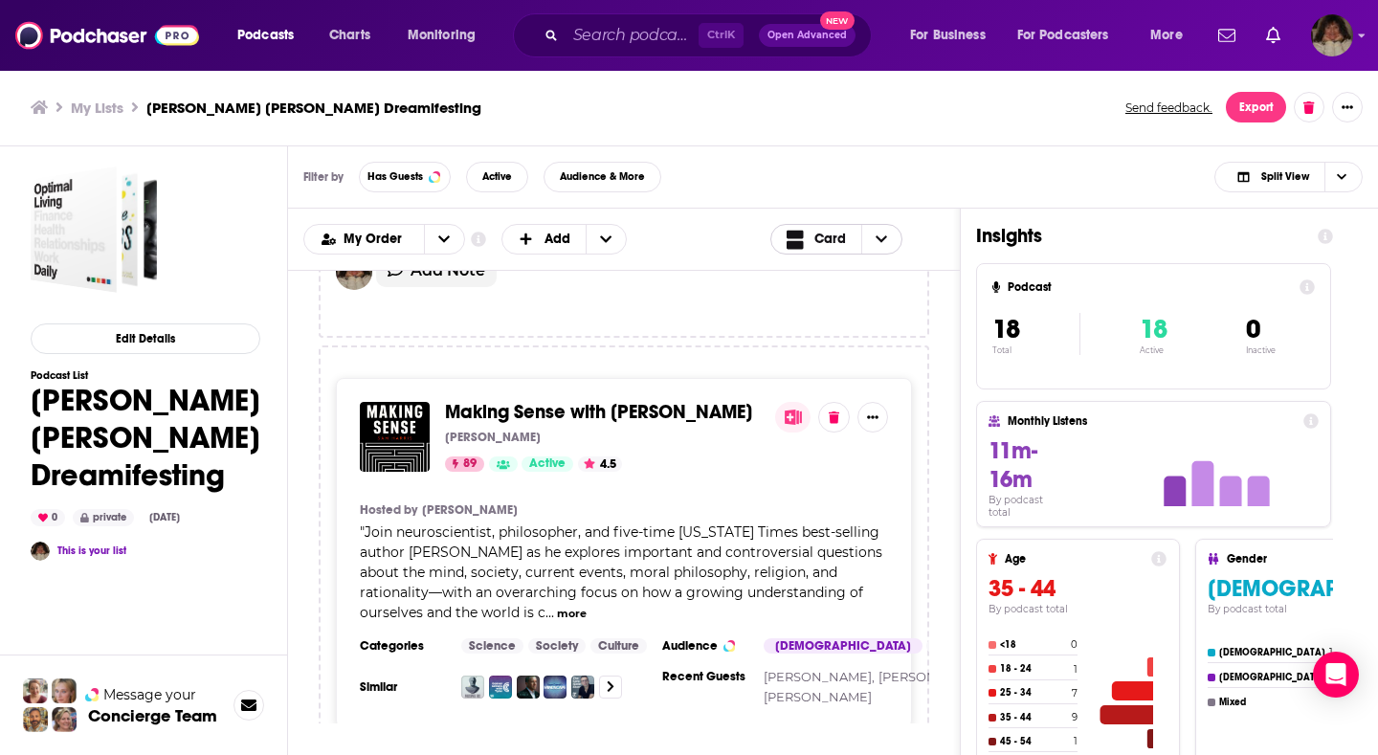
scroll to position [6089, 0]
